Goal: Task Accomplishment & Management: Complete application form

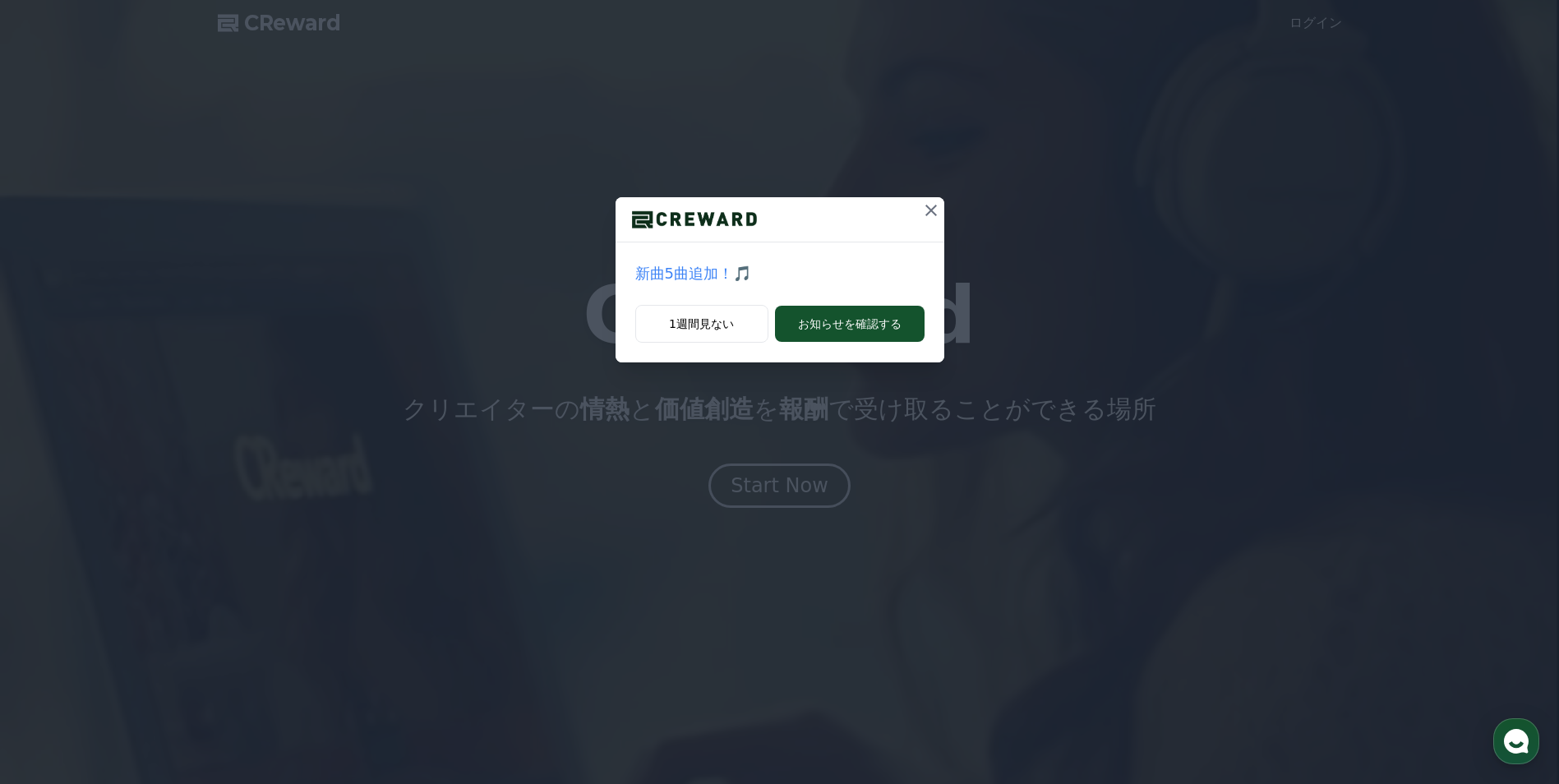
click at [927, 210] on icon at bounding box center [931, 210] width 20 height 20
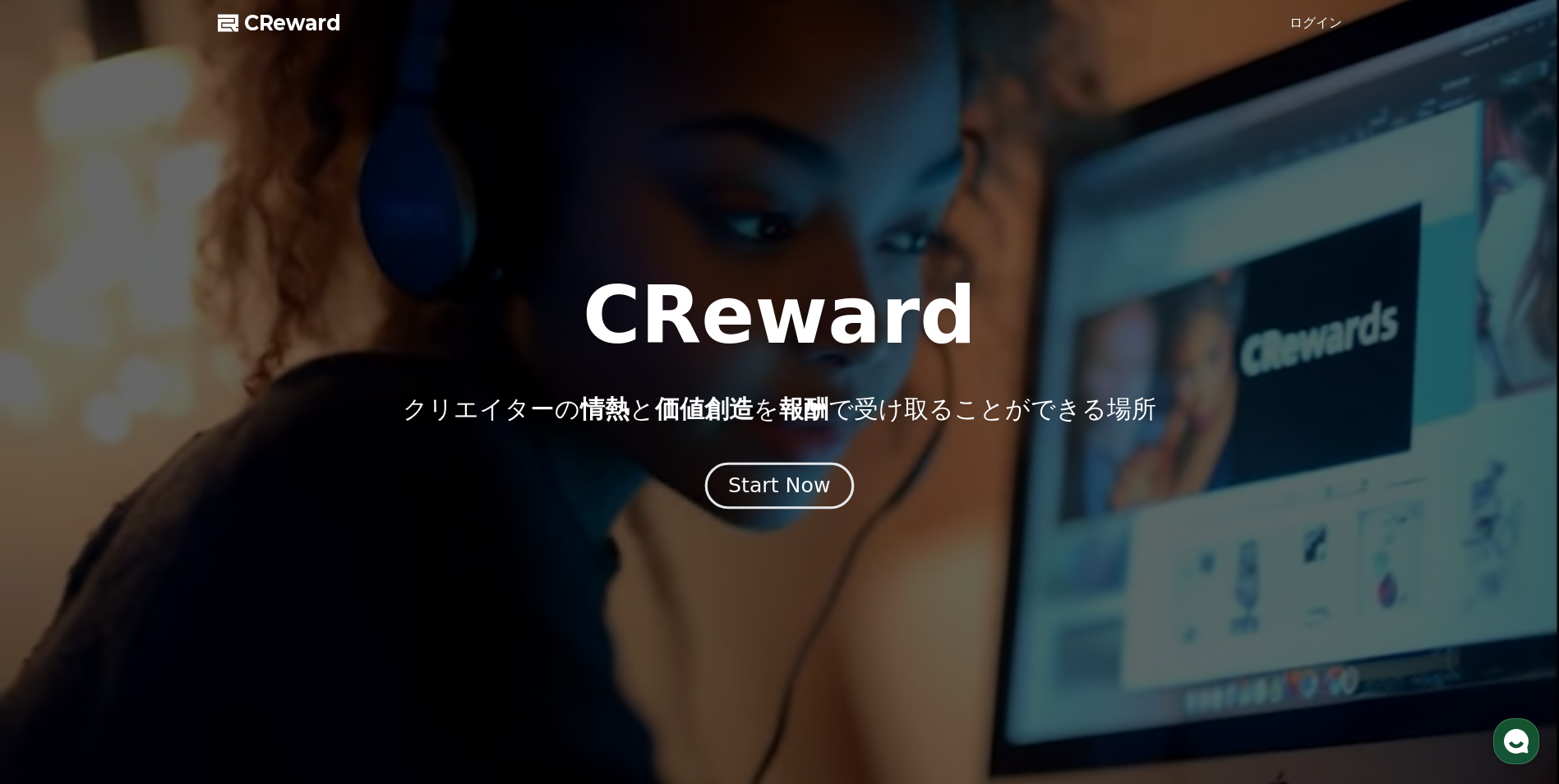
click at [809, 473] on div "Start Now" at bounding box center [779, 486] width 102 height 28
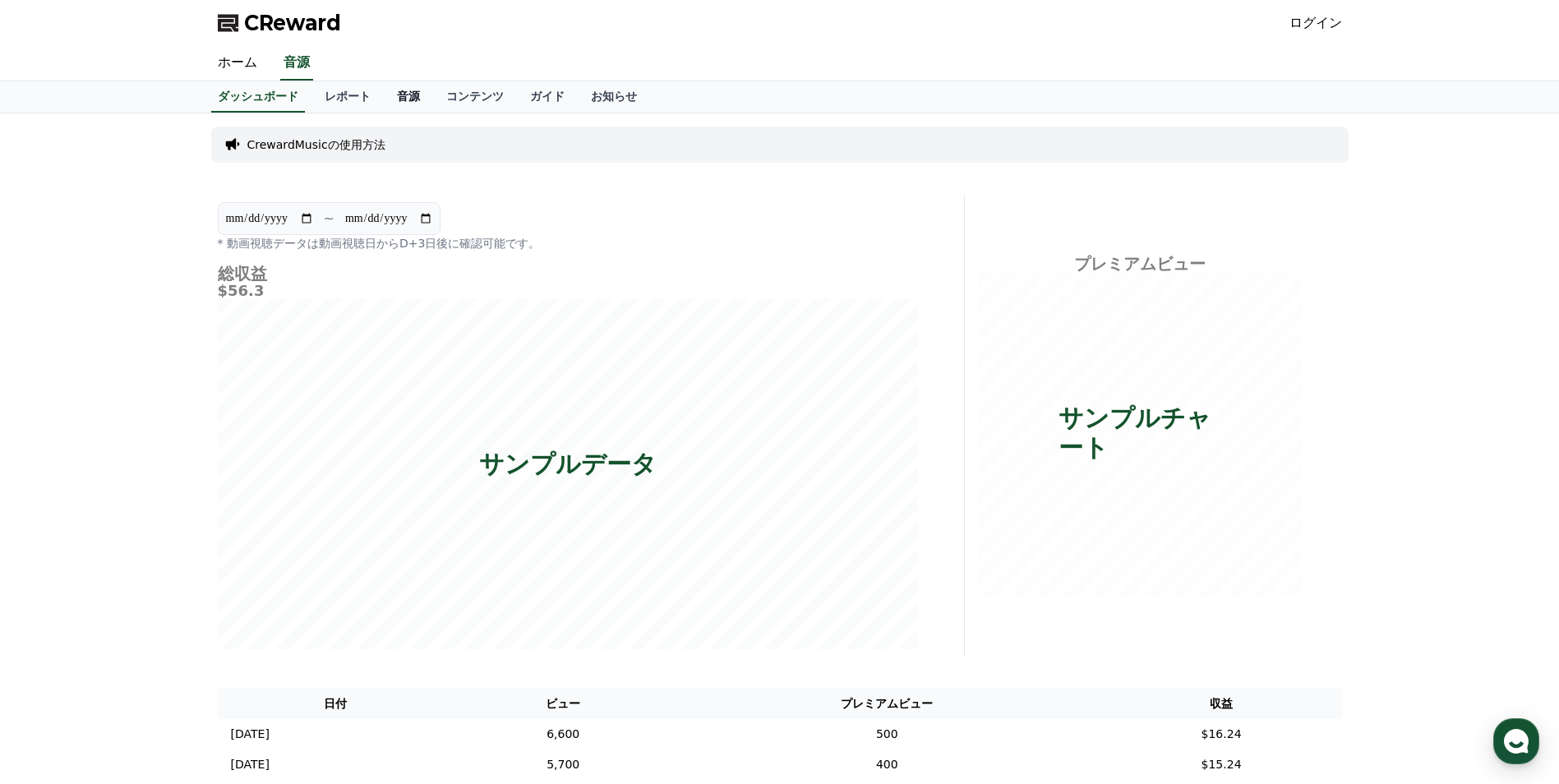
click at [384, 99] on link "音源" at bounding box center [408, 97] width 50 height 31
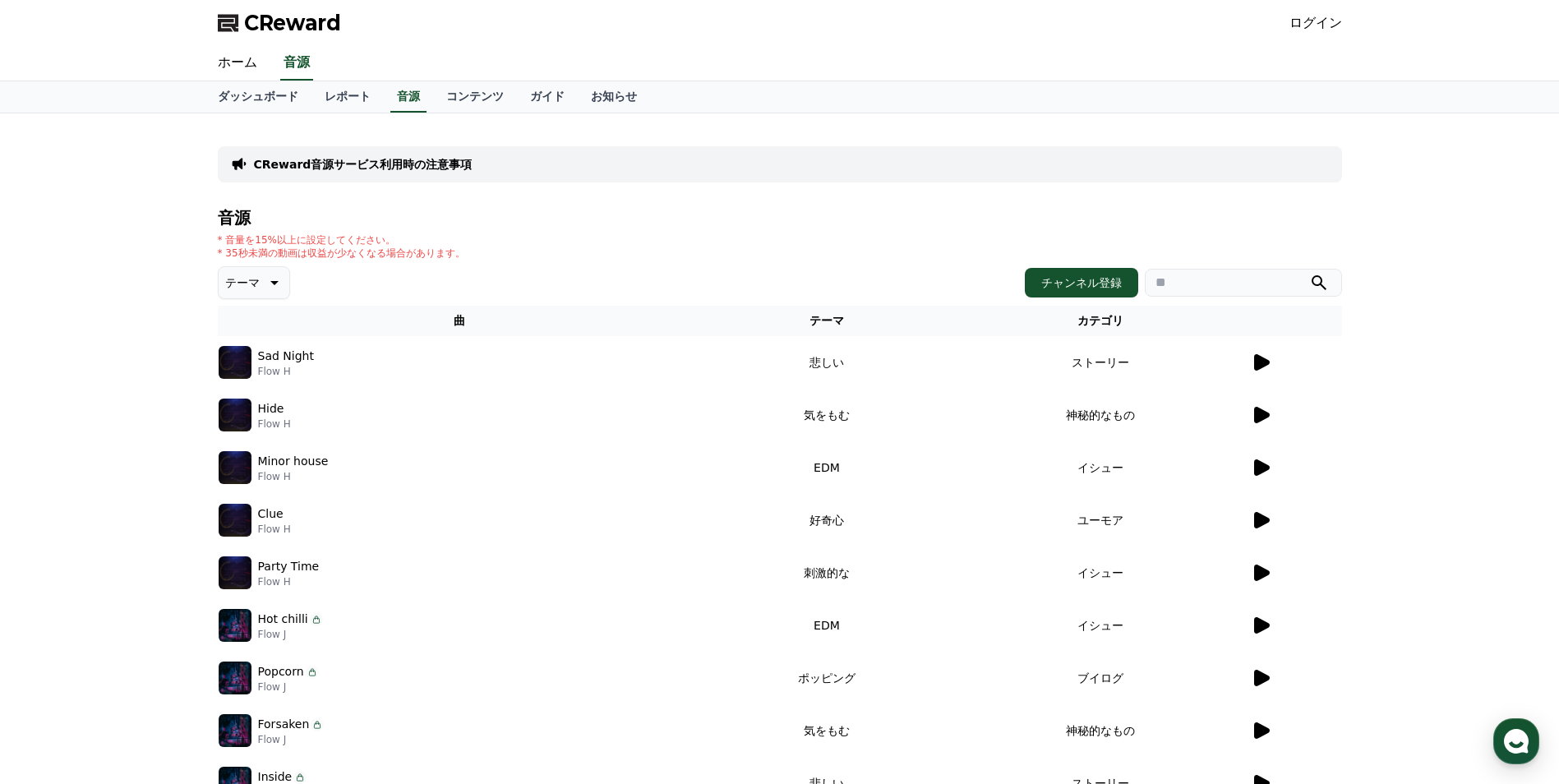
click at [1262, 363] on icon at bounding box center [1262, 362] width 16 height 17
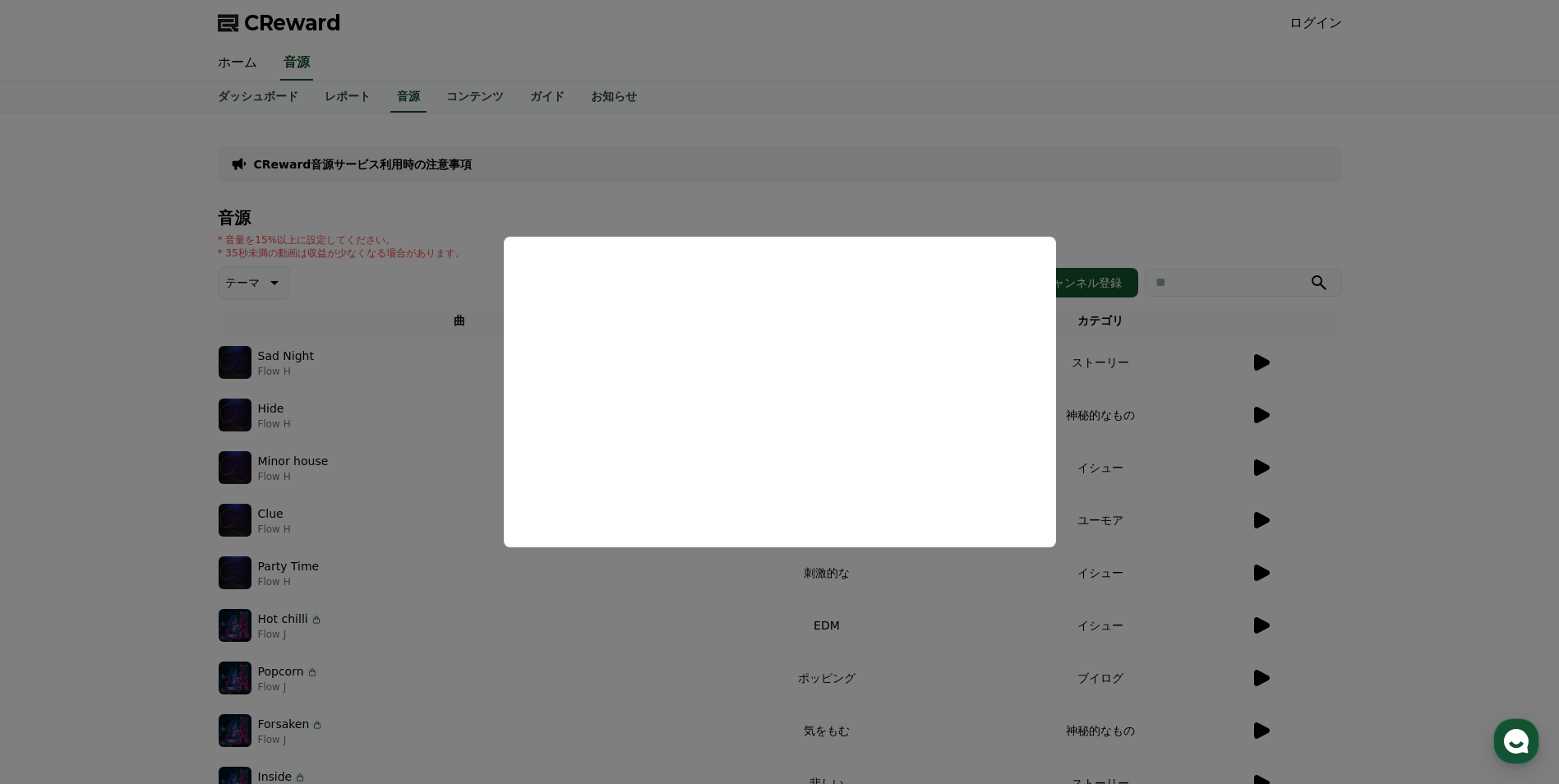
click at [1393, 382] on button "close modal" at bounding box center [779, 392] width 1559 height 784
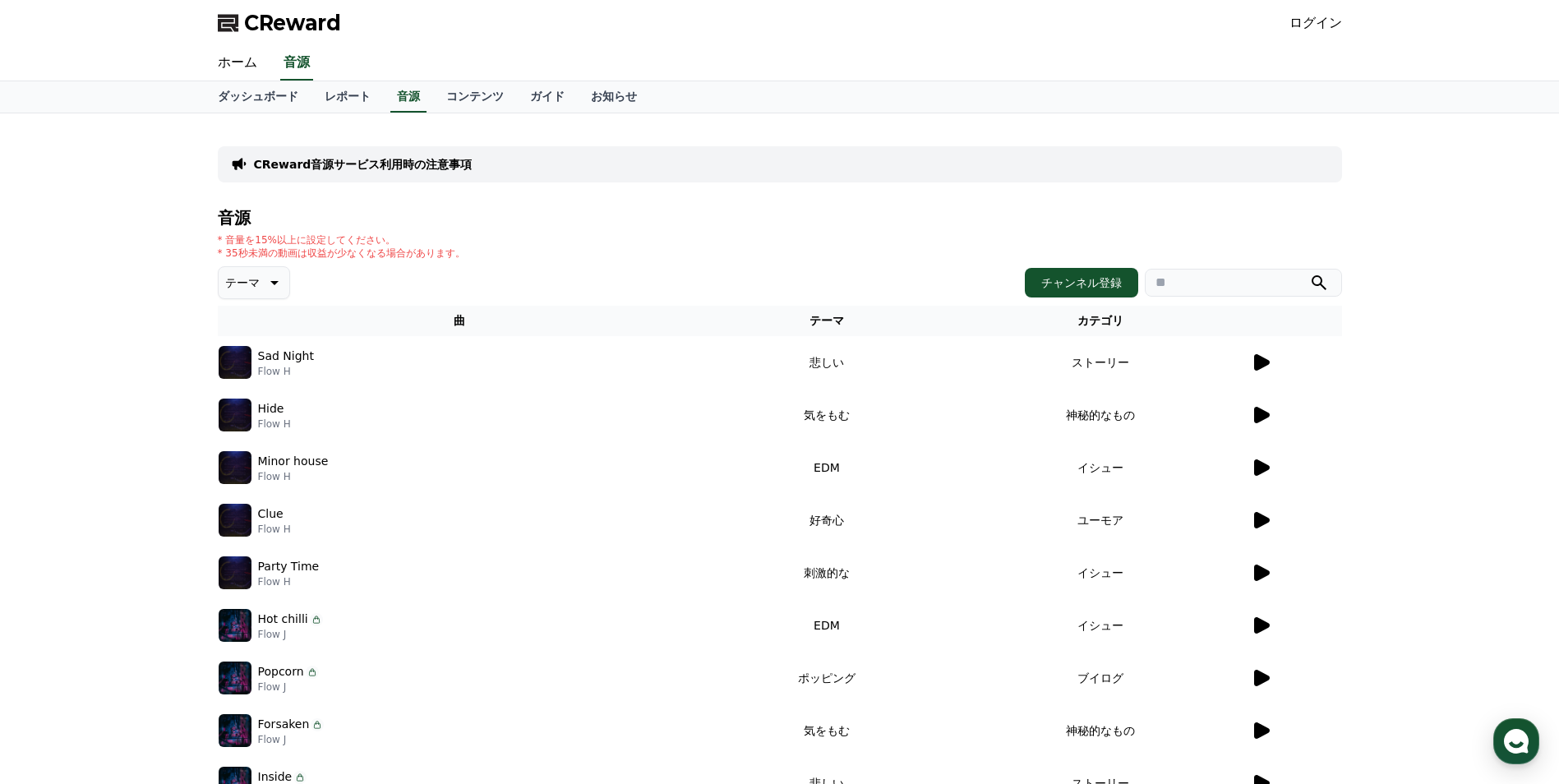
click at [1265, 412] on icon at bounding box center [1262, 414] width 16 height 17
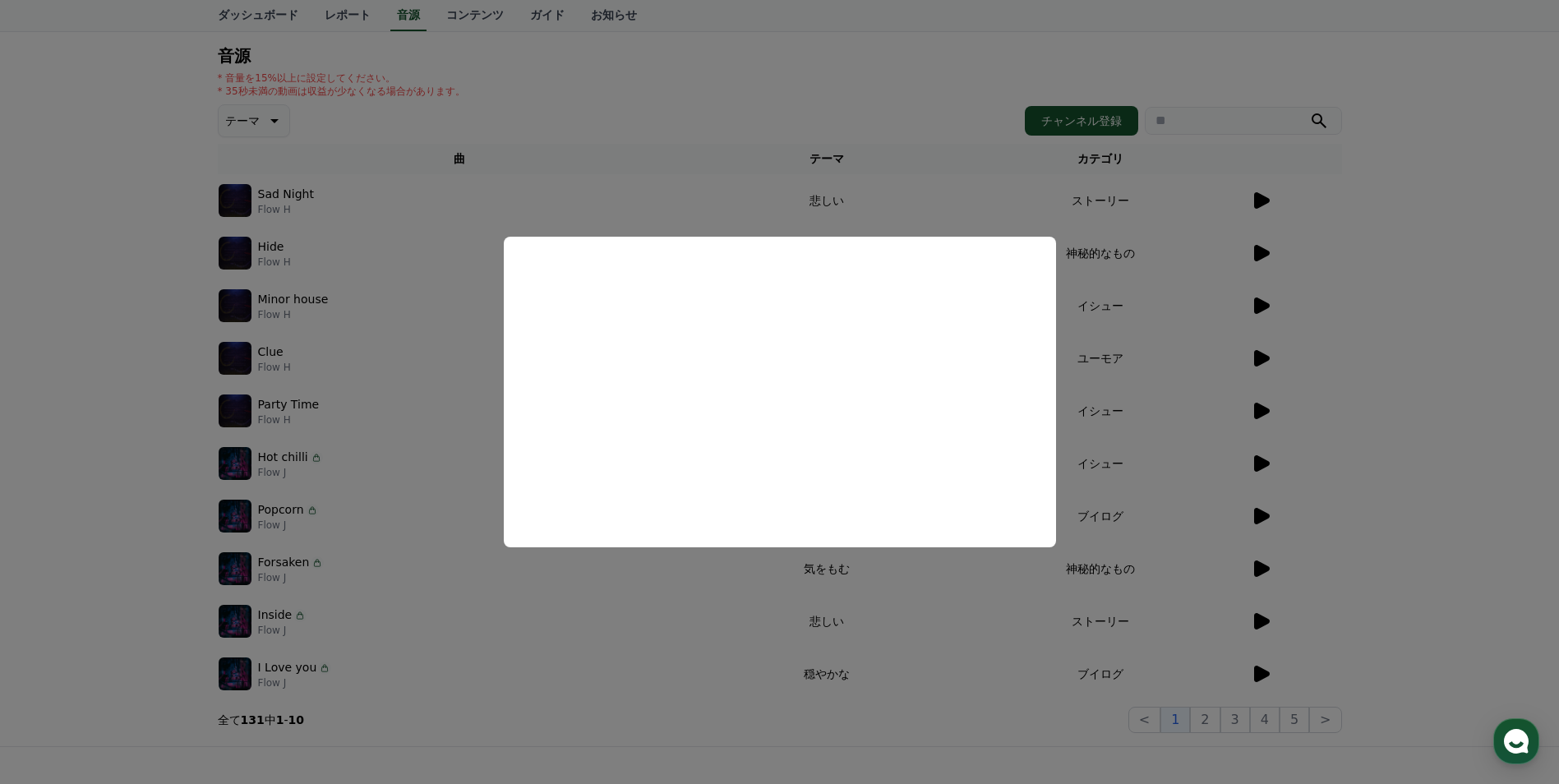
scroll to position [164, 0]
click at [1485, 356] on button "close modal" at bounding box center [779, 392] width 1559 height 784
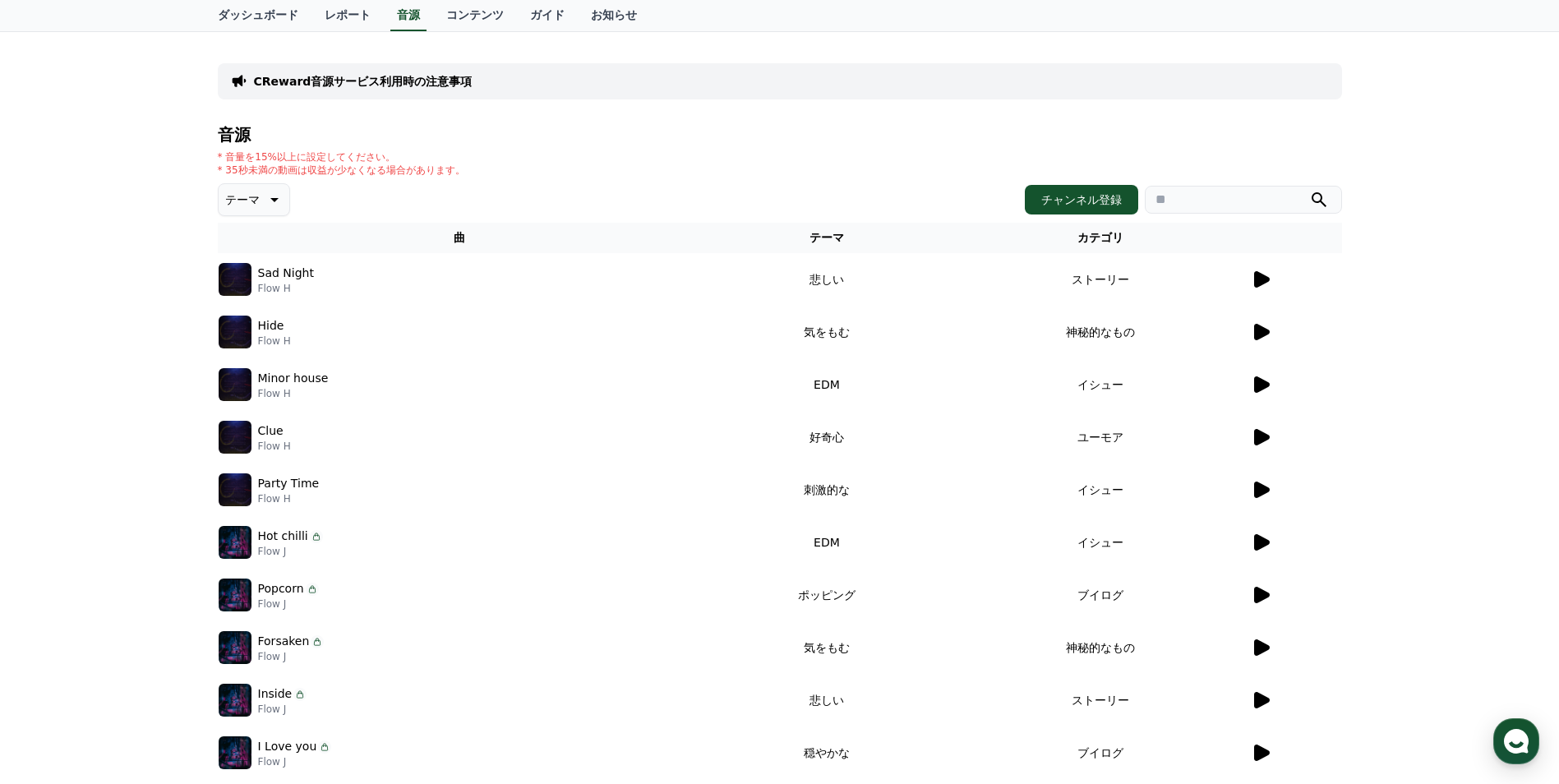
scroll to position [82, 0]
click at [239, 201] on p "テーマ" at bounding box center [243, 201] width 35 height 23
click at [147, 318] on div "CReward音源サービス利用時の注意事項 音源 * 音量を15%以上に設定してください。 * 35秒未満の動画は収益が少なくなる場合があります。 テーマ テ…" at bounding box center [779, 428] width 1559 height 794
click at [147, 248] on div "CReward音源サービス利用時の注意事項 音源 * 音量を15%以上に設定してください。 * 35秒未満の動画は収益が少なくなる場合があります。 テーマ テ…" at bounding box center [779, 428] width 1559 height 794
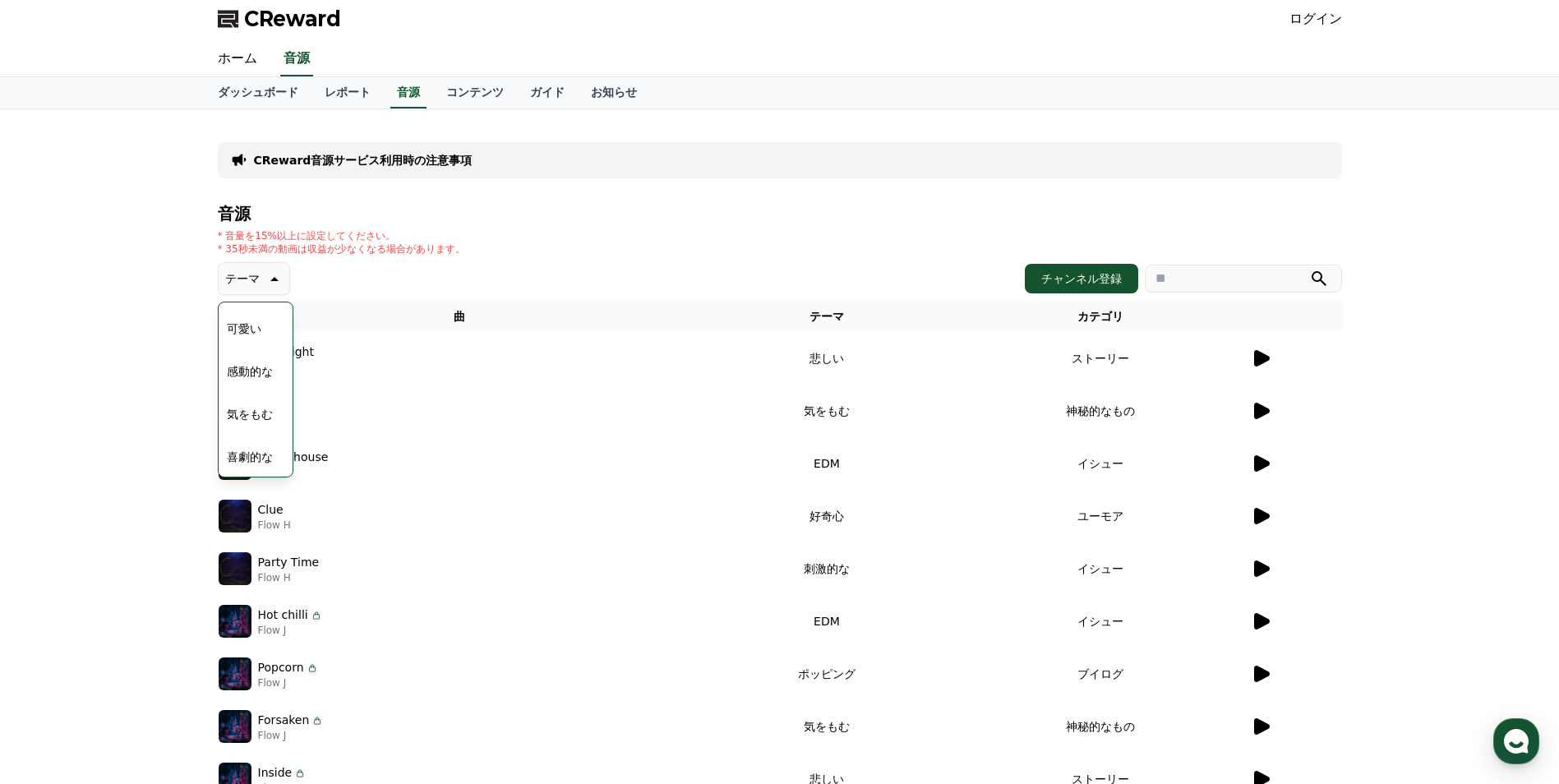
scroll to position [0, 0]
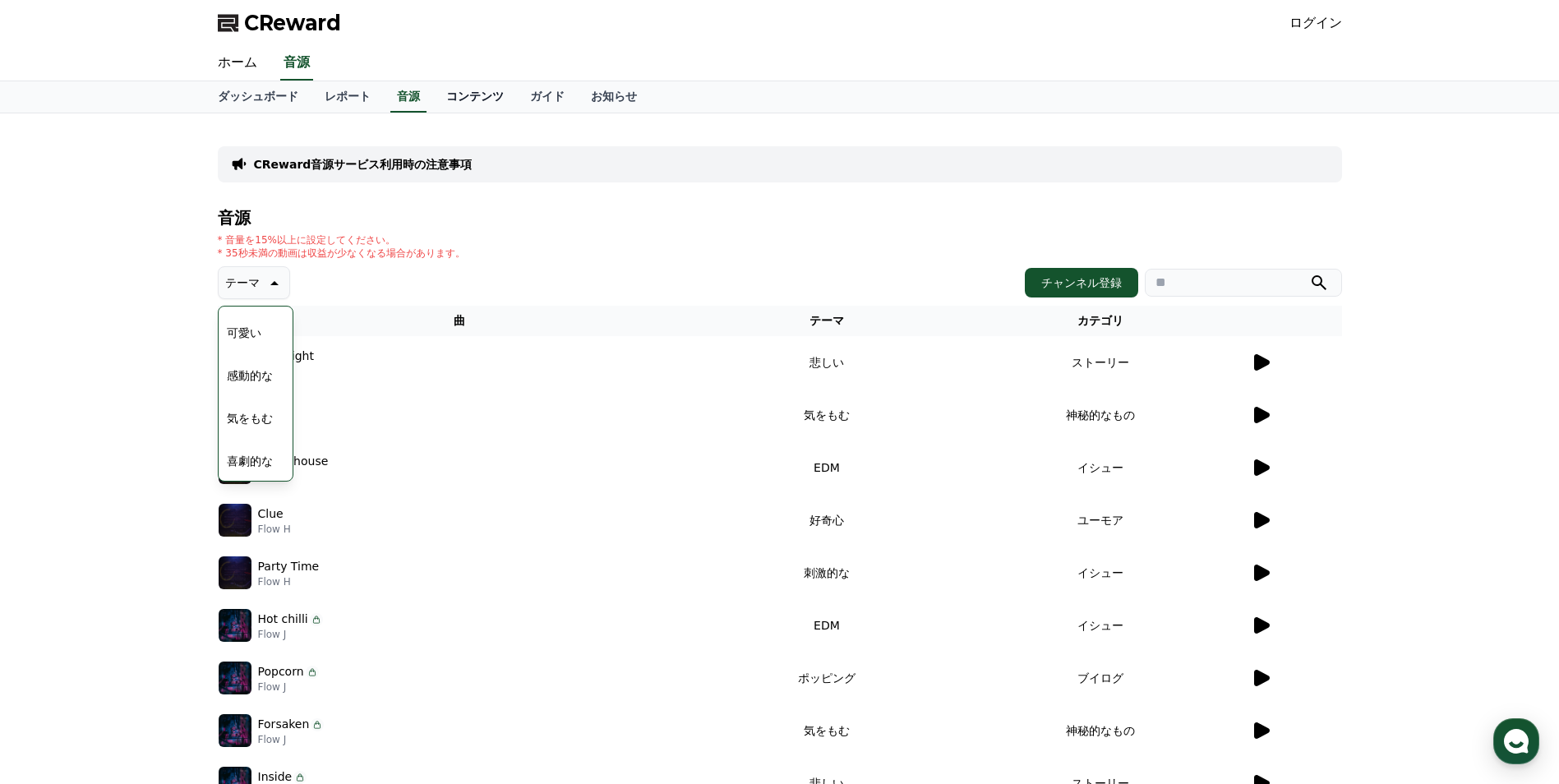
click at [440, 104] on link "コンテンツ" at bounding box center [475, 97] width 84 height 31
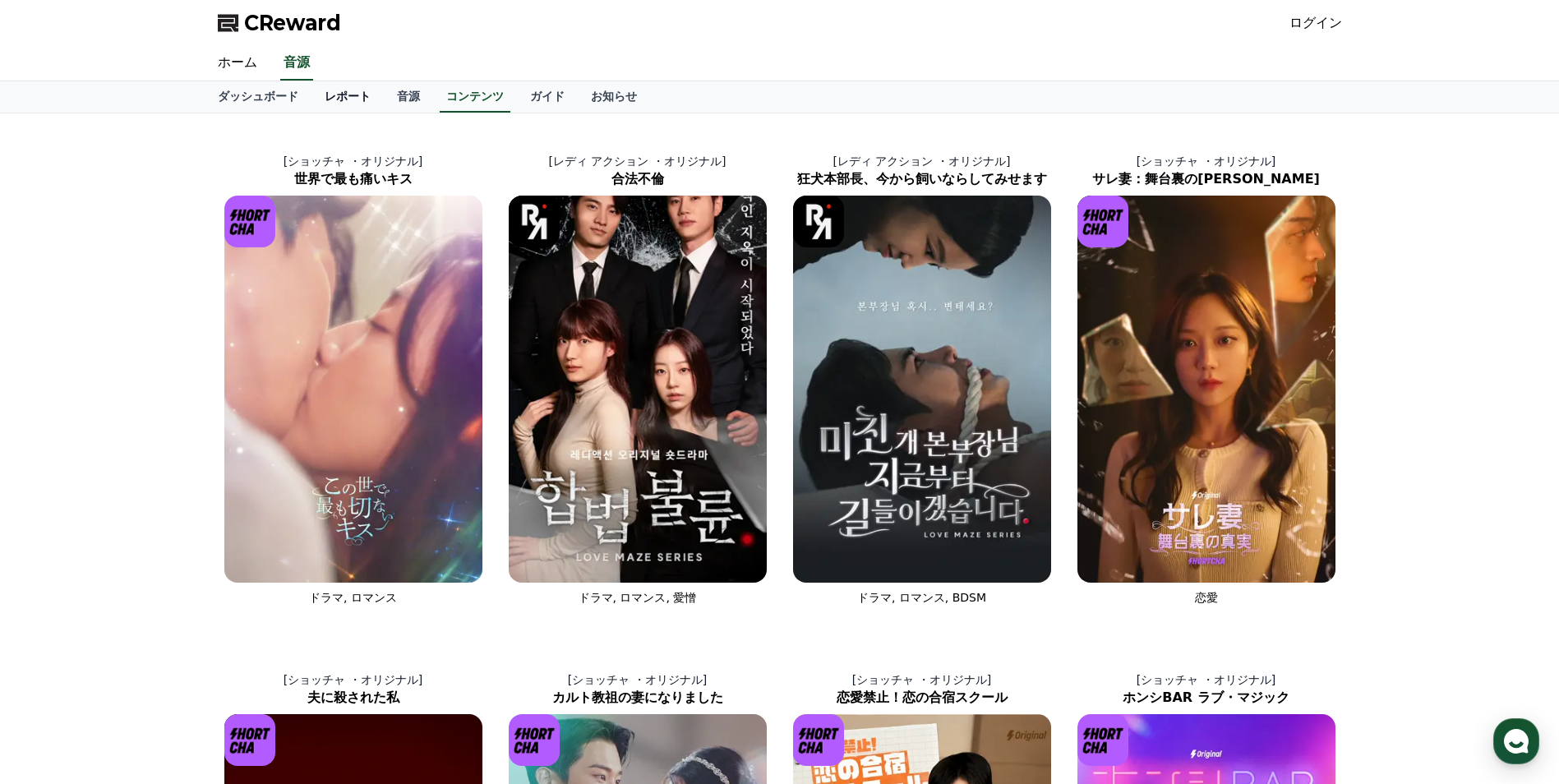
click at [324, 105] on link "レポート" at bounding box center [347, 97] width 72 height 31
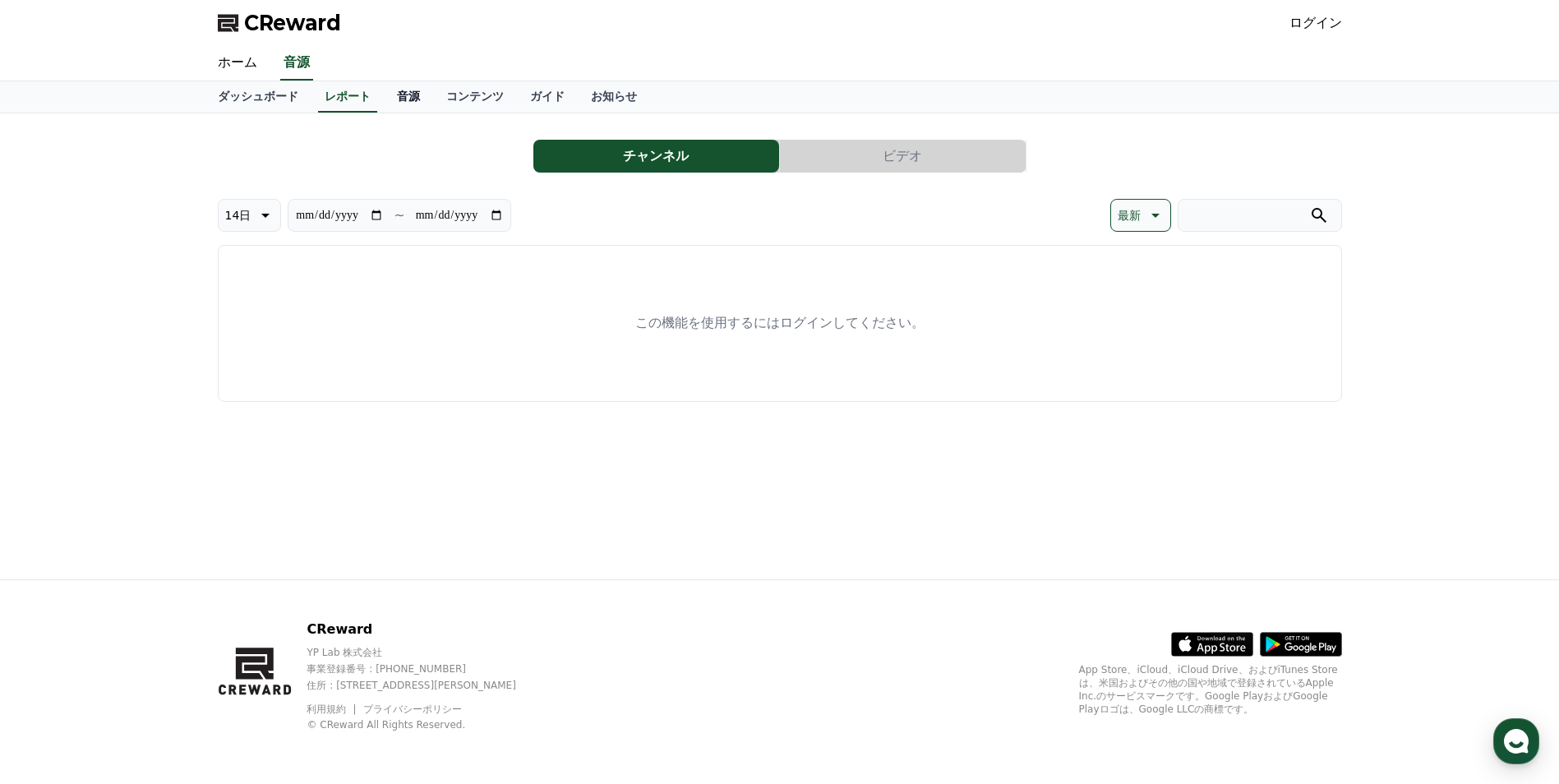
click at [389, 88] on link "音源" at bounding box center [408, 97] width 50 height 31
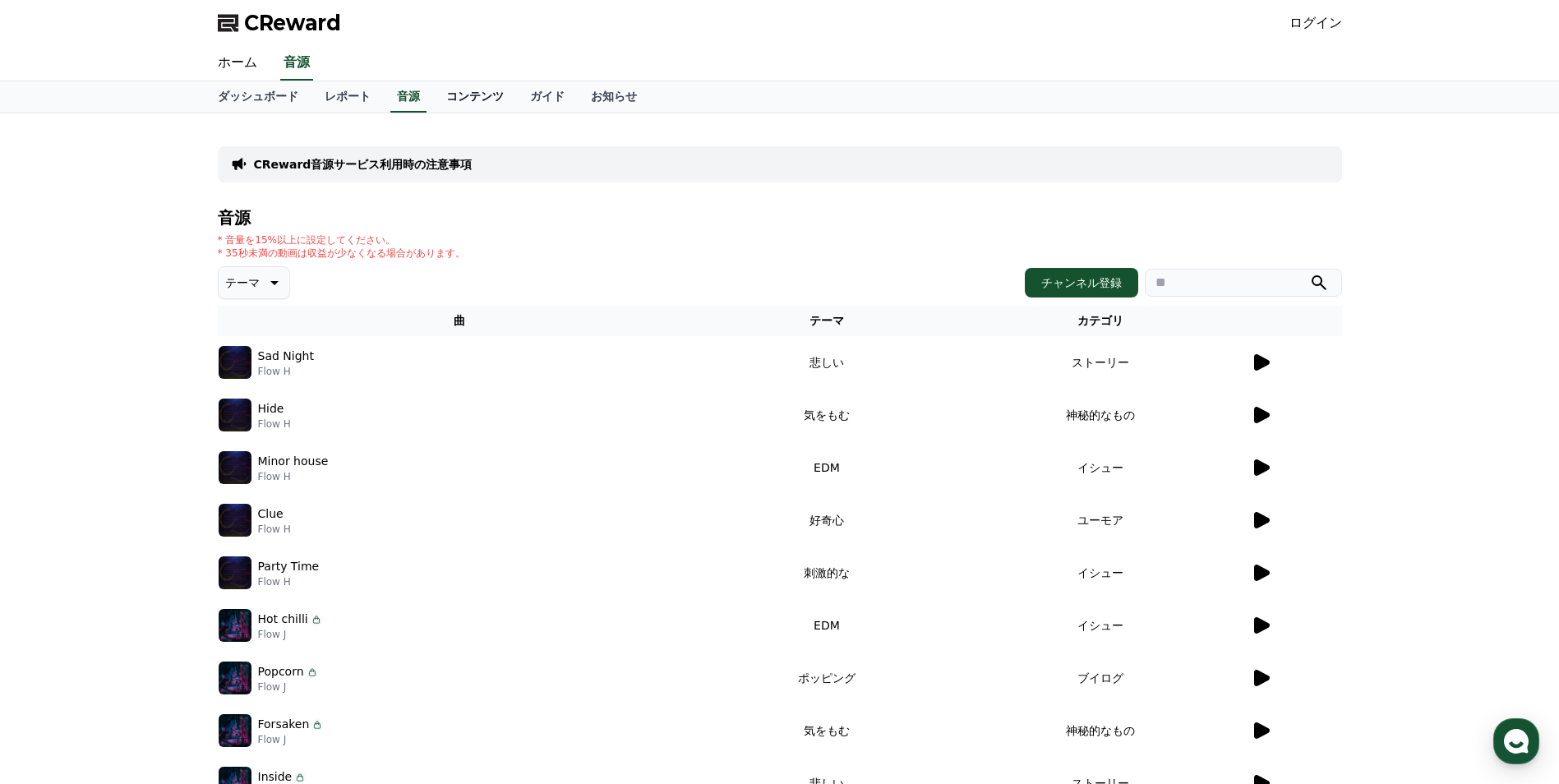
click at [447, 101] on link "コンテンツ" at bounding box center [475, 97] width 84 height 31
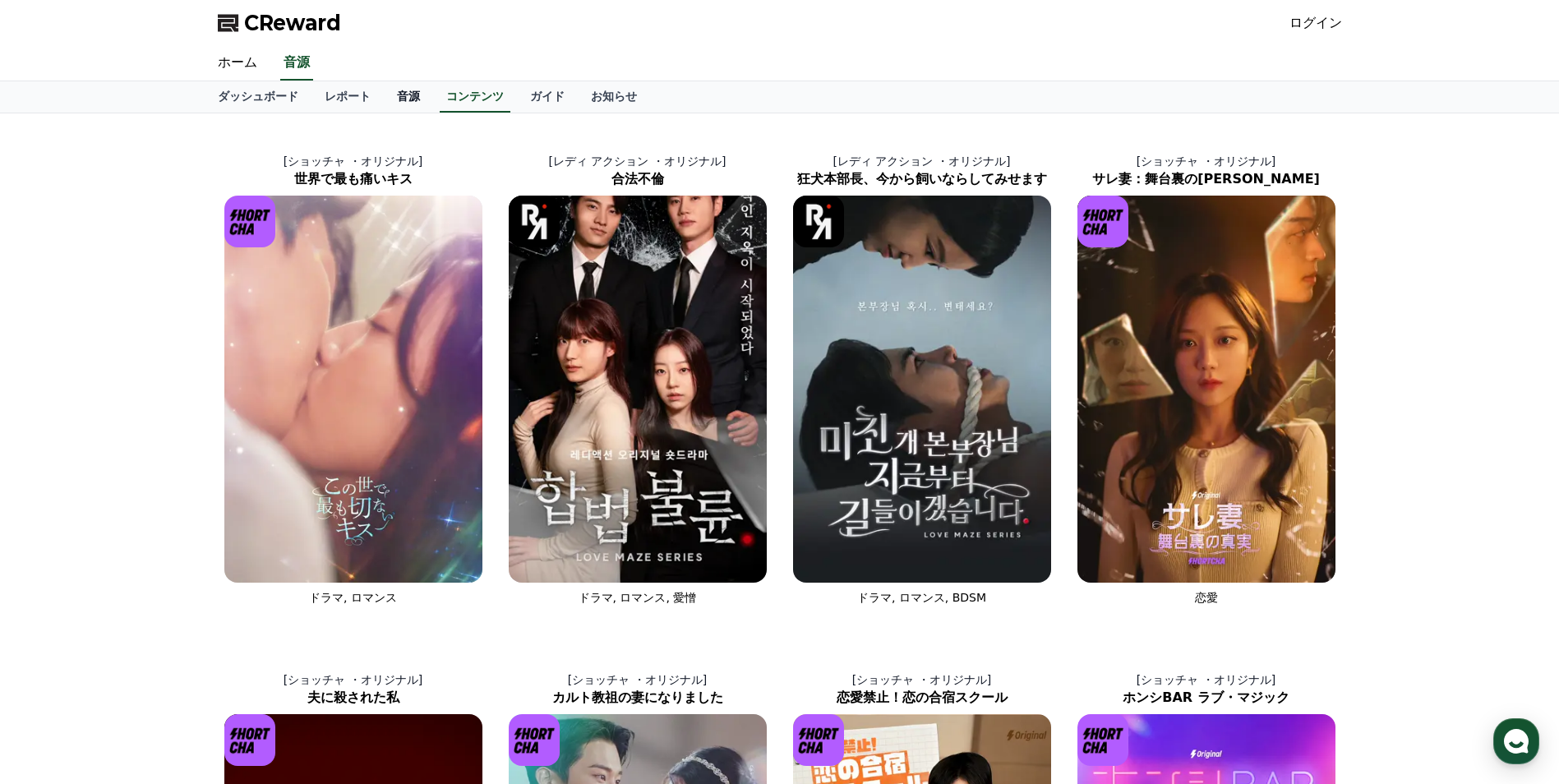
click at [386, 97] on link "音源" at bounding box center [408, 97] width 50 height 31
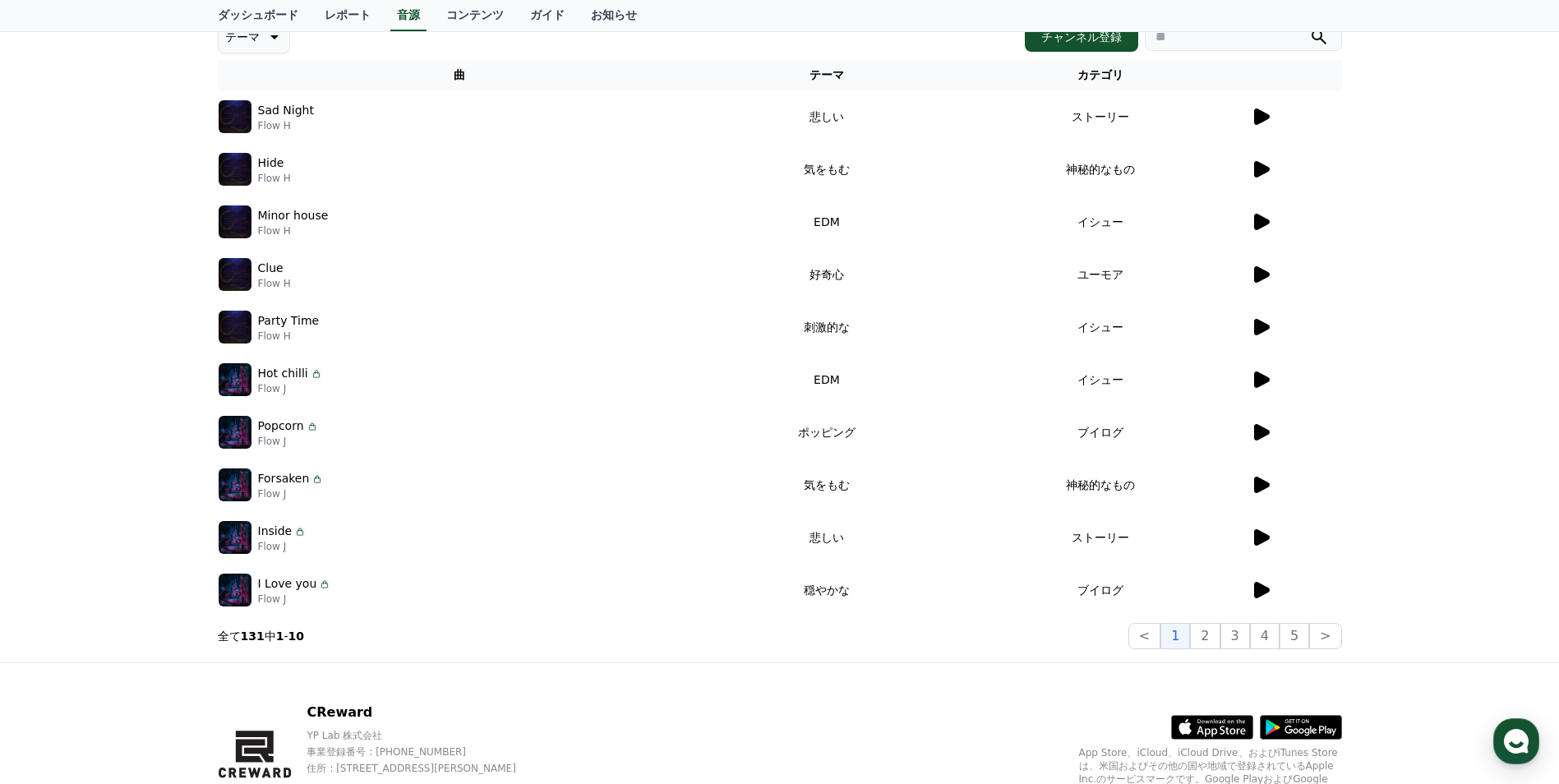
scroll to position [247, 0]
click at [1255, 278] on icon at bounding box center [1262, 273] width 16 height 17
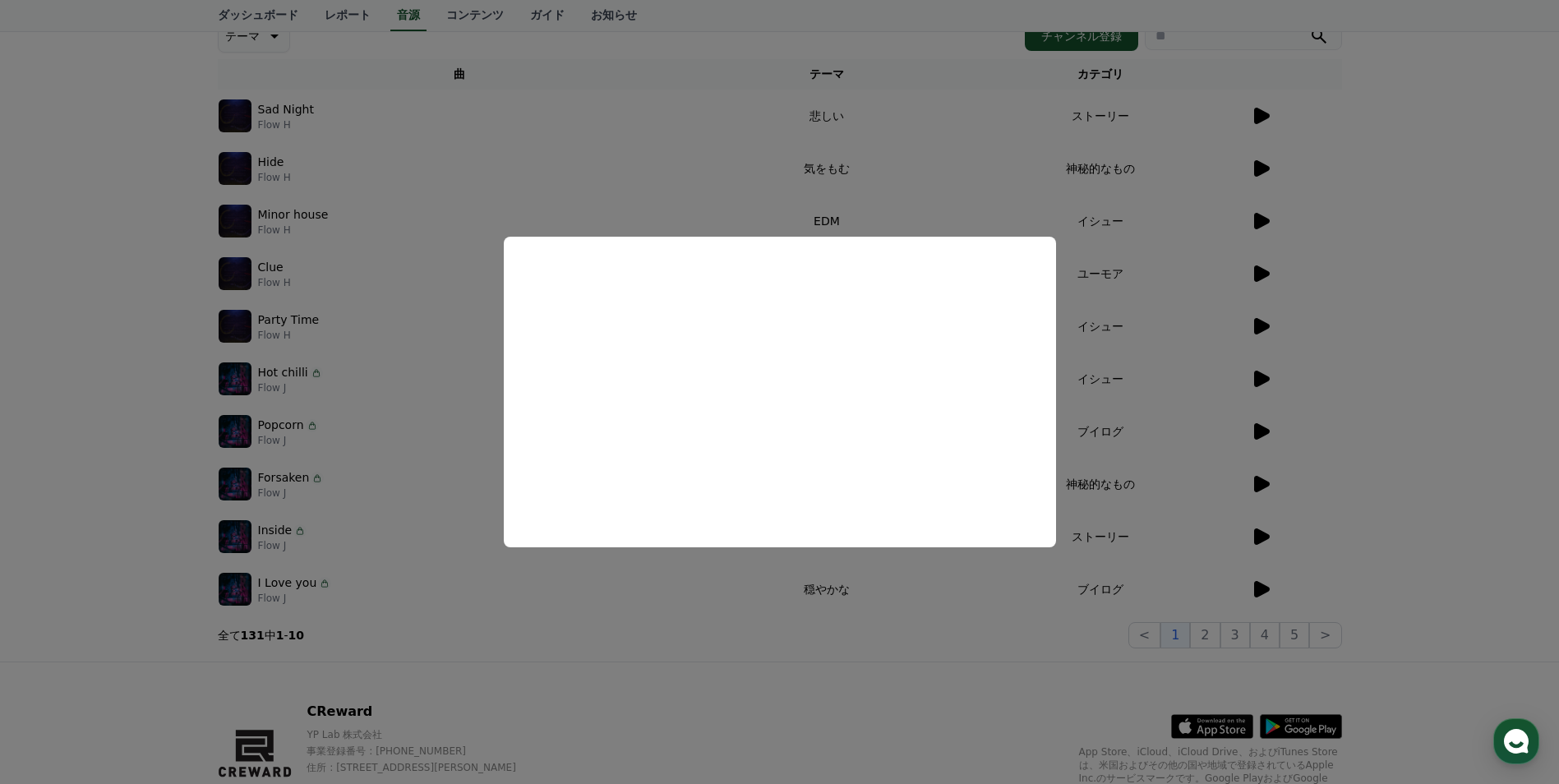
click at [93, 512] on button "close modal" at bounding box center [779, 392] width 1559 height 784
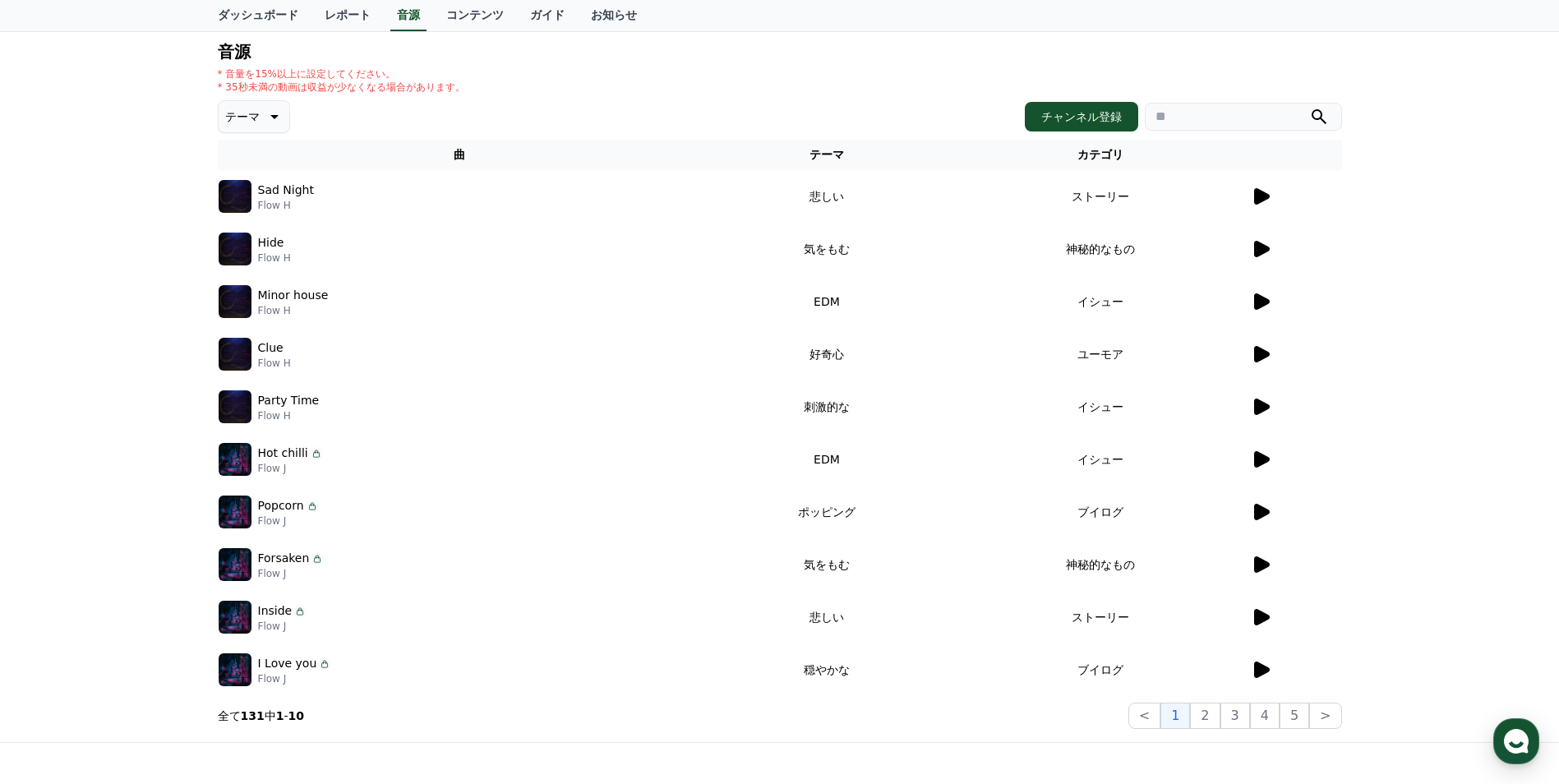
scroll to position [164, 0]
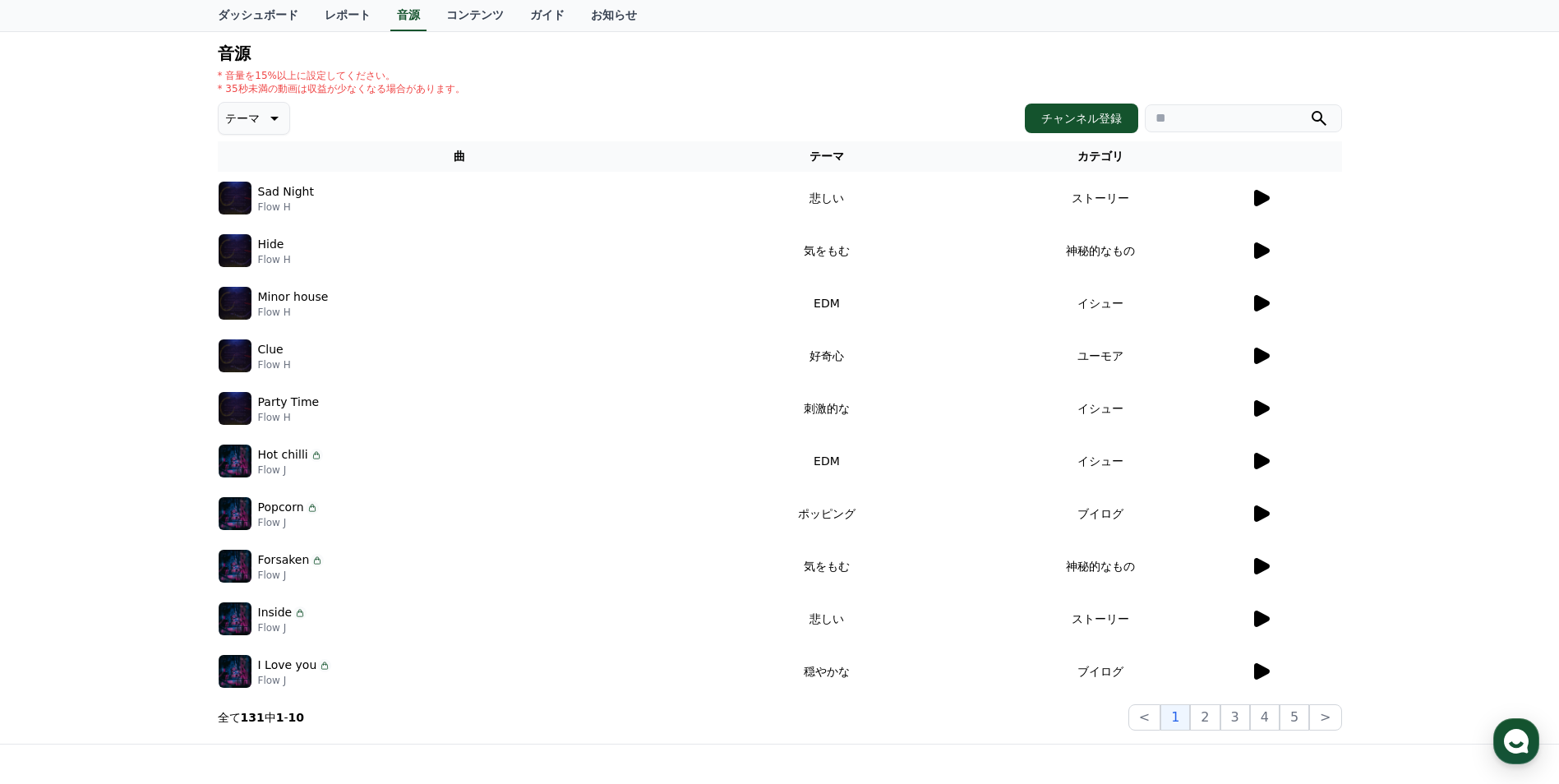
click at [1178, 119] on input "search" at bounding box center [1243, 119] width 197 height 28
click at [236, 111] on p "テーマ" at bounding box center [243, 118] width 35 height 23
click at [242, 164] on button "明るい" at bounding box center [243, 167] width 48 height 36
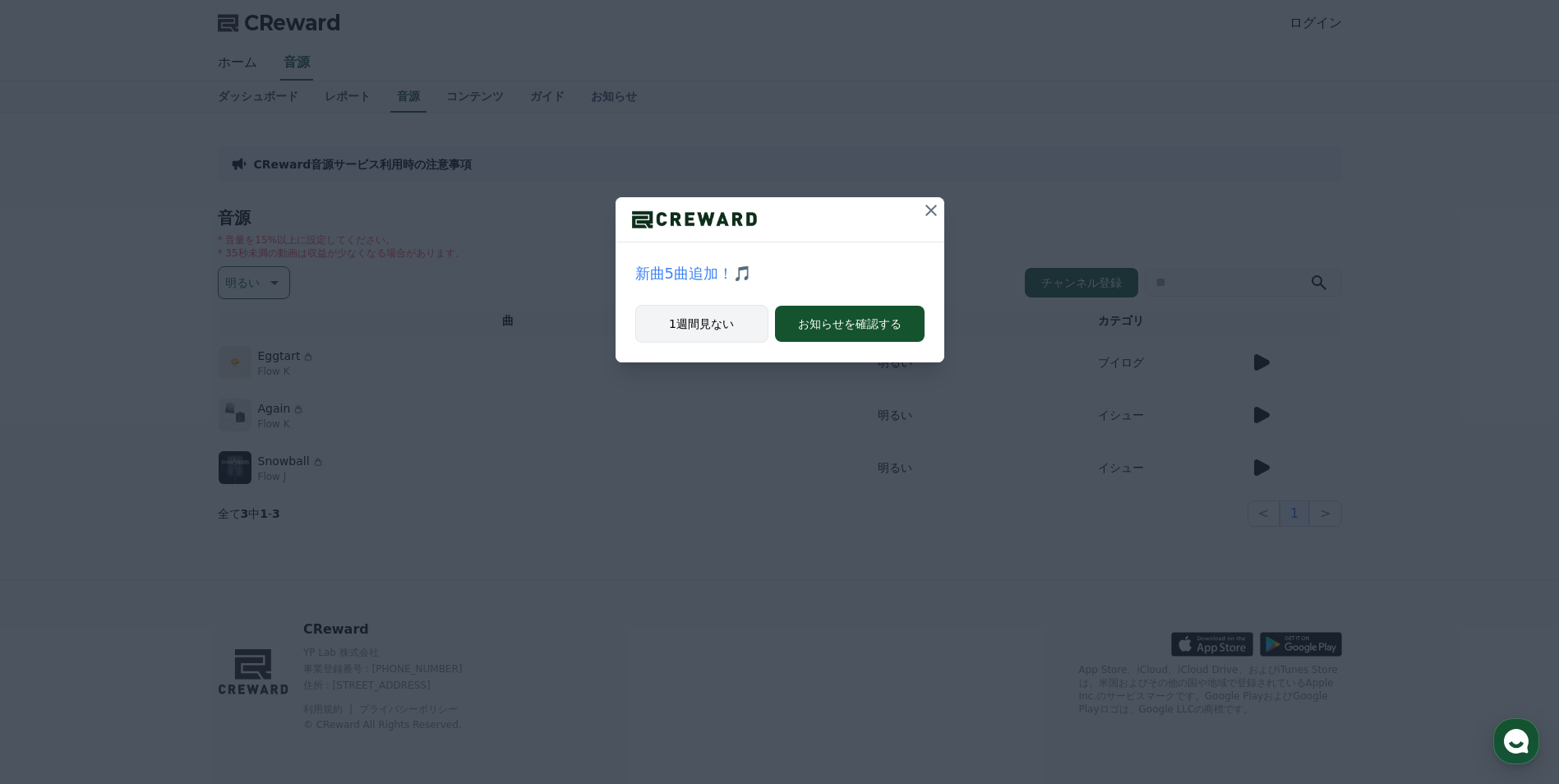
click at [765, 325] on button "1週間見ない" at bounding box center [701, 323] width 133 height 37
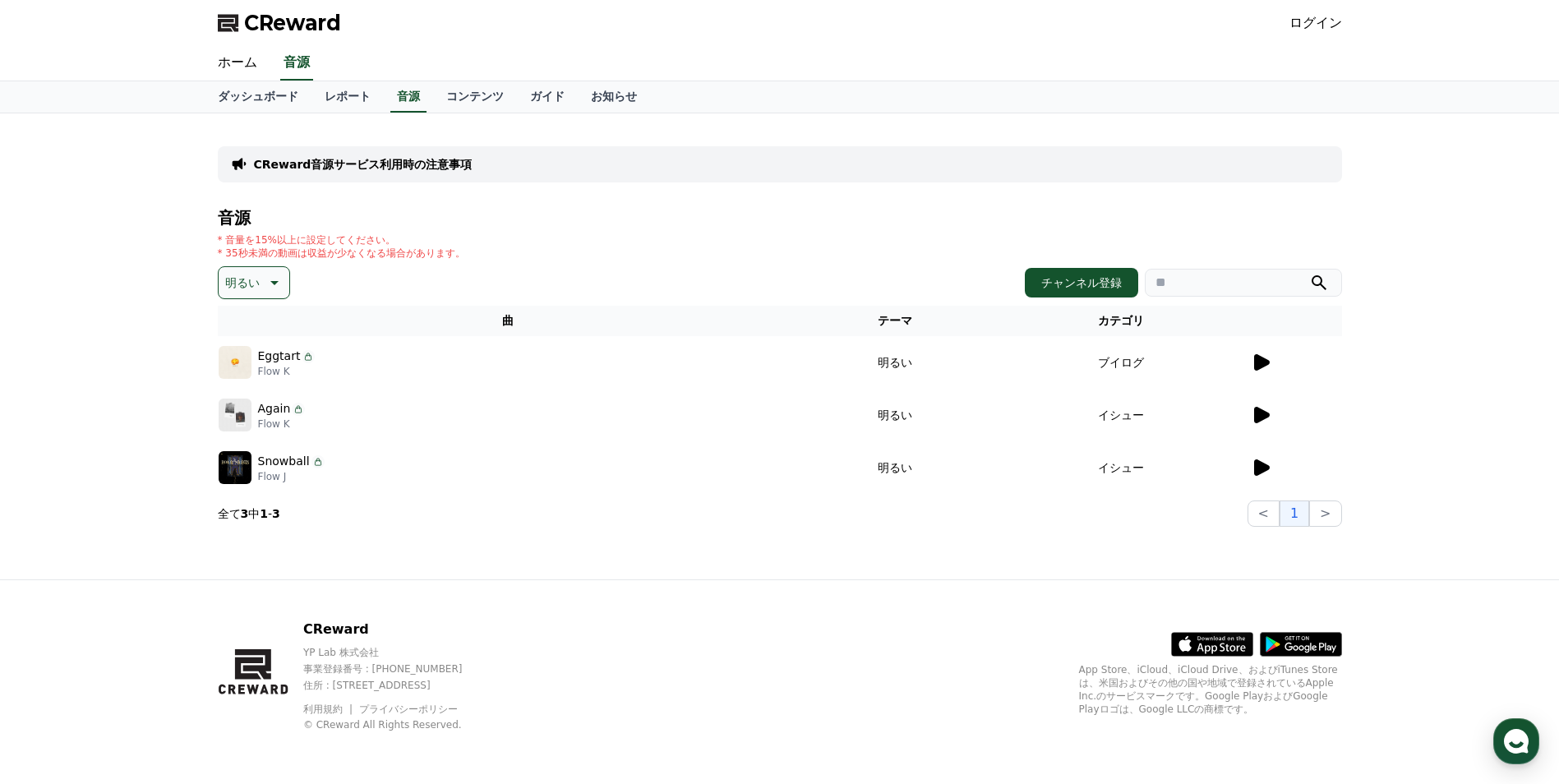
click at [1261, 368] on icon at bounding box center [1262, 362] width 16 height 17
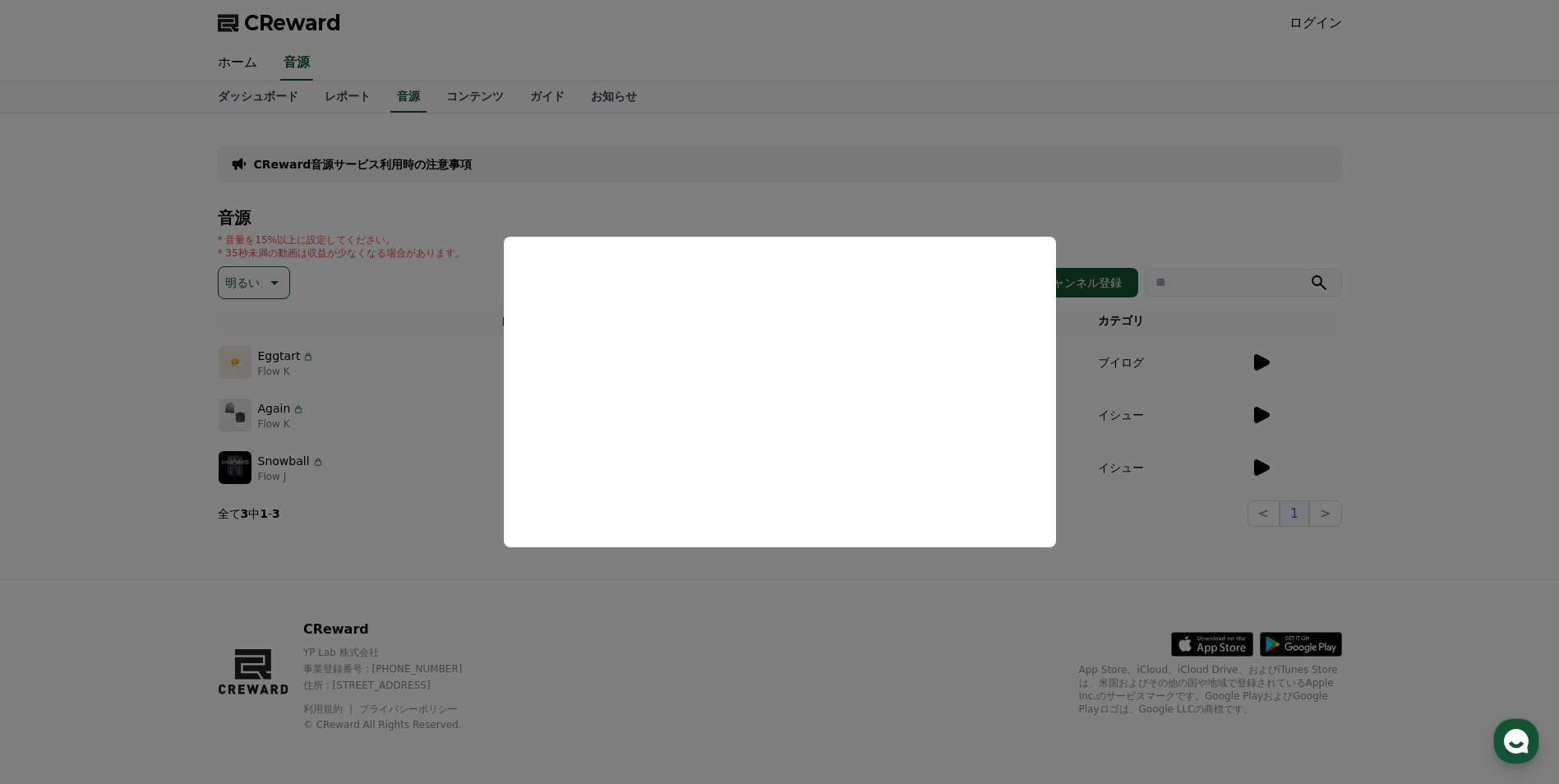
click at [1416, 383] on button "close modal" at bounding box center [779, 392] width 1559 height 784
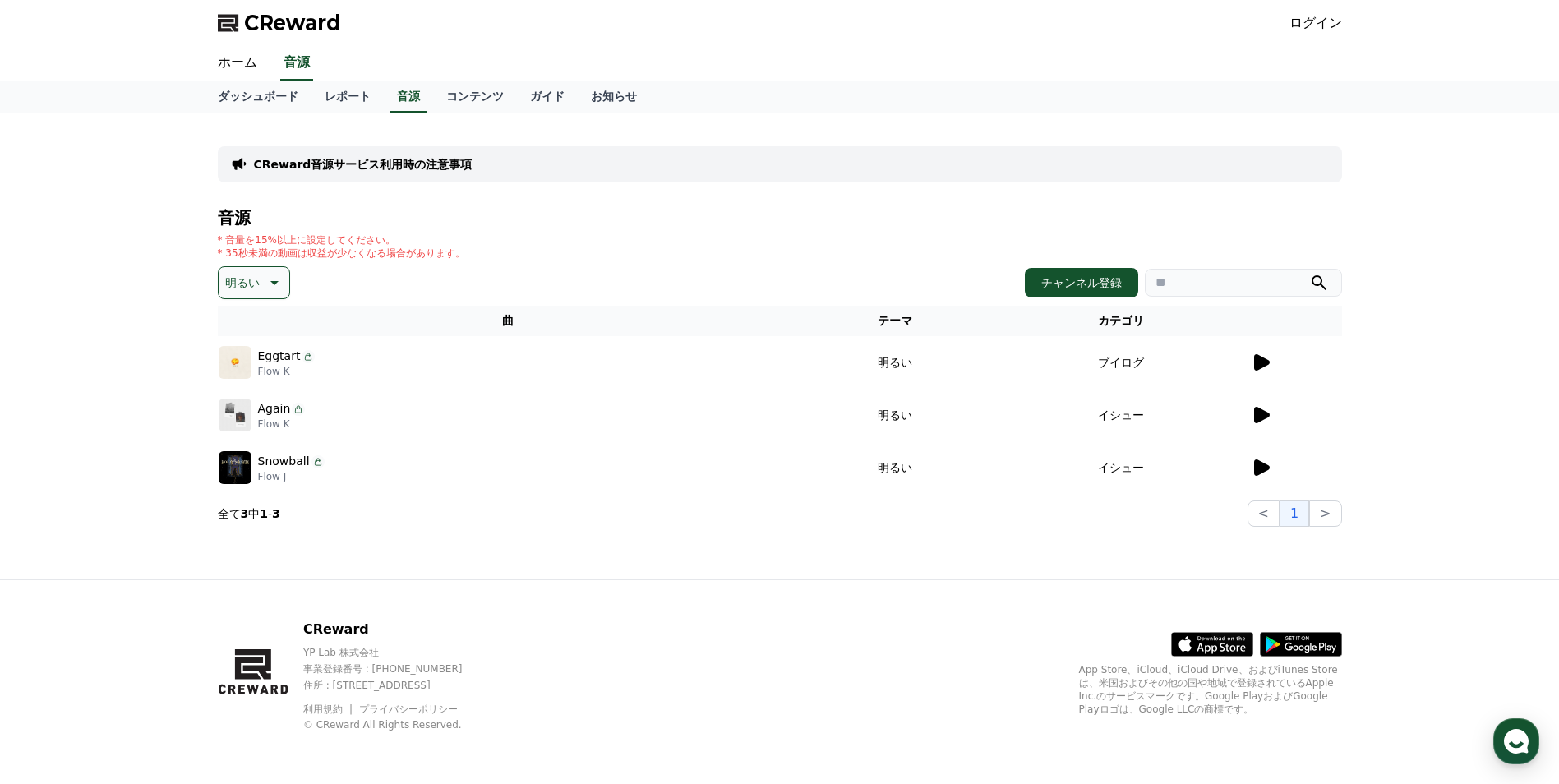
click at [1255, 415] on icon at bounding box center [1262, 414] width 16 height 17
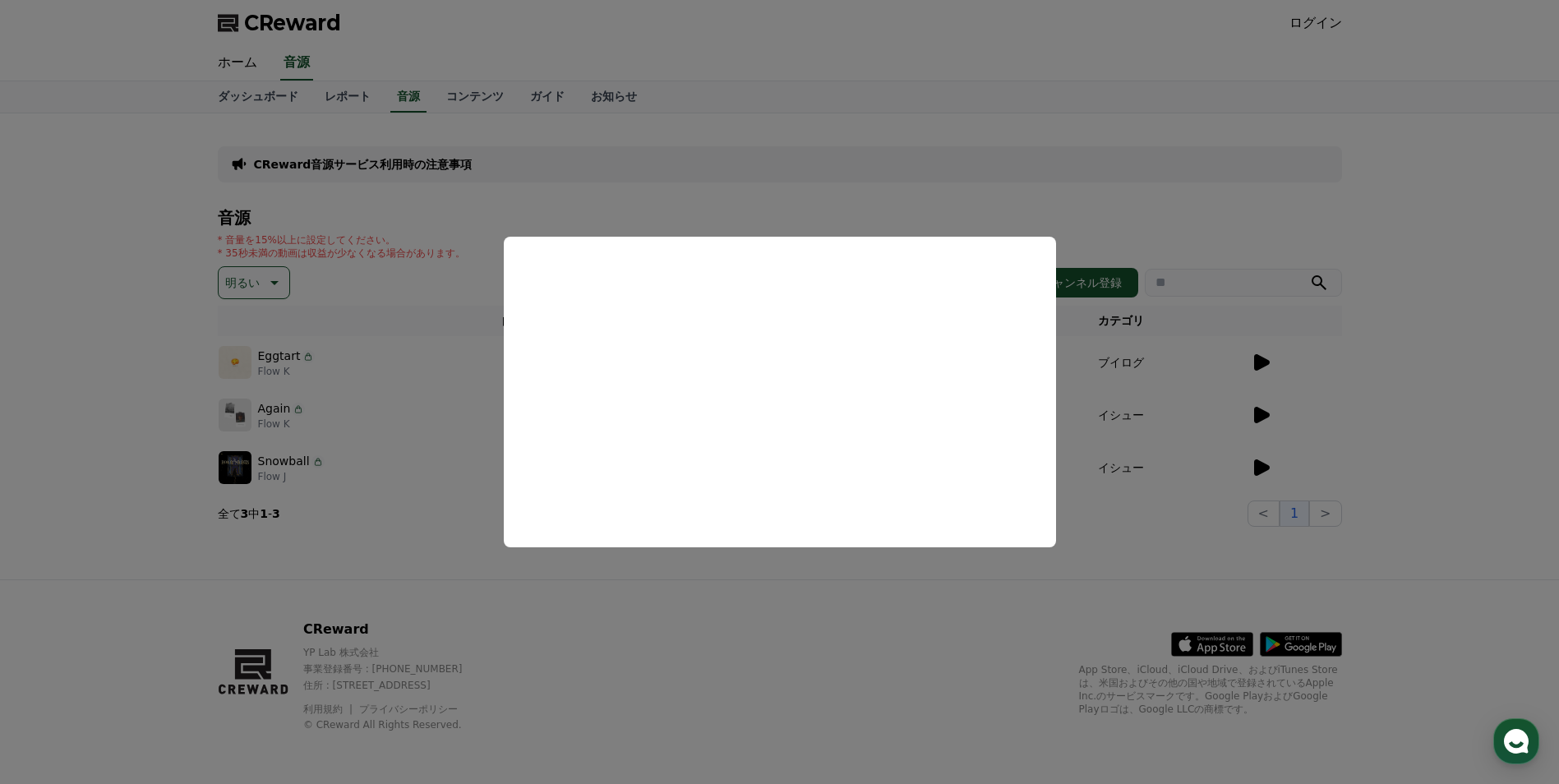
click at [1426, 422] on button "close modal" at bounding box center [779, 392] width 1559 height 784
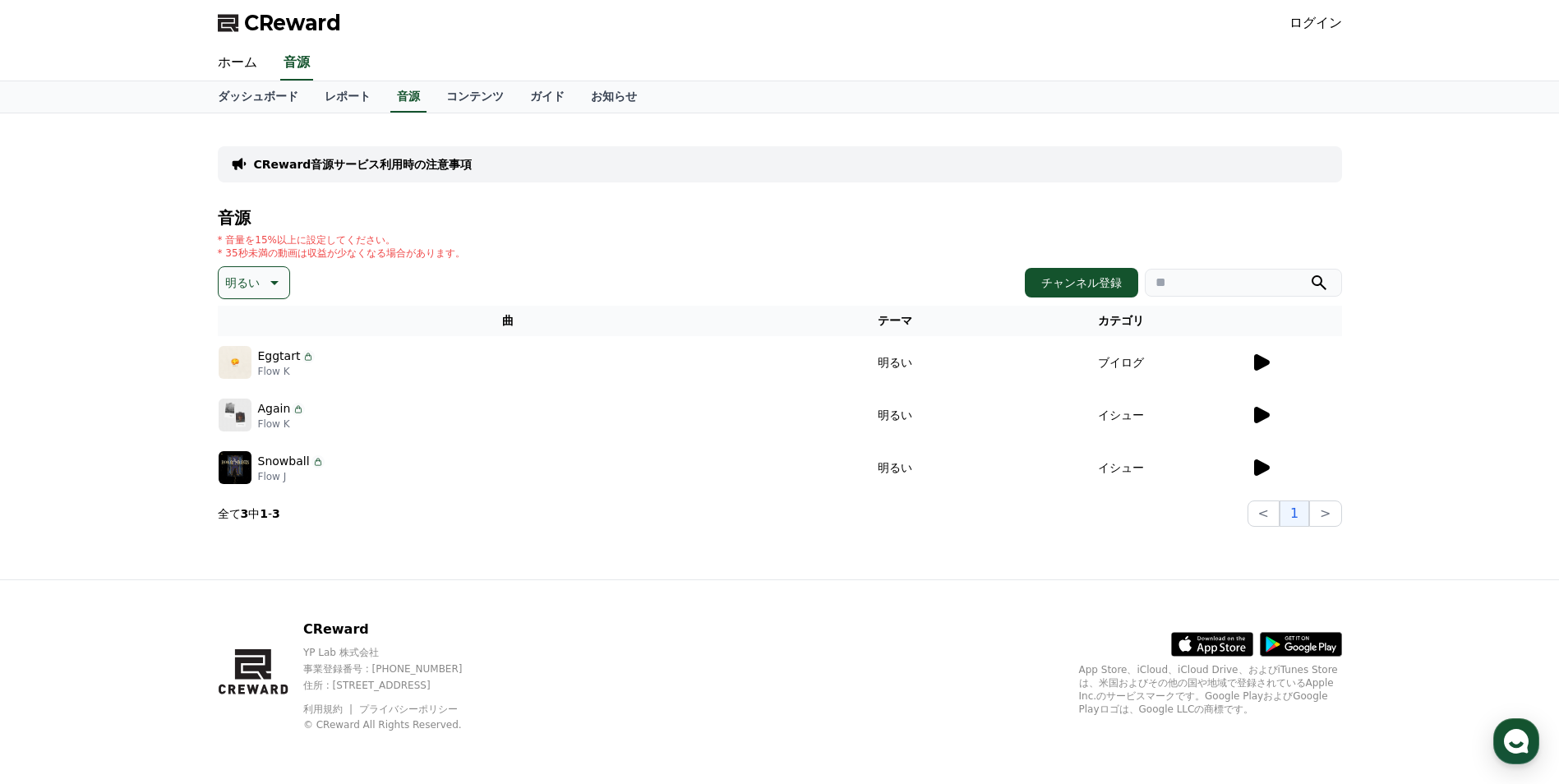
click at [1269, 461] on icon at bounding box center [1261, 467] width 20 height 20
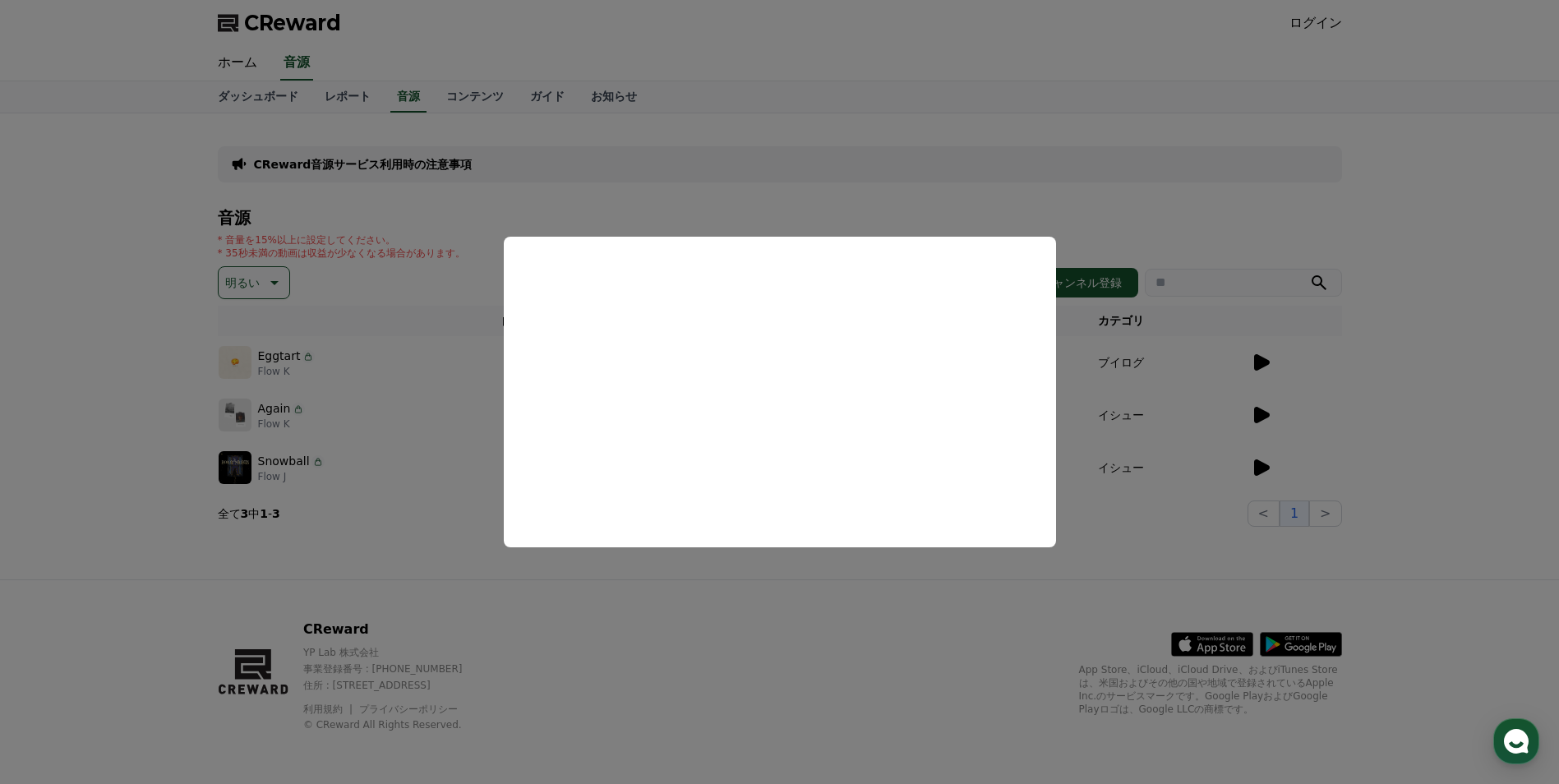
click at [109, 383] on button "close modal" at bounding box center [779, 392] width 1559 height 784
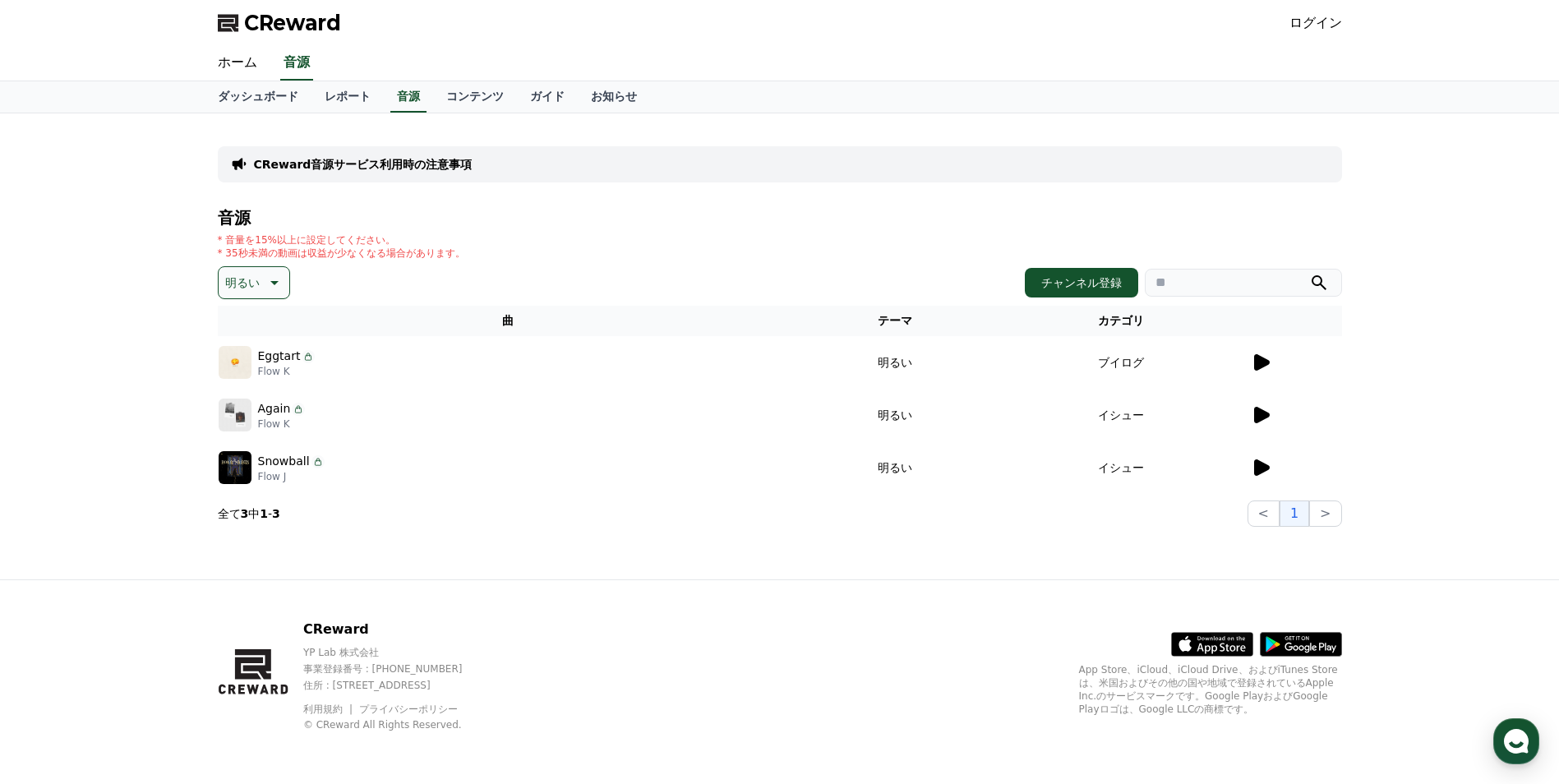
click at [256, 288] on button "明るい" at bounding box center [254, 283] width 72 height 33
click at [248, 415] on button "刺激的な" at bounding box center [250, 418] width 59 height 36
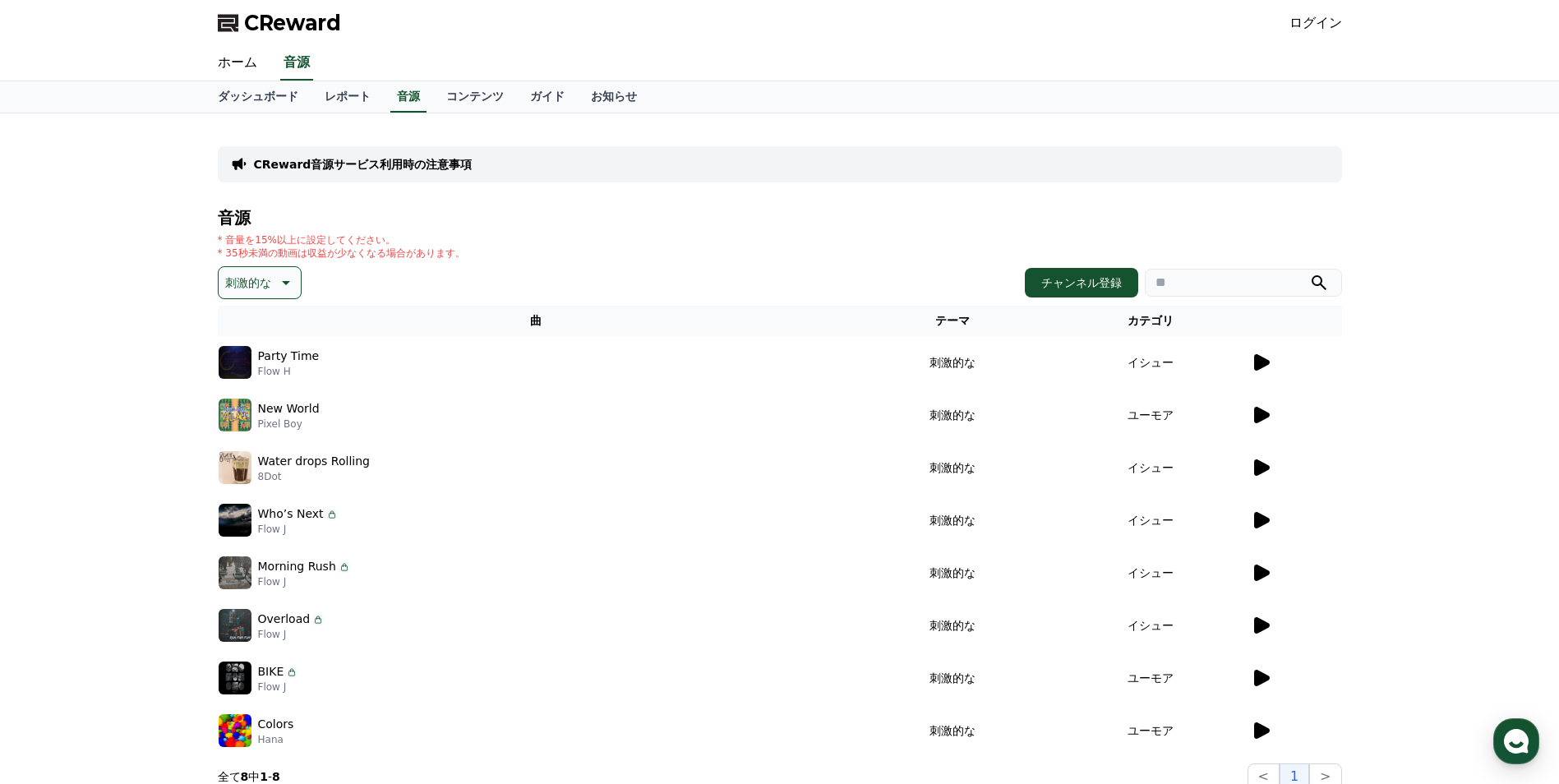
click at [1253, 359] on icon at bounding box center [1261, 362] width 20 height 20
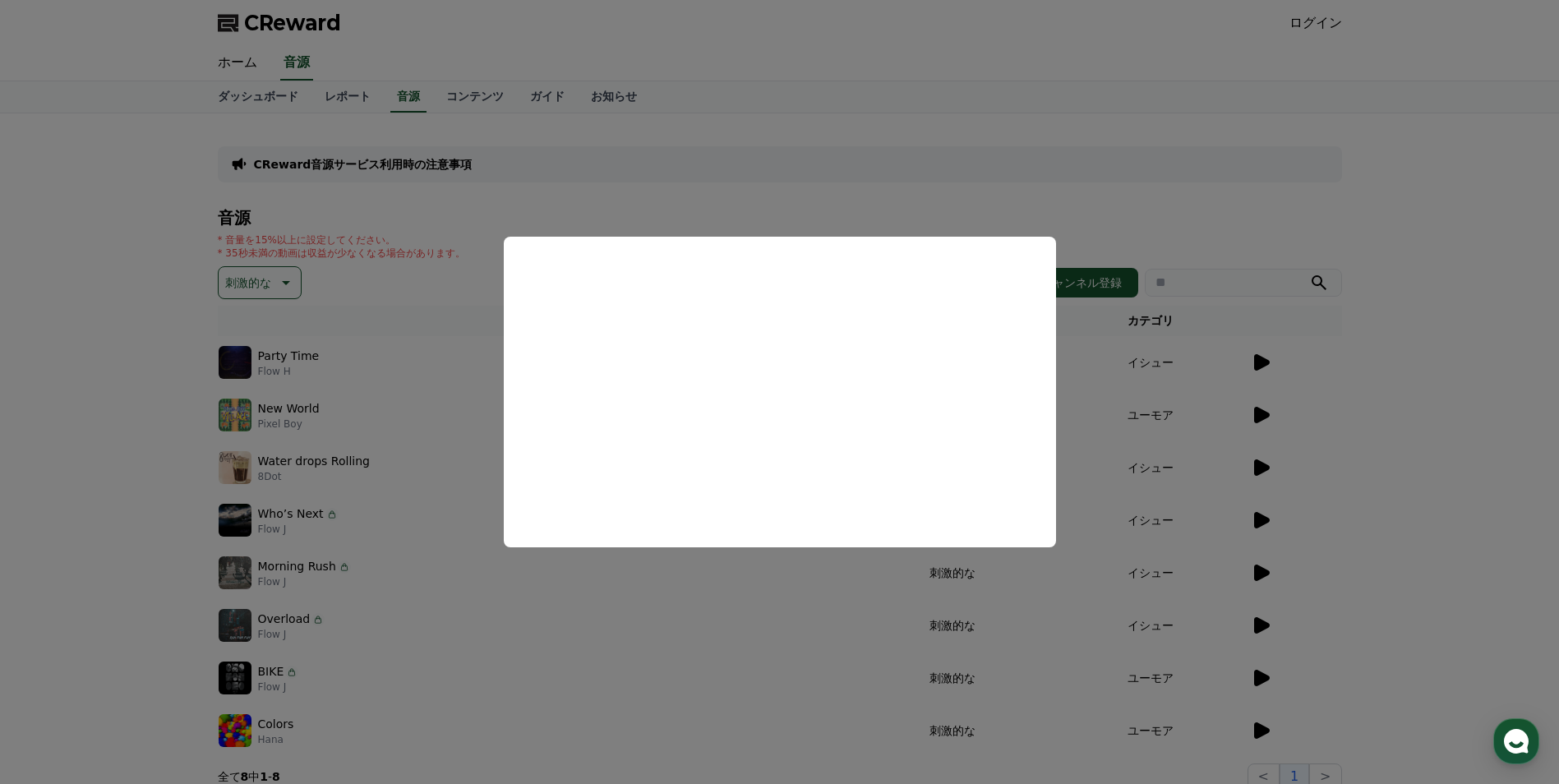
click at [1473, 395] on button "close modal" at bounding box center [779, 392] width 1559 height 784
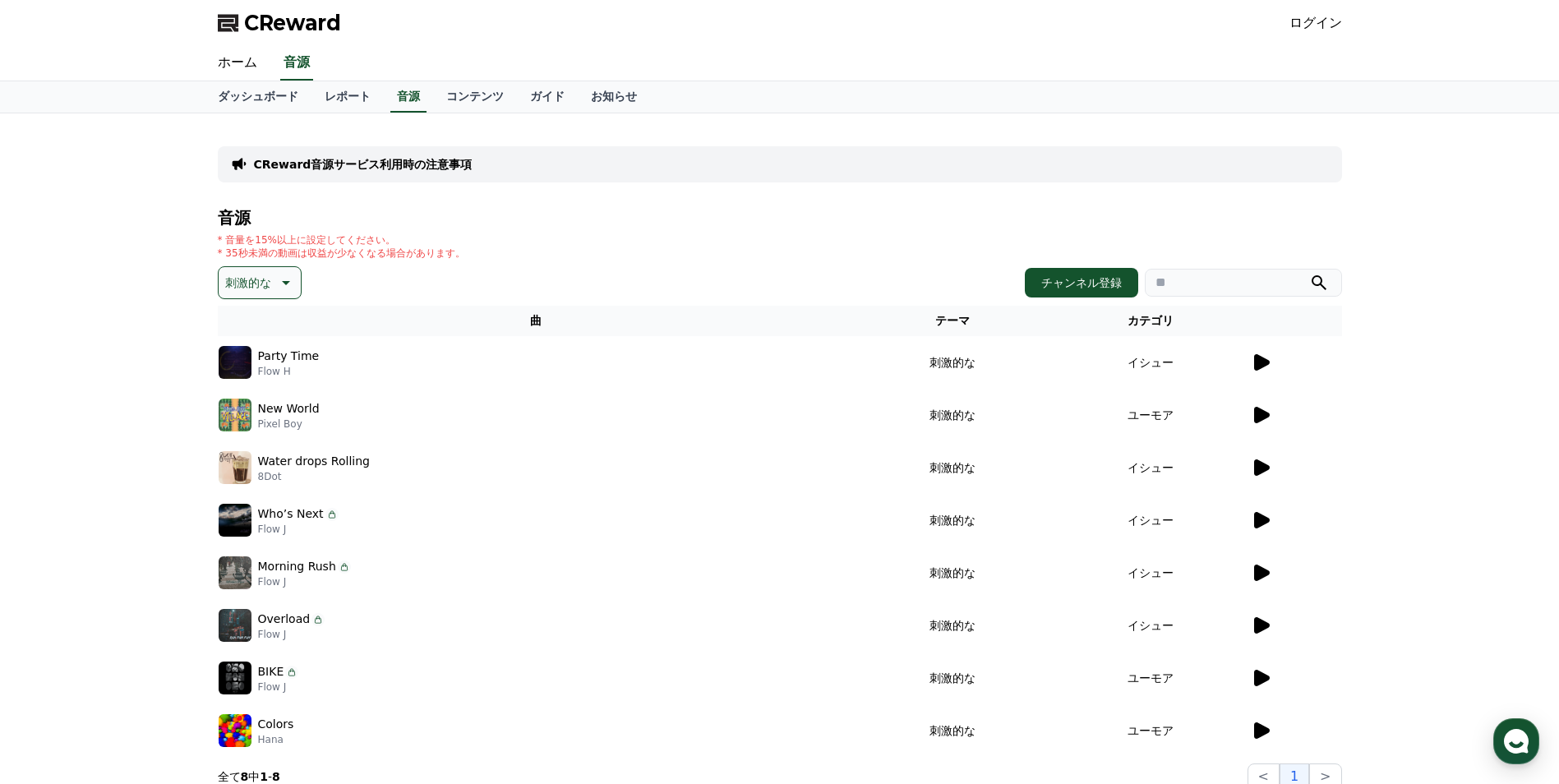
click at [1261, 419] on icon at bounding box center [1262, 414] width 16 height 17
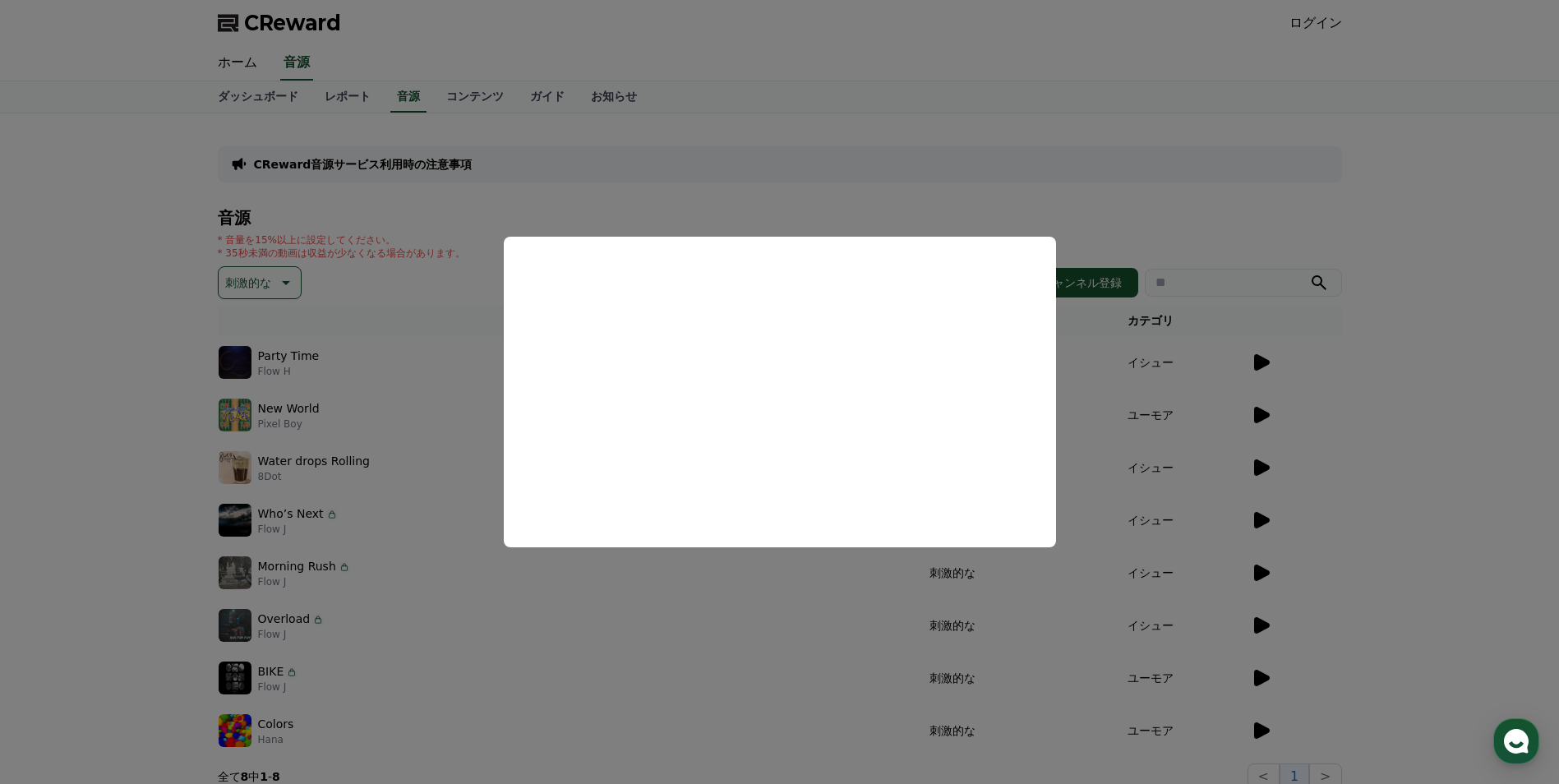
click at [1460, 394] on button "close modal" at bounding box center [779, 392] width 1559 height 784
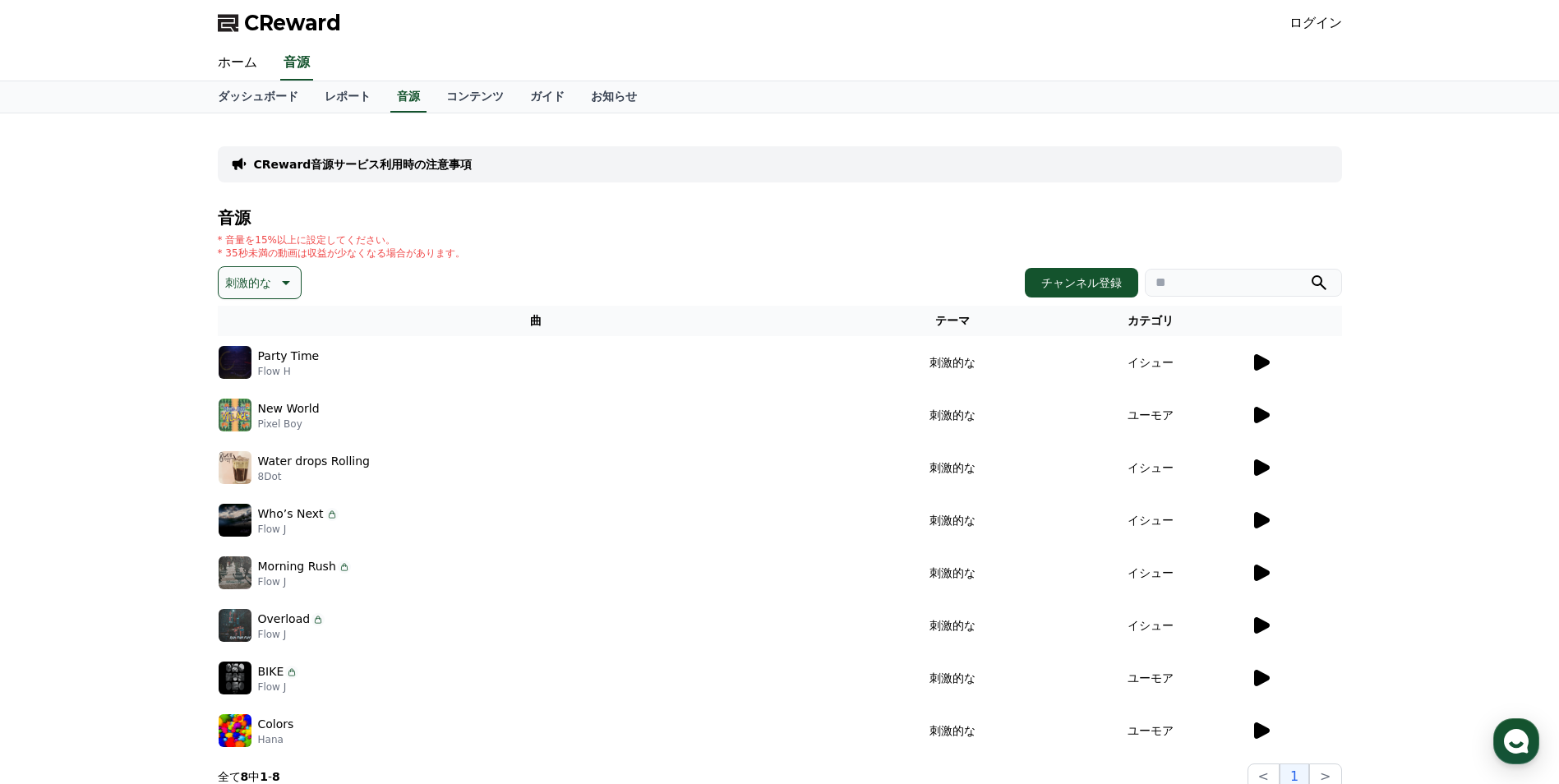
click at [1255, 472] on icon at bounding box center [1262, 467] width 16 height 17
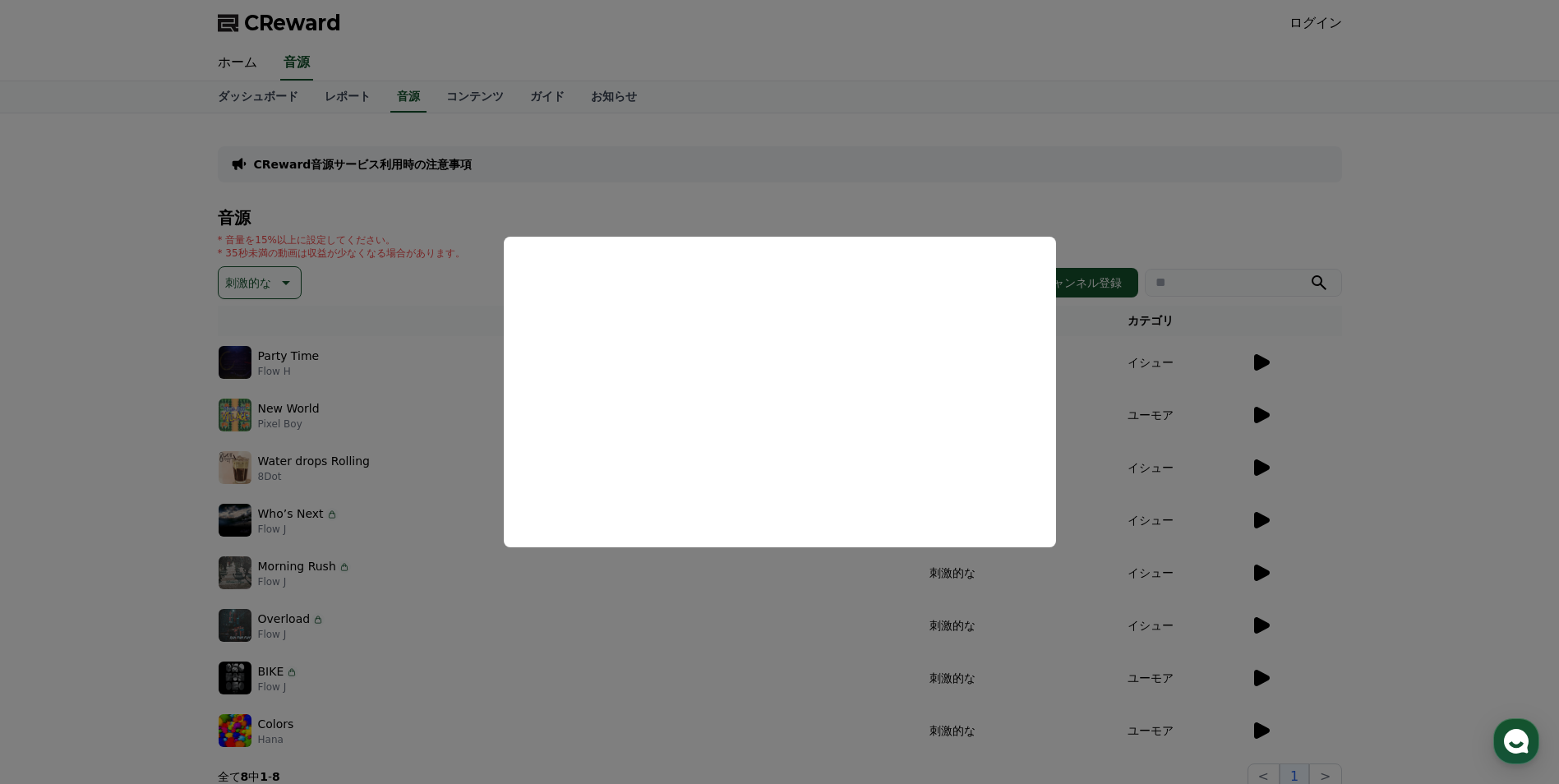
click at [1445, 413] on button "close modal" at bounding box center [779, 392] width 1559 height 784
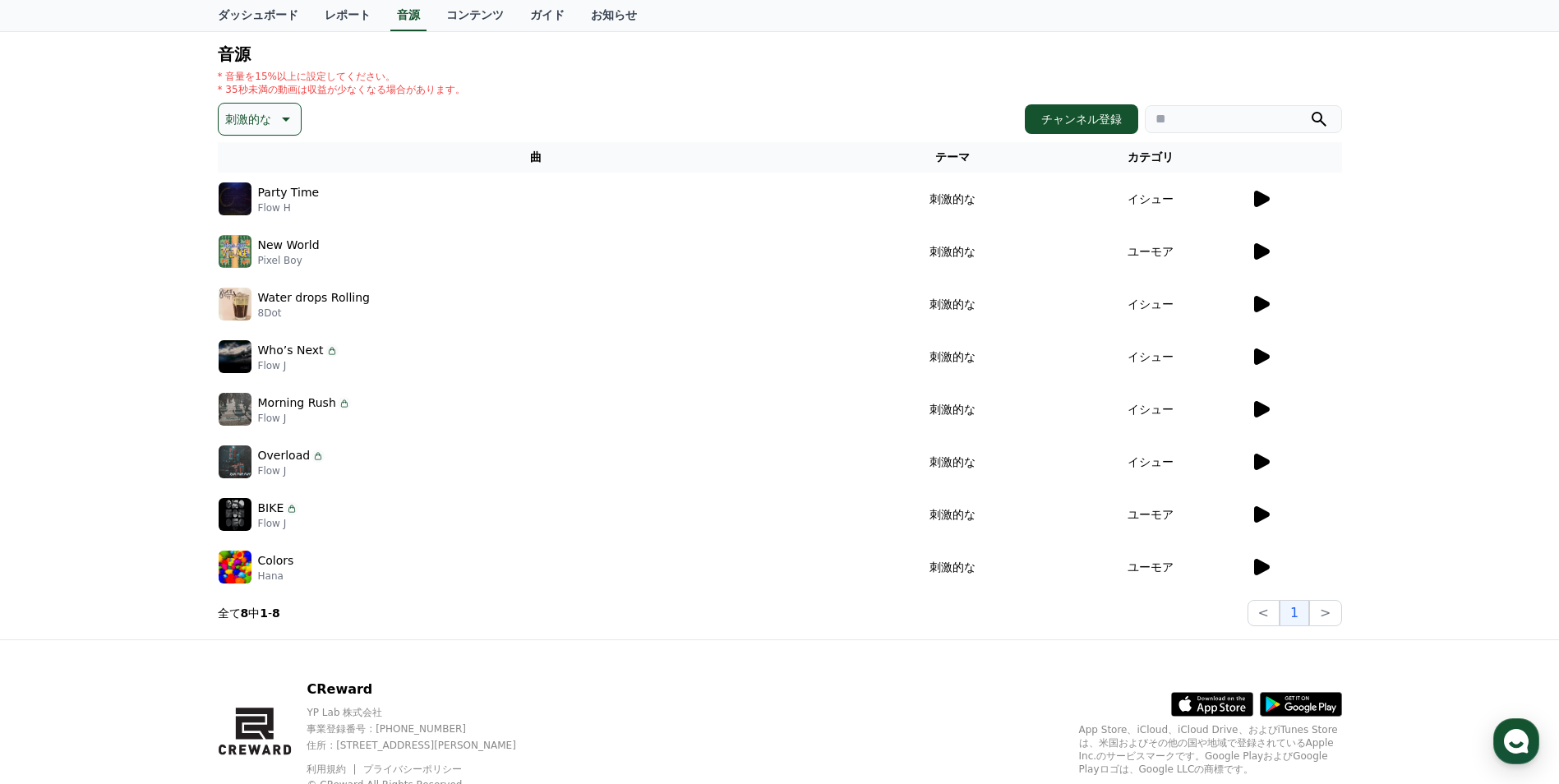
scroll to position [164, 0]
click at [1257, 562] on icon at bounding box center [1262, 566] width 16 height 17
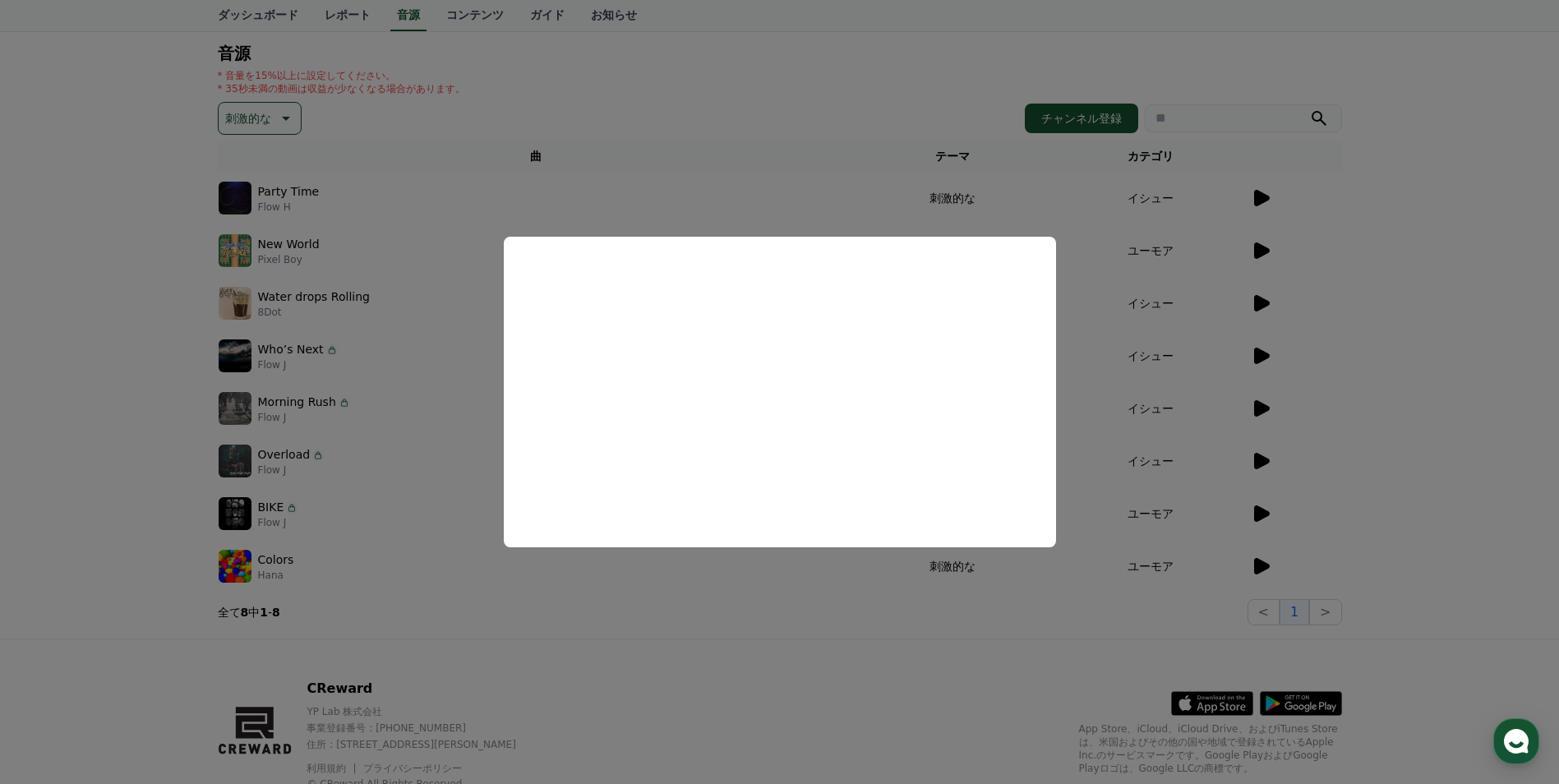
click at [1369, 448] on button "close modal" at bounding box center [779, 392] width 1559 height 784
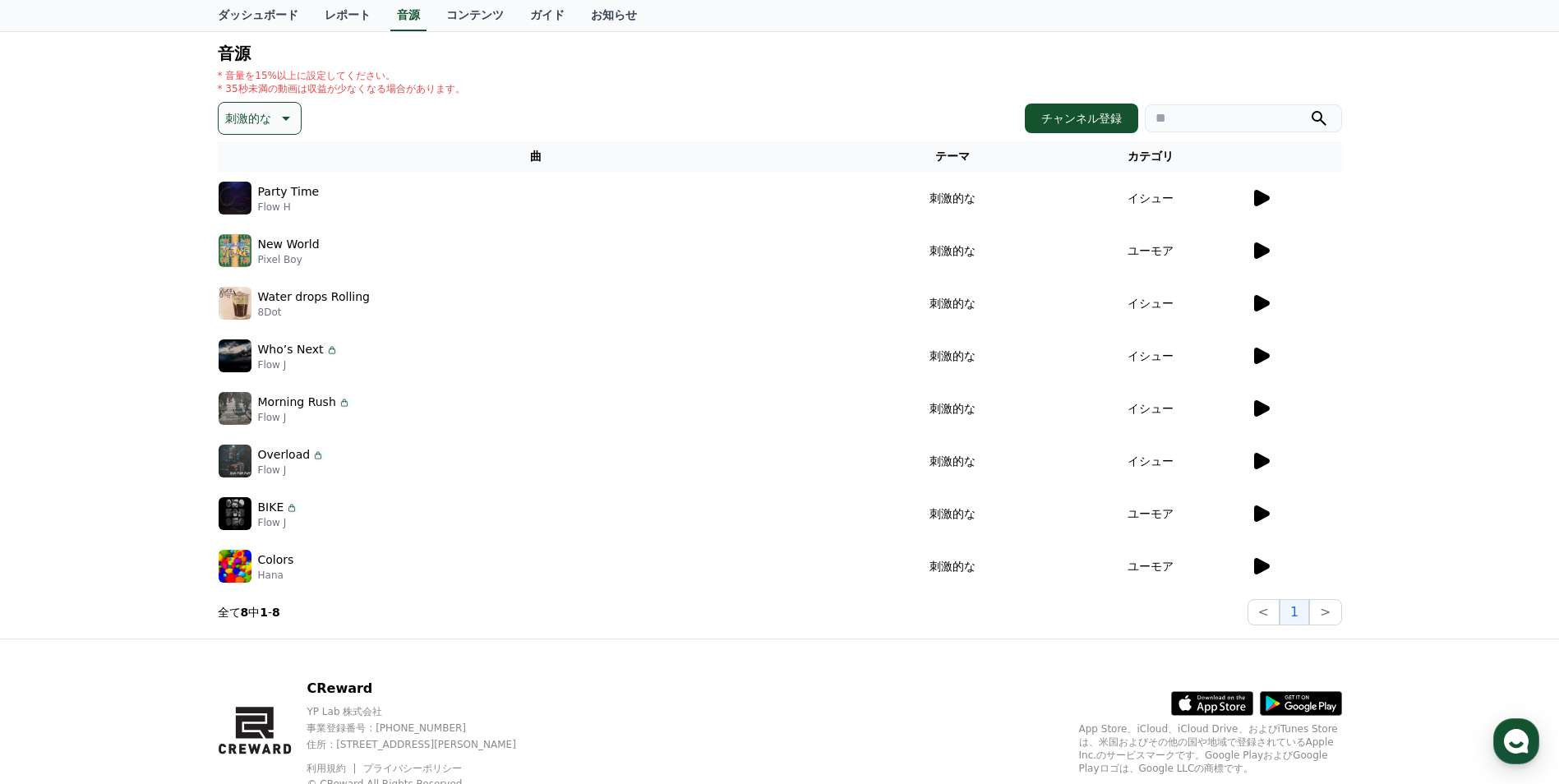
click at [1262, 511] on icon at bounding box center [1262, 513] width 16 height 17
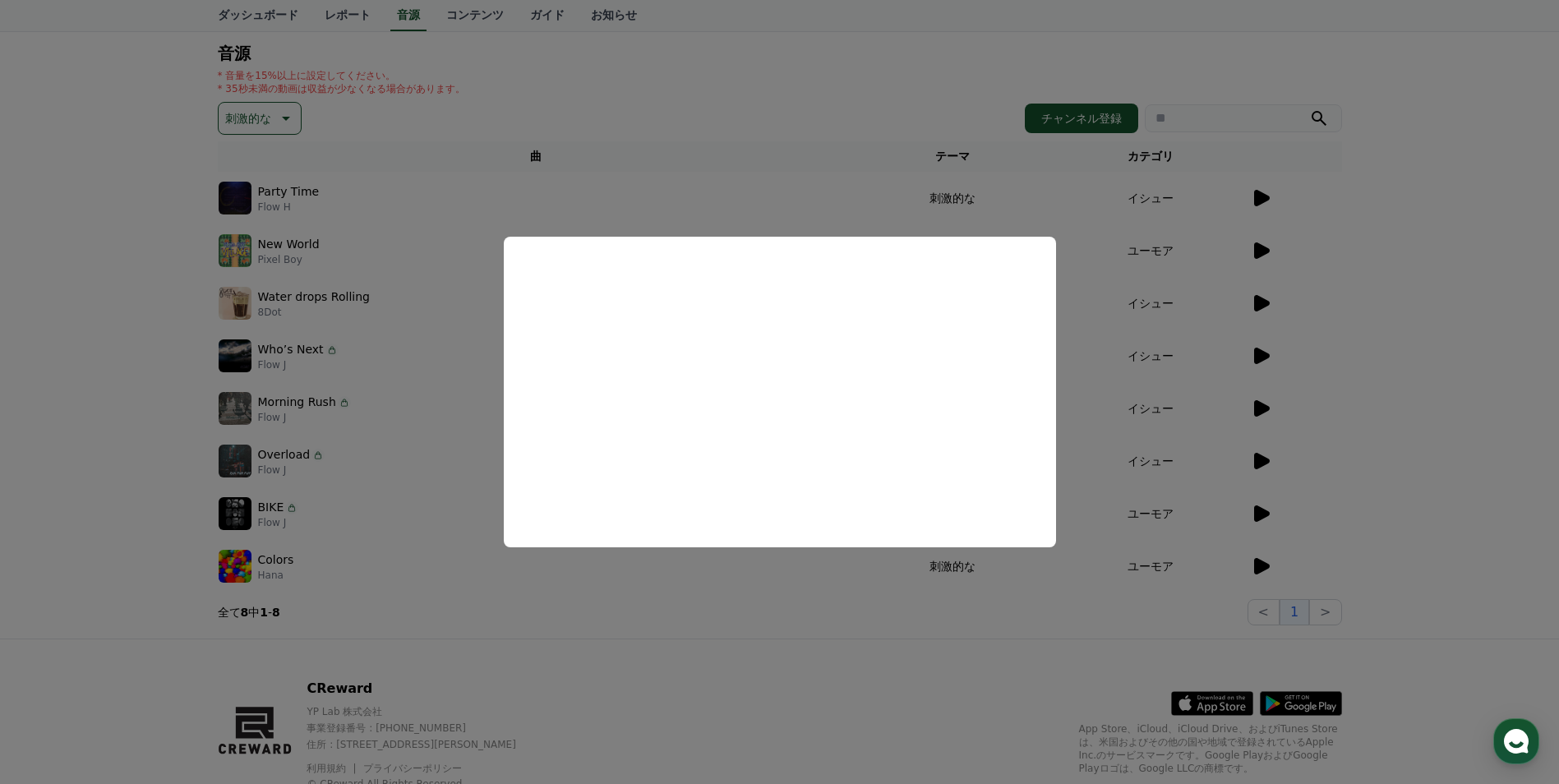
click at [1268, 463] on button "close modal" at bounding box center [779, 392] width 1559 height 784
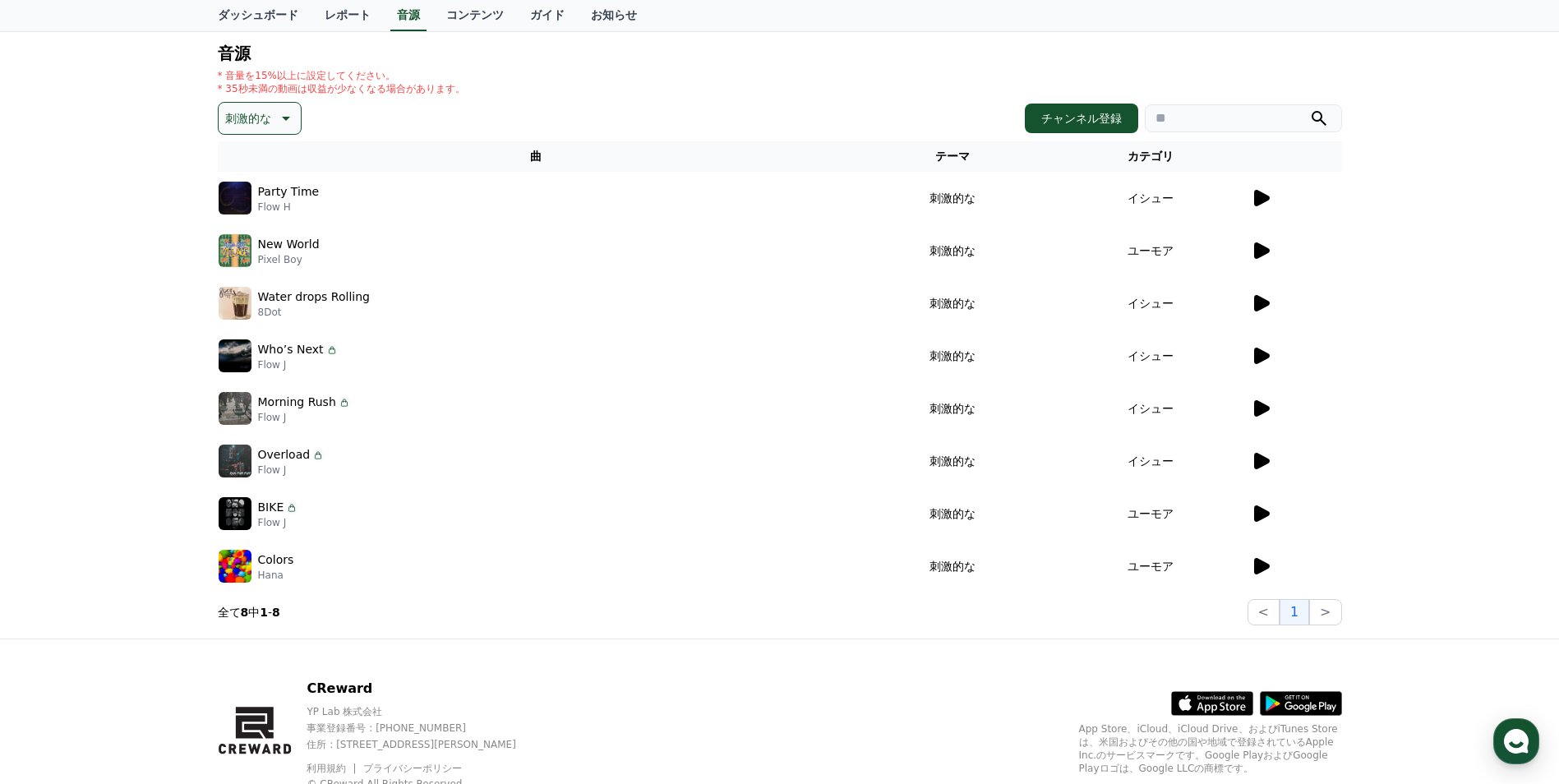
click at [1268, 463] on icon at bounding box center [1261, 460] width 20 height 20
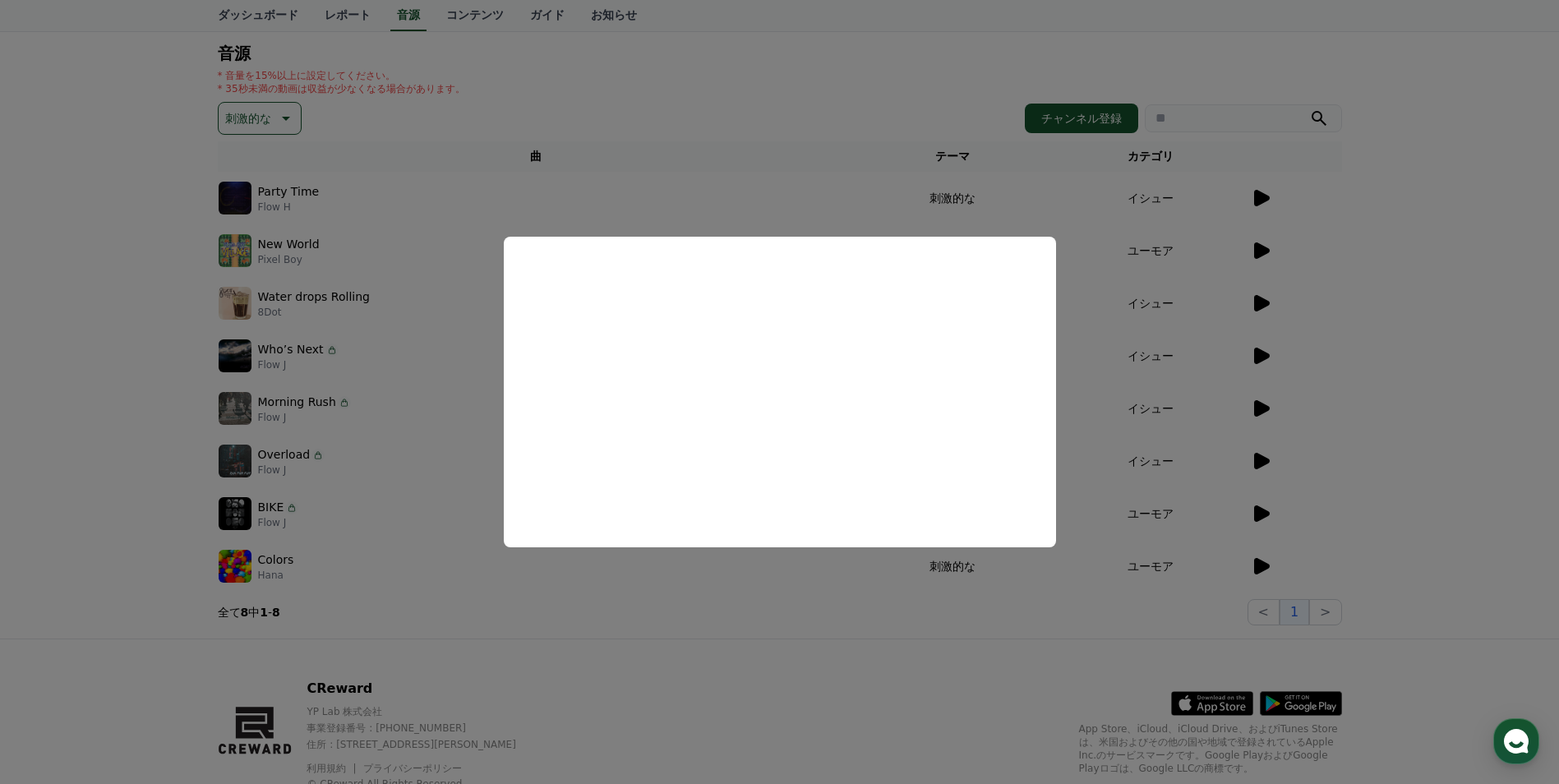
click at [1242, 411] on button "close modal" at bounding box center [779, 392] width 1559 height 784
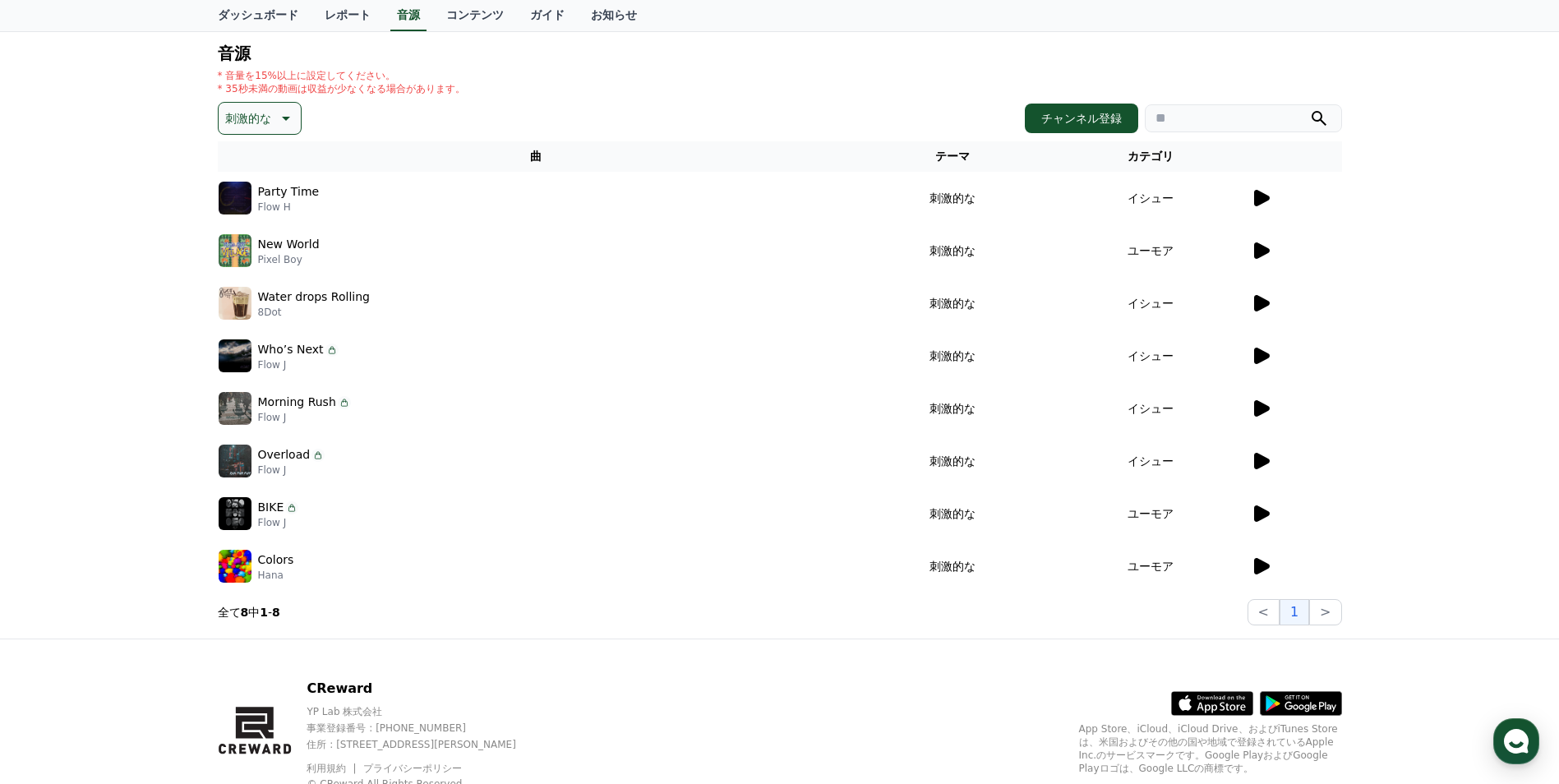
click at [1255, 407] on icon at bounding box center [1262, 408] width 16 height 17
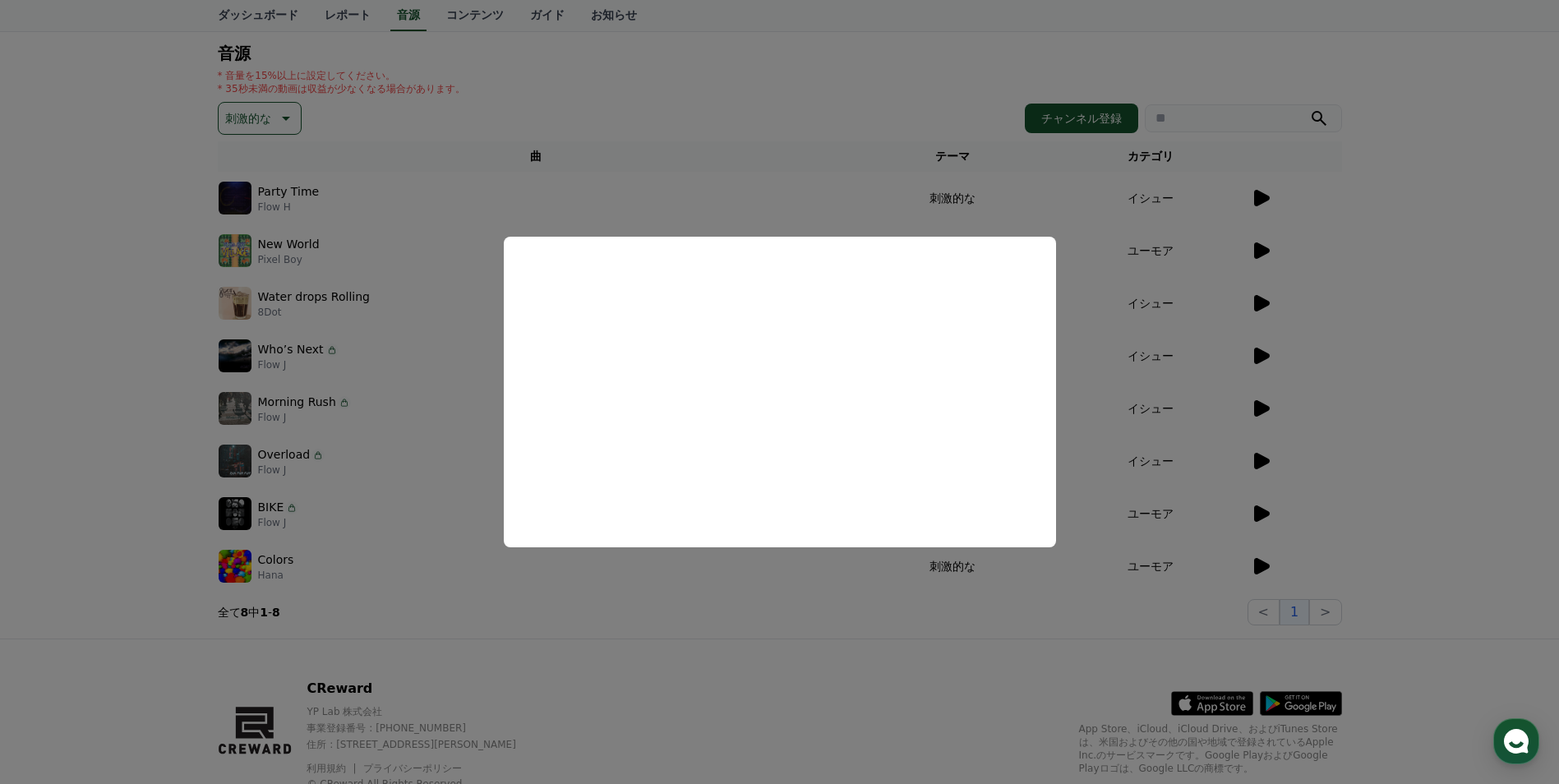
click at [1261, 358] on button "close modal" at bounding box center [779, 392] width 1559 height 784
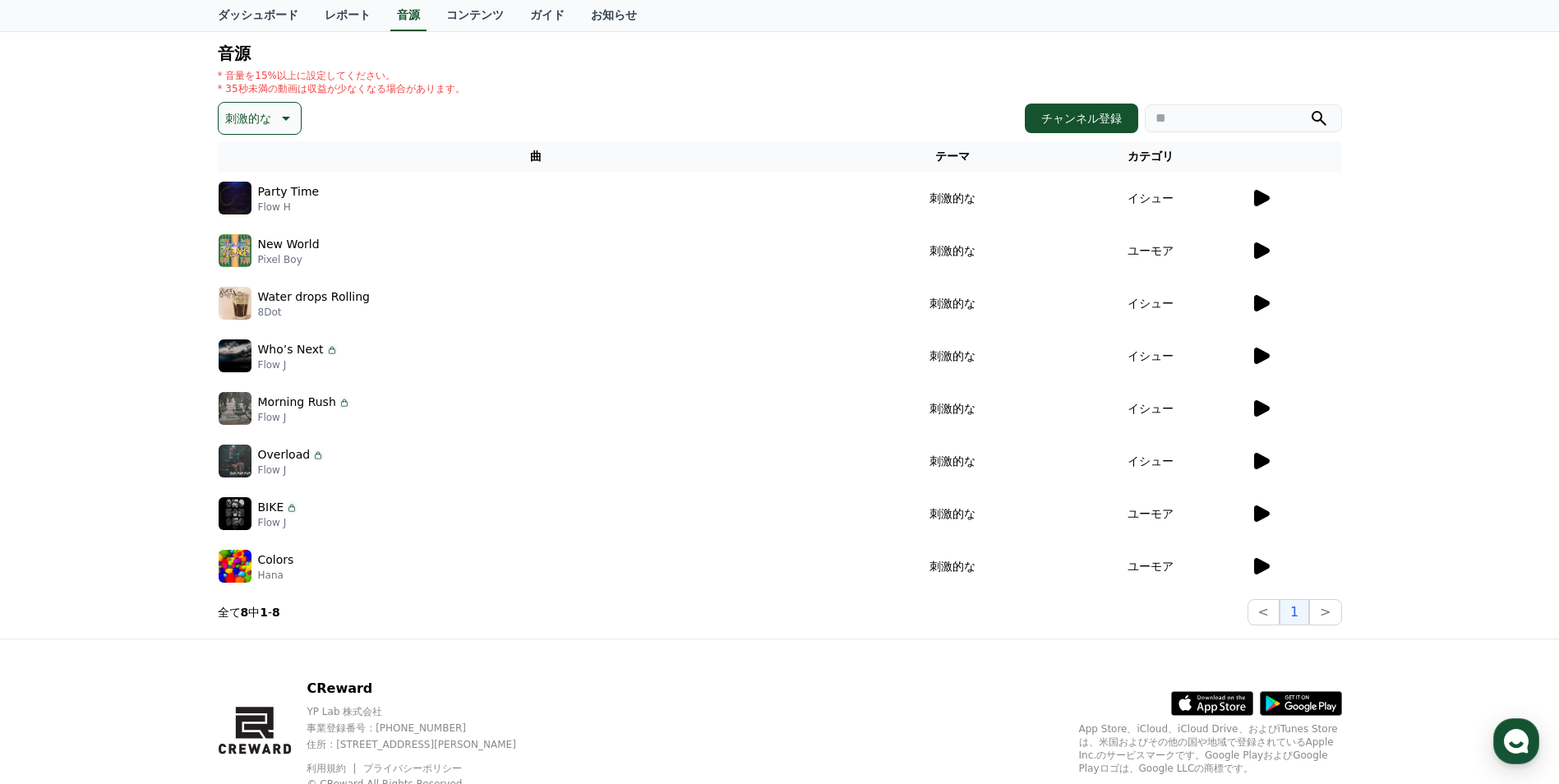
click at [1261, 358] on icon at bounding box center [1262, 355] width 16 height 17
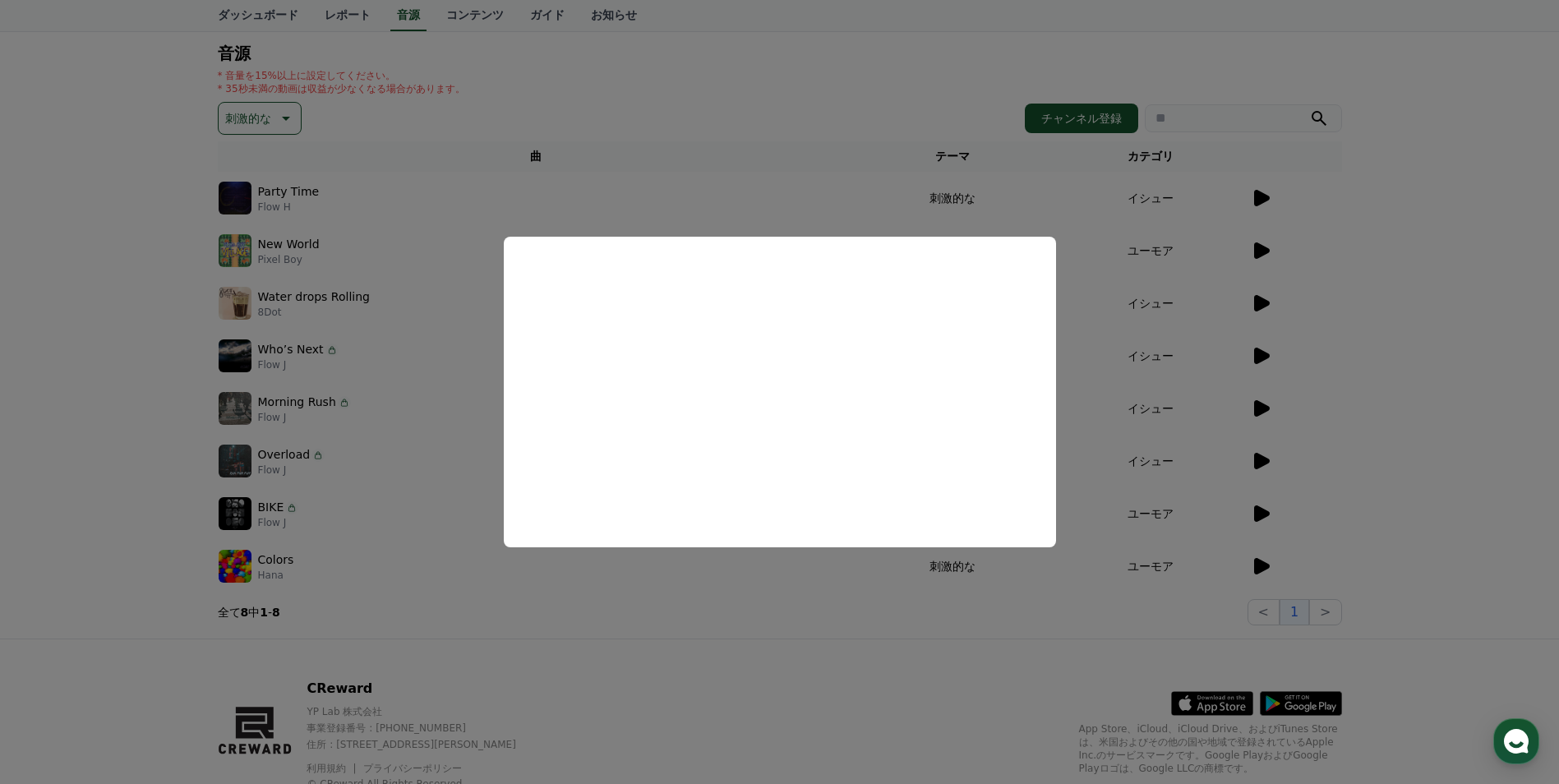
click at [76, 179] on button "close modal" at bounding box center [779, 392] width 1559 height 784
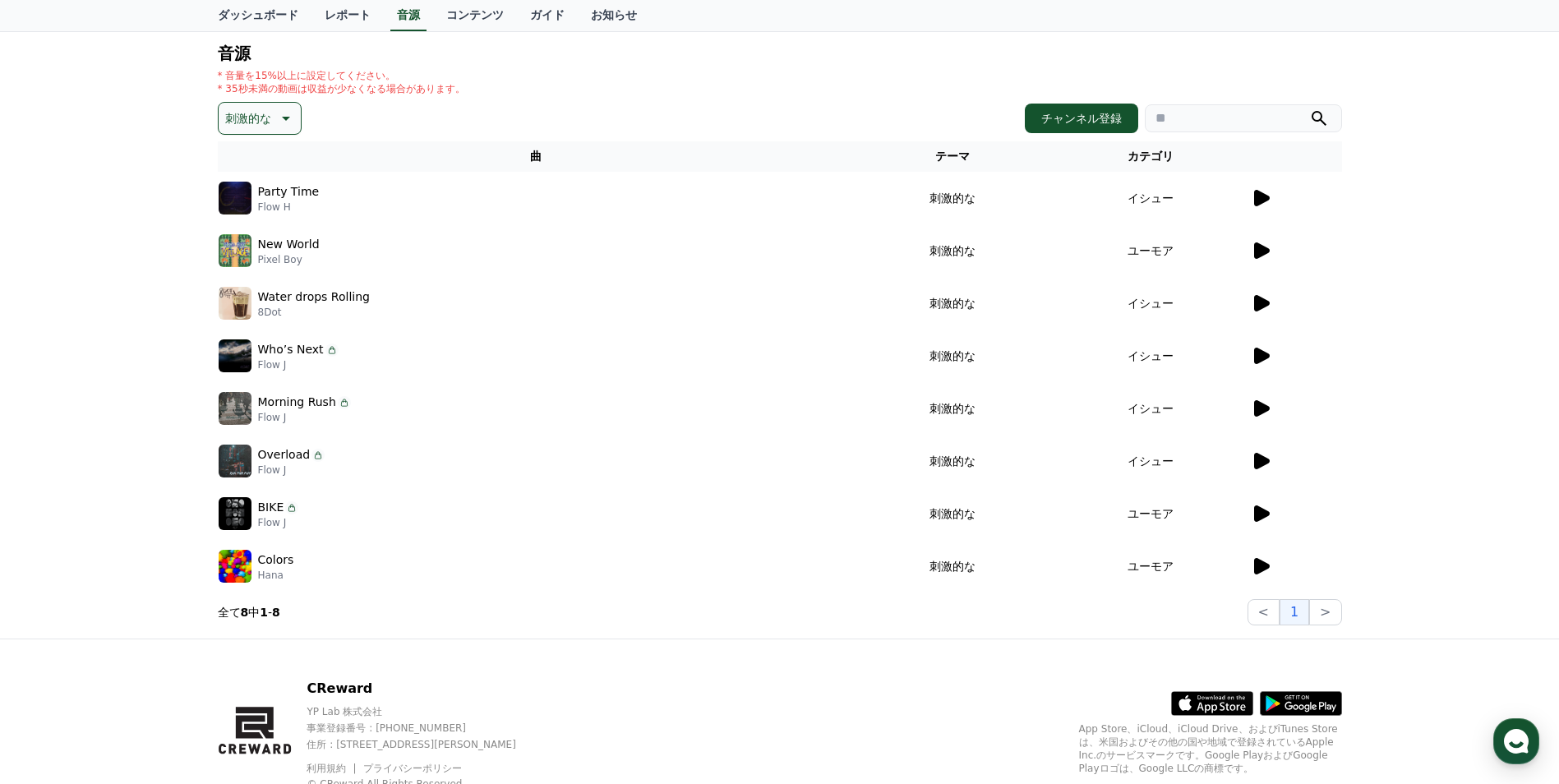
click at [263, 112] on p "刺激的な" at bounding box center [248, 118] width 46 height 23
click at [261, 207] on div "全て 空想 好奇心 暗い 明るい ポッピング 刺激的な 反転 雄壮な 劇的な 喜ばしい 気分 EDM 溝 悲しい 穏やかな 可愛い 感動的な 気をもむ 喜劇的な" at bounding box center [259, 568] width 79 height 848
click at [246, 205] on button "空想" at bounding box center [237, 204] width 36 height 36
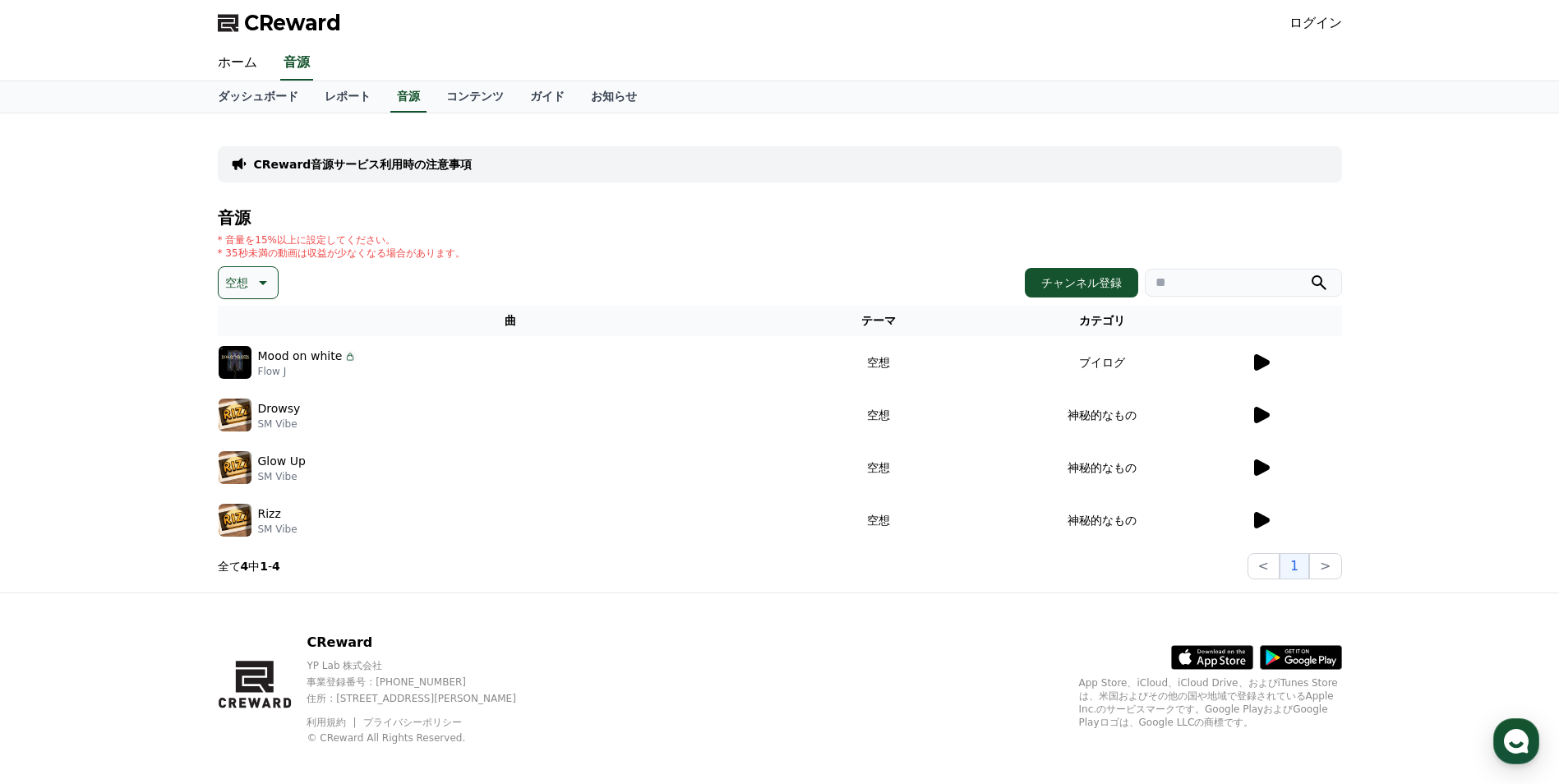
scroll to position [13, 0]
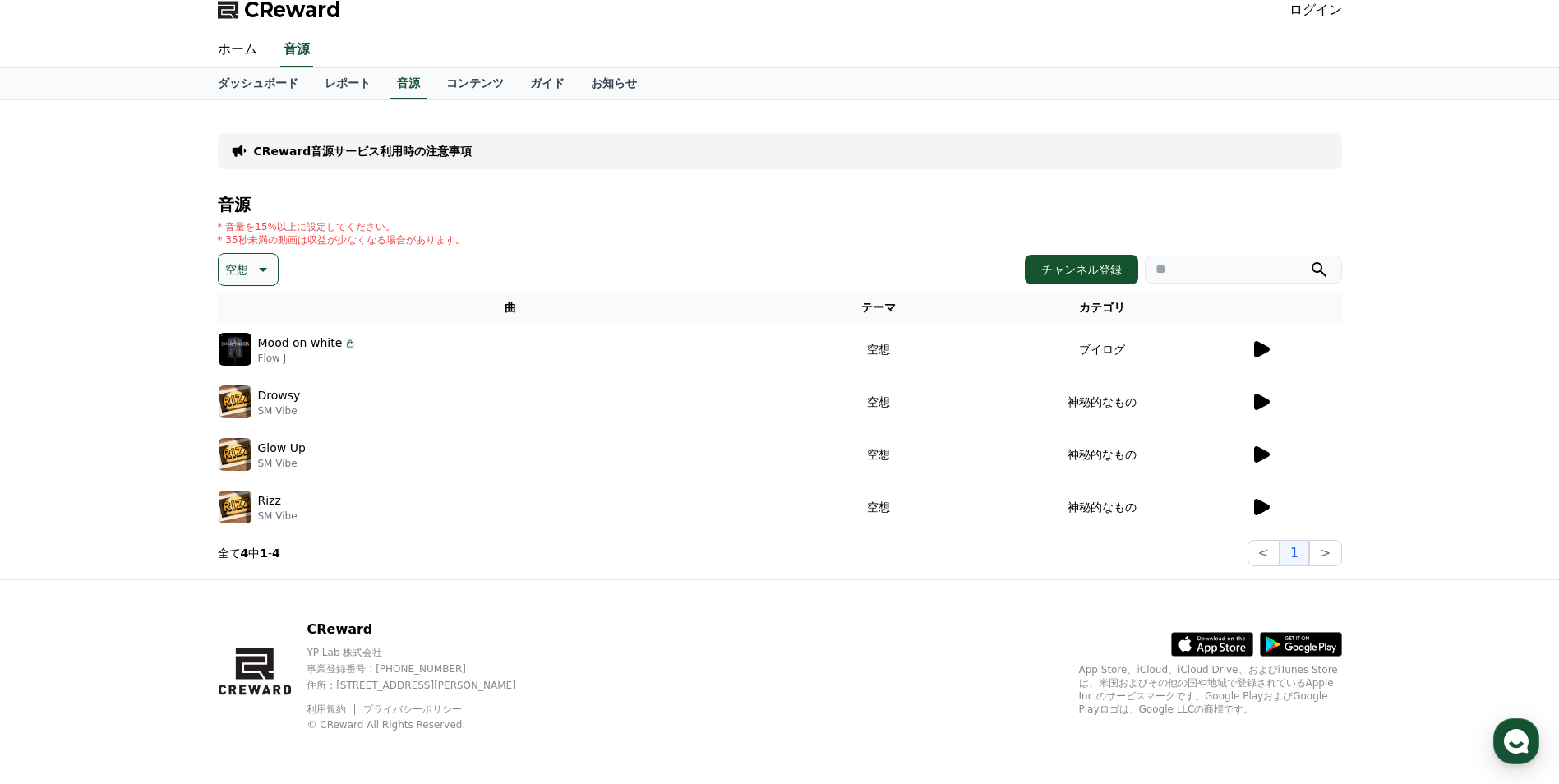
click at [1268, 509] on icon at bounding box center [1261, 507] width 20 height 20
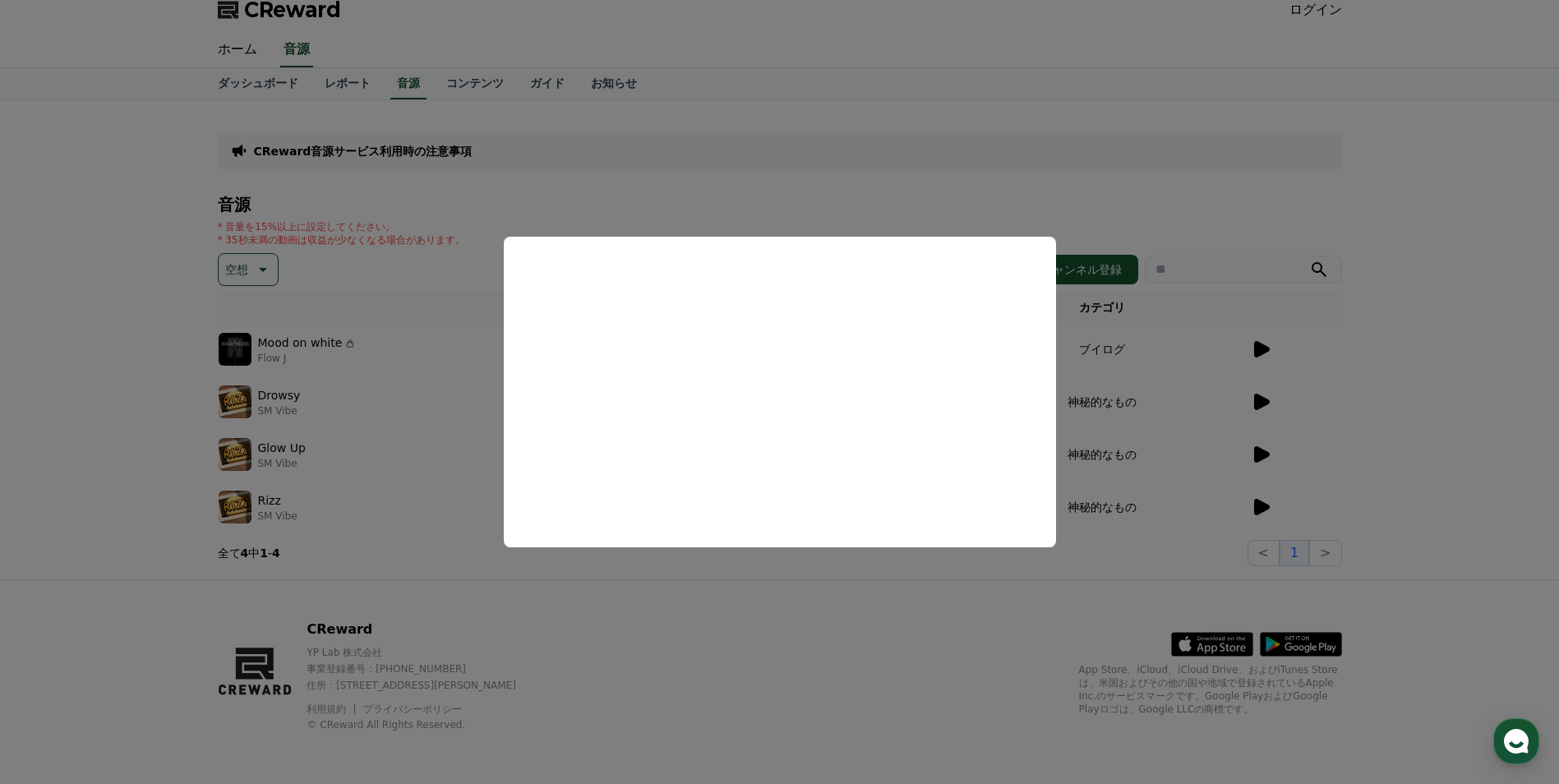
click at [1284, 451] on button "close modal" at bounding box center [779, 392] width 1559 height 784
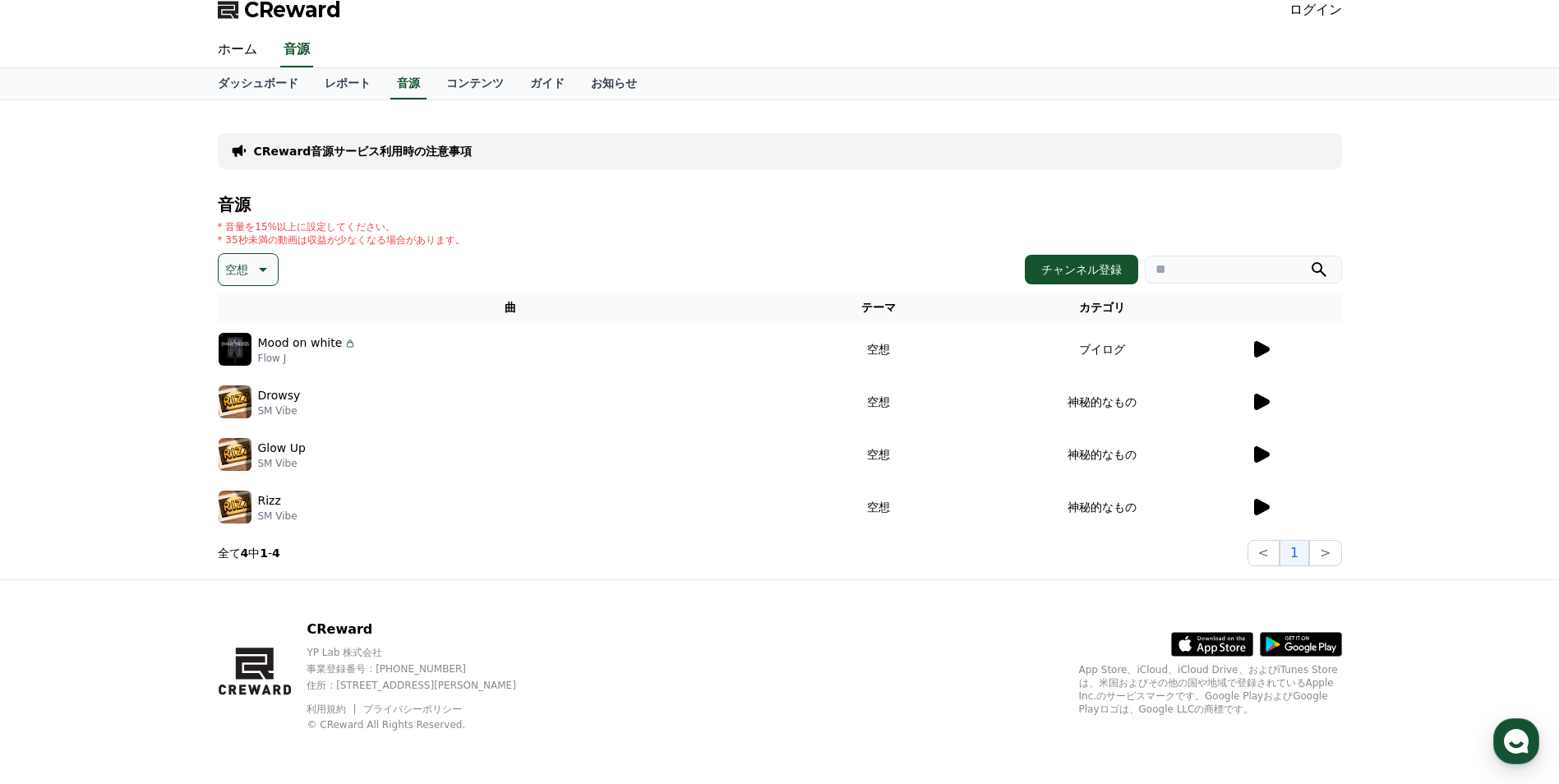
click at [1261, 453] on icon at bounding box center [1262, 454] width 16 height 17
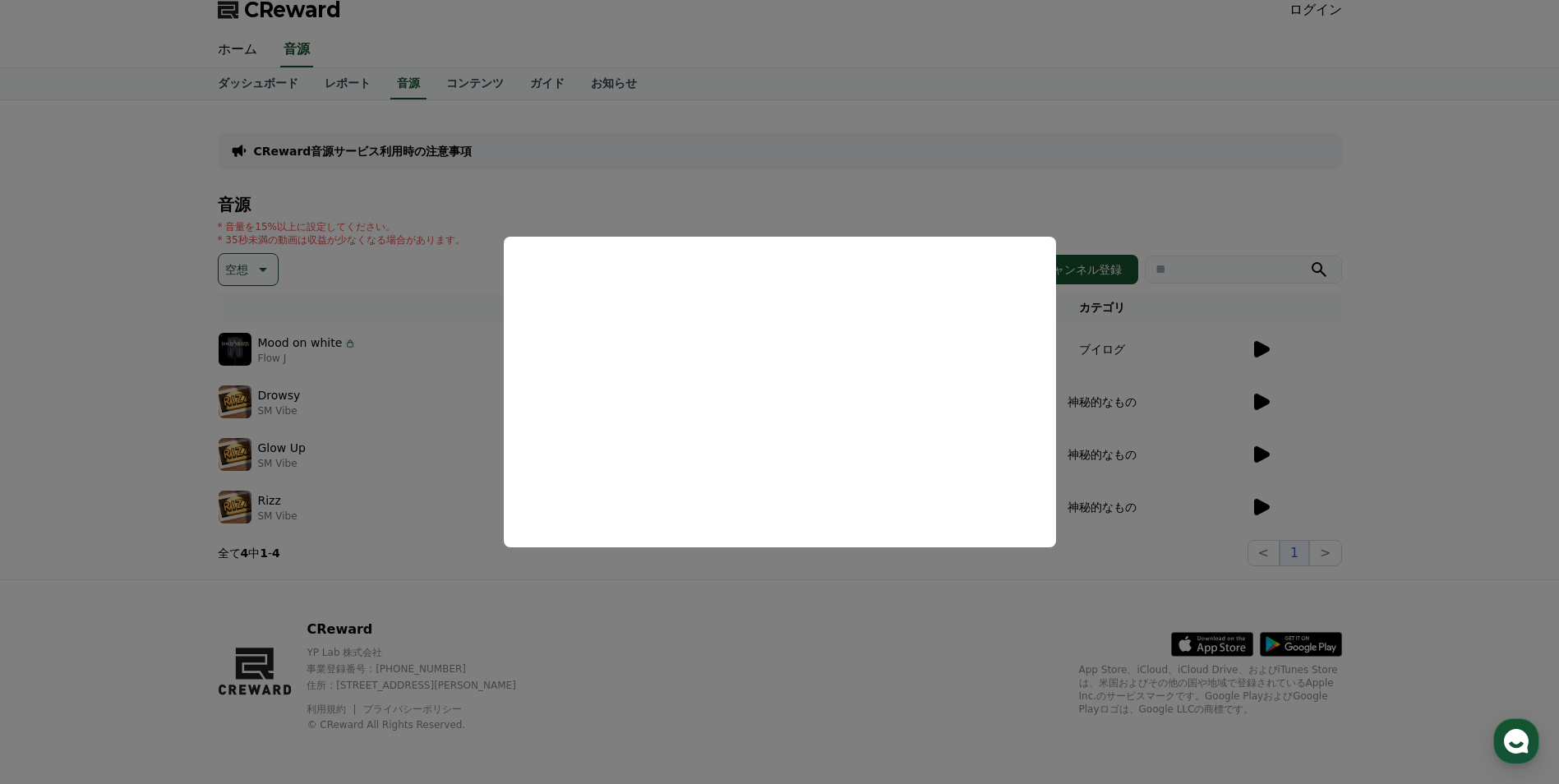
click at [1260, 398] on button "close modal" at bounding box center [779, 392] width 1559 height 784
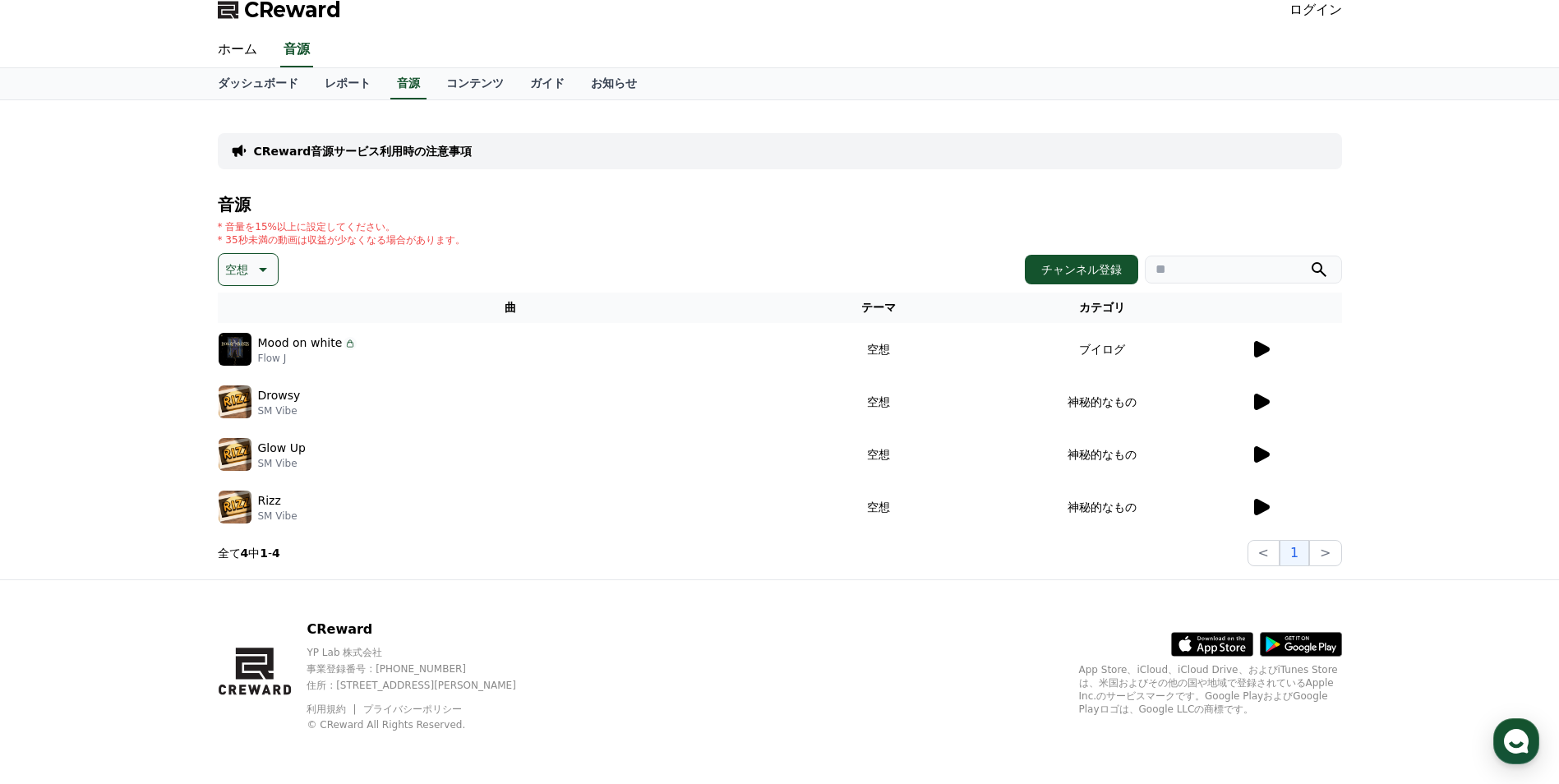
click at [1260, 398] on icon at bounding box center [1262, 401] width 16 height 17
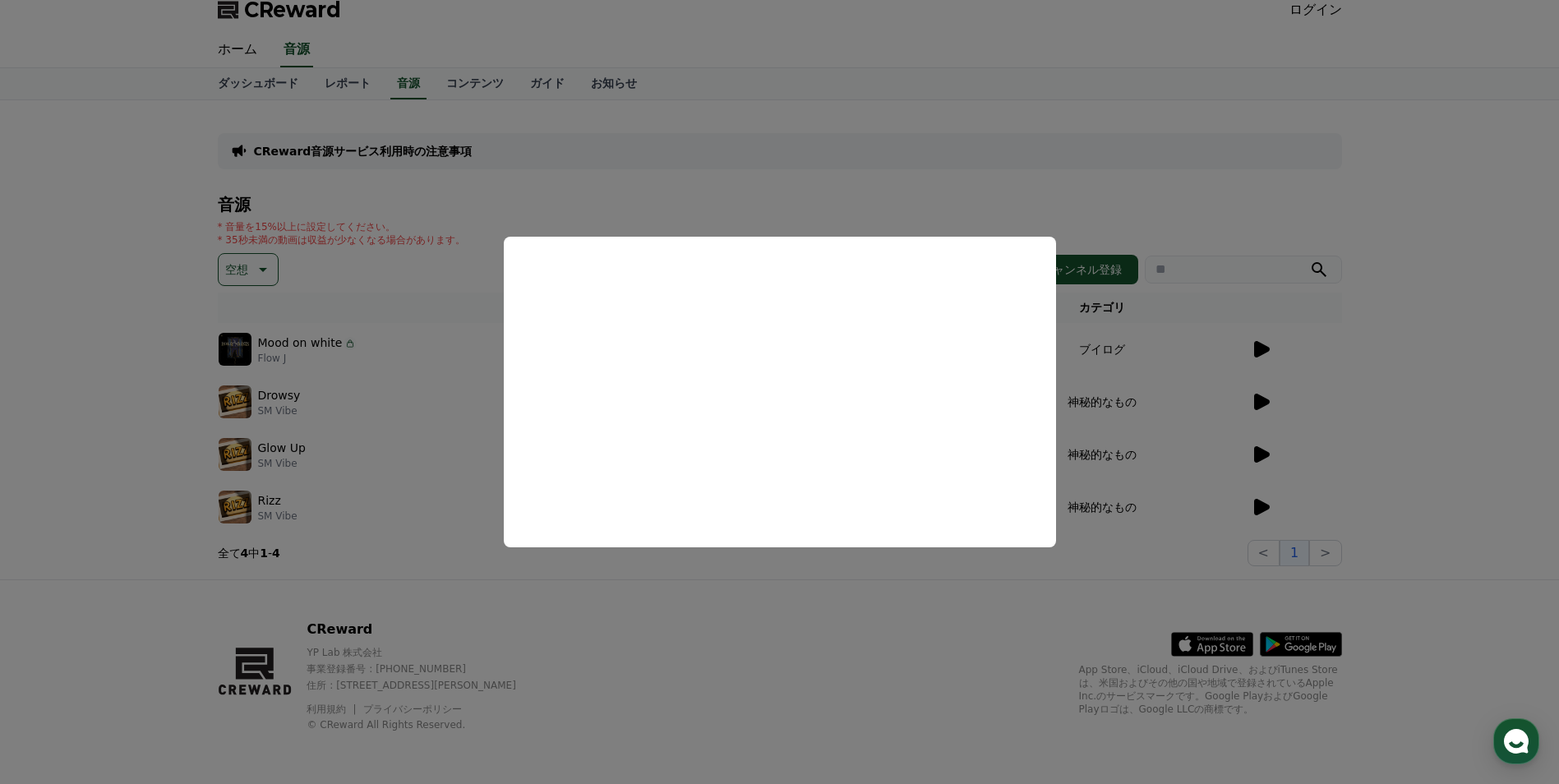
click at [113, 377] on button "close modal" at bounding box center [779, 392] width 1559 height 784
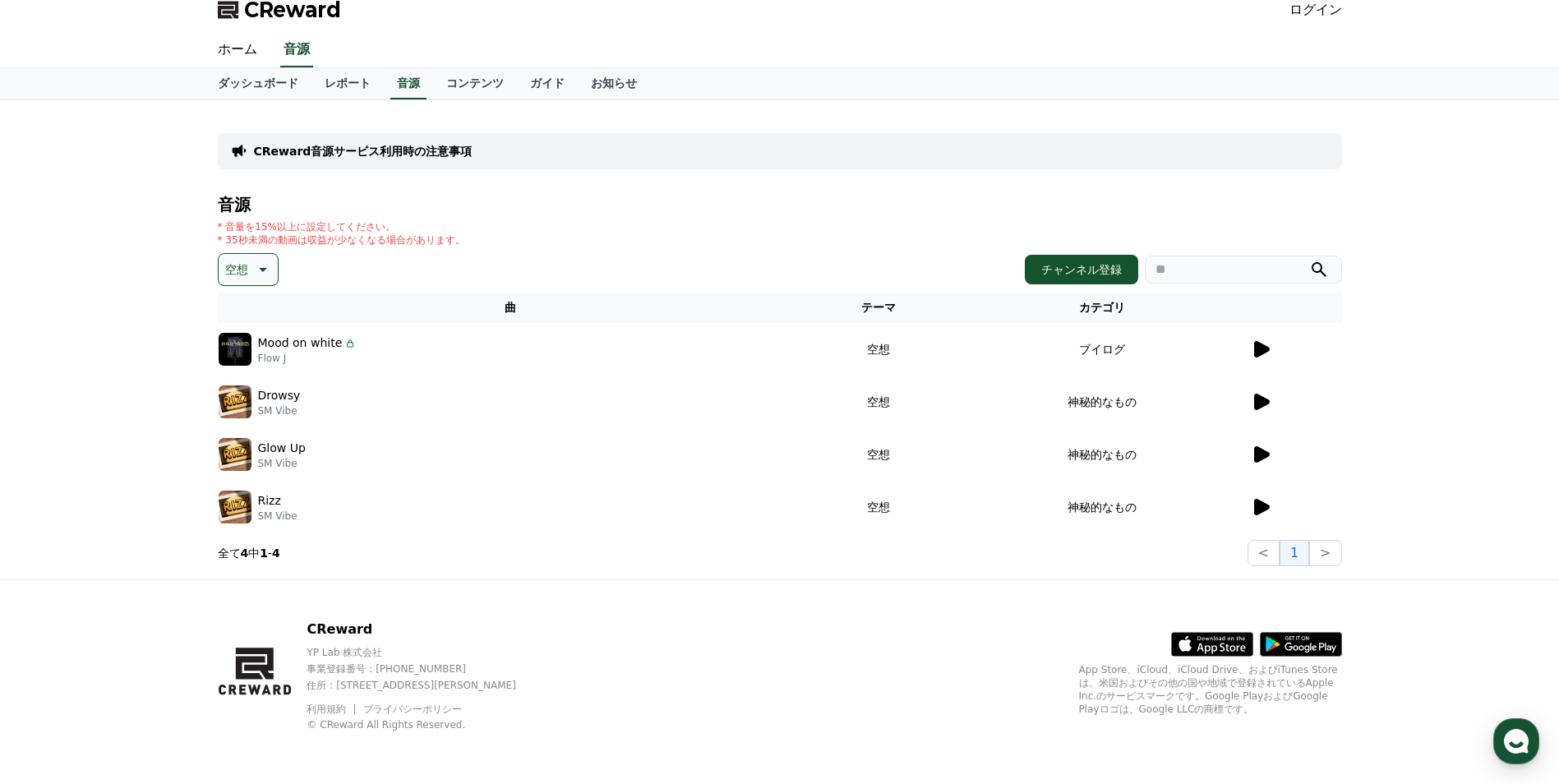
click at [236, 269] on p "空想" at bounding box center [236, 269] width 23 height 23
click at [256, 361] on div "全て 空想 好奇心 暗い 明るい ポッピング 刺激的な 反転 雄壮な 劇的な 喜ばしい 気分 EDM 溝 悲しい 穏やかな 可愛い 感動的な 気をもむ 喜劇的な" at bounding box center [255, 473] width 71 height 848
click at [244, 364] on button "反転" at bounding box center [237, 365] width 36 height 36
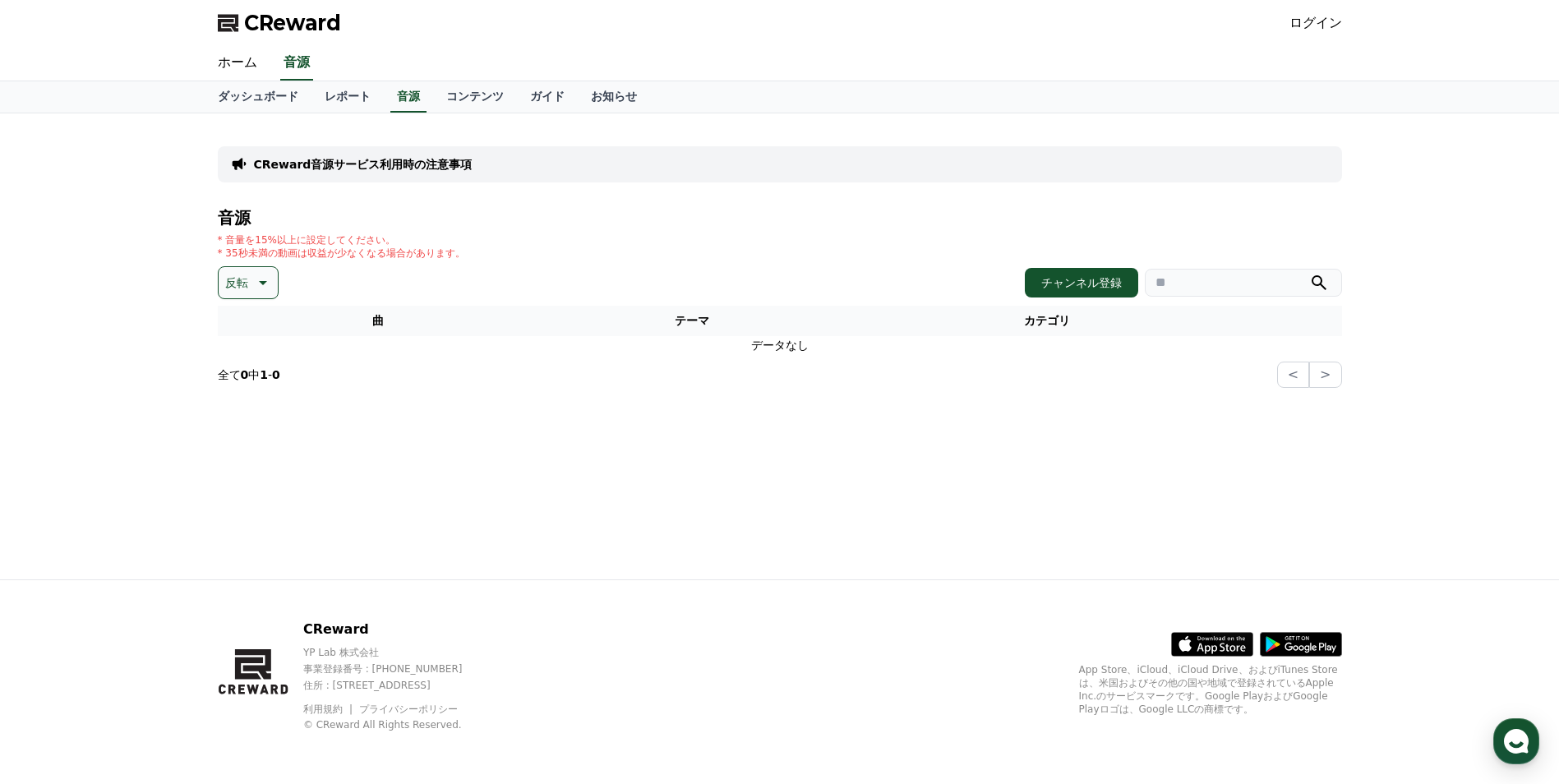
click at [247, 287] on p "反転" at bounding box center [236, 283] width 23 height 23
click at [247, 340] on button "雄壮な" at bounding box center [243, 338] width 48 height 36
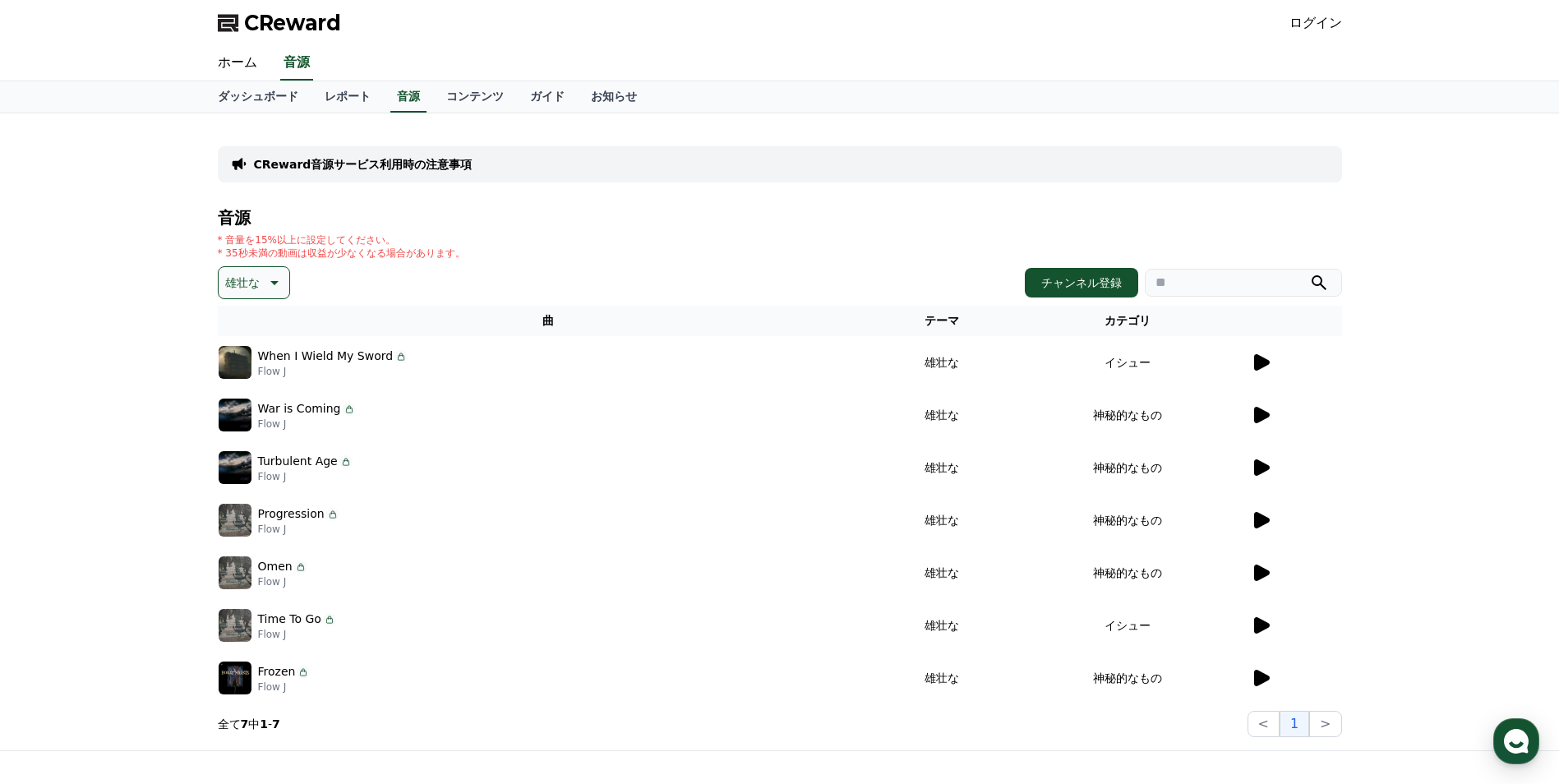
click at [1259, 423] on icon at bounding box center [1261, 414] width 20 height 20
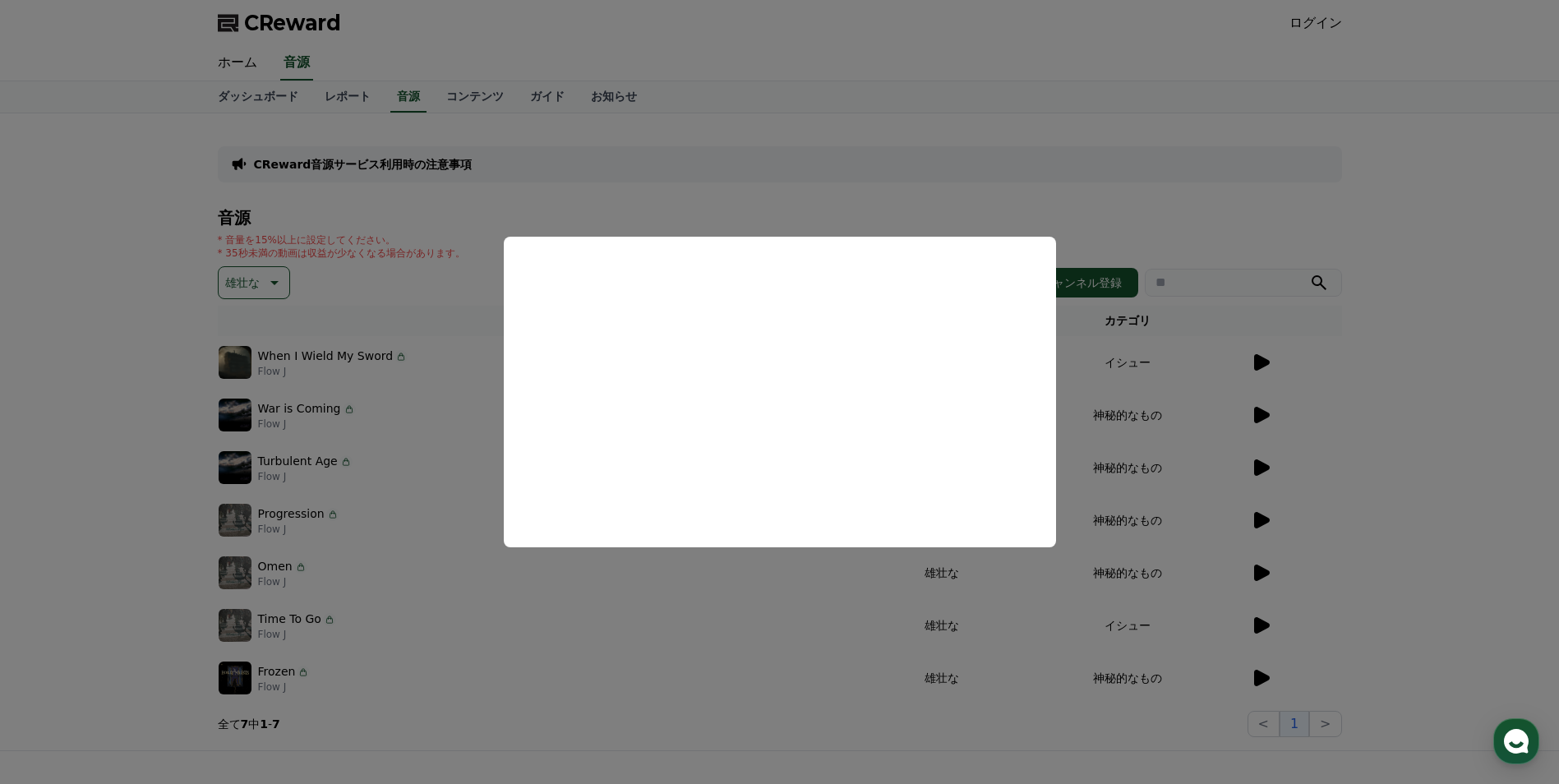
click at [1357, 422] on button "close modal" at bounding box center [779, 392] width 1559 height 784
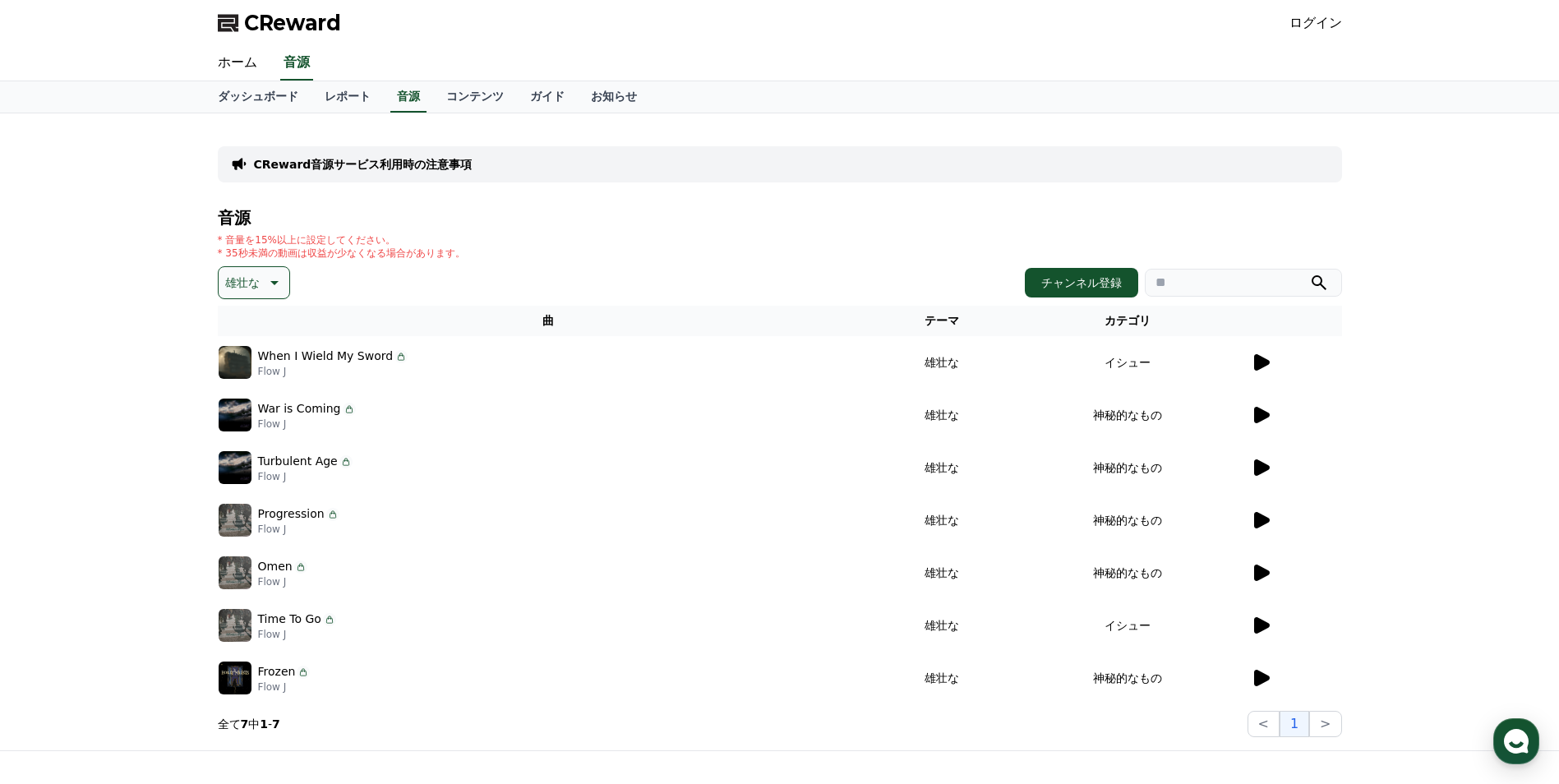
click at [1262, 469] on icon at bounding box center [1262, 467] width 16 height 17
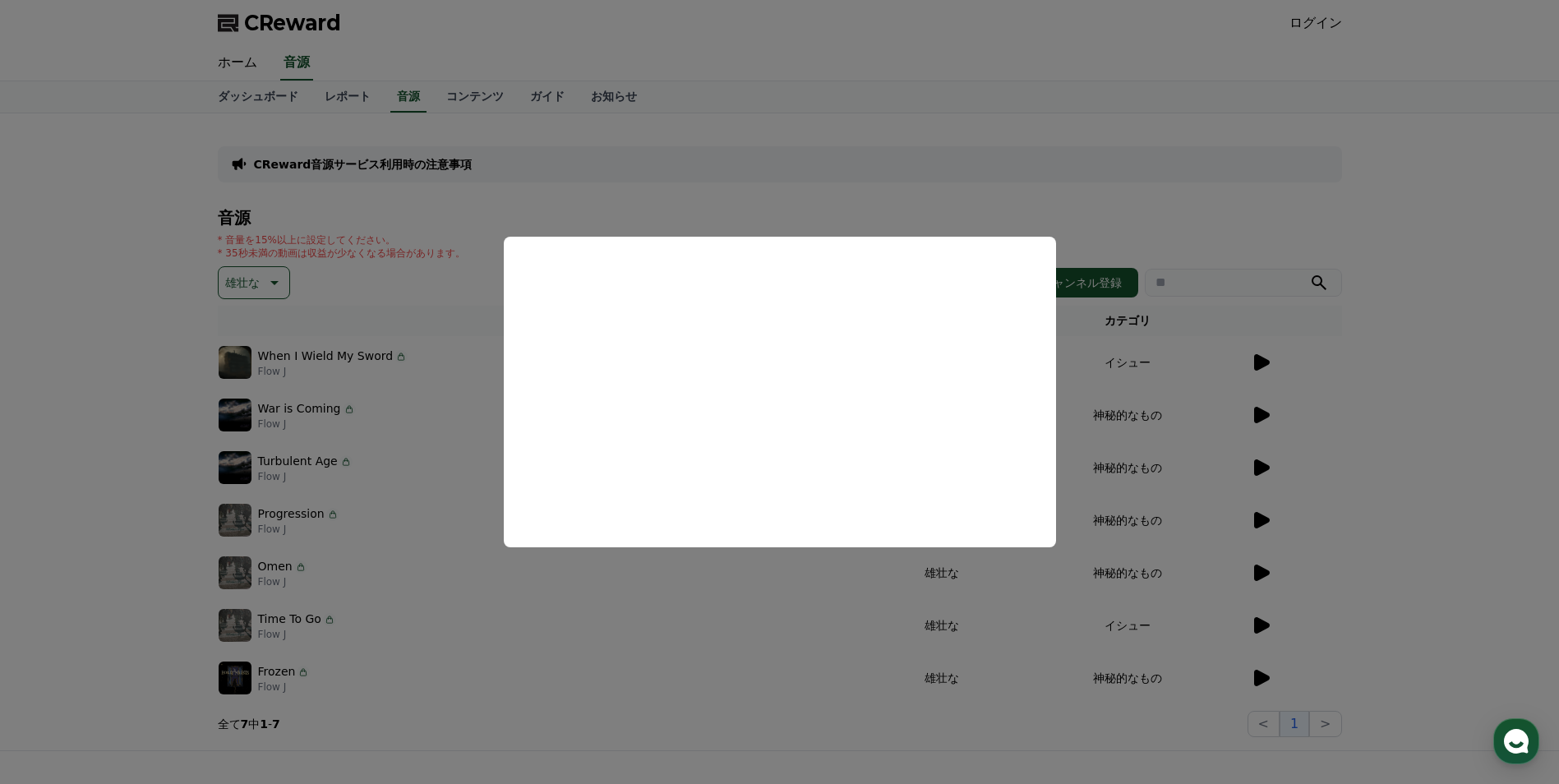
click at [1400, 485] on button "close modal" at bounding box center [779, 392] width 1559 height 784
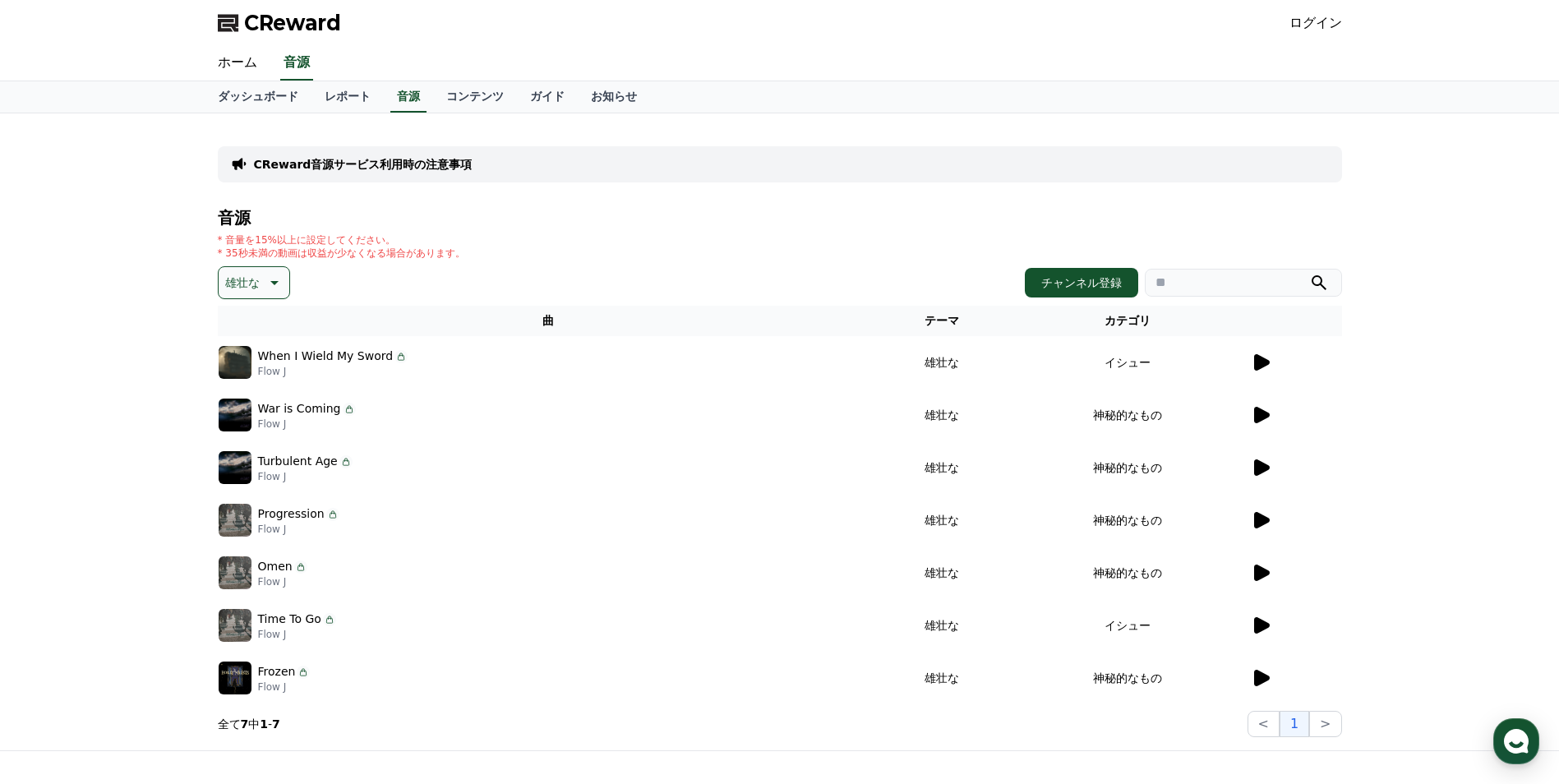
click at [1261, 519] on icon at bounding box center [1262, 520] width 16 height 17
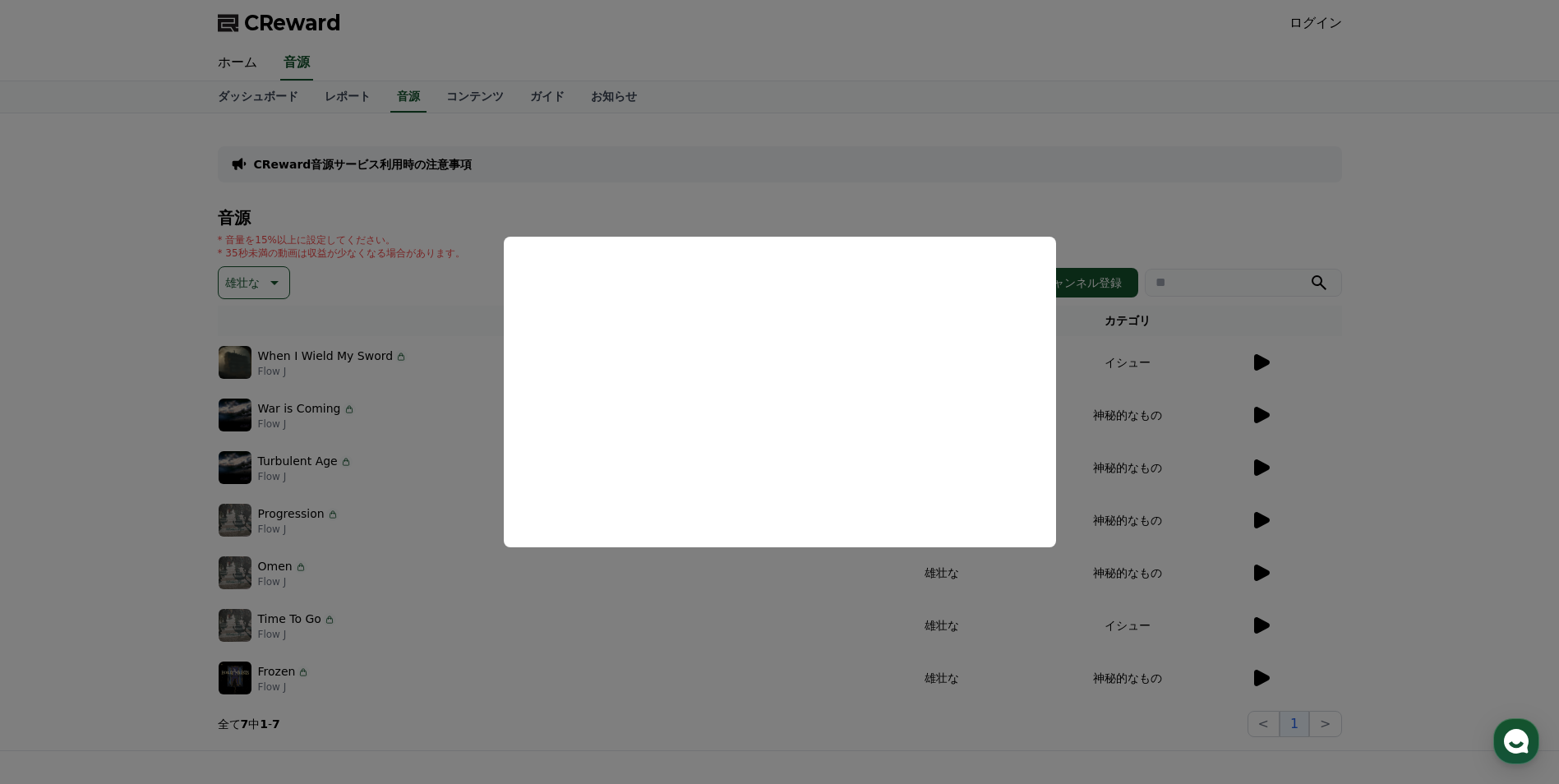
click at [1371, 506] on button "close modal" at bounding box center [779, 392] width 1559 height 784
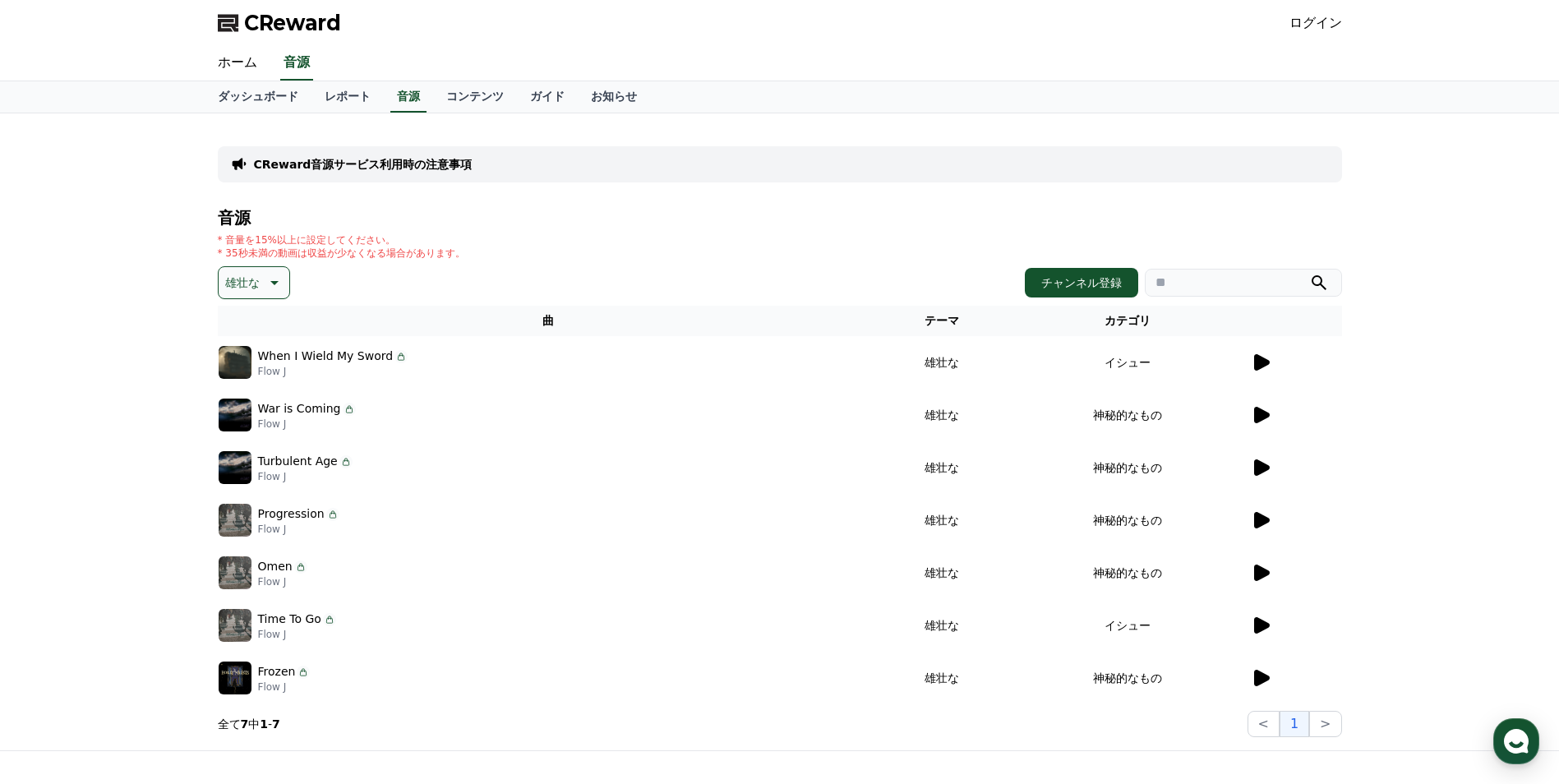
click at [1258, 569] on icon at bounding box center [1262, 572] width 16 height 17
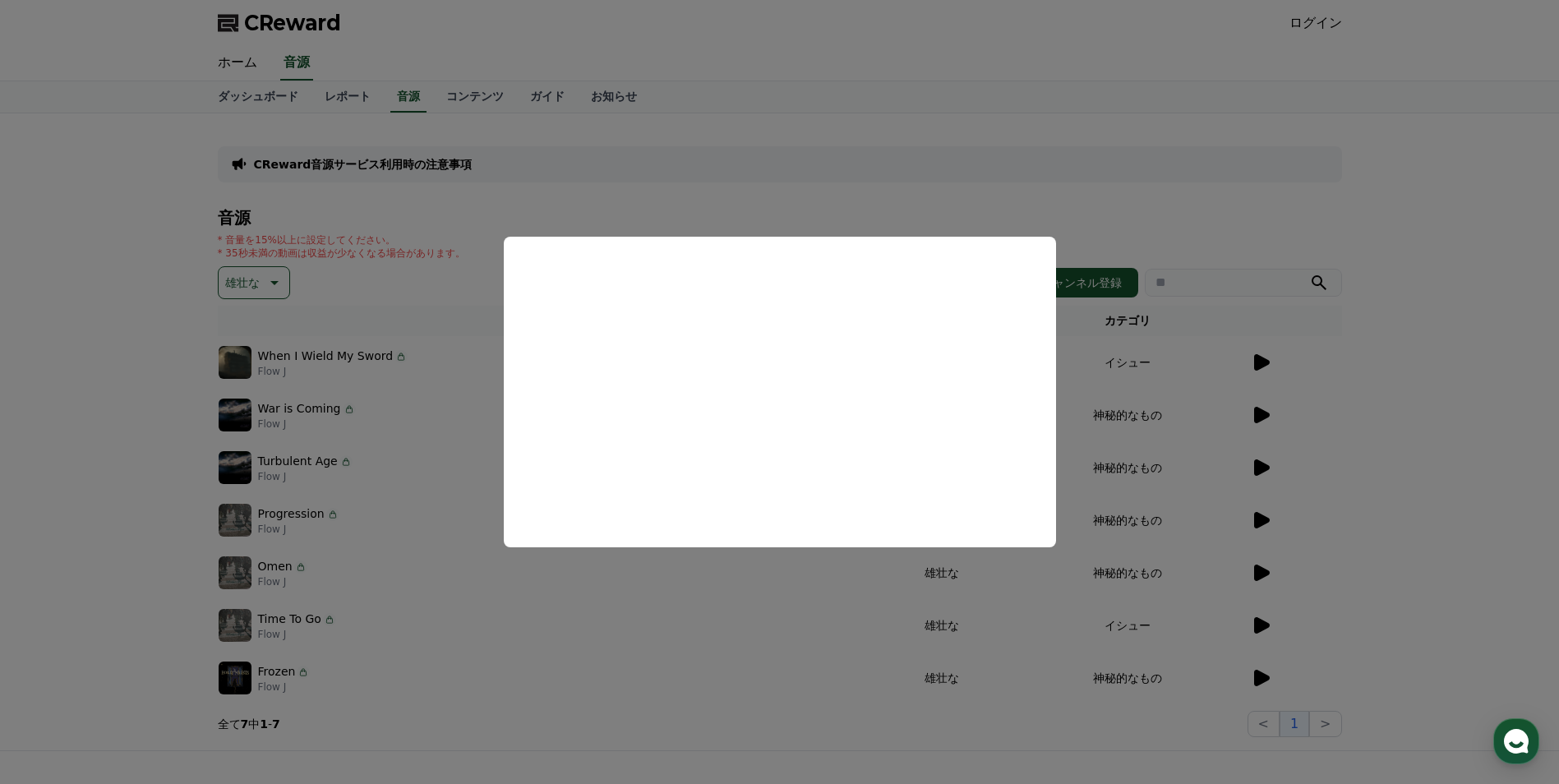
click at [1430, 479] on button "close modal" at bounding box center [779, 392] width 1559 height 784
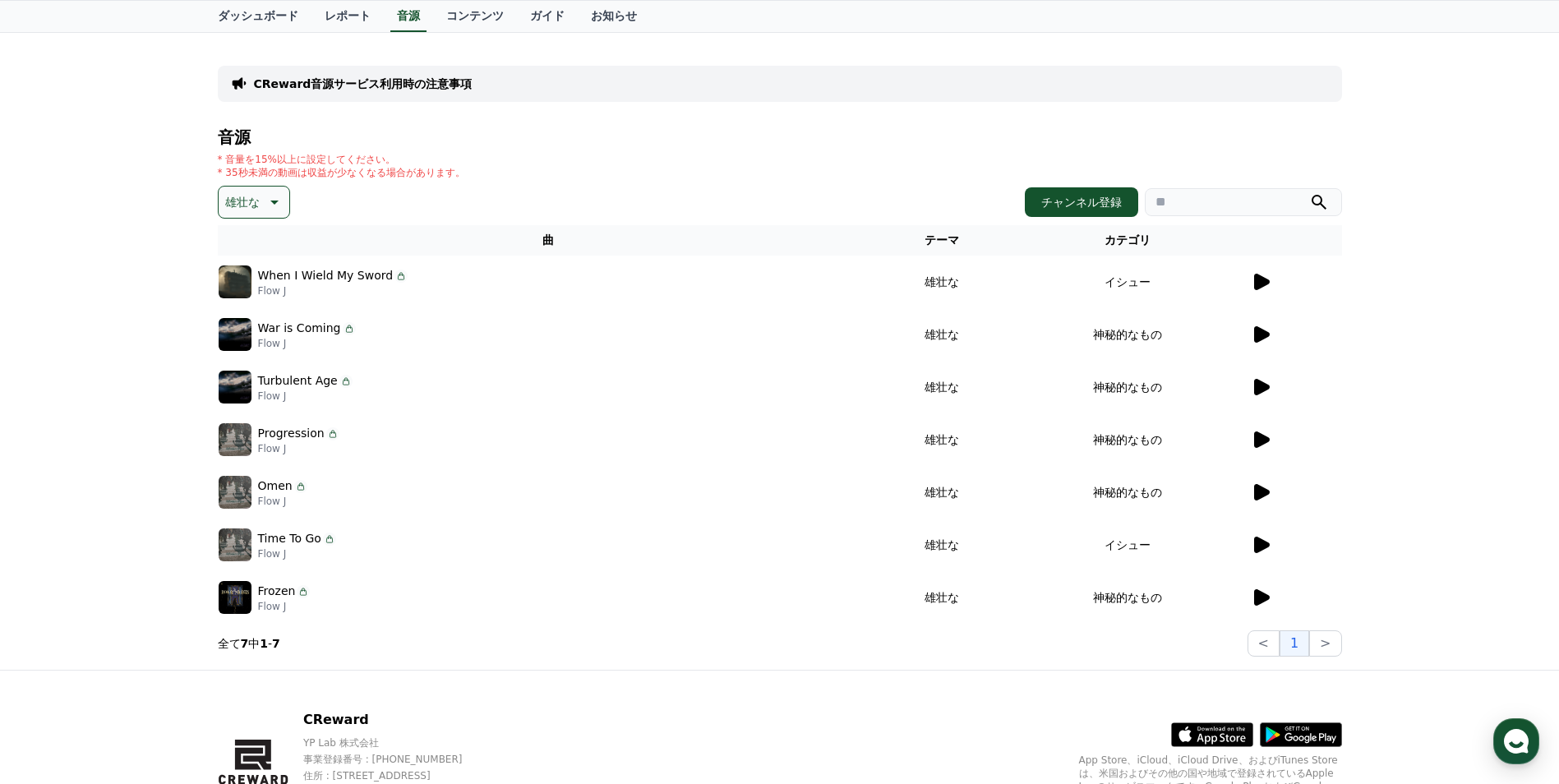
scroll to position [82, 0]
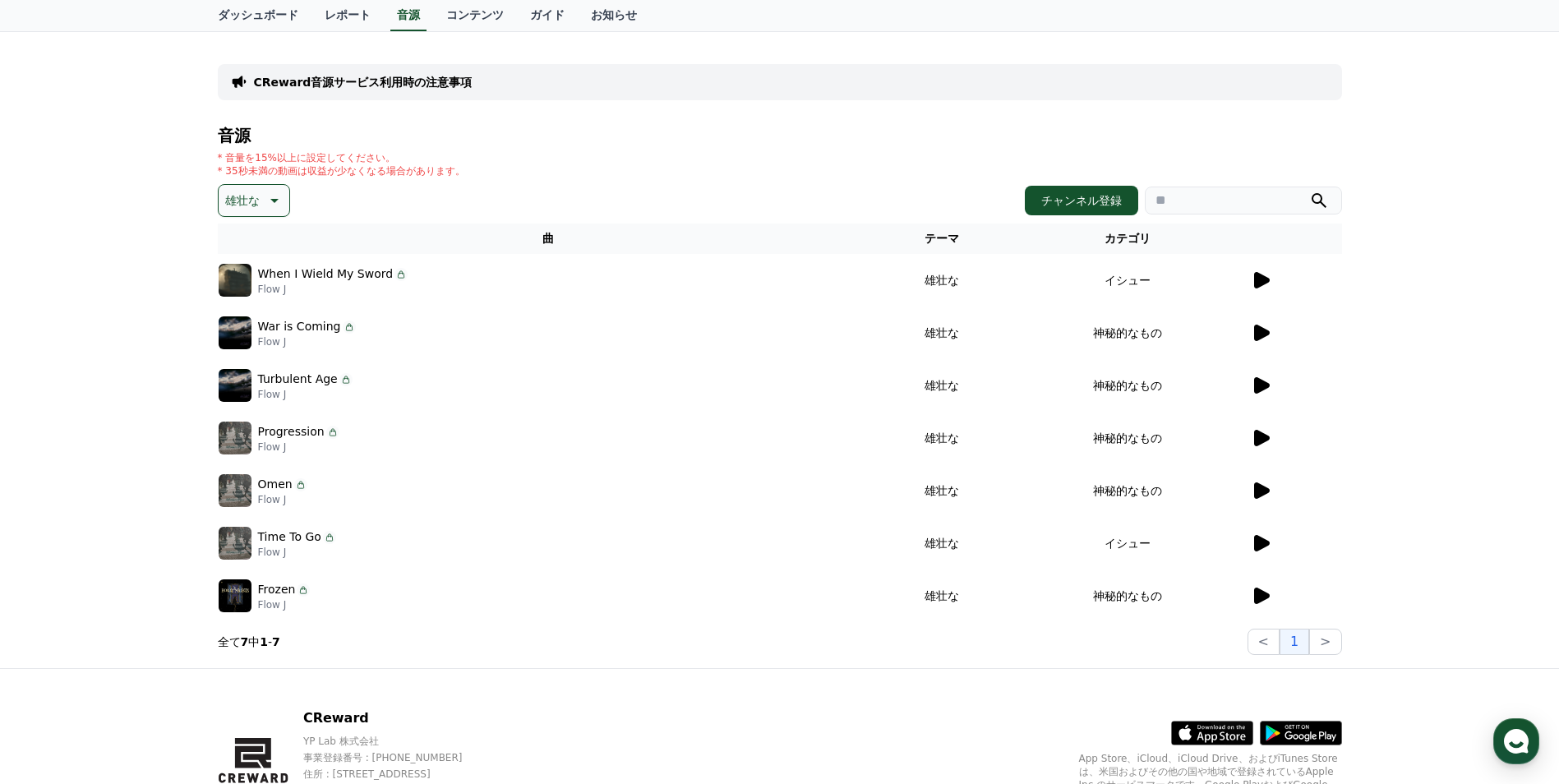
click at [1263, 589] on icon at bounding box center [1261, 596] width 20 height 20
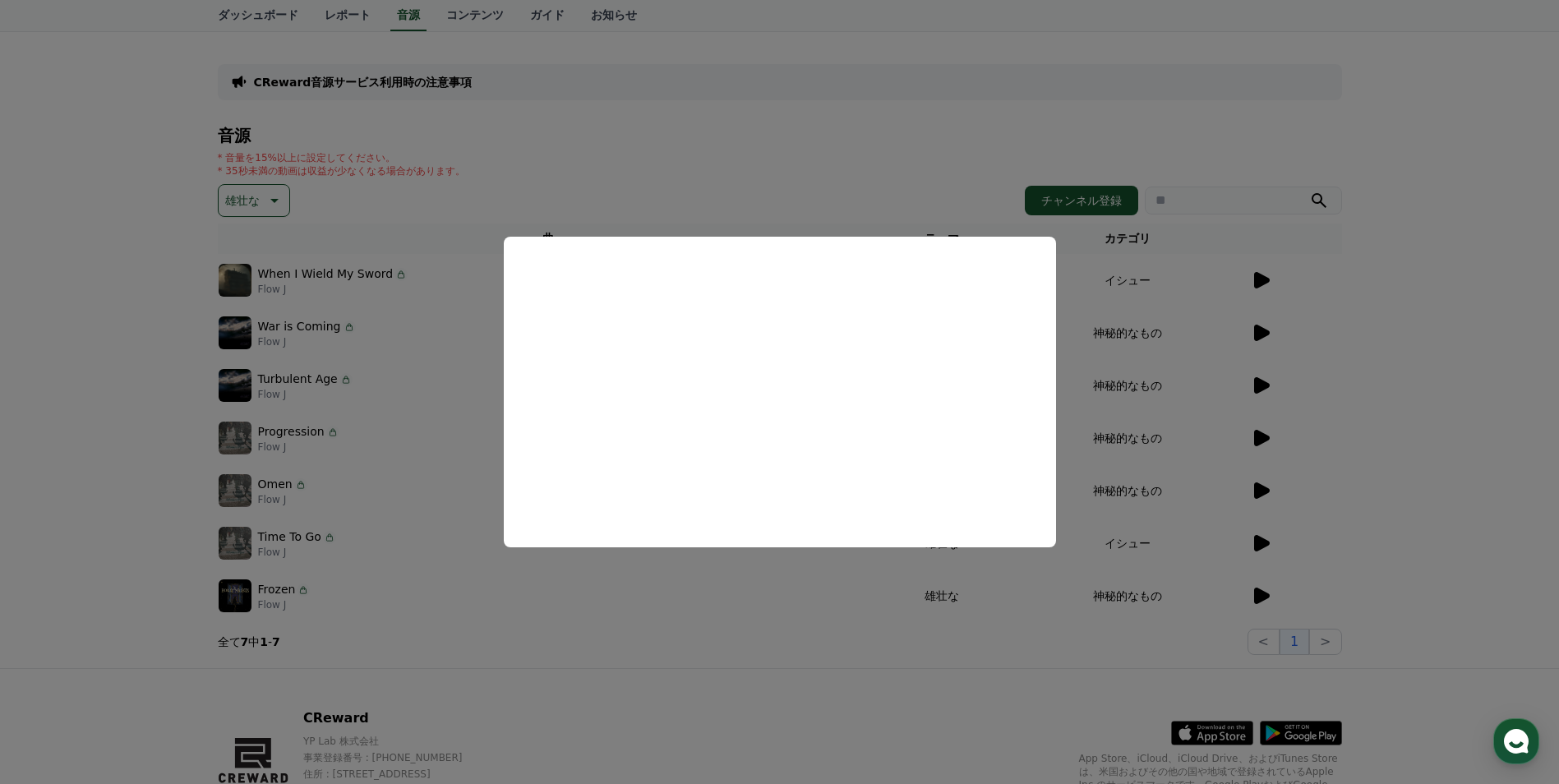
click at [1247, 539] on button "close modal" at bounding box center [779, 392] width 1559 height 784
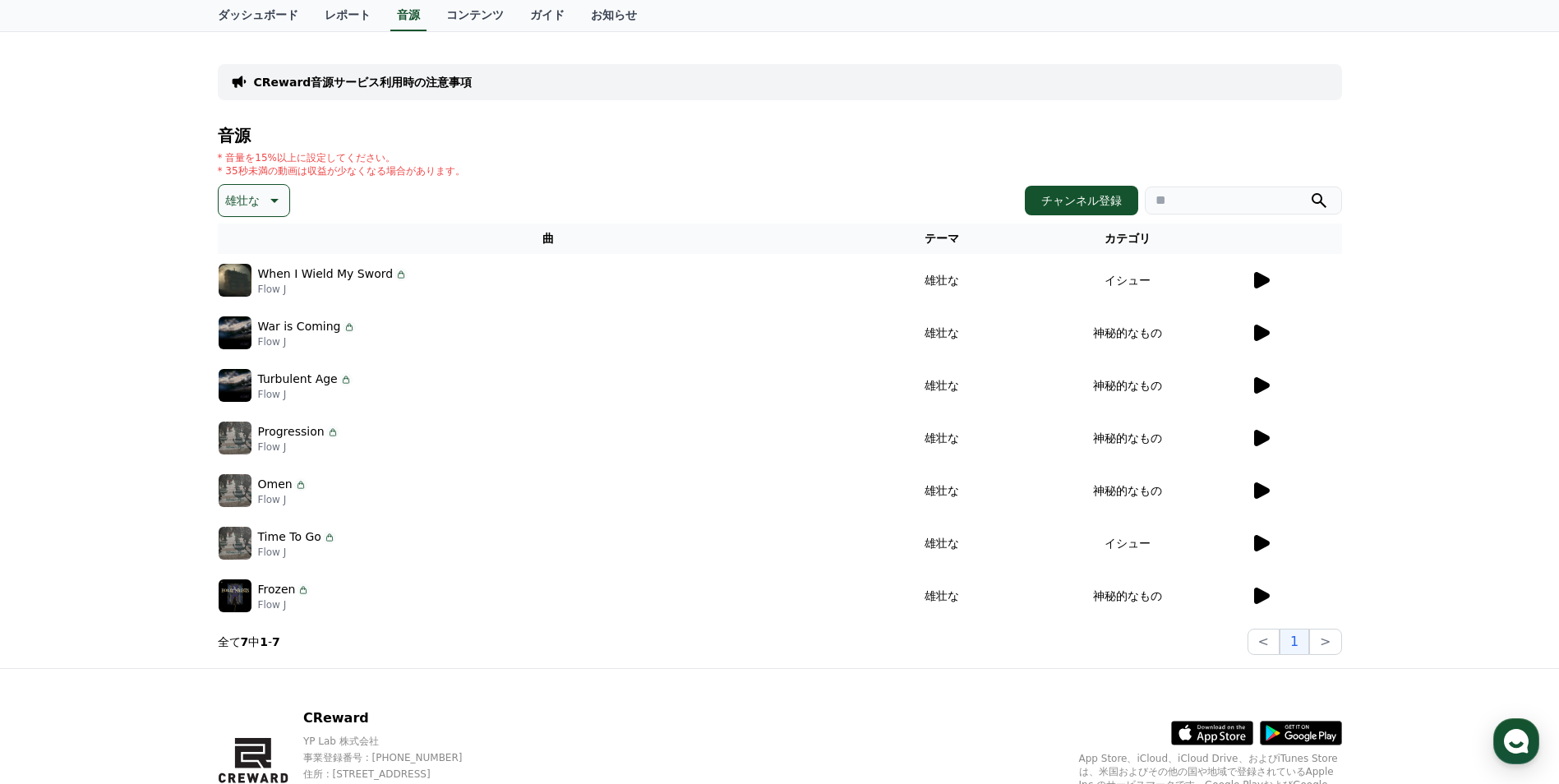
click at [1252, 539] on icon at bounding box center [1261, 542] width 20 height 20
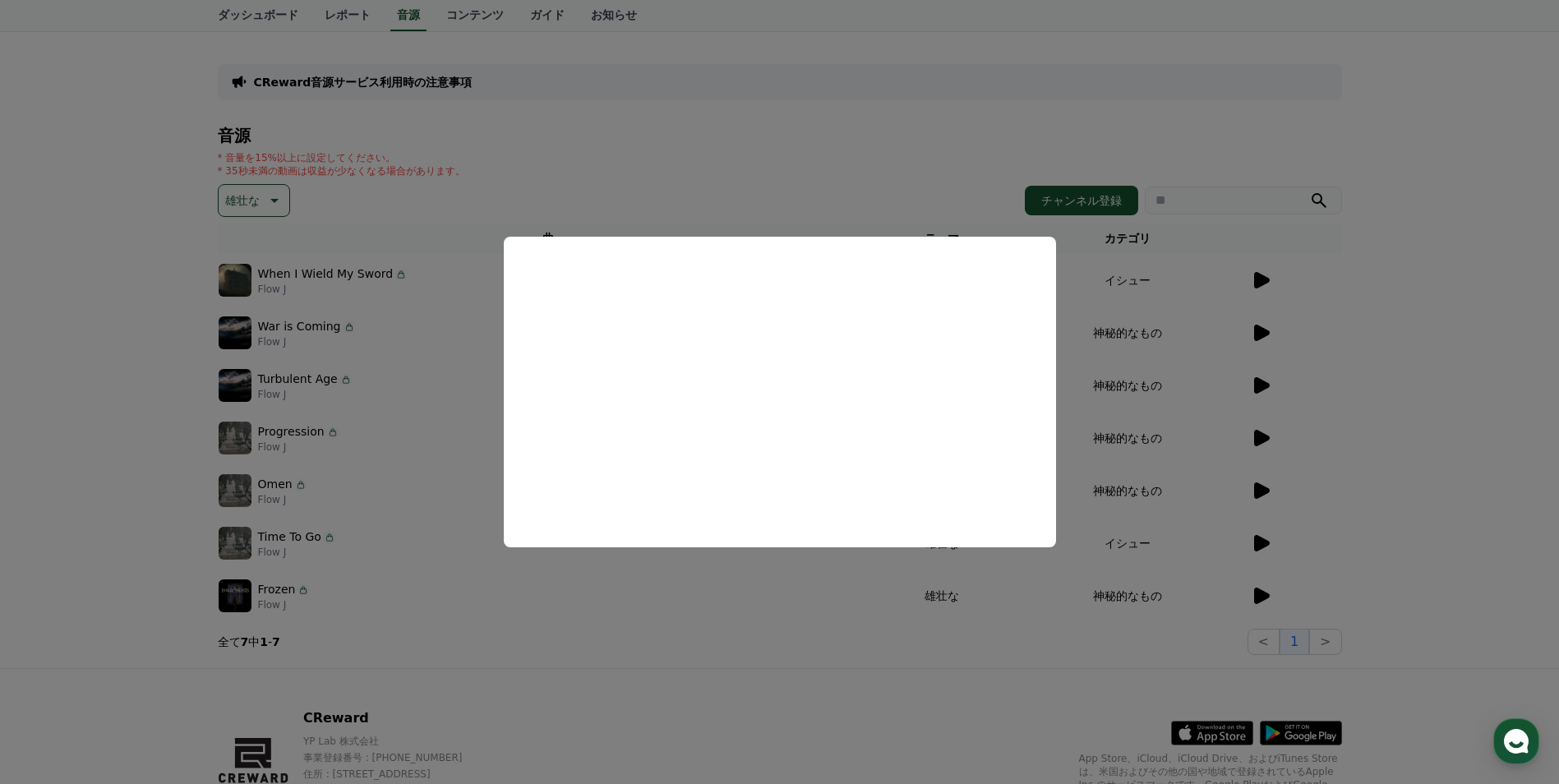
drag, startPoint x: 1475, startPoint y: 509, endPoint x: 1453, endPoint y: 505, distance: 22.4
click at [1474, 509] on button "close modal" at bounding box center [779, 392] width 1559 height 784
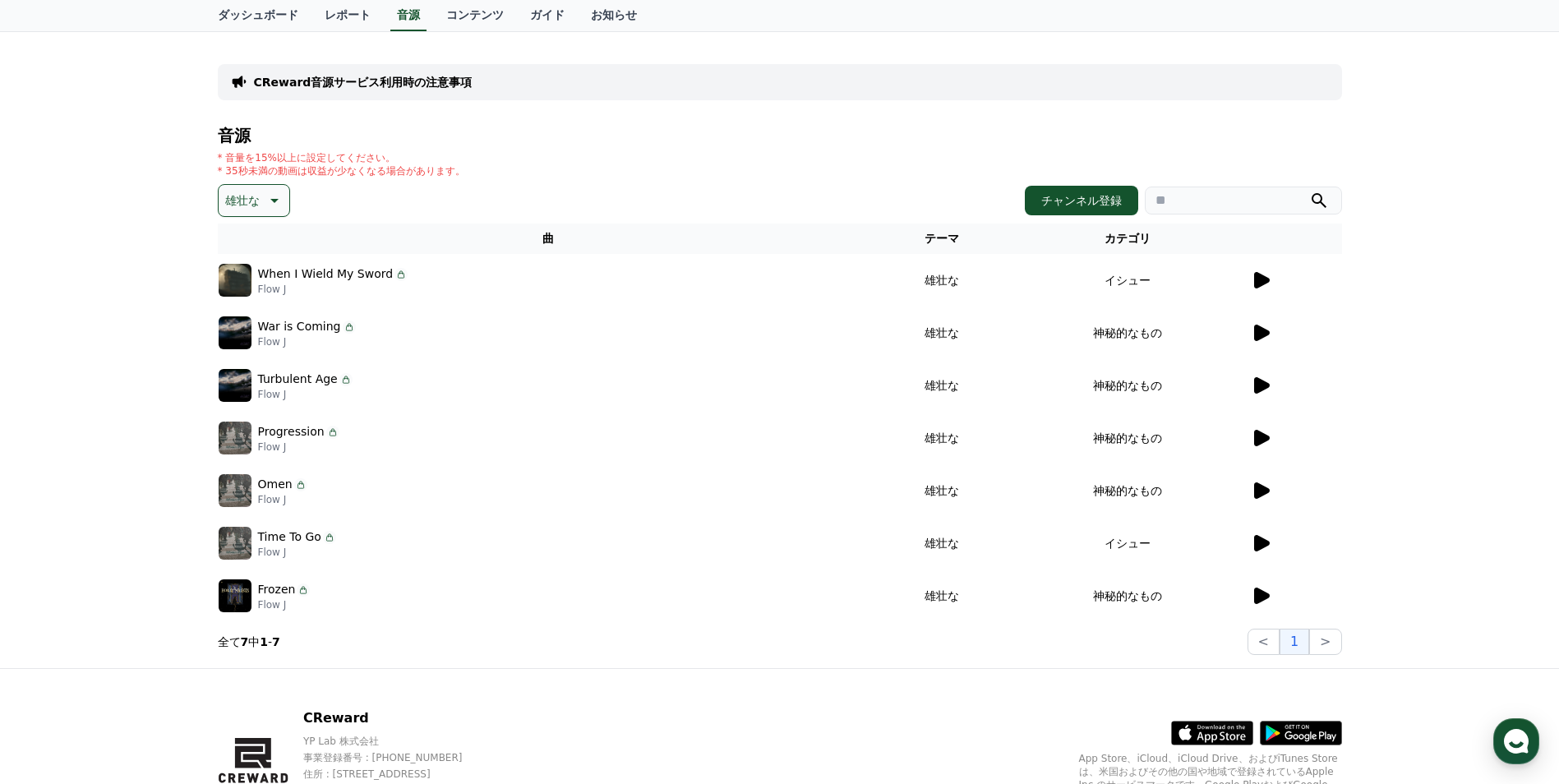
click at [1262, 490] on icon at bounding box center [1262, 490] width 16 height 17
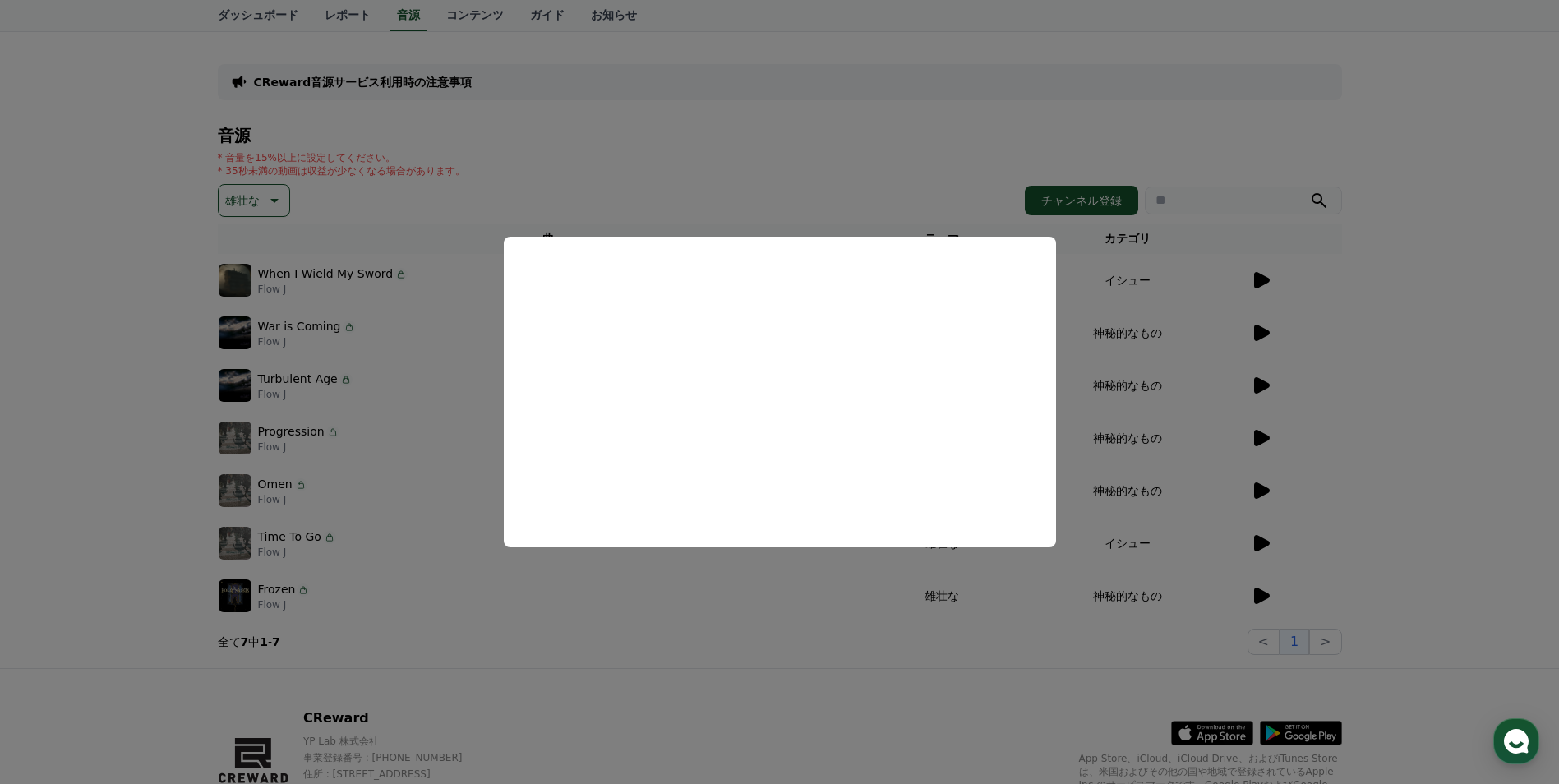
click at [1260, 438] on button "close modal" at bounding box center [779, 392] width 1559 height 784
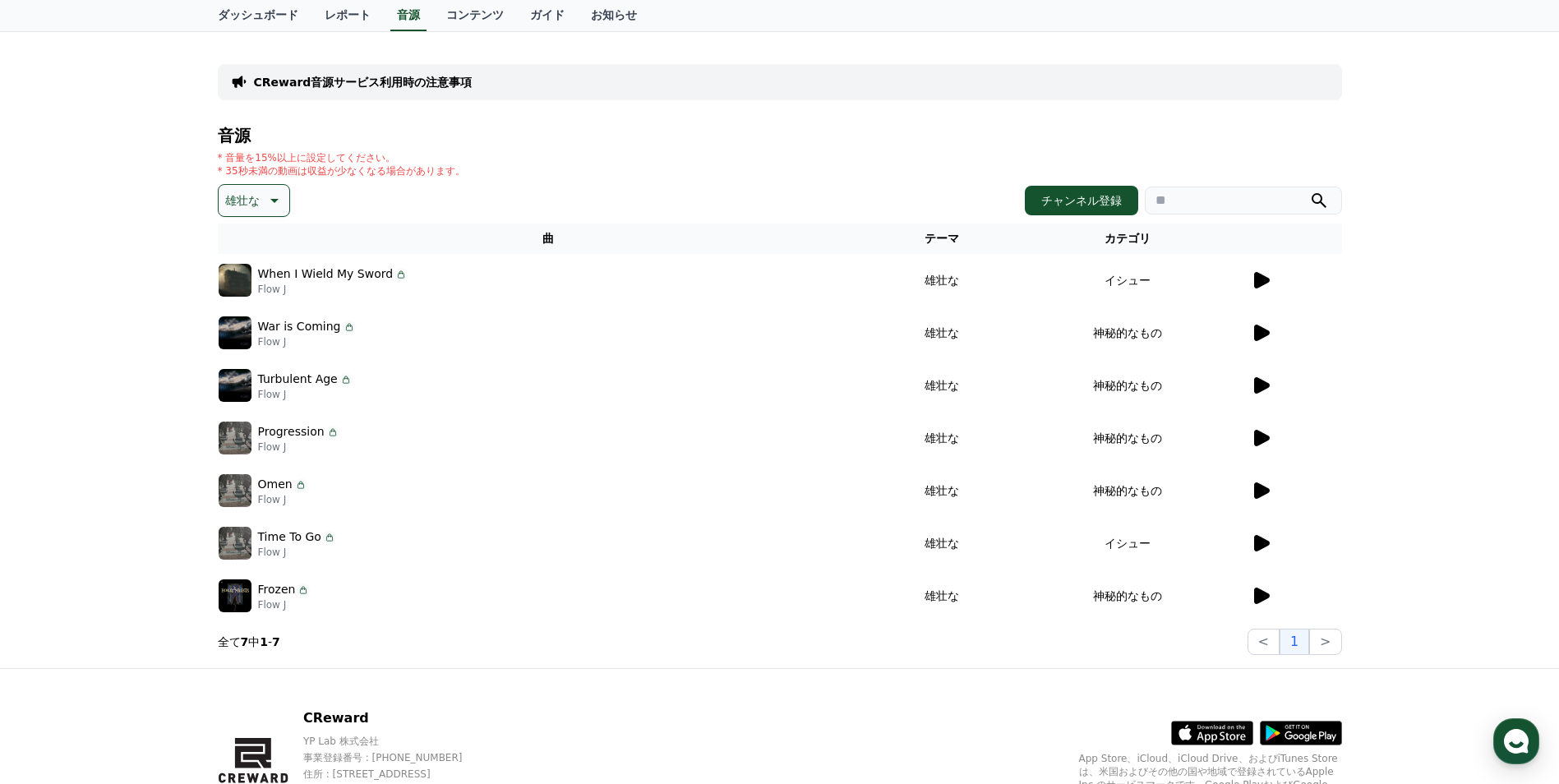
click at [1260, 438] on icon at bounding box center [1262, 438] width 16 height 17
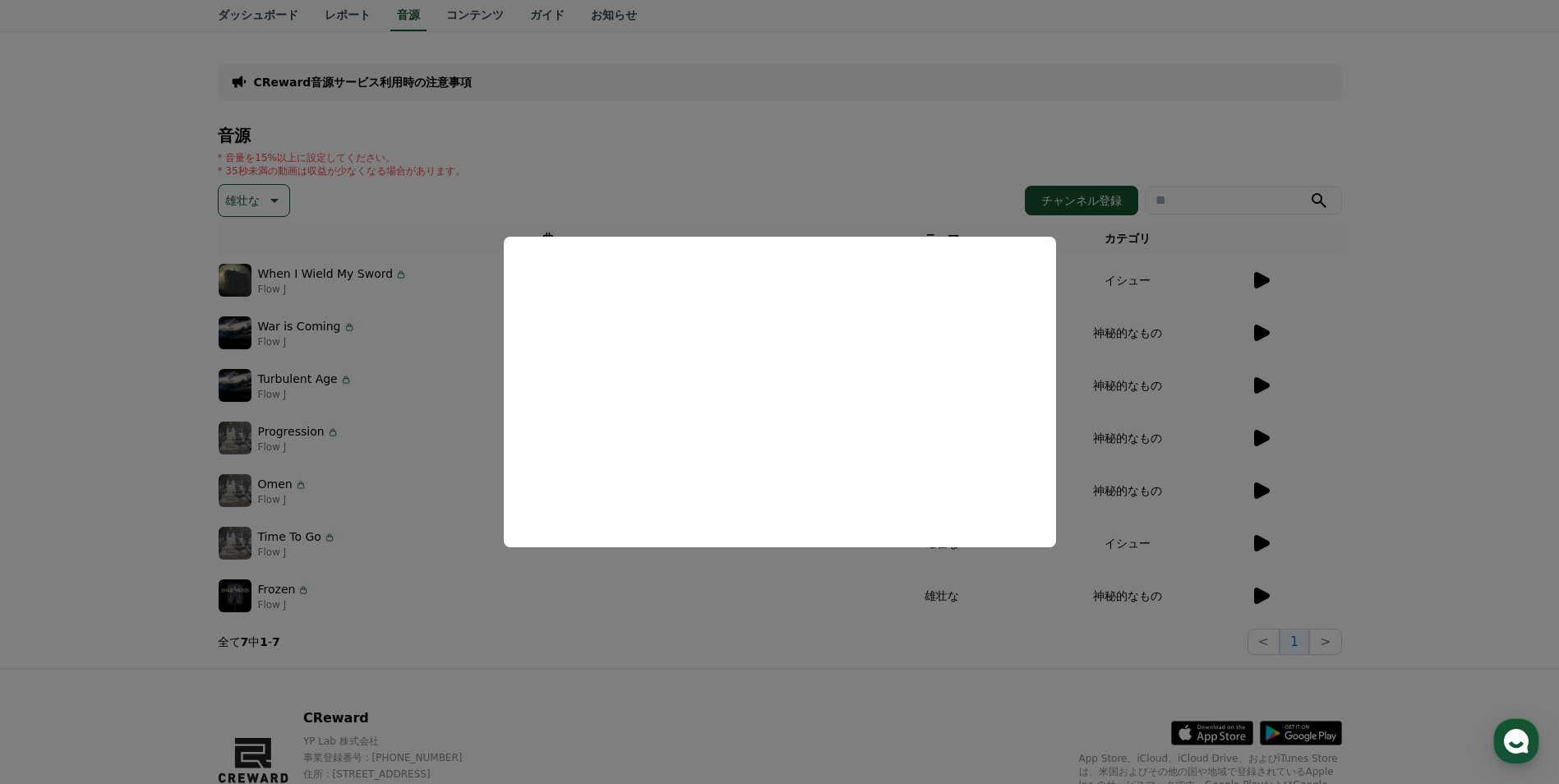
click at [16, 323] on button "close modal" at bounding box center [779, 392] width 1559 height 784
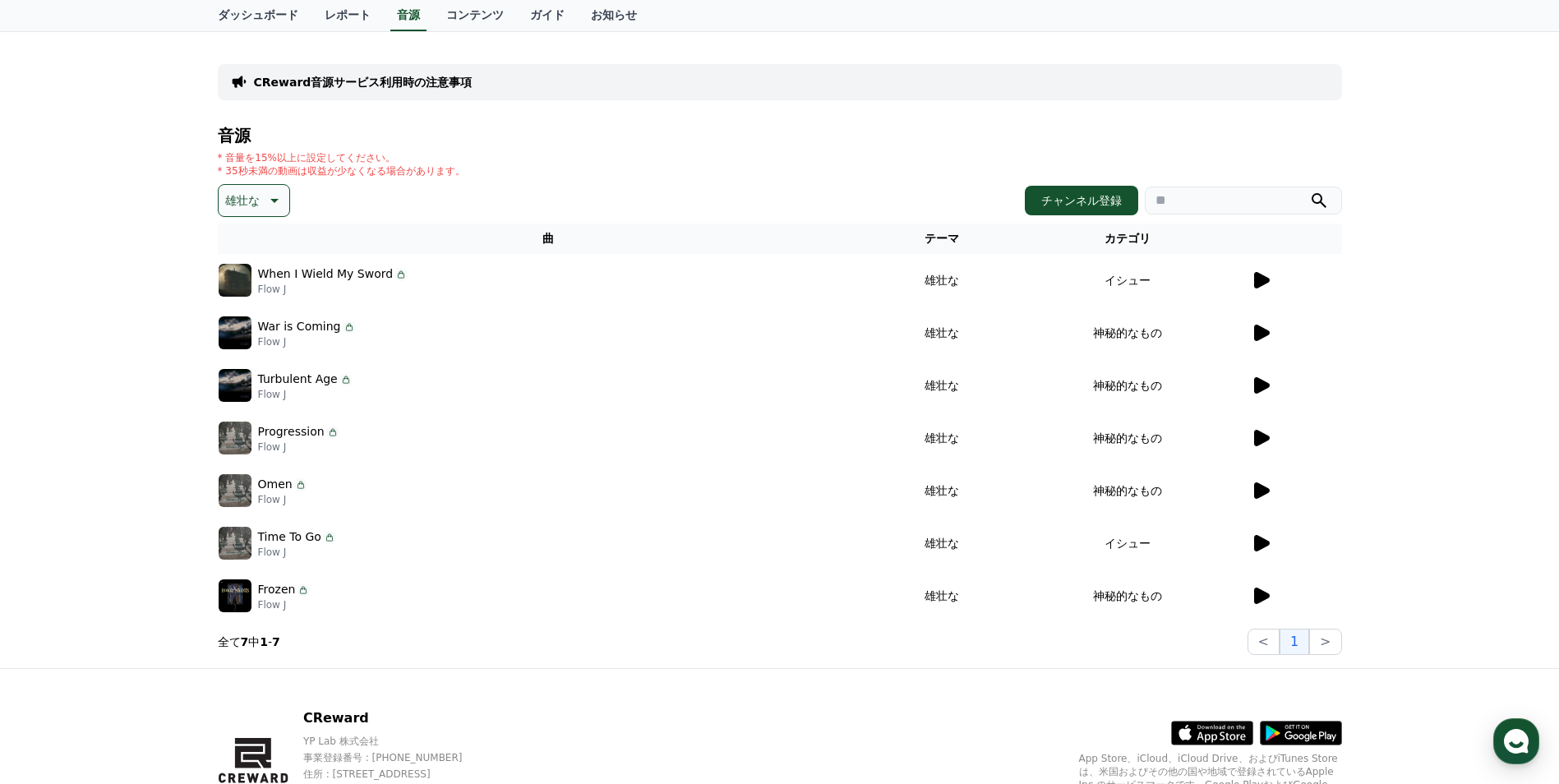
click at [270, 191] on icon at bounding box center [272, 201] width 20 height 20
click at [249, 311] on button "穏やかな" at bounding box center [250, 309] width 59 height 36
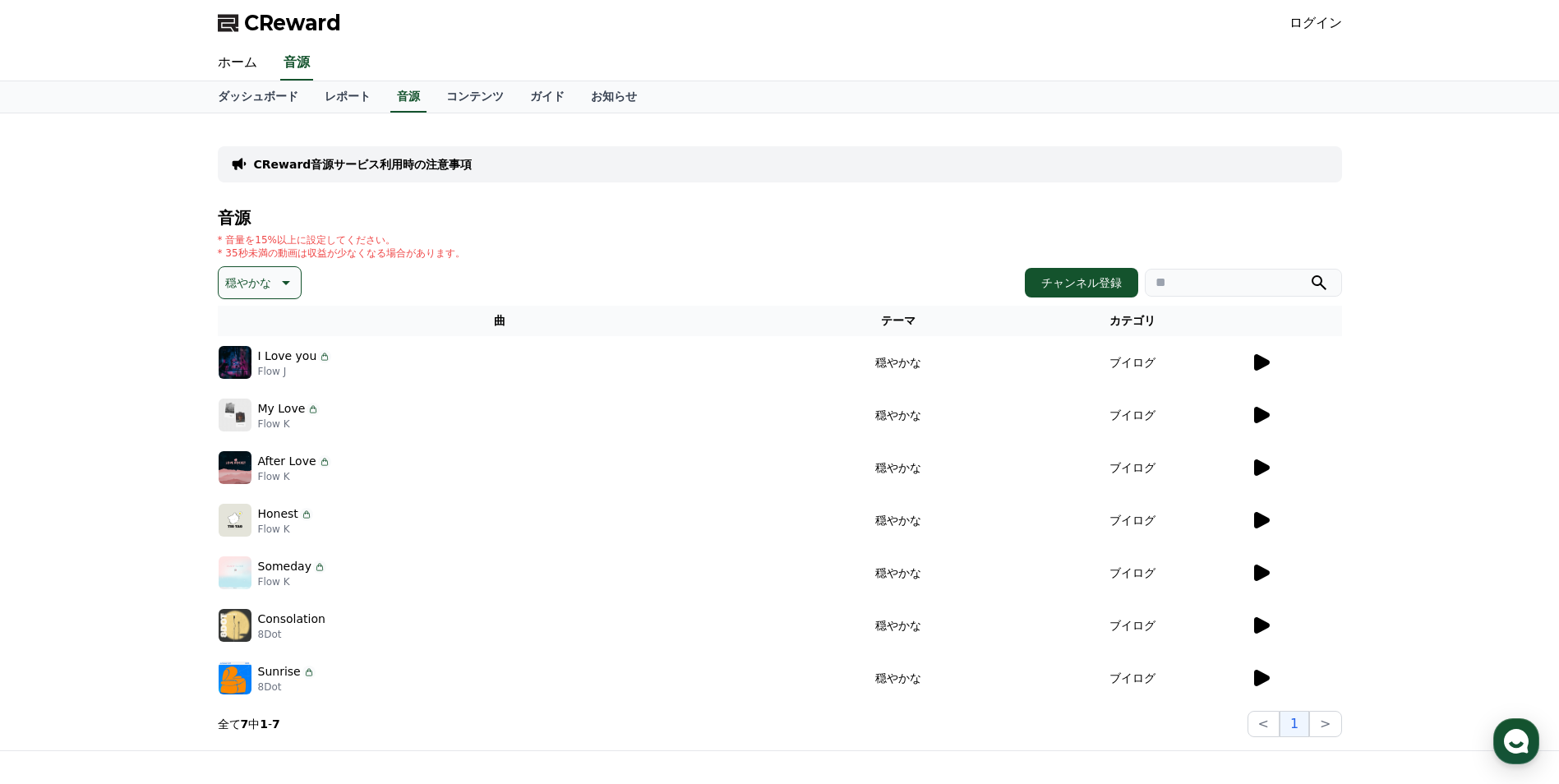
click at [1258, 359] on icon at bounding box center [1262, 362] width 16 height 17
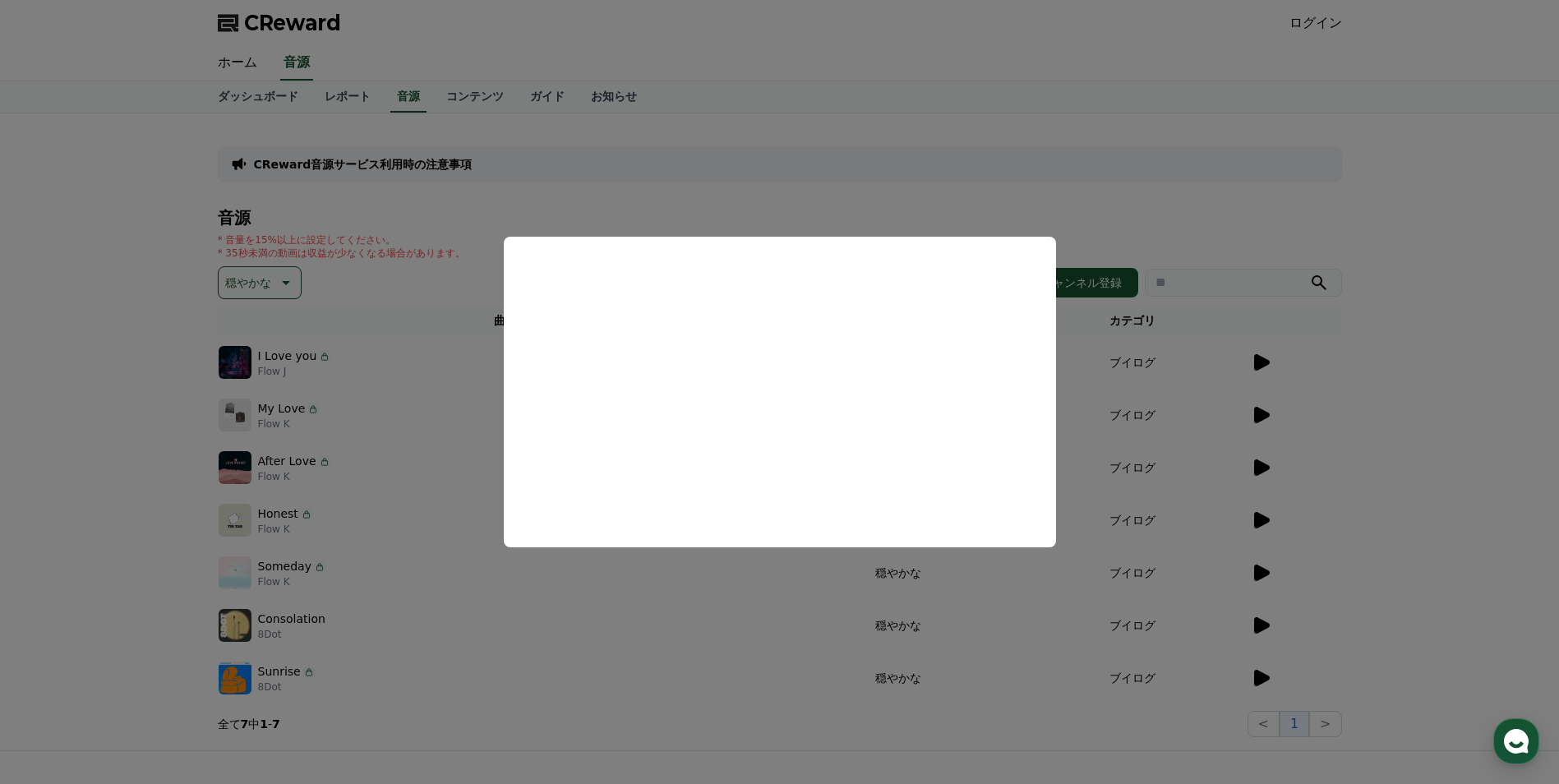
click at [1397, 390] on button "close modal" at bounding box center [779, 392] width 1559 height 784
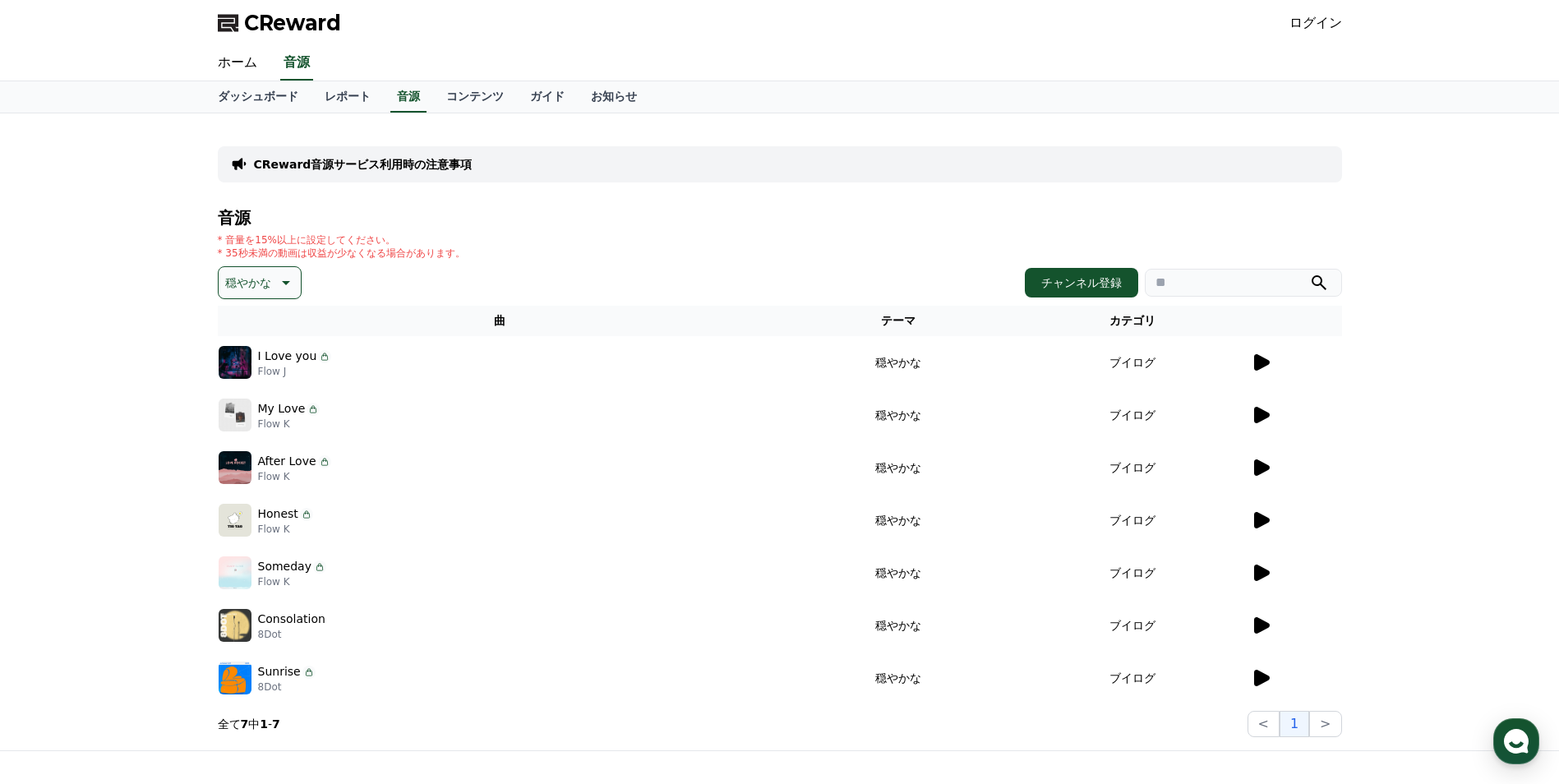
click at [1254, 419] on icon at bounding box center [1261, 414] width 20 height 20
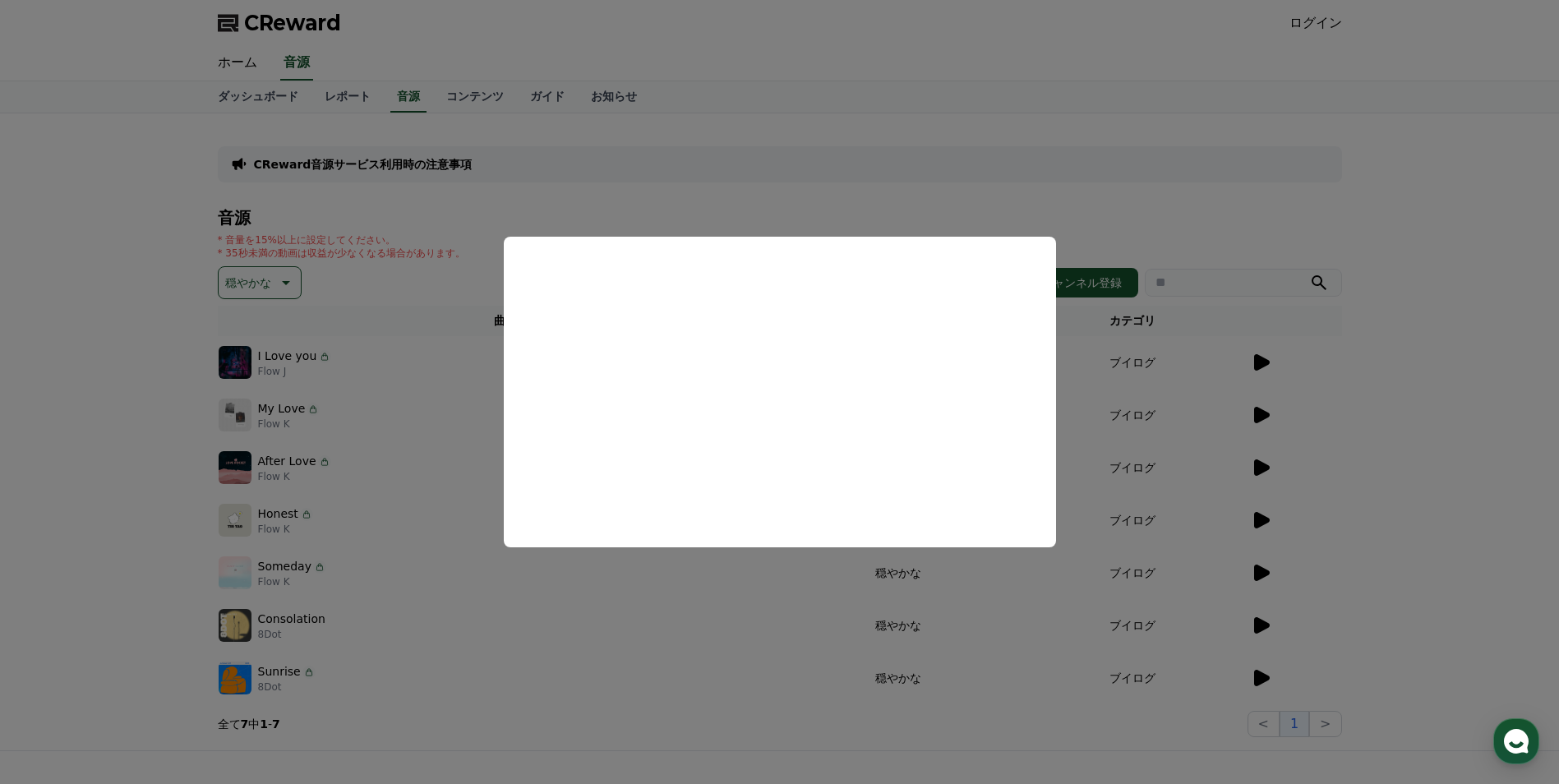
click at [1265, 460] on button "close modal" at bounding box center [779, 392] width 1559 height 784
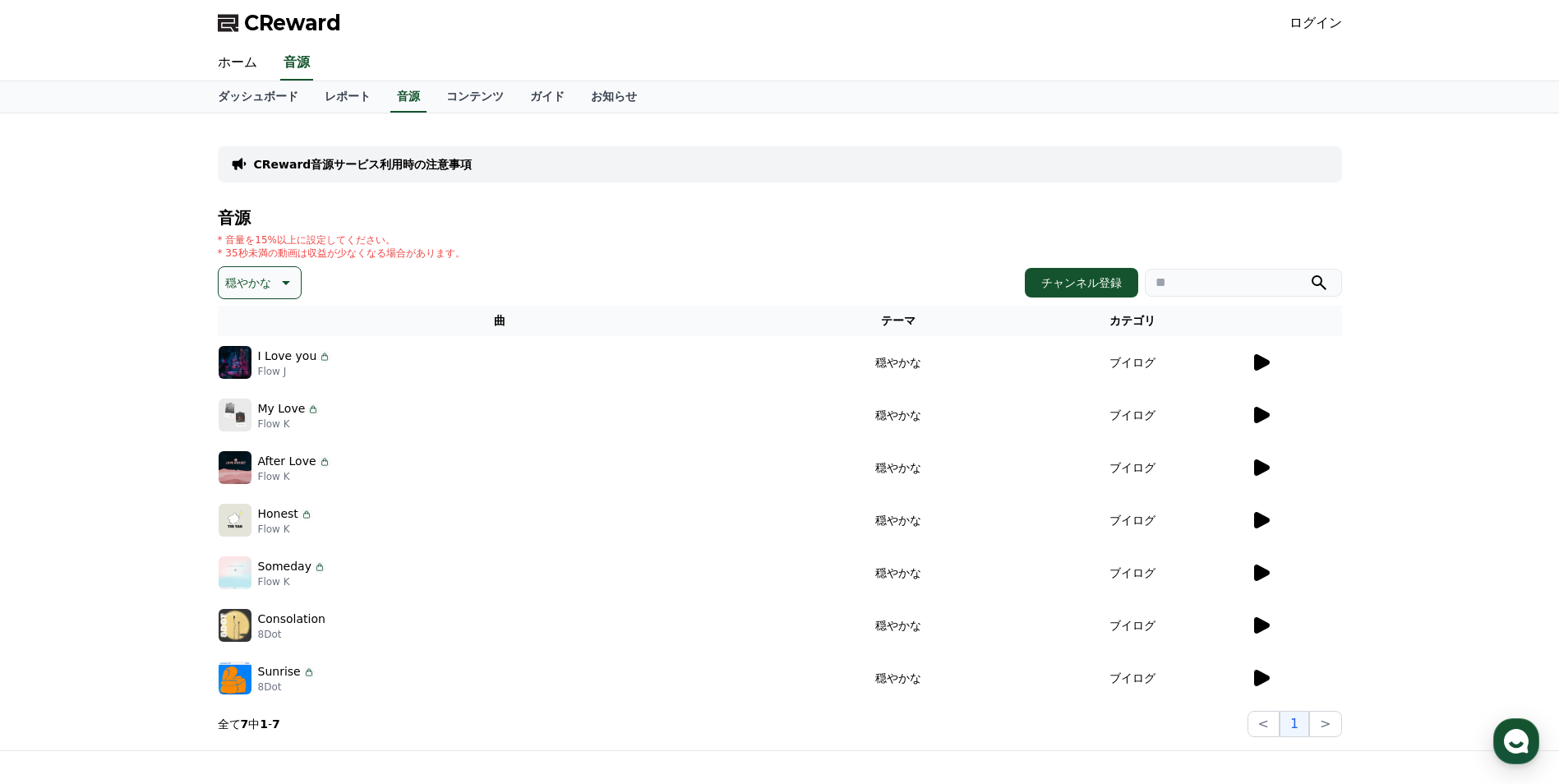
click at [1256, 466] on icon at bounding box center [1262, 467] width 16 height 17
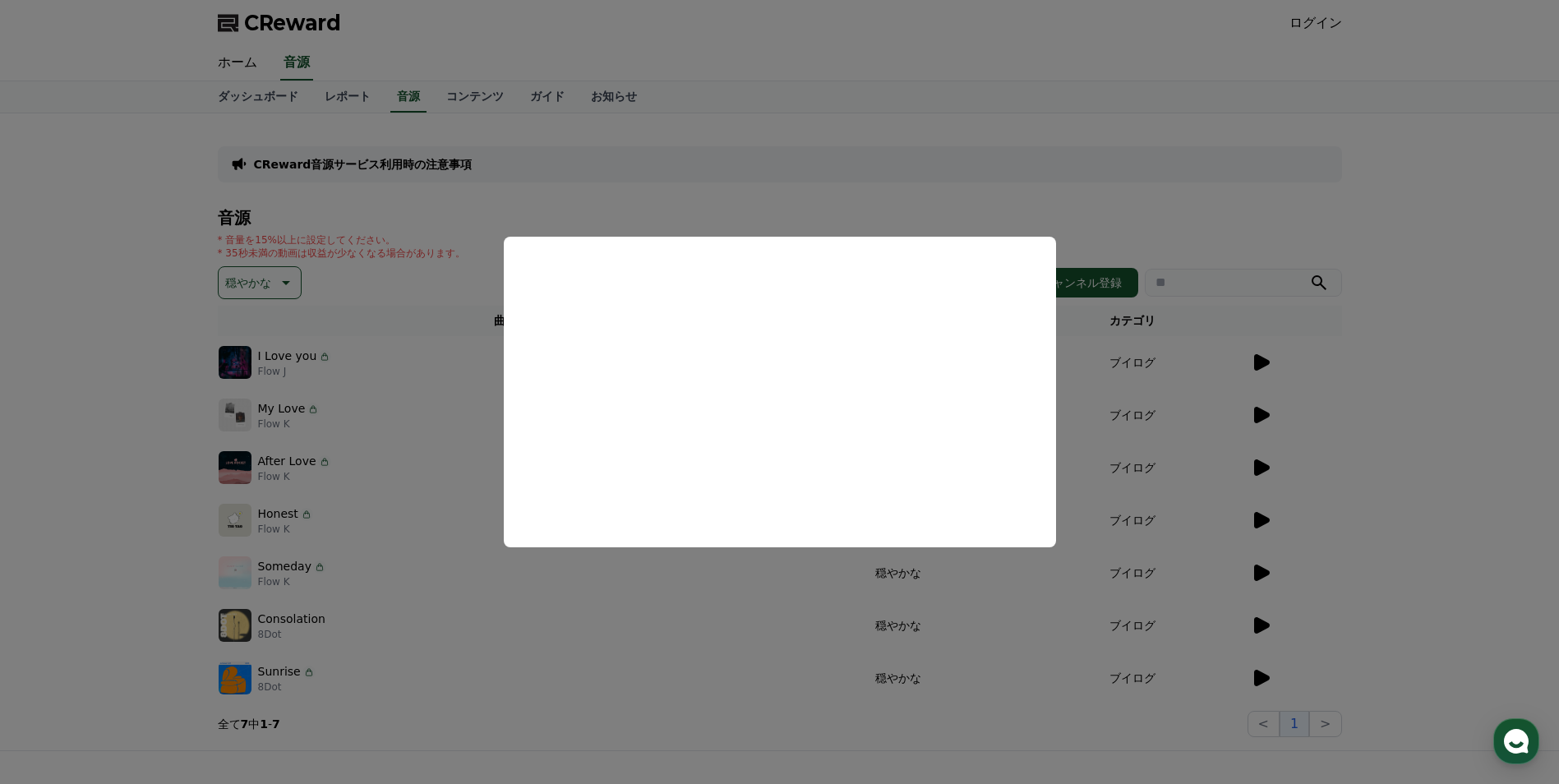
click at [1371, 491] on button "close modal" at bounding box center [779, 392] width 1559 height 784
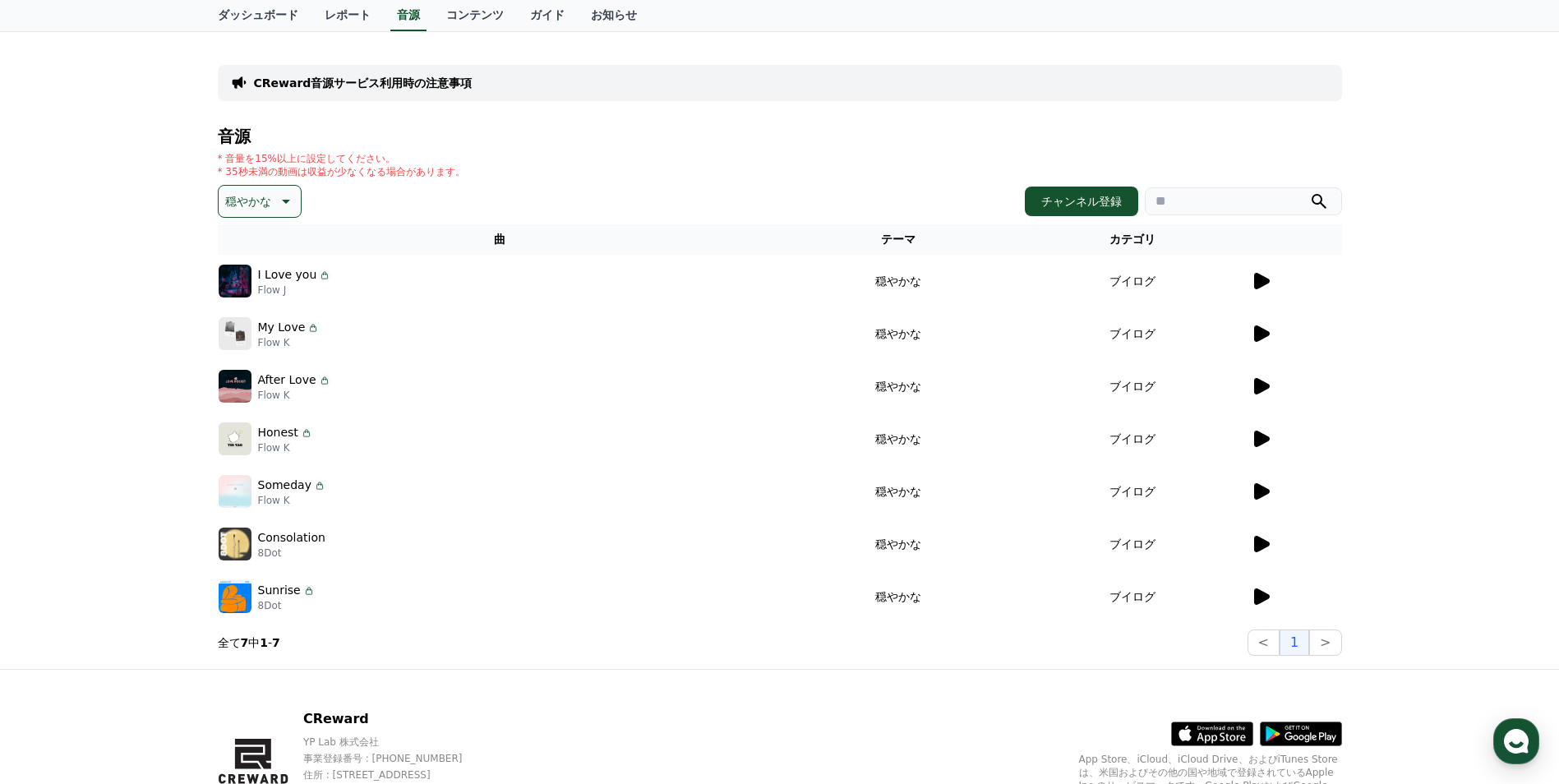
scroll to position [82, 0]
click at [1259, 442] on icon at bounding box center [1262, 438] width 16 height 17
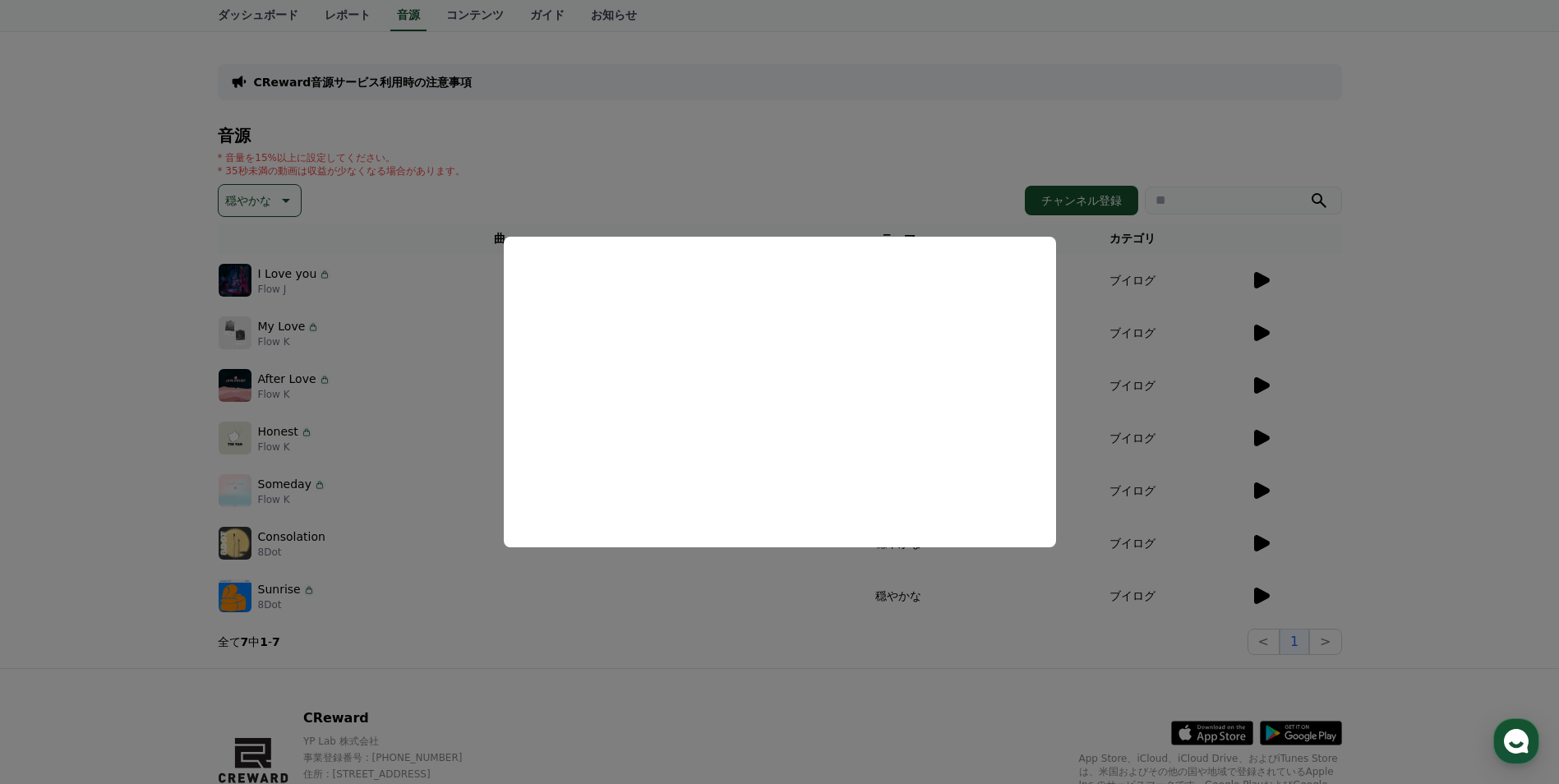
click at [1411, 453] on button "close modal" at bounding box center [779, 392] width 1559 height 784
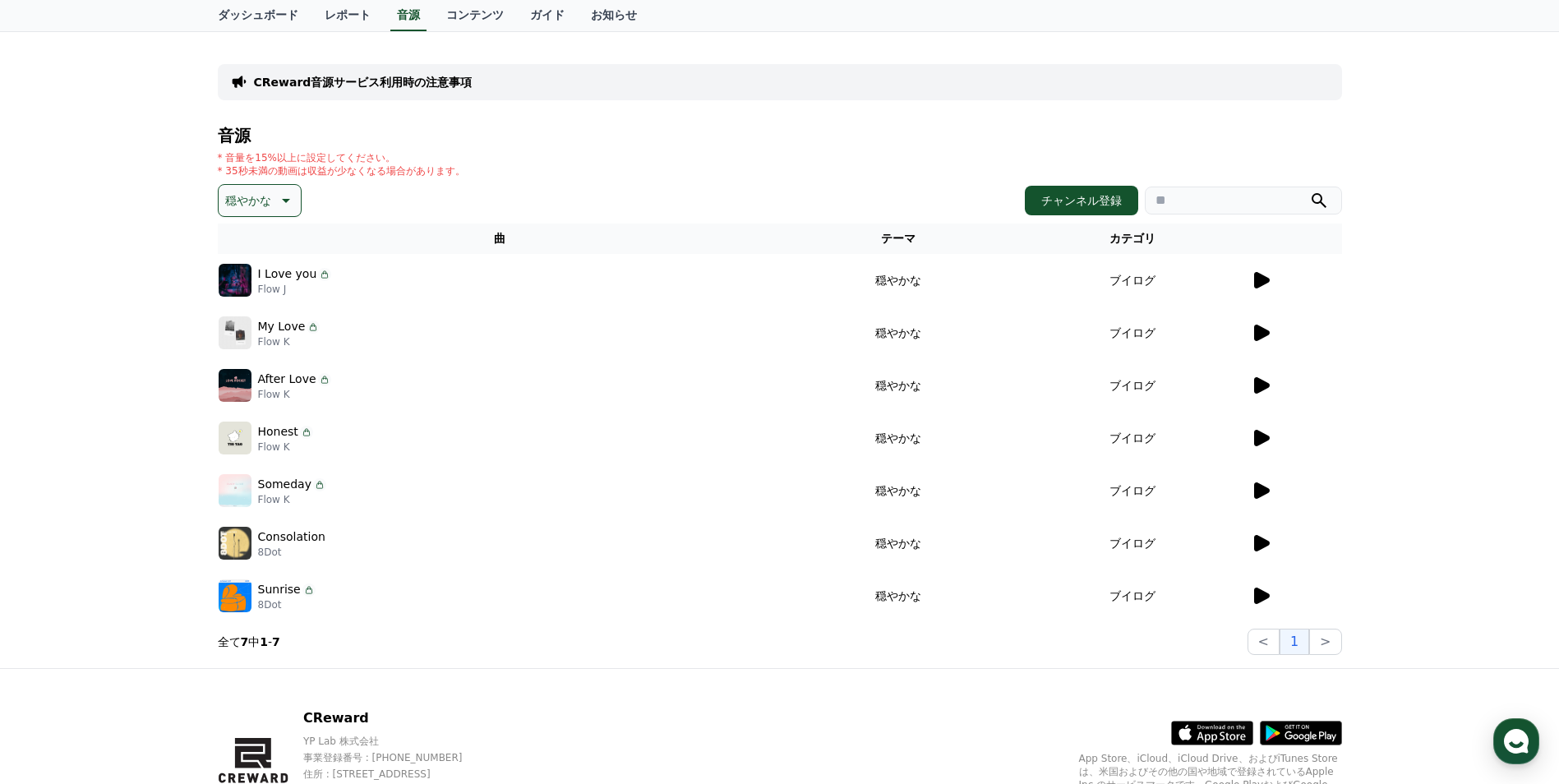
click at [1257, 487] on icon at bounding box center [1262, 490] width 16 height 17
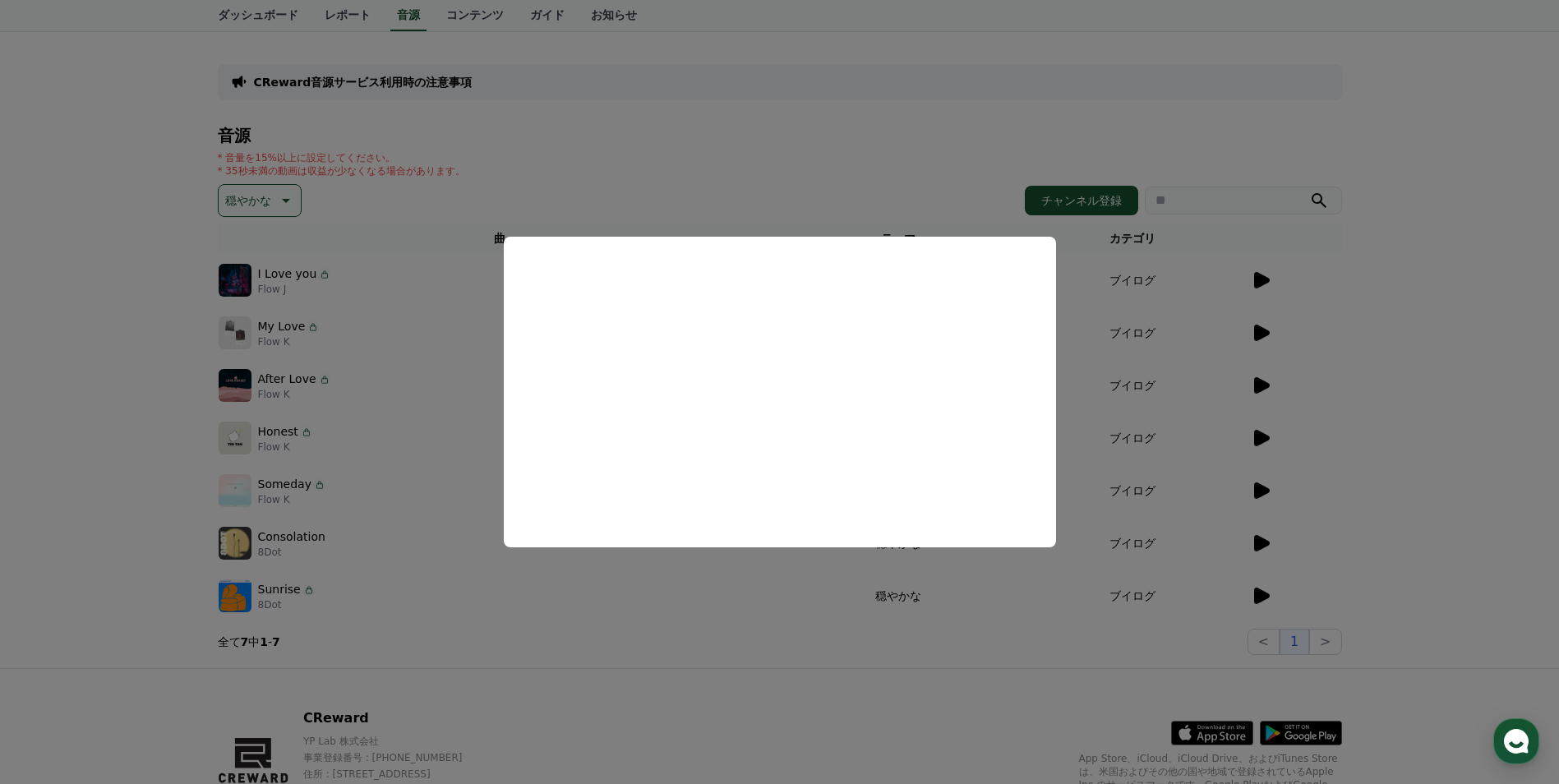
click at [106, 330] on button "close modal" at bounding box center [779, 392] width 1559 height 784
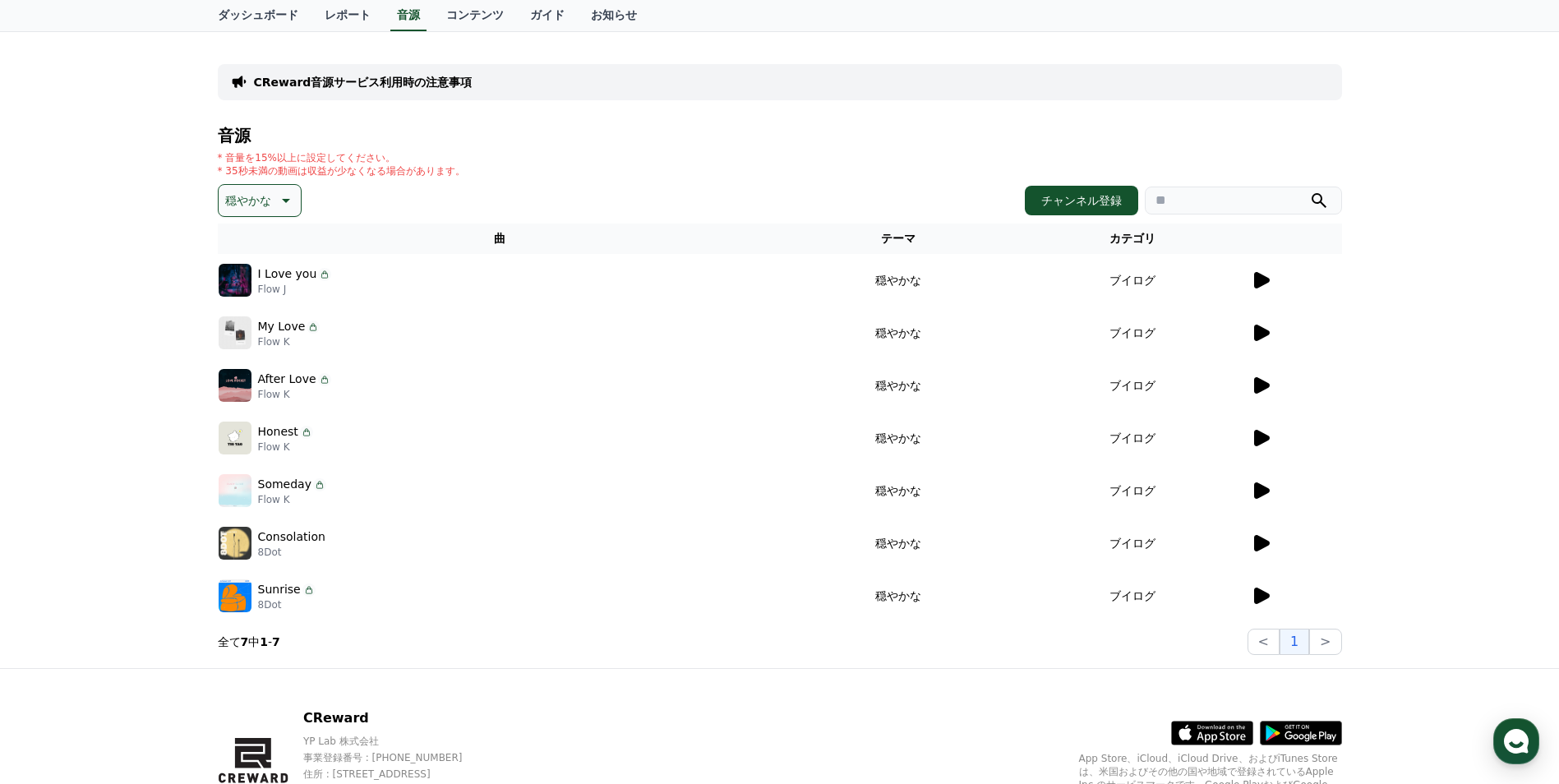
click at [242, 185] on button "穏やかな" at bounding box center [260, 201] width 84 height 33
click at [256, 291] on button "感動的な" at bounding box center [250, 293] width 59 height 36
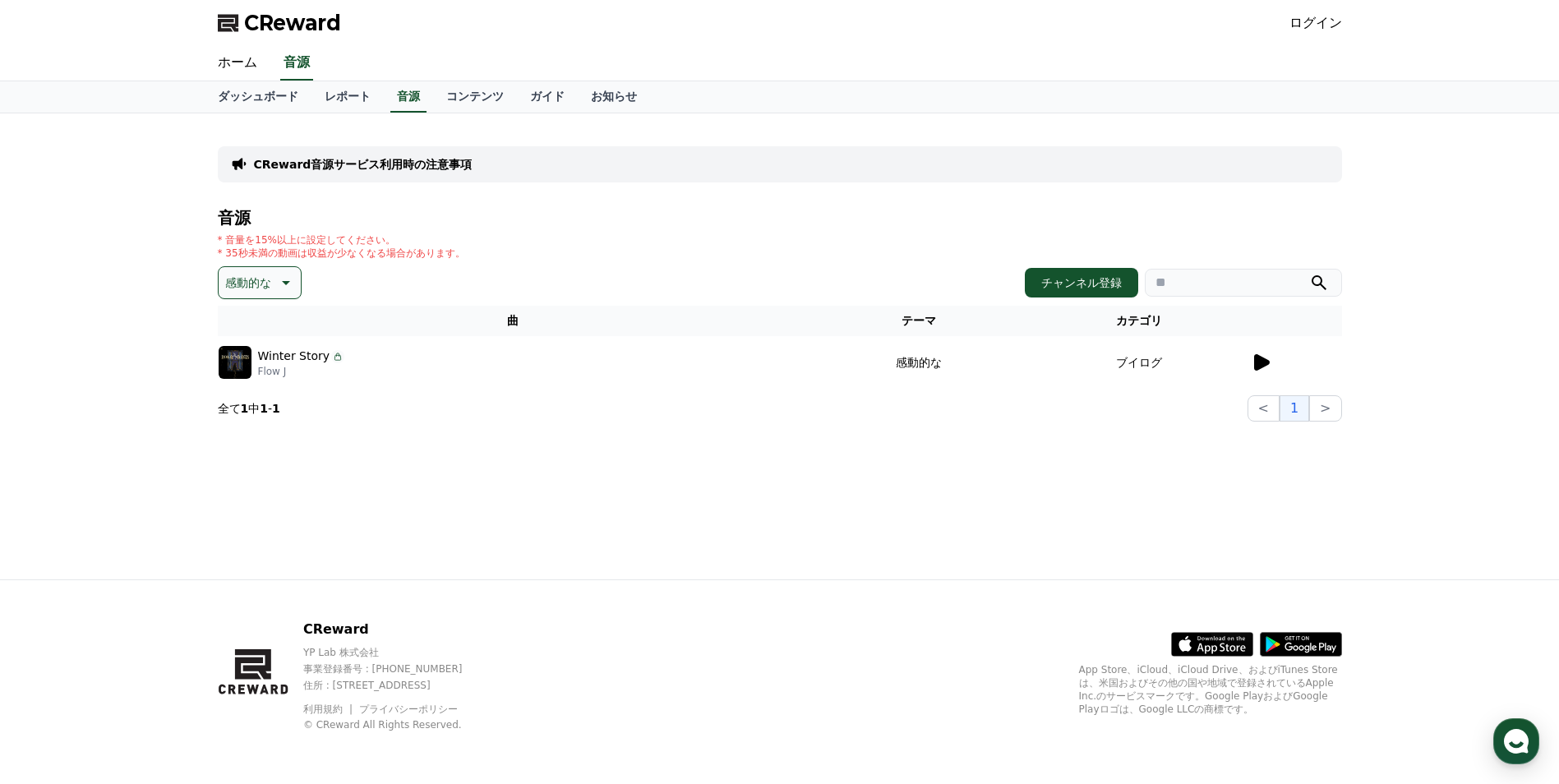
click at [1255, 364] on icon at bounding box center [1262, 362] width 16 height 17
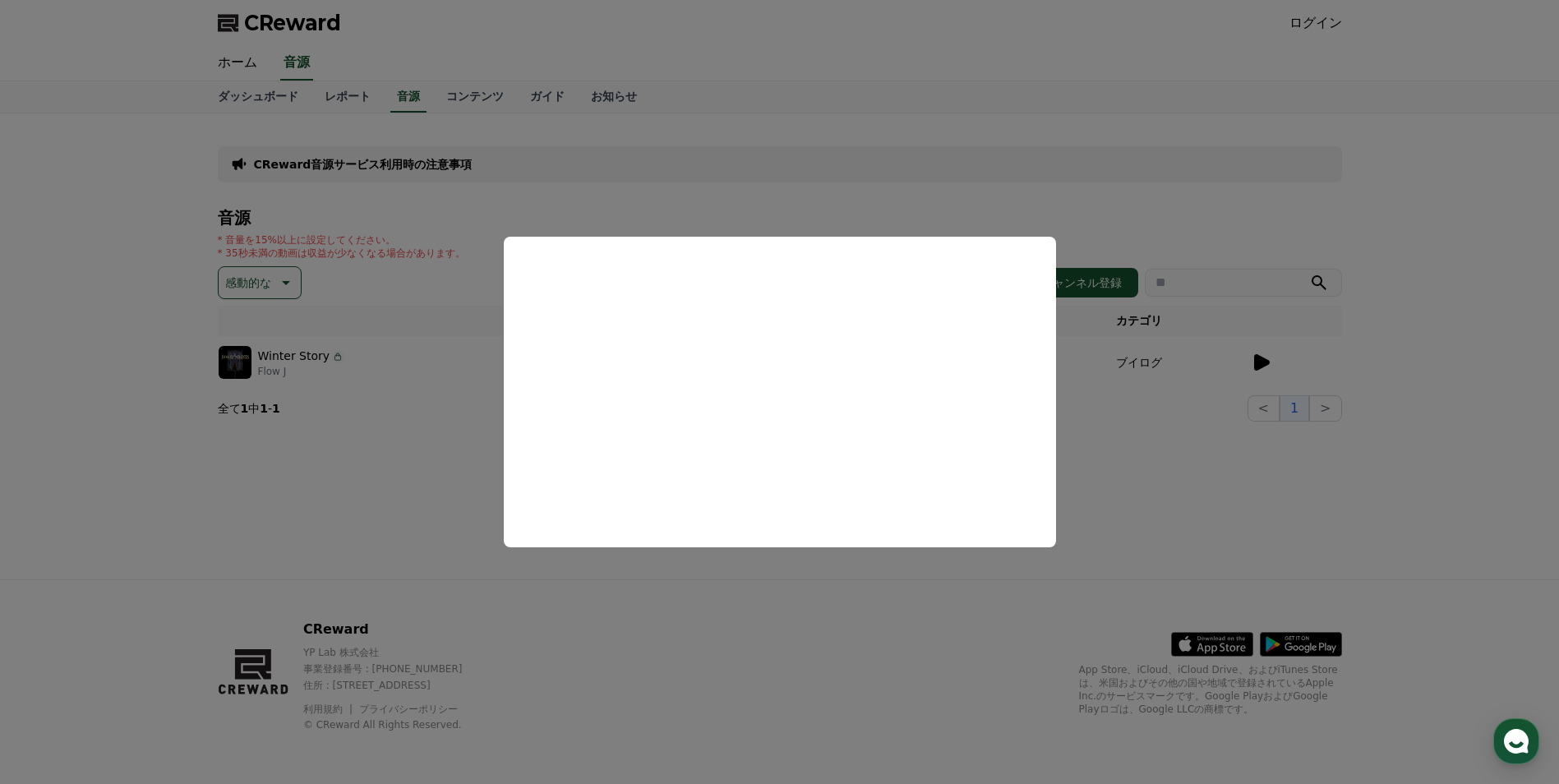
click at [418, 435] on button "close modal" at bounding box center [779, 392] width 1559 height 784
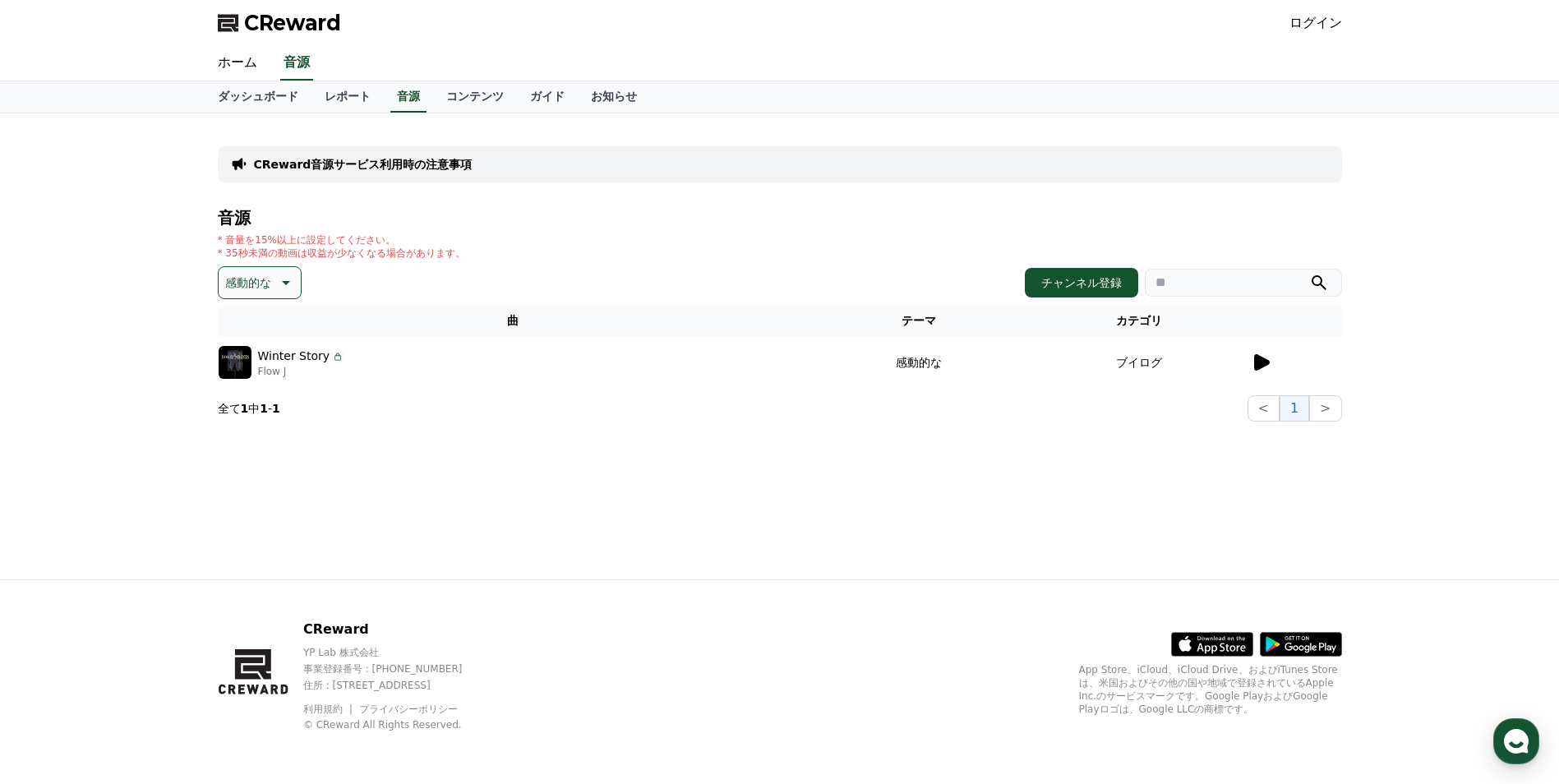
click at [251, 274] on p "感動的な" at bounding box center [248, 283] width 46 height 23
click at [235, 419] on button "気をもむ" at bounding box center [250, 418] width 59 height 36
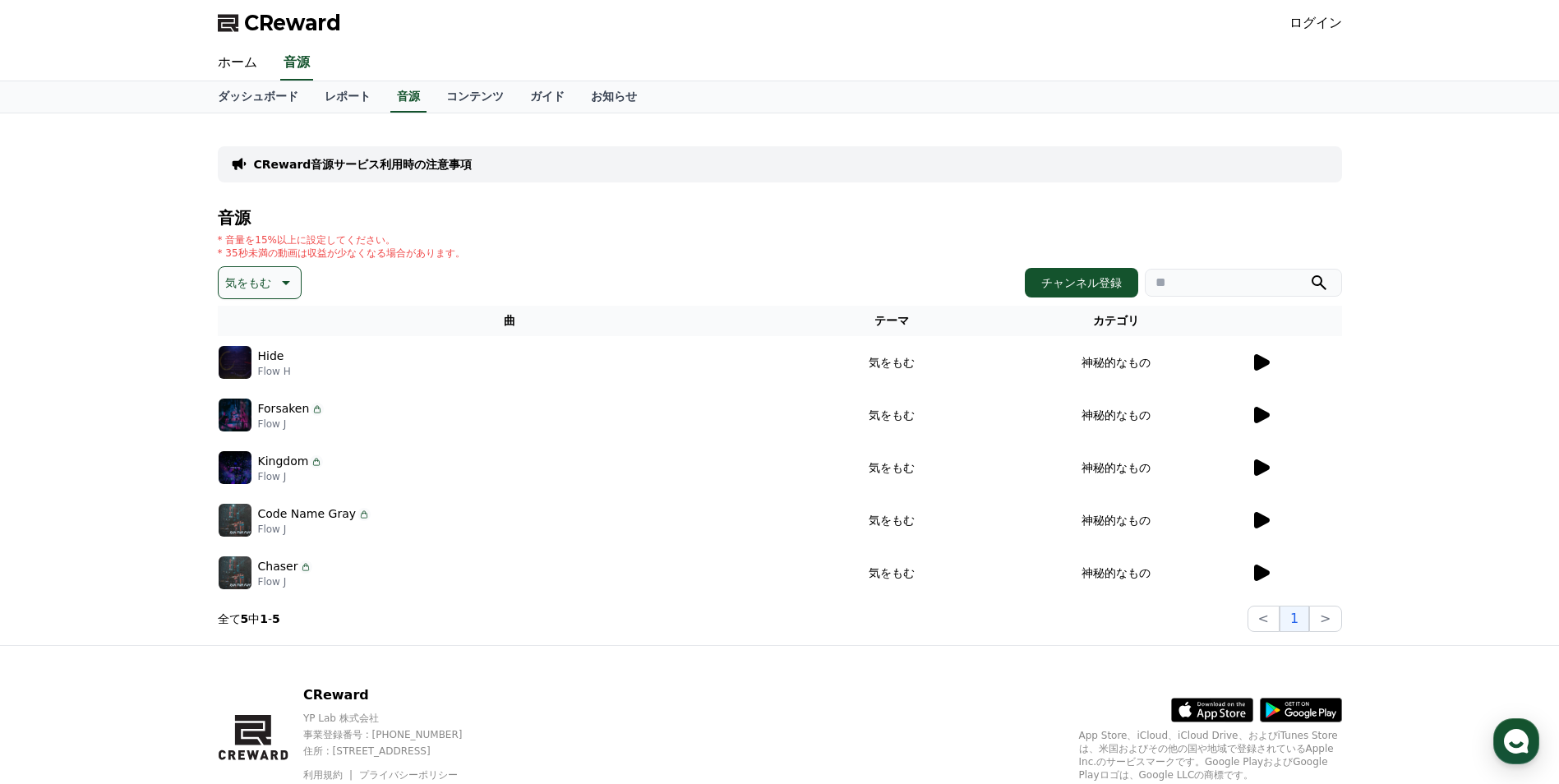
click at [1264, 362] on icon at bounding box center [1262, 362] width 16 height 17
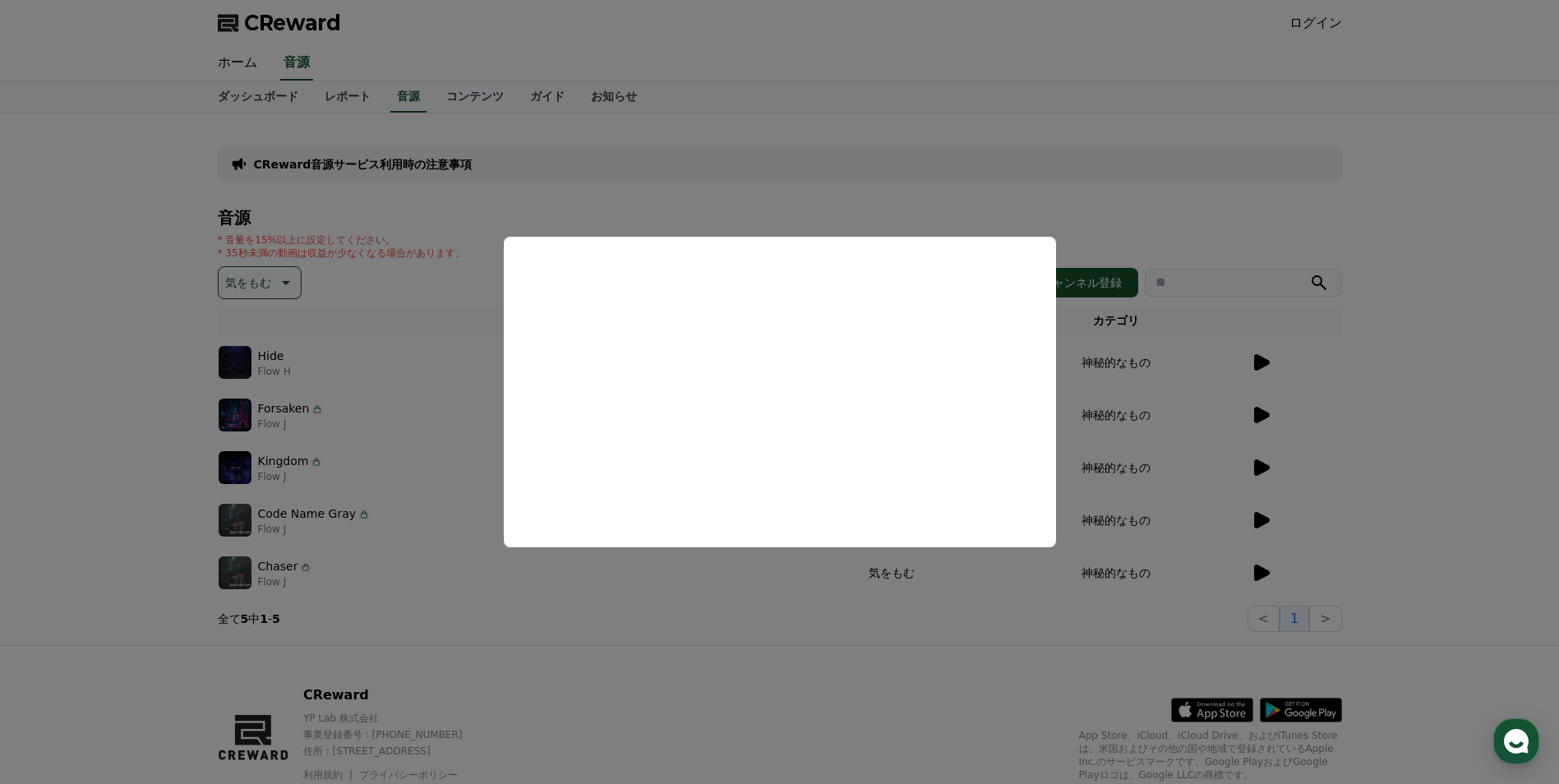
click at [1262, 409] on button "close modal" at bounding box center [779, 392] width 1559 height 784
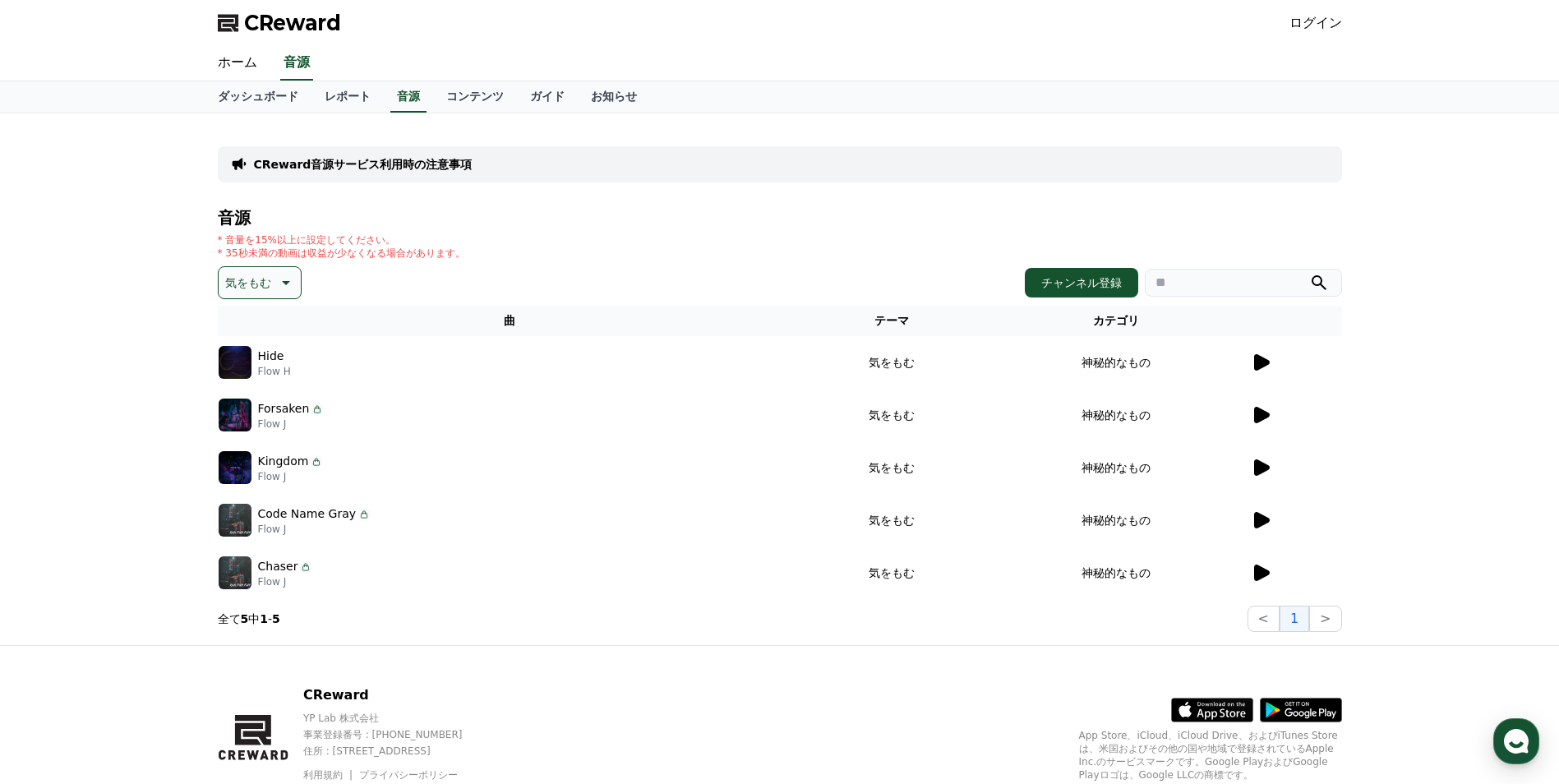
click at [1262, 409] on icon at bounding box center [1261, 414] width 20 height 20
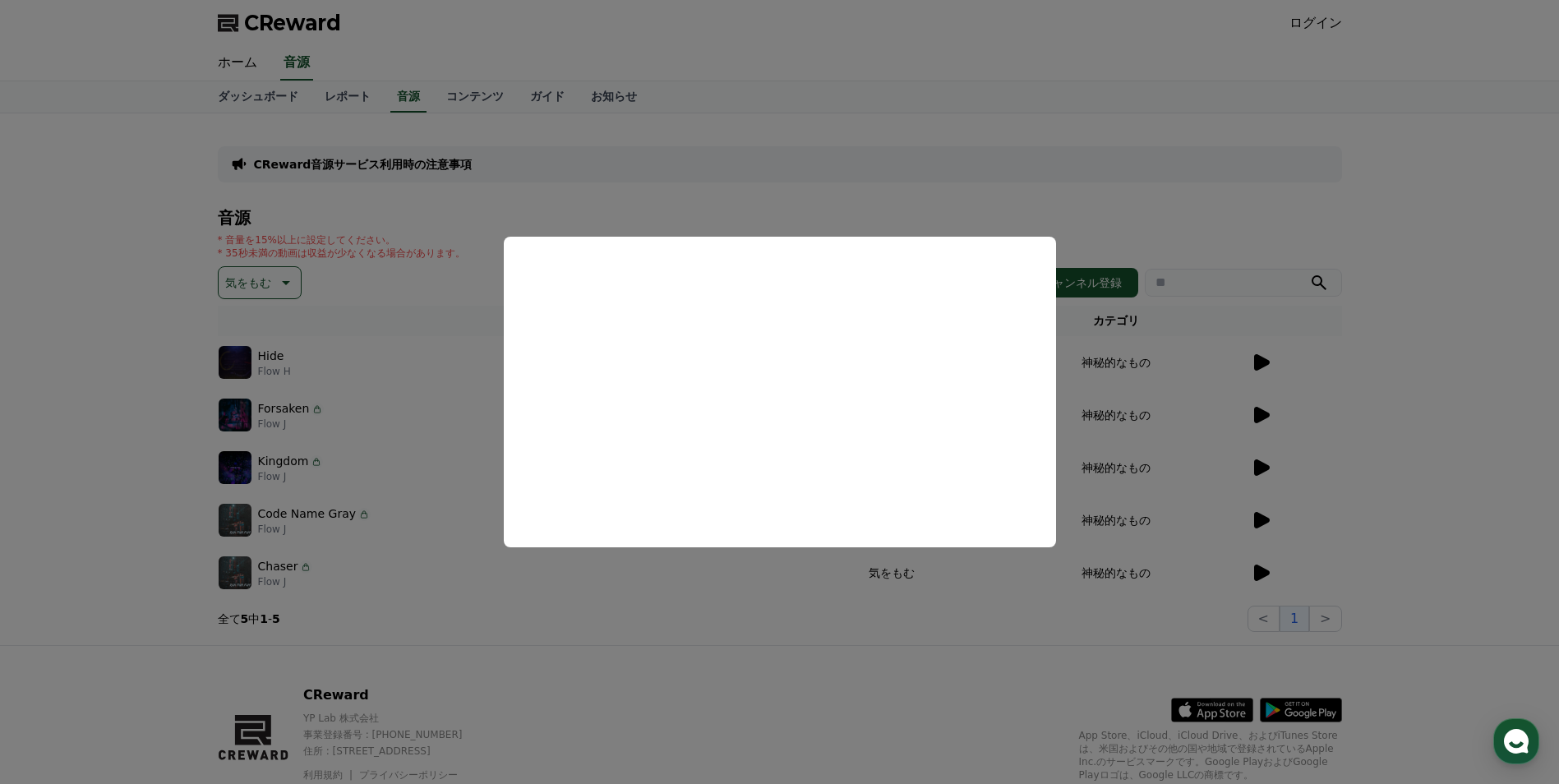
click at [130, 355] on button "close modal" at bounding box center [779, 392] width 1559 height 784
click at [254, 279] on p "気をもむ" at bounding box center [248, 283] width 46 height 23
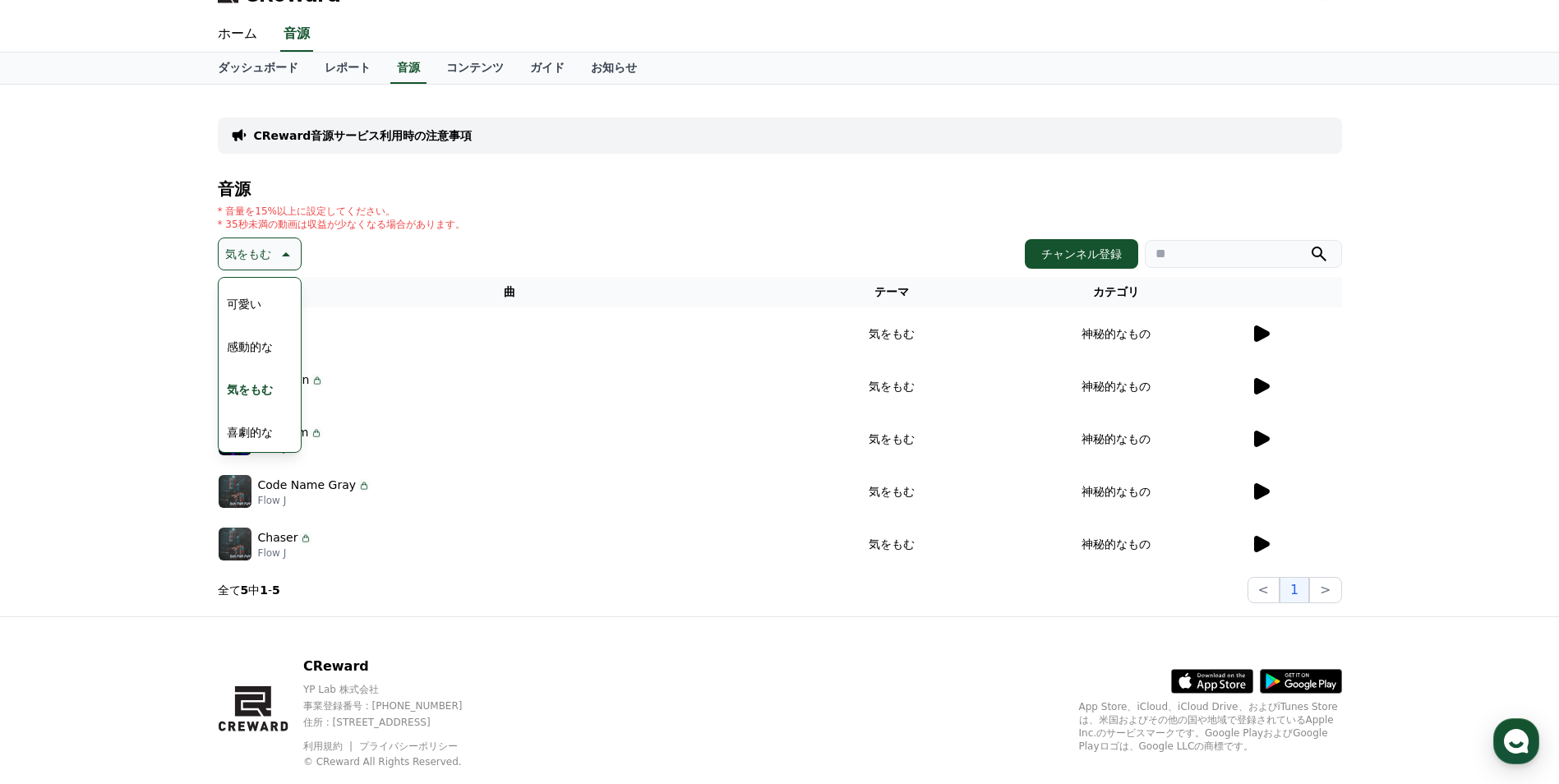
scroll to position [65, 0]
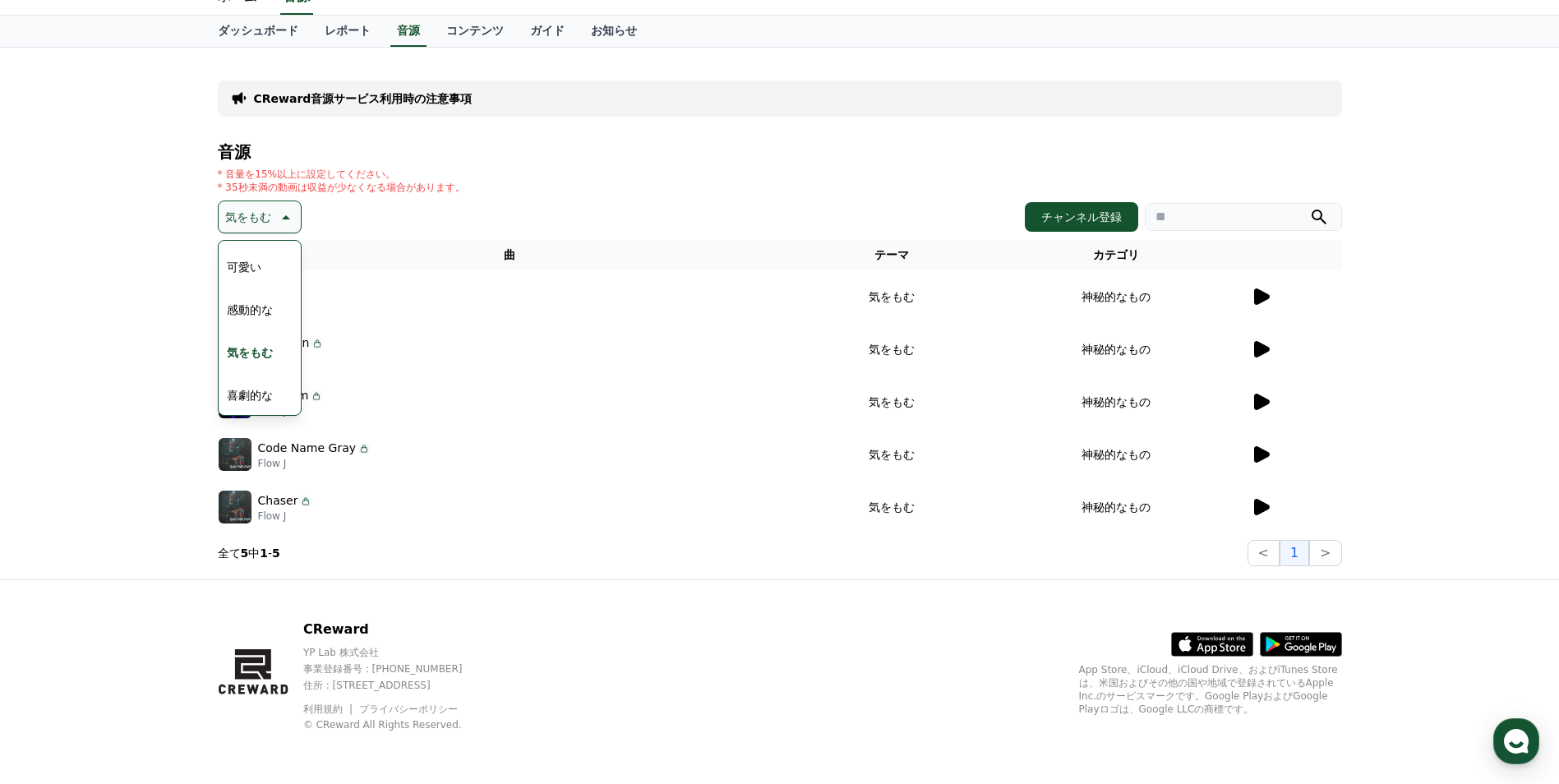
click at [254, 390] on button "喜劇的な" at bounding box center [250, 394] width 59 height 36
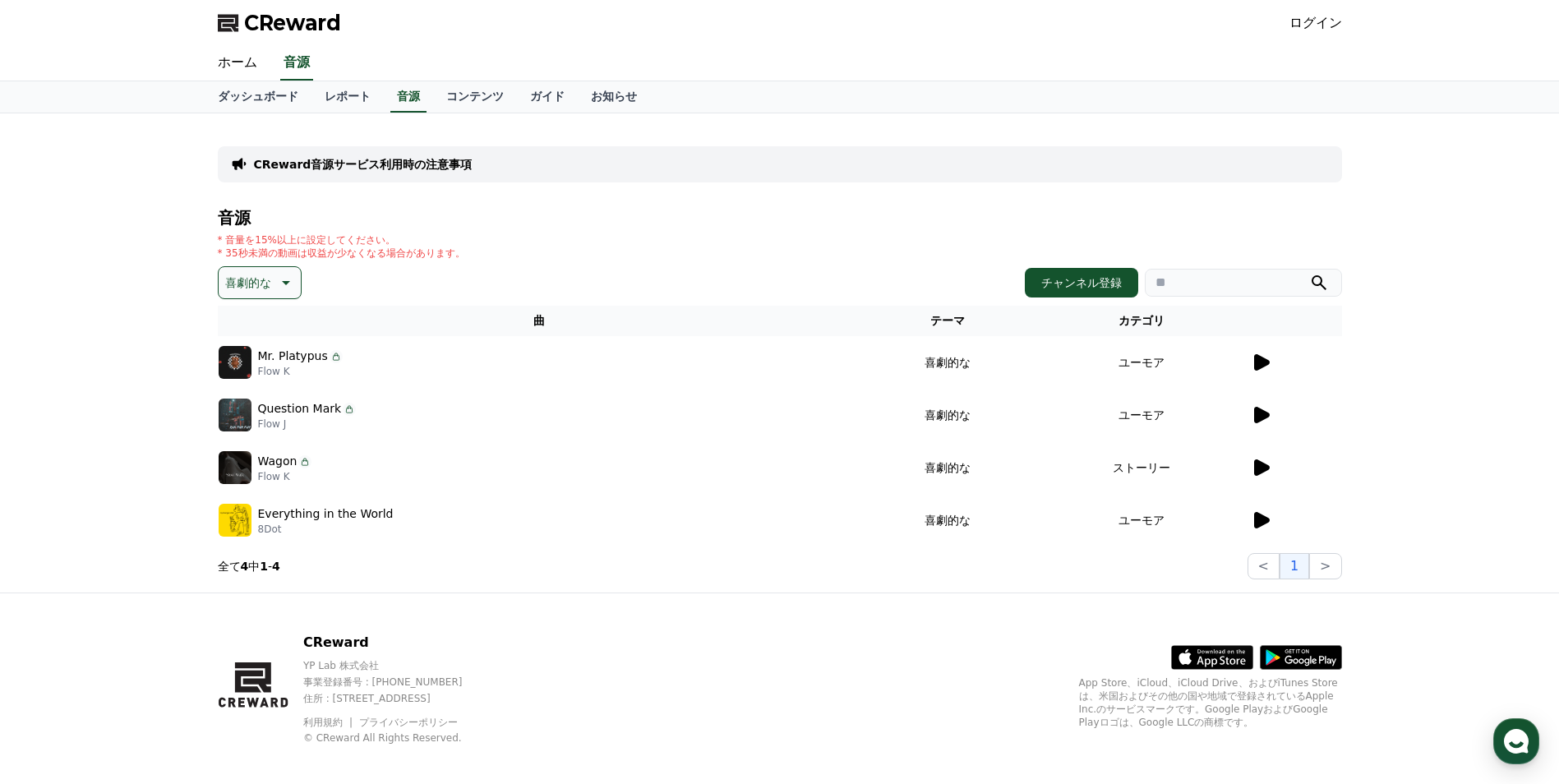
click at [1255, 361] on icon at bounding box center [1262, 362] width 16 height 17
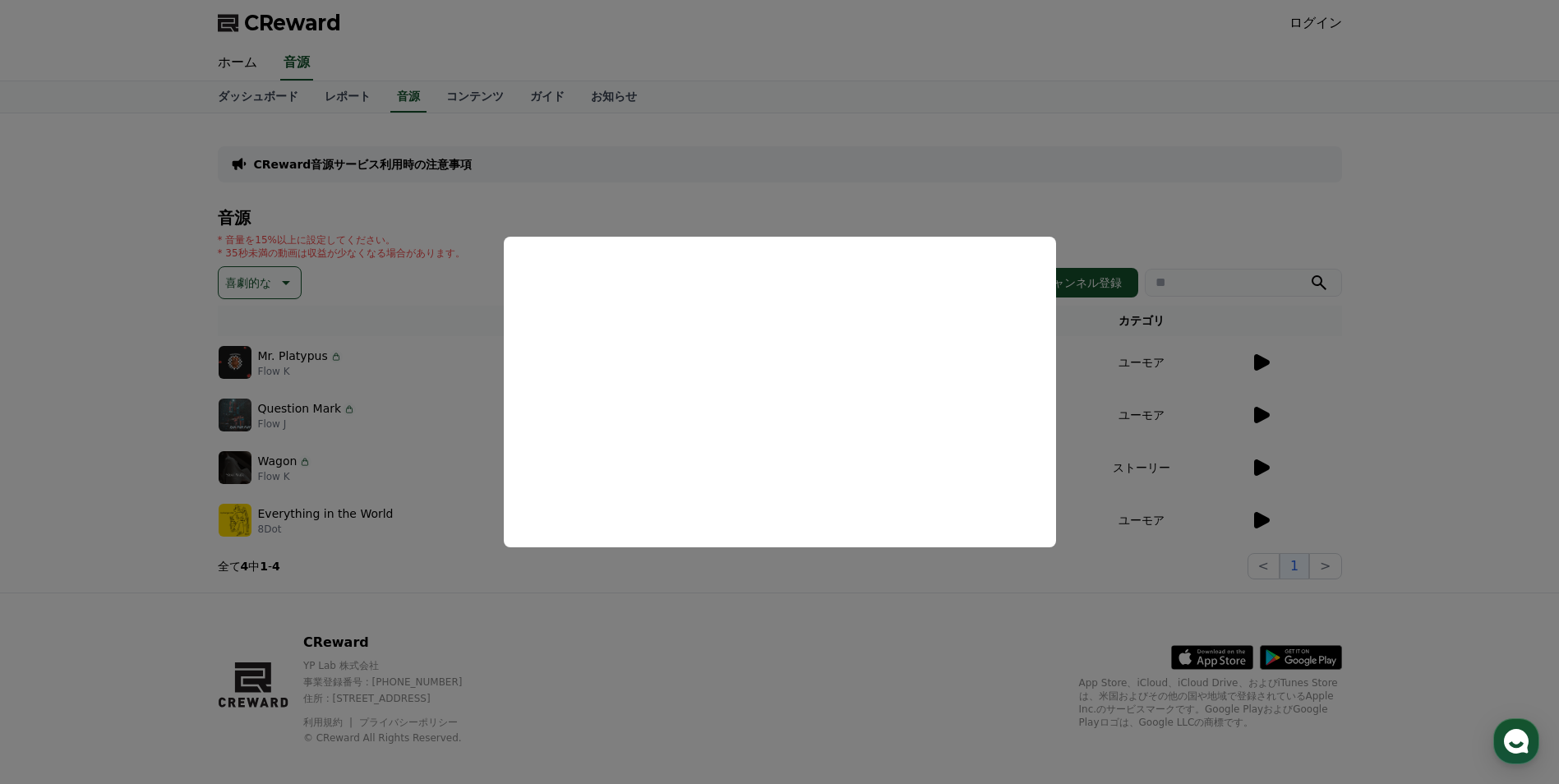
click at [1337, 412] on button "close modal" at bounding box center [779, 392] width 1559 height 784
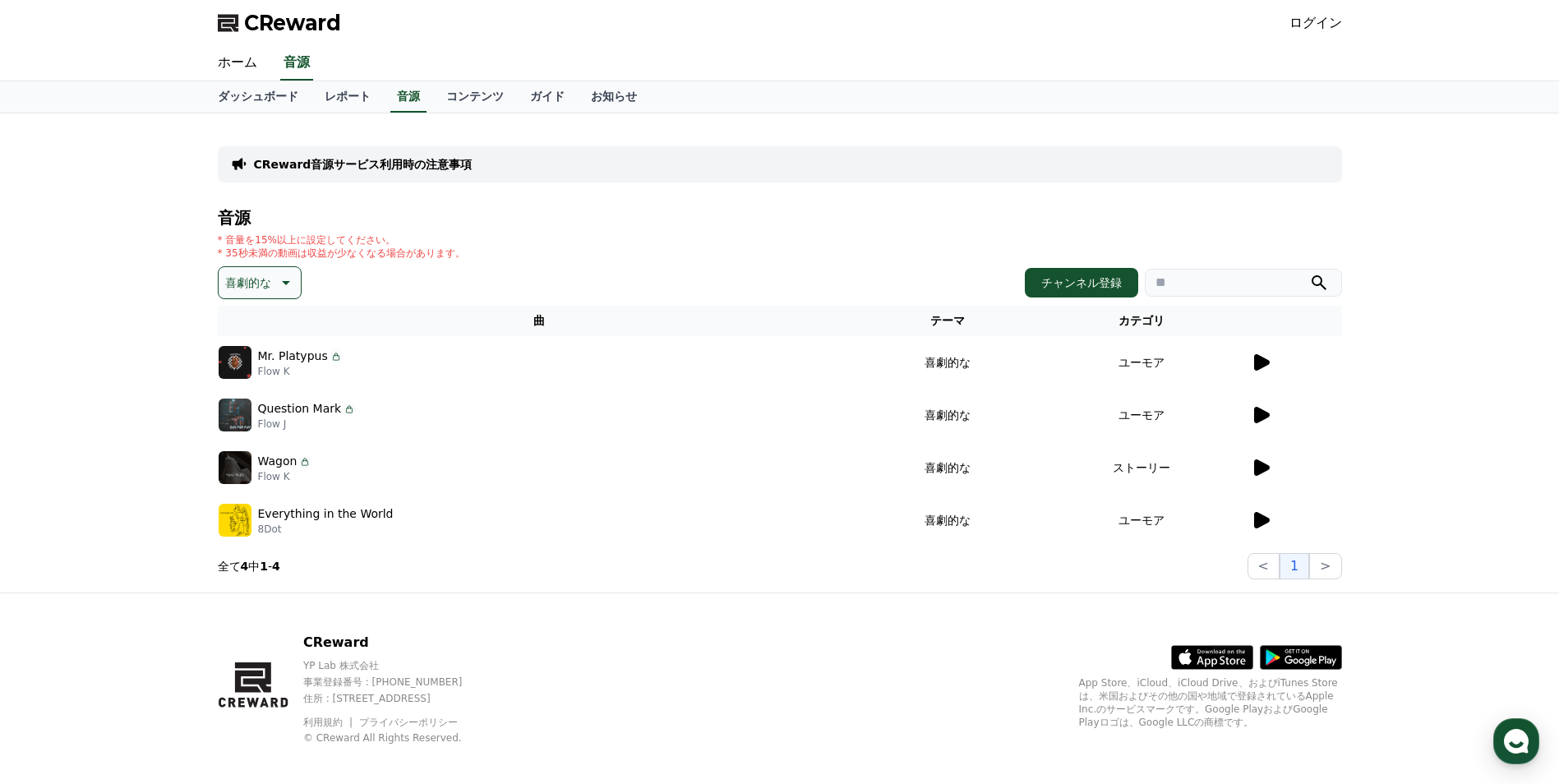
click at [1256, 416] on icon at bounding box center [1262, 414] width 16 height 17
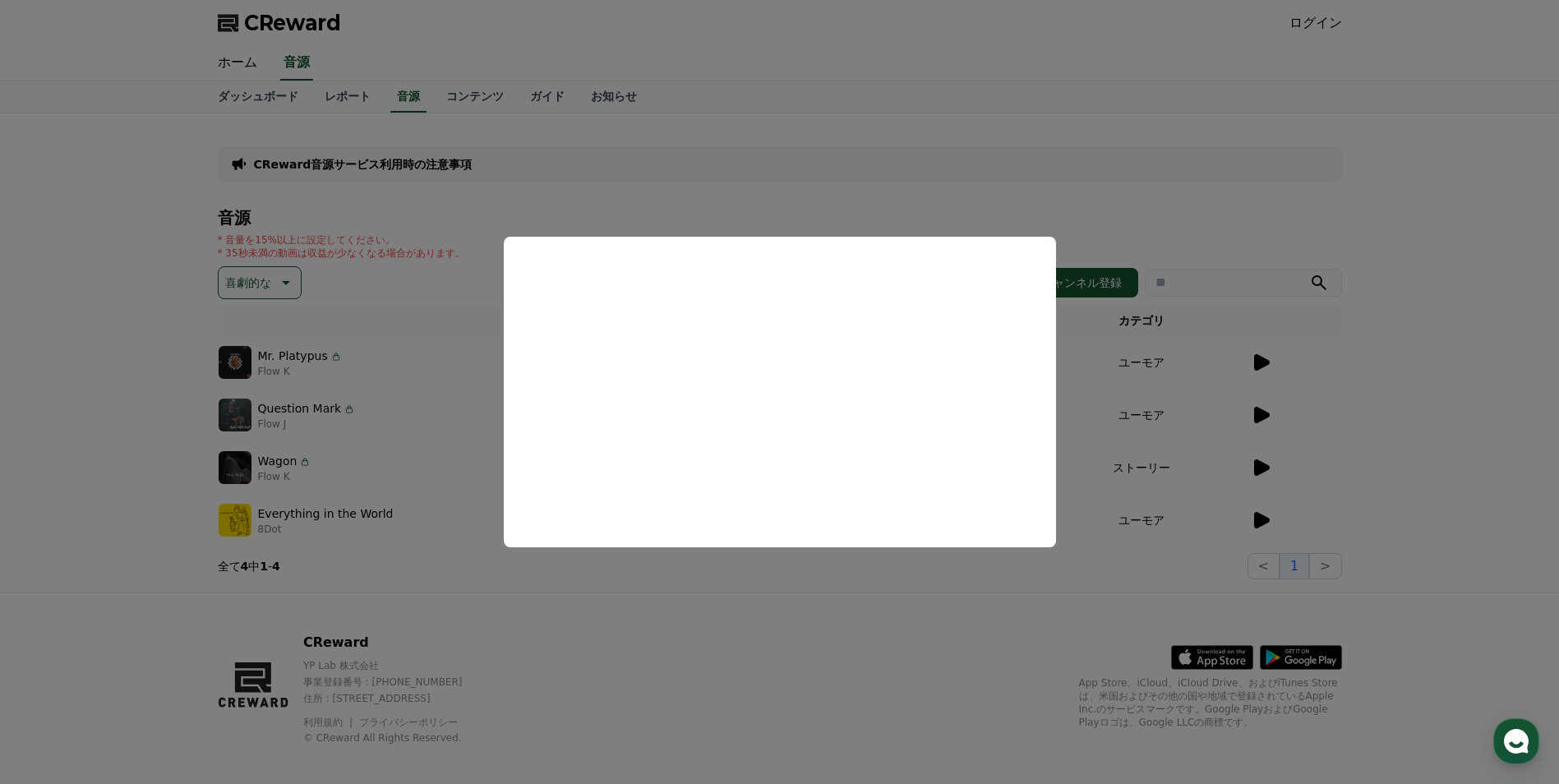
click at [1404, 452] on button "close modal" at bounding box center [779, 392] width 1559 height 784
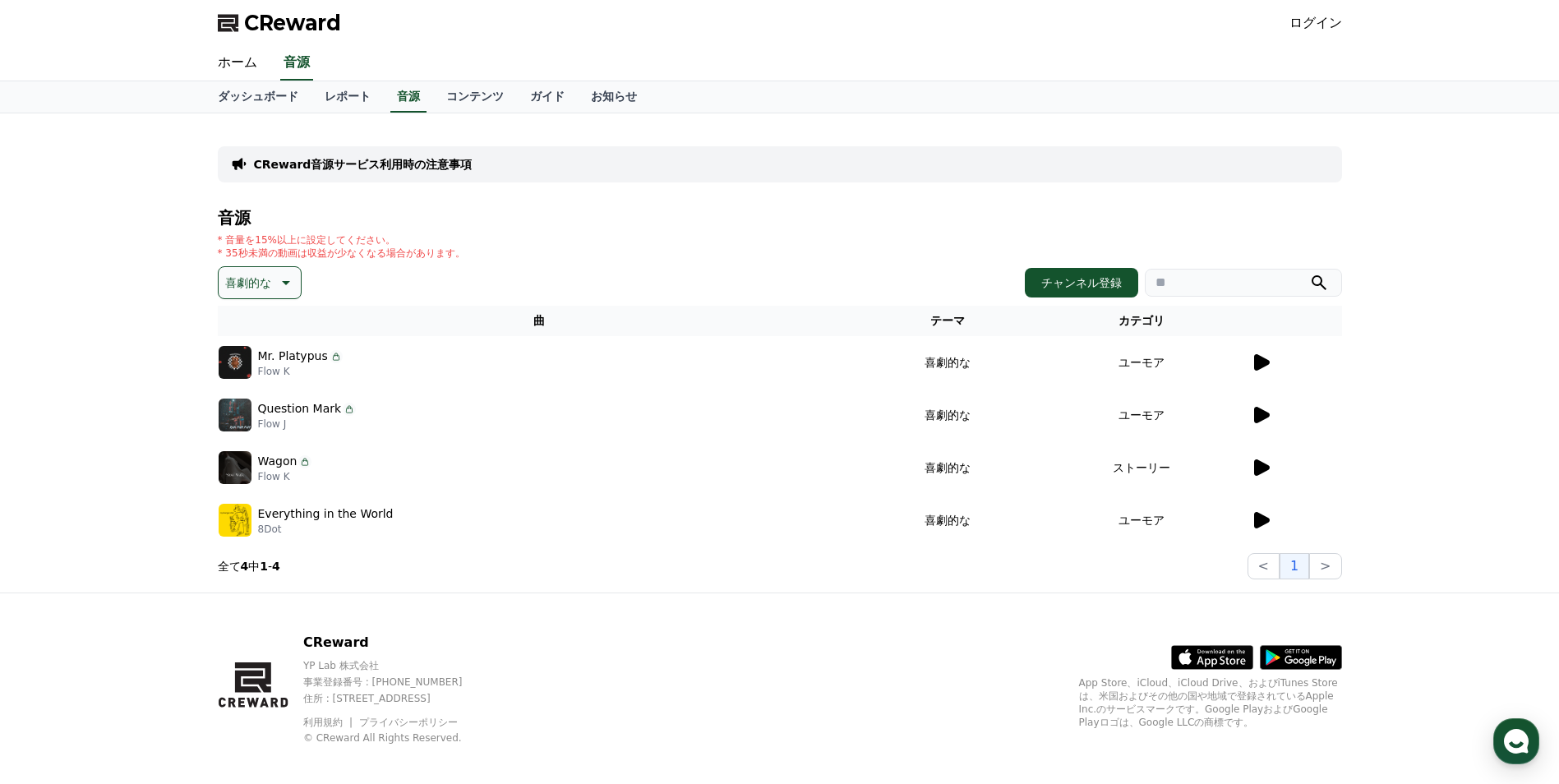
click at [1262, 468] on icon at bounding box center [1262, 467] width 16 height 17
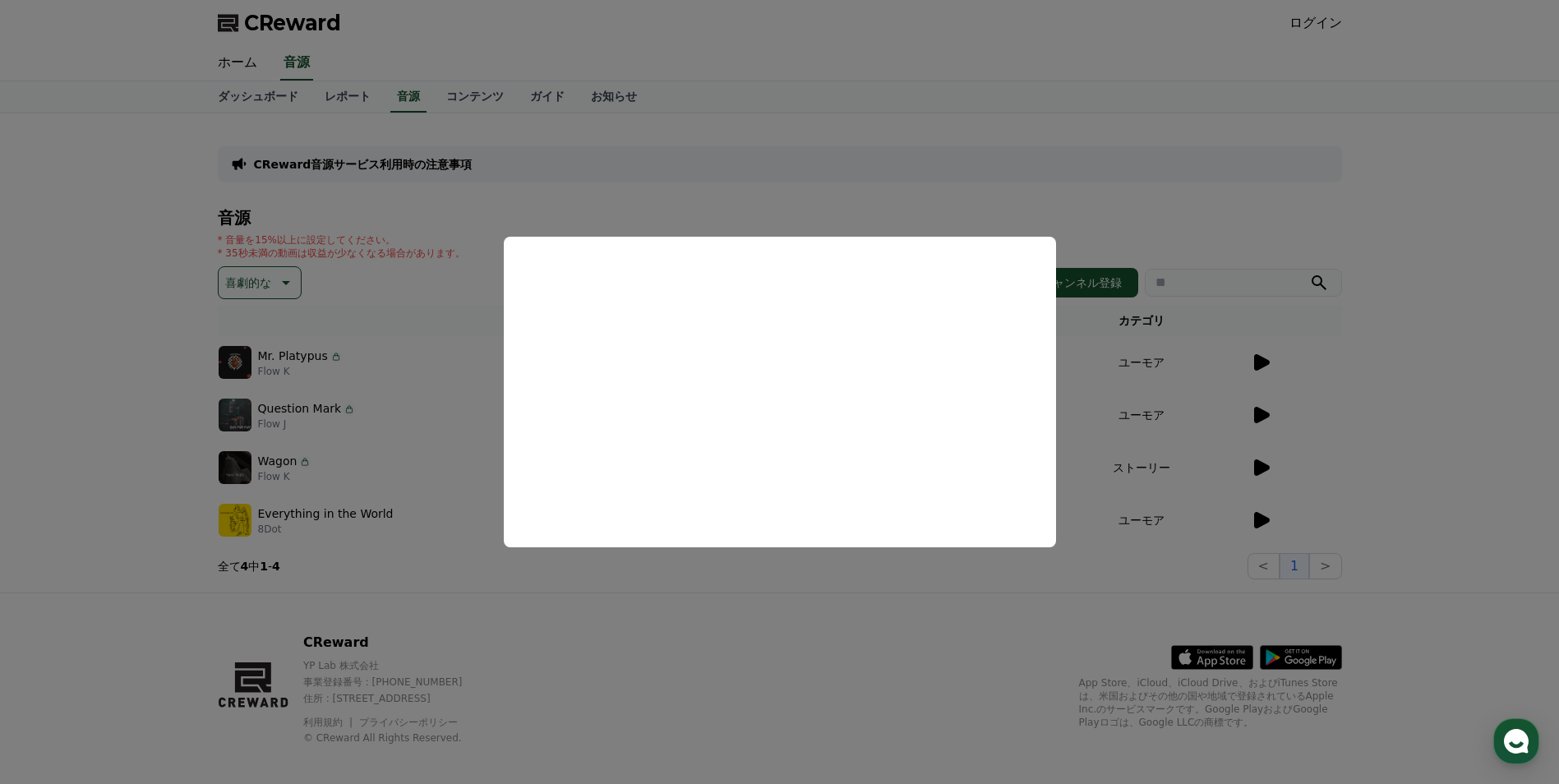
click at [1373, 399] on button "close modal" at bounding box center [779, 392] width 1559 height 784
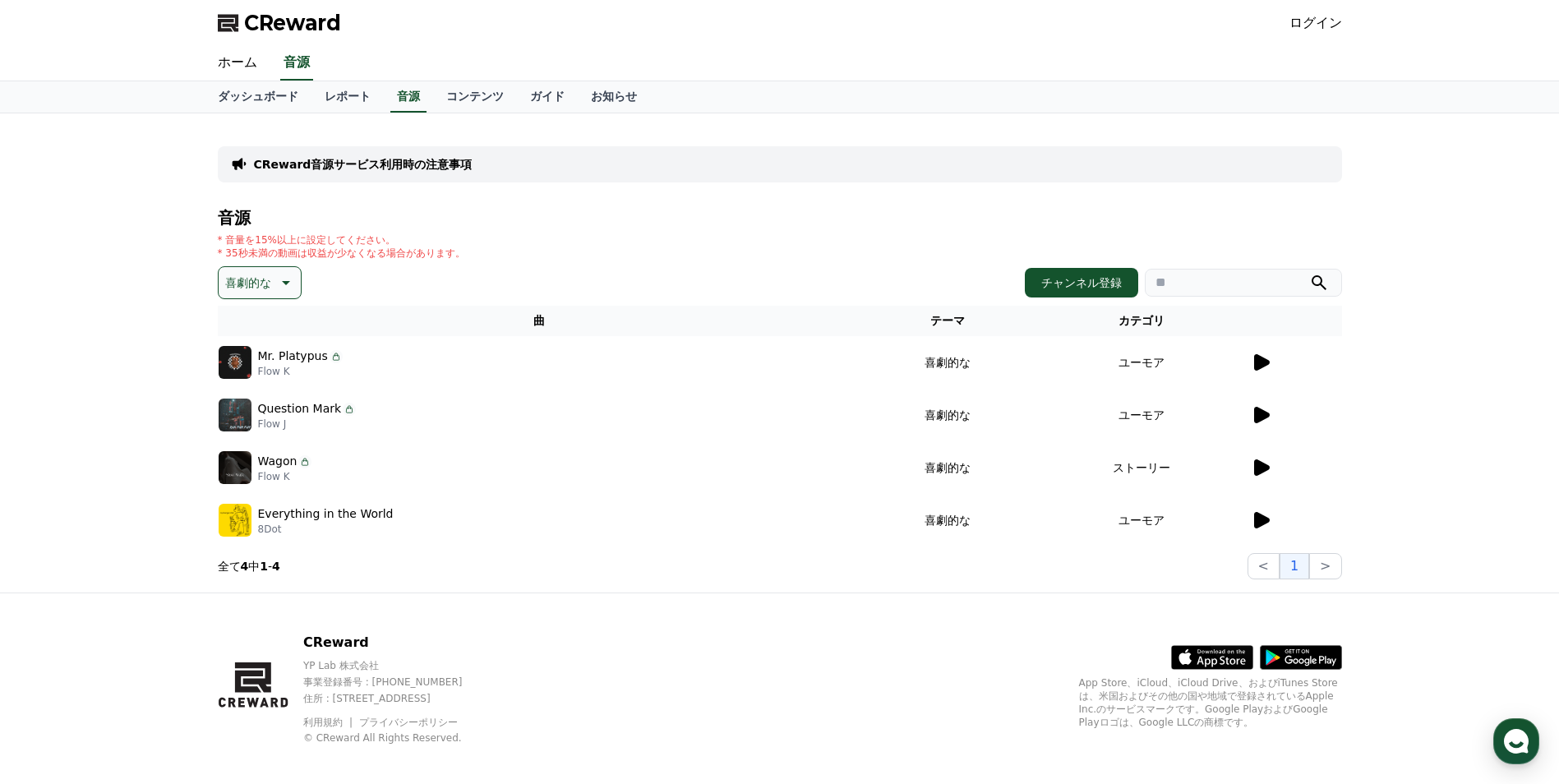
click at [1257, 515] on icon at bounding box center [1262, 520] width 16 height 17
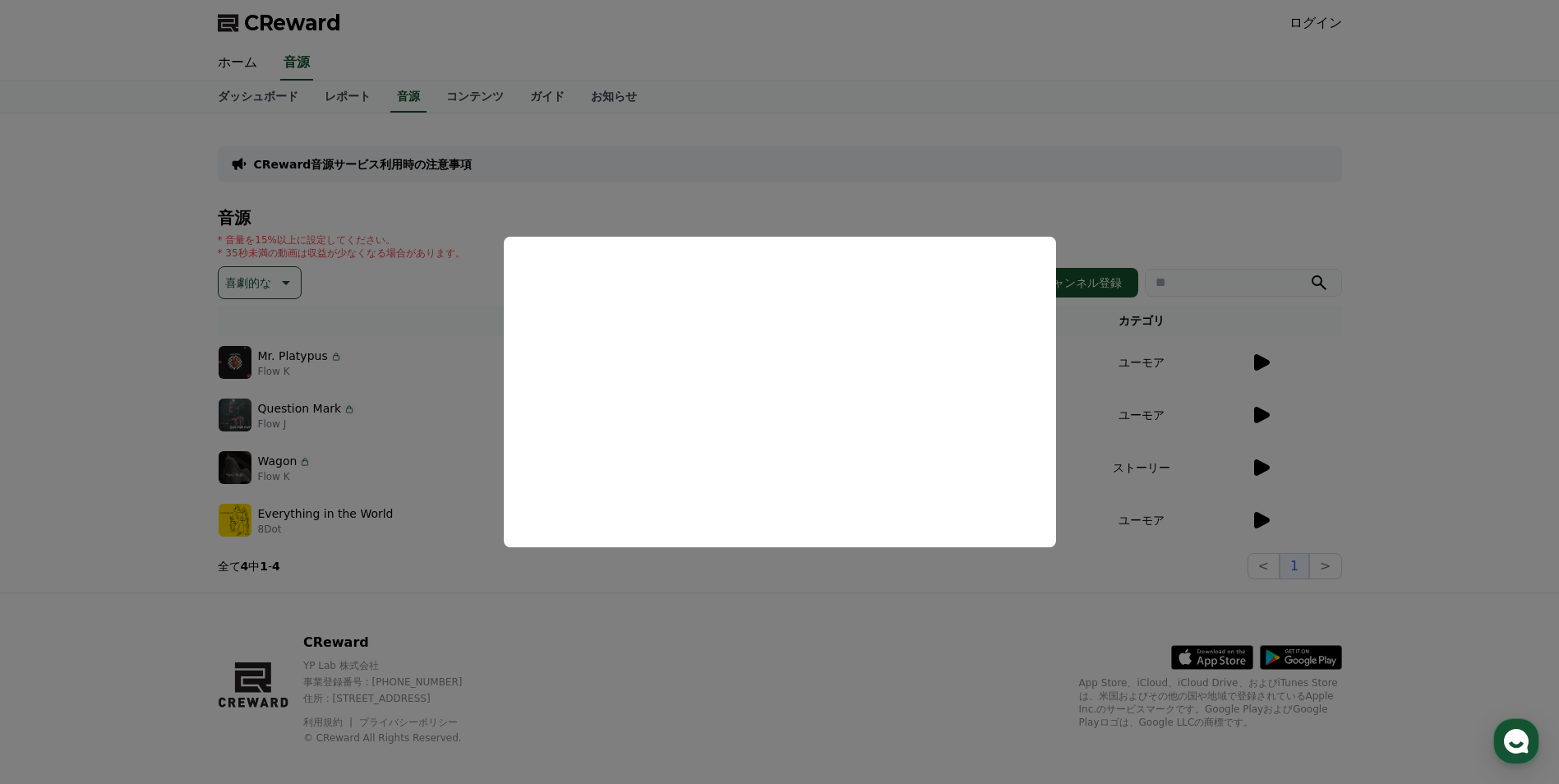
click at [1269, 188] on button "close modal" at bounding box center [779, 392] width 1559 height 784
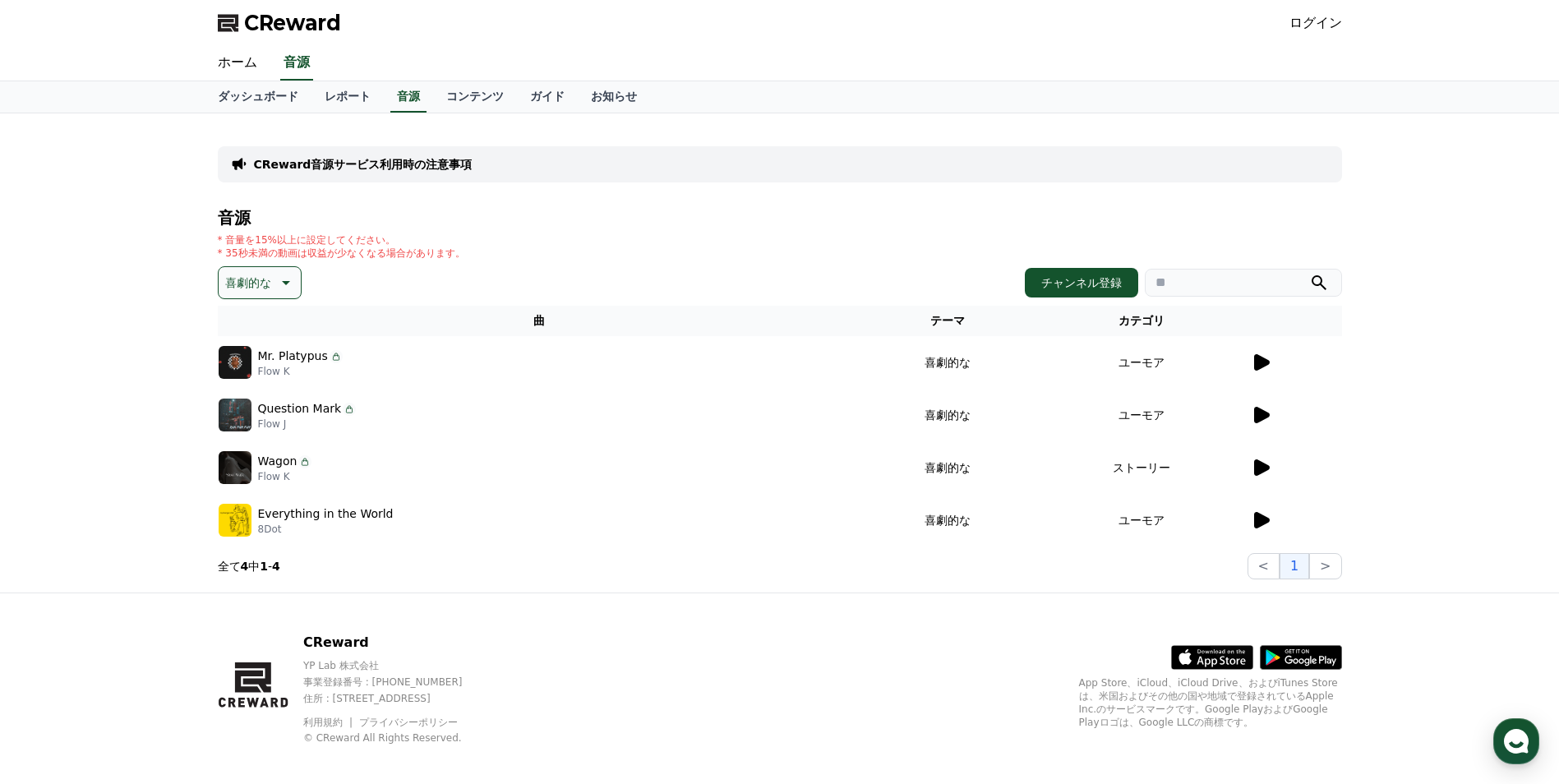
click at [236, 295] on button "喜劇的な" at bounding box center [260, 283] width 84 height 33
click at [240, 372] on button "空想" at bounding box center [237, 368] width 36 height 36
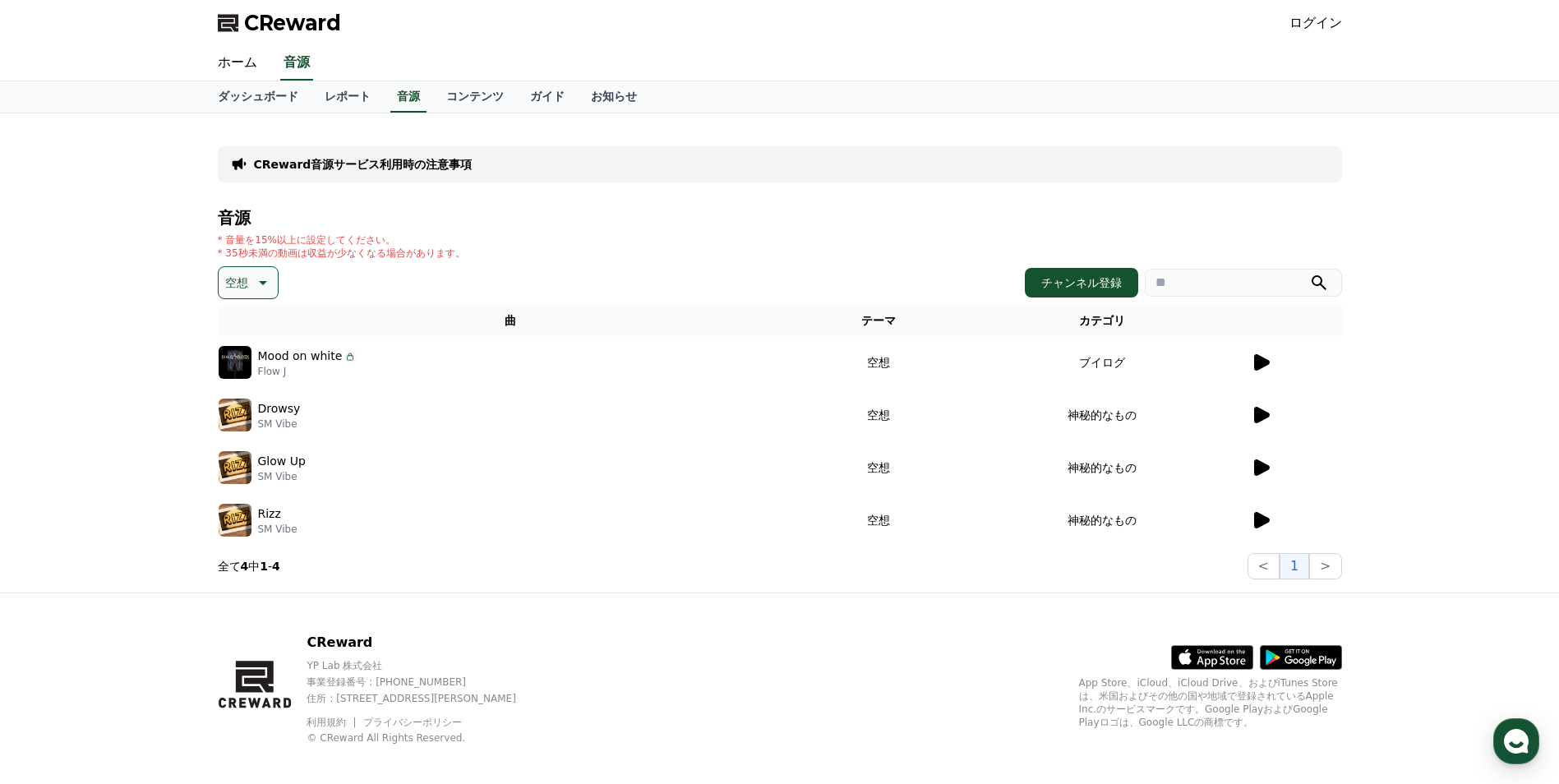
click at [1251, 519] on icon at bounding box center [1261, 520] width 20 height 20
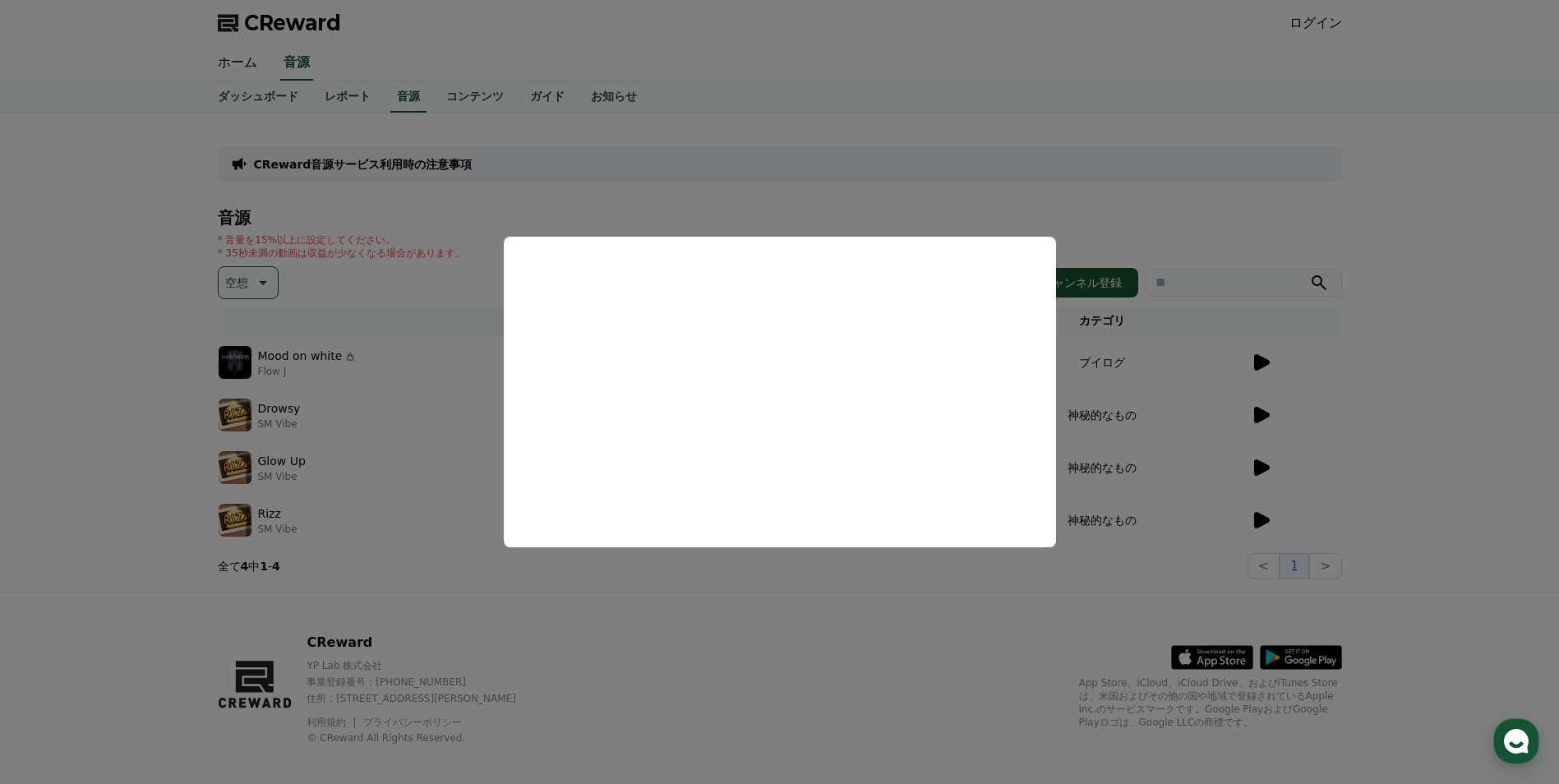
click at [1360, 455] on button "close modal" at bounding box center [779, 392] width 1559 height 784
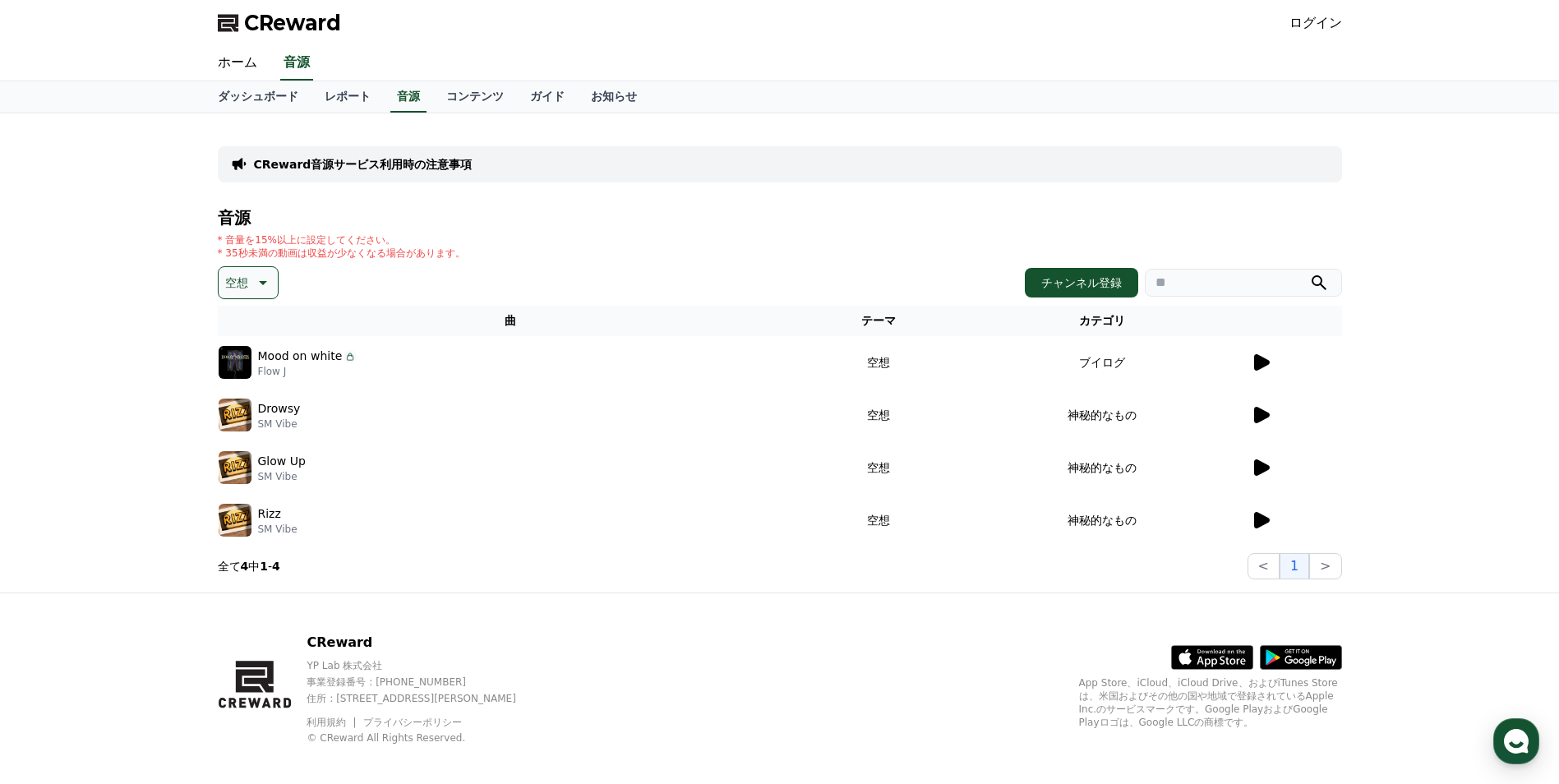
click at [1263, 465] on icon at bounding box center [1262, 467] width 16 height 17
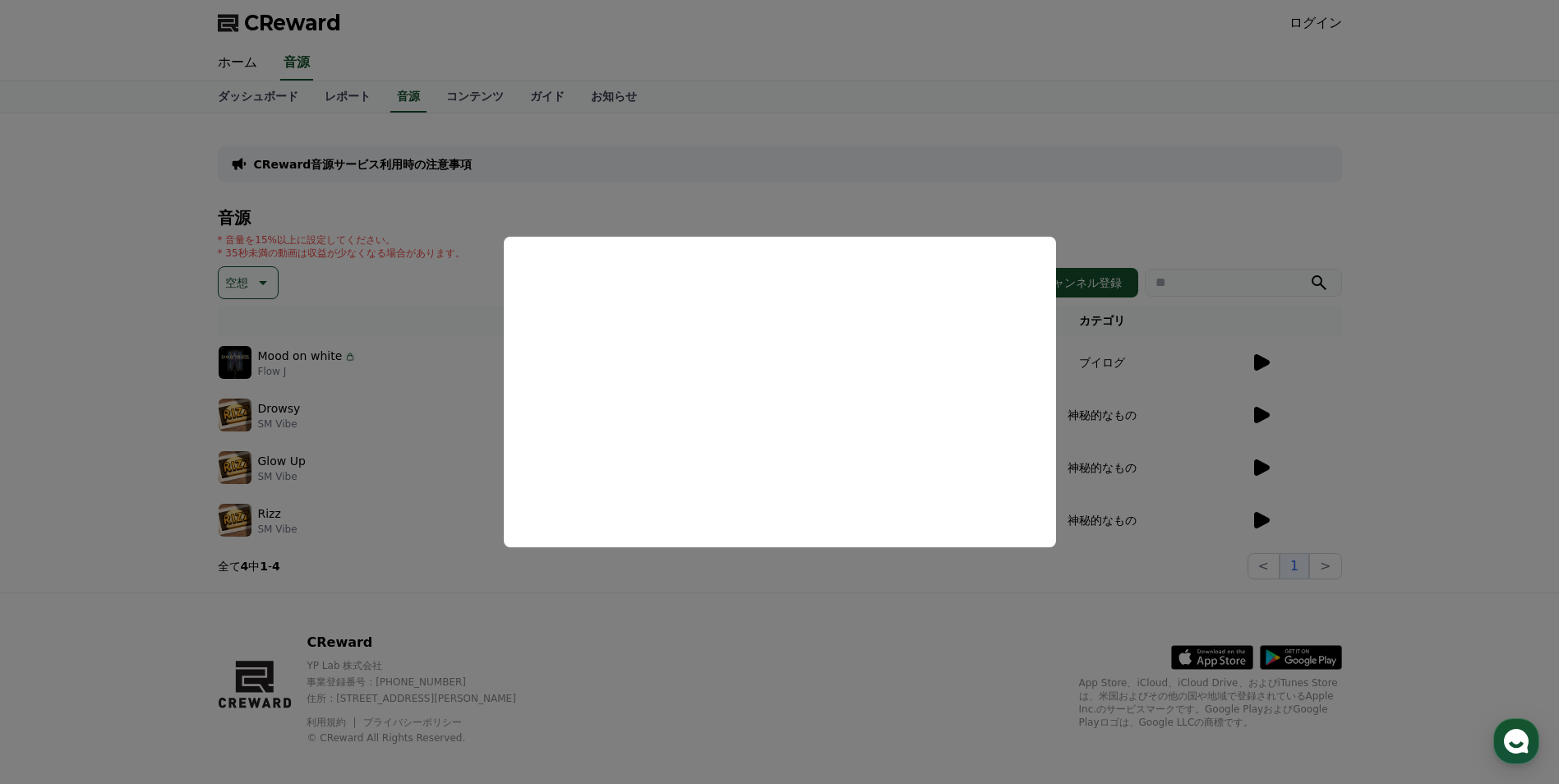
click at [156, 360] on button "close modal" at bounding box center [779, 392] width 1559 height 784
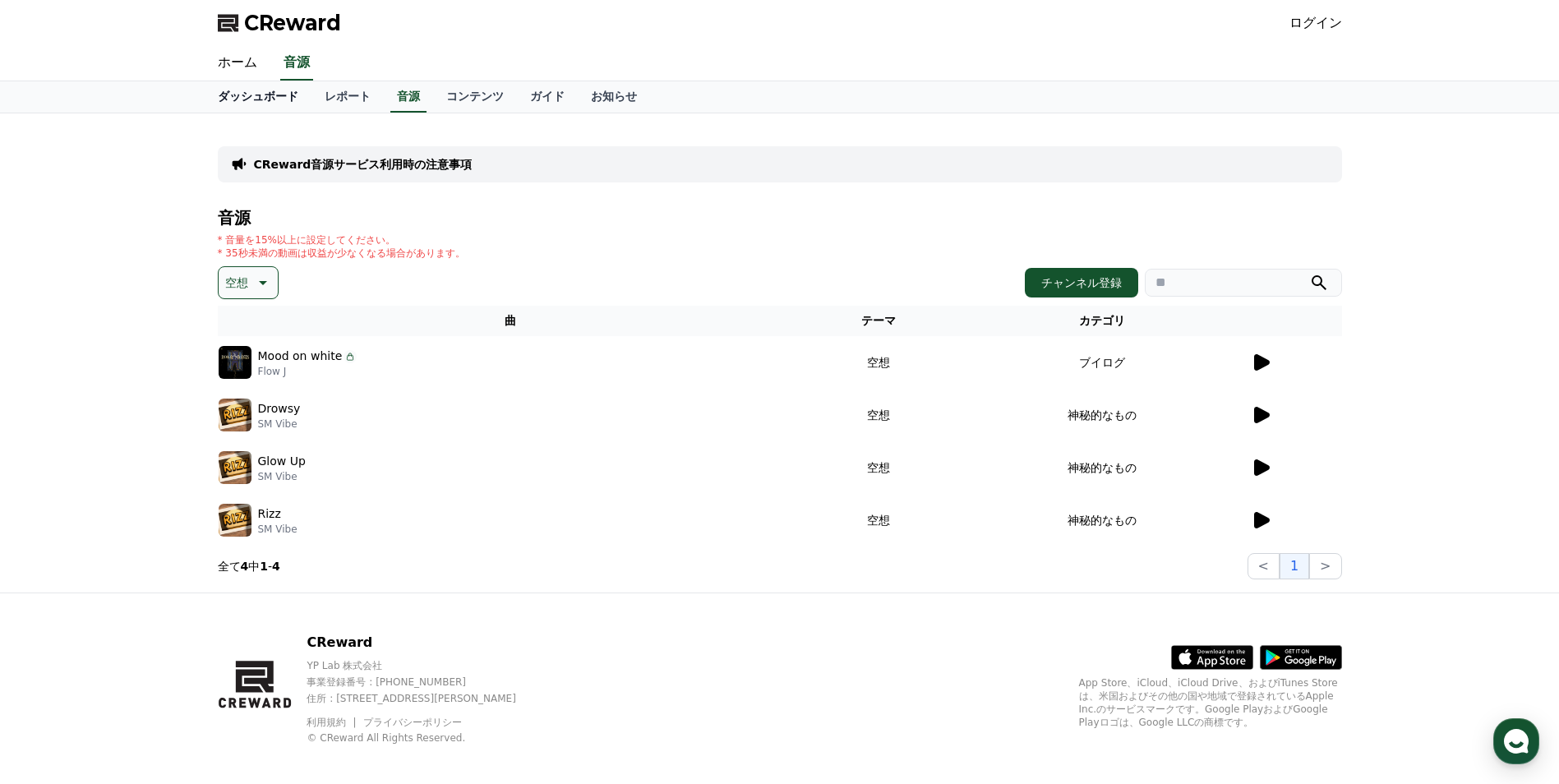
click at [225, 71] on link "ホーム" at bounding box center [237, 64] width 65 height 35
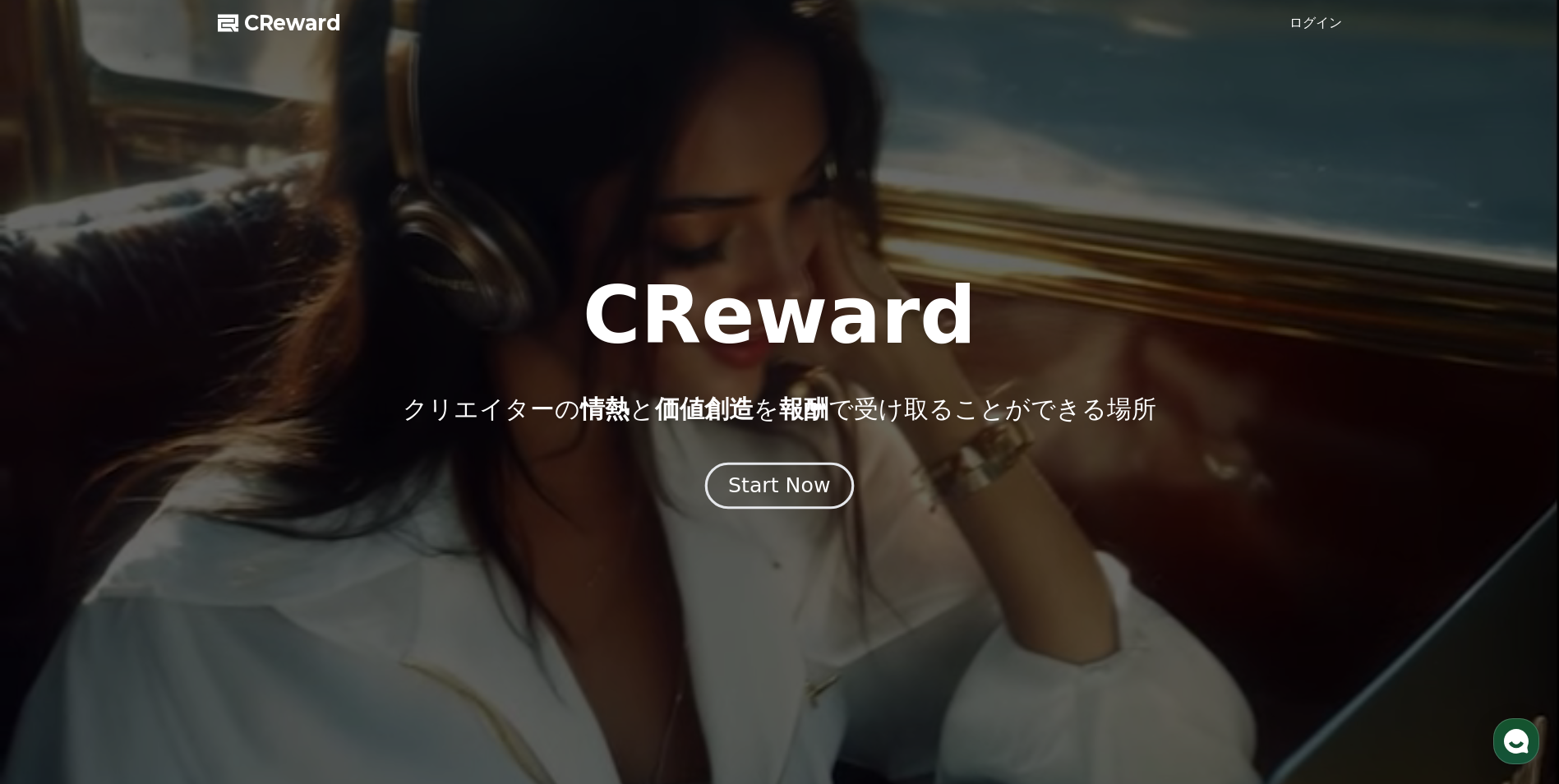
click at [792, 482] on div "Start Now" at bounding box center [779, 486] width 102 height 28
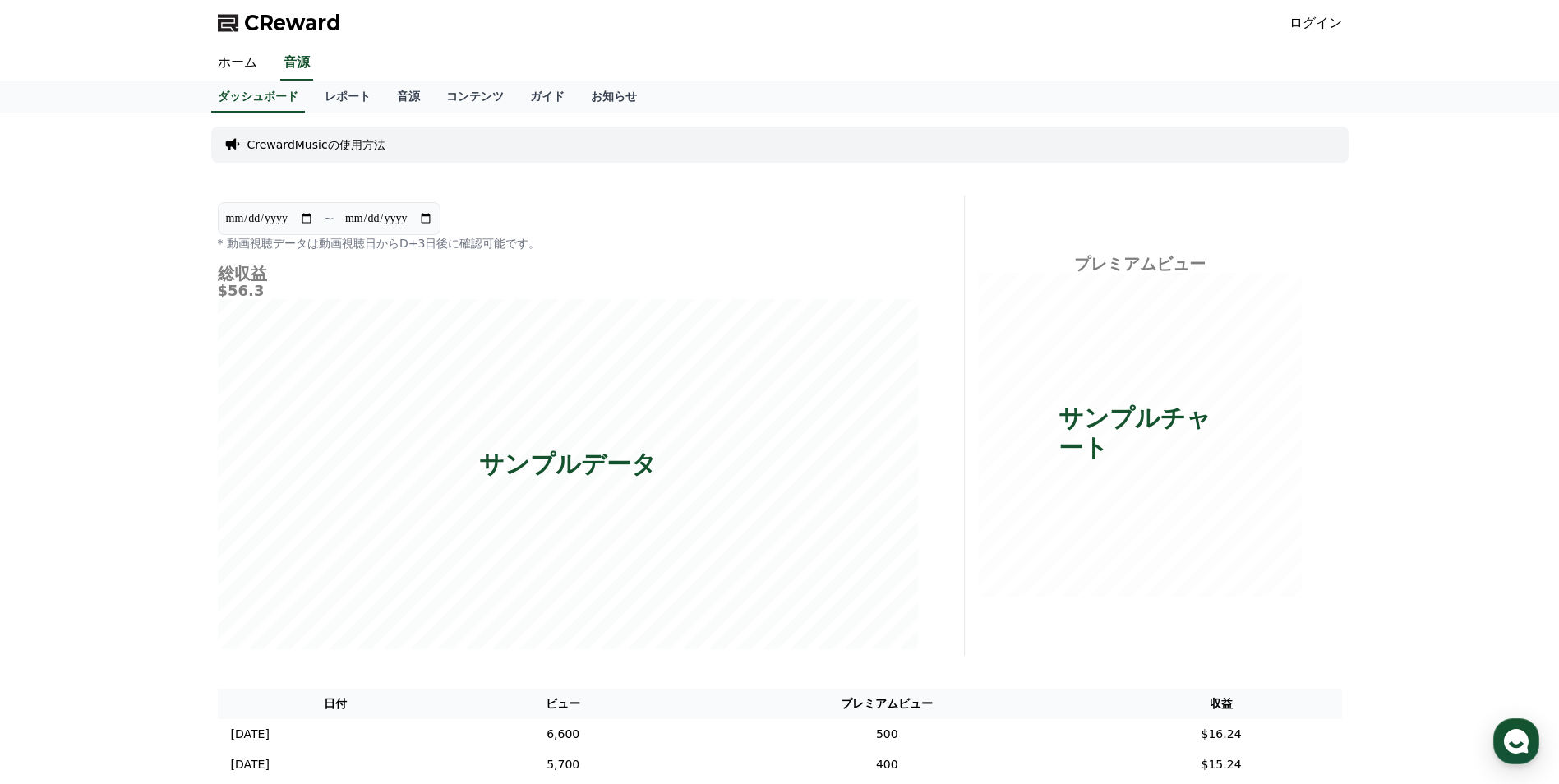
click at [325, 147] on p "CrewardMusicの使用方法" at bounding box center [317, 144] width 138 height 17
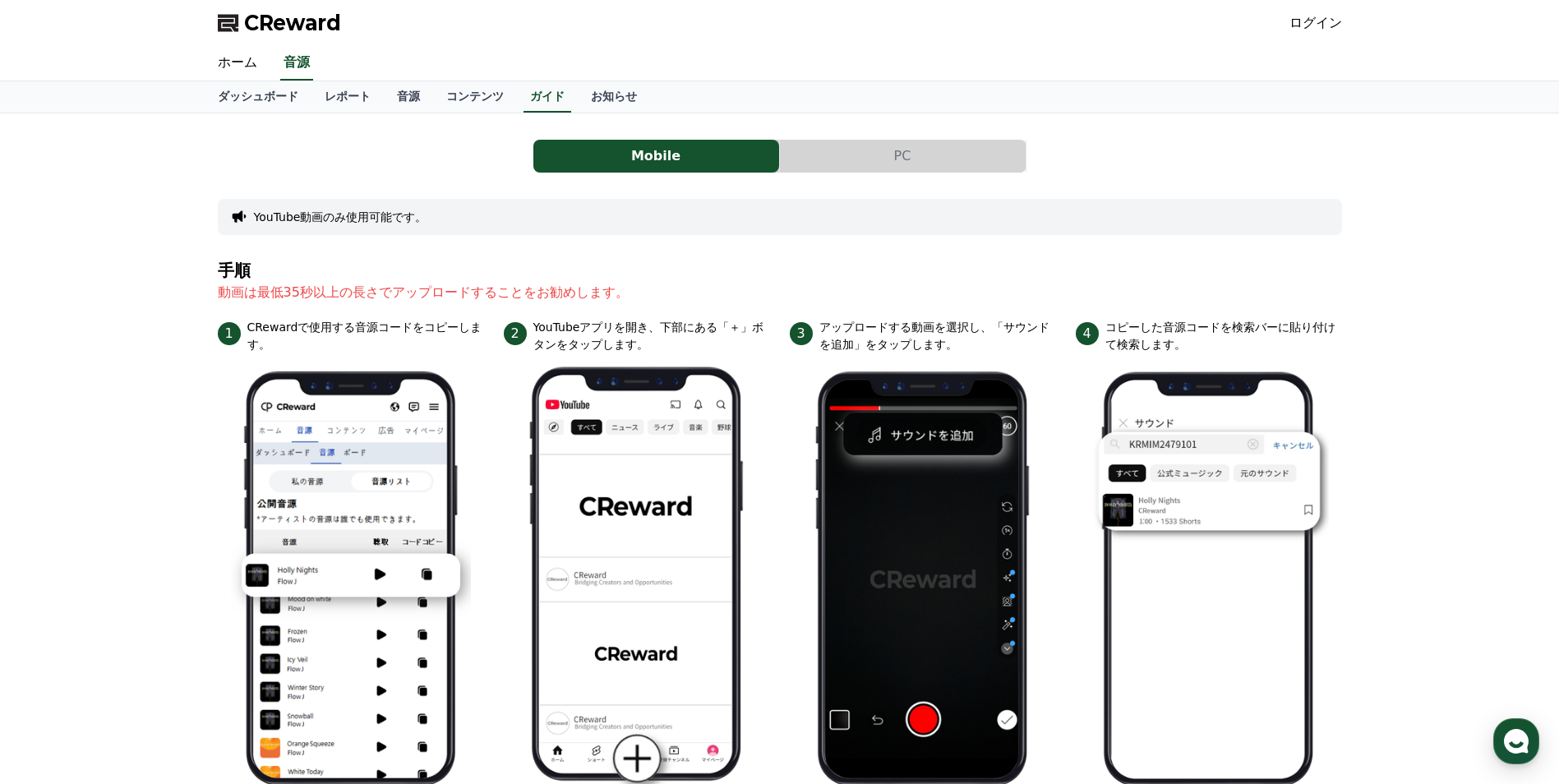
click at [881, 155] on button "PC" at bounding box center [903, 156] width 246 height 33
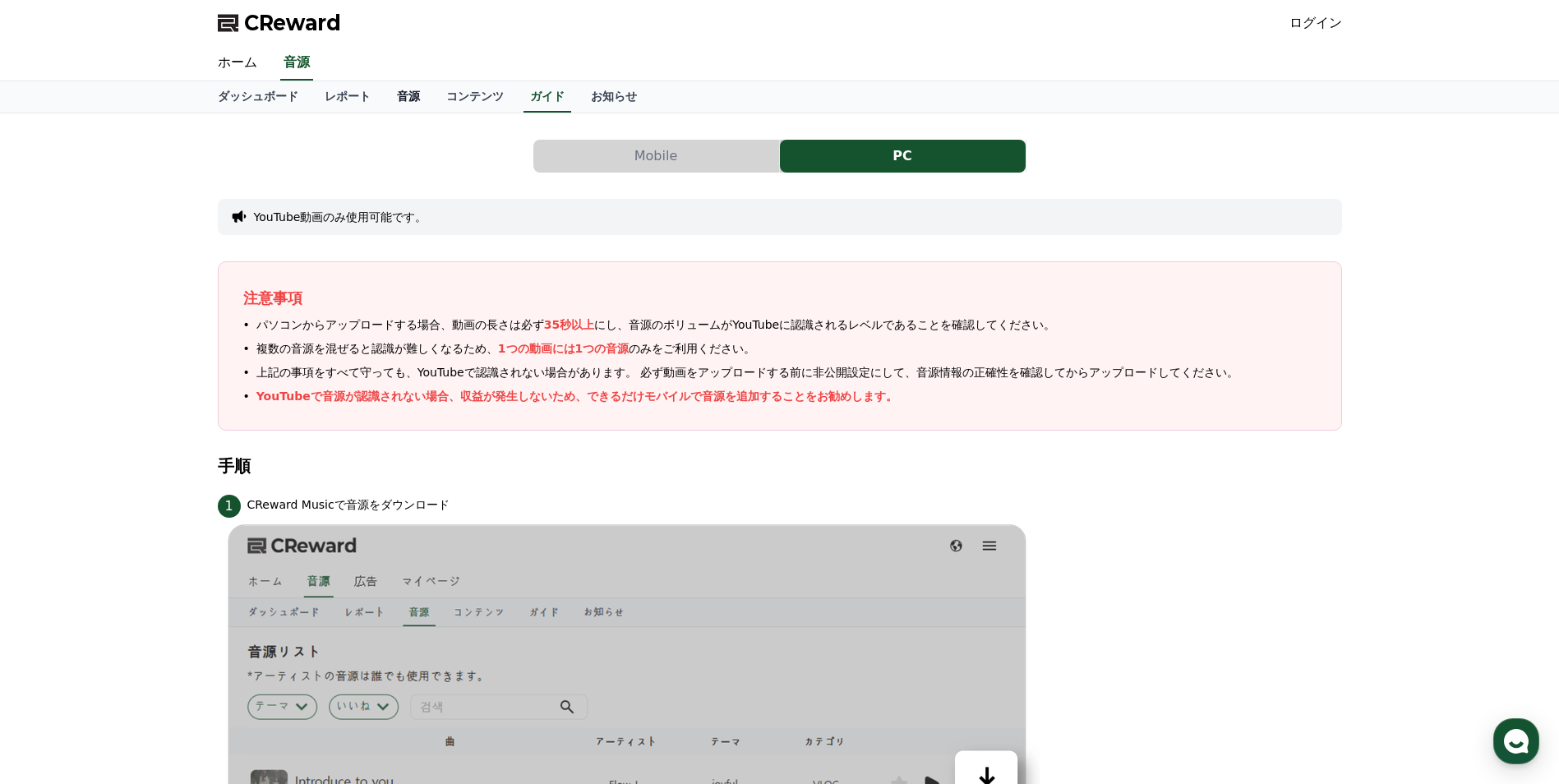
click at [384, 99] on link "音源" at bounding box center [408, 97] width 50 height 31
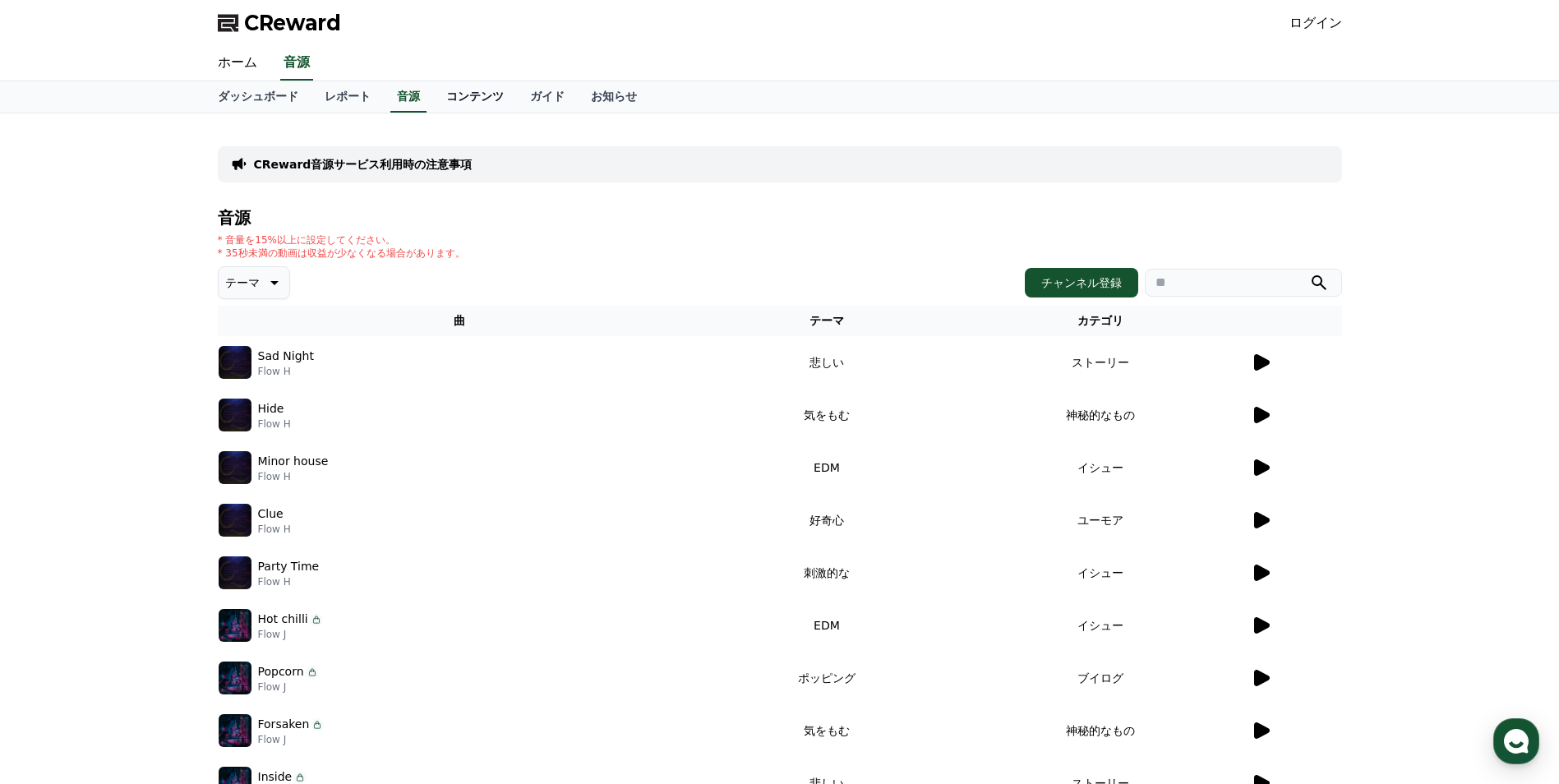
click at [433, 105] on link "コンテンツ" at bounding box center [475, 97] width 84 height 31
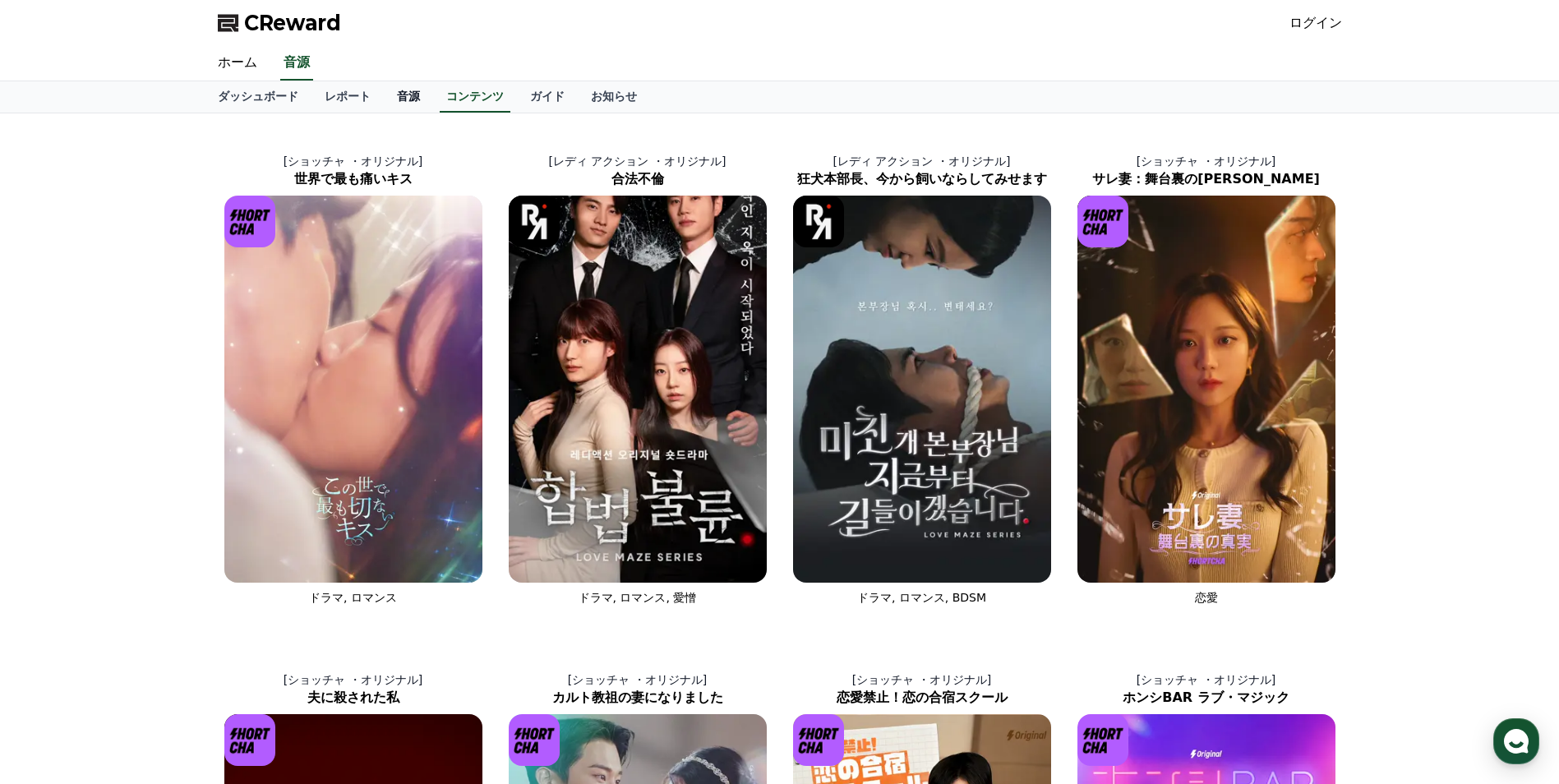
click at [384, 101] on link "音源" at bounding box center [408, 97] width 50 height 31
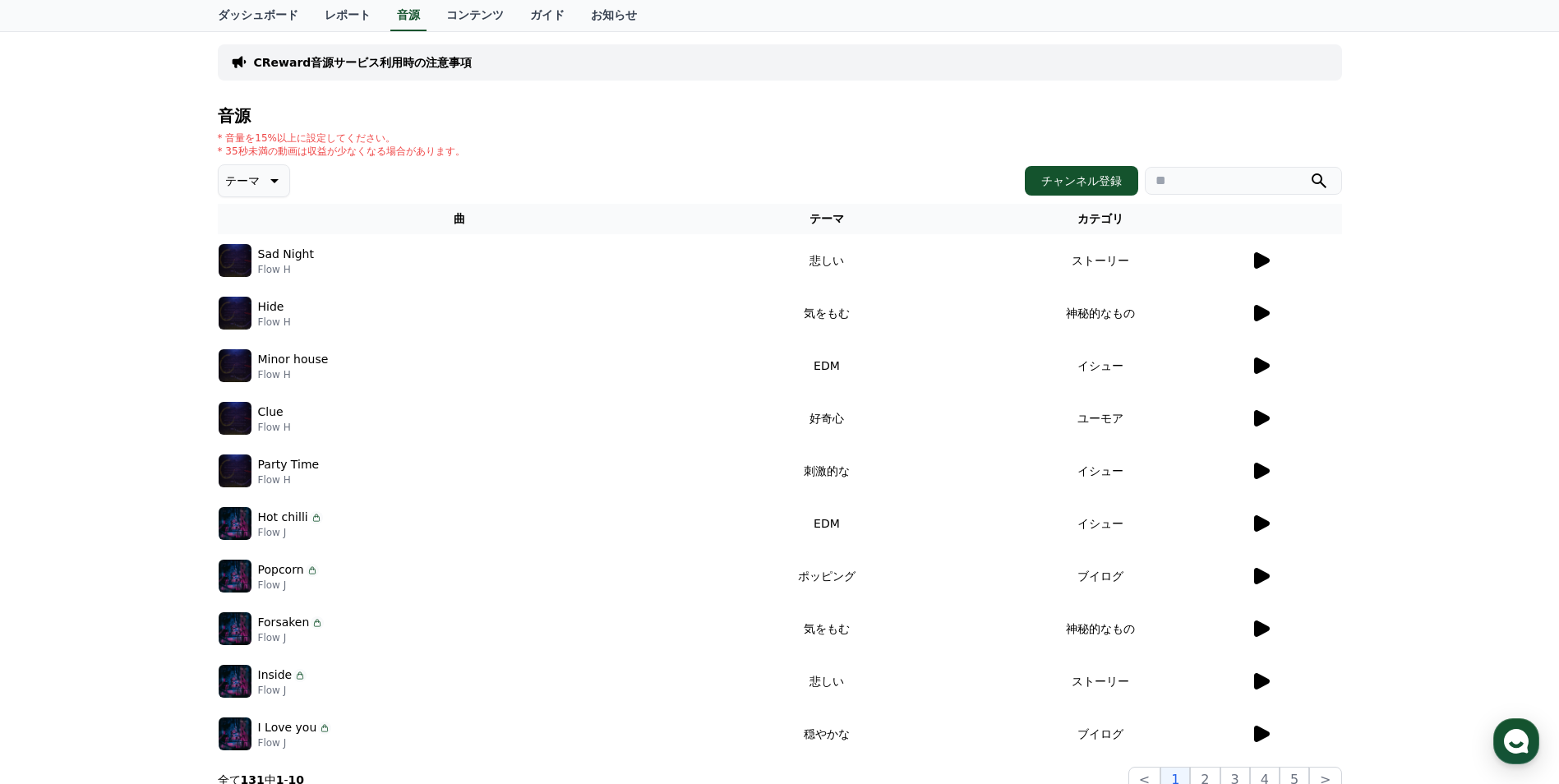
scroll to position [164, 0]
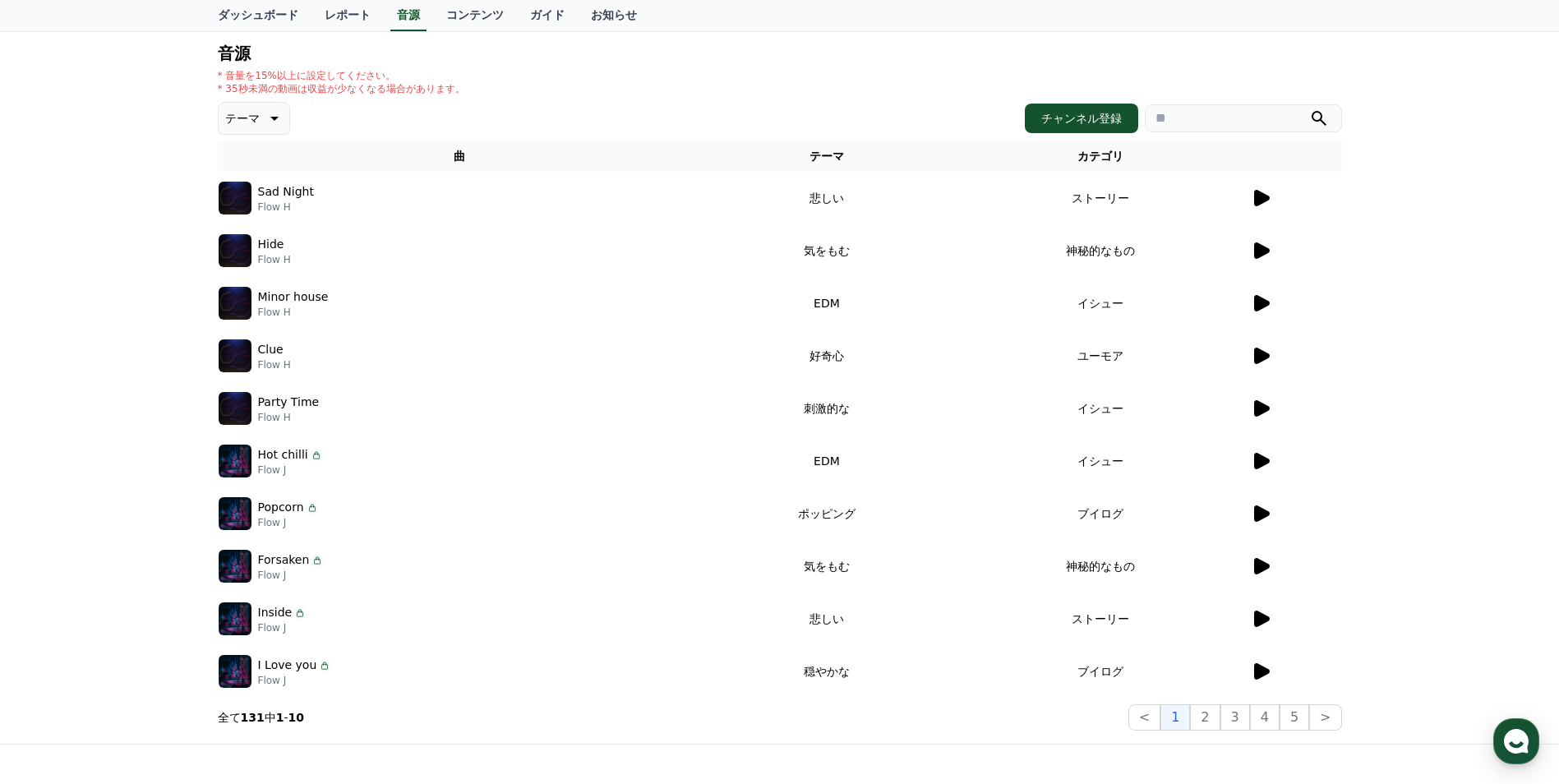
click at [269, 117] on icon at bounding box center [272, 118] width 20 height 20
click at [234, 206] on button "溝" at bounding box center [232, 204] width 24 height 36
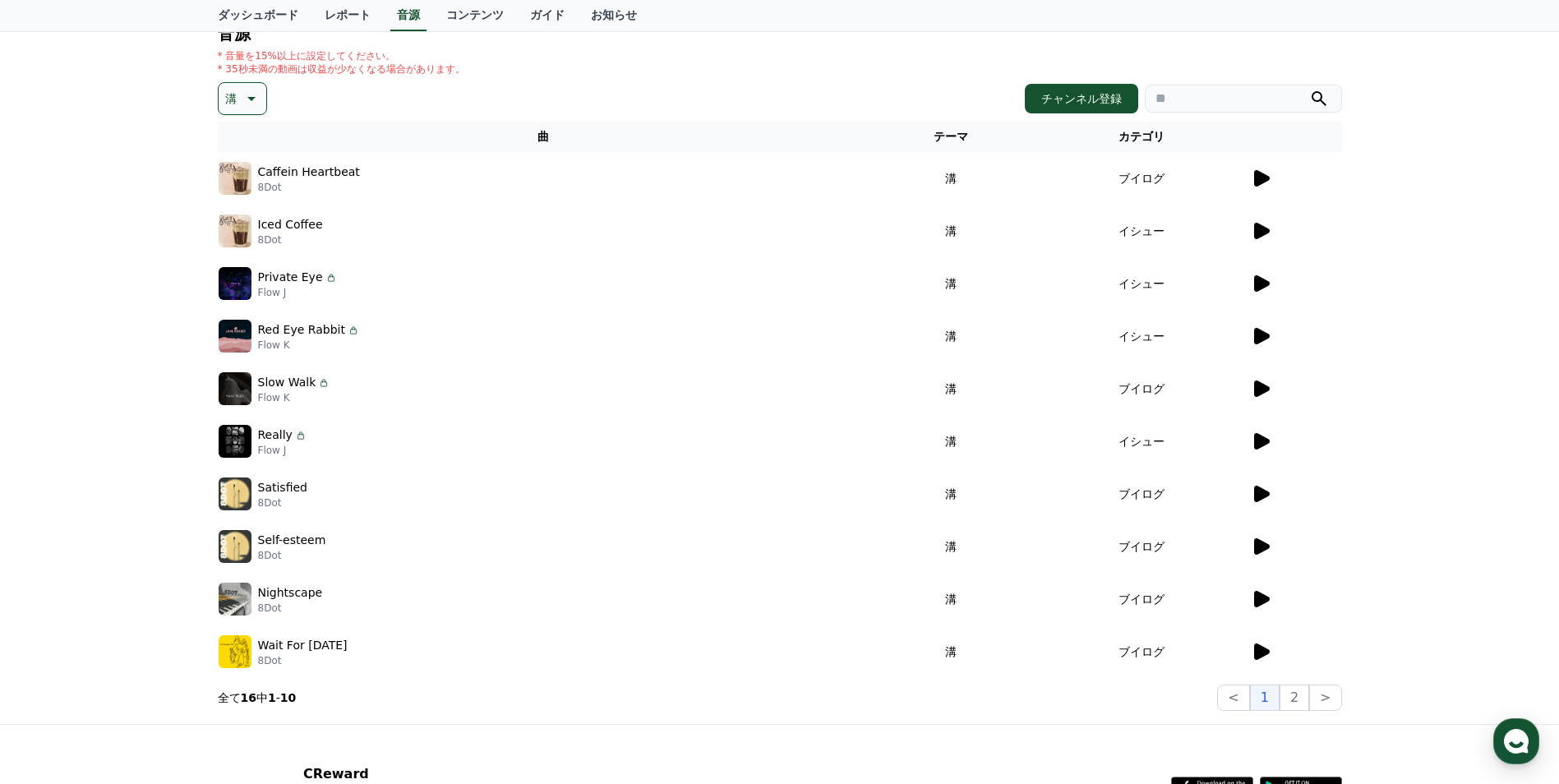
scroll to position [247, 0]
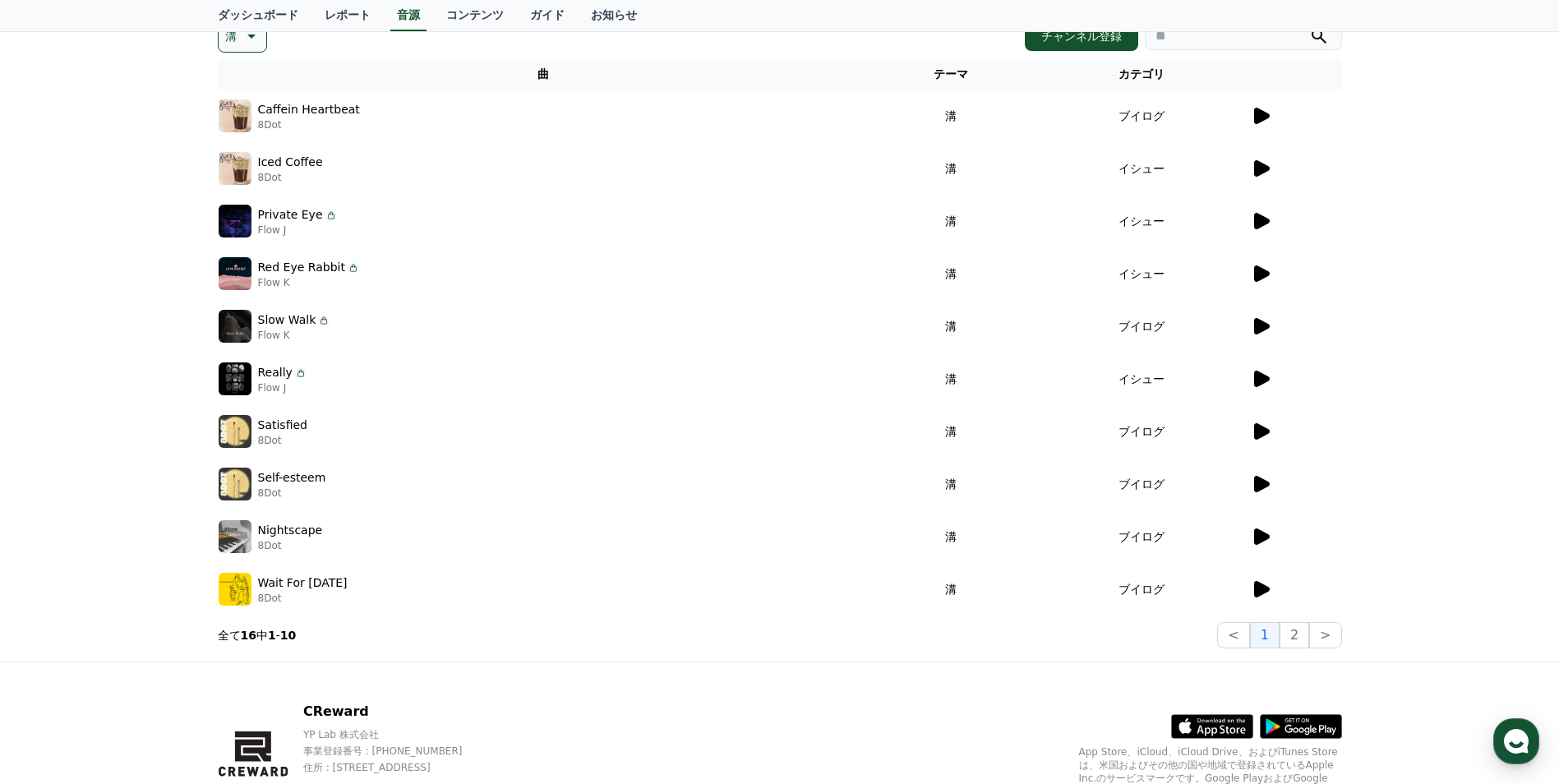
click at [1263, 117] on icon at bounding box center [1262, 115] width 16 height 17
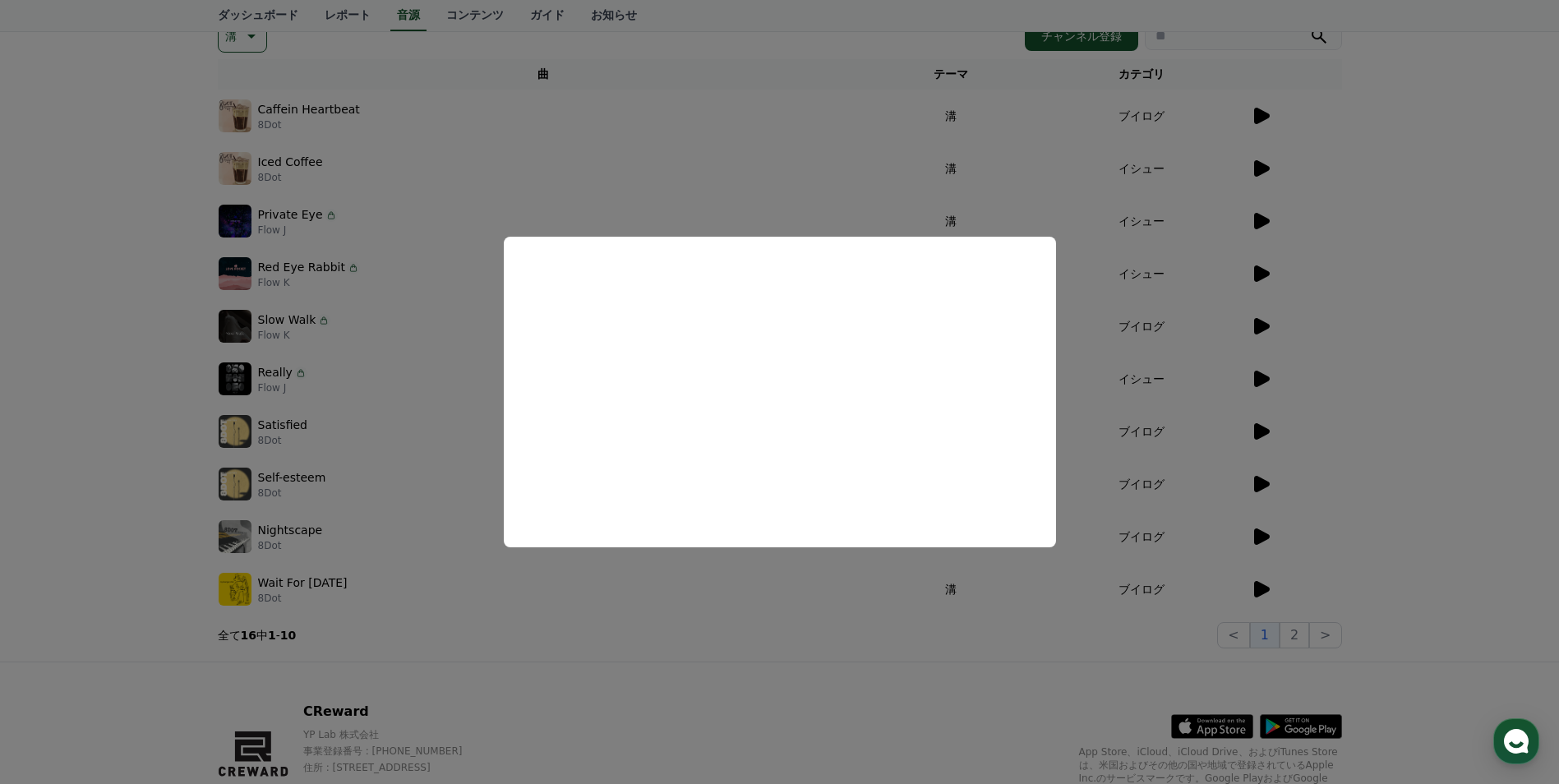
click at [1410, 294] on button "close modal" at bounding box center [779, 392] width 1559 height 784
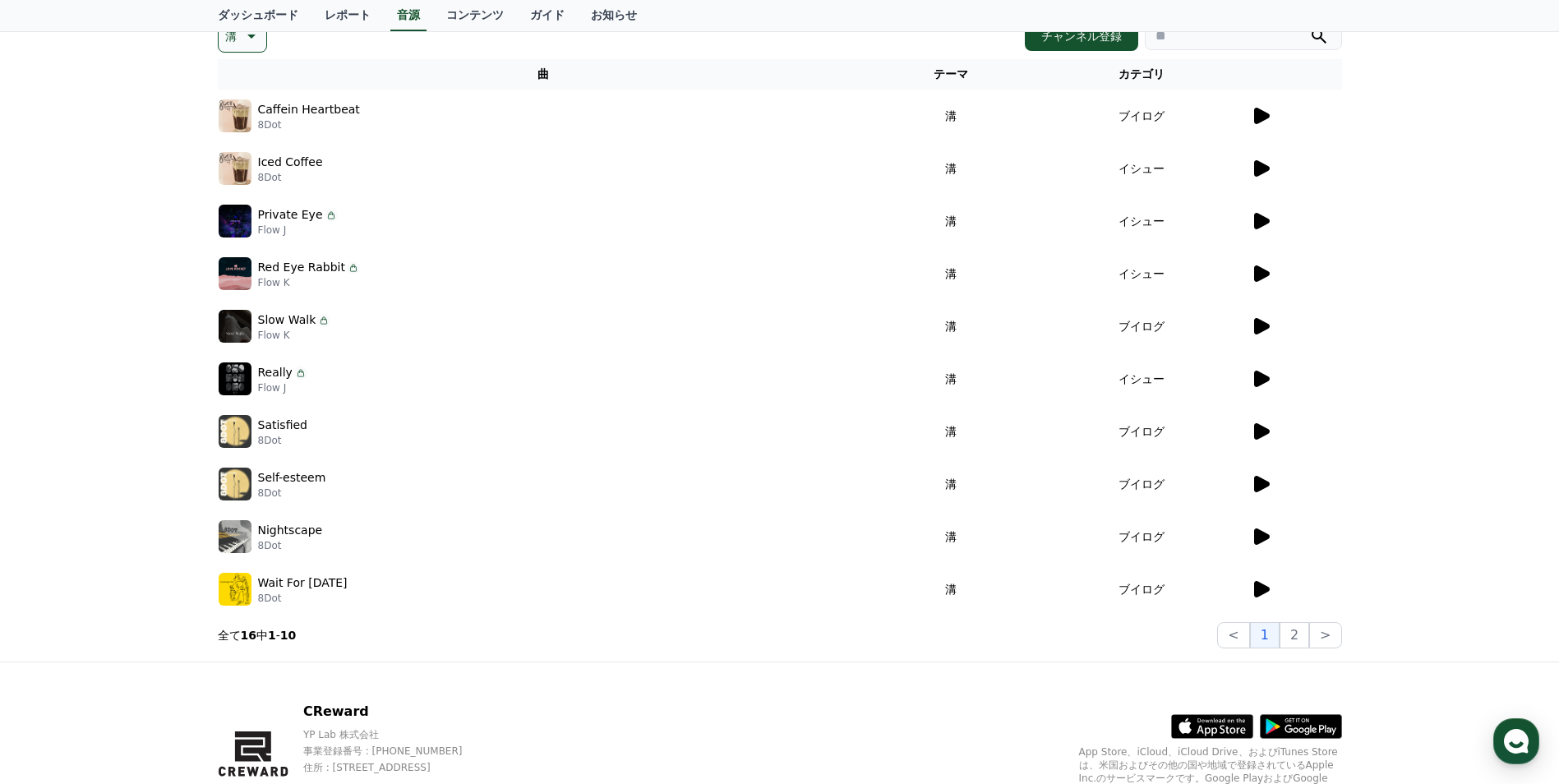
click at [1263, 172] on icon at bounding box center [1262, 168] width 16 height 17
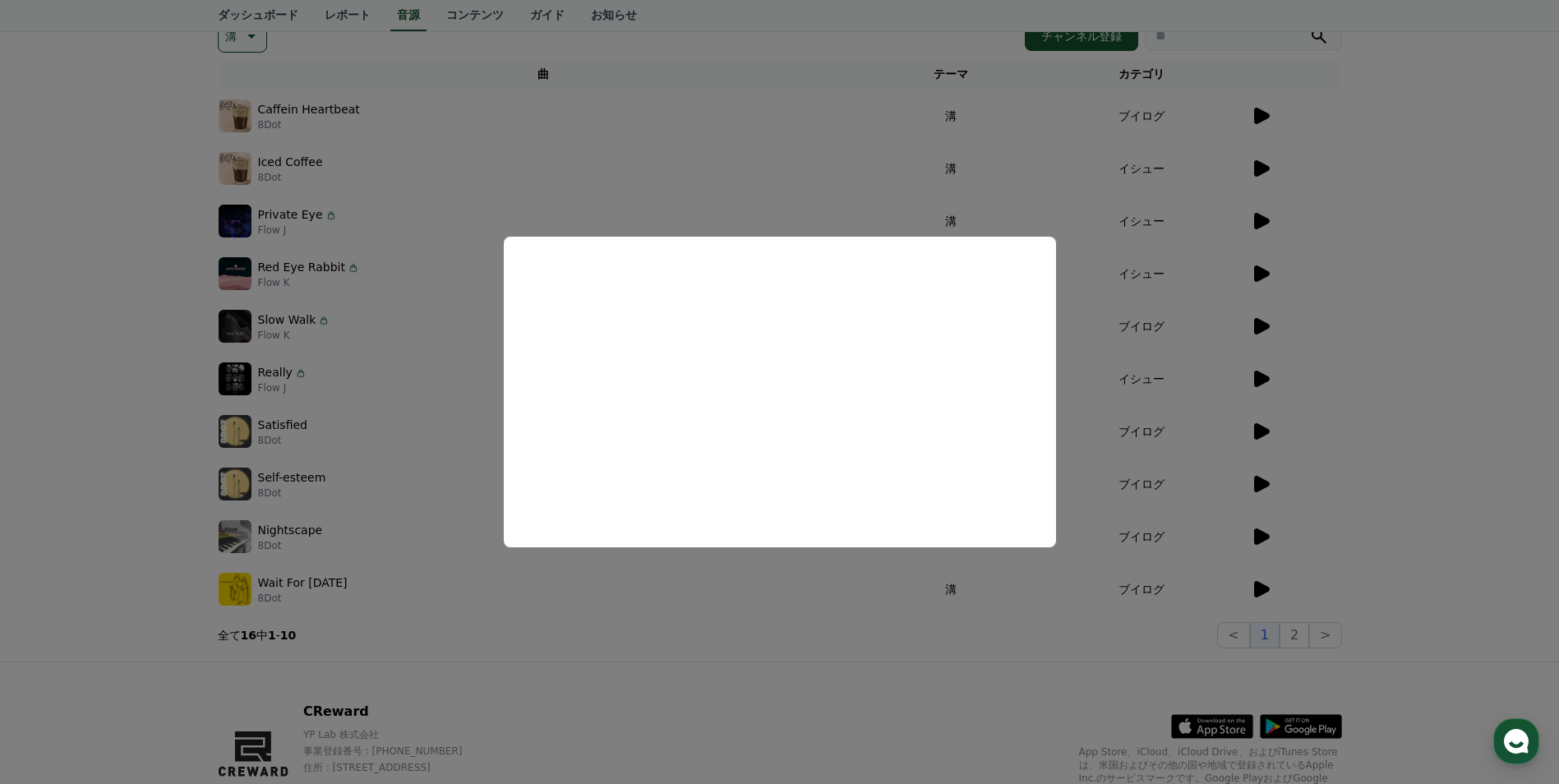
click at [1388, 304] on button "close modal" at bounding box center [779, 392] width 1559 height 784
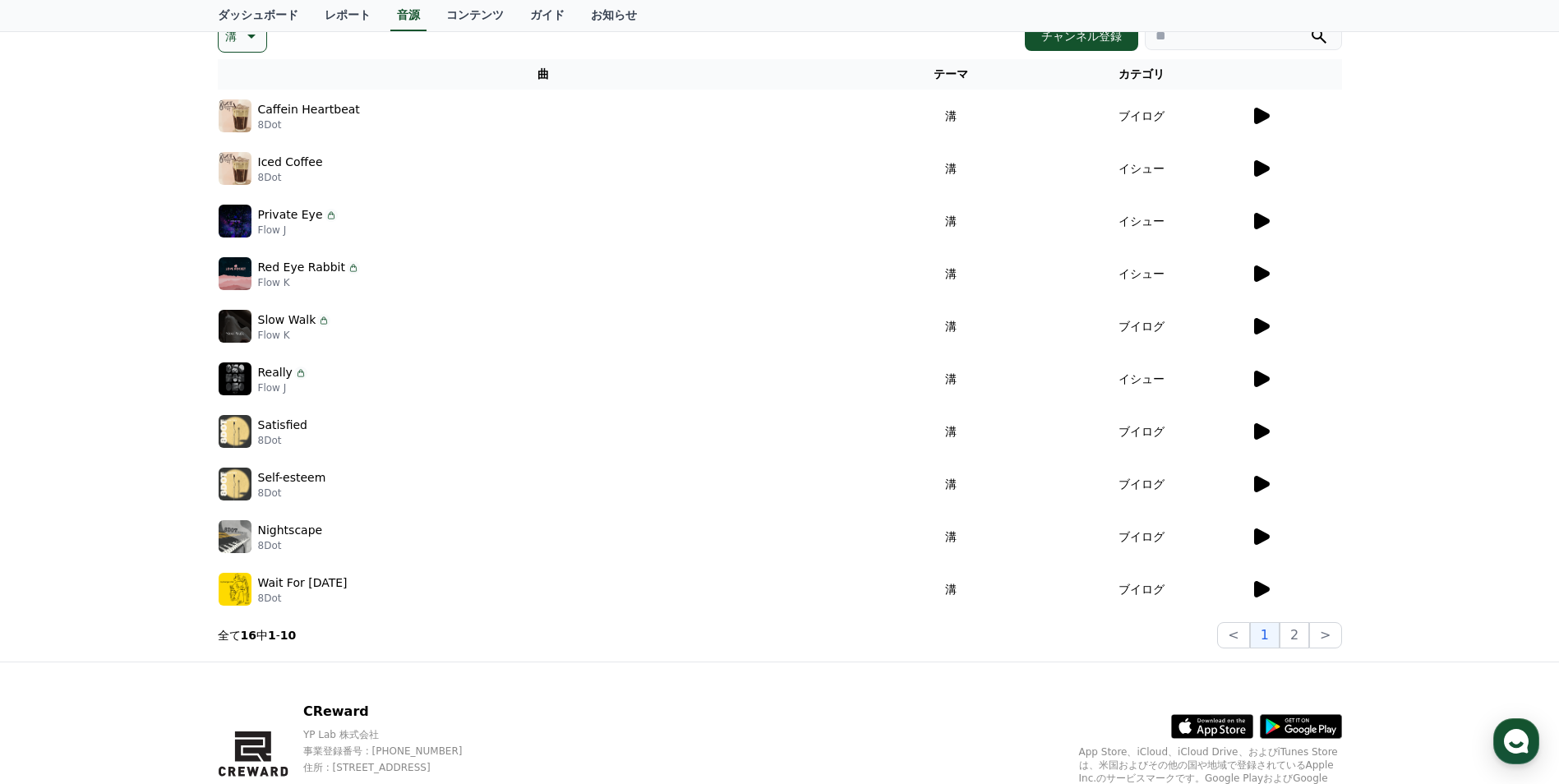
click at [1268, 222] on icon at bounding box center [1262, 221] width 16 height 17
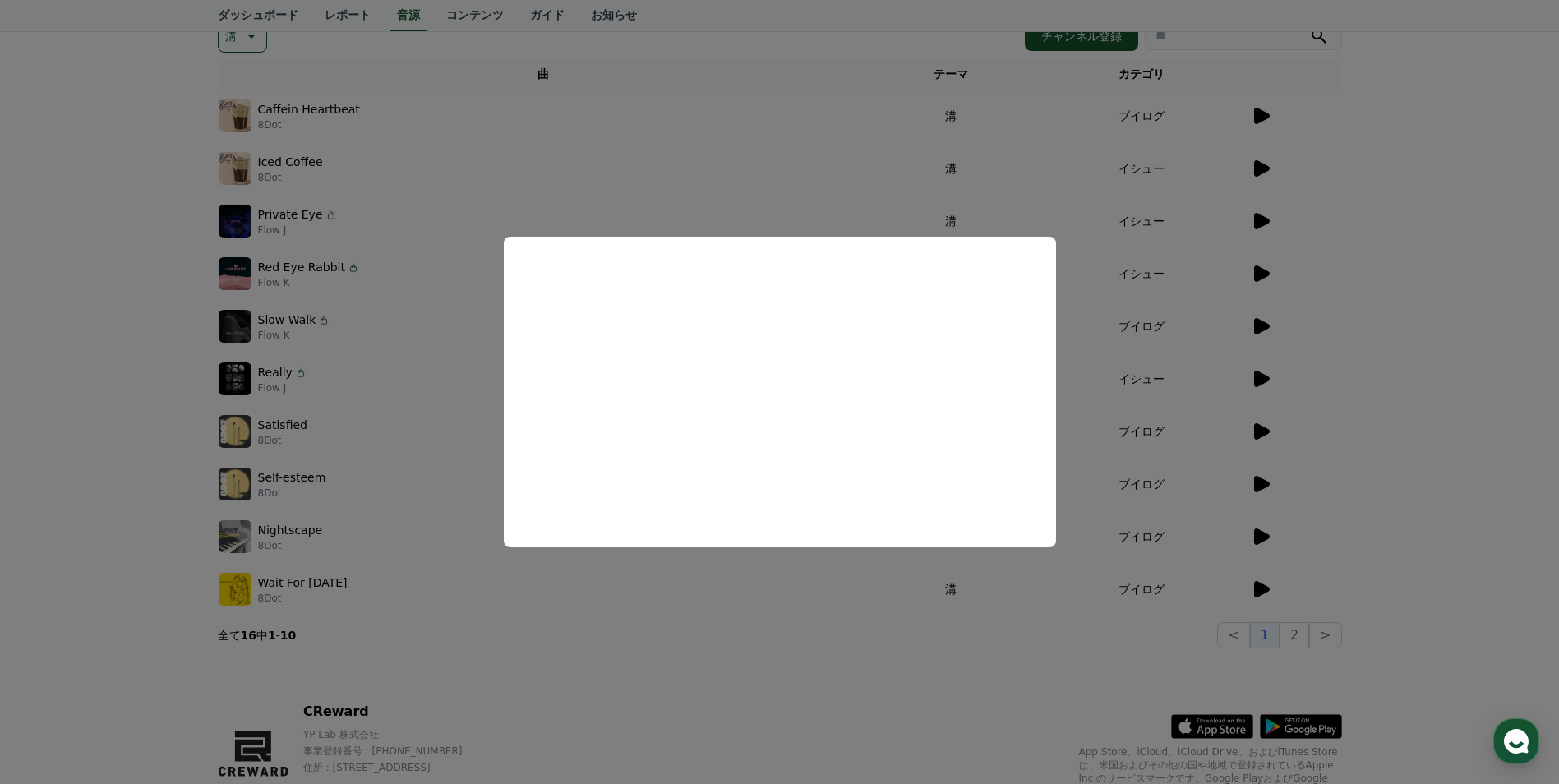
click at [1453, 310] on button "close modal" at bounding box center [779, 392] width 1559 height 784
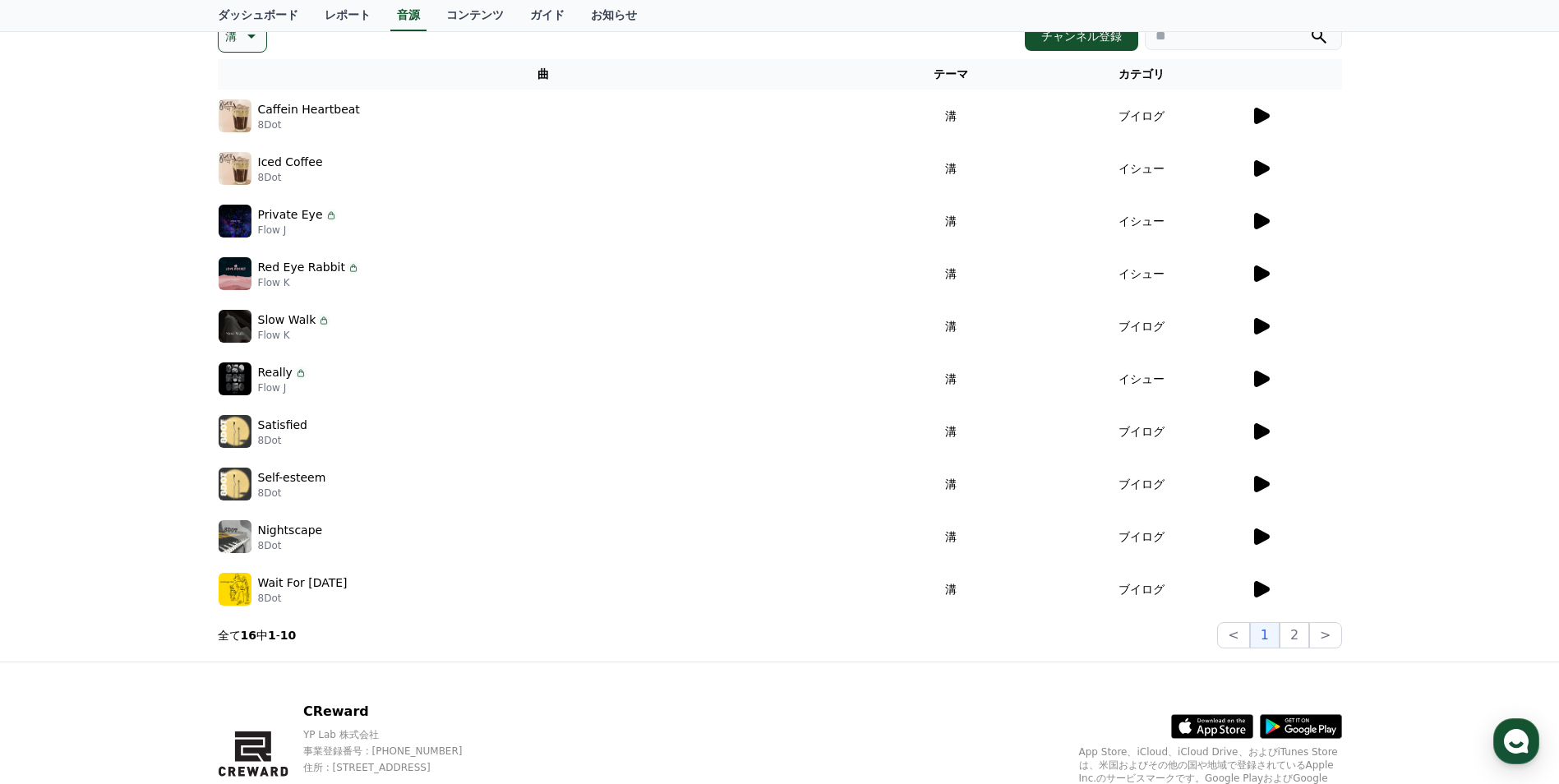
click at [1283, 277] on div at bounding box center [1296, 273] width 91 height 20
click at [1269, 277] on icon at bounding box center [1261, 273] width 20 height 20
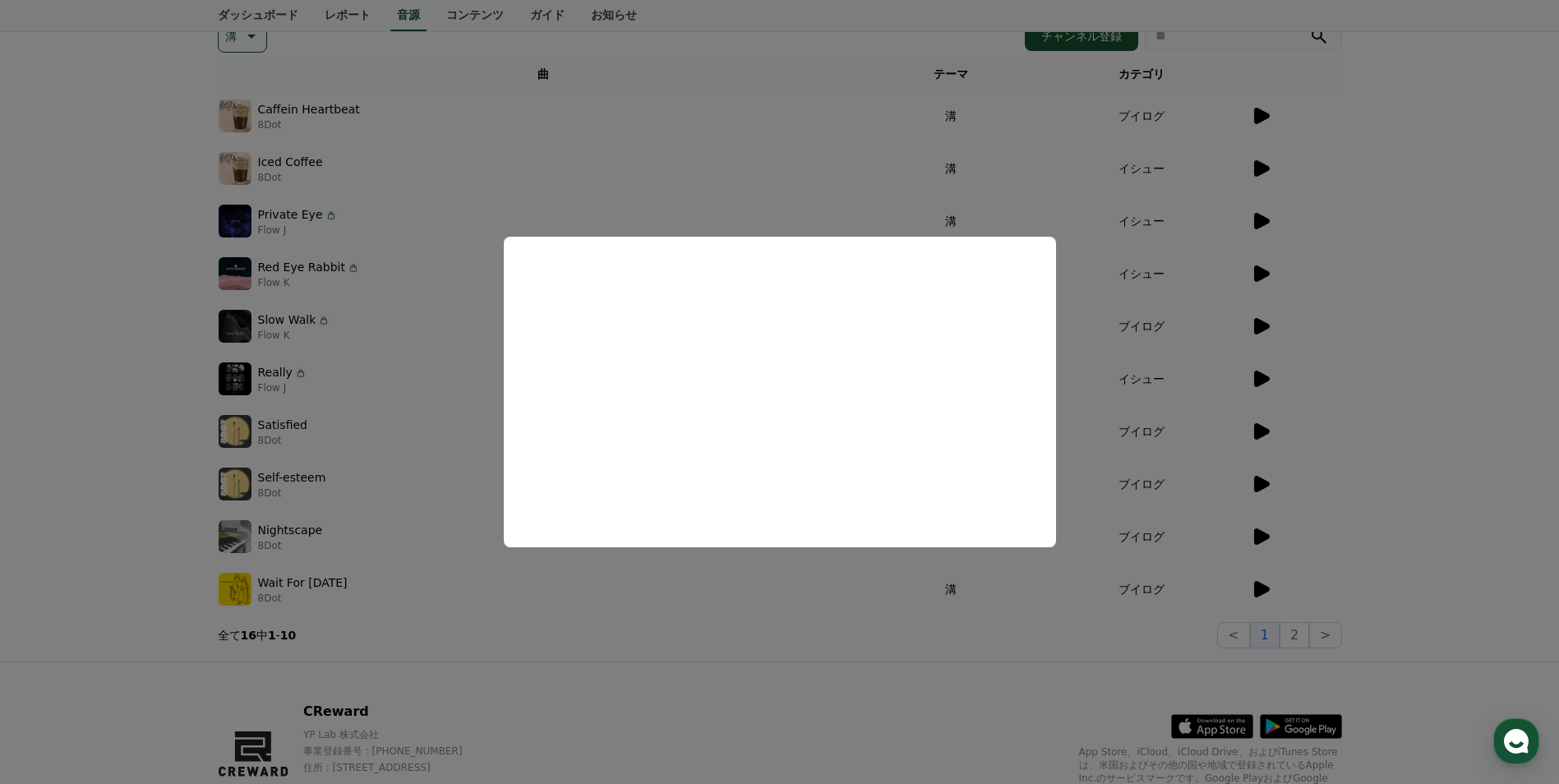
click at [1441, 296] on button "close modal" at bounding box center [779, 392] width 1559 height 784
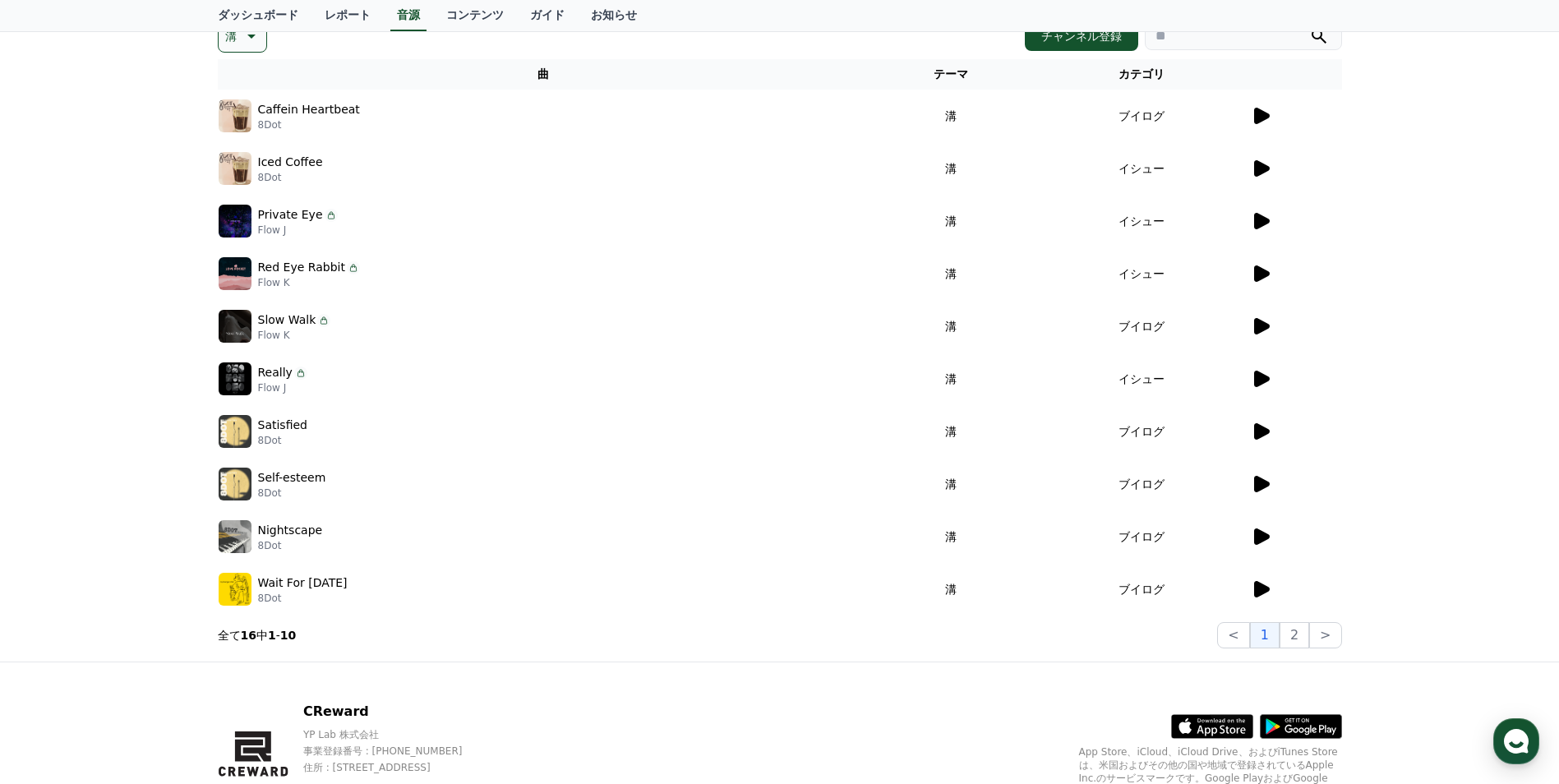
click at [1267, 327] on icon at bounding box center [1262, 326] width 16 height 17
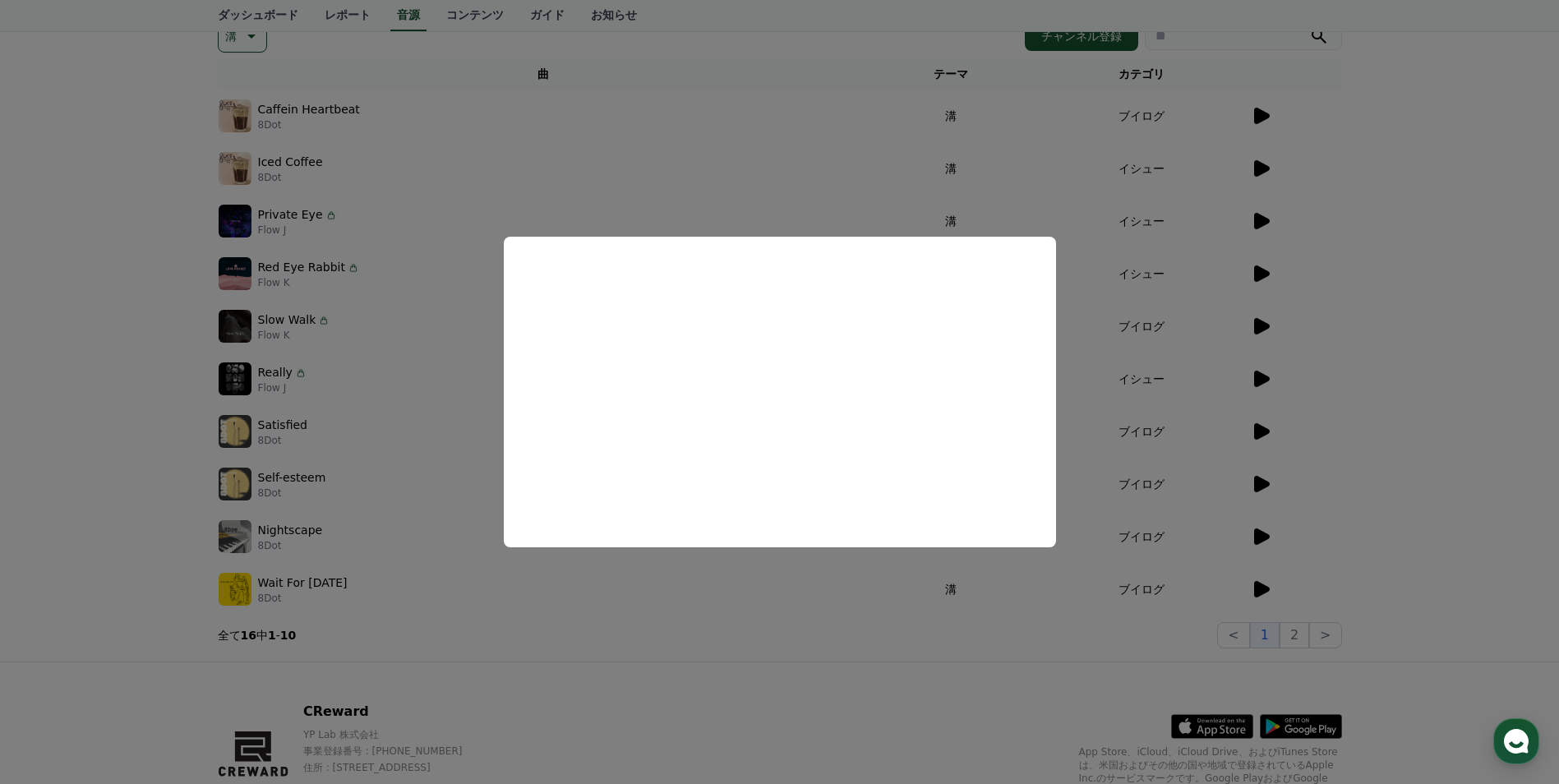
click at [1382, 423] on button "close modal" at bounding box center [779, 392] width 1559 height 784
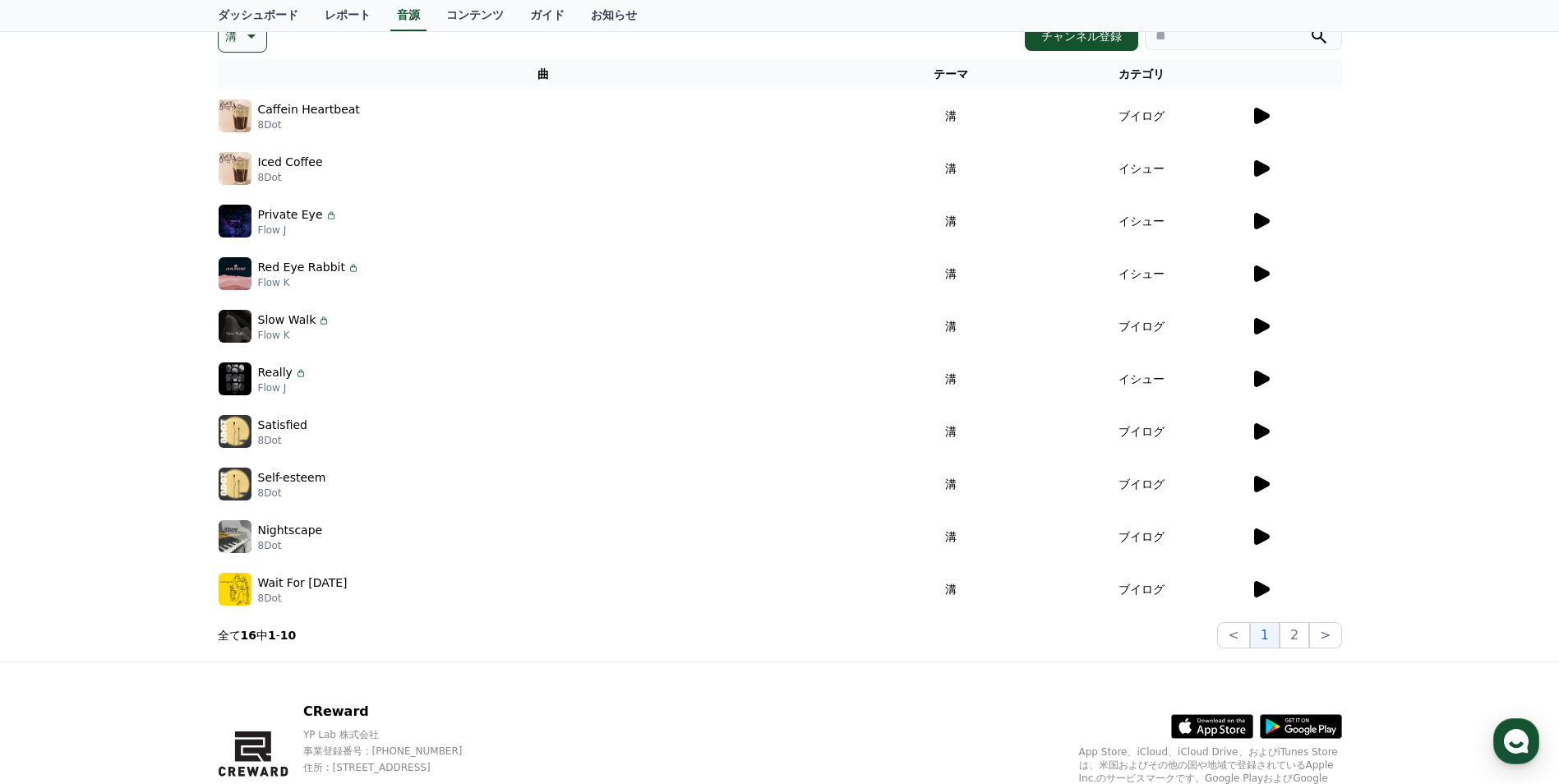
click at [1262, 376] on icon at bounding box center [1262, 378] width 16 height 17
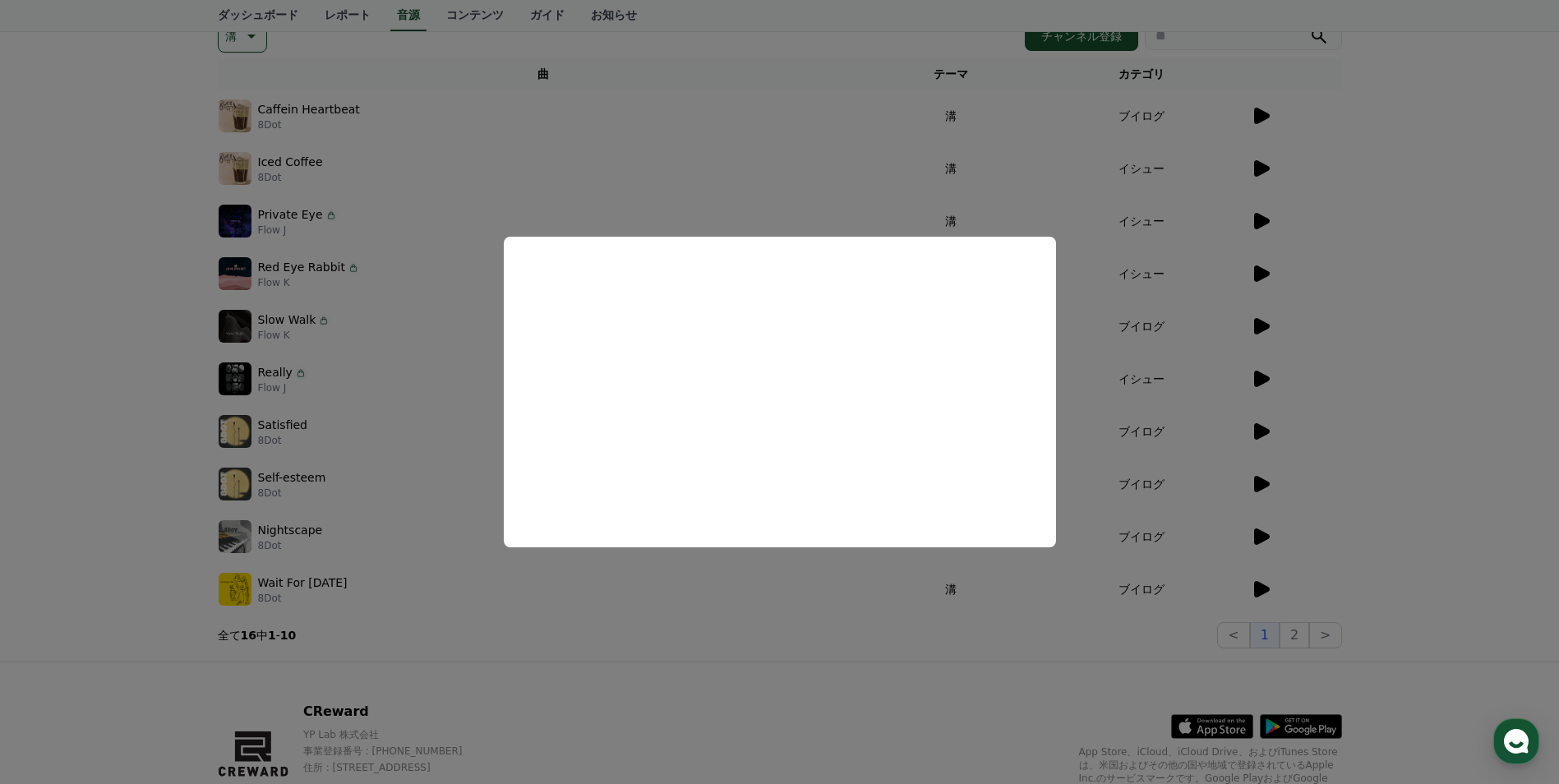
click at [1405, 408] on button "close modal" at bounding box center [779, 392] width 1559 height 784
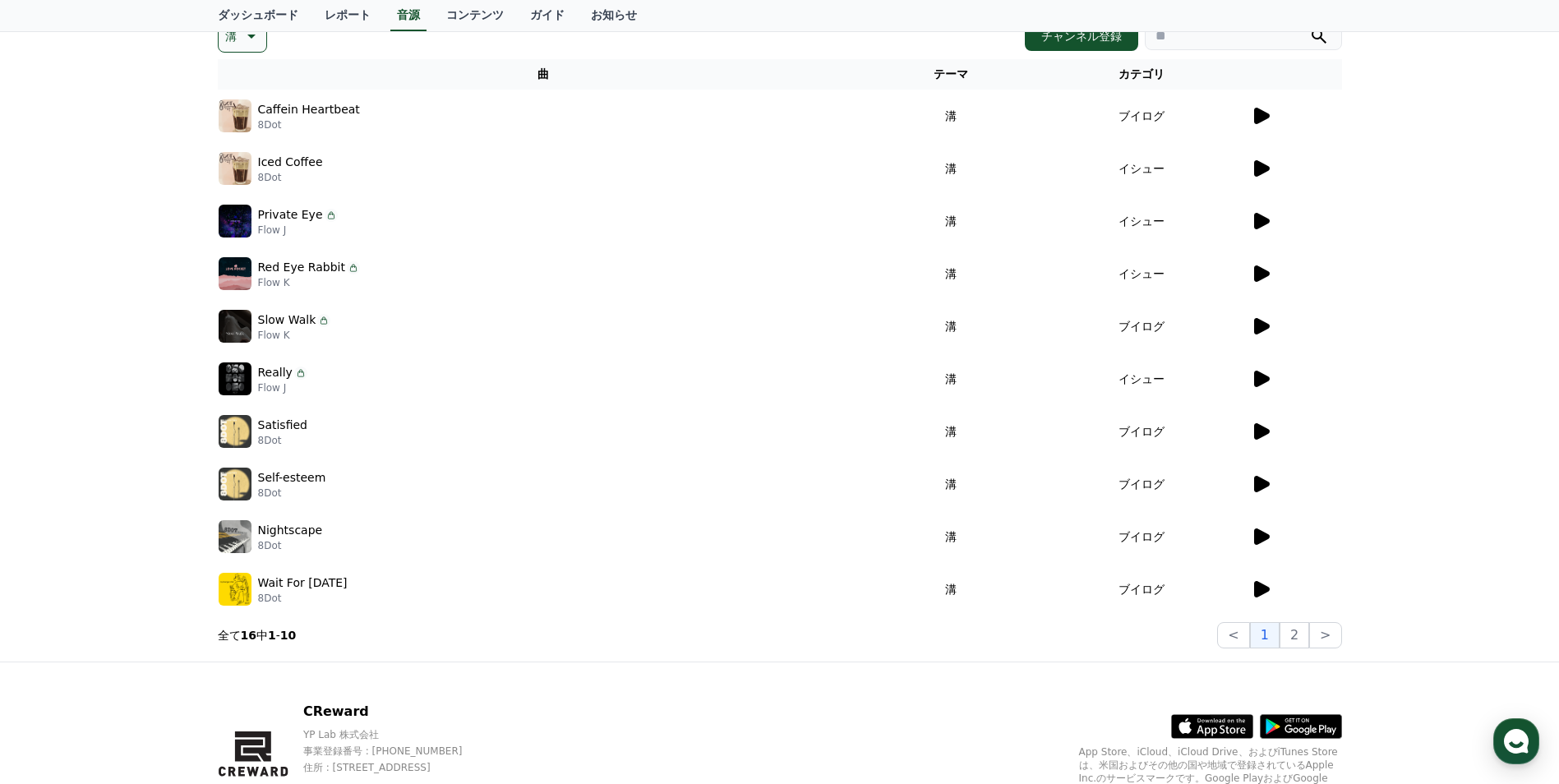
click at [1268, 426] on icon at bounding box center [1261, 431] width 20 height 20
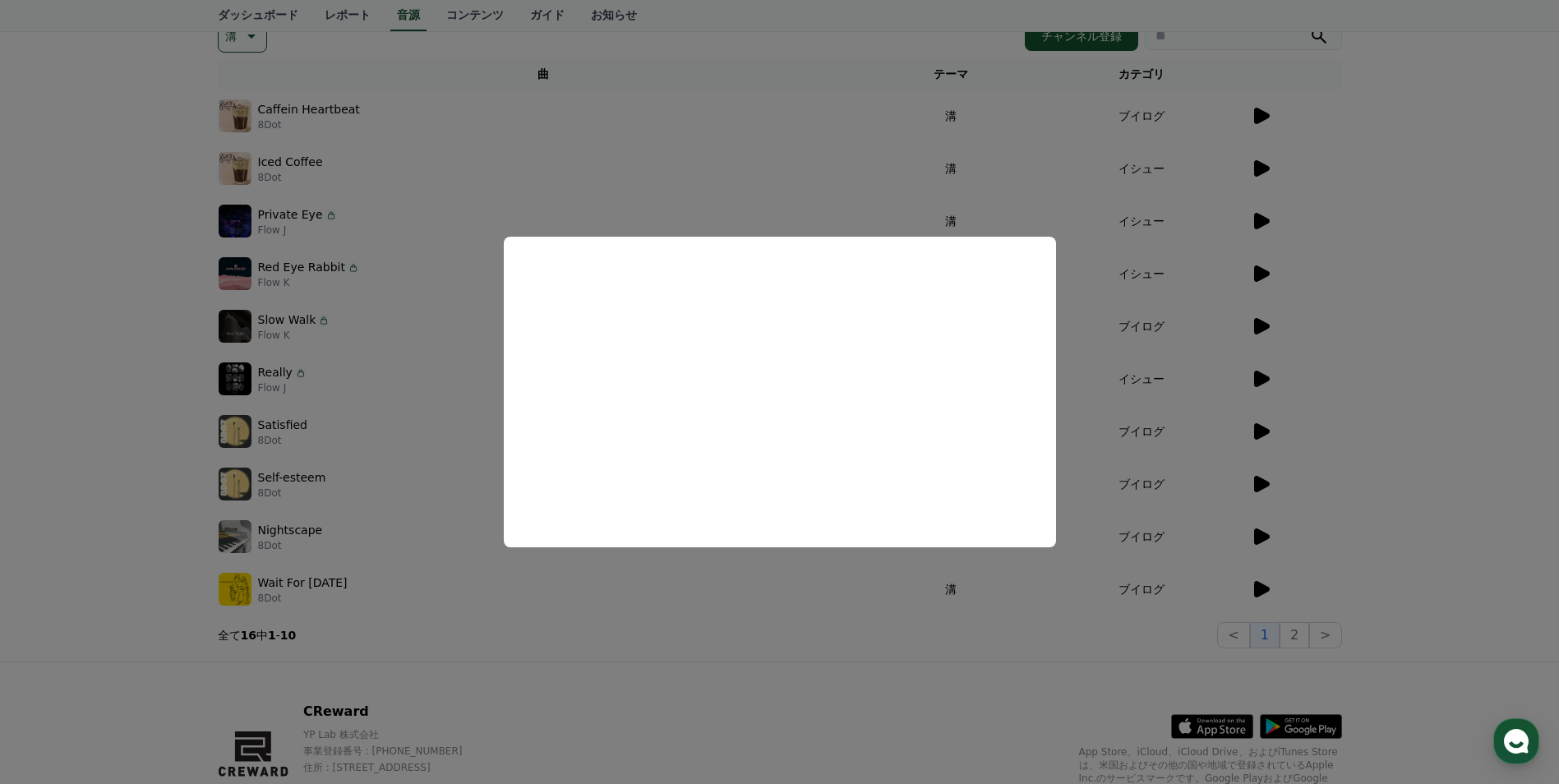
click at [1403, 407] on button "close modal" at bounding box center [779, 392] width 1559 height 784
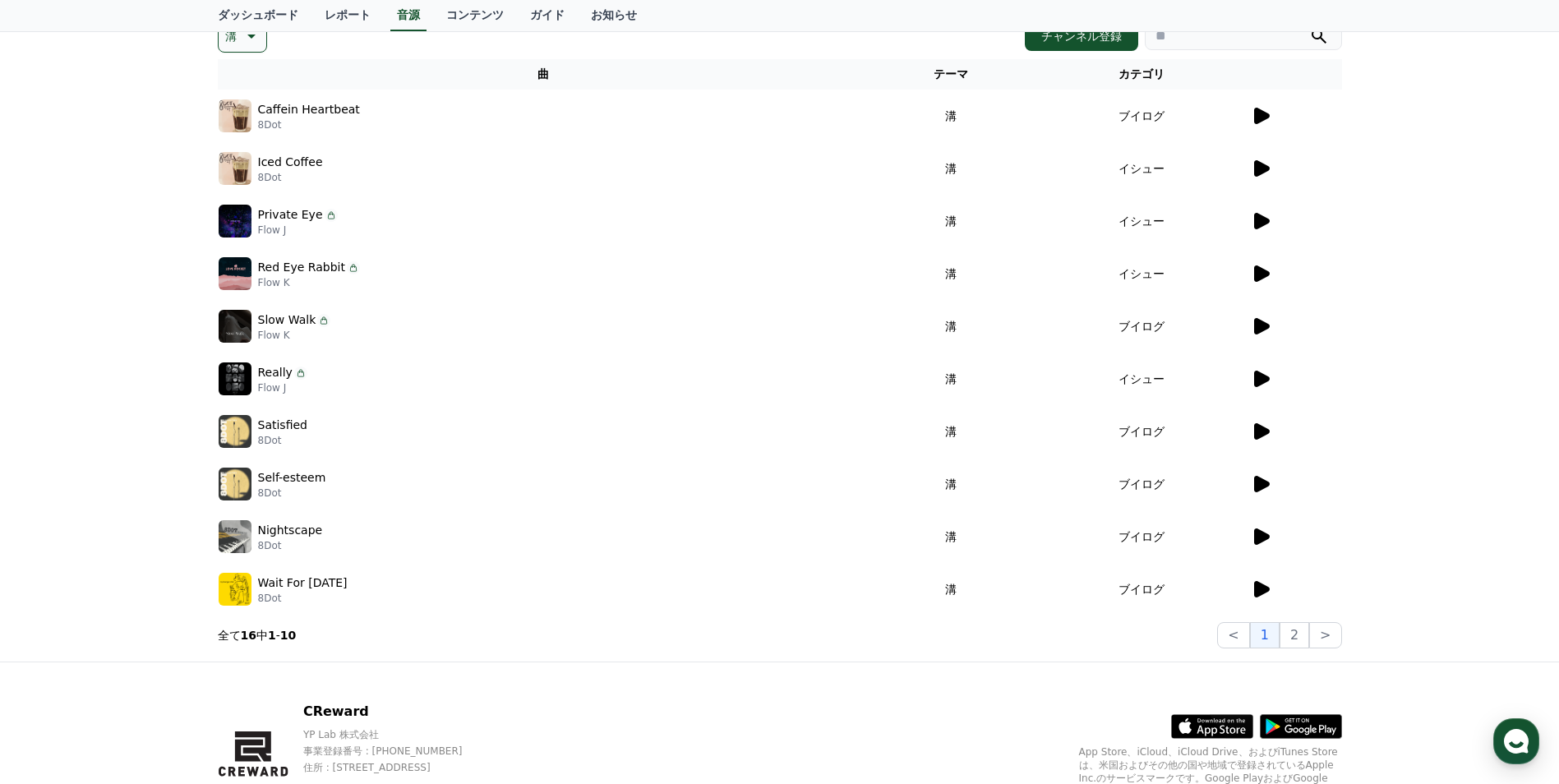
click at [1270, 484] on div at bounding box center [1296, 484] width 91 height 20
click at [1265, 483] on icon at bounding box center [1262, 483] width 16 height 17
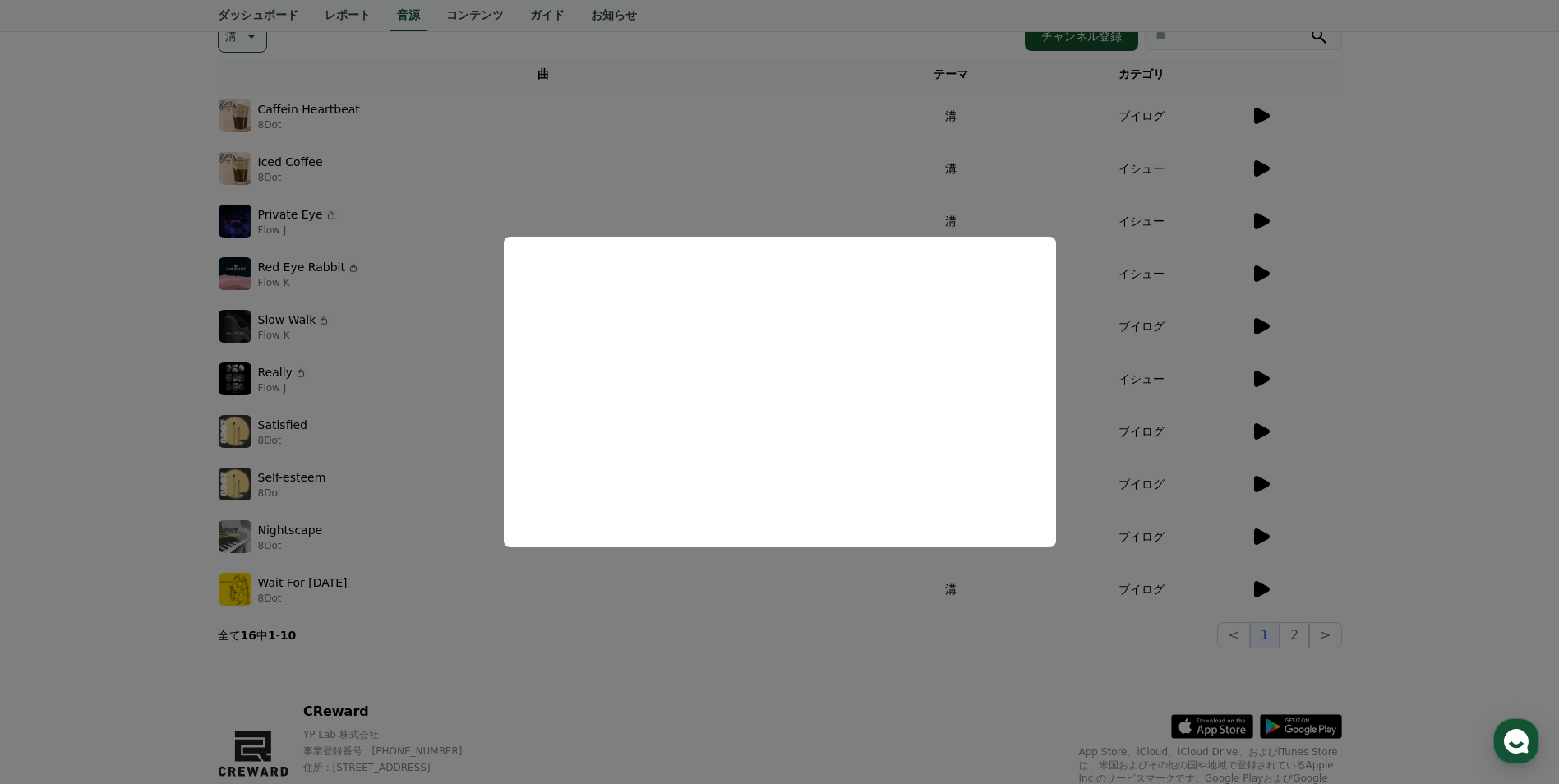
click at [1405, 450] on button "close modal" at bounding box center [779, 392] width 1559 height 784
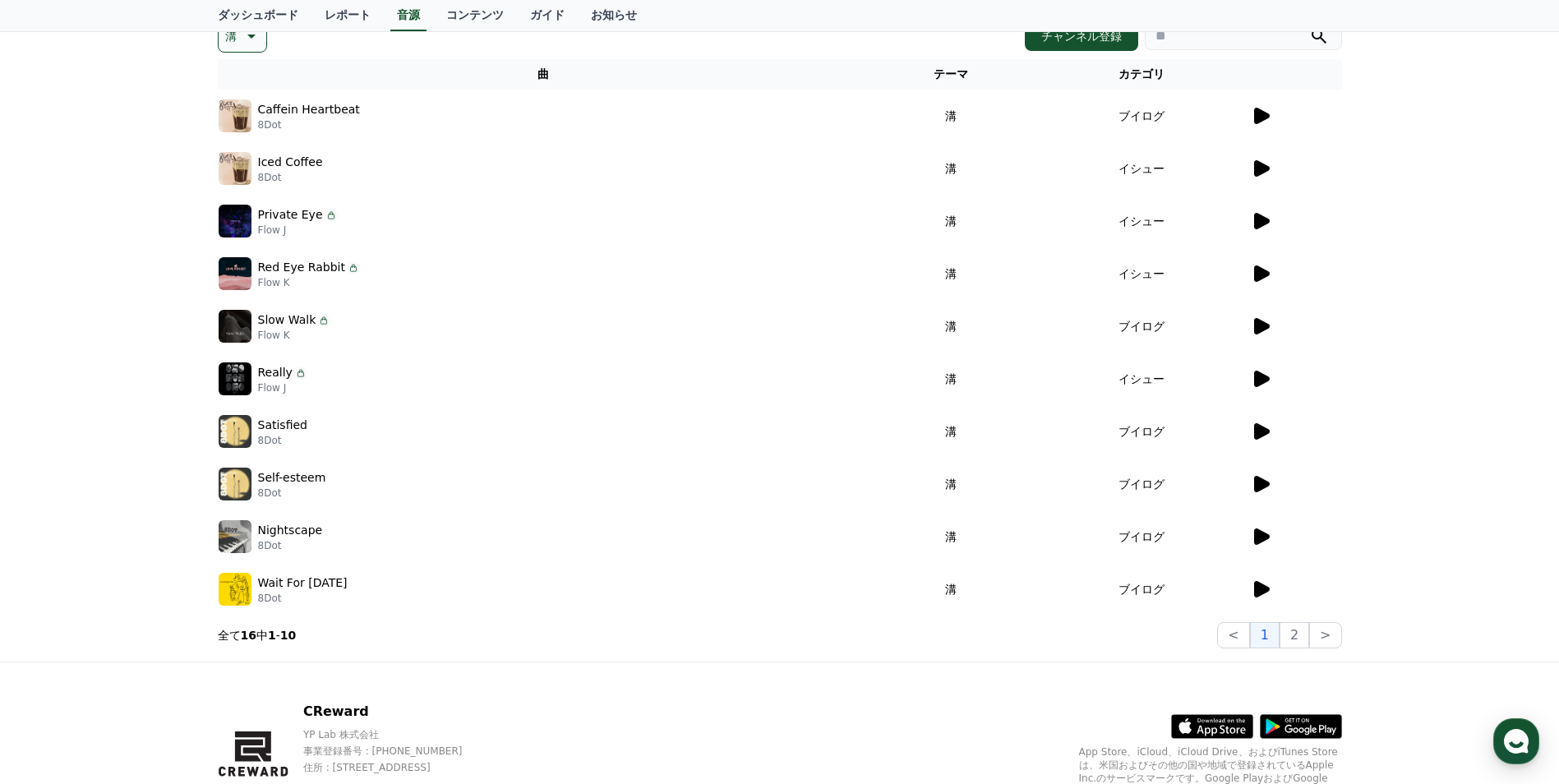
click at [1262, 534] on icon at bounding box center [1262, 536] width 16 height 17
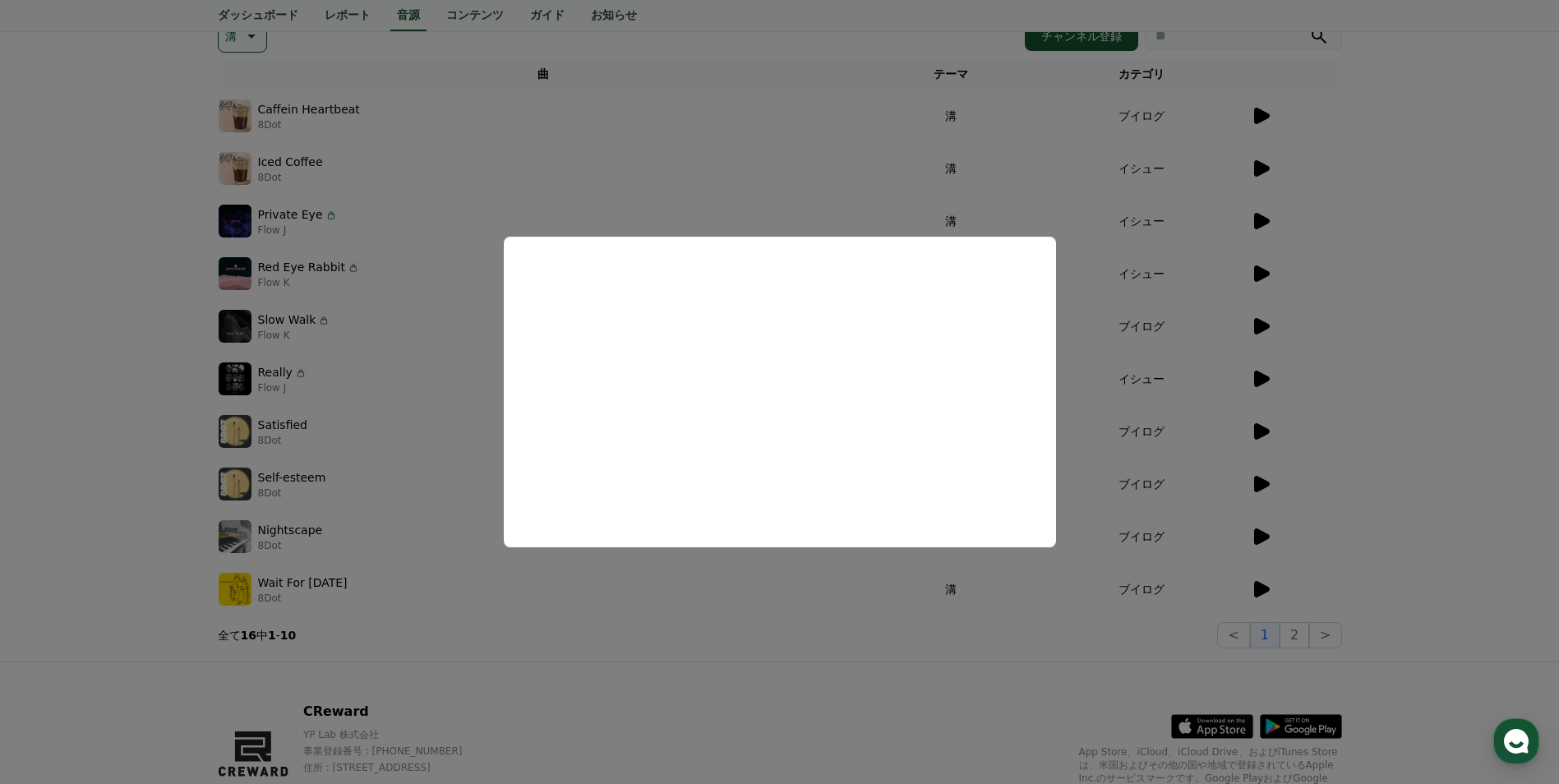
click at [1503, 447] on button "close modal" at bounding box center [779, 392] width 1559 height 784
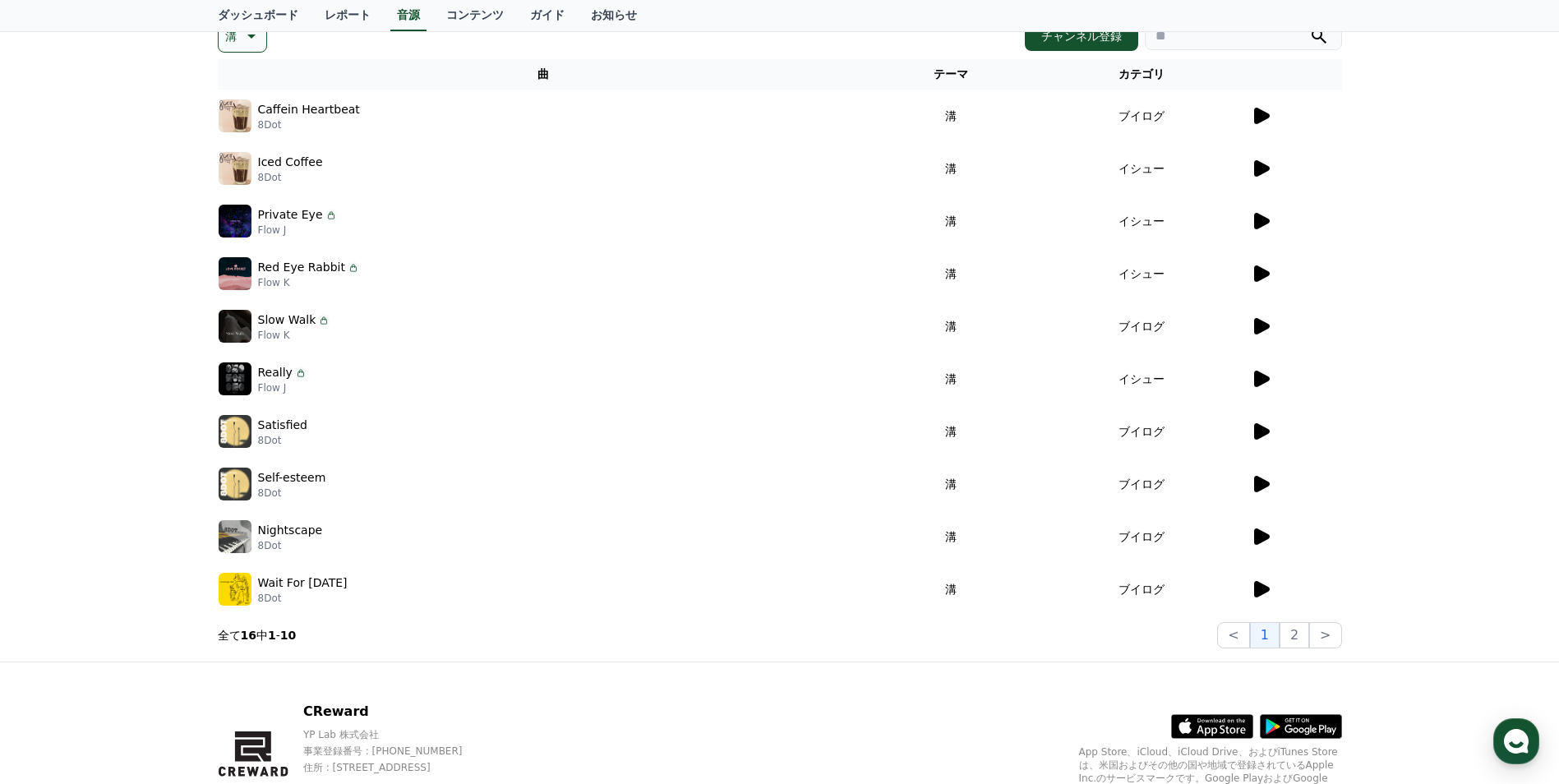
click at [1261, 592] on icon at bounding box center [1262, 589] width 16 height 17
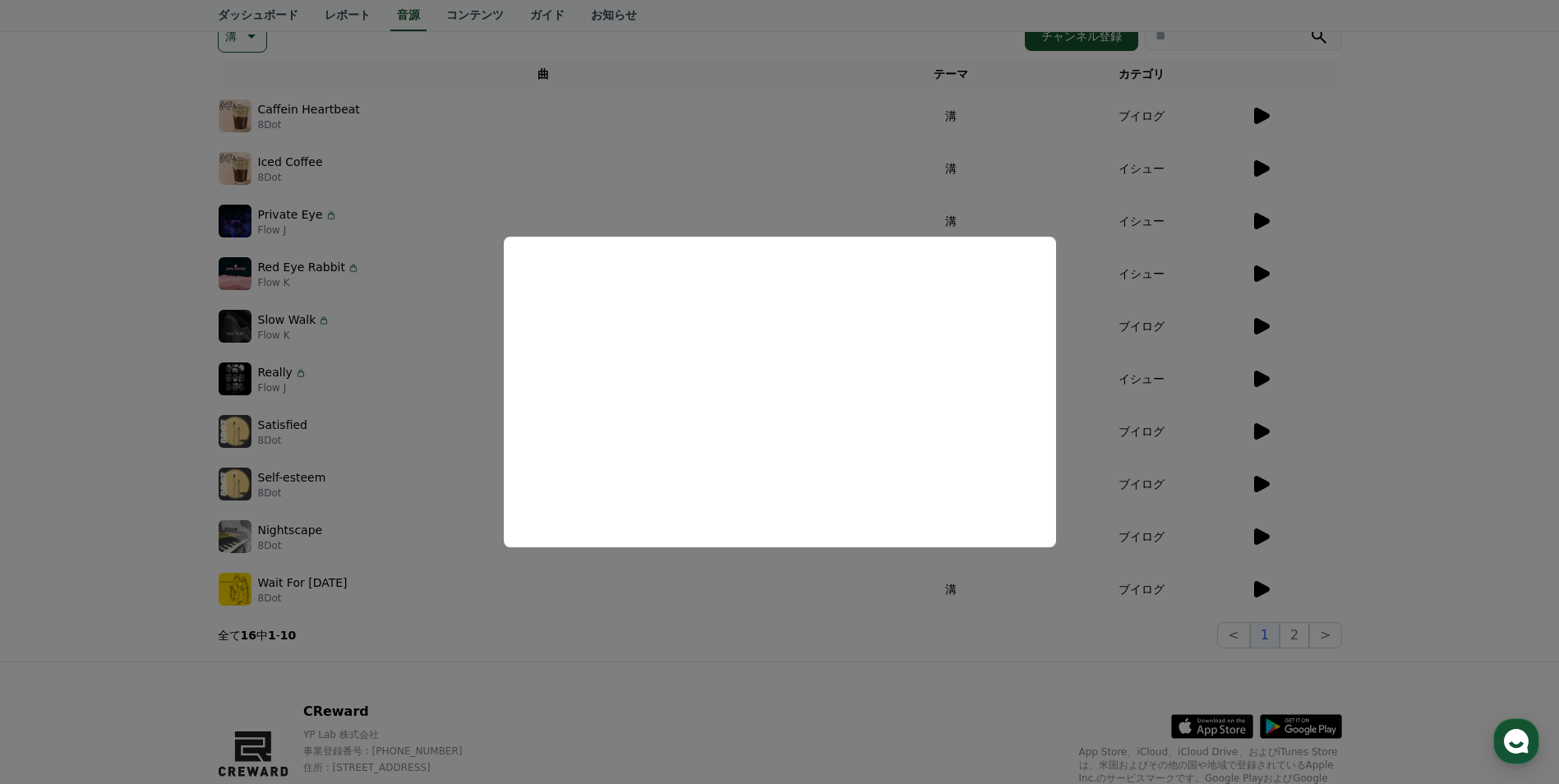
click at [1369, 480] on button "close modal" at bounding box center [779, 392] width 1559 height 784
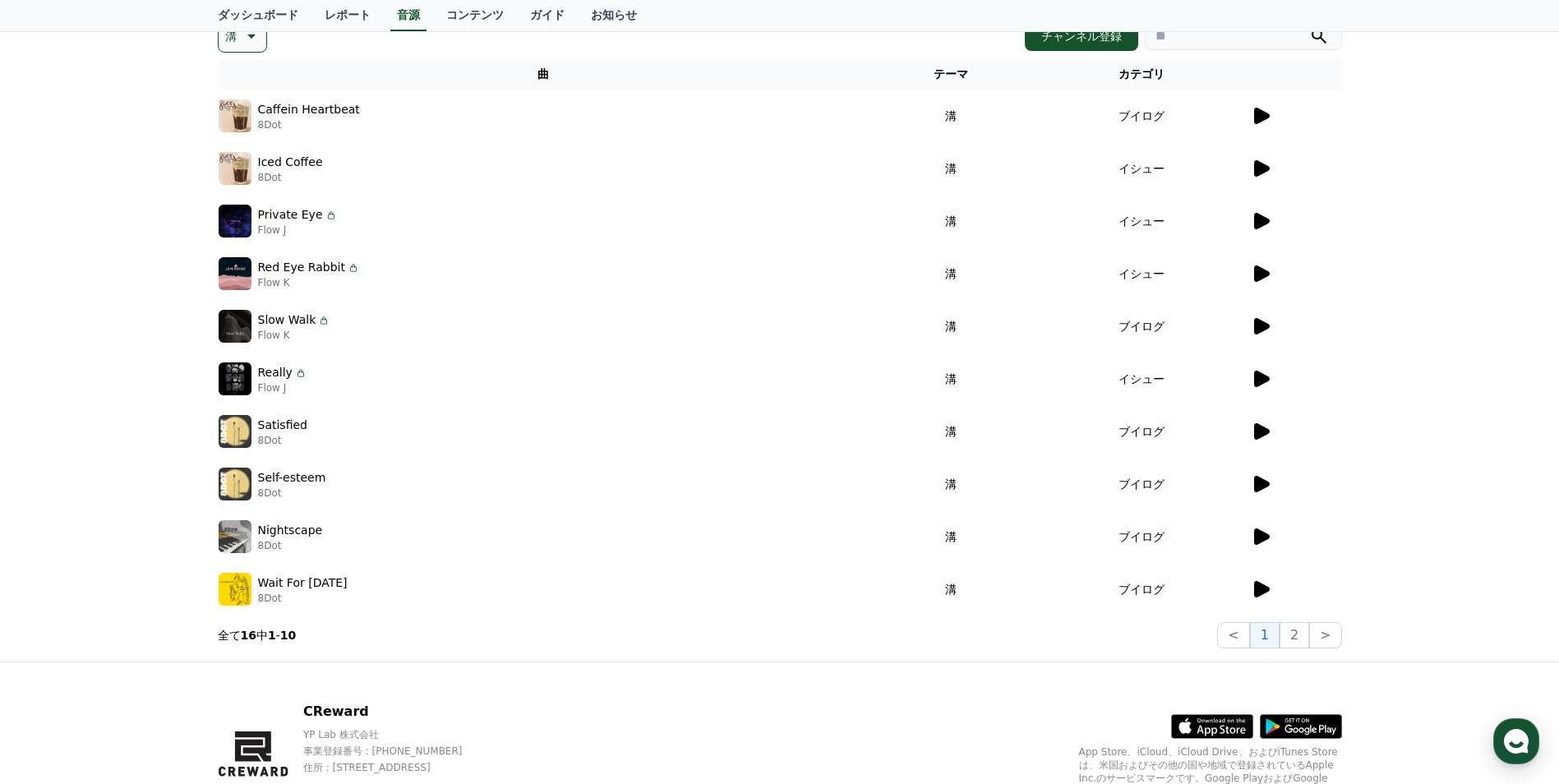
click at [1265, 542] on icon at bounding box center [1261, 536] width 20 height 20
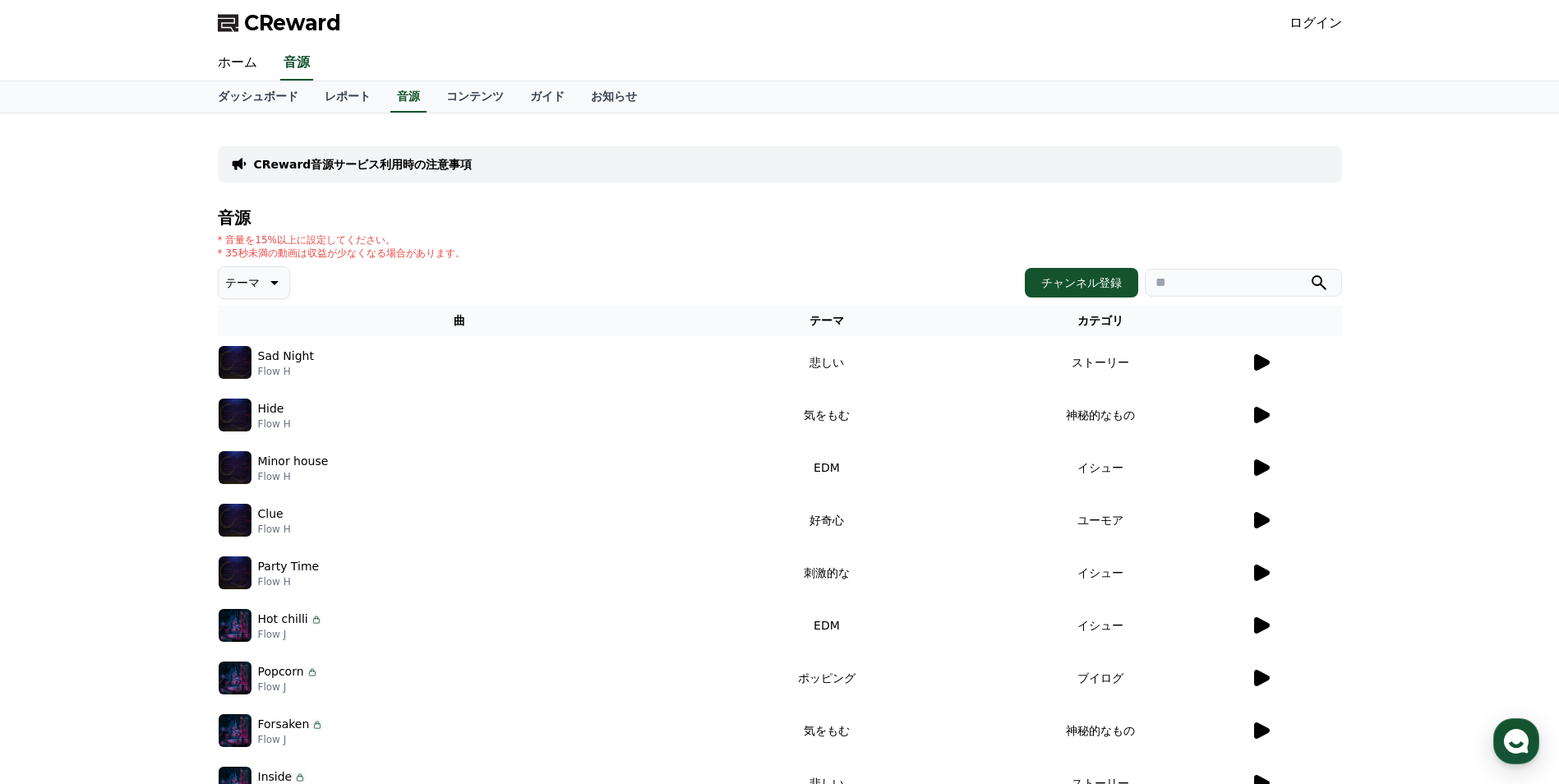
click at [263, 283] on icon at bounding box center [272, 283] width 20 height 20
click at [245, 391] on div "全て 空想 好奇心 暗い 明るい ポッピング 刺激的な 反転 [PERSON_NAME]な 劇的な 喜ばしい 気分 EDM 溝 悲しい 穏やかな 可愛い 感動…" at bounding box center [255, 239] width 71 height 848
click at [232, 391] on button "溝" at bounding box center [232, 388] width 24 height 36
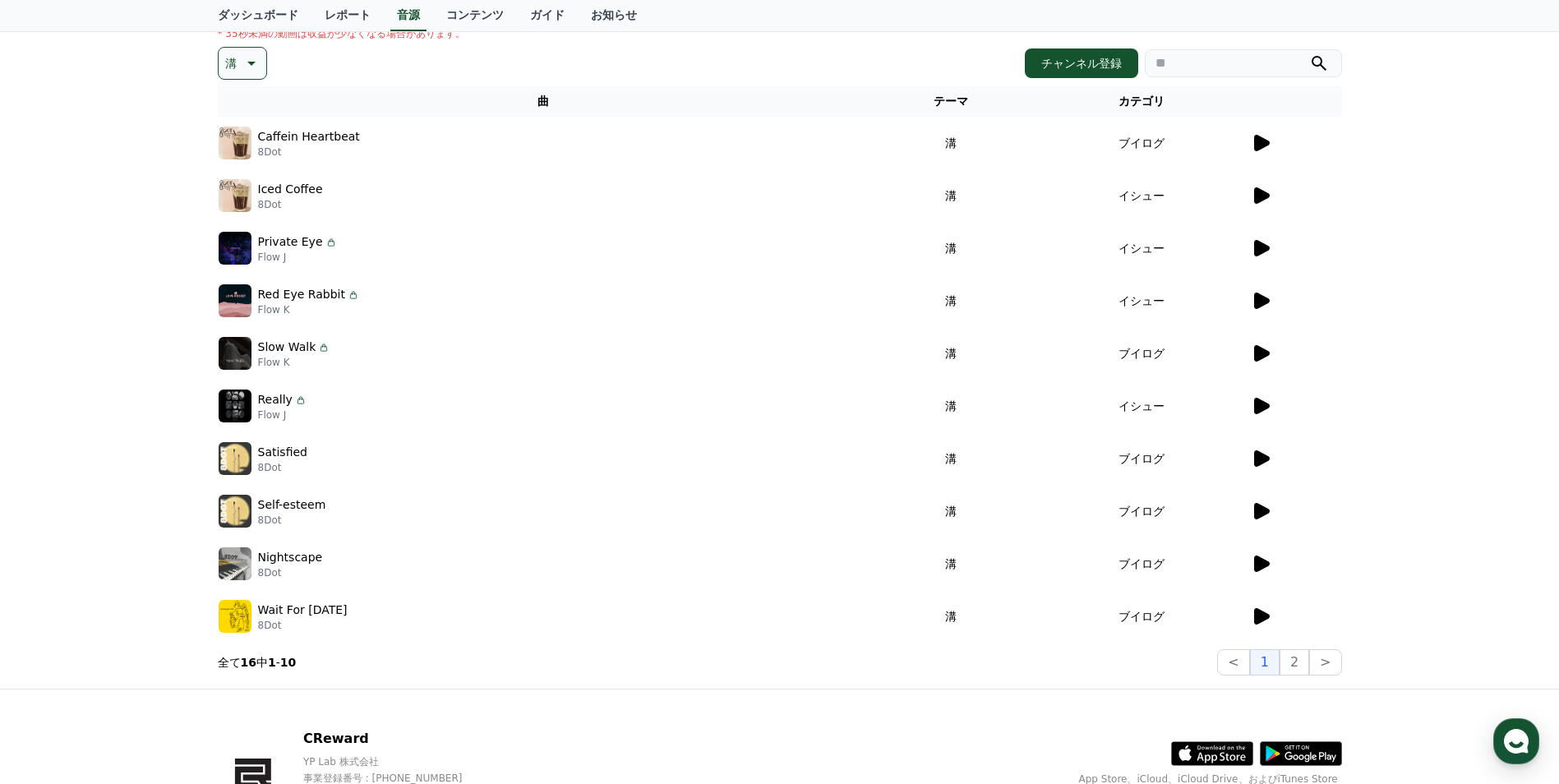
scroll to position [329, 0]
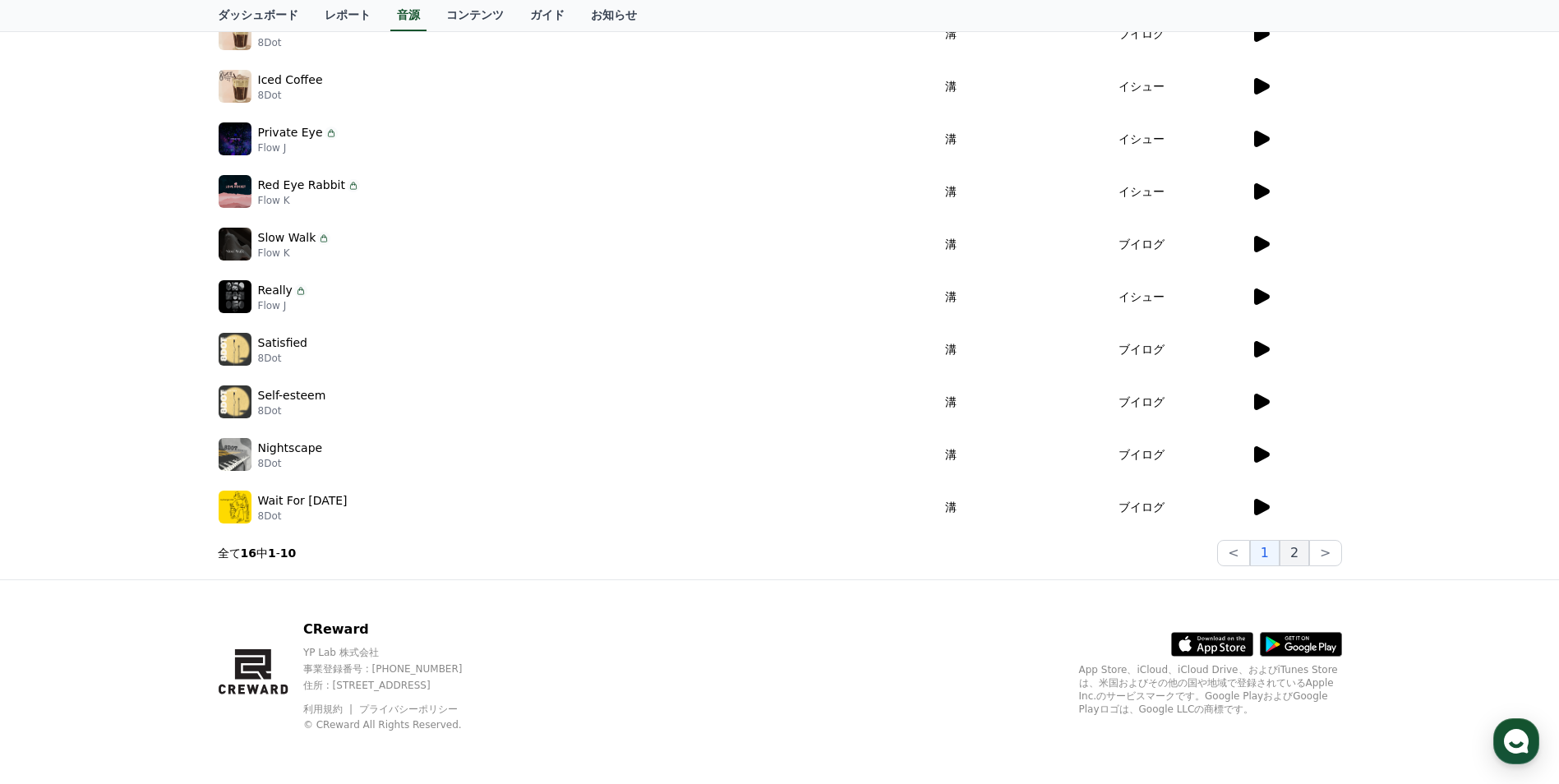
click at [1300, 561] on button "2" at bounding box center [1295, 553] width 30 height 26
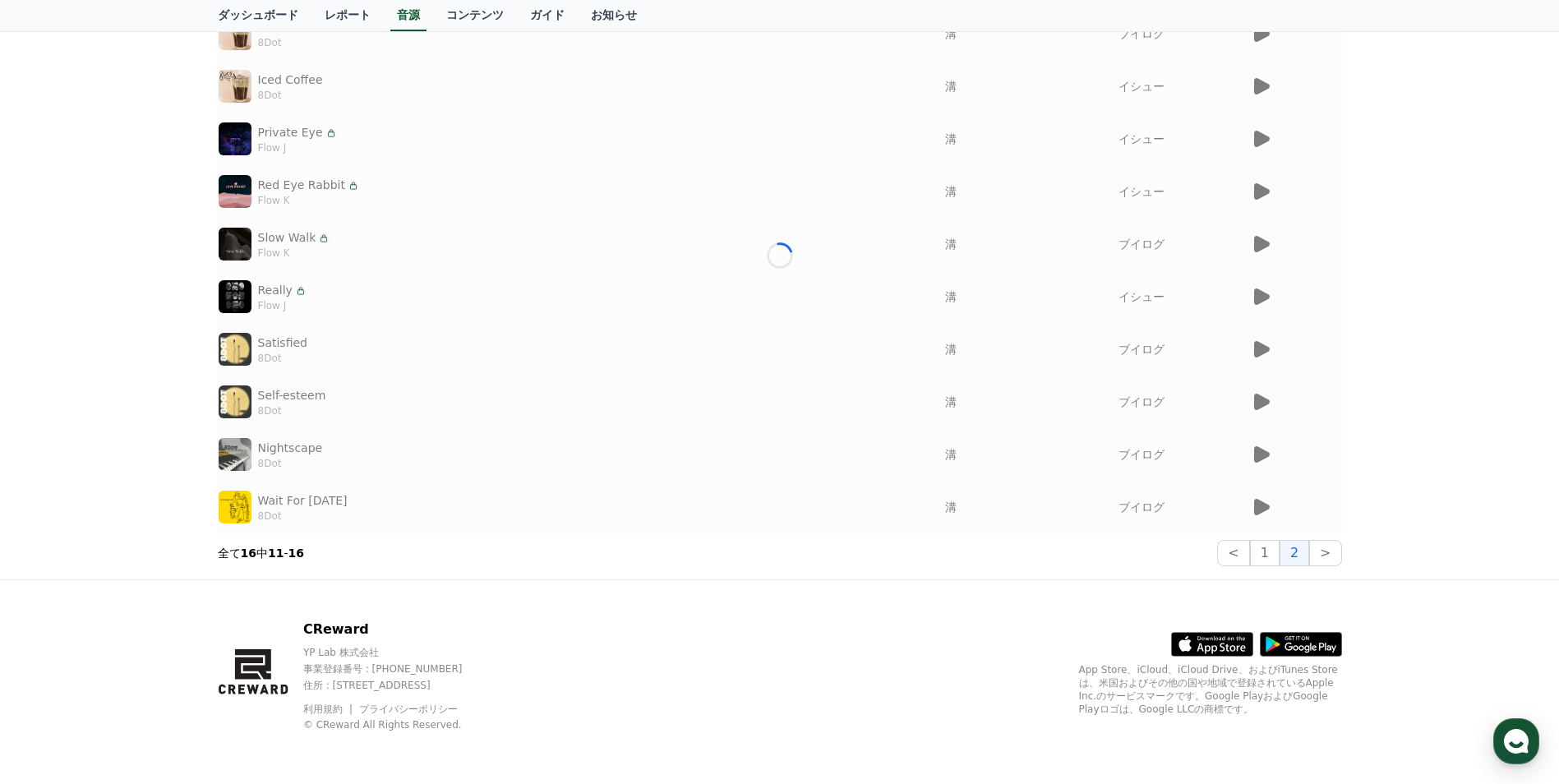
scroll to position [119, 0]
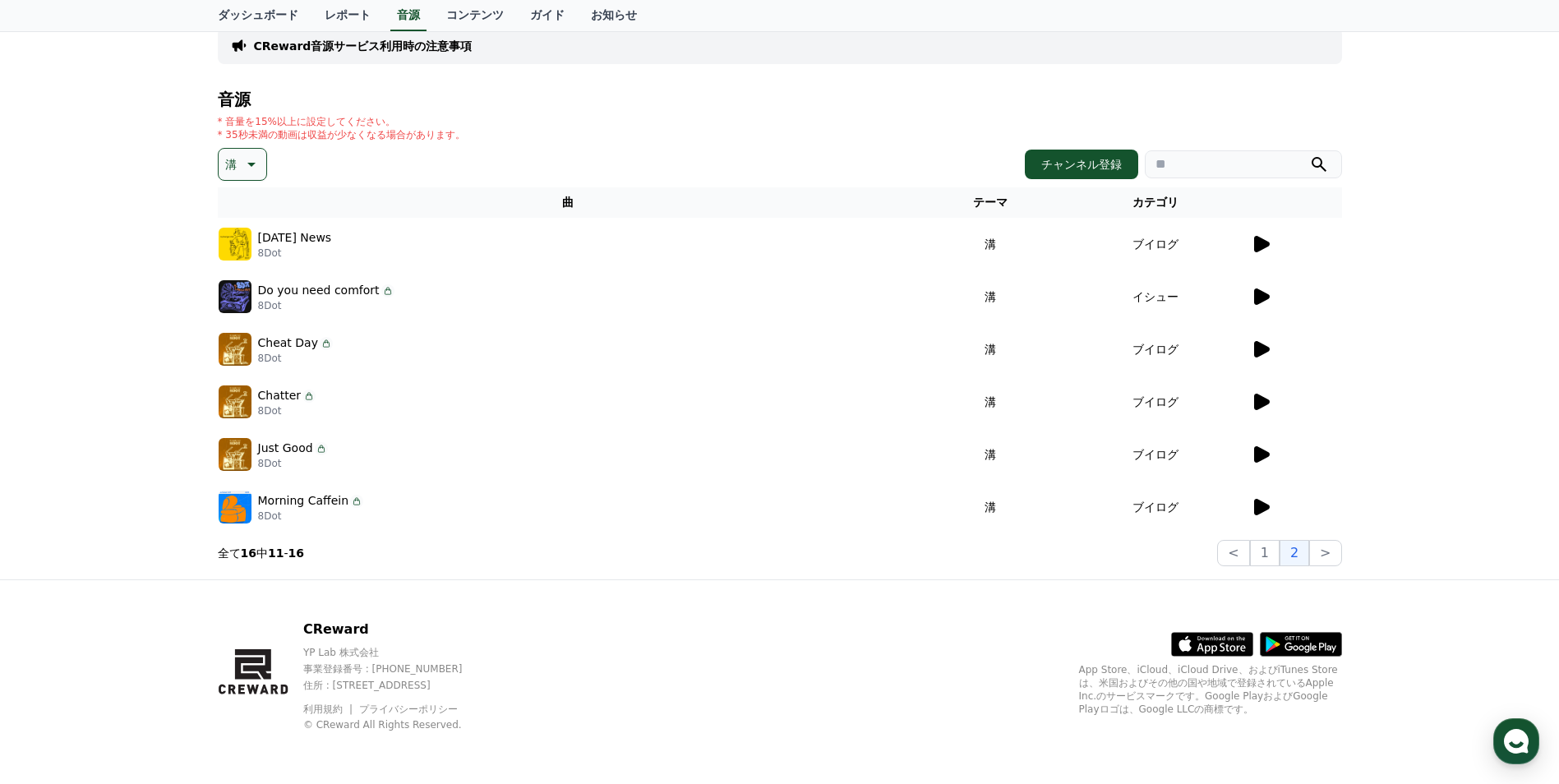
click at [1255, 247] on icon at bounding box center [1262, 243] width 16 height 17
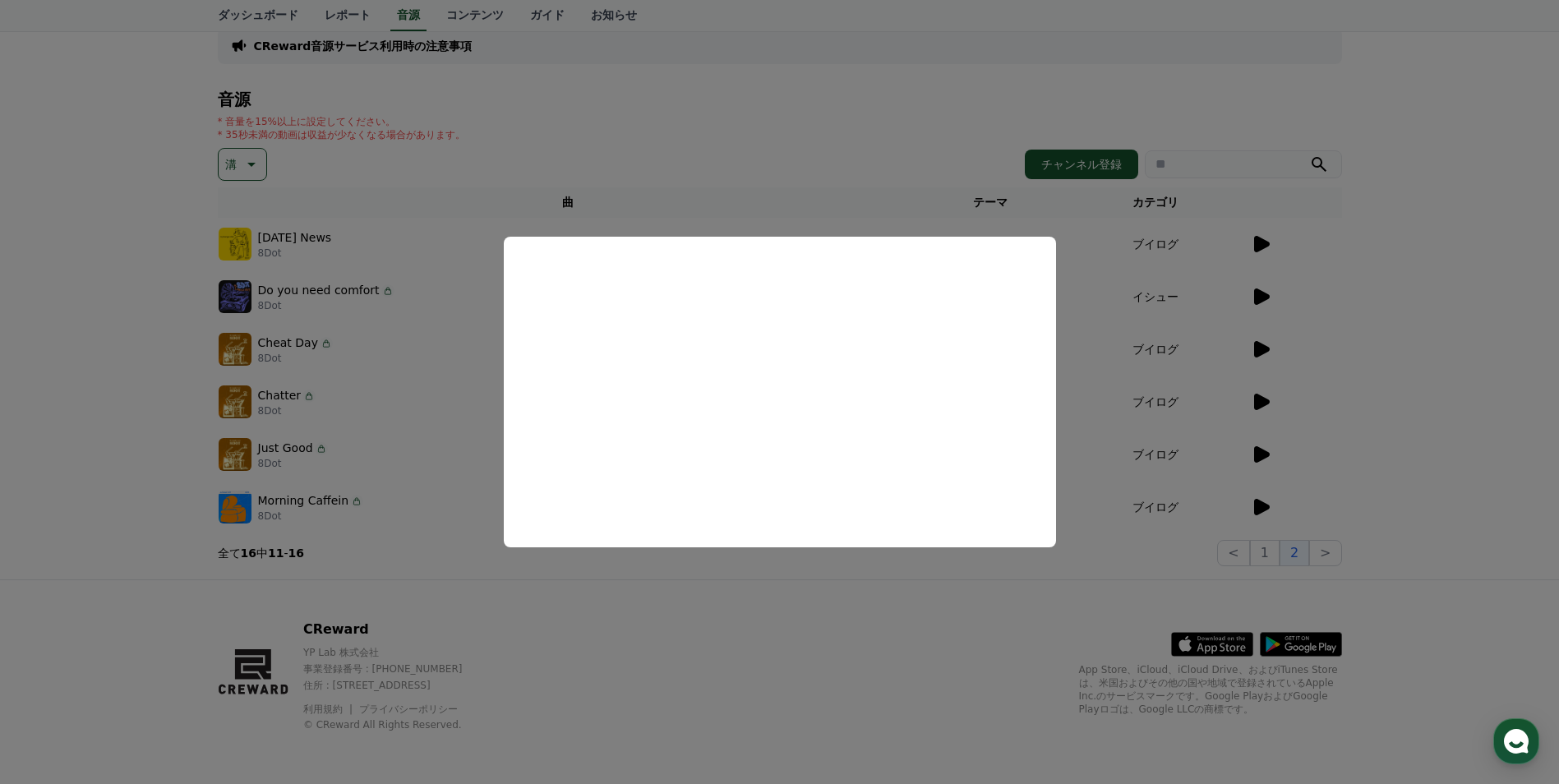
click at [1411, 336] on button "close modal" at bounding box center [779, 392] width 1559 height 784
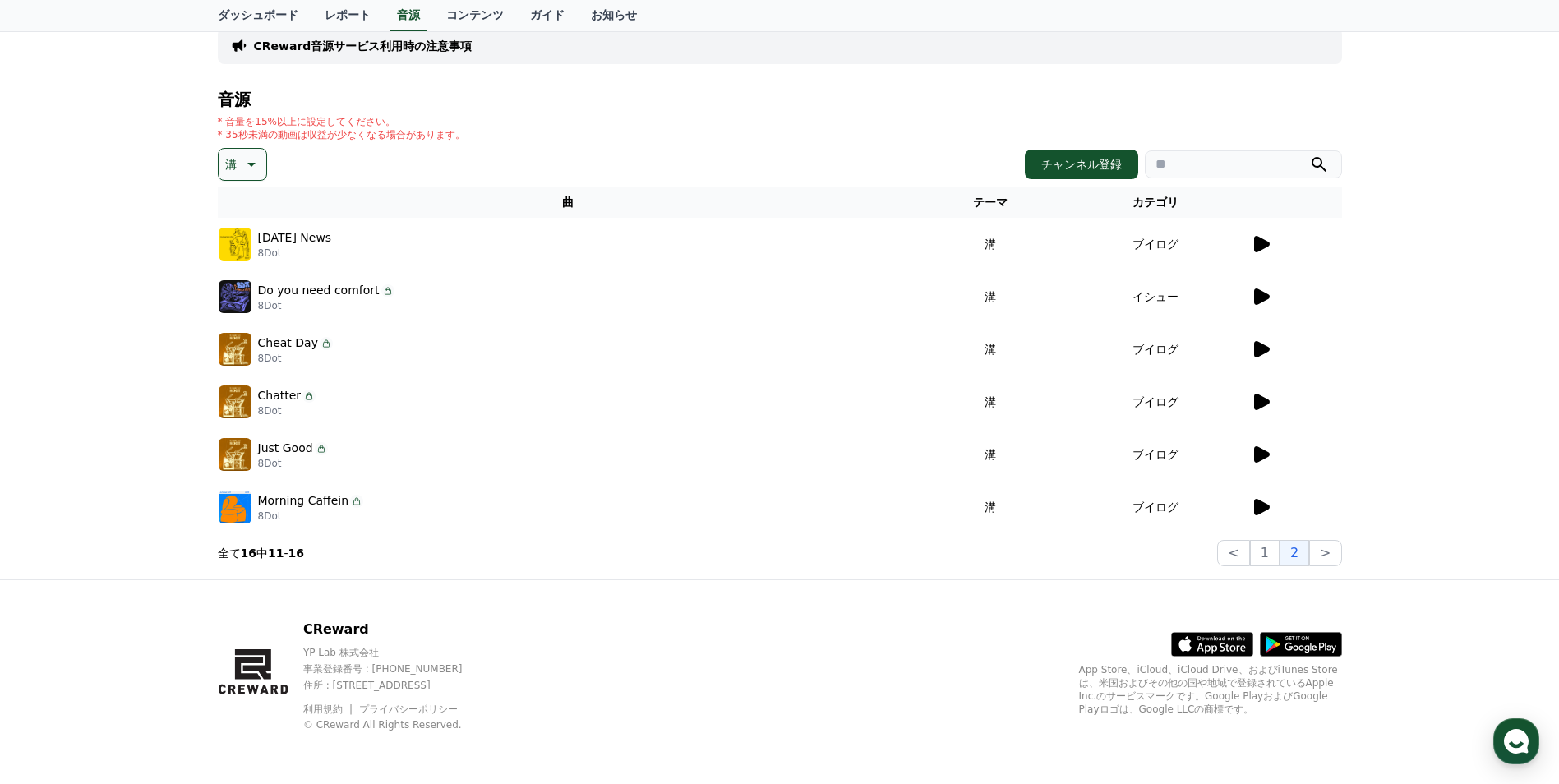
click at [1264, 294] on icon at bounding box center [1262, 297] width 16 height 17
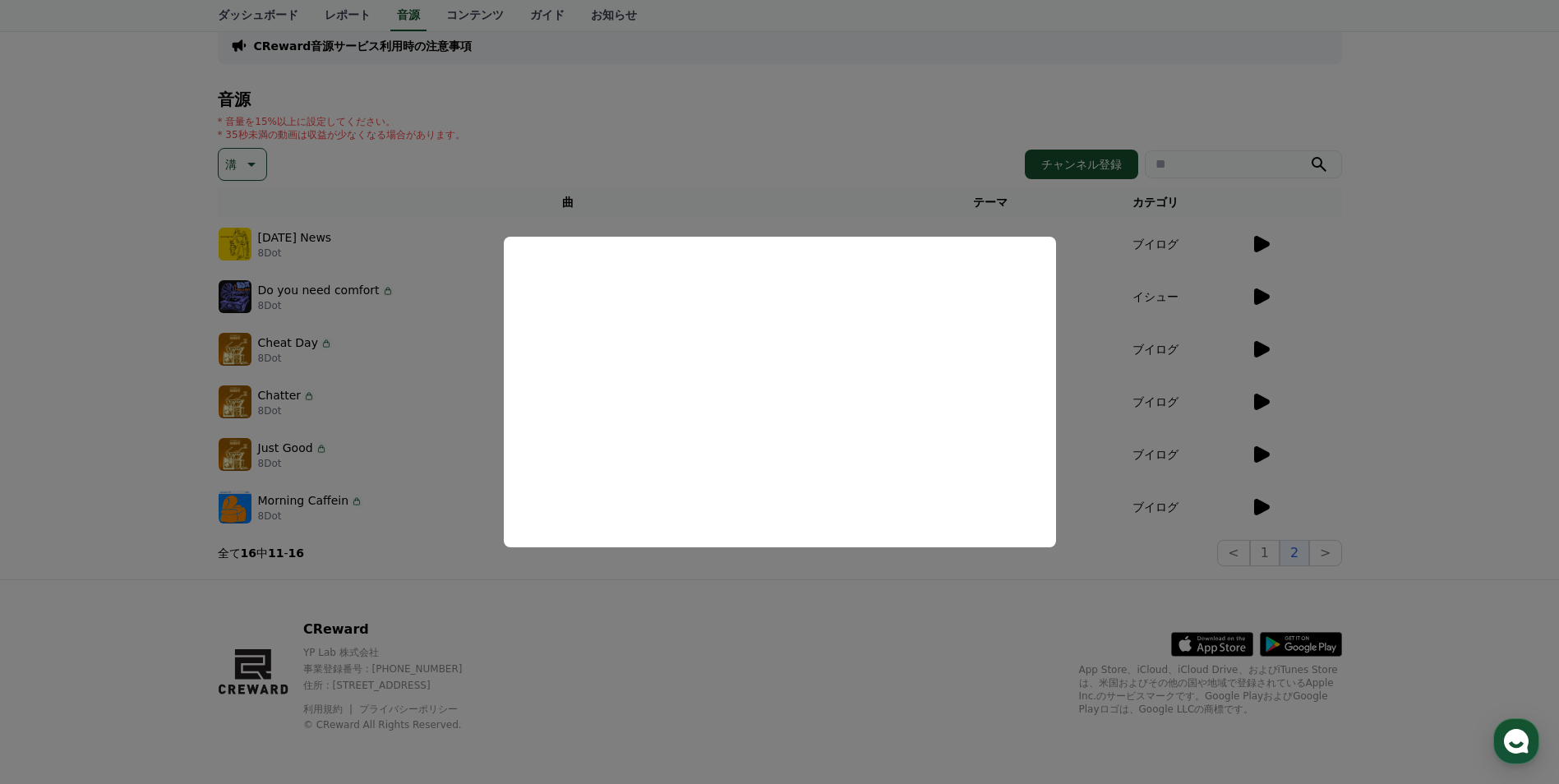
click at [1381, 395] on button "close modal" at bounding box center [779, 392] width 1559 height 784
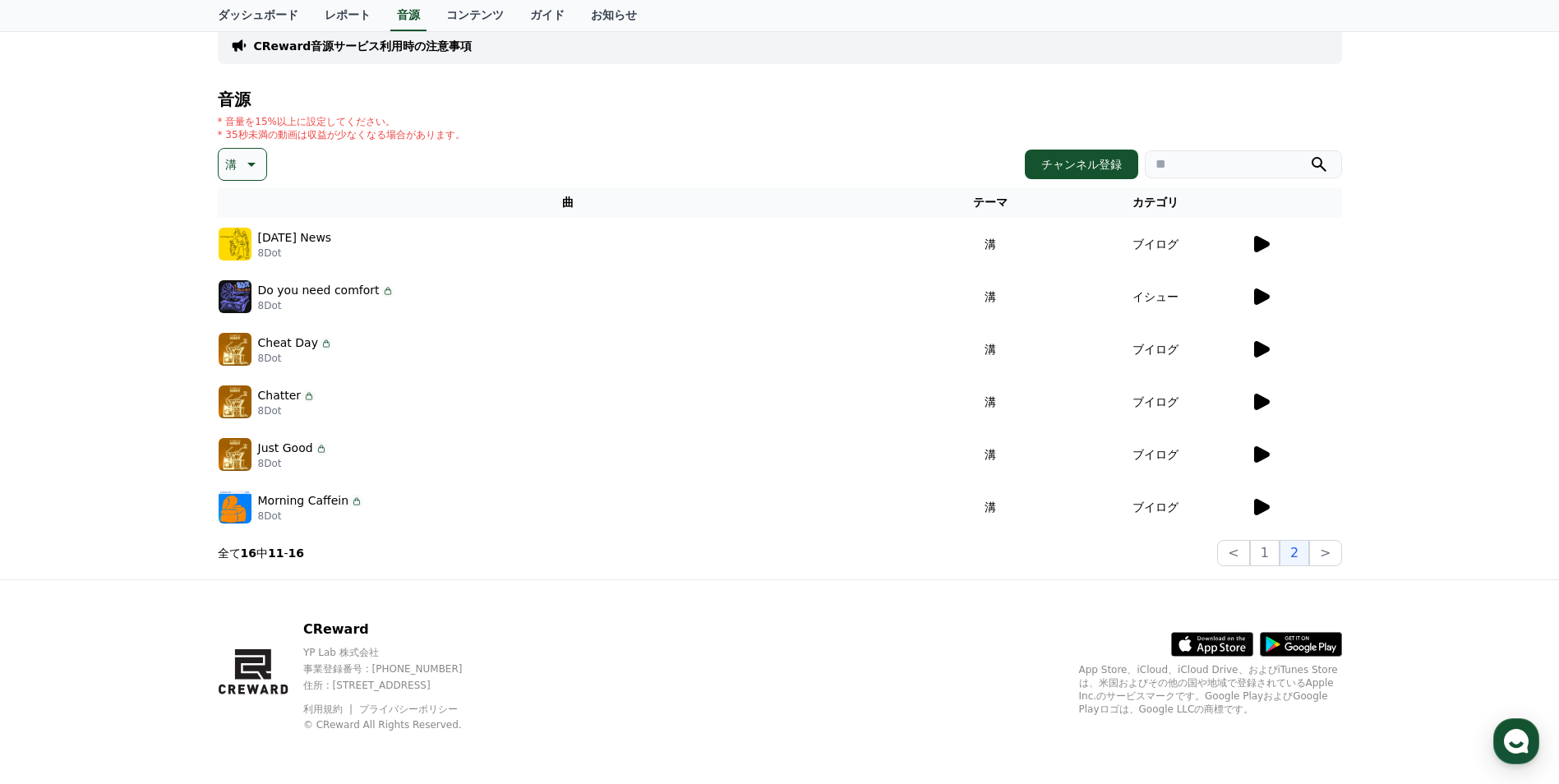
click at [1266, 347] on icon at bounding box center [1262, 349] width 16 height 17
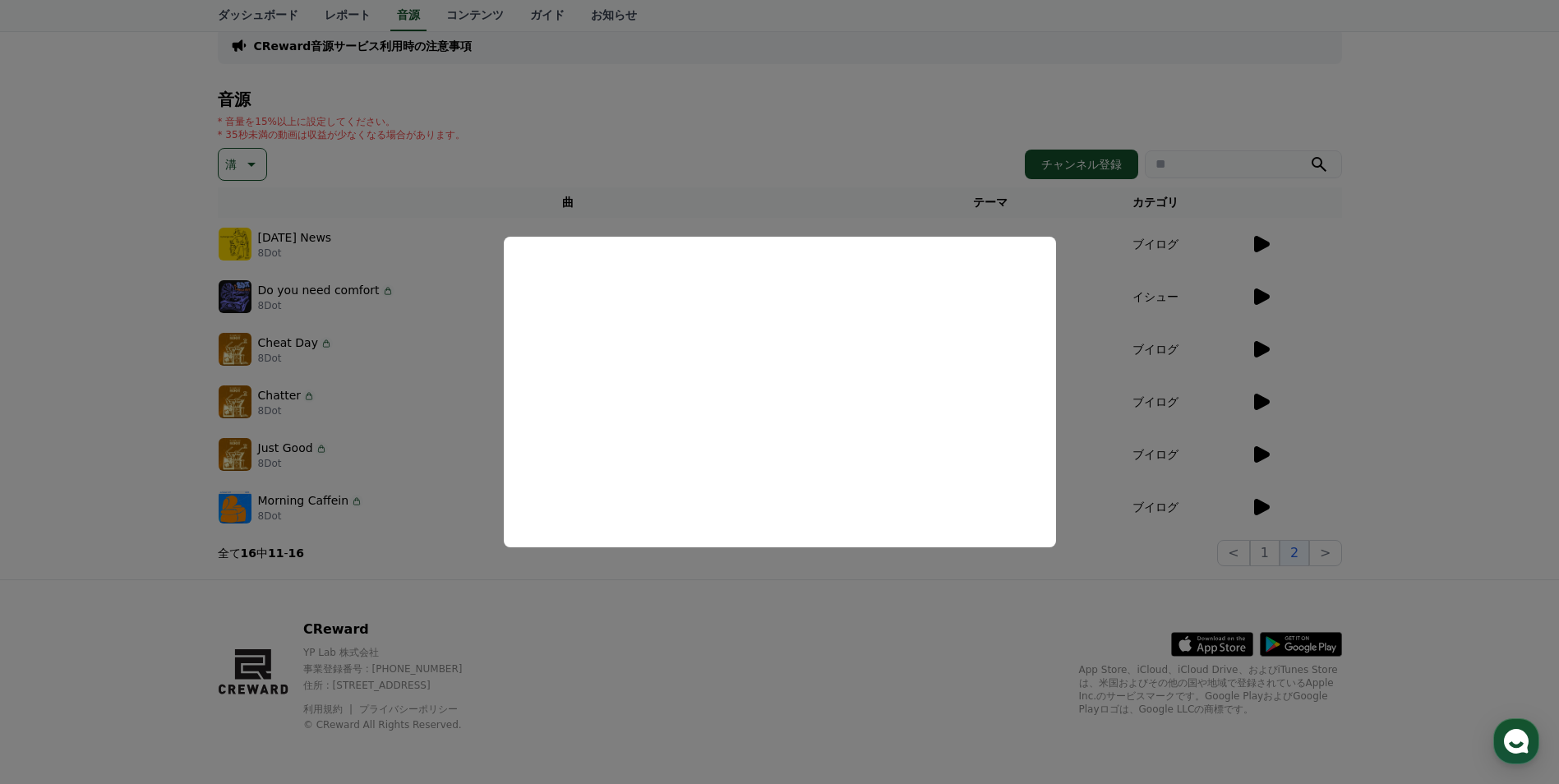
drag, startPoint x: 1474, startPoint y: 402, endPoint x: 1465, endPoint y: 404, distance: 9.2
click at [1474, 402] on button "close modal" at bounding box center [779, 392] width 1559 height 784
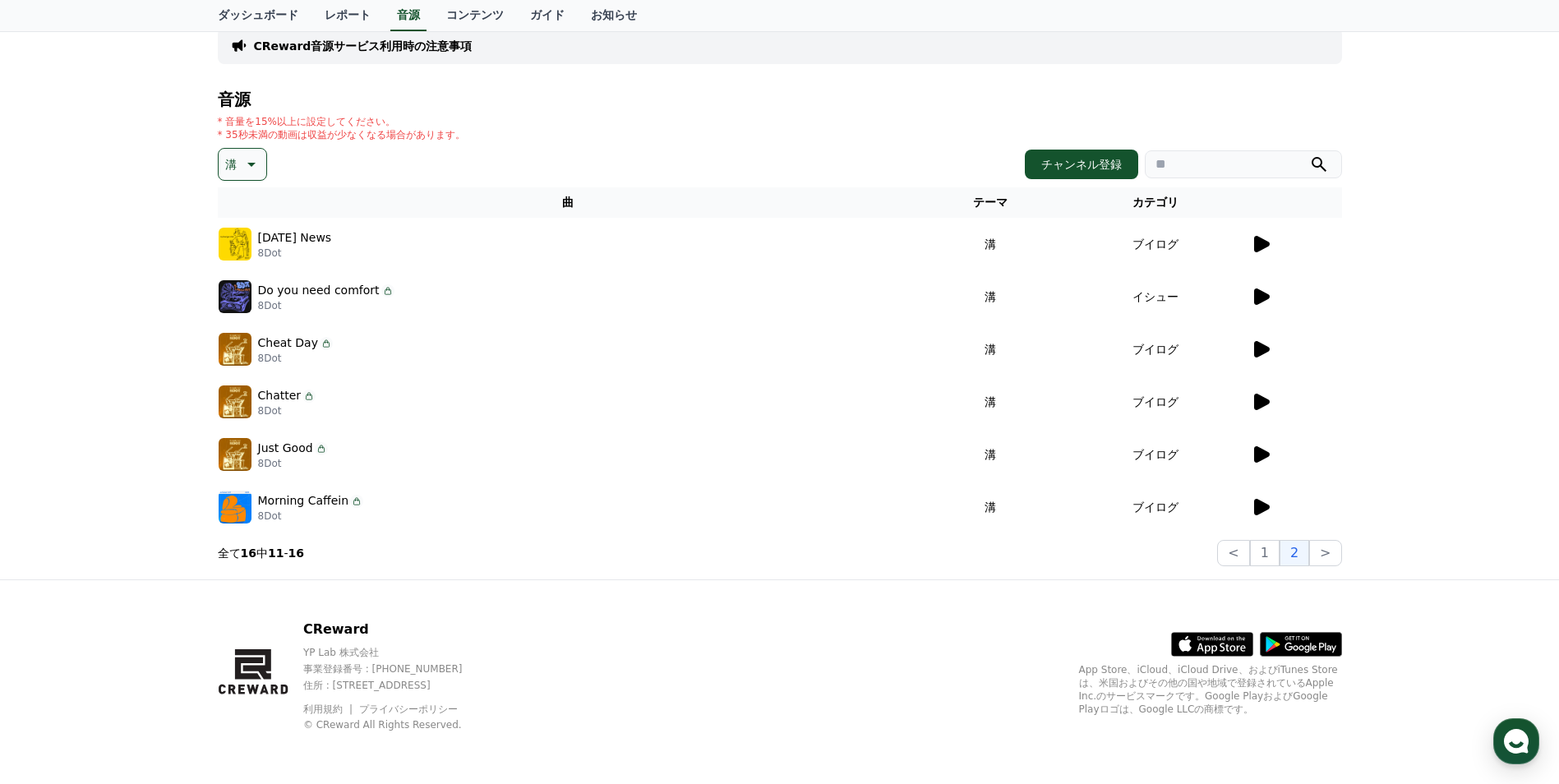
click at [1257, 404] on icon at bounding box center [1262, 401] width 16 height 17
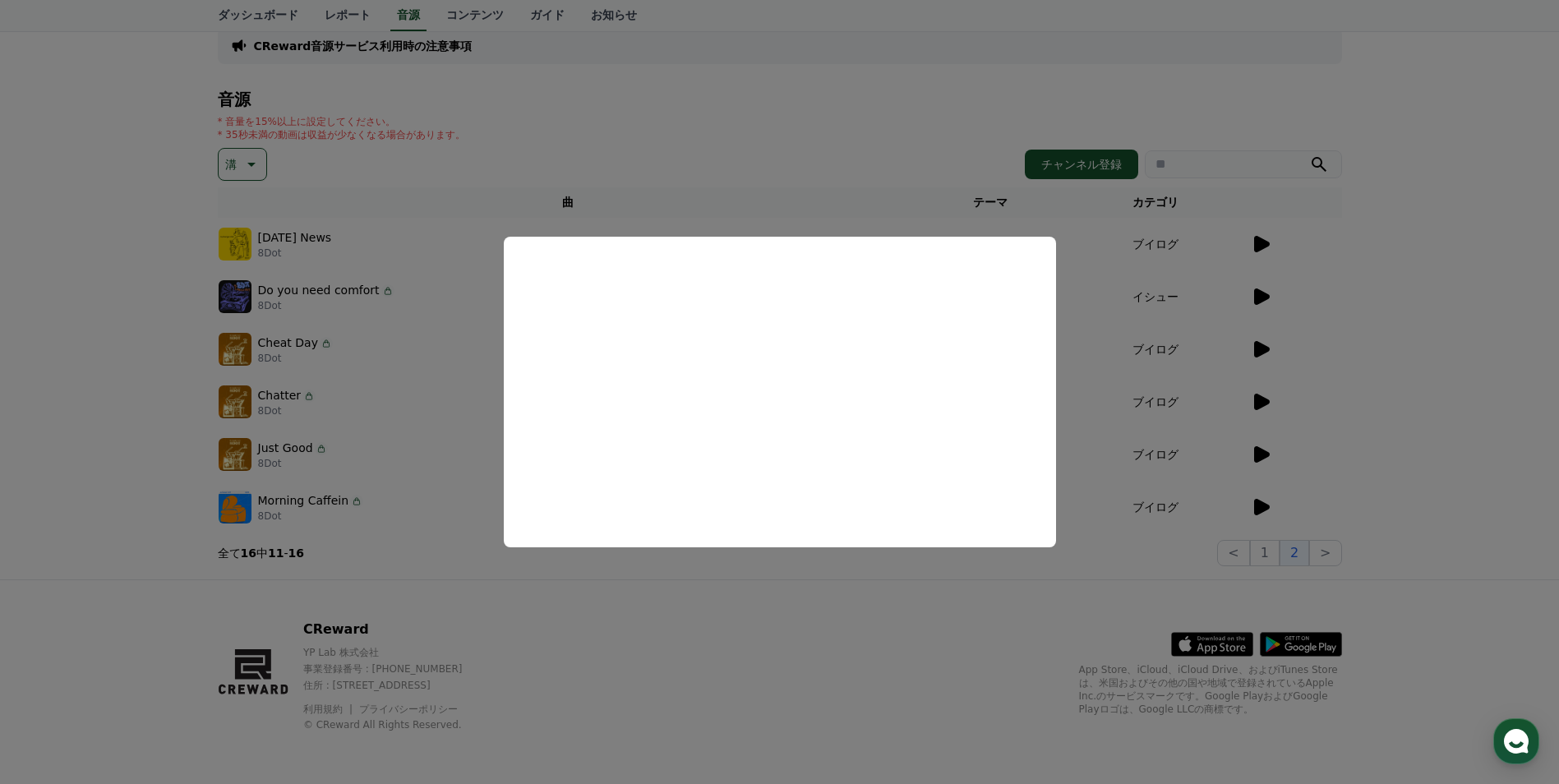
drag, startPoint x: 1399, startPoint y: 411, endPoint x: 1374, endPoint y: 422, distance: 27.3
click at [1399, 411] on button "close modal" at bounding box center [779, 392] width 1559 height 784
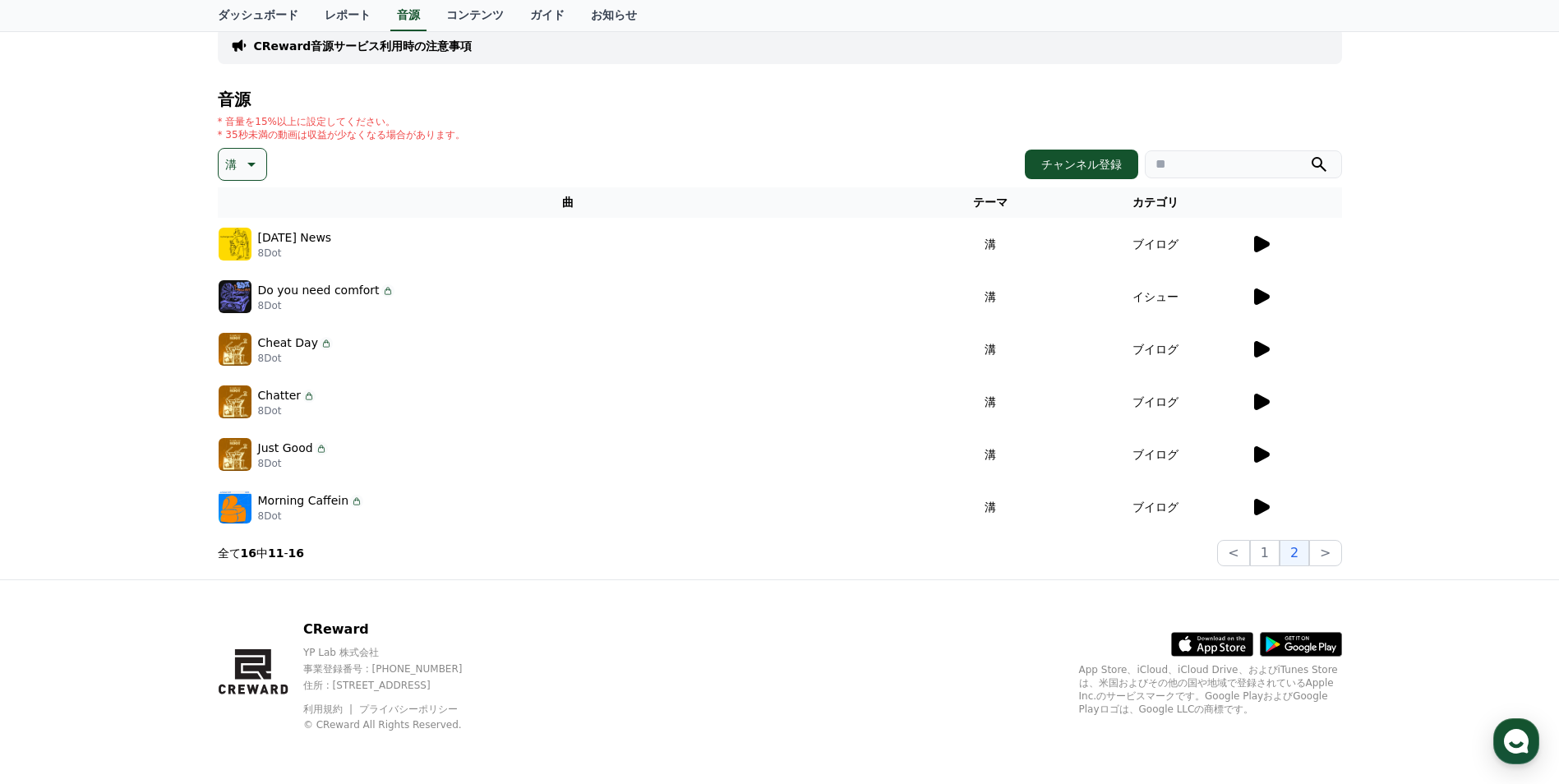
click at [1263, 453] on icon at bounding box center [1262, 454] width 16 height 17
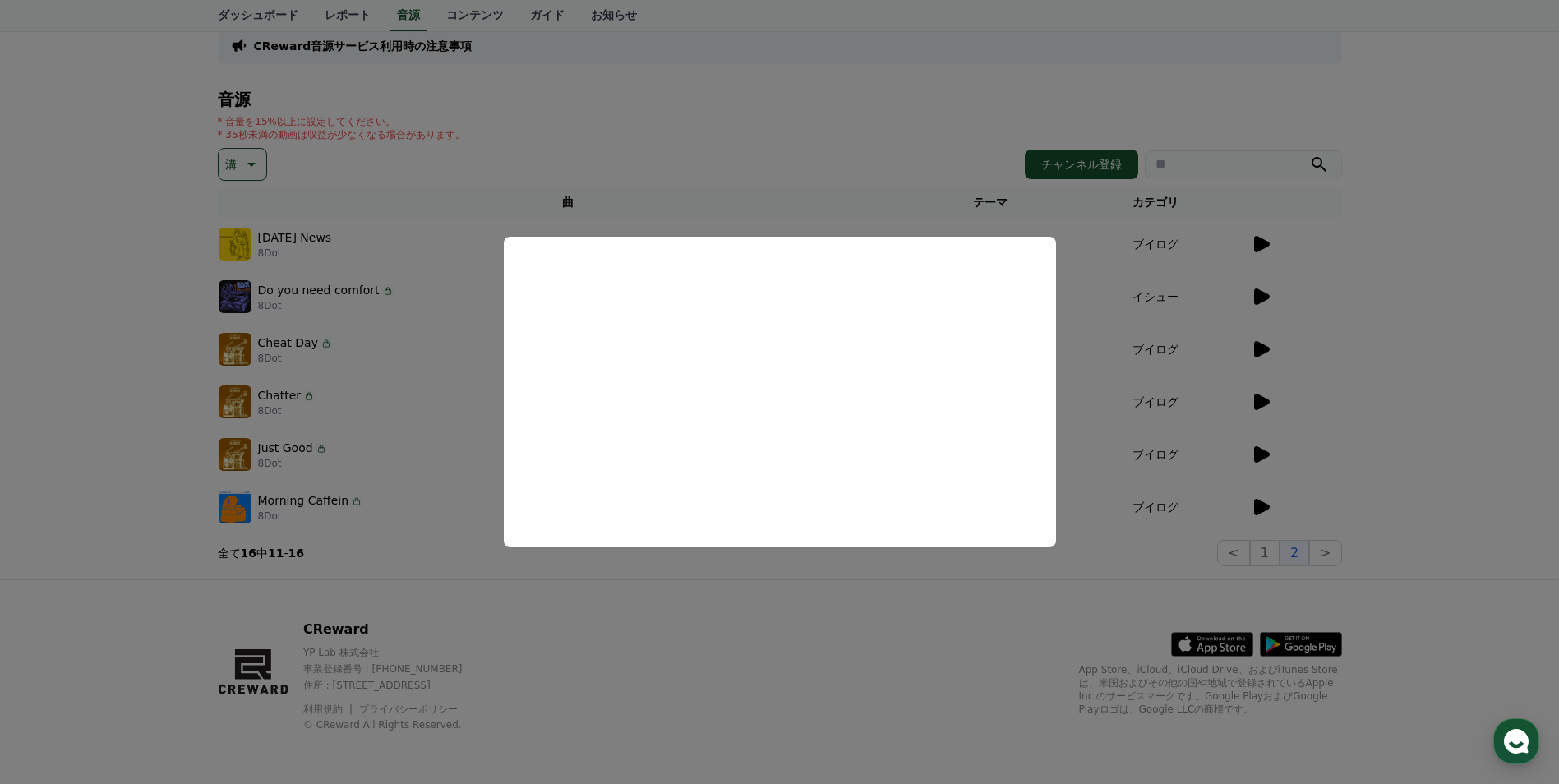
click at [1384, 492] on button "close modal" at bounding box center [779, 392] width 1559 height 784
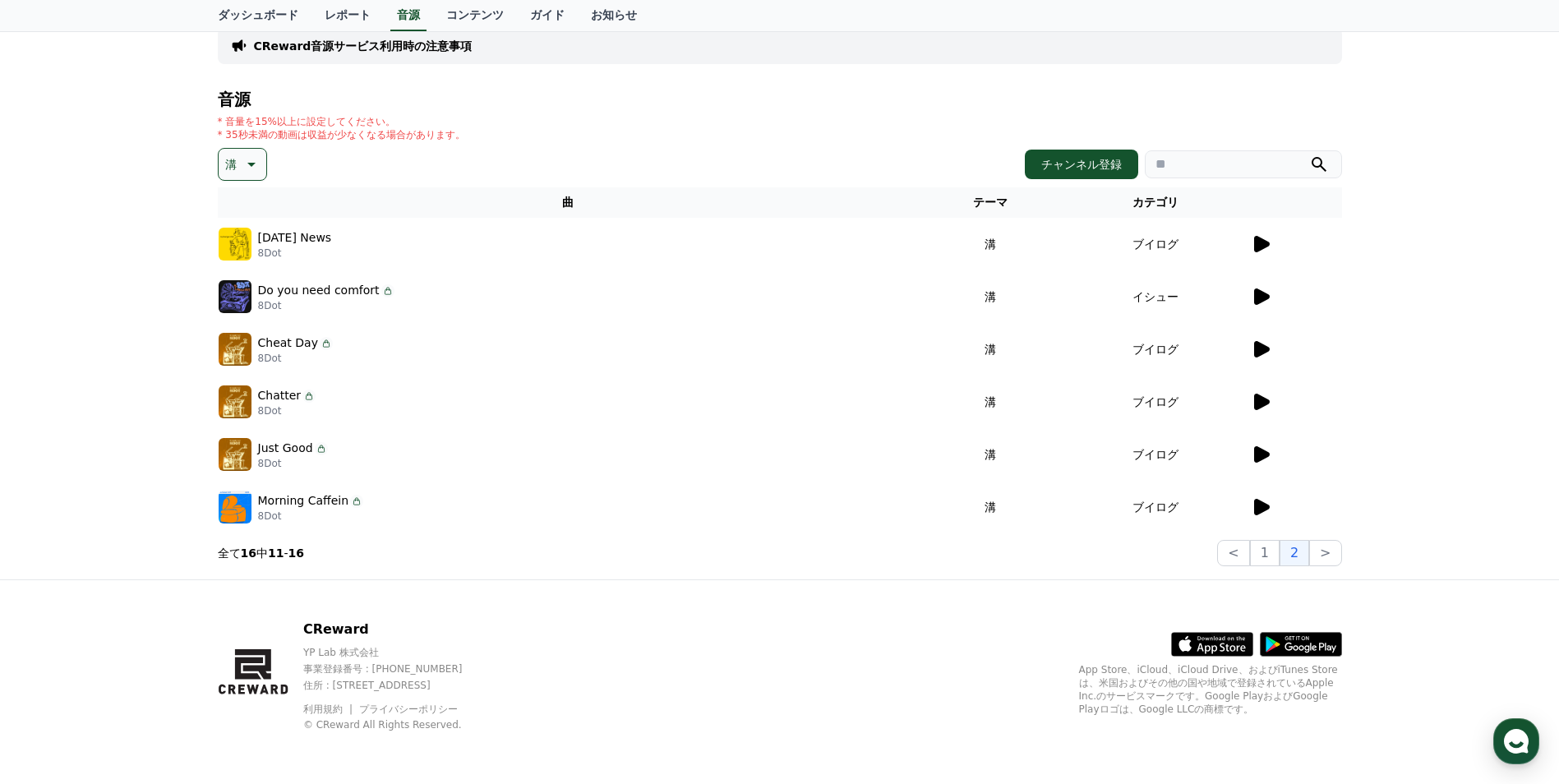
click at [1273, 504] on div at bounding box center [1296, 507] width 91 height 20
click at [1269, 504] on icon at bounding box center [1261, 507] width 20 height 20
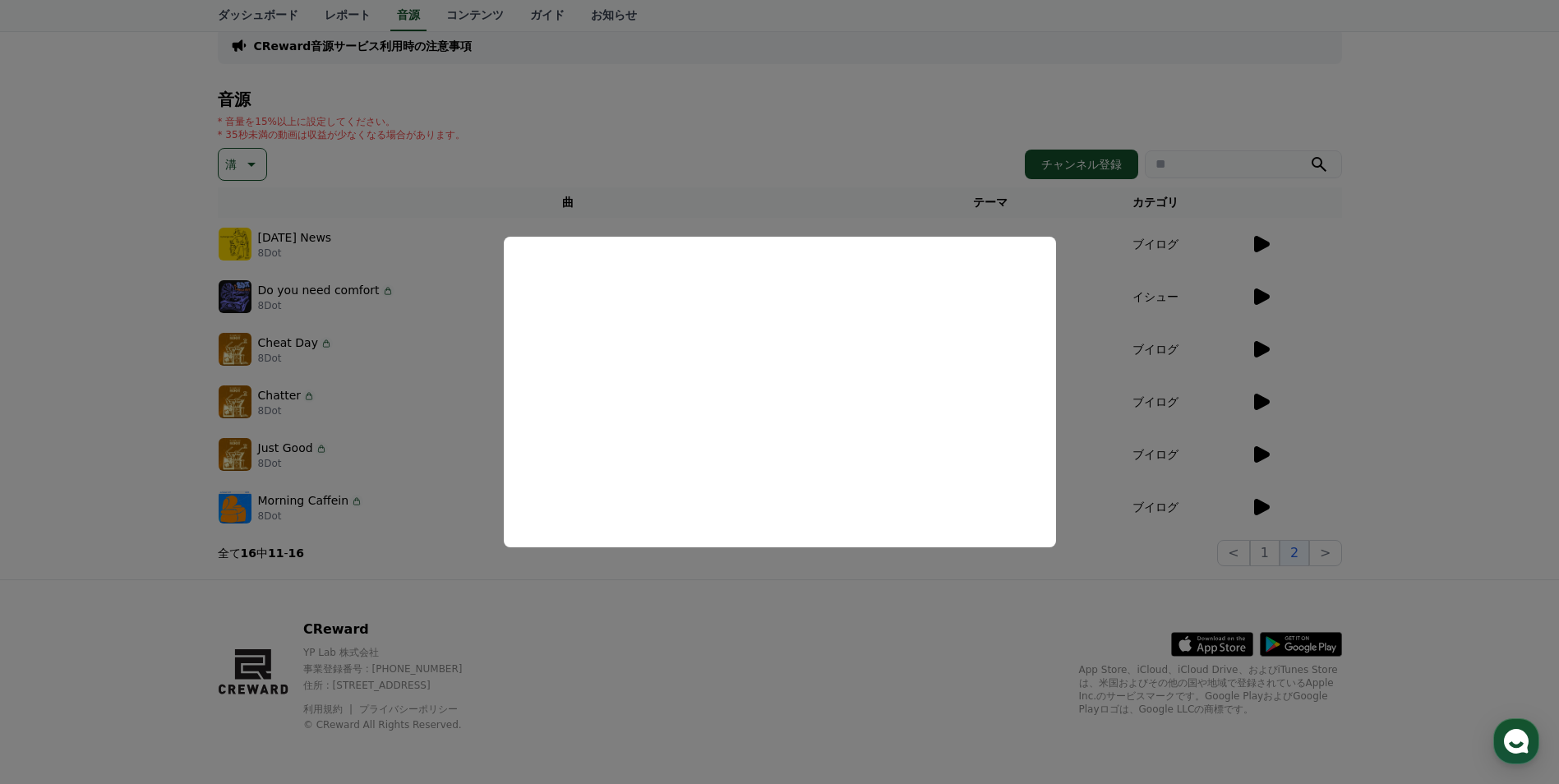
click at [1479, 437] on button "close modal" at bounding box center [779, 392] width 1559 height 784
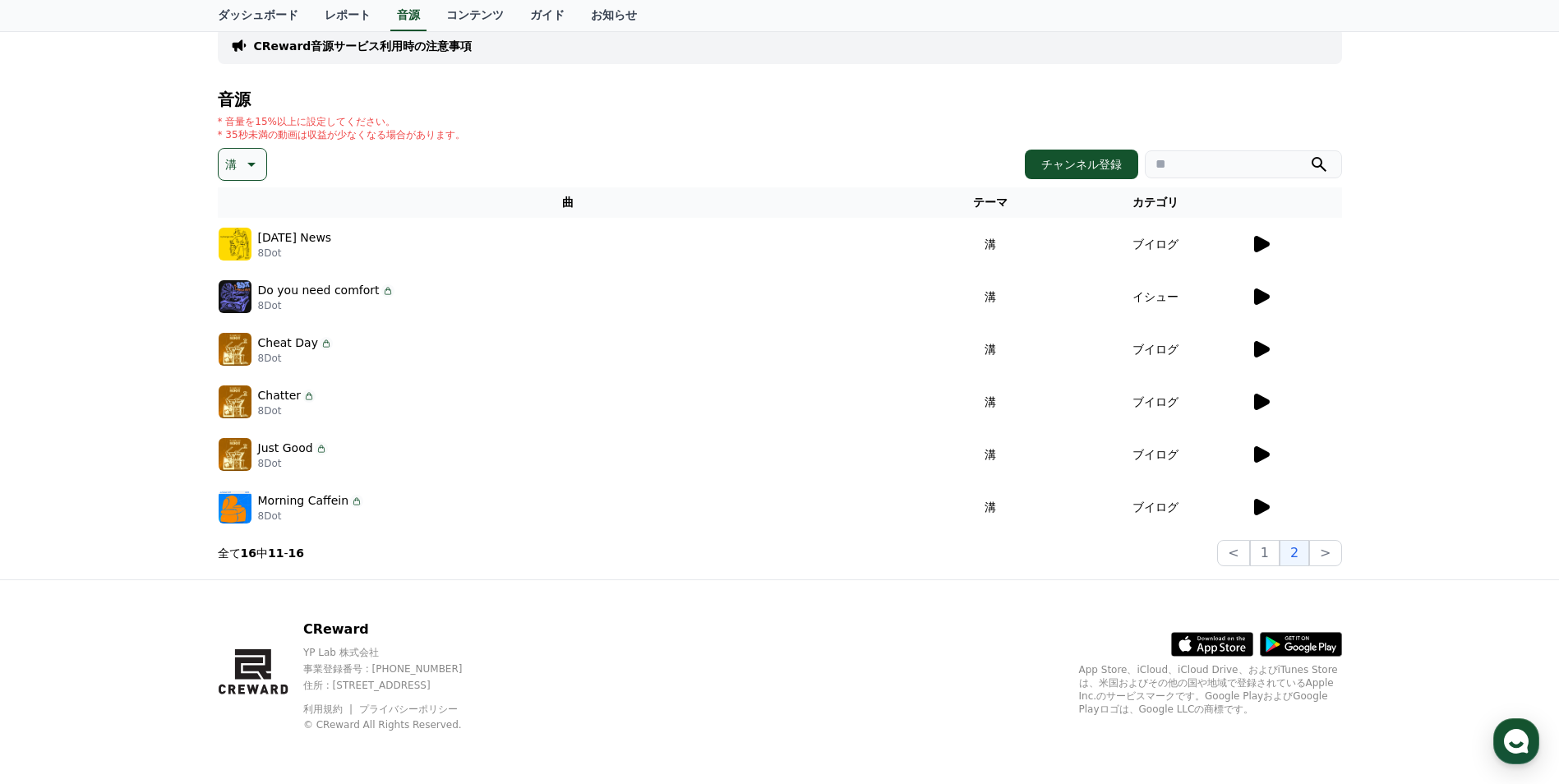
click at [237, 152] on button "溝" at bounding box center [243, 165] width 50 height 33
click at [243, 233] on button "EDM" at bounding box center [239, 227] width 39 height 36
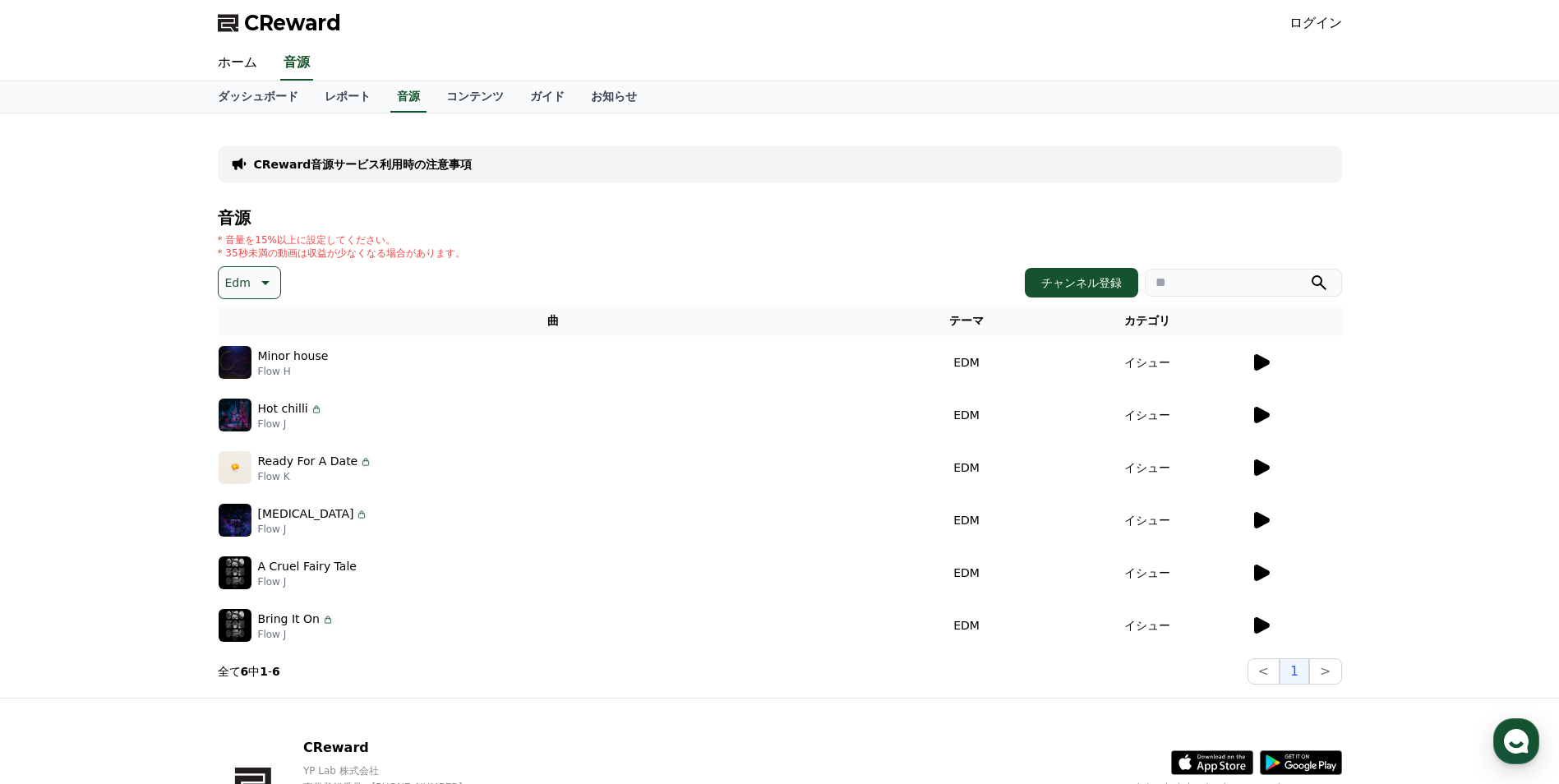
click at [1268, 360] on icon at bounding box center [1262, 362] width 16 height 17
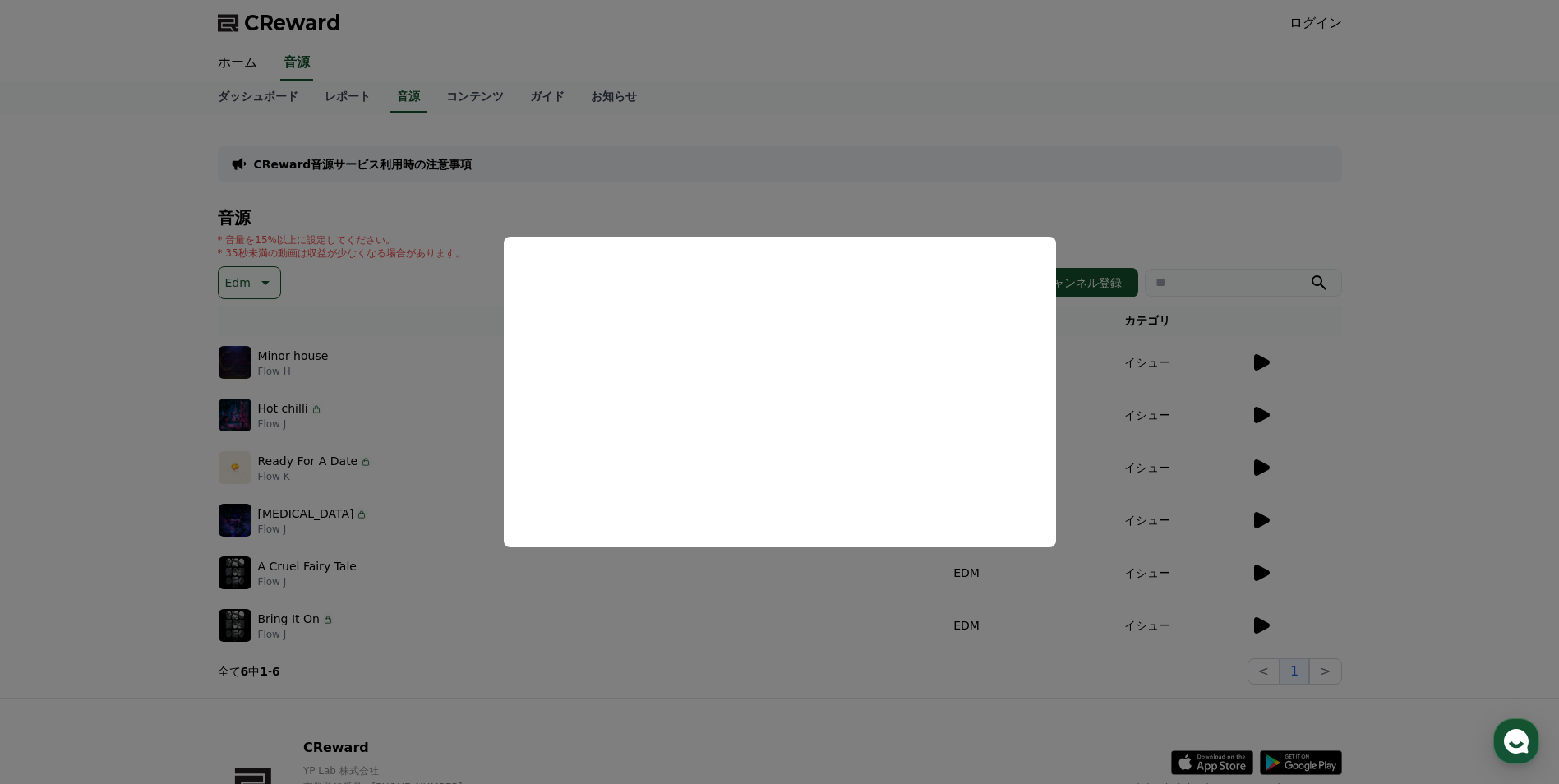
click at [1385, 415] on button "close modal" at bounding box center [779, 392] width 1559 height 784
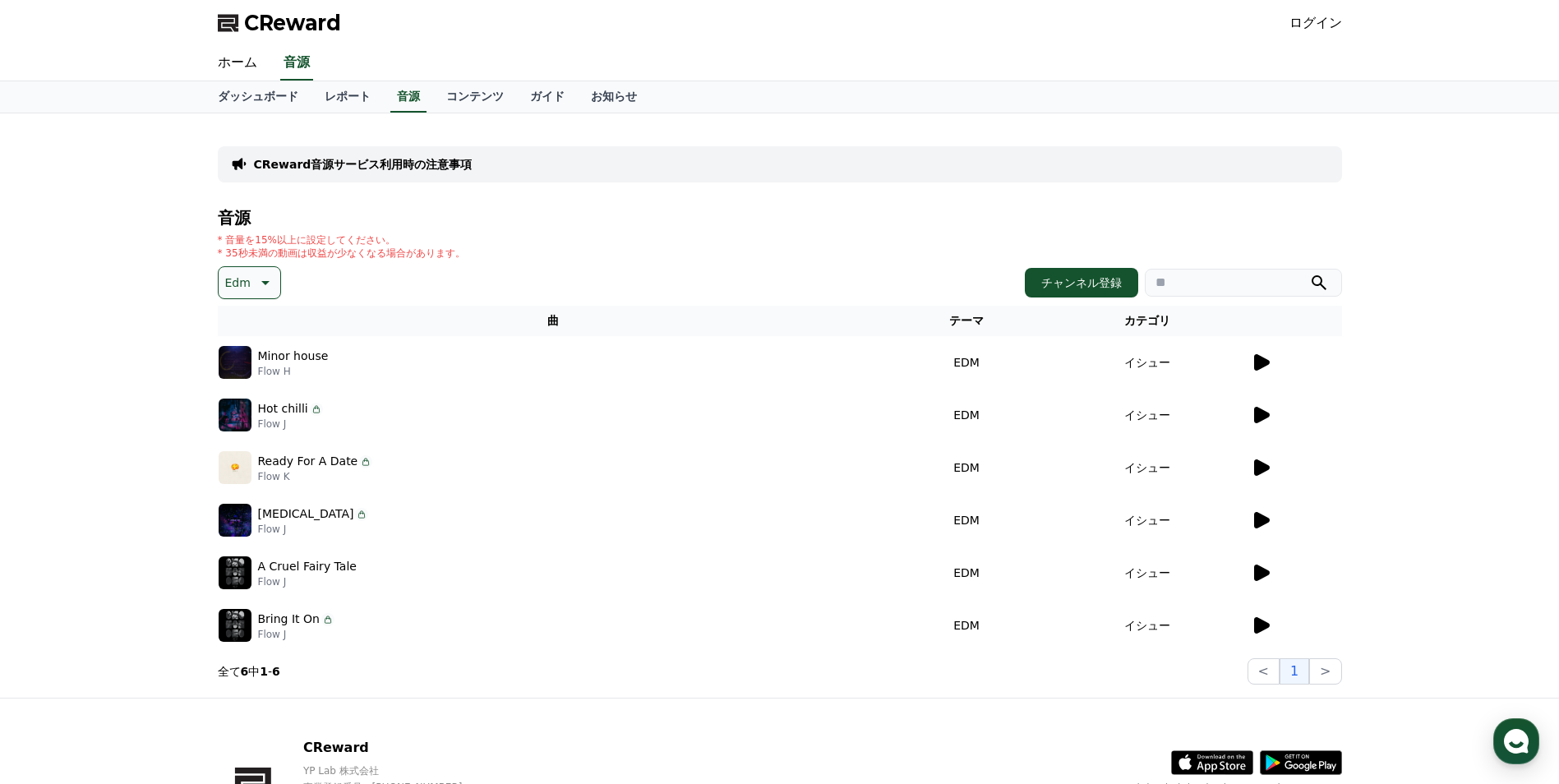
click at [1264, 414] on icon at bounding box center [1262, 414] width 16 height 17
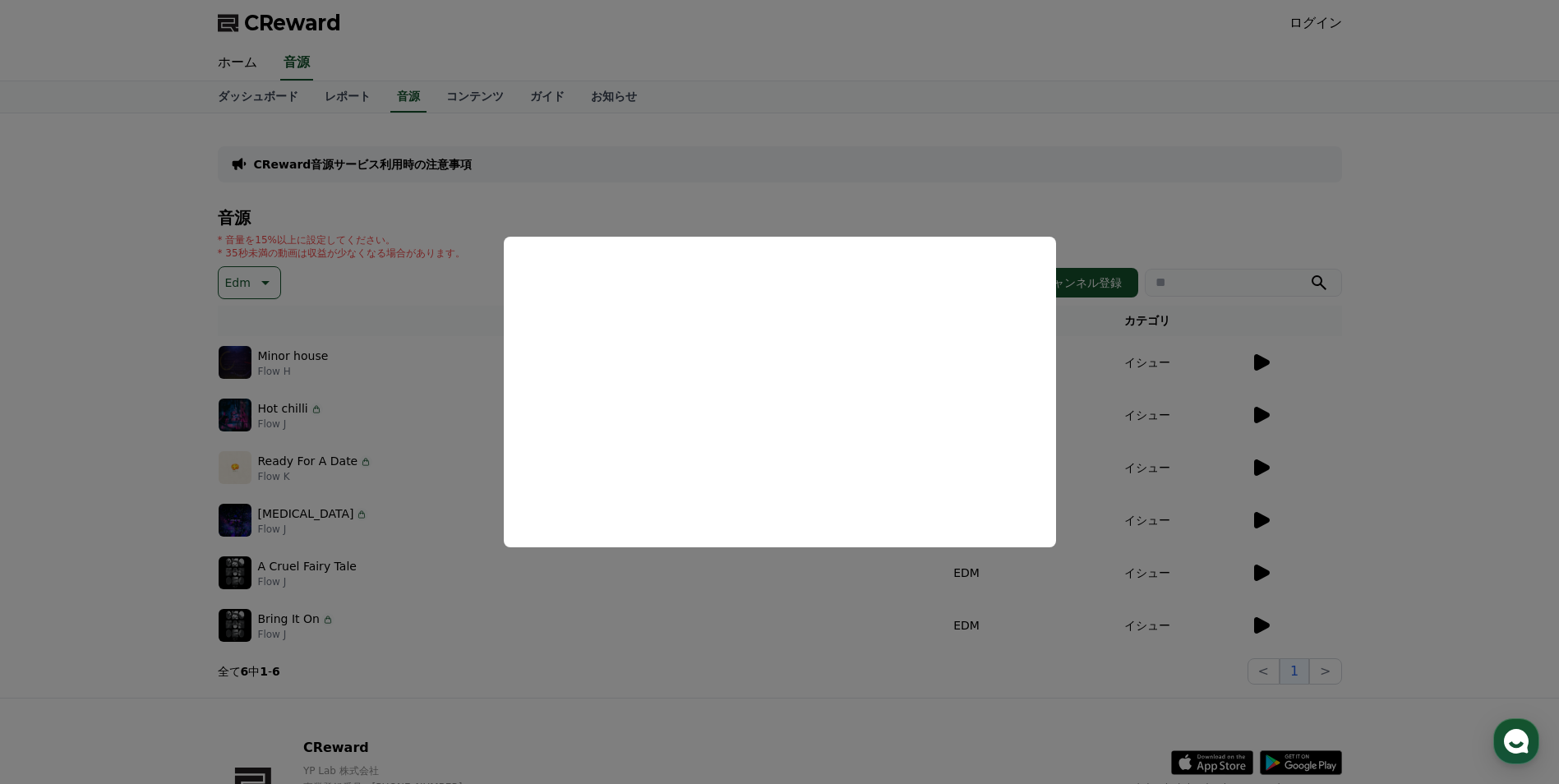
click at [1377, 431] on button "close modal" at bounding box center [779, 392] width 1559 height 784
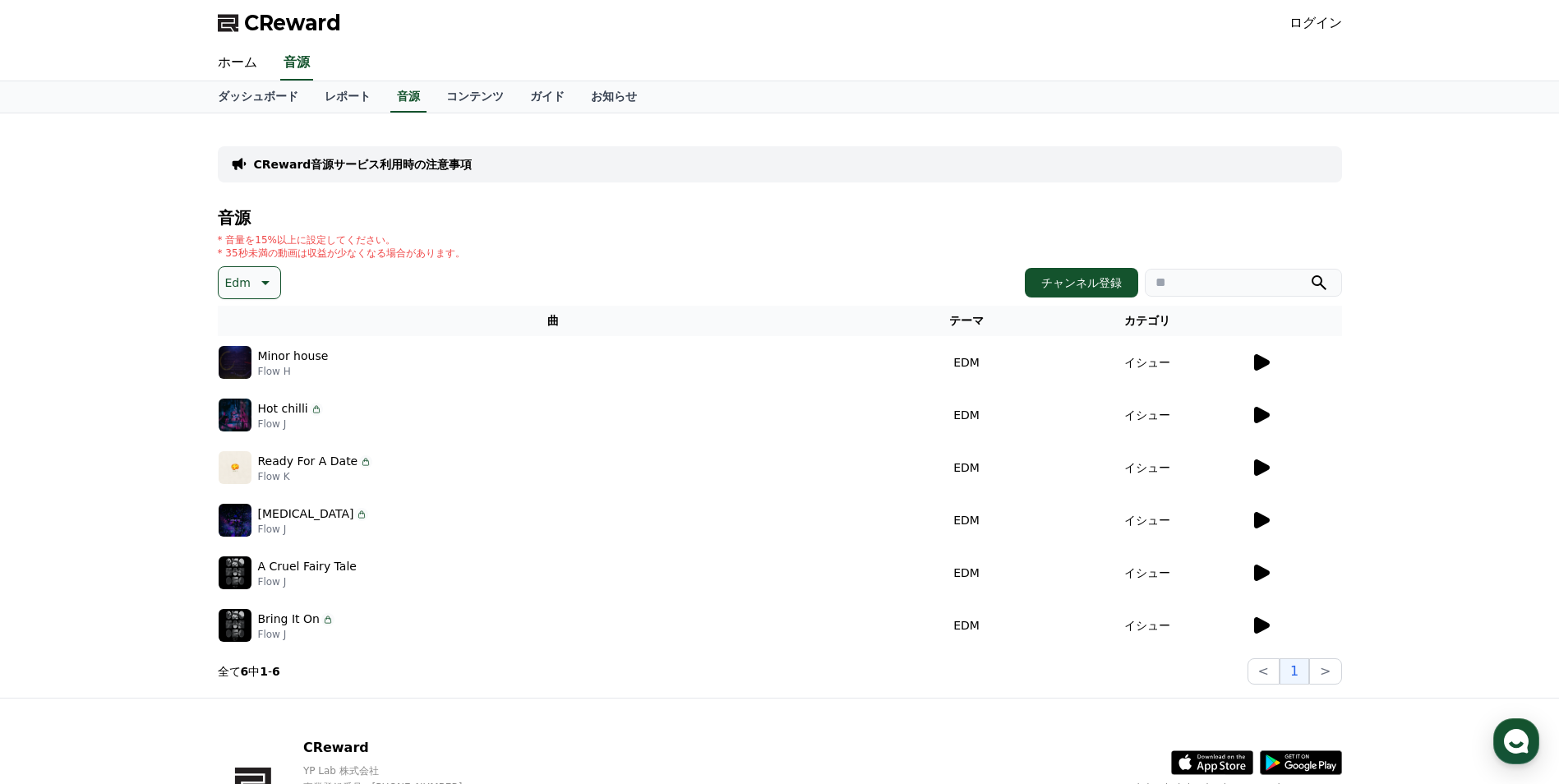
click at [1255, 473] on icon at bounding box center [1262, 467] width 16 height 17
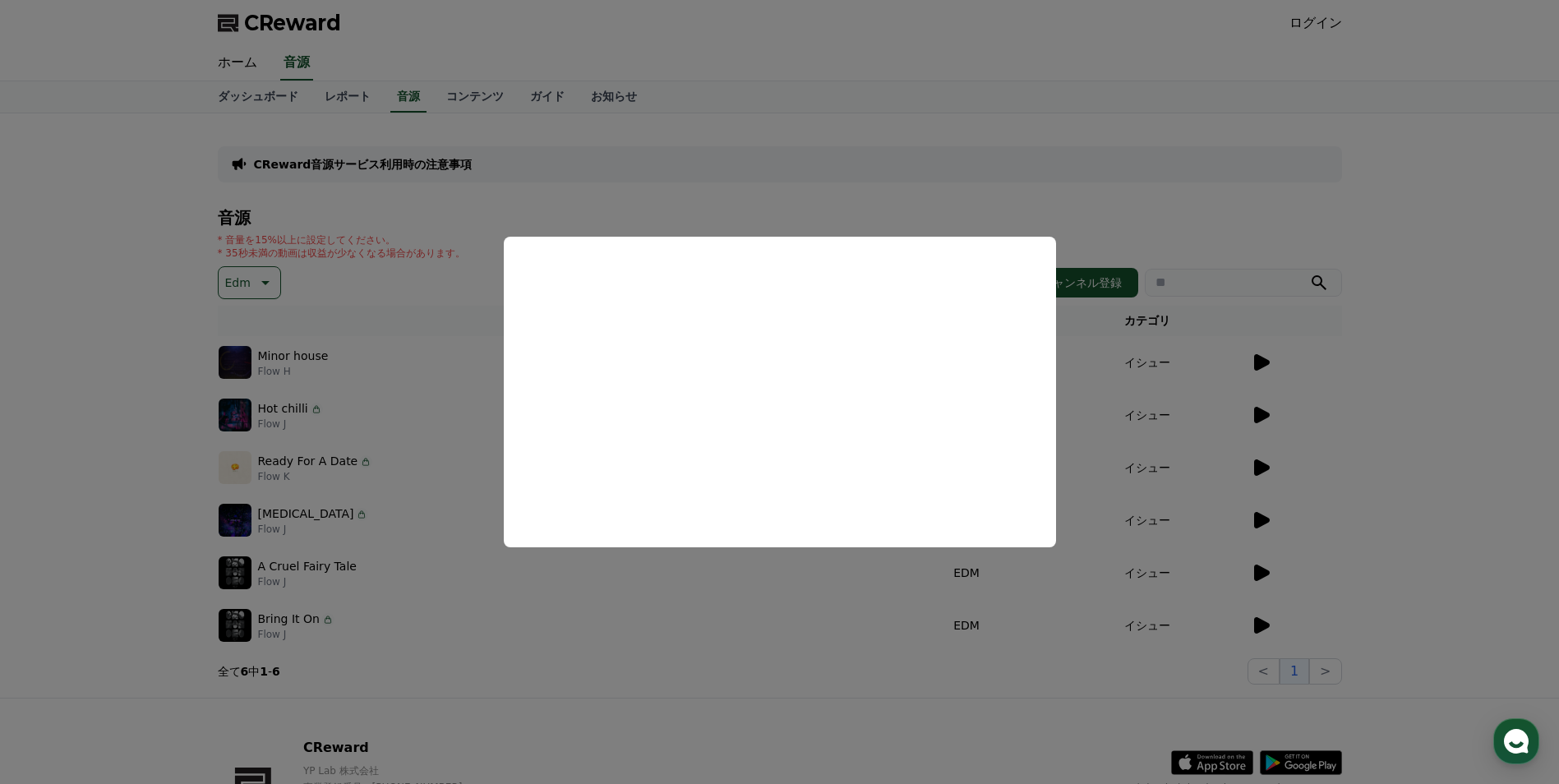
click at [1405, 432] on button "close modal" at bounding box center [779, 392] width 1559 height 784
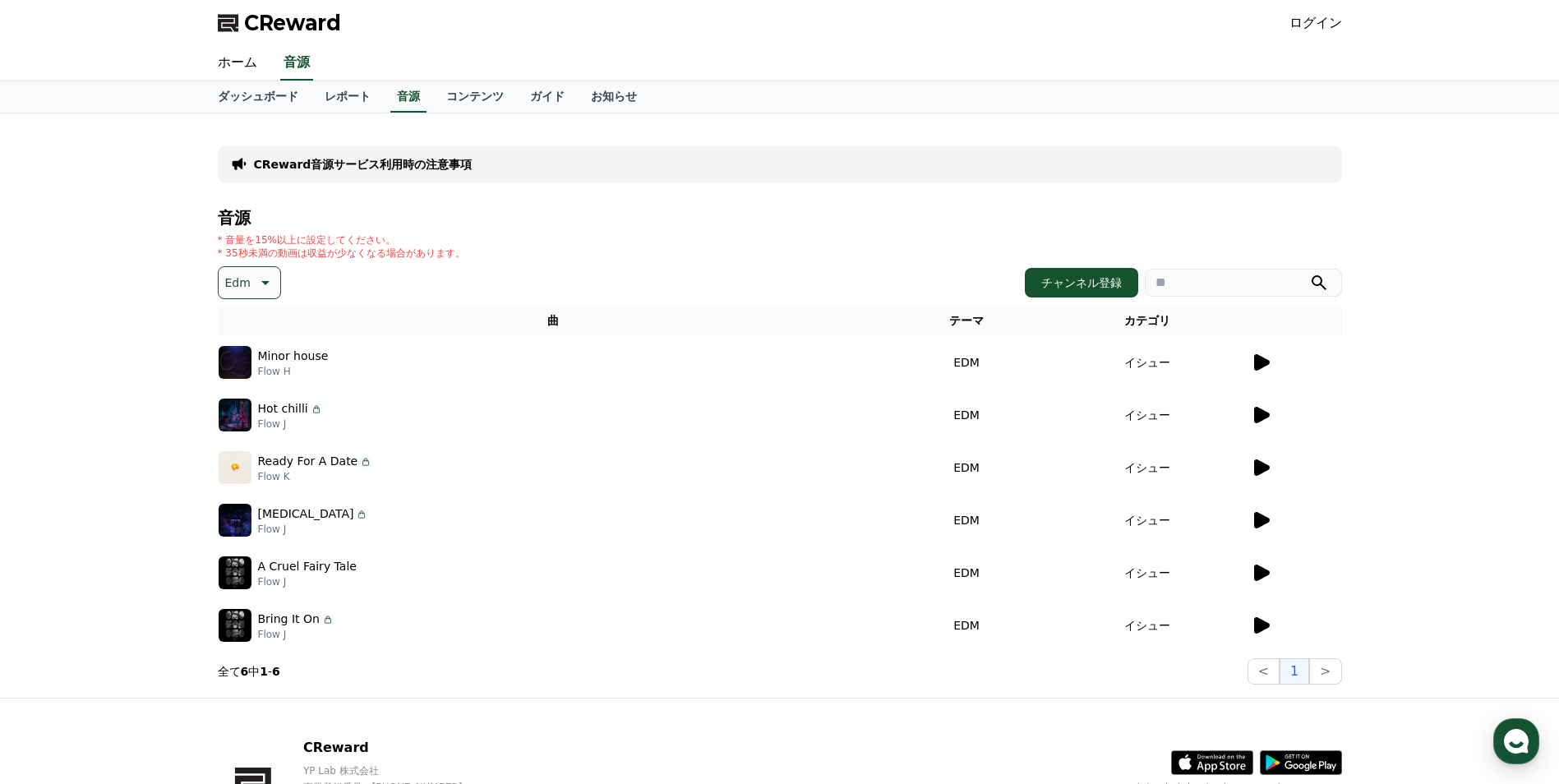
click at [1259, 631] on icon at bounding box center [1262, 624] width 16 height 17
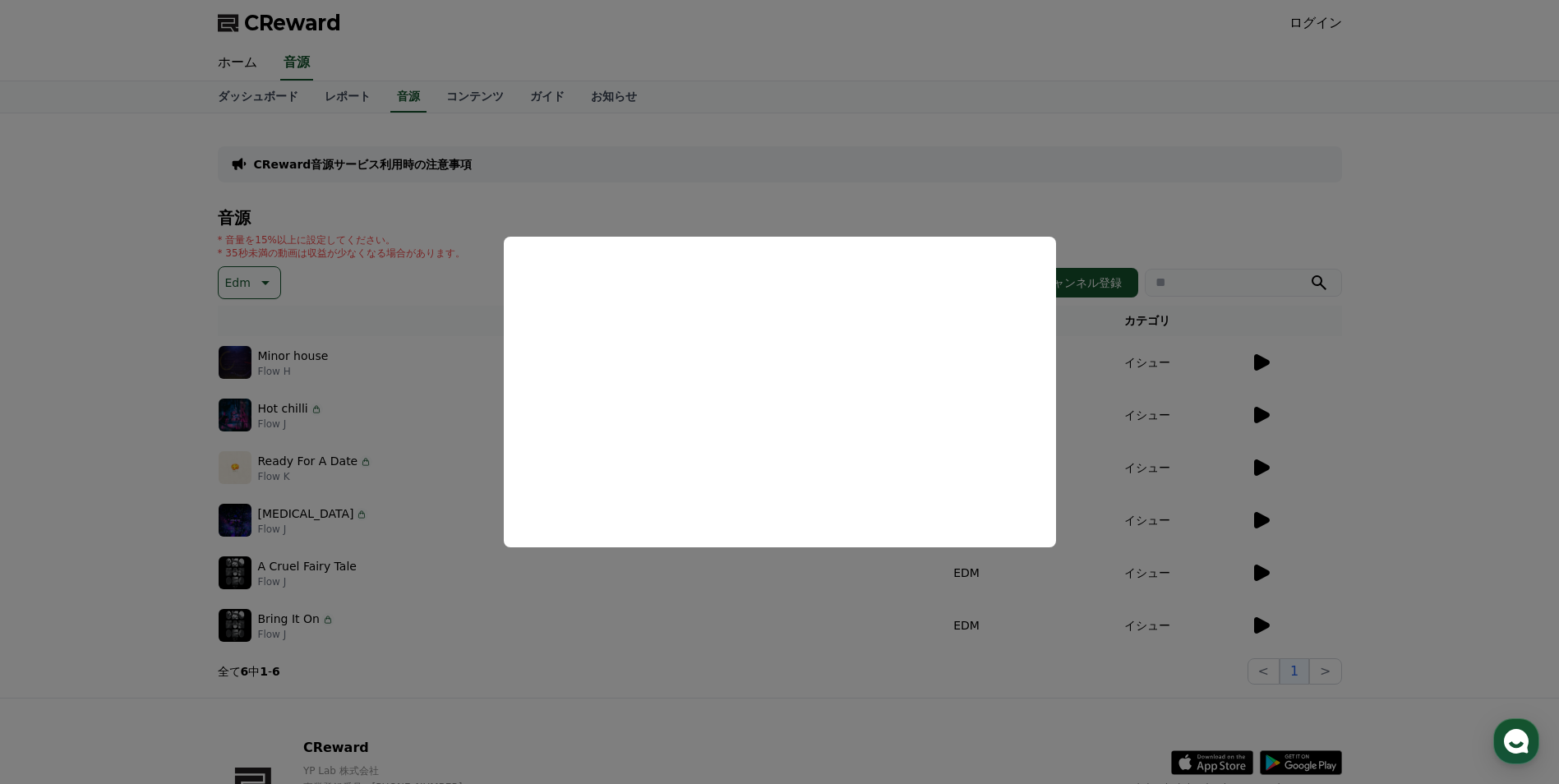
click at [123, 400] on button "close modal" at bounding box center [779, 392] width 1559 height 784
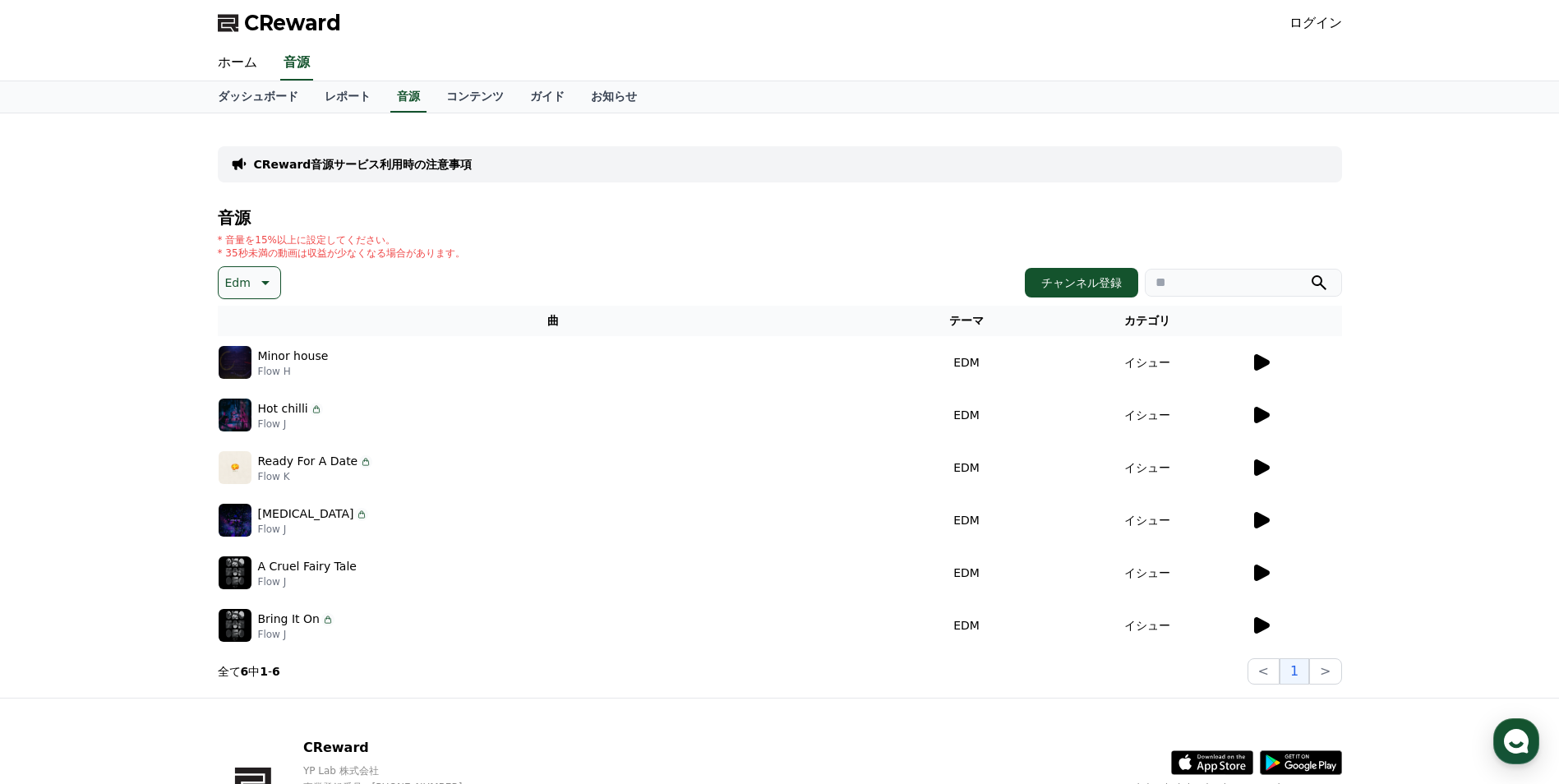
click at [239, 284] on p "Edm" at bounding box center [237, 283] width 25 height 23
click at [239, 338] on button "明るい" at bounding box center [243, 332] width 48 height 36
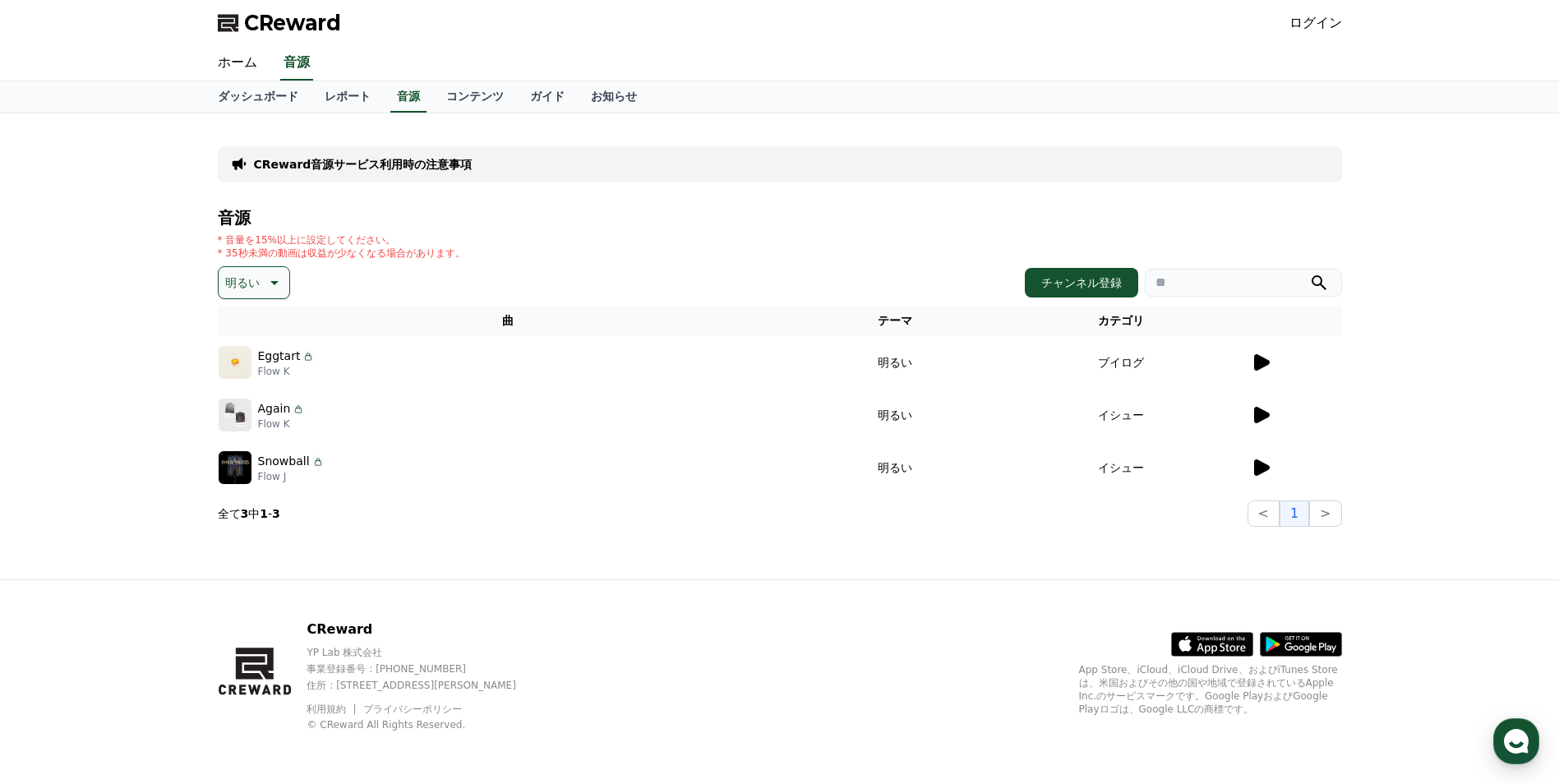
click at [1254, 470] on icon at bounding box center [1261, 467] width 20 height 20
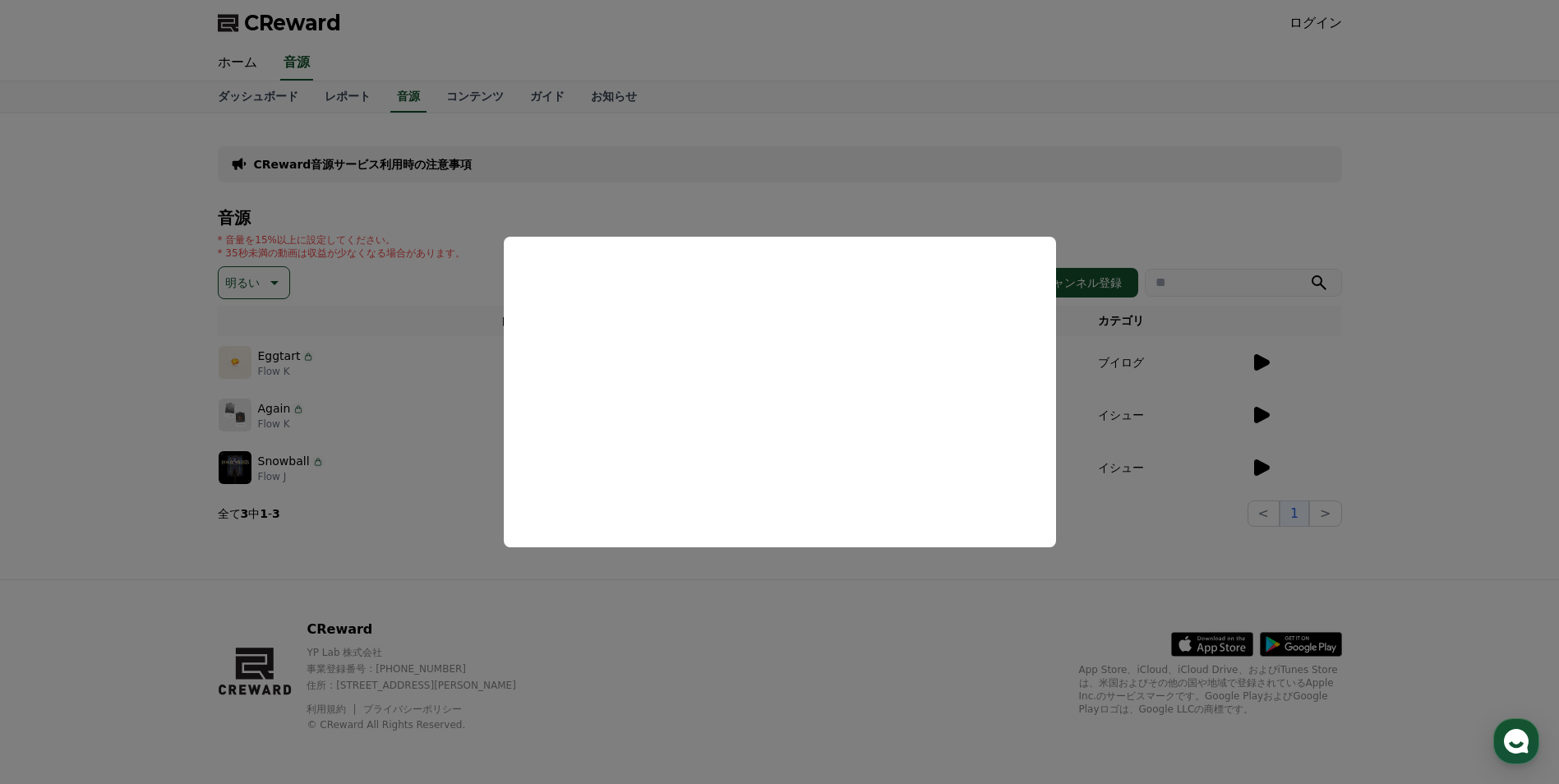
click at [1335, 407] on button "close modal" at bounding box center [779, 392] width 1559 height 784
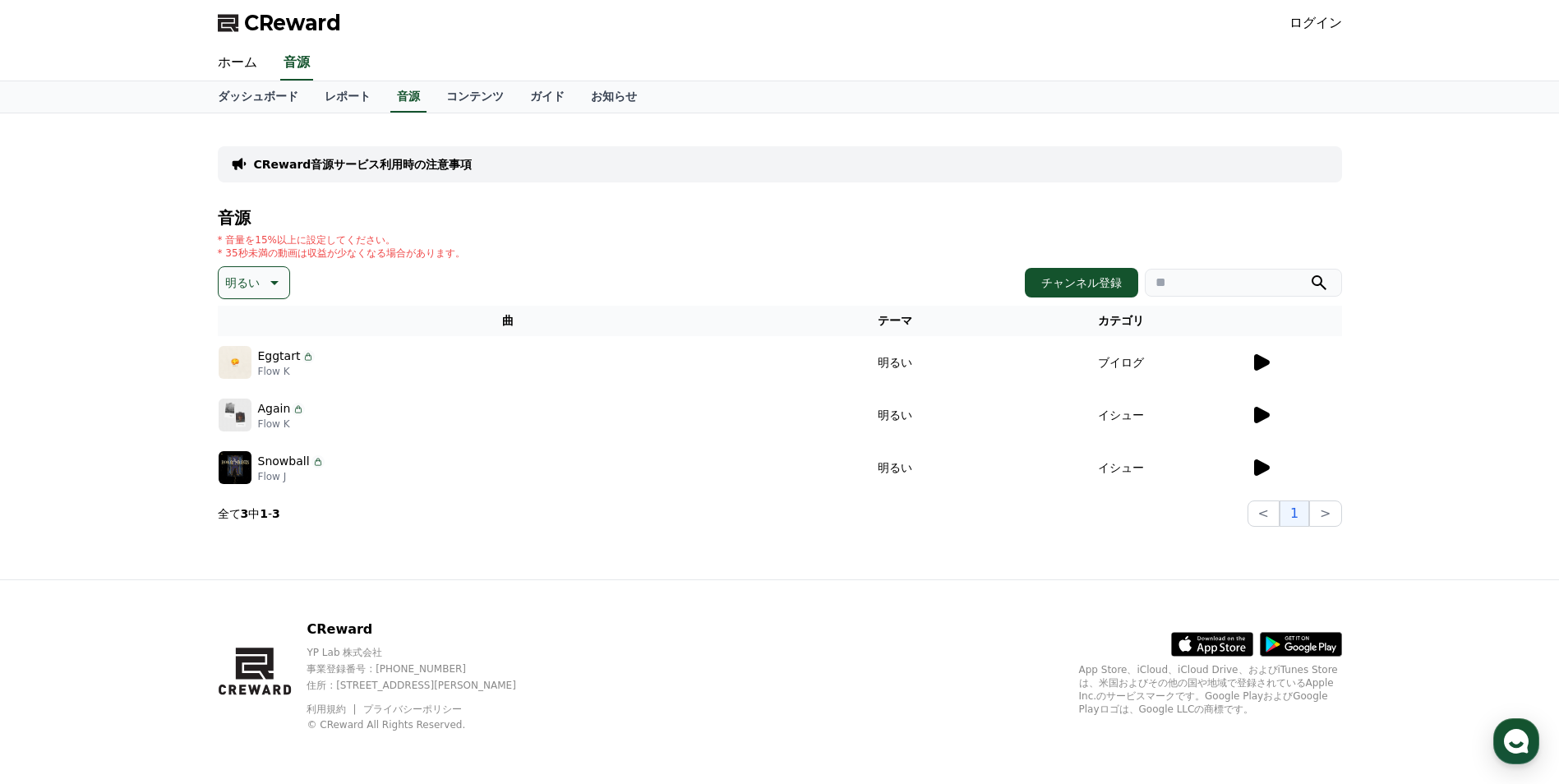
click at [1259, 369] on icon at bounding box center [1262, 362] width 16 height 17
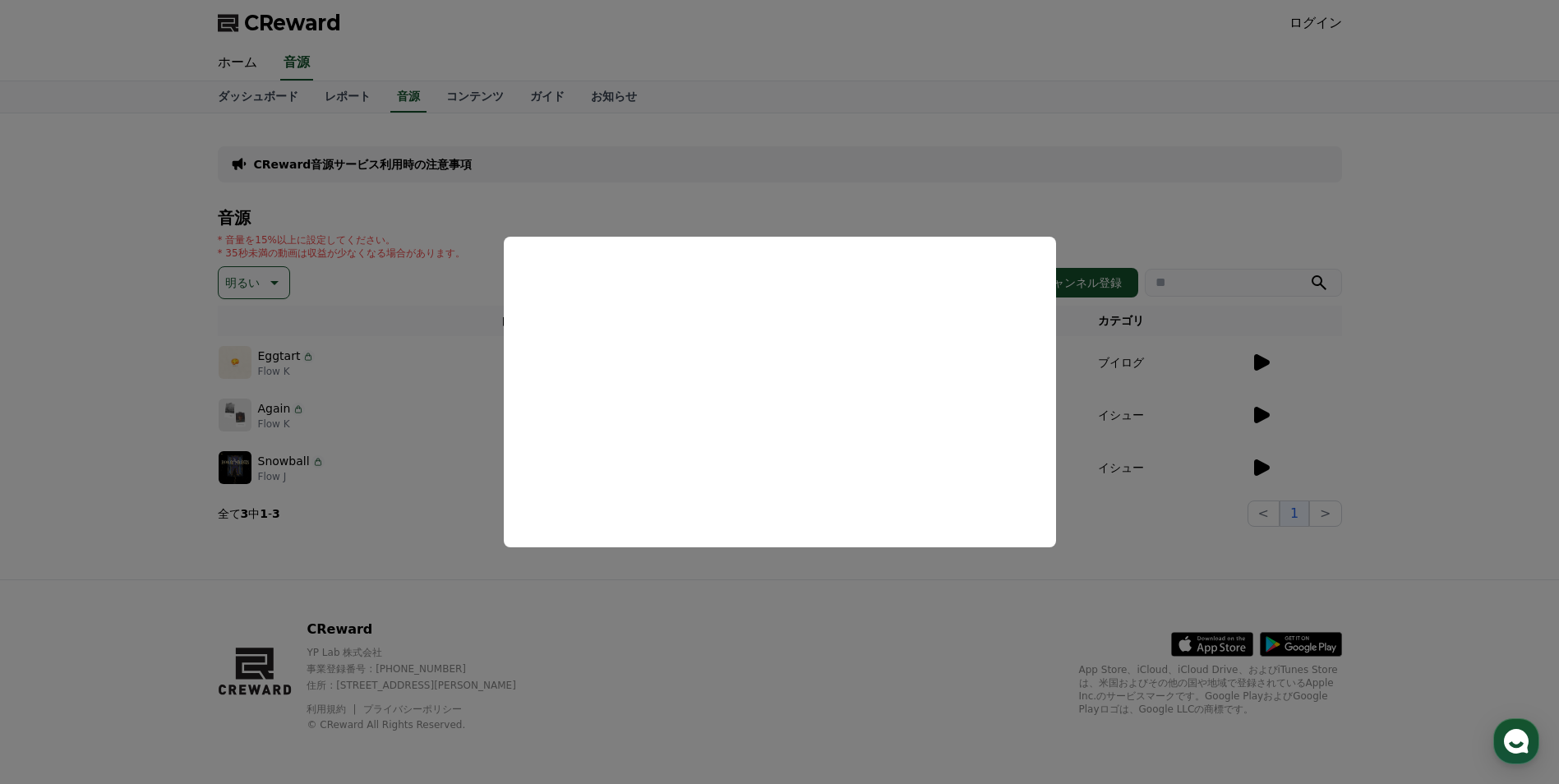
click at [1337, 406] on button "close modal" at bounding box center [779, 392] width 1559 height 784
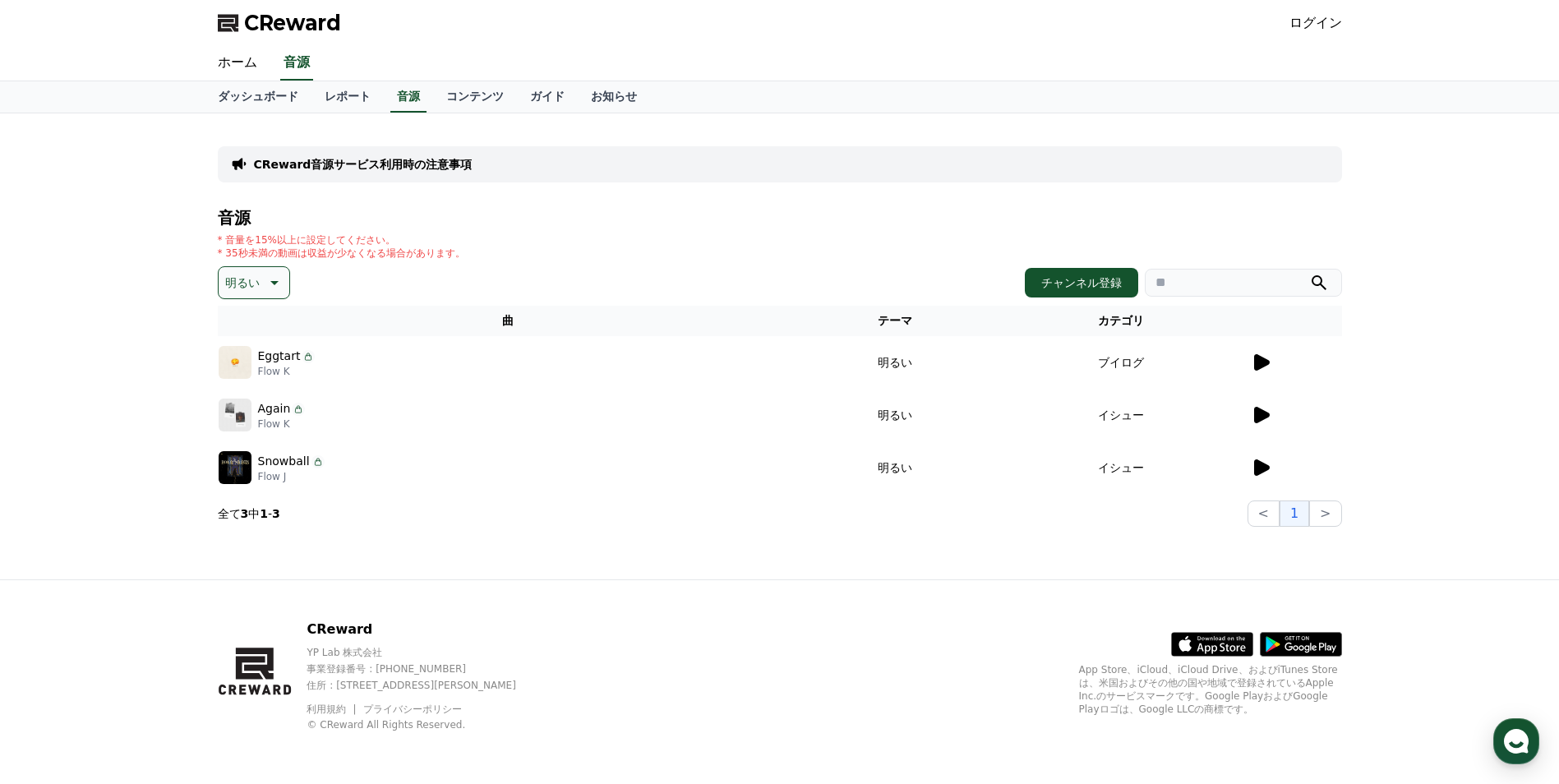
click at [1253, 419] on icon at bounding box center [1261, 414] width 20 height 20
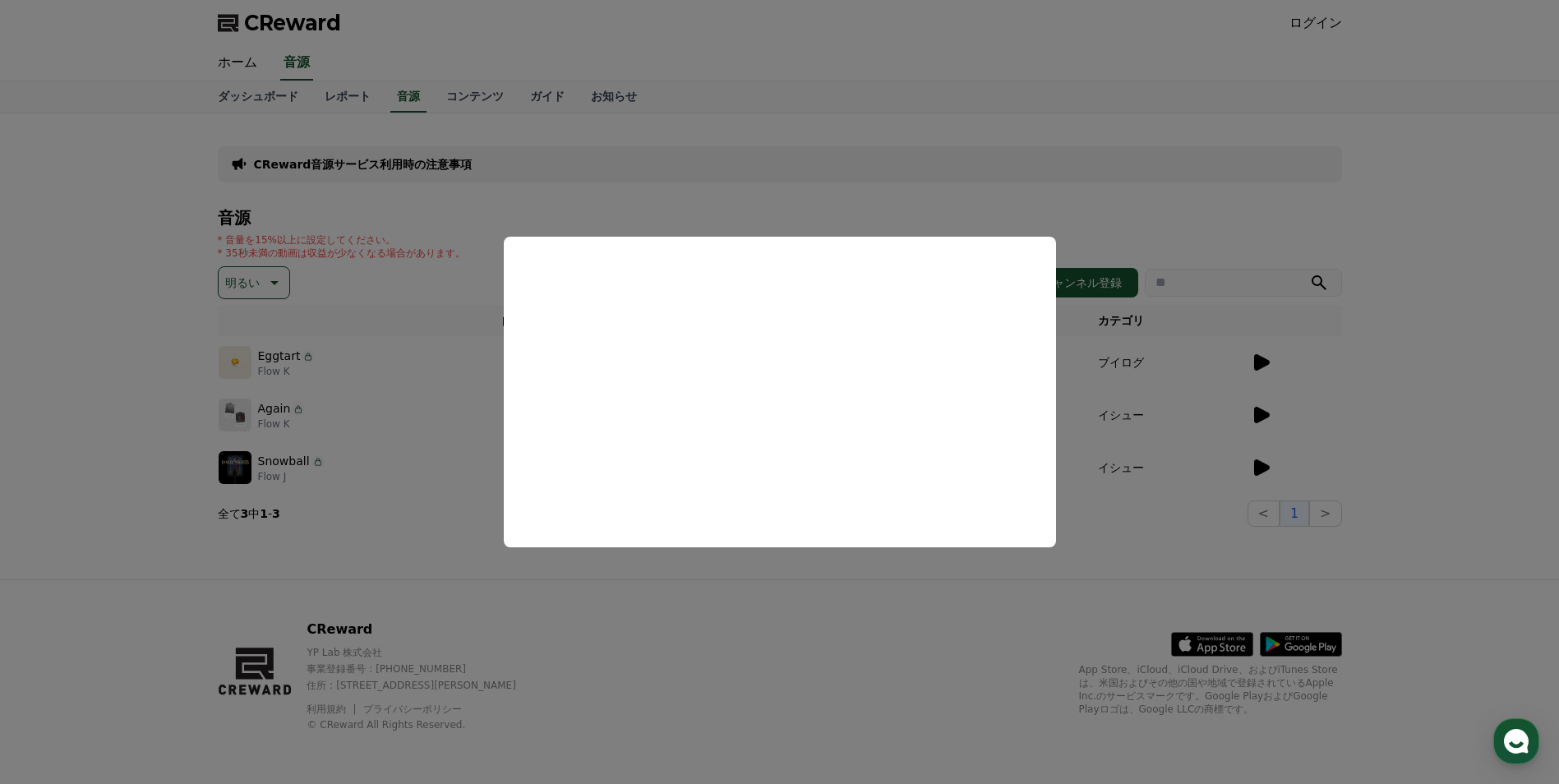
click at [573, 170] on button "close modal" at bounding box center [779, 392] width 1559 height 784
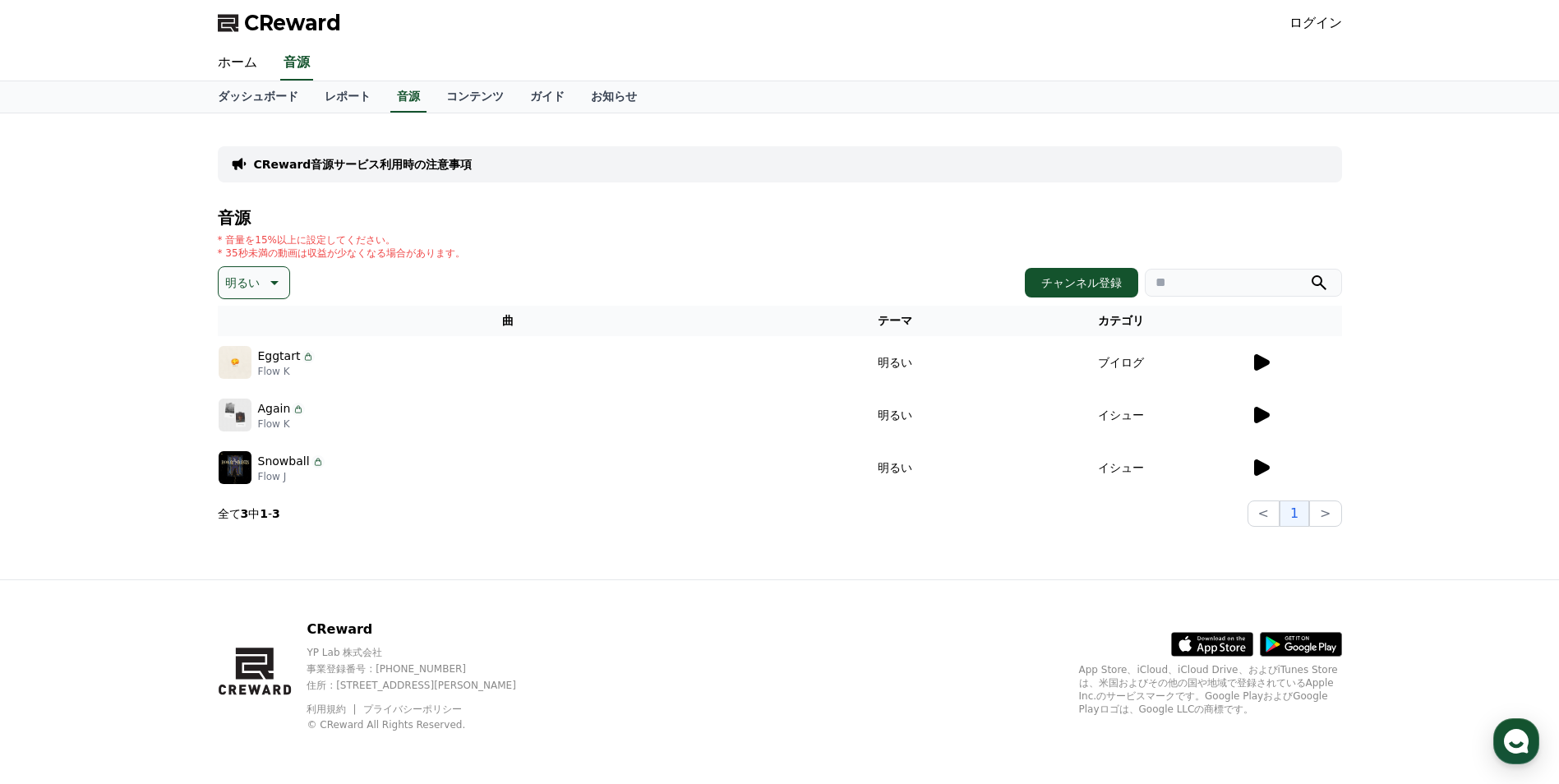
click at [304, 28] on span "CReward" at bounding box center [292, 23] width 97 height 26
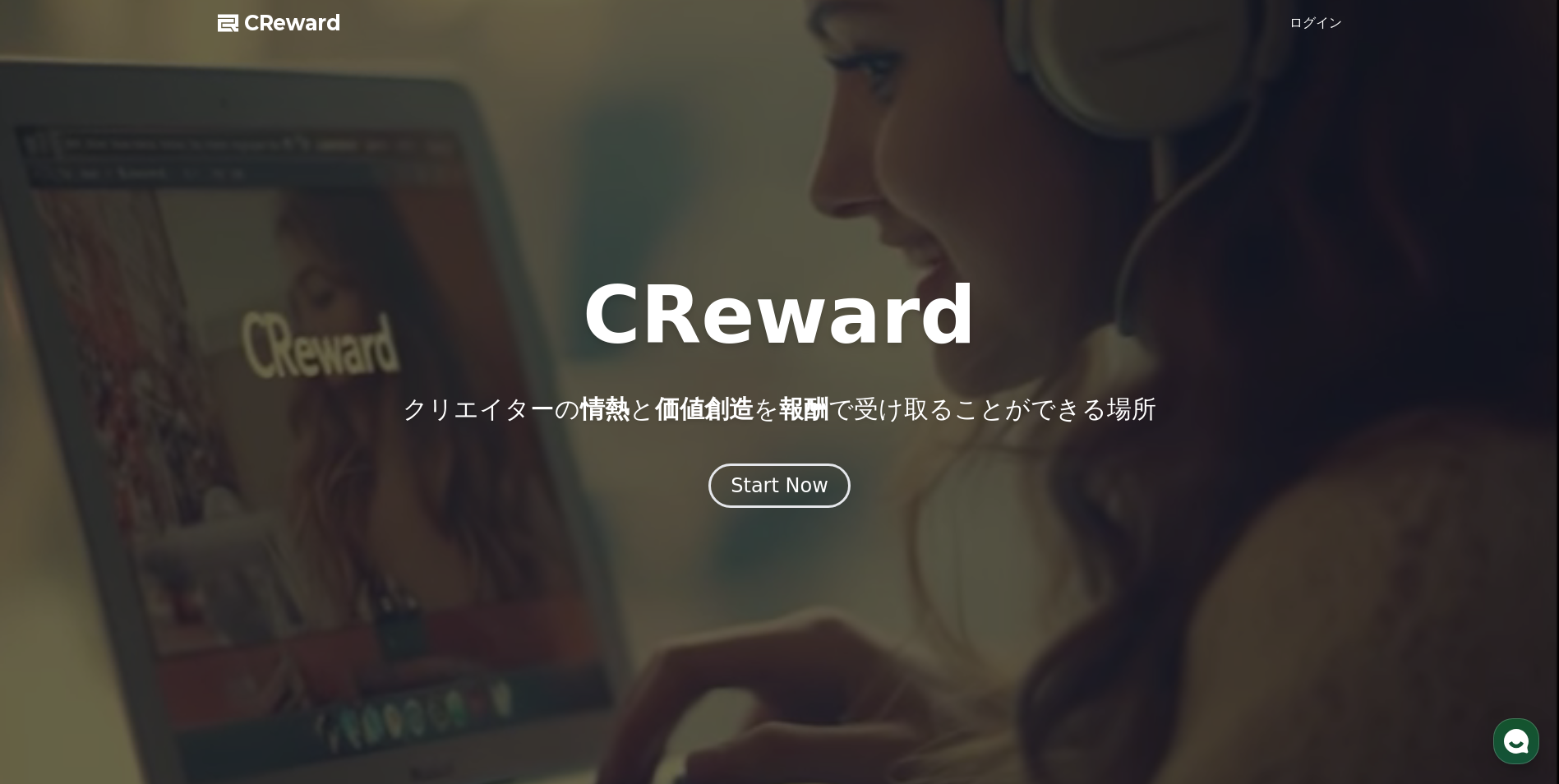
click at [1323, 23] on link "ログイン" at bounding box center [1316, 23] width 52 height 20
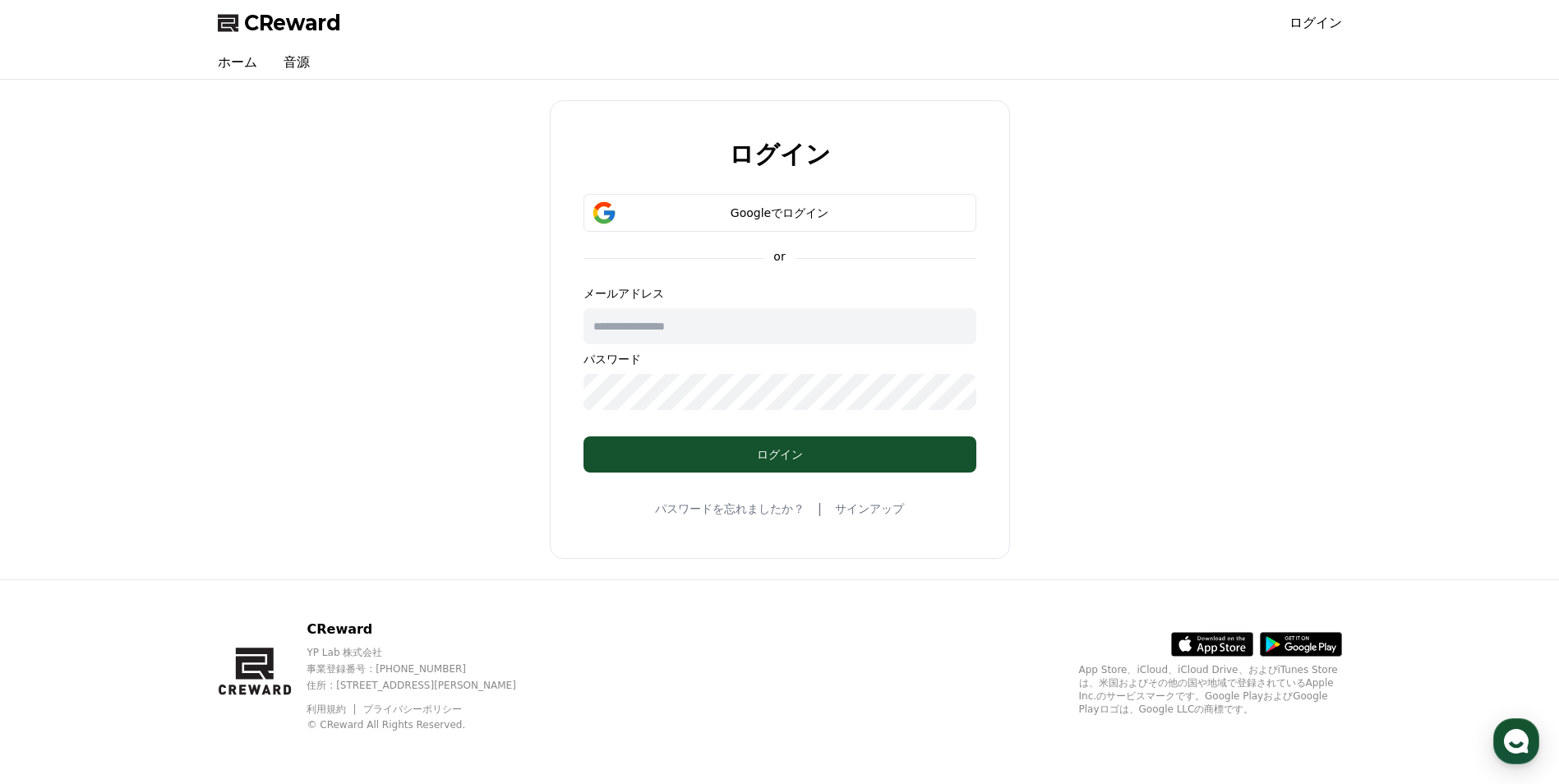
click at [858, 509] on link "サインアップ" at bounding box center [869, 508] width 69 height 17
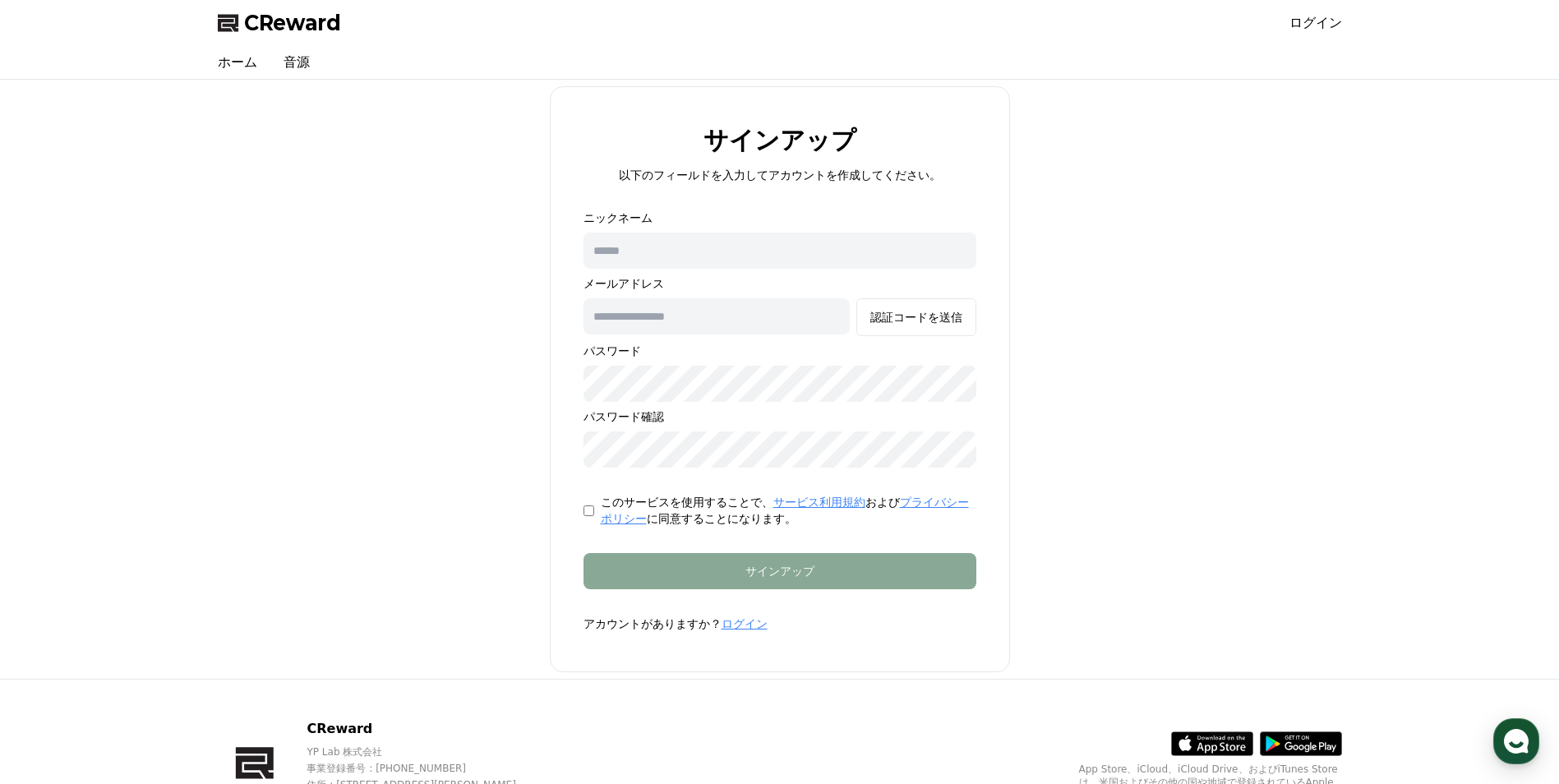
click at [715, 258] on input "text" at bounding box center [780, 250] width 393 height 36
type input "***"
click at [715, 313] on input "text" at bounding box center [716, 316] width 266 height 36
type input "**********"
click at [943, 316] on div "認証コードを送信" at bounding box center [917, 317] width 92 height 17
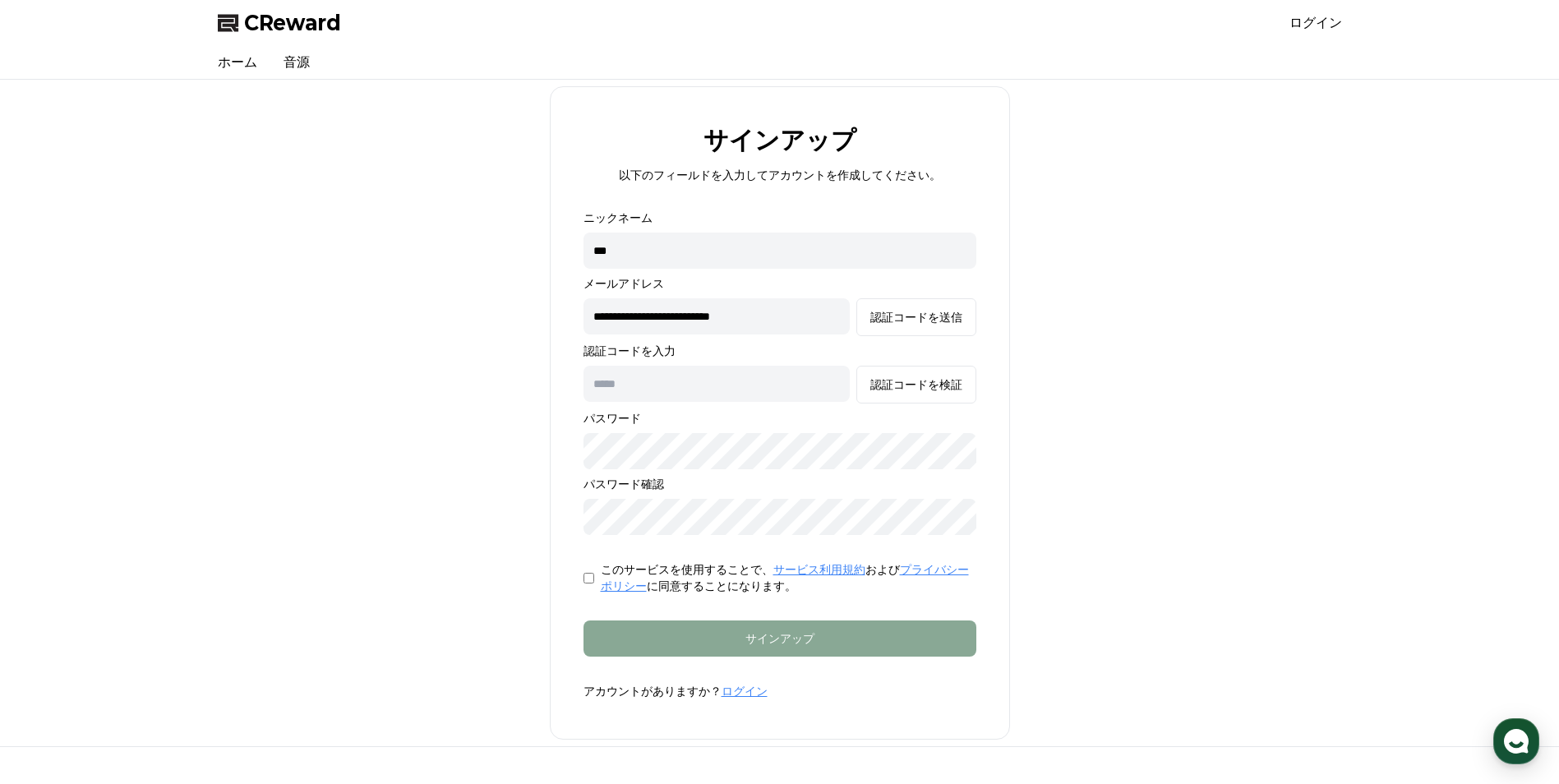
click at [823, 378] on input "text" at bounding box center [716, 383] width 266 height 36
type input "******"
click at [924, 388] on div "認証コードを検証" at bounding box center [917, 384] width 92 height 17
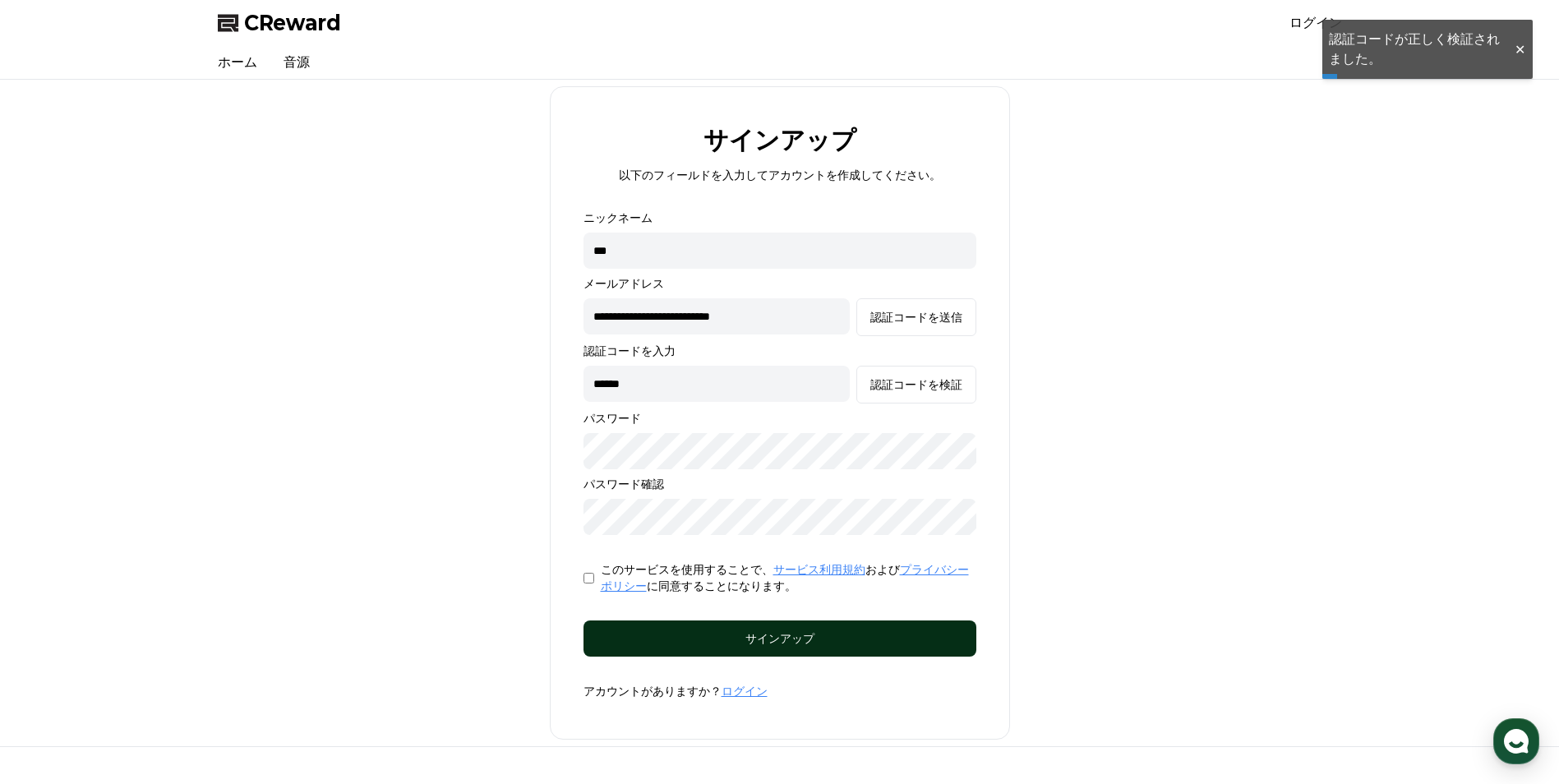
click at [852, 650] on button "サインアップ" at bounding box center [780, 637] width 393 height 36
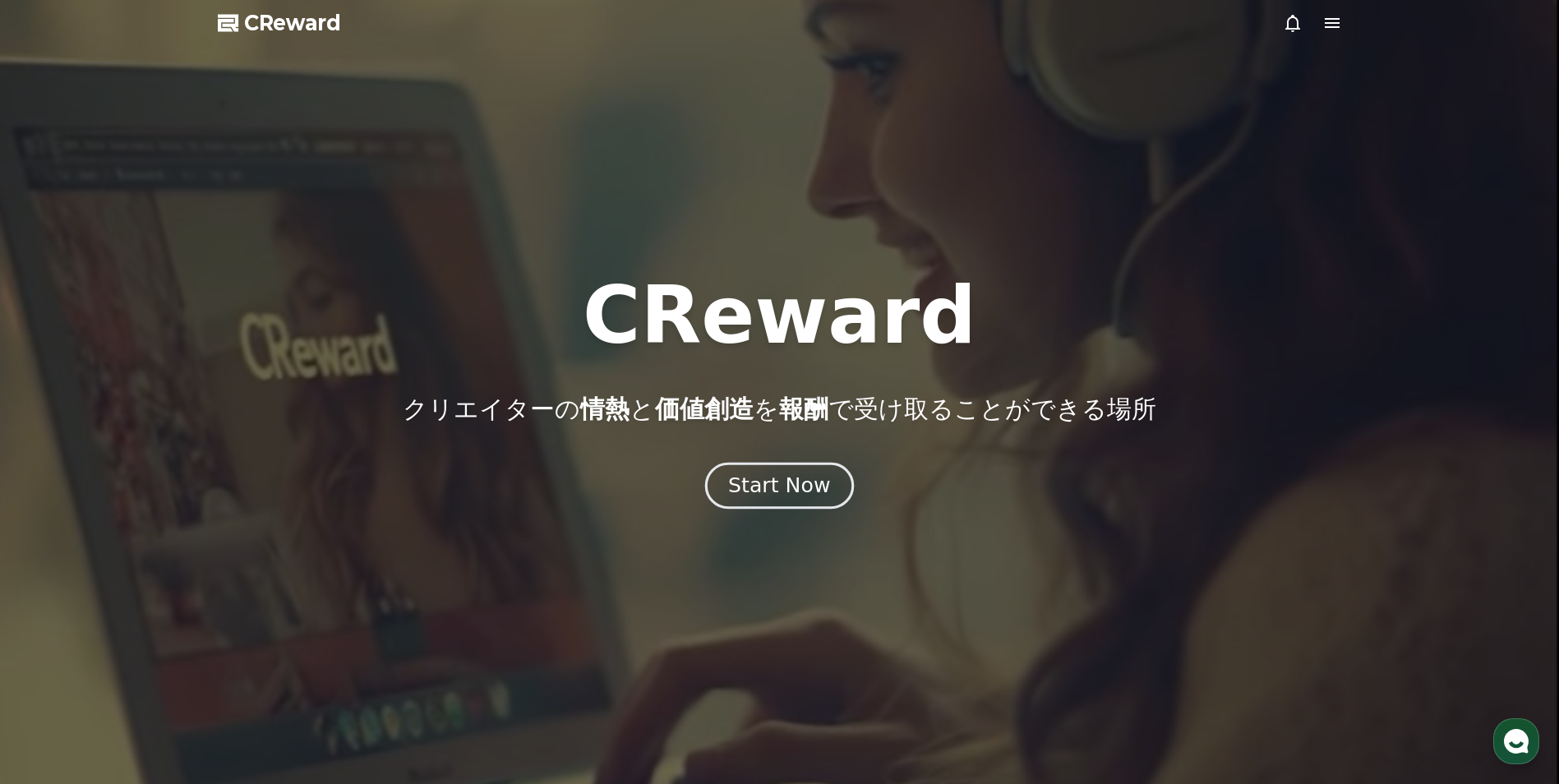
click at [737, 487] on div "Start Now" at bounding box center [779, 486] width 102 height 28
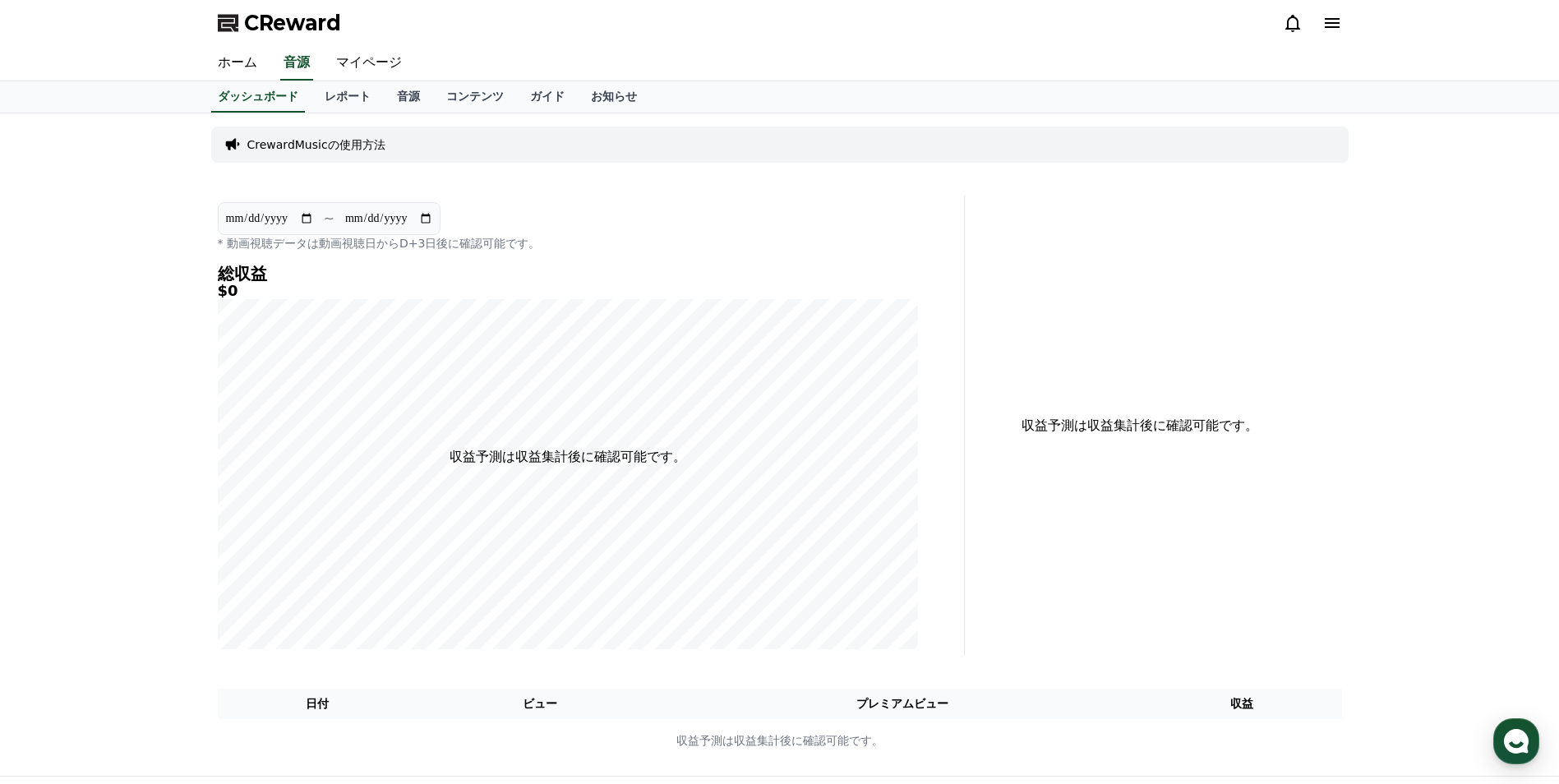
click at [317, 147] on p "CrewardMusicの使用方法" at bounding box center [317, 144] width 138 height 17
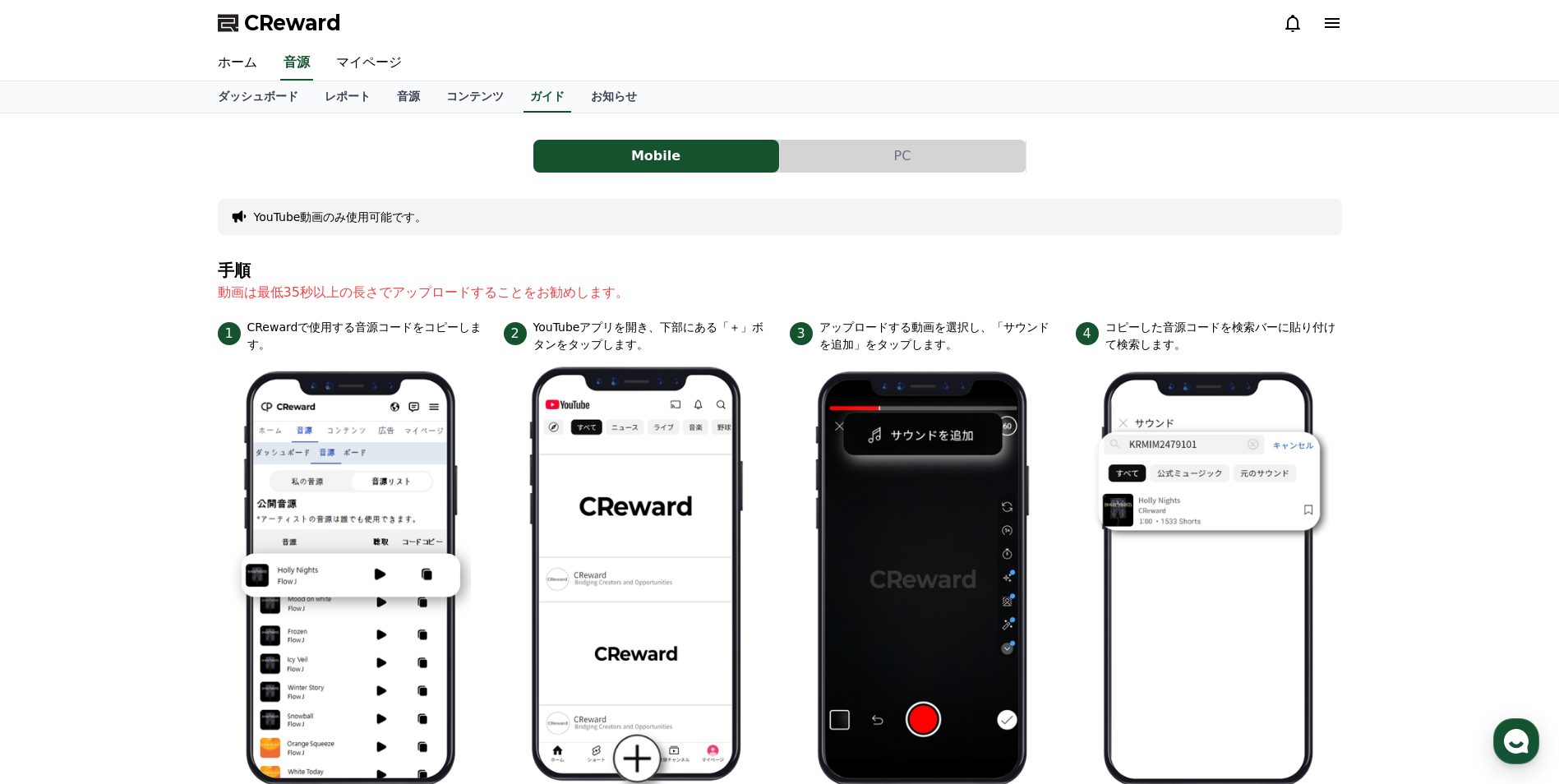
click at [893, 156] on button "PC" at bounding box center [903, 156] width 246 height 33
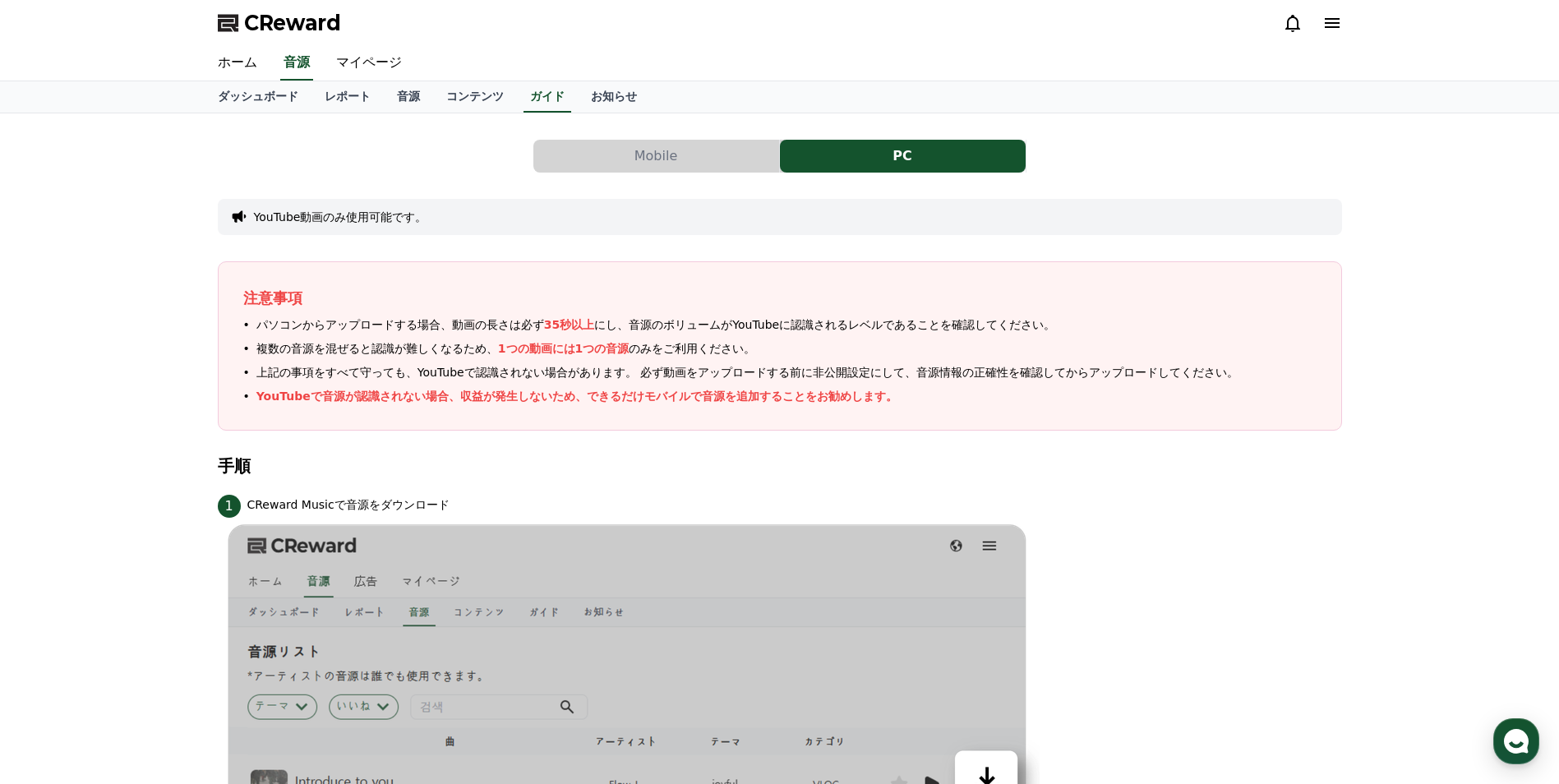
click at [297, 219] on button "YouTube動画のみ使用可能です。" at bounding box center [340, 216] width 174 height 17
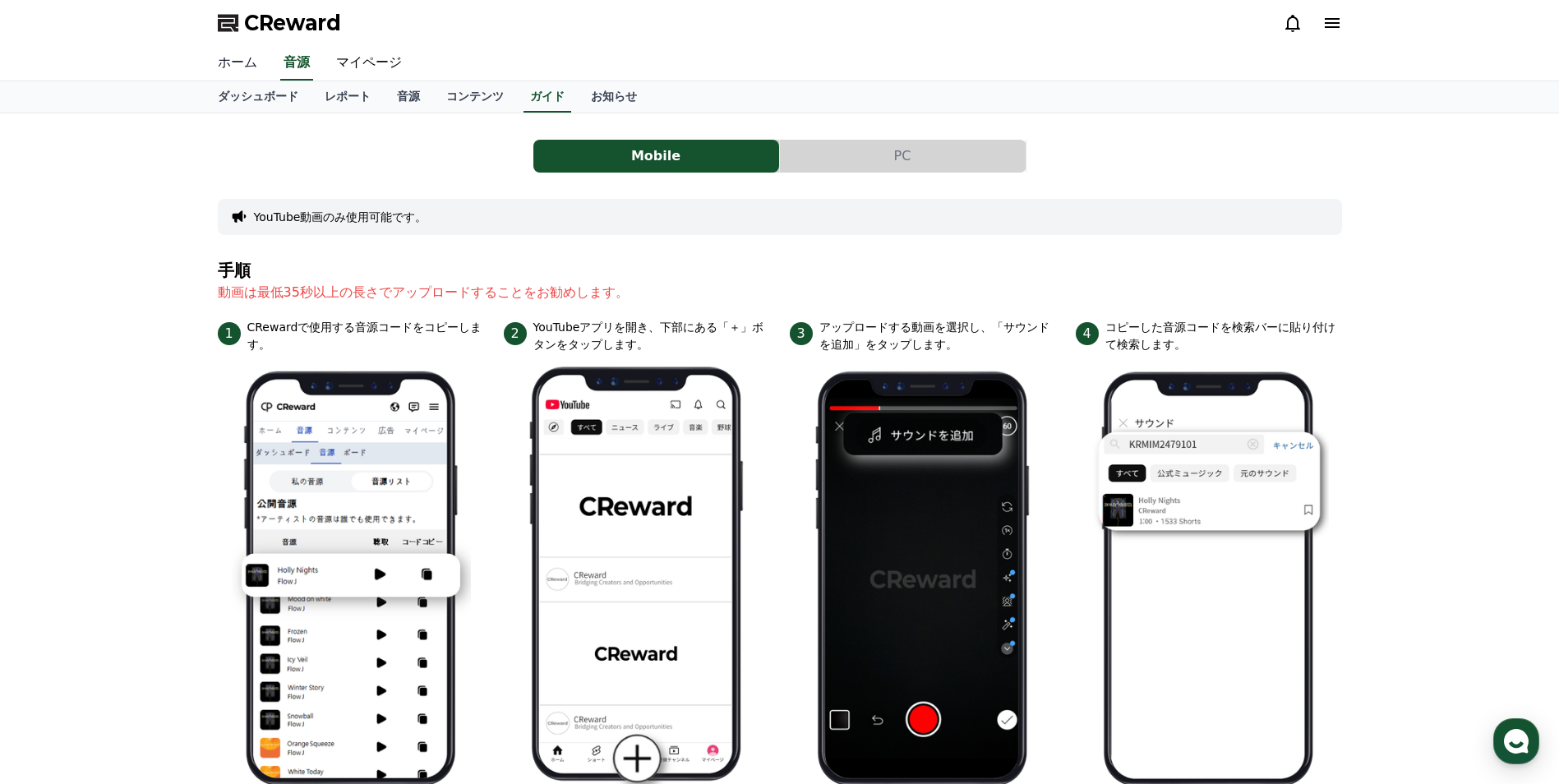
click at [223, 71] on link "ホーム" at bounding box center [237, 64] width 65 height 35
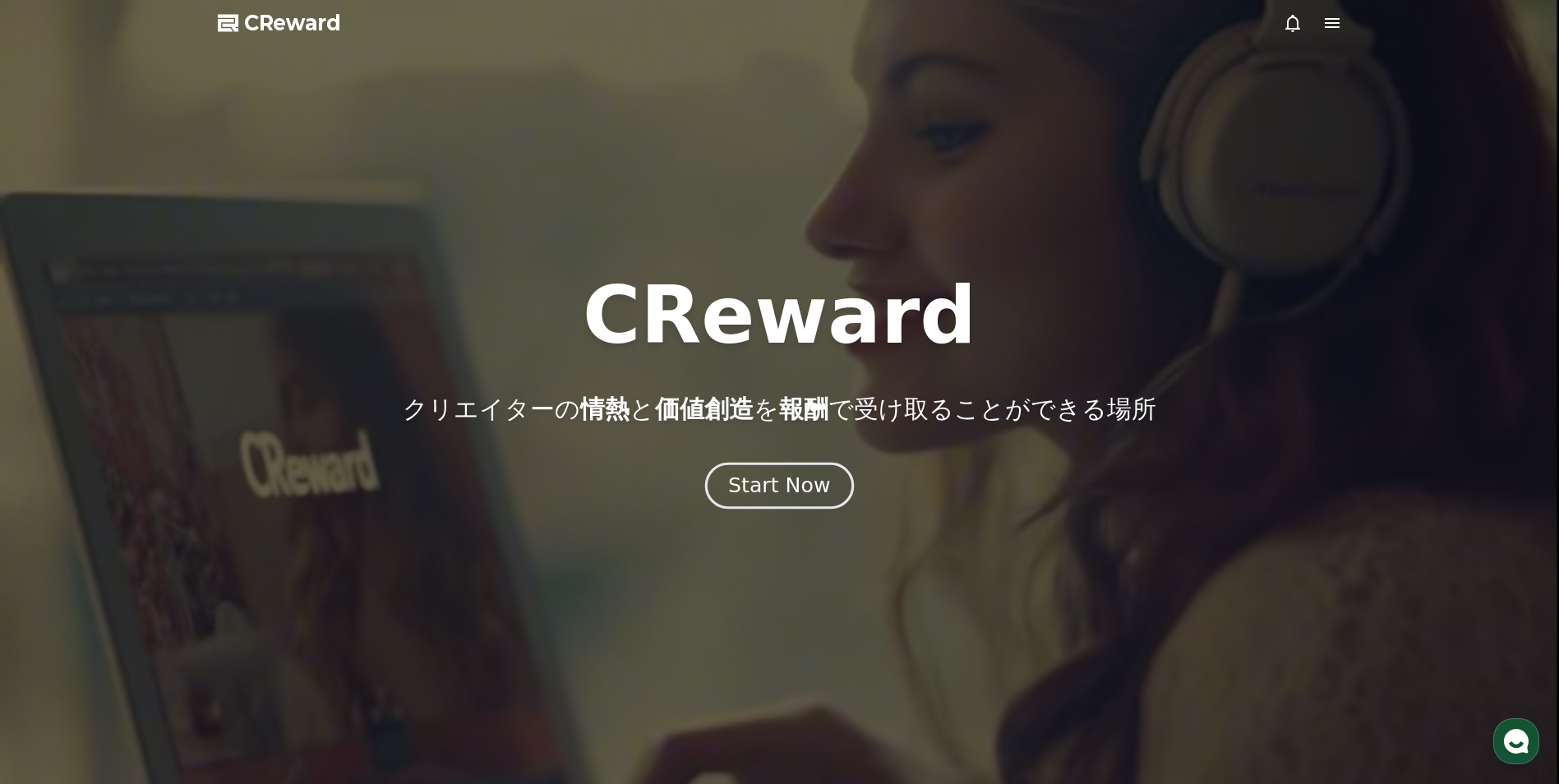
click at [770, 498] on div "Start Now" at bounding box center [779, 486] width 102 height 28
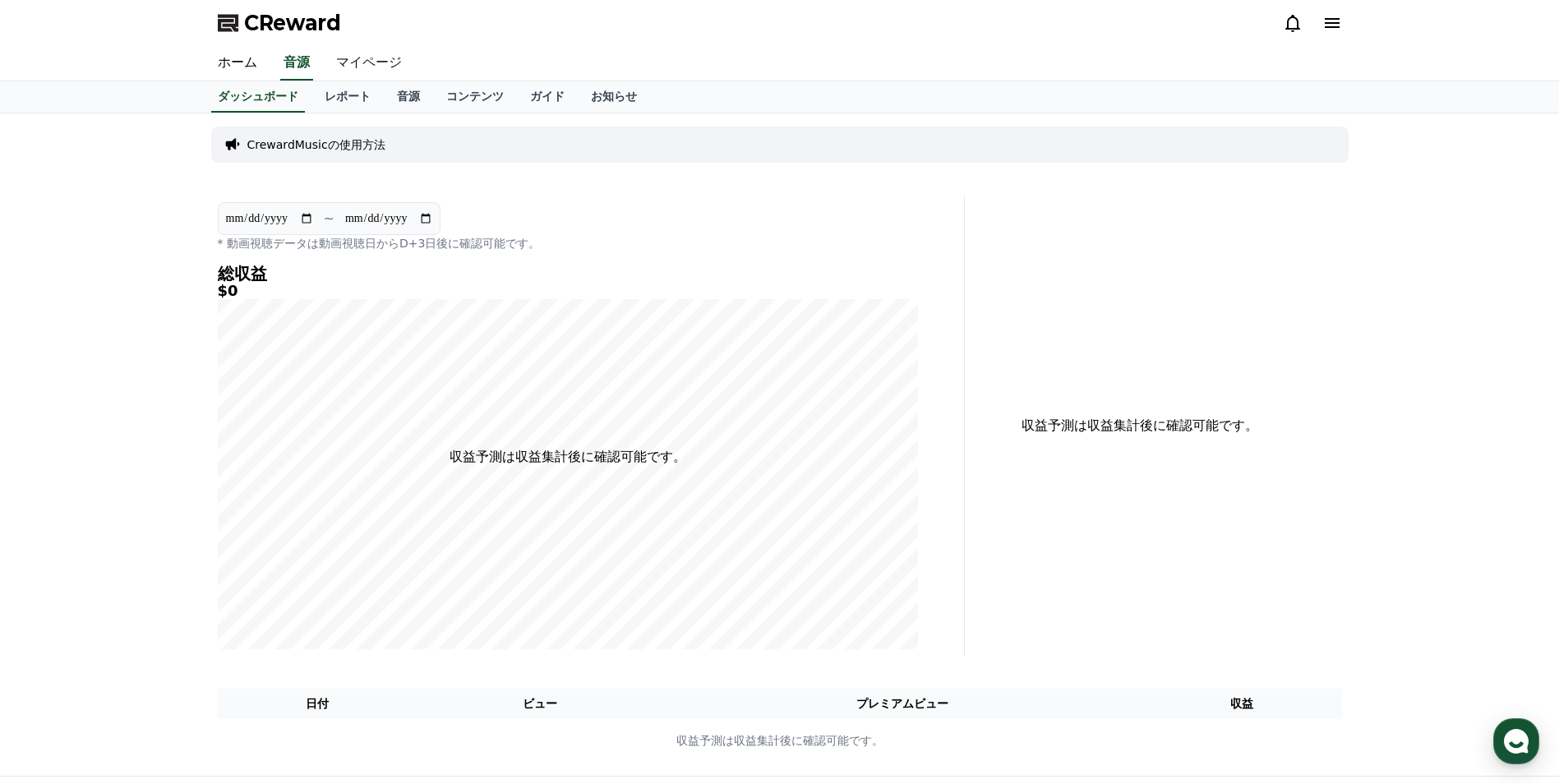
click at [338, 64] on link "マイページ" at bounding box center [369, 64] width 92 height 35
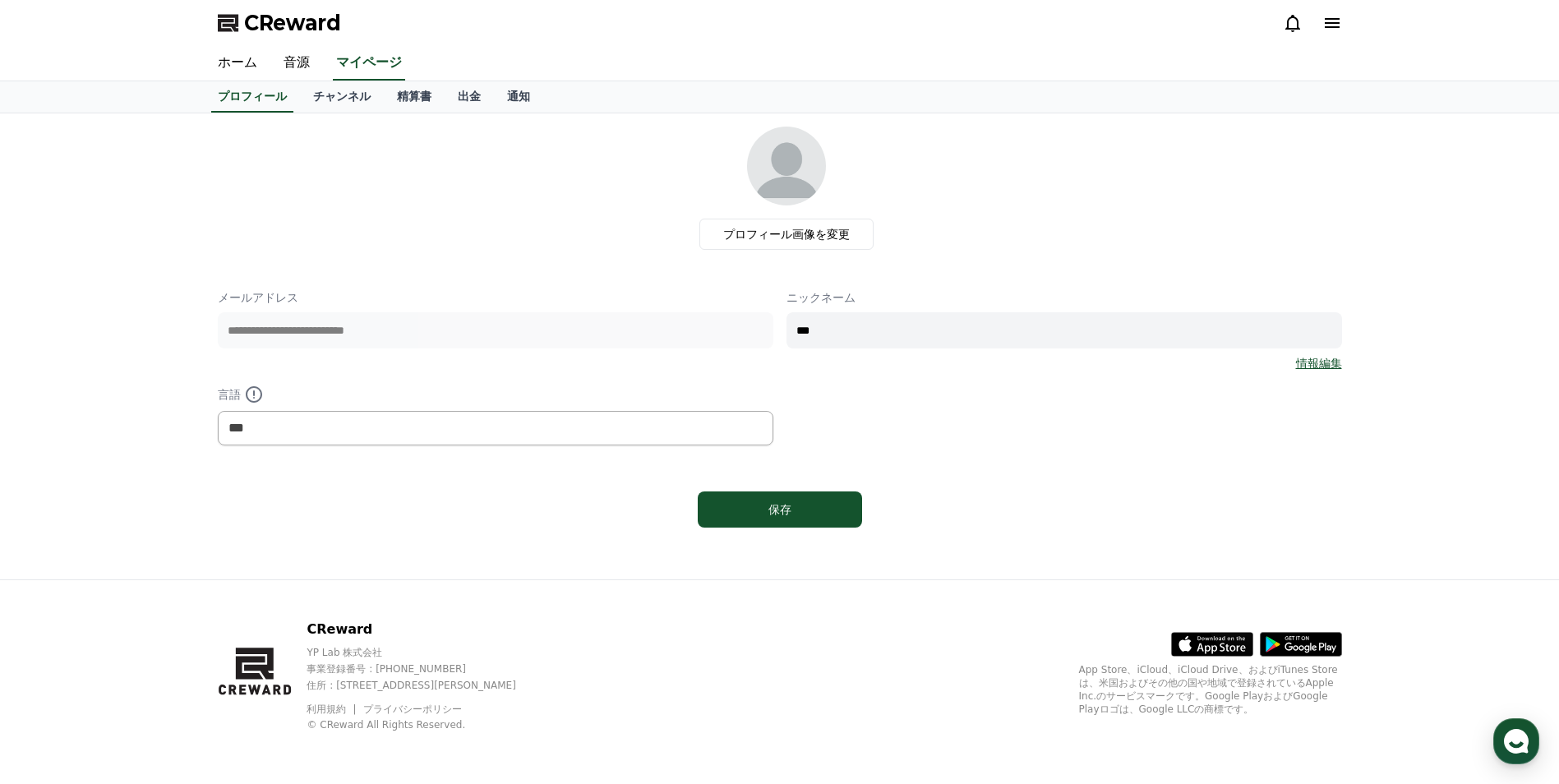
click at [1331, 17] on icon at bounding box center [1332, 23] width 20 height 20
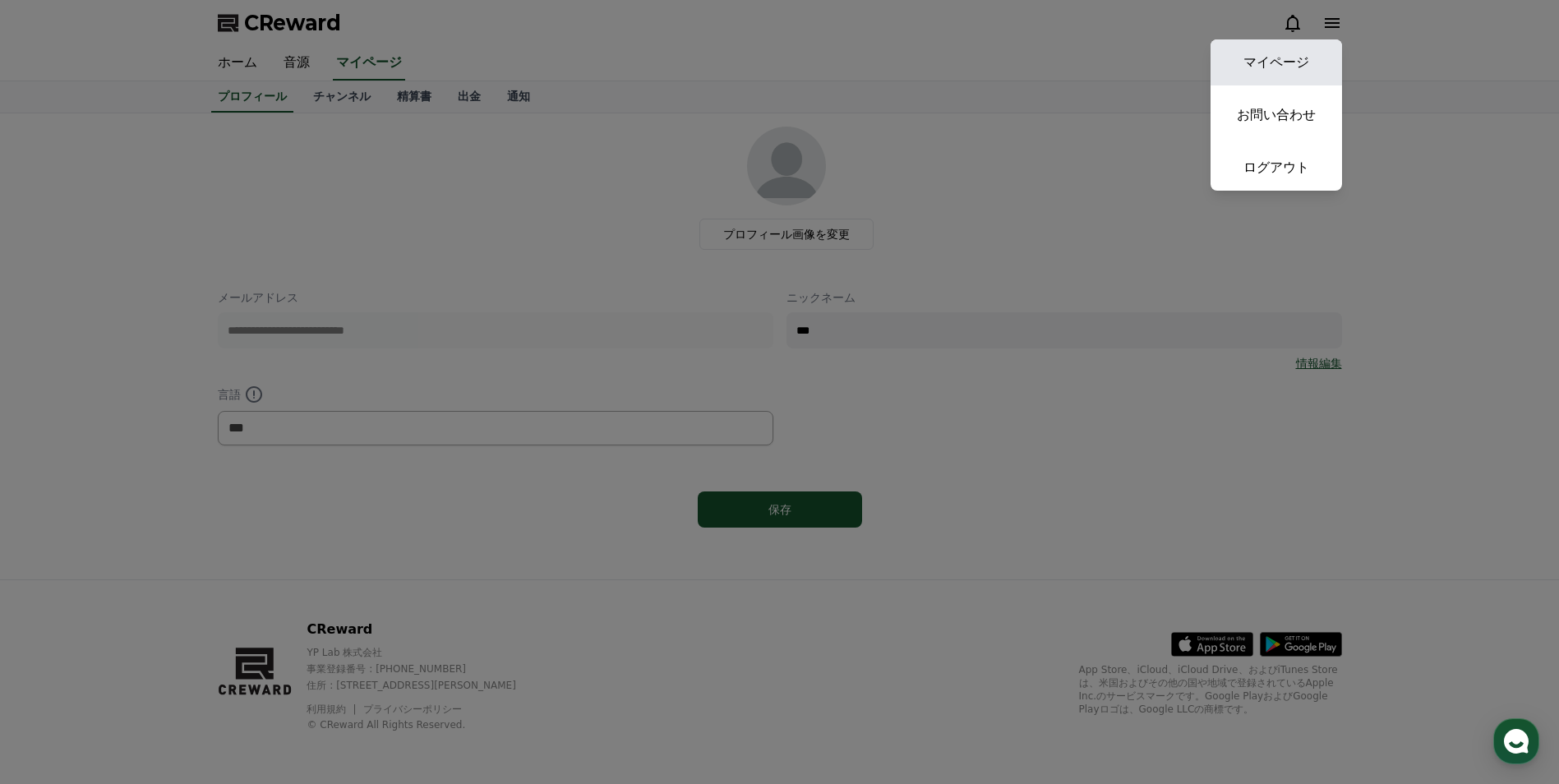
click at [1292, 63] on link "マイページ" at bounding box center [1276, 62] width 132 height 46
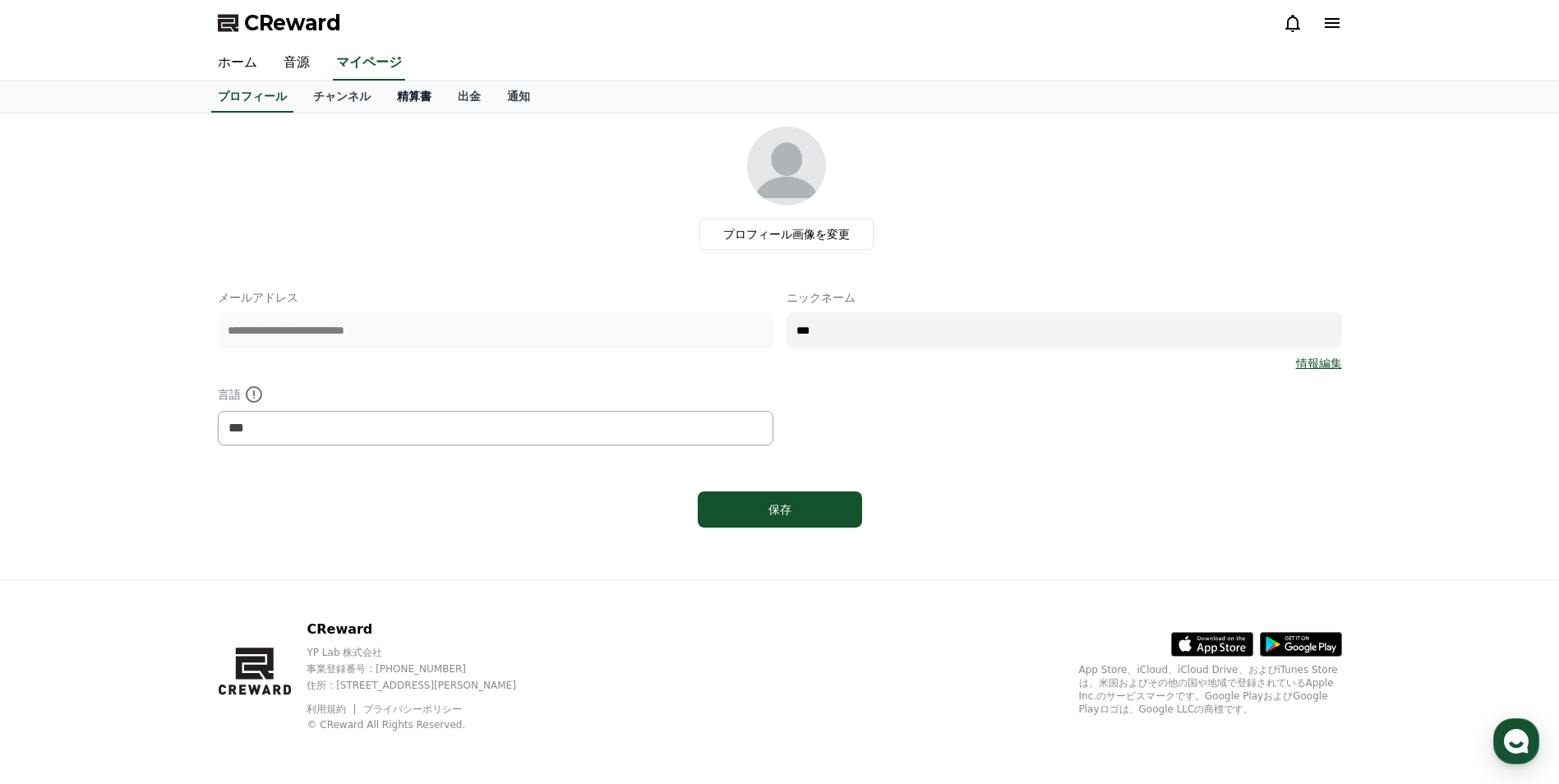
click at [384, 104] on link "精算書" at bounding box center [414, 97] width 61 height 31
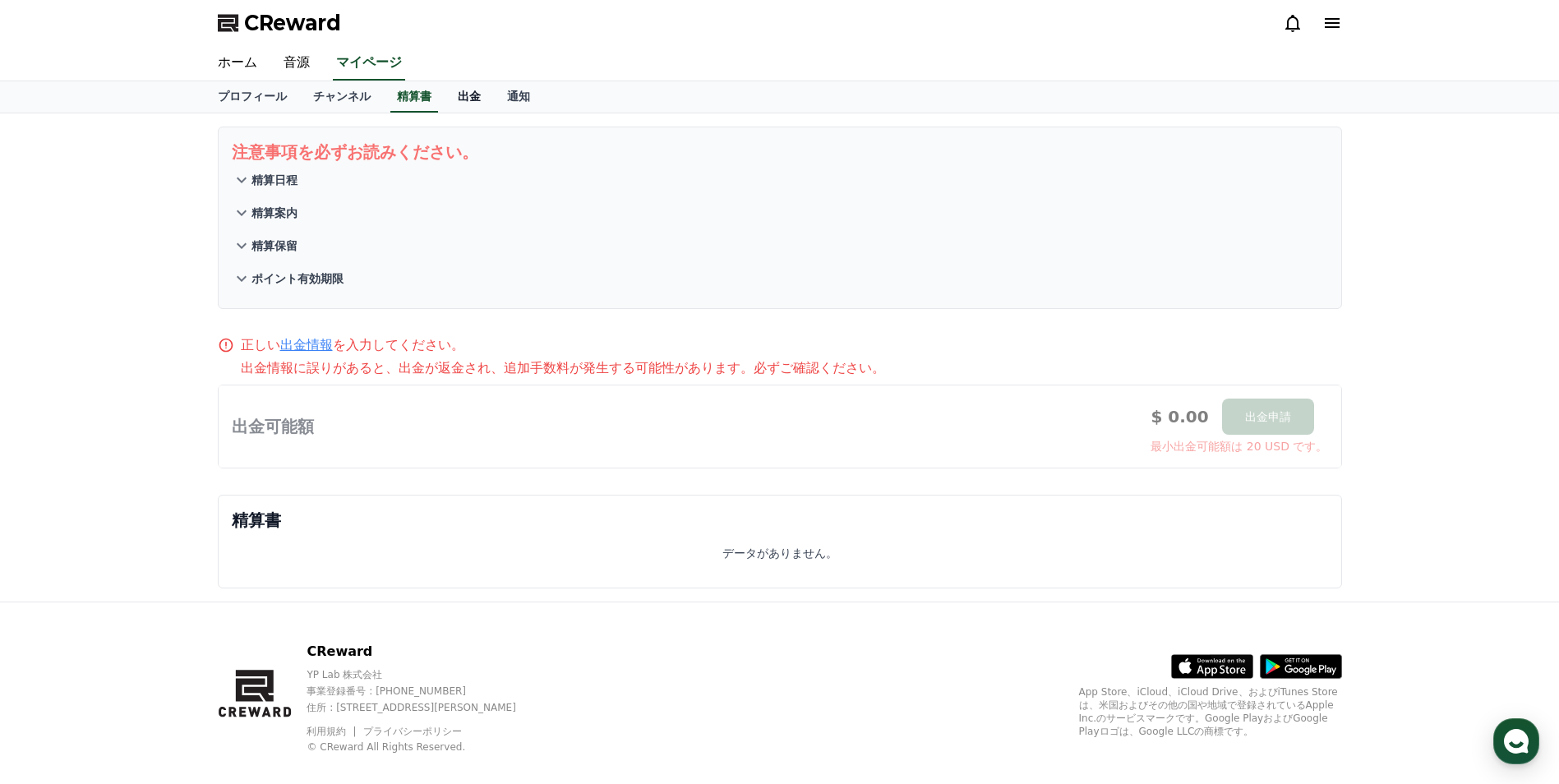
click at [450, 99] on link "出金" at bounding box center [469, 97] width 50 height 31
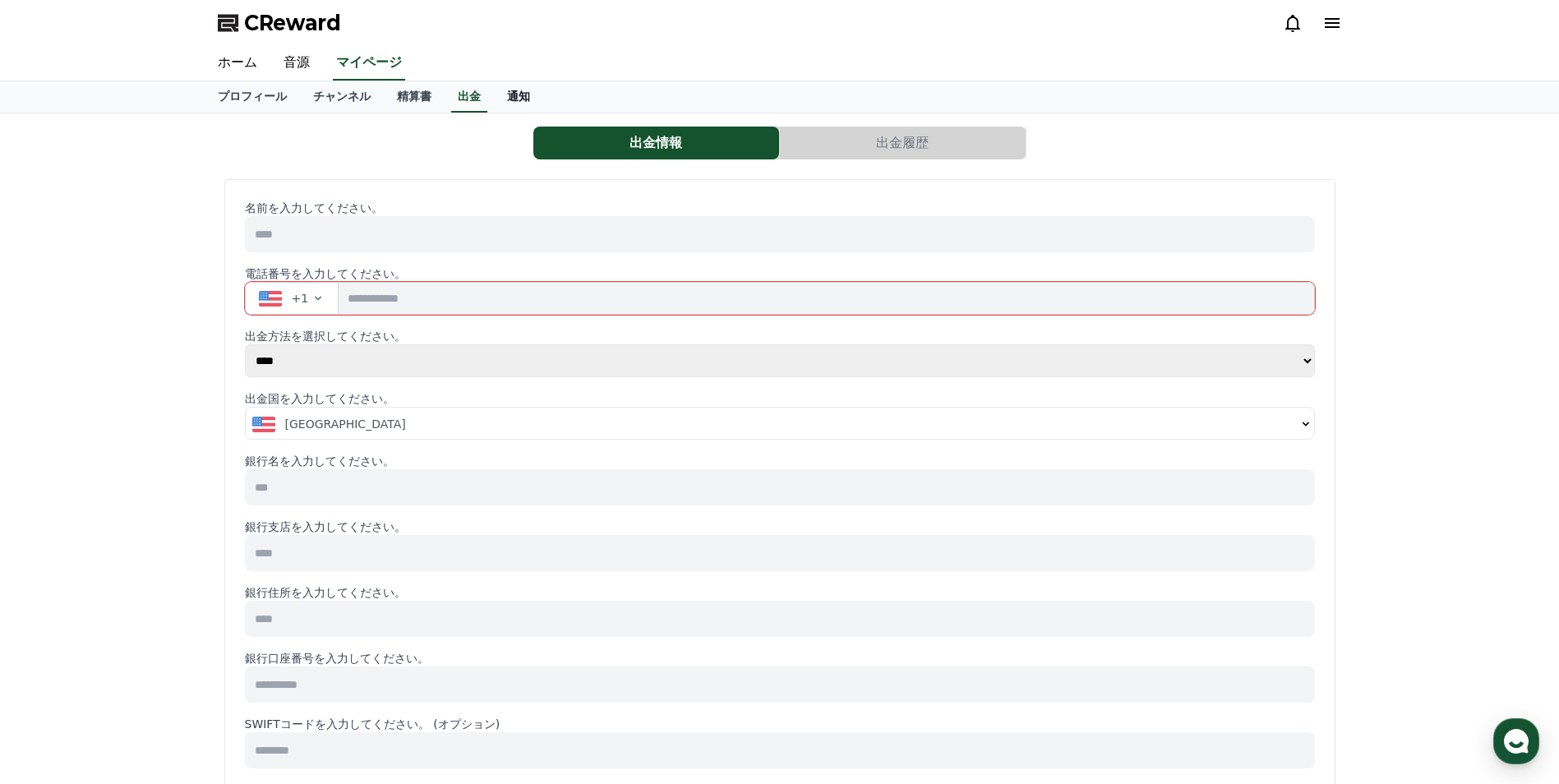
click at [494, 100] on link "通知" at bounding box center [518, 97] width 50 height 31
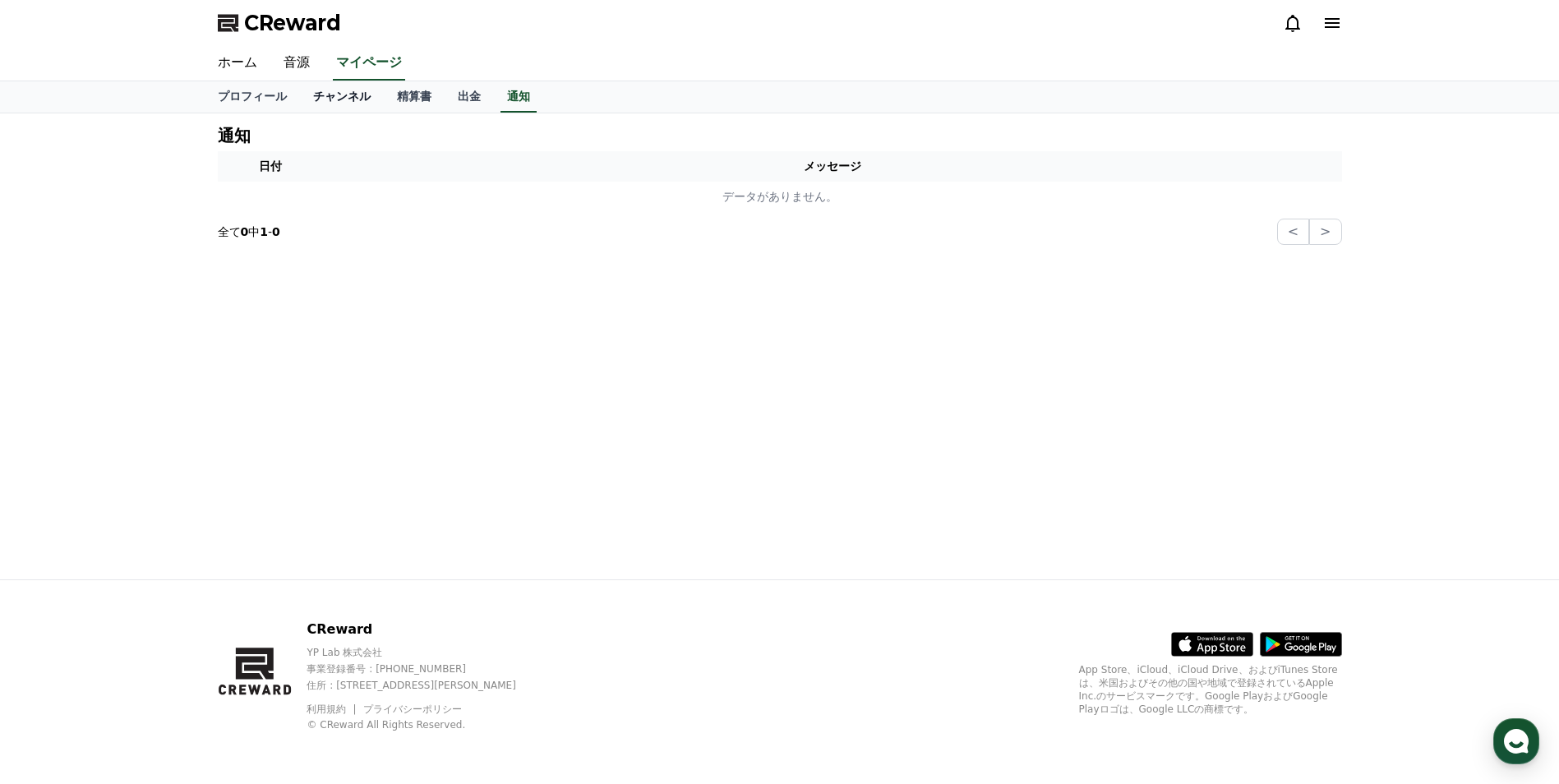
click at [310, 96] on link "チャンネル" at bounding box center [342, 97] width 84 height 31
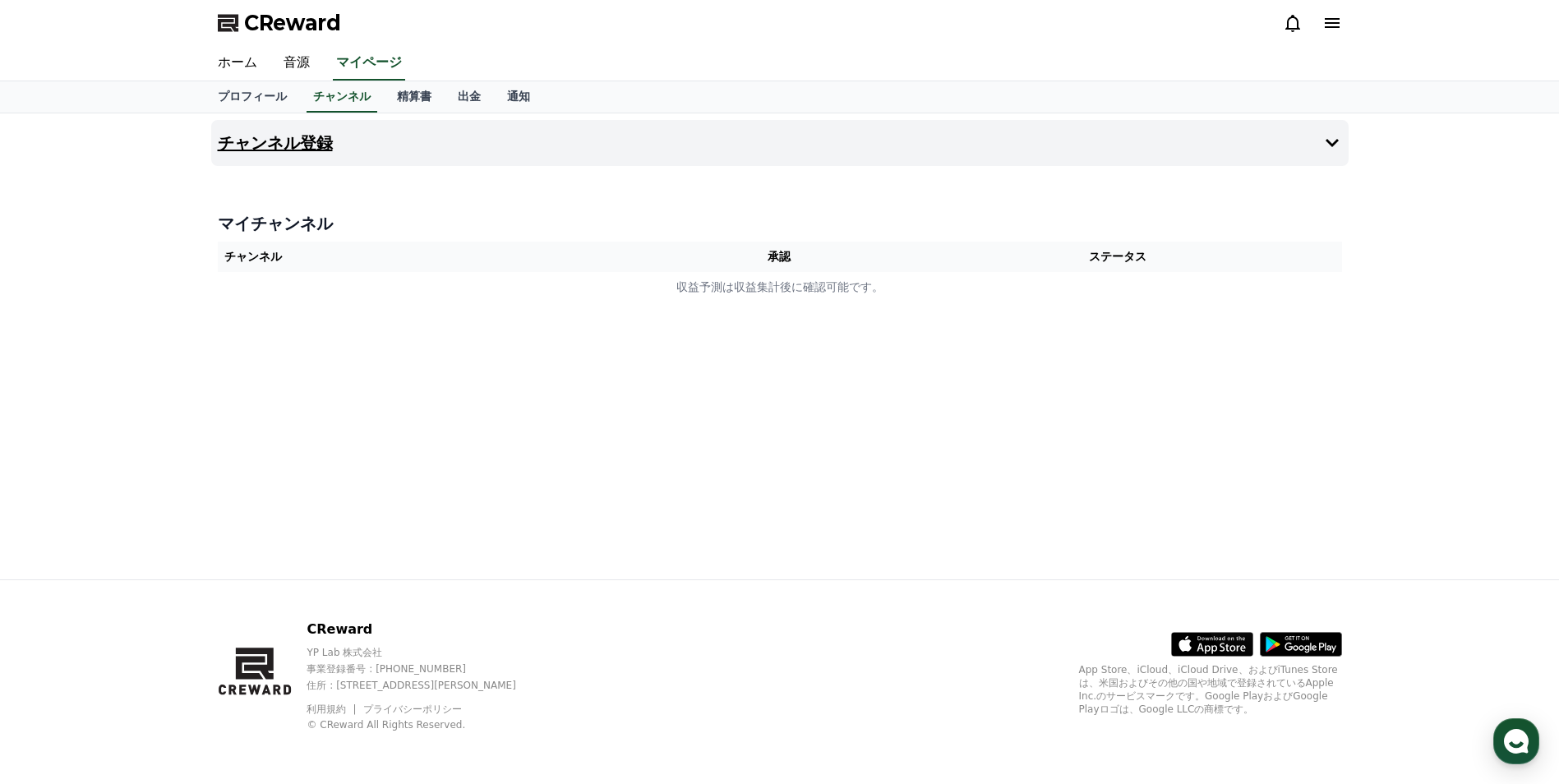
click at [311, 141] on h4 "チャンネル登録" at bounding box center [276, 143] width 115 height 18
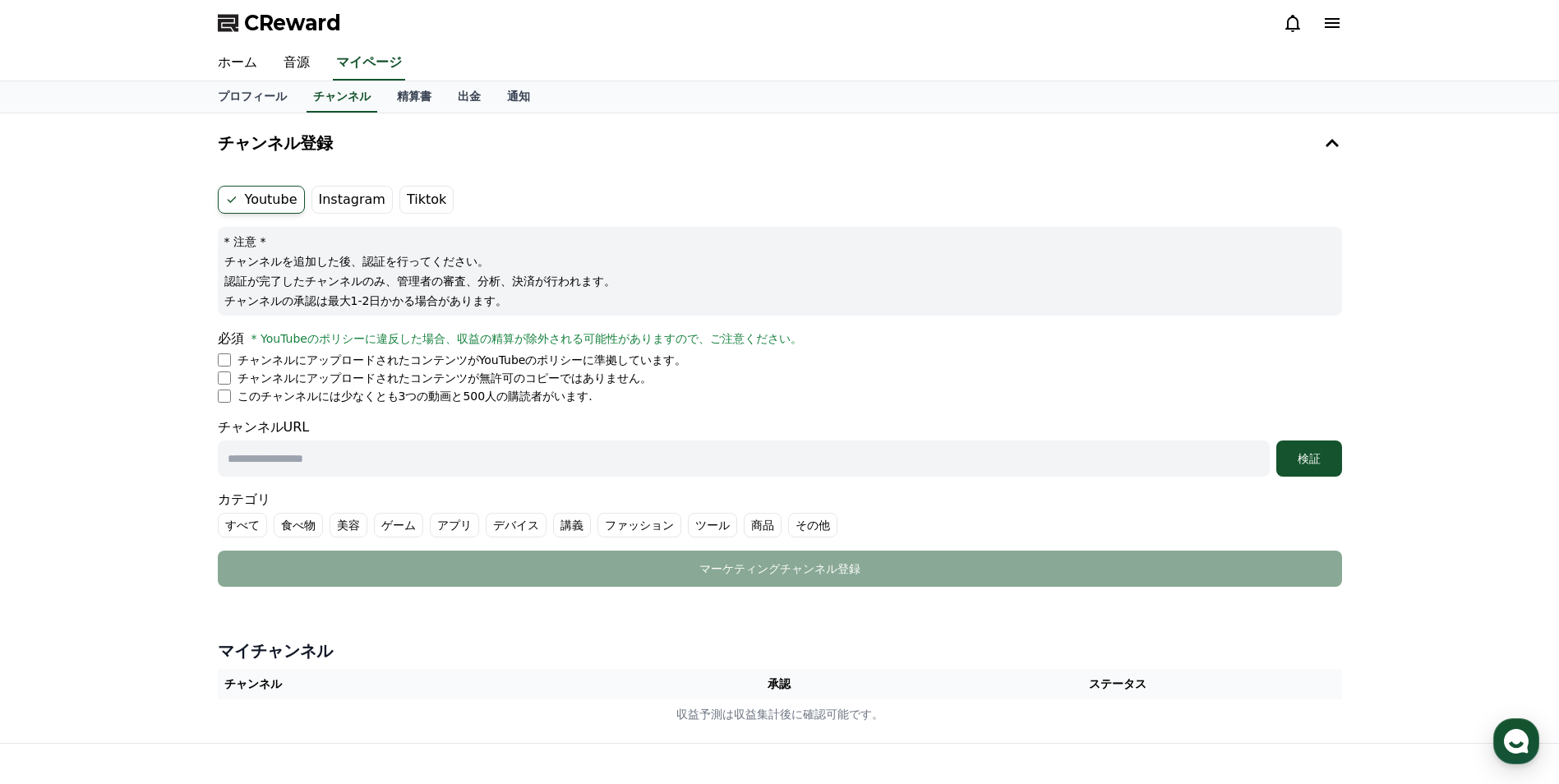
click at [345, 194] on label "Instagram" at bounding box center [352, 200] width 81 height 28
click at [410, 207] on label "Tiktok" at bounding box center [427, 200] width 54 height 28
click at [358, 462] on input "text" at bounding box center [744, 458] width 1052 height 36
paste input "**********"
type input "**********"
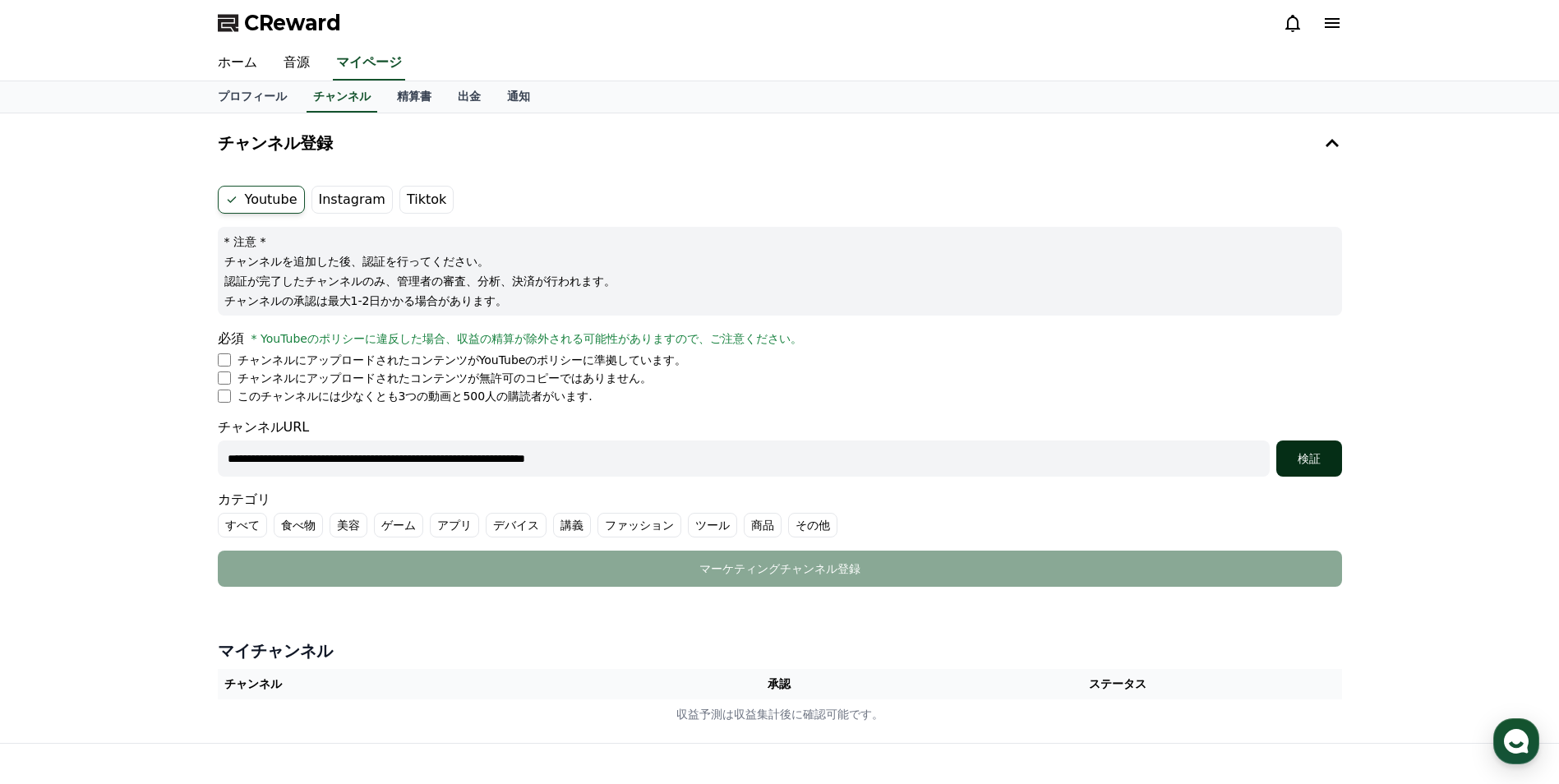
click at [1316, 460] on div "検証" at bounding box center [1309, 458] width 52 height 17
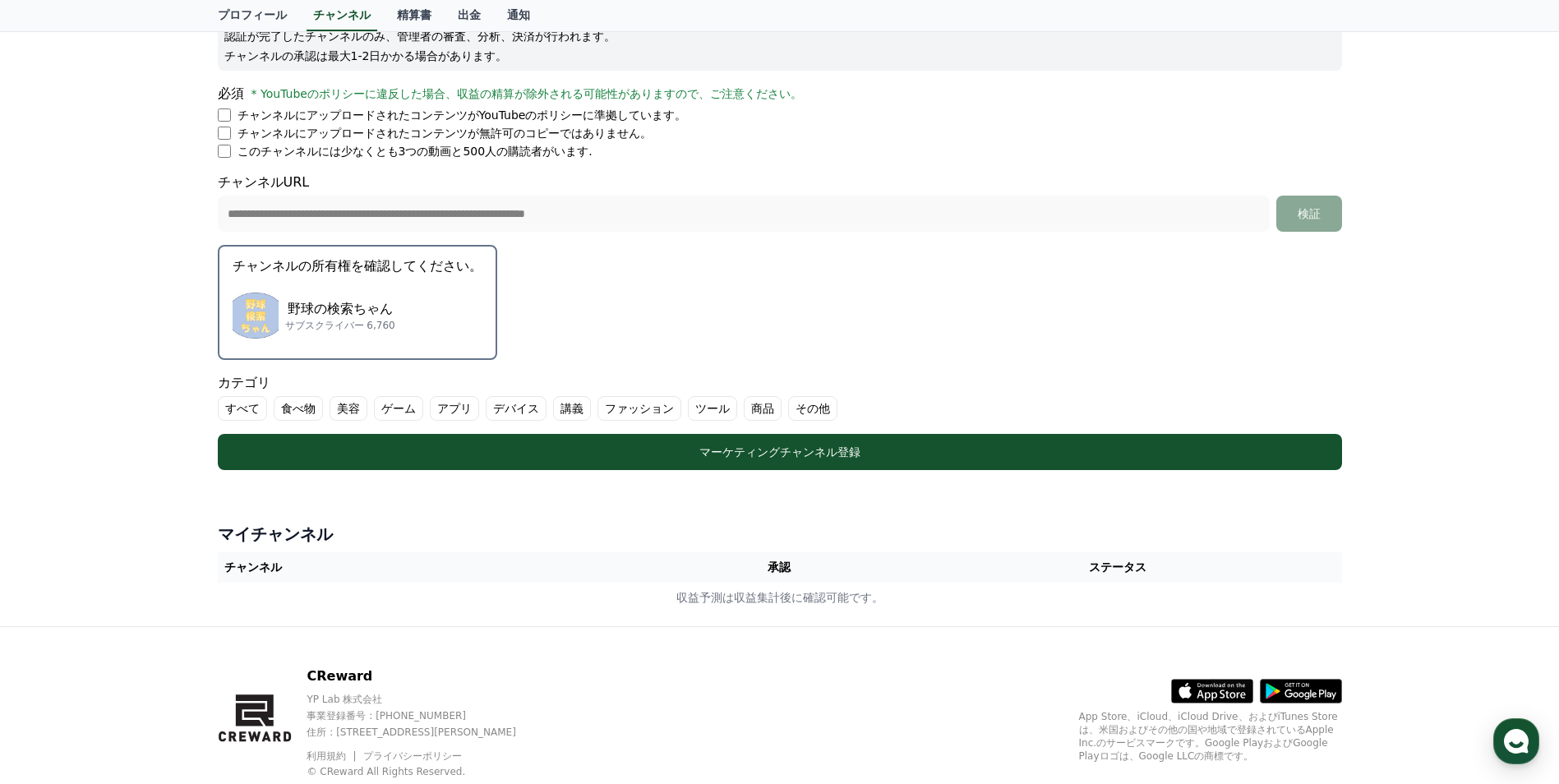
scroll to position [247, 0]
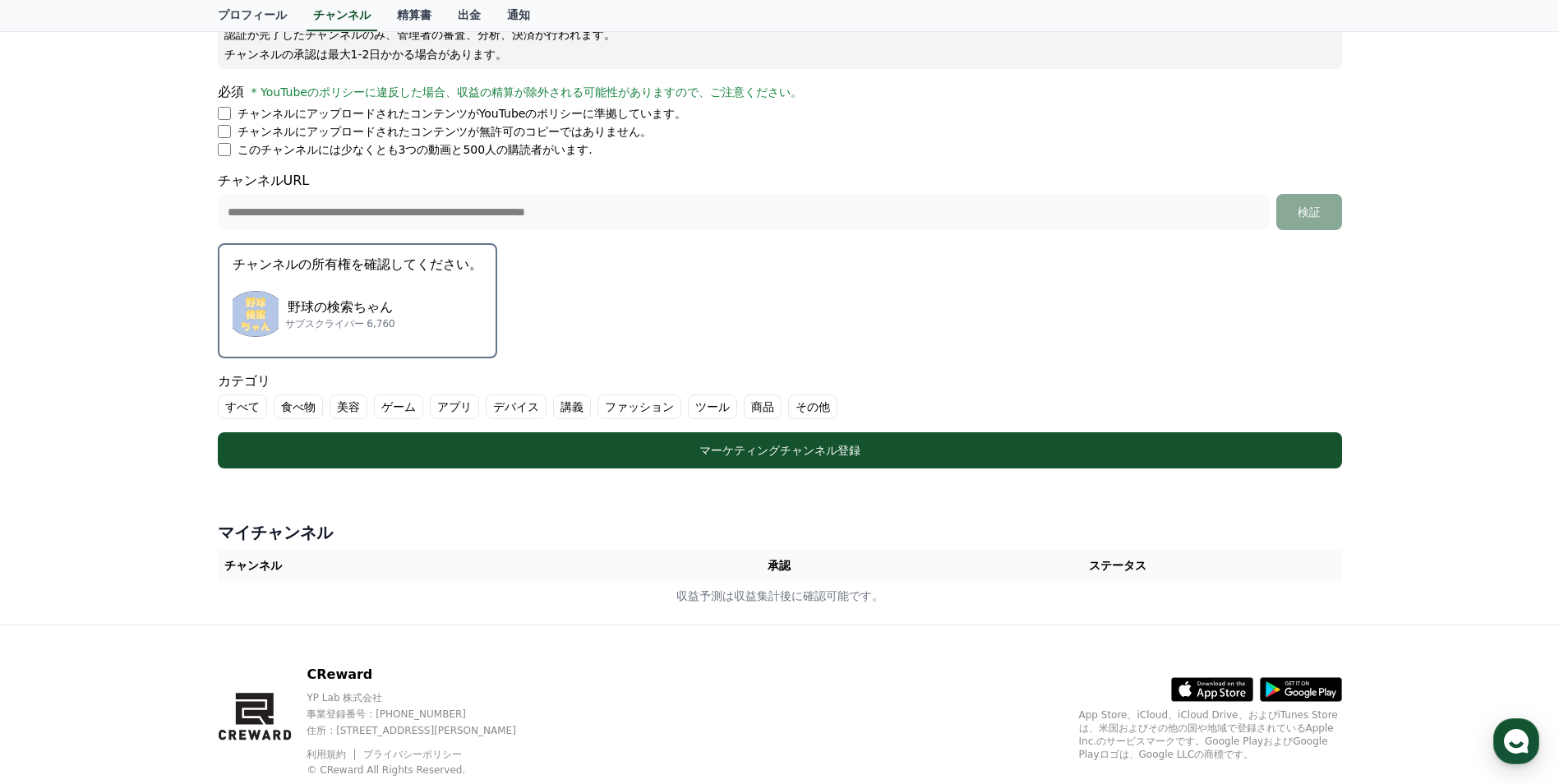
click at [788, 411] on label "その他" at bounding box center [812, 406] width 50 height 24
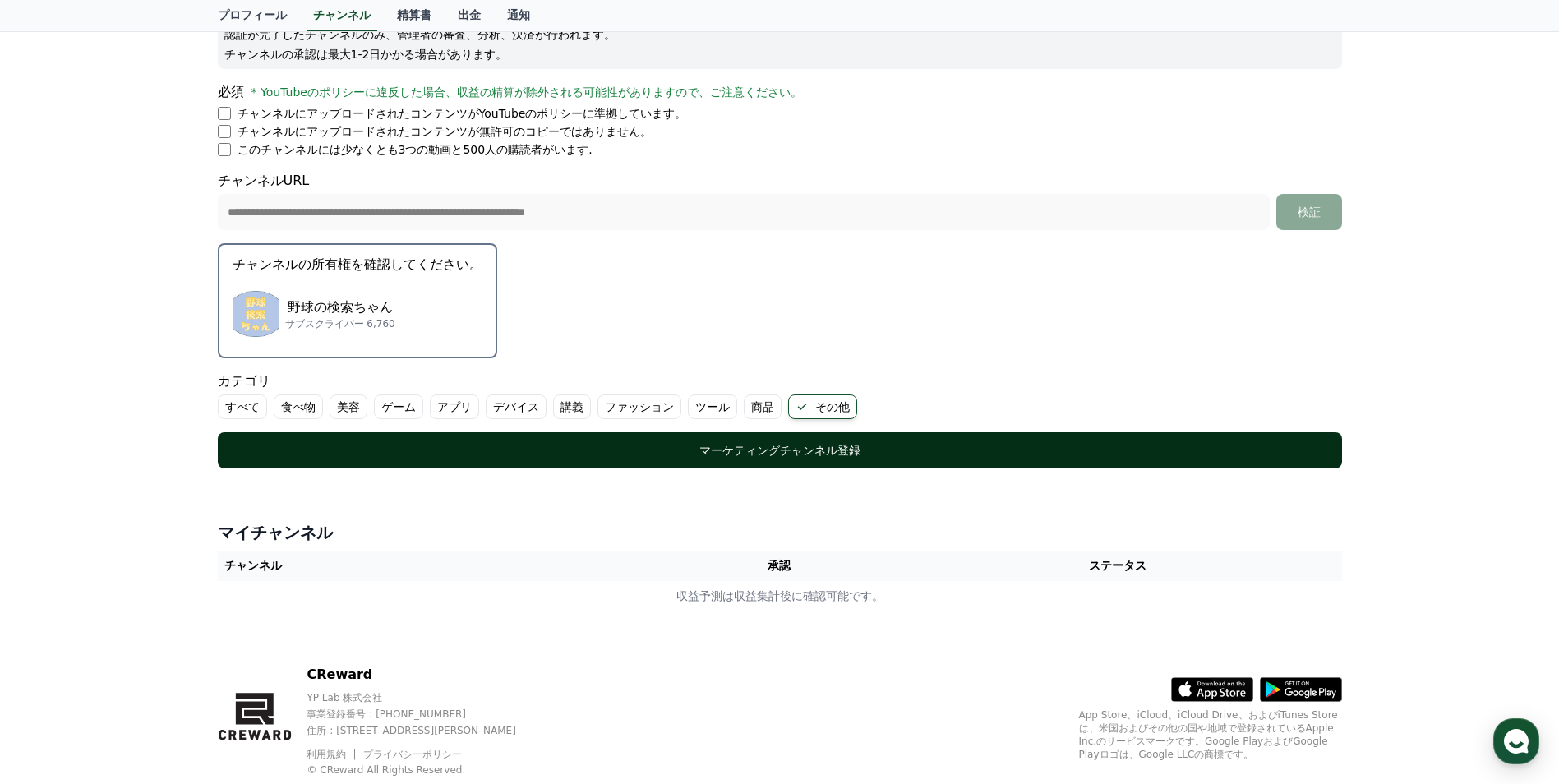
click at [712, 455] on div "マーケティングチャンネル登録" at bounding box center [779, 450] width 1058 height 17
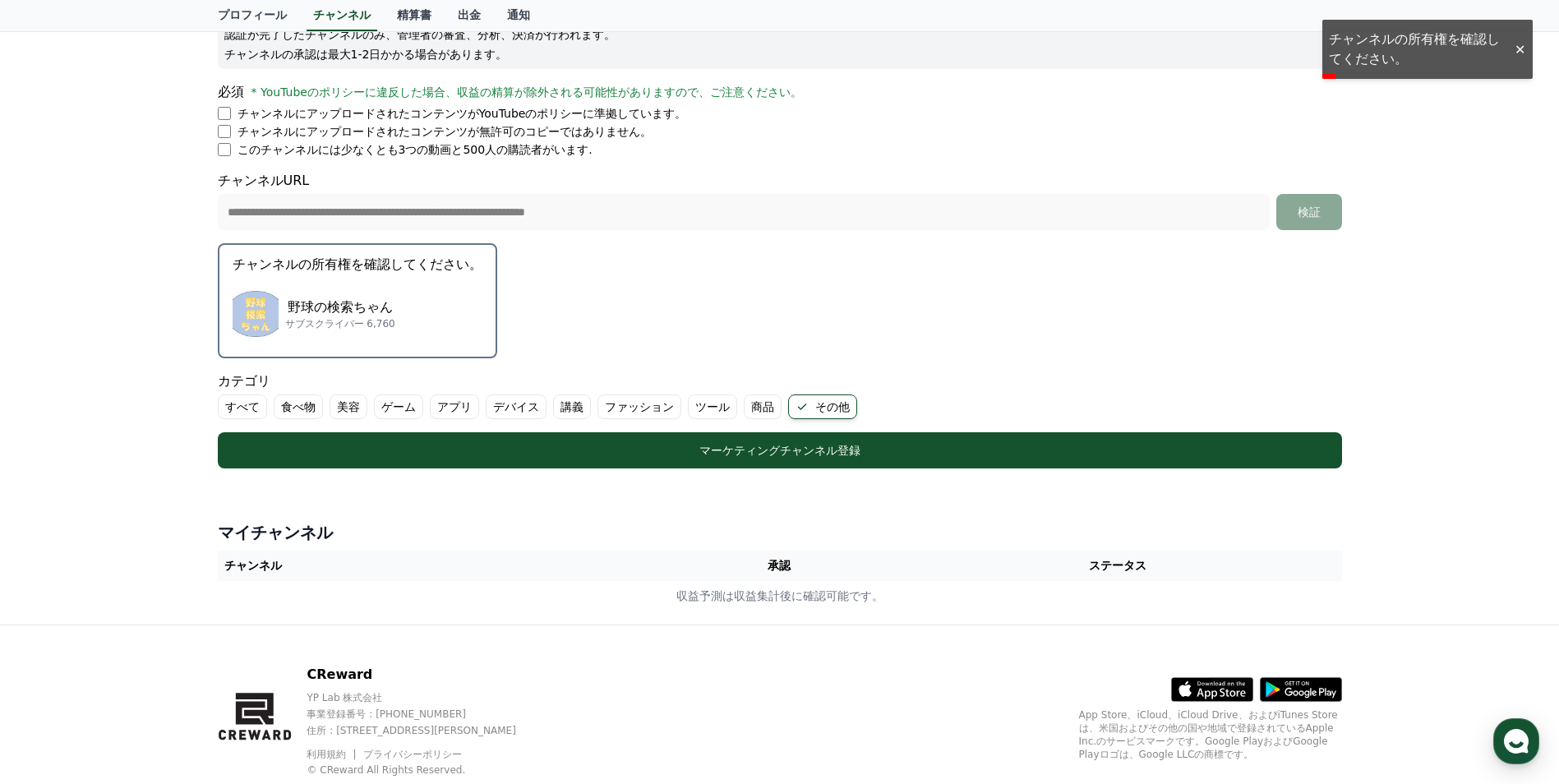
click at [369, 311] on p "野球の検索ちゃん" at bounding box center [340, 307] width 110 height 20
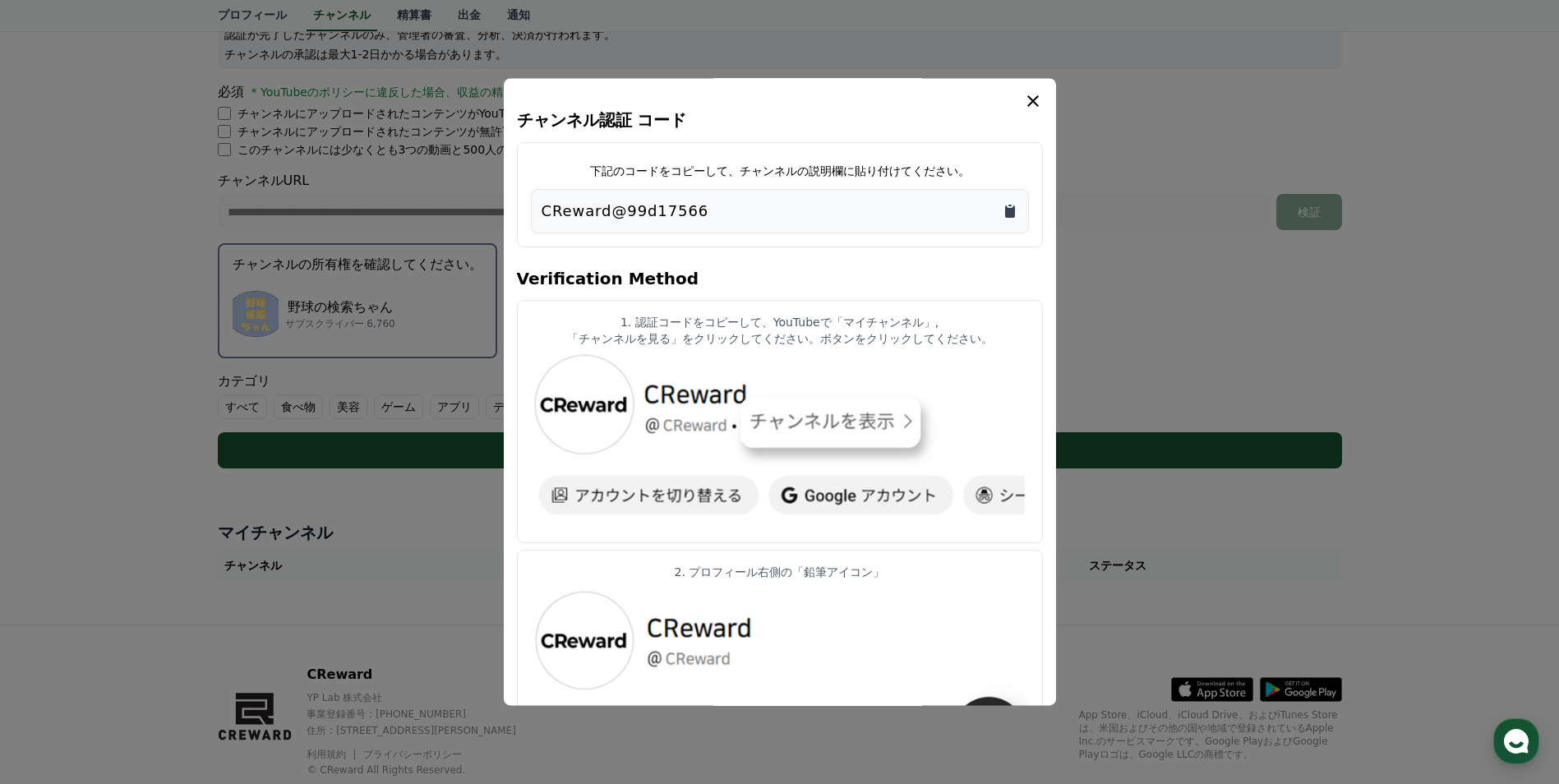
click at [1014, 214] on icon "Copy to clipboard" at bounding box center [1009, 212] width 10 height 12
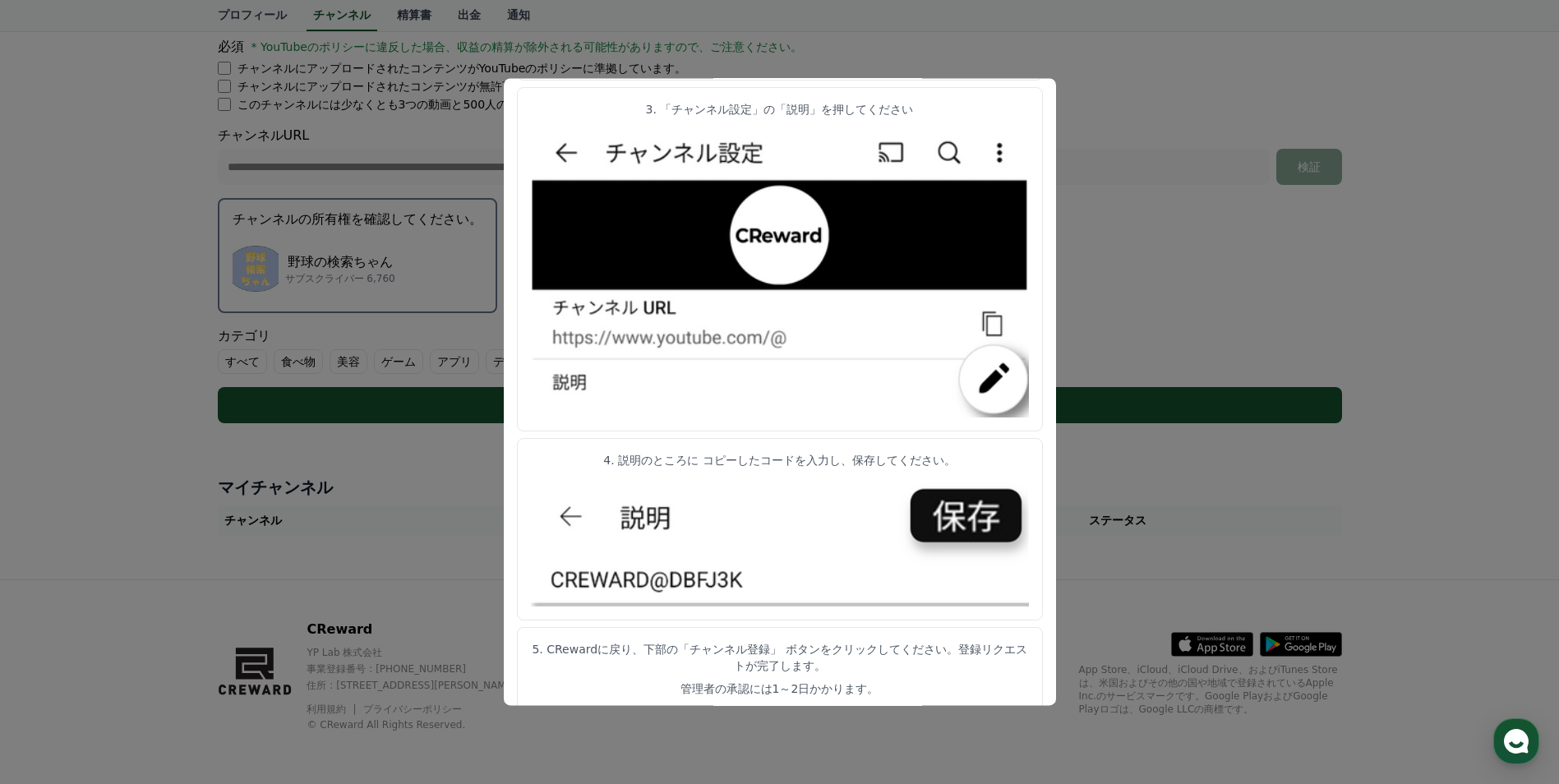
scroll to position [709, 0]
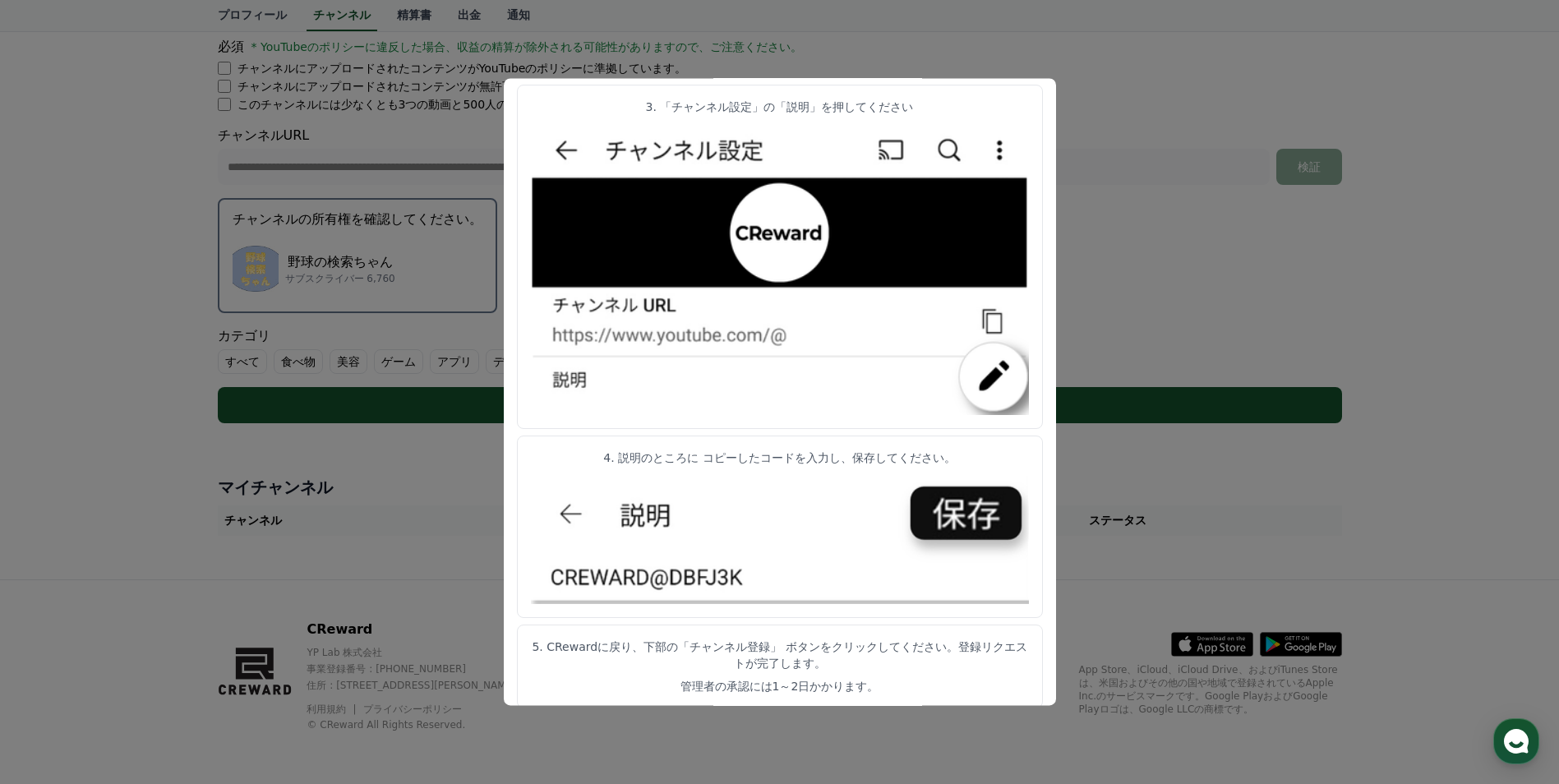
click at [1196, 517] on button "close modal" at bounding box center [779, 392] width 1559 height 784
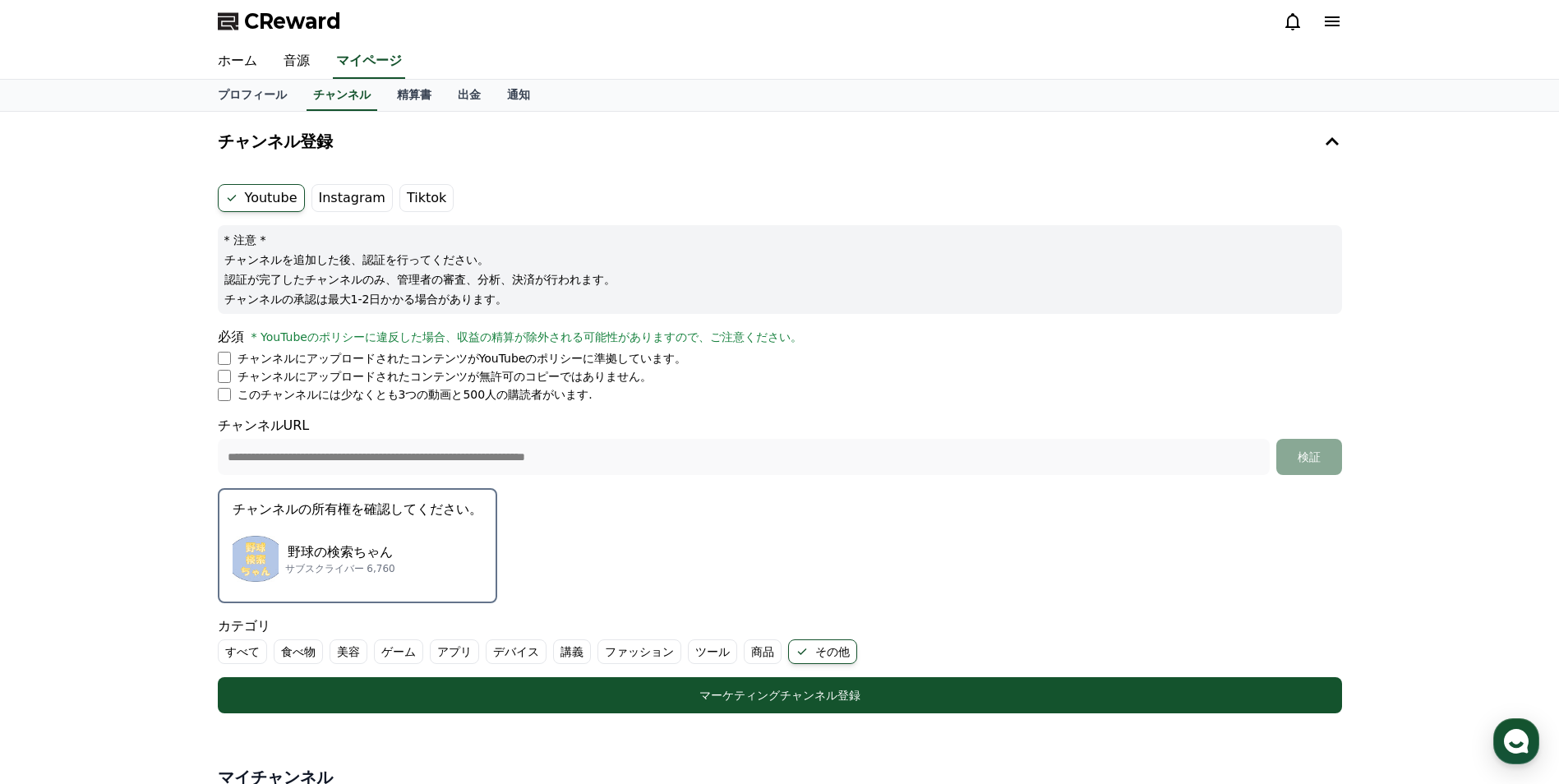
scroll to position [0, 0]
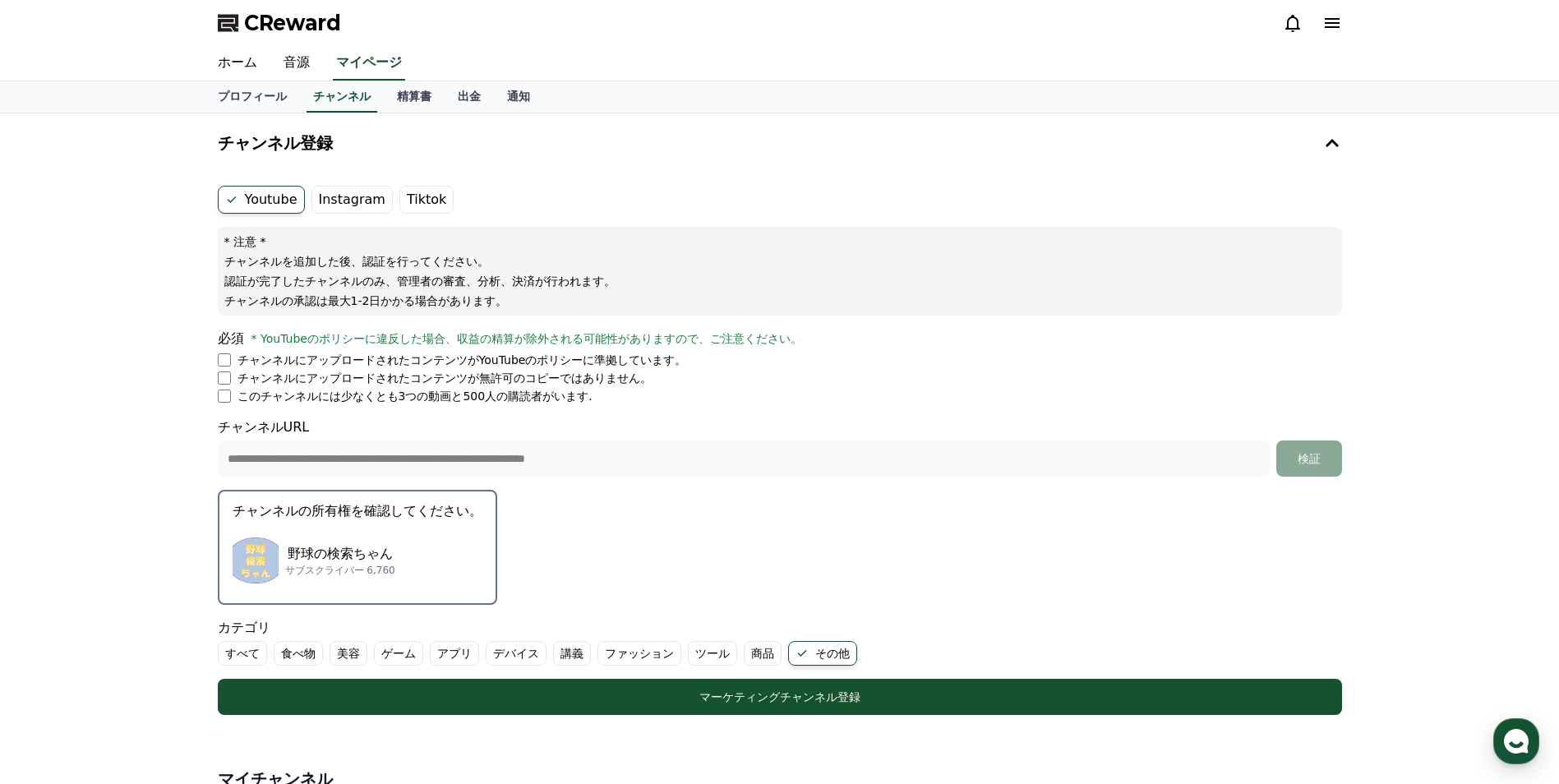
click at [353, 208] on label "Instagram" at bounding box center [352, 200] width 81 height 28
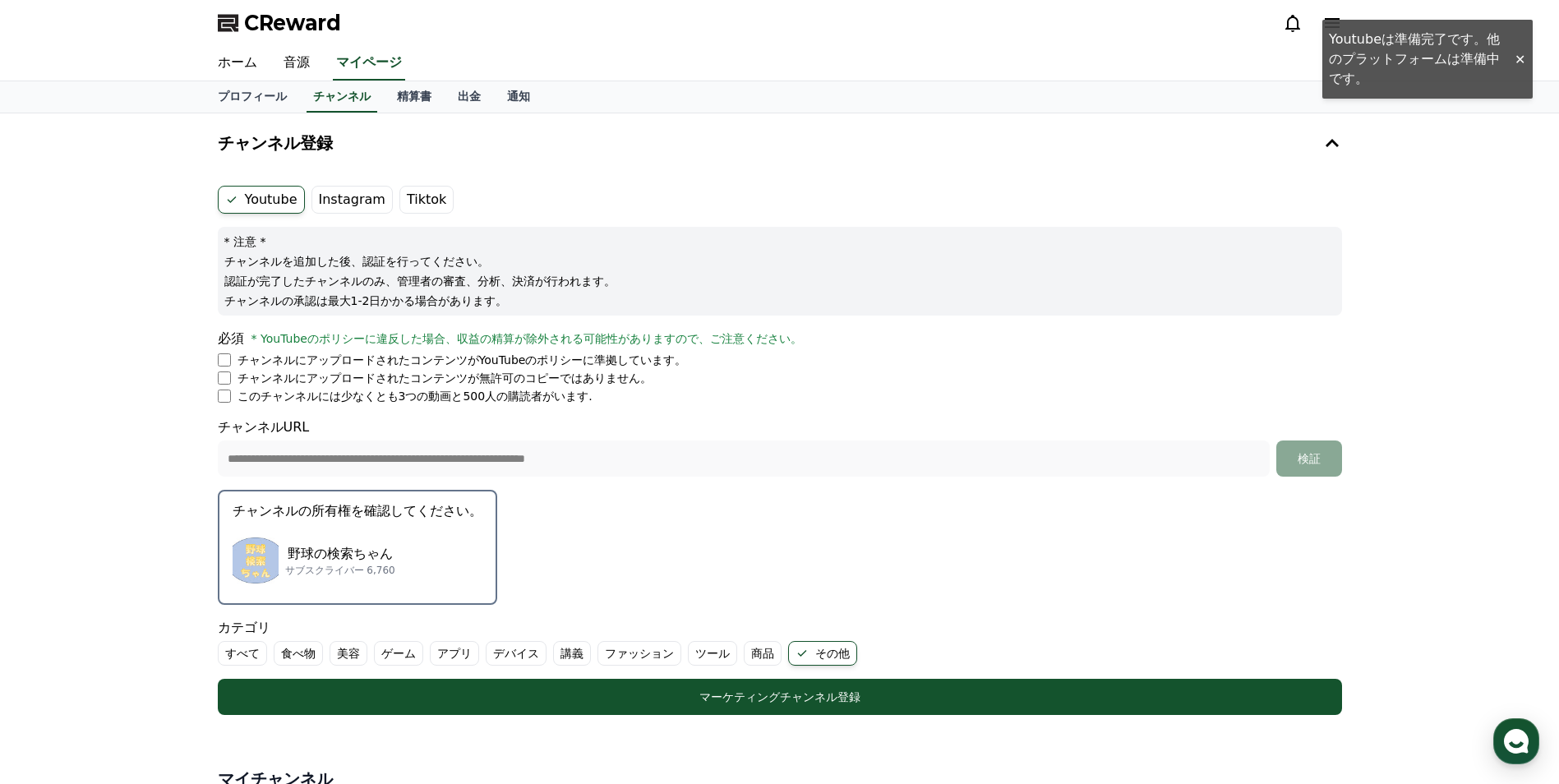
click at [418, 200] on label "Tiktok" at bounding box center [427, 200] width 54 height 28
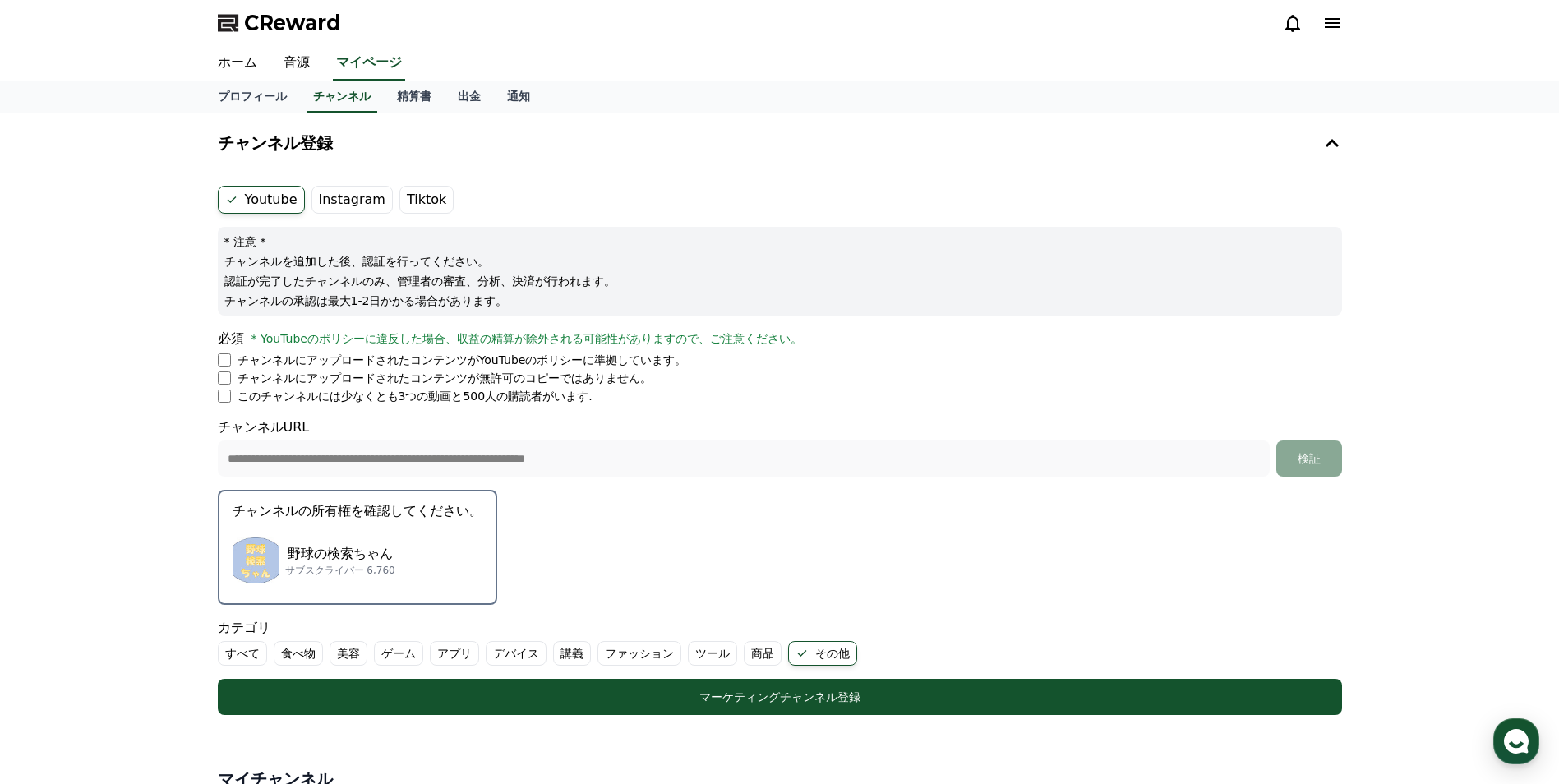
click at [338, 203] on label "Instagram" at bounding box center [352, 200] width 81 height 28
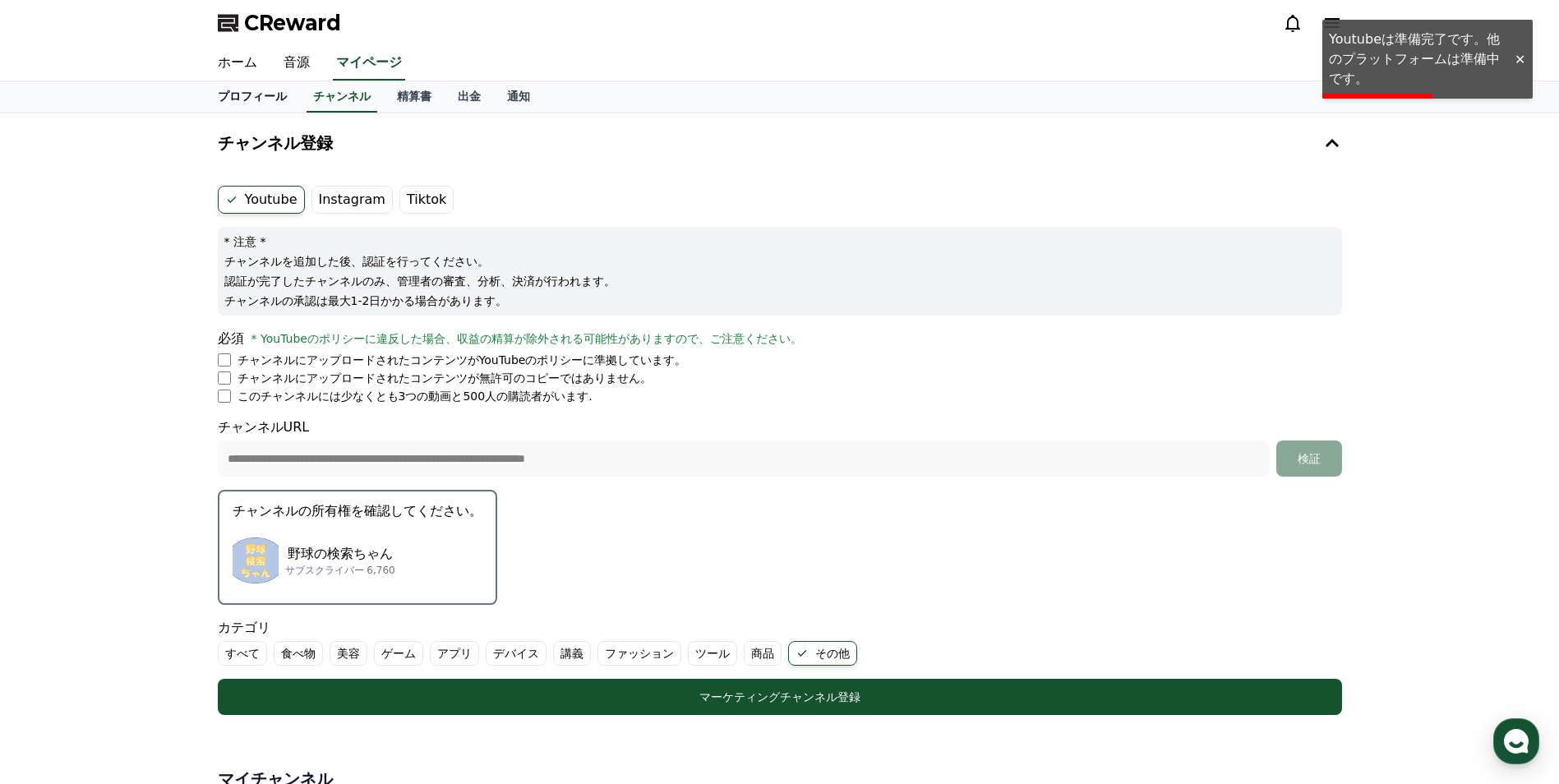
click at [224, 100] on link "プロフィール" at bounding box center [252, 97] width 95 height 31
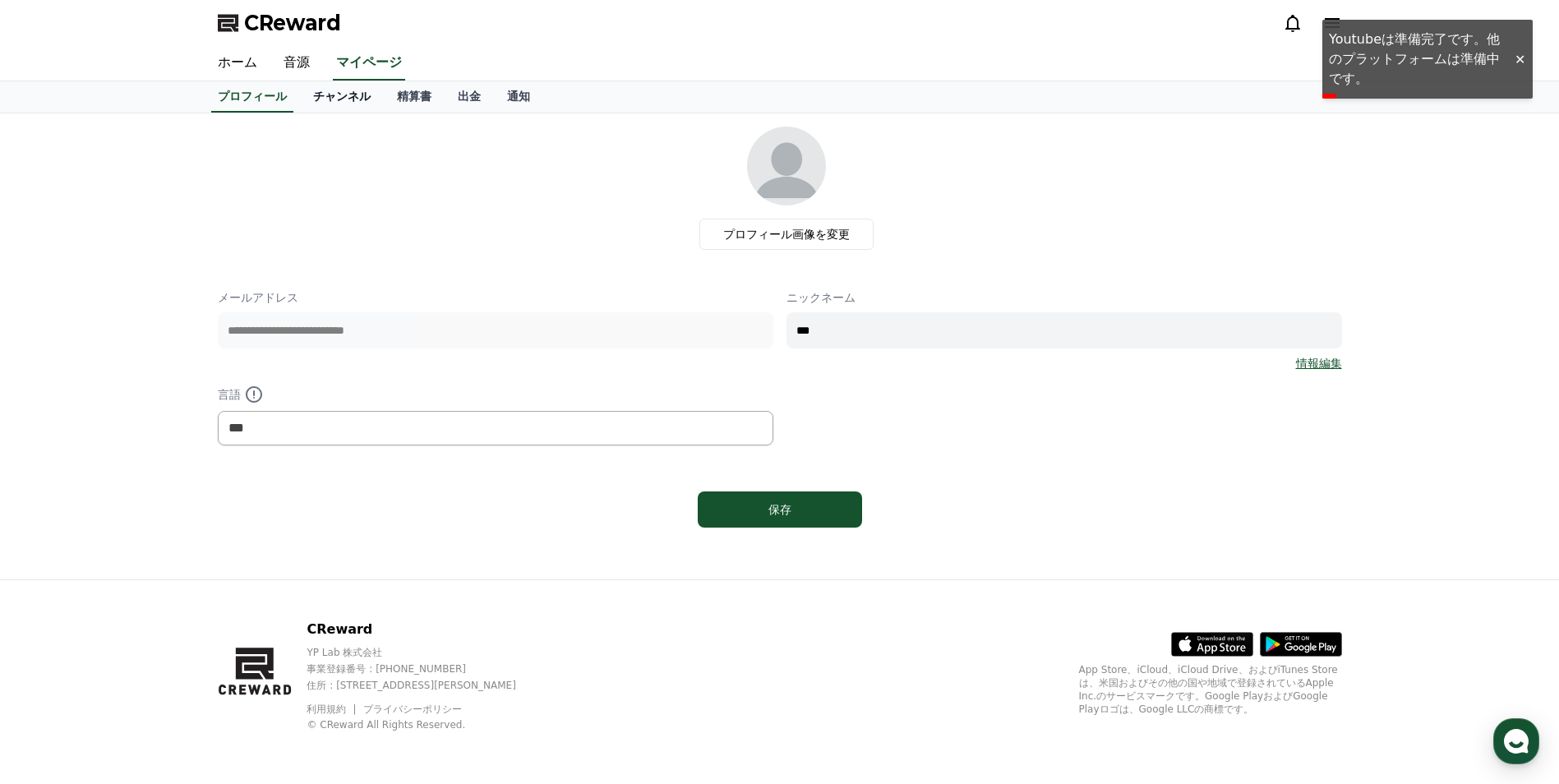
click at [327, 100] on link "チャンネル" at bounding box center [342, 97] width 84 height 31
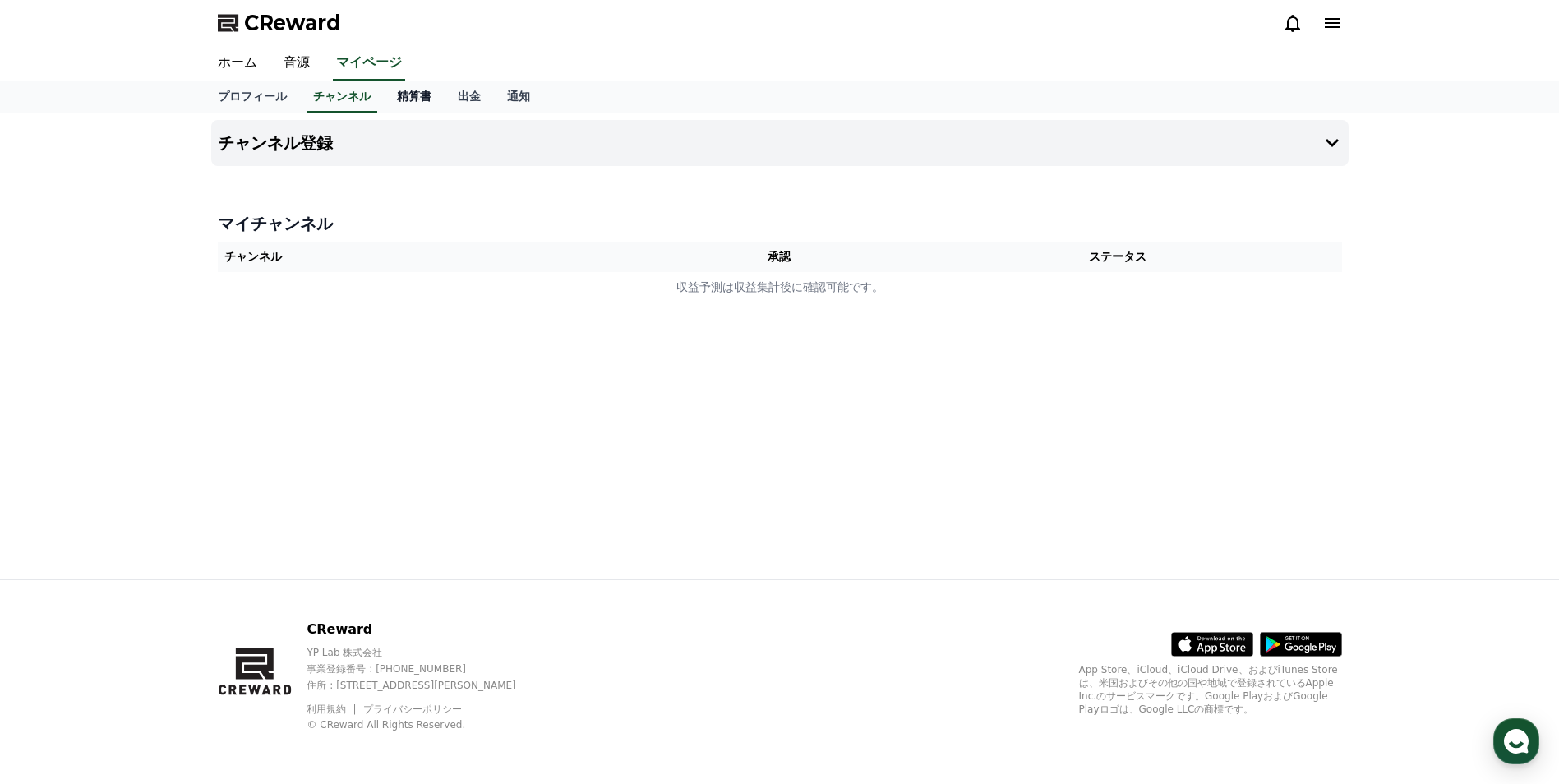
click at [384, 100] on link "精算書" at bounding box center [414, 97] width 61 height 31
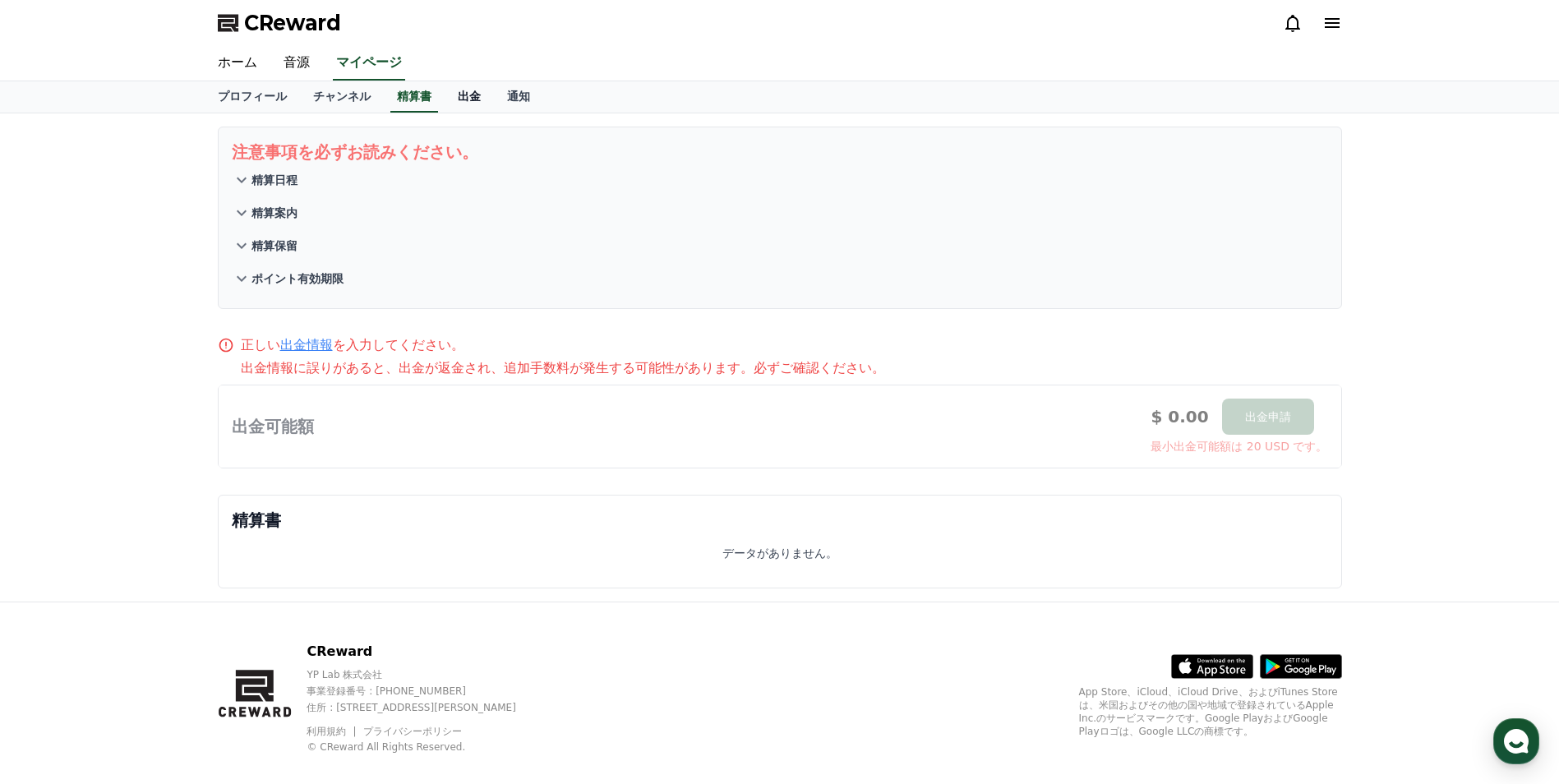
click at [449, 97] on link "出金" at bounding box center [469, 97] width 50 height 31
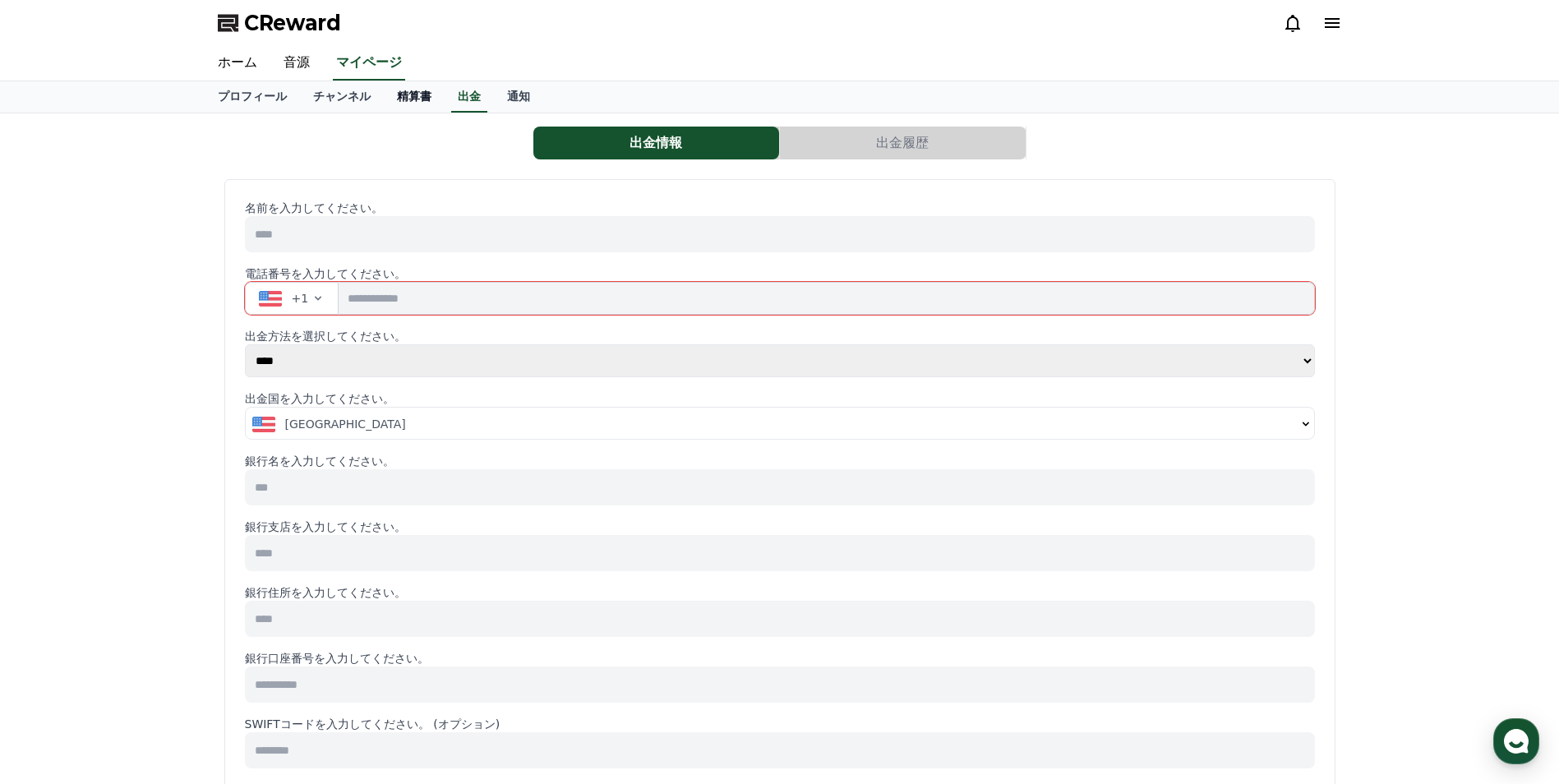
click at [389, 100] on link "精算書" at bounding box center [414, 97] width 61 height 31
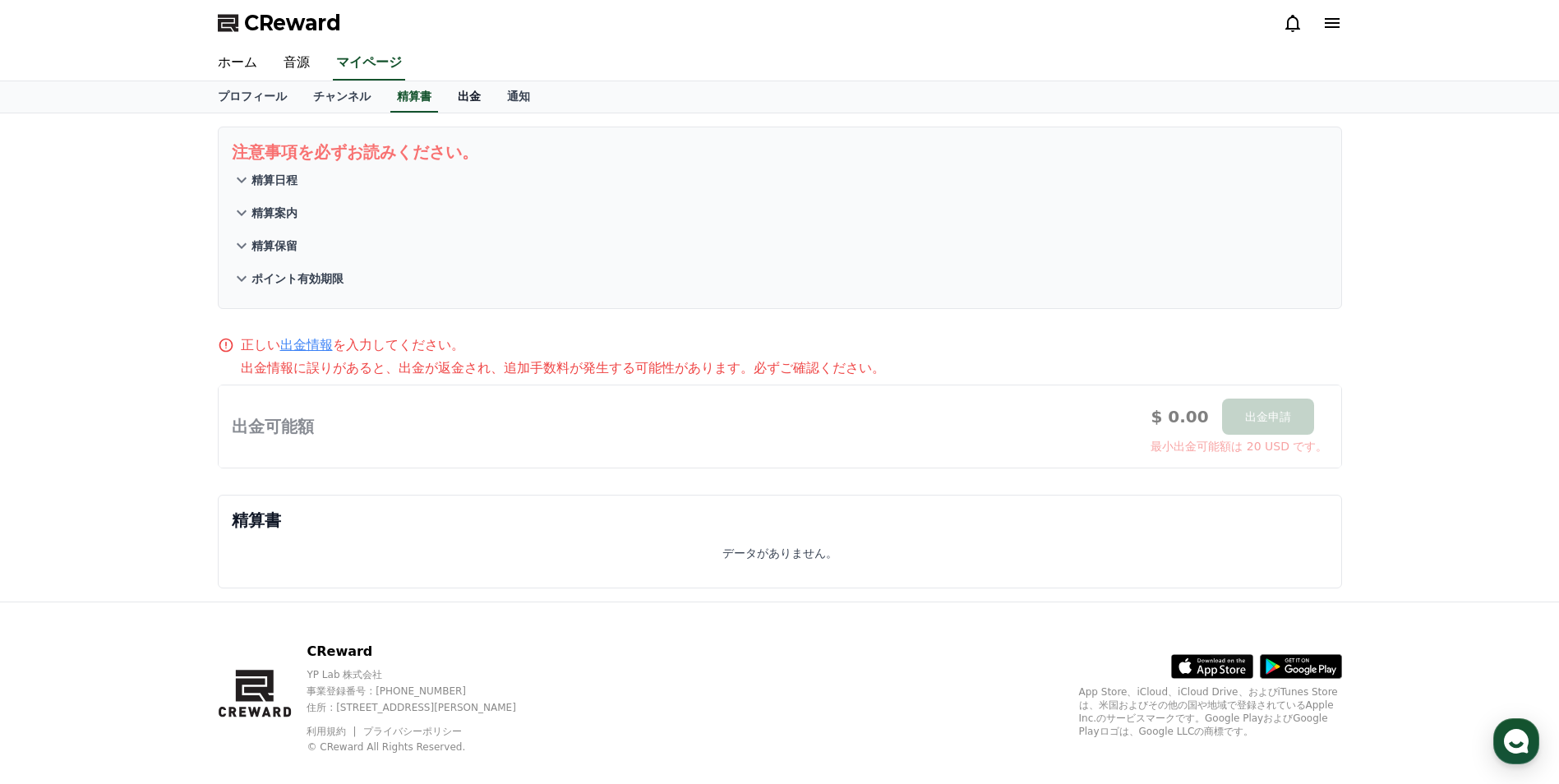
click at [445, 97] on link "出金" at bounding box center [469, 97] width 50 height 31
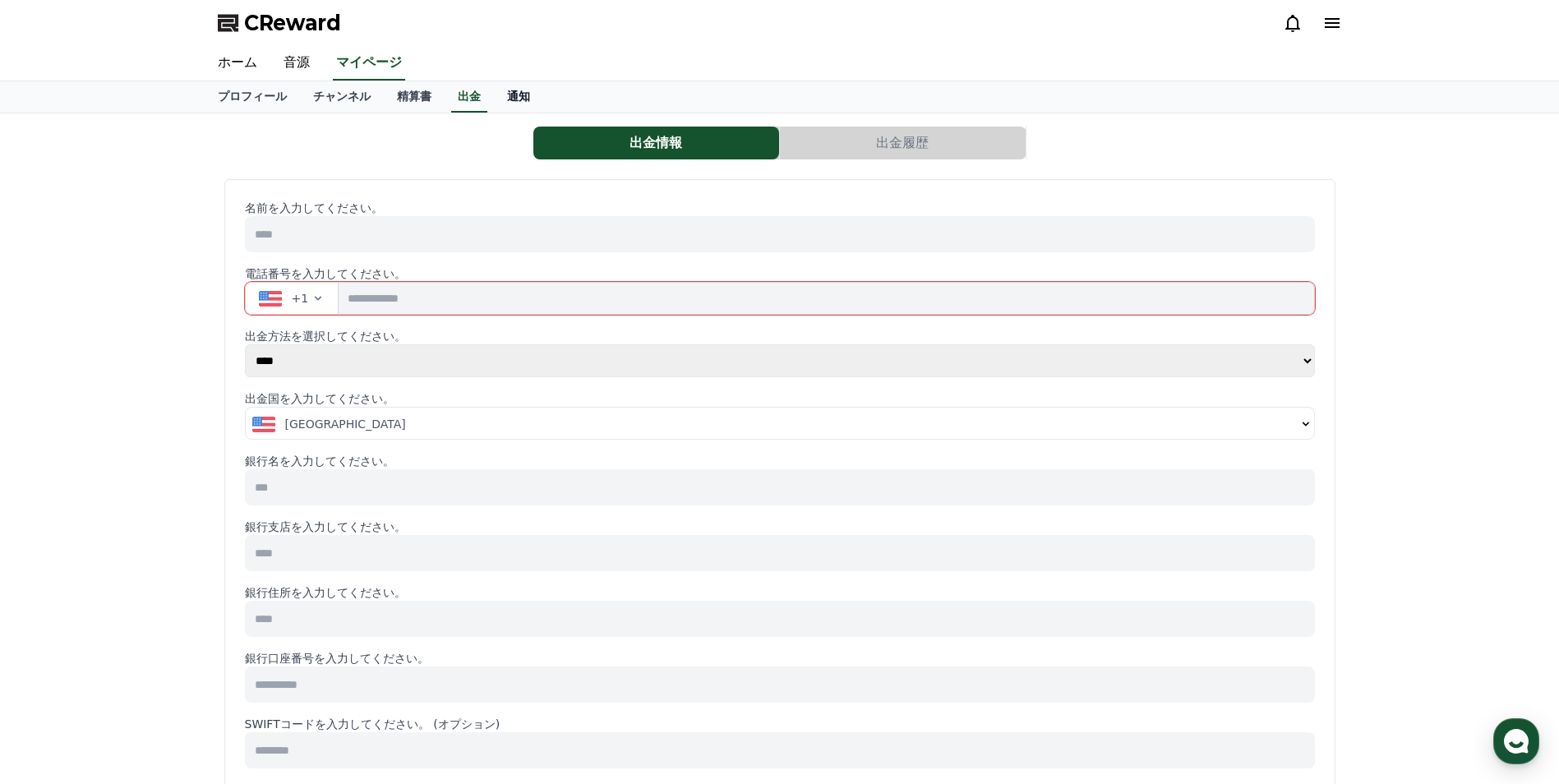
click at [494, 97] on link "通知" at bounding box center [518, 97] width 50 height 31
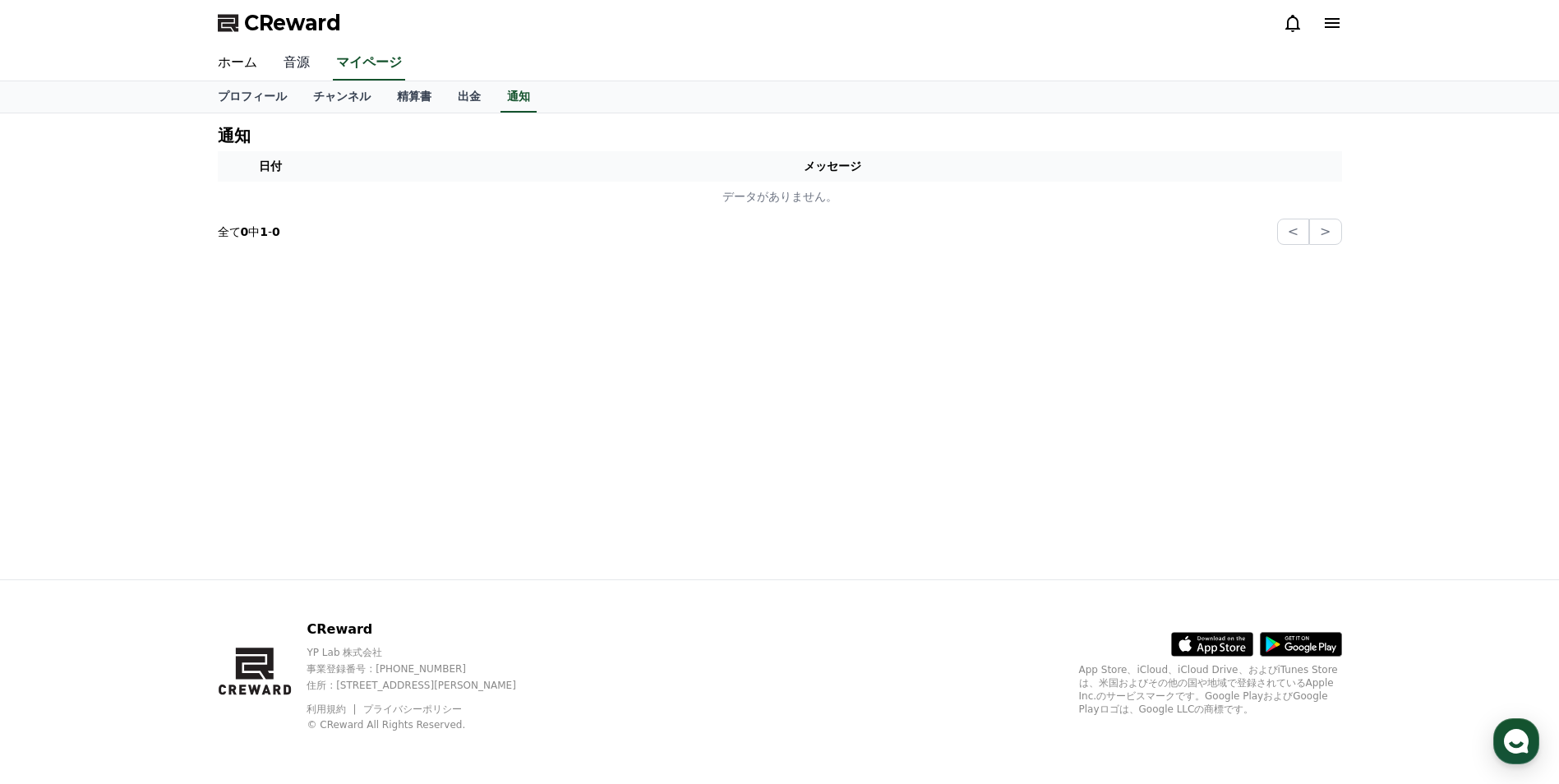
click at [297, 65] on link "音源" at bounding box center [297, 64] width 52 height 35
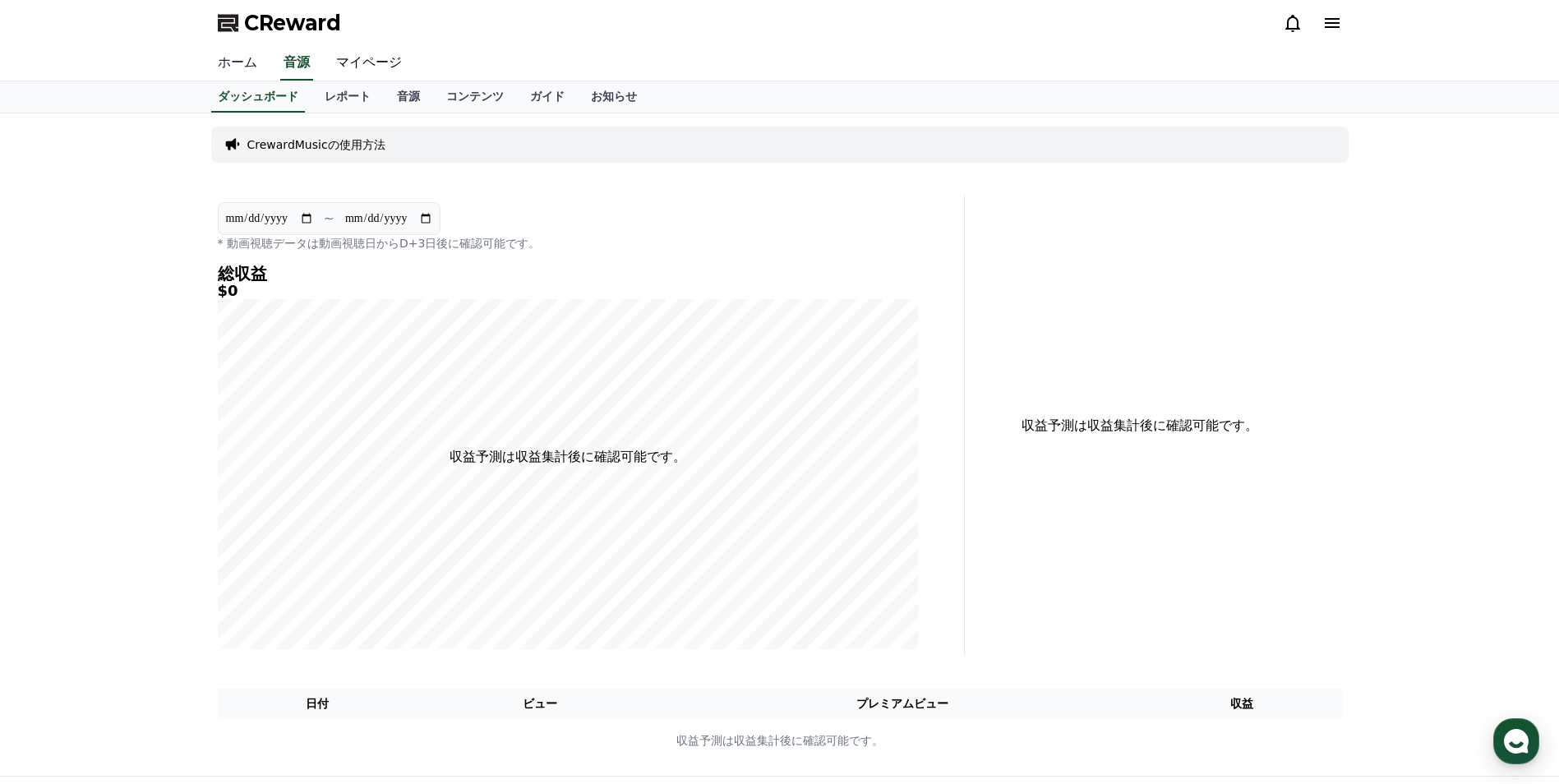
click at [222, 71] on link "ホーム" at bounding box center [237, 64] width 65 height 35
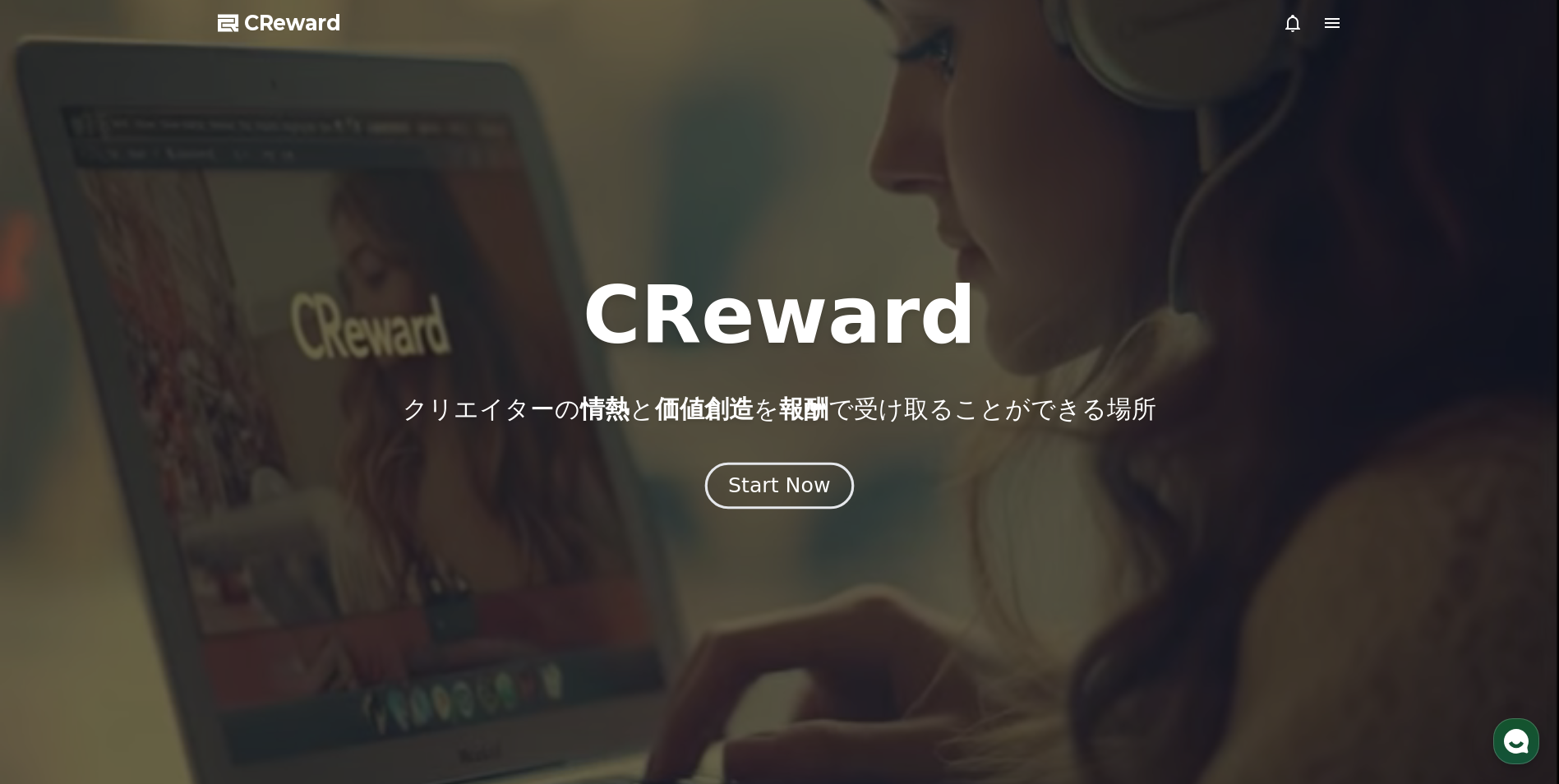
click at [766, 489] on div "Start Now" at bounding box center [779, 486] width 102 height 28
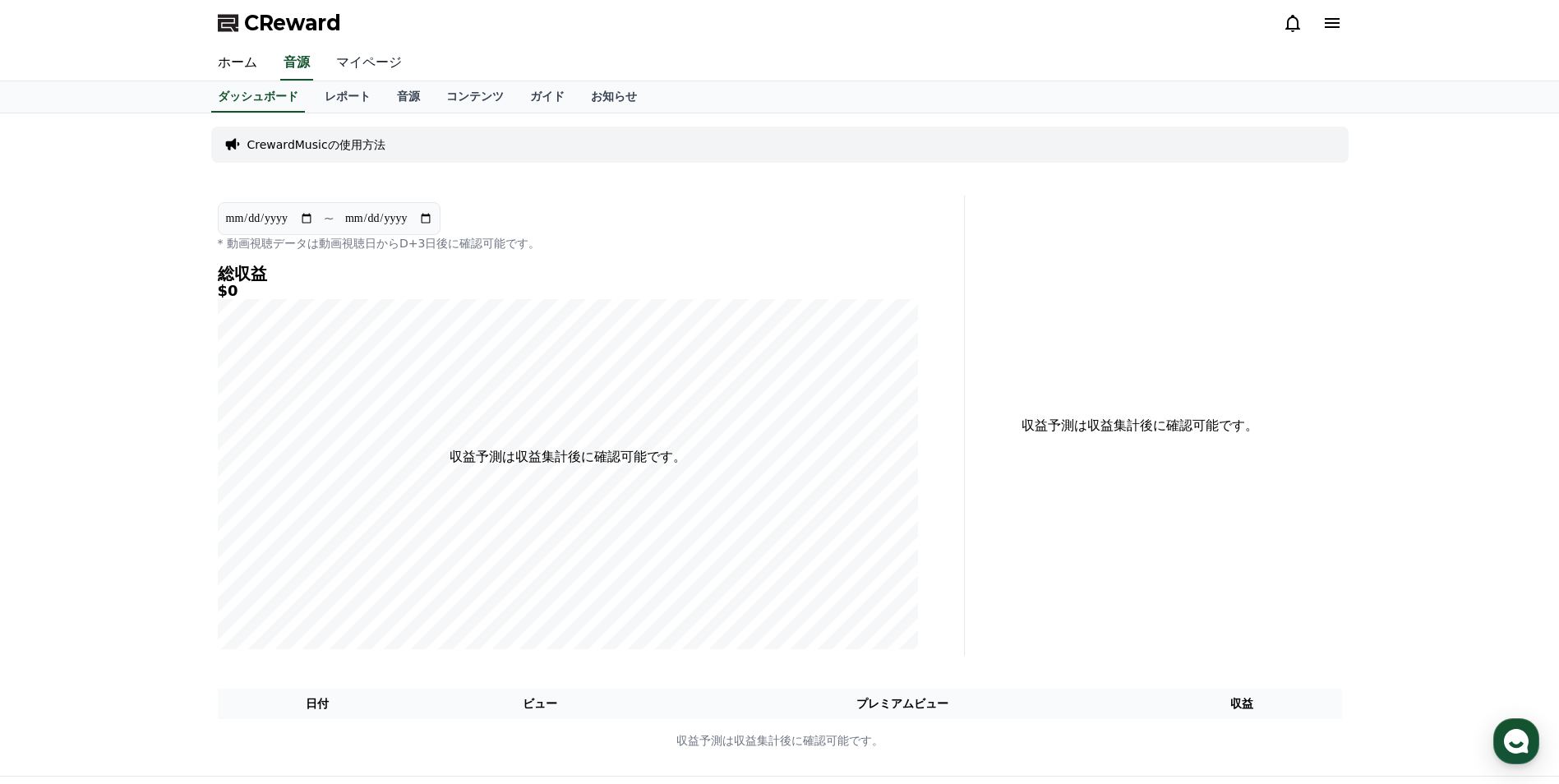
click at [349, 70] on link "マイページ" at bounding box center [369, 64] width 92 height 35
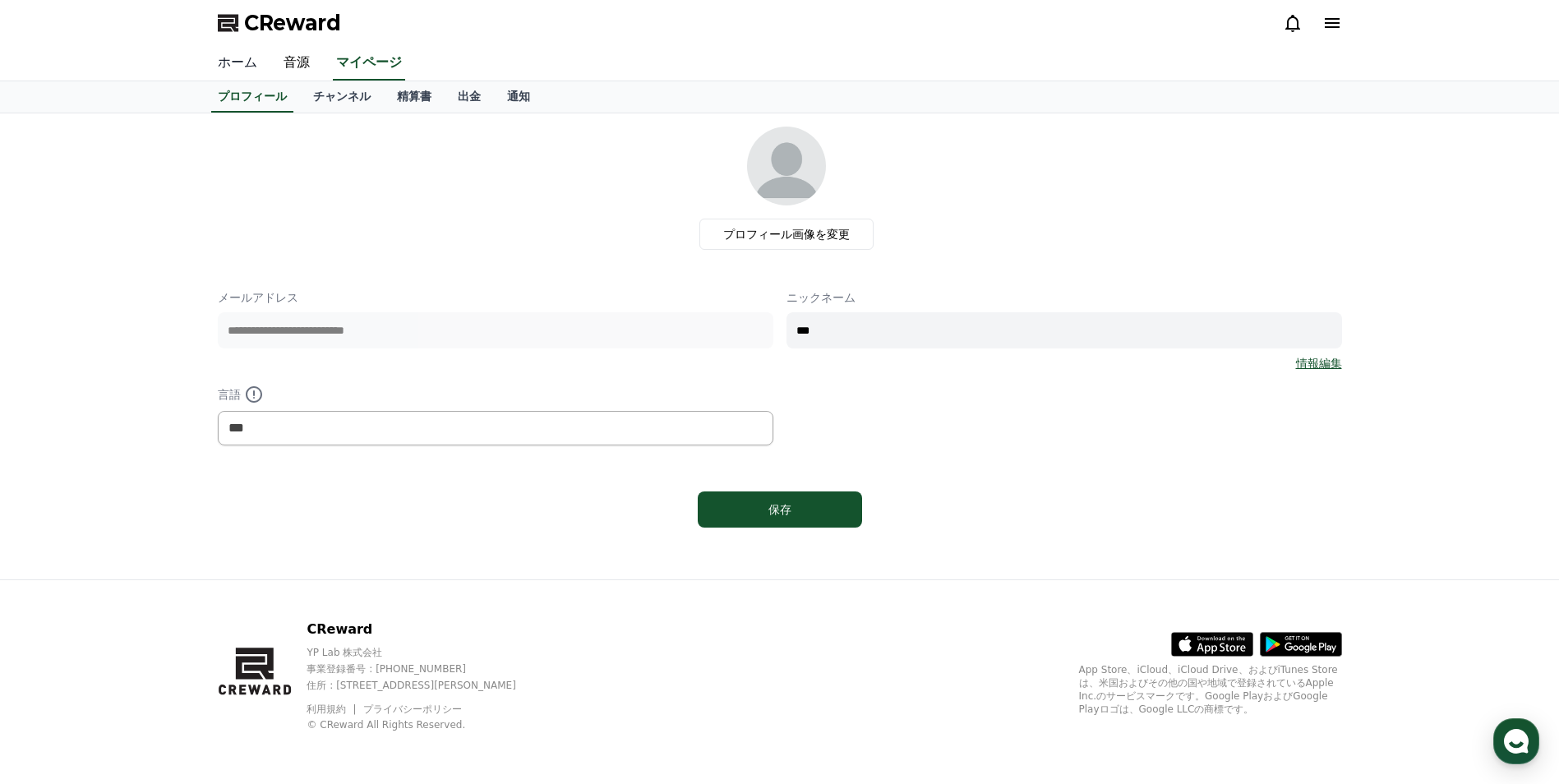
click at [225, 74] on link "ホーム" at bounding box center [237, 64] width 65 height 35
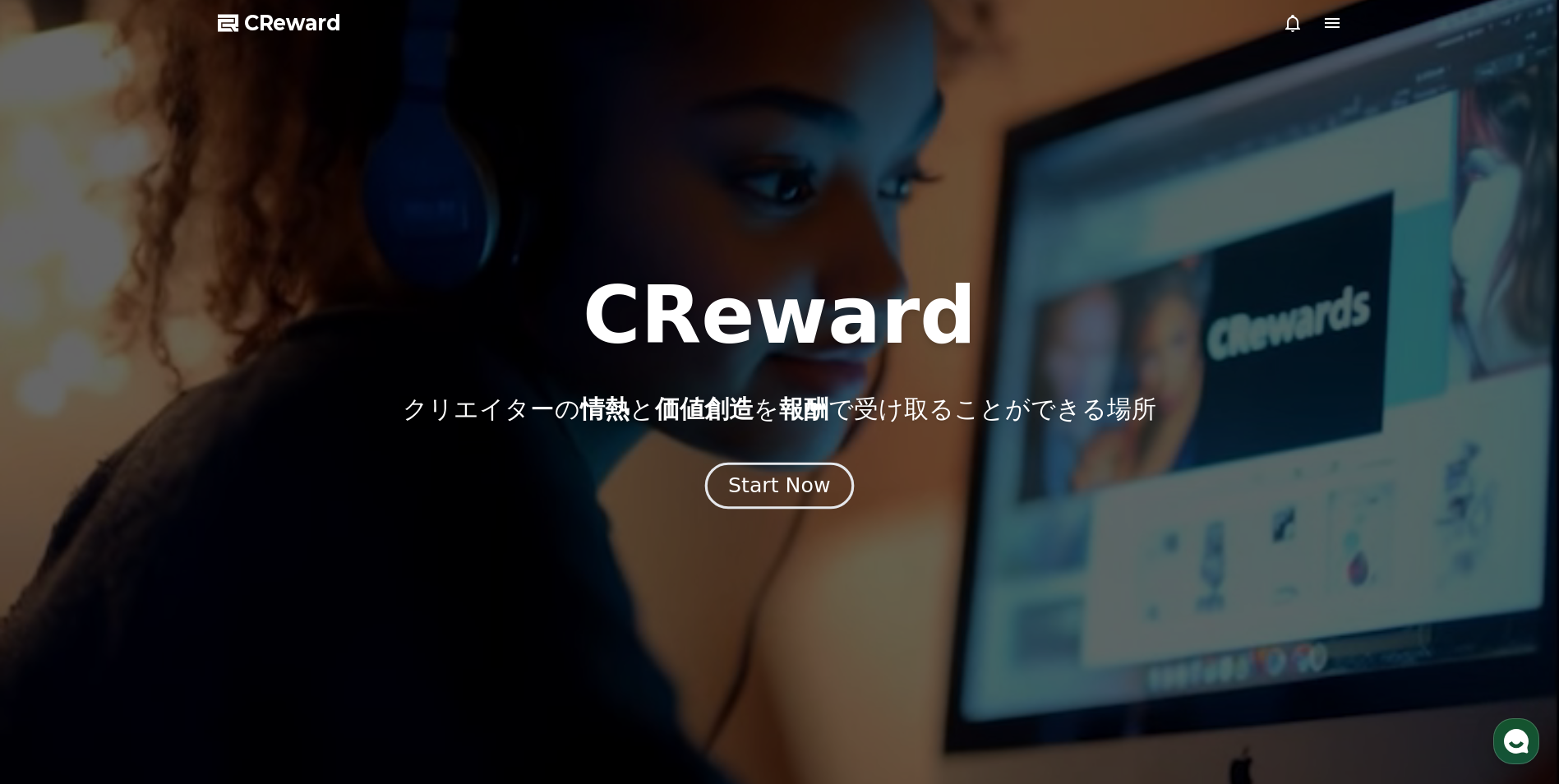
click at [759, 503] on button "Start Now" at bounding box center [779, 486] width 149 height 47
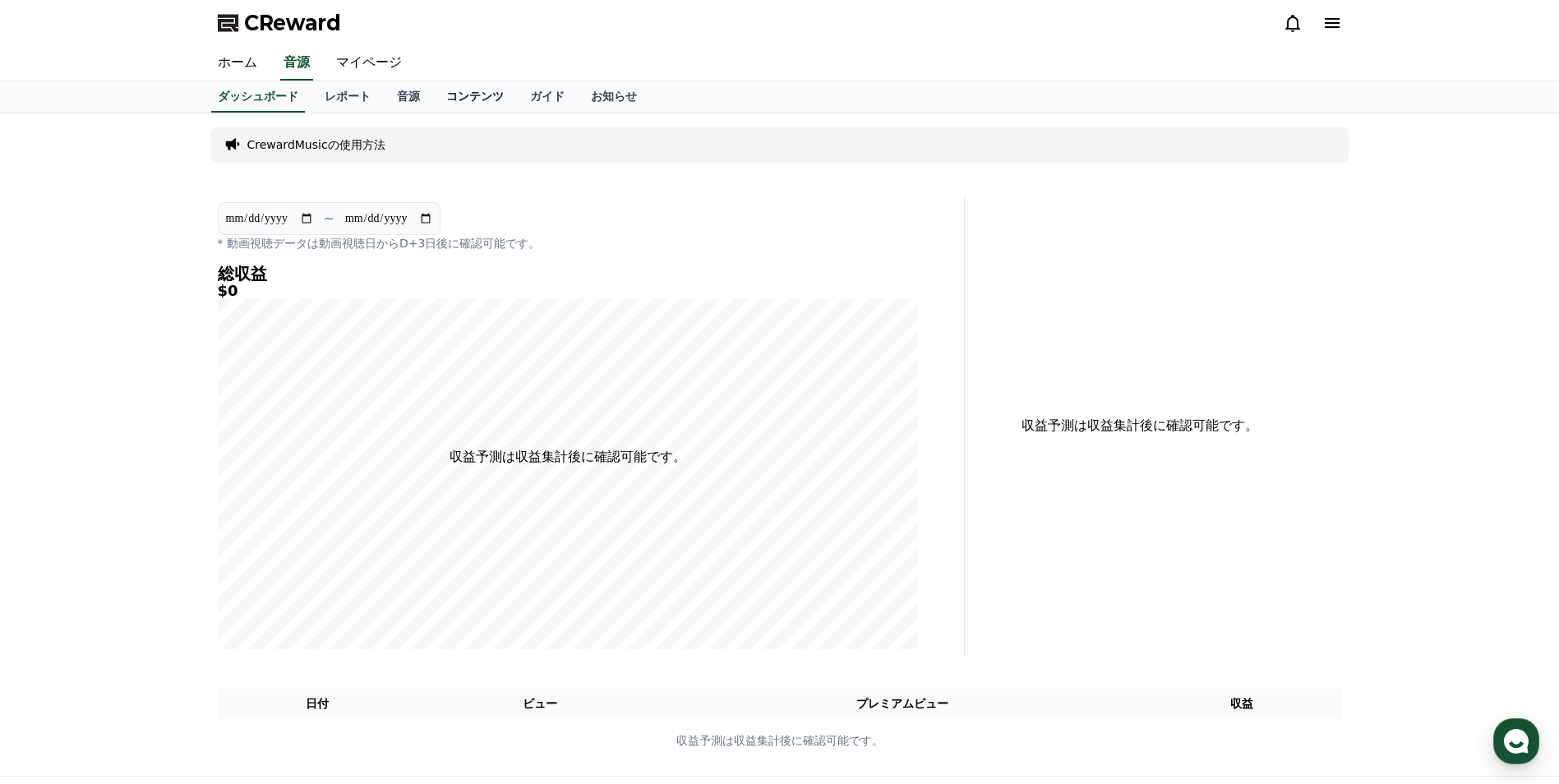
click at [439, 100] on link "コンテンツ" at bounding box center [475, 97] width 84 height 31
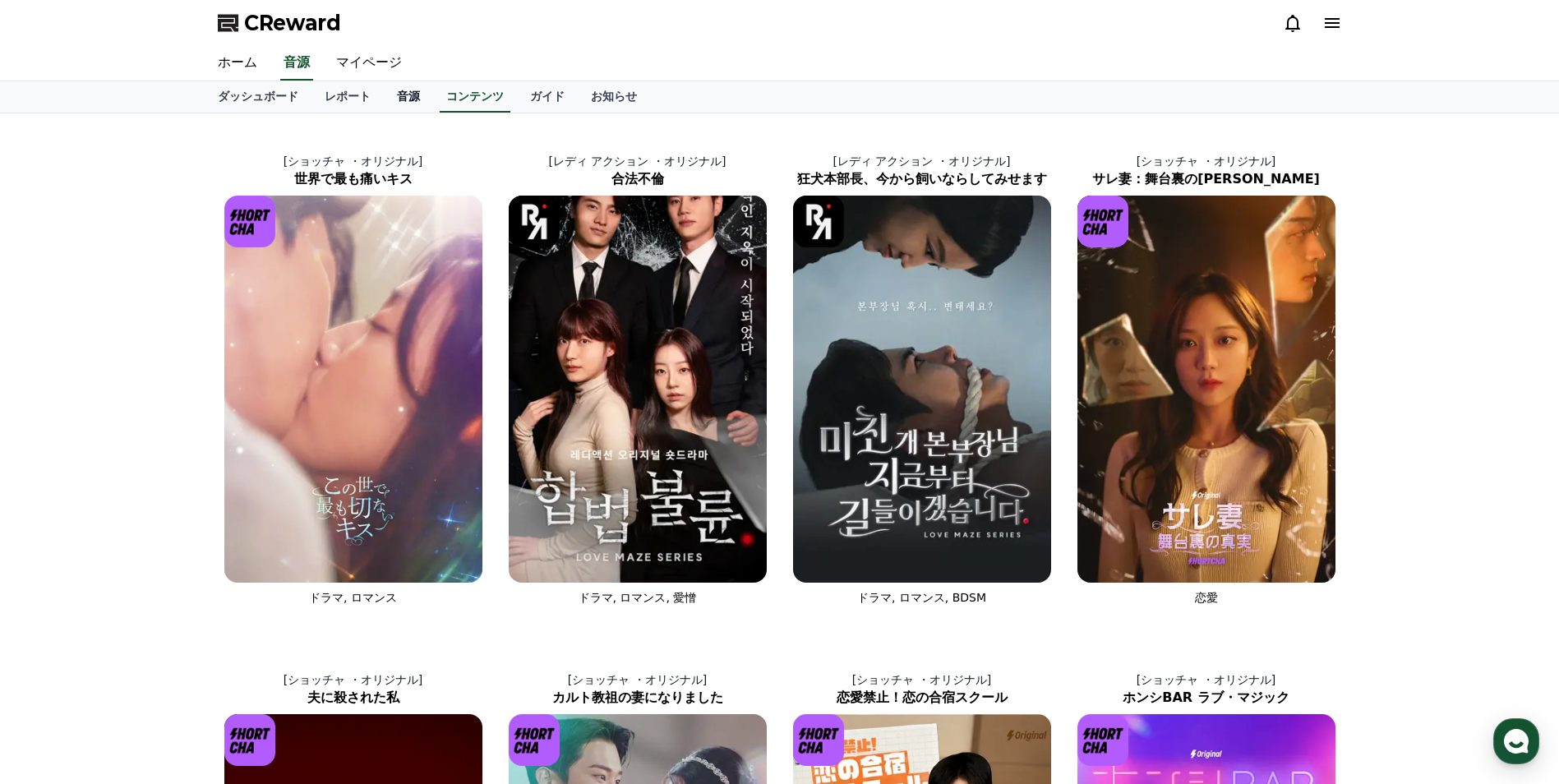
click at [384, 105] on link "音源" at bounding box center [408, 97] width 50 height 31
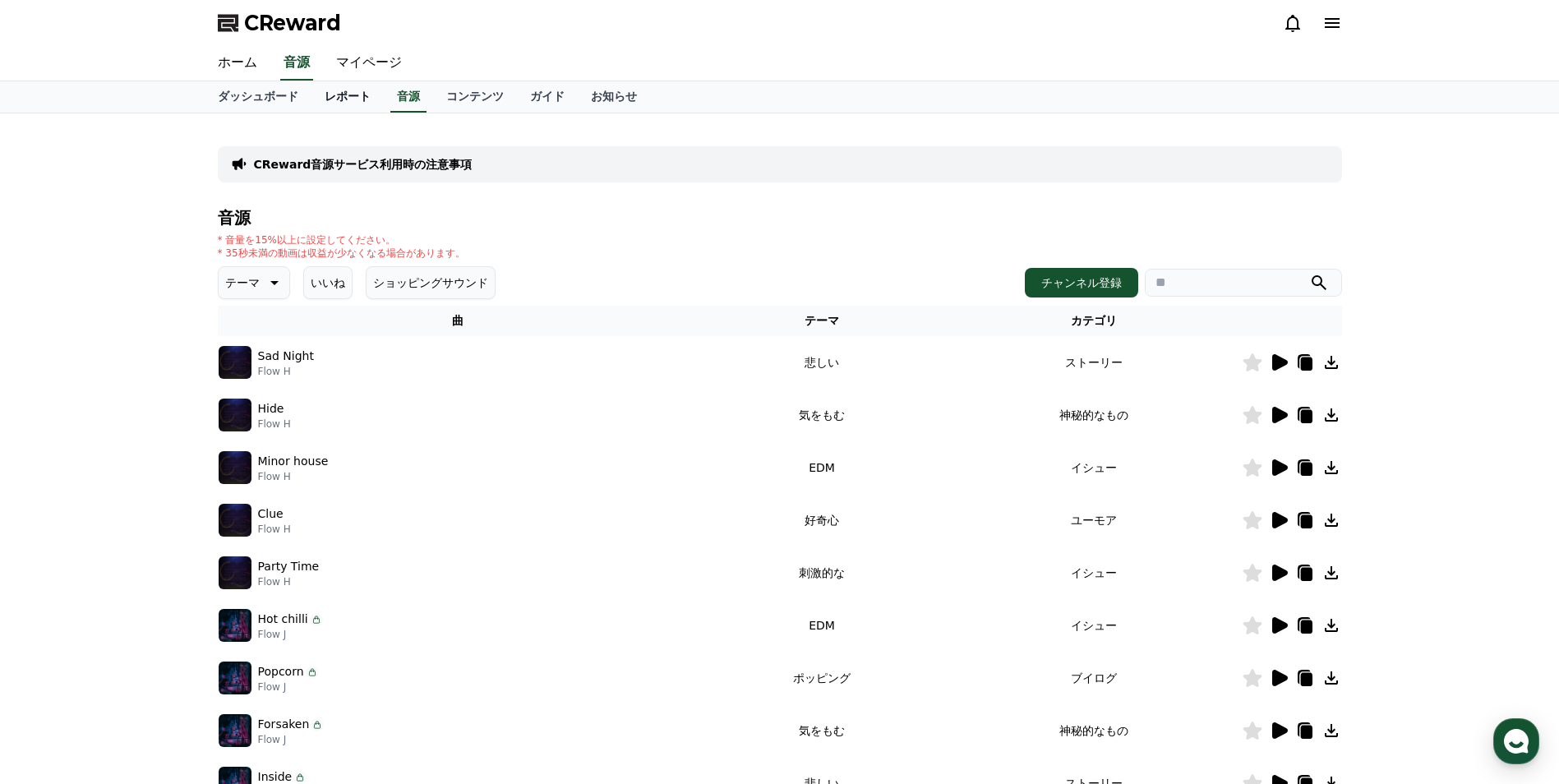
click at [329, 99] on link "レポート" at bounding box center [347, 97] width 72 height 31
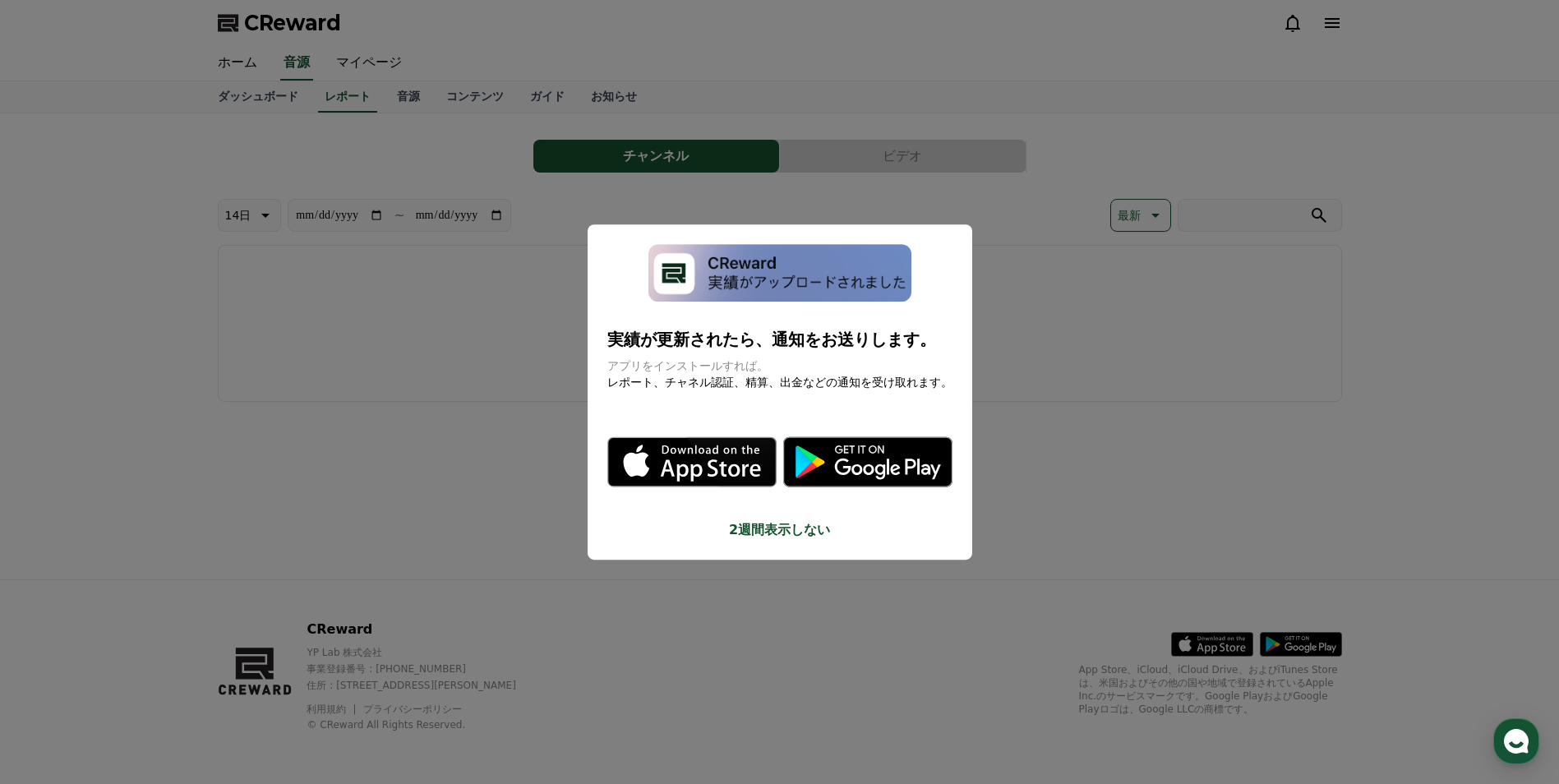
click at [360, 52] on button "close modal" at bounding box center [779, 392] width 1559 height 784
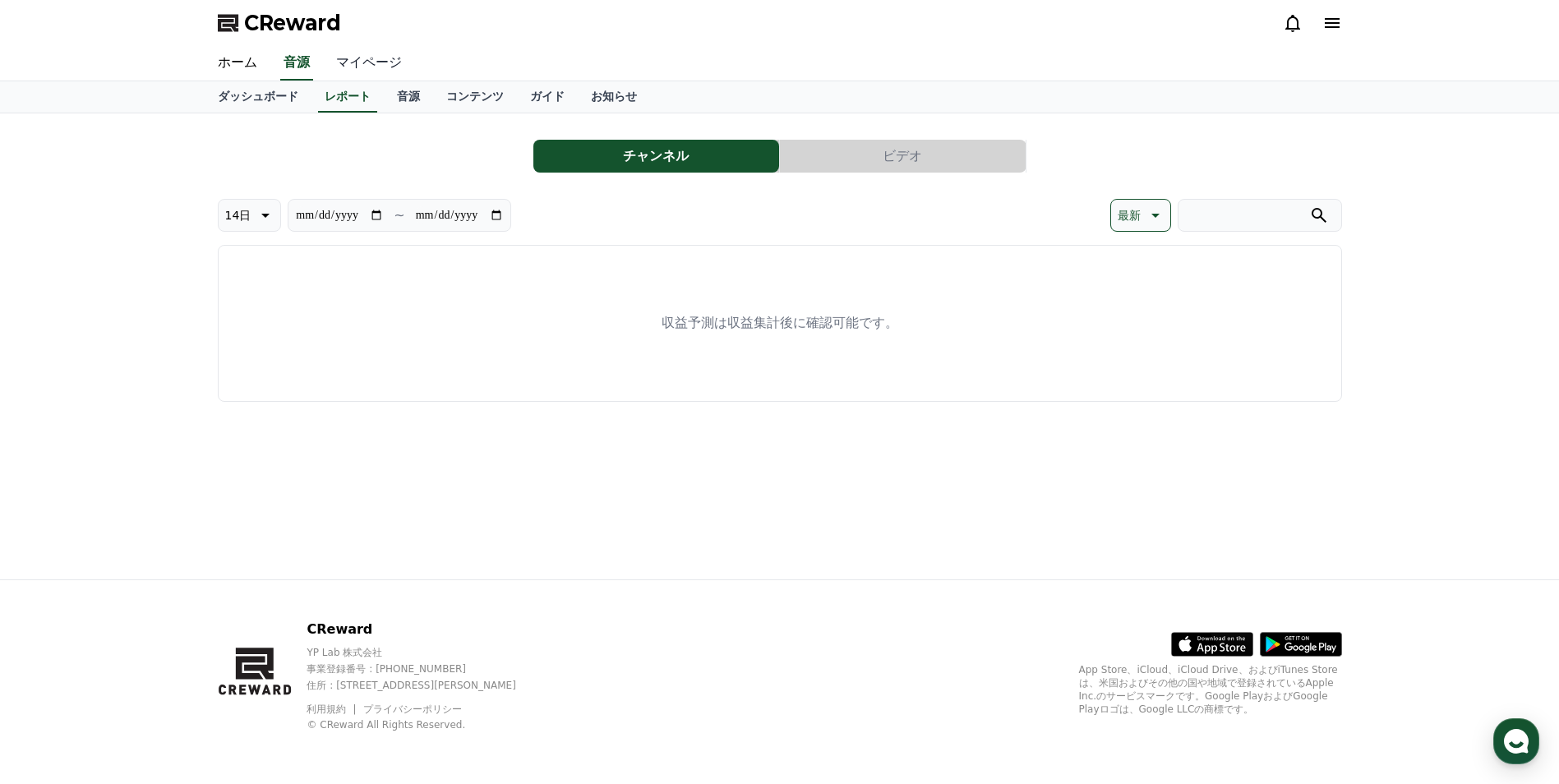
click at [360, 57] on link "マイページ" at bounding box center [369, 64] width 92 height 35
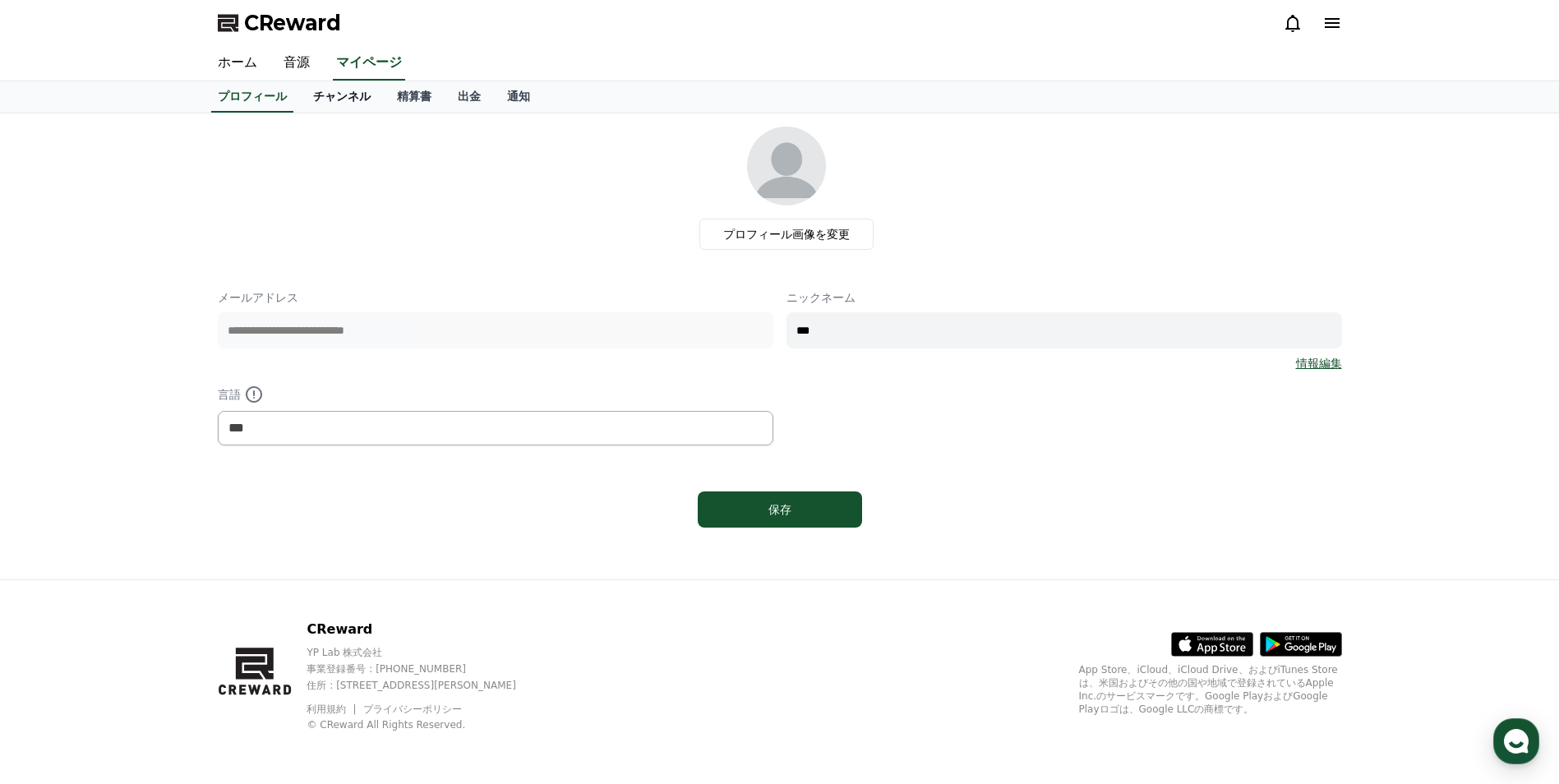
click at [318, 99] on link "チャンネル" at bounding box center [342, 97] width 84 height 31
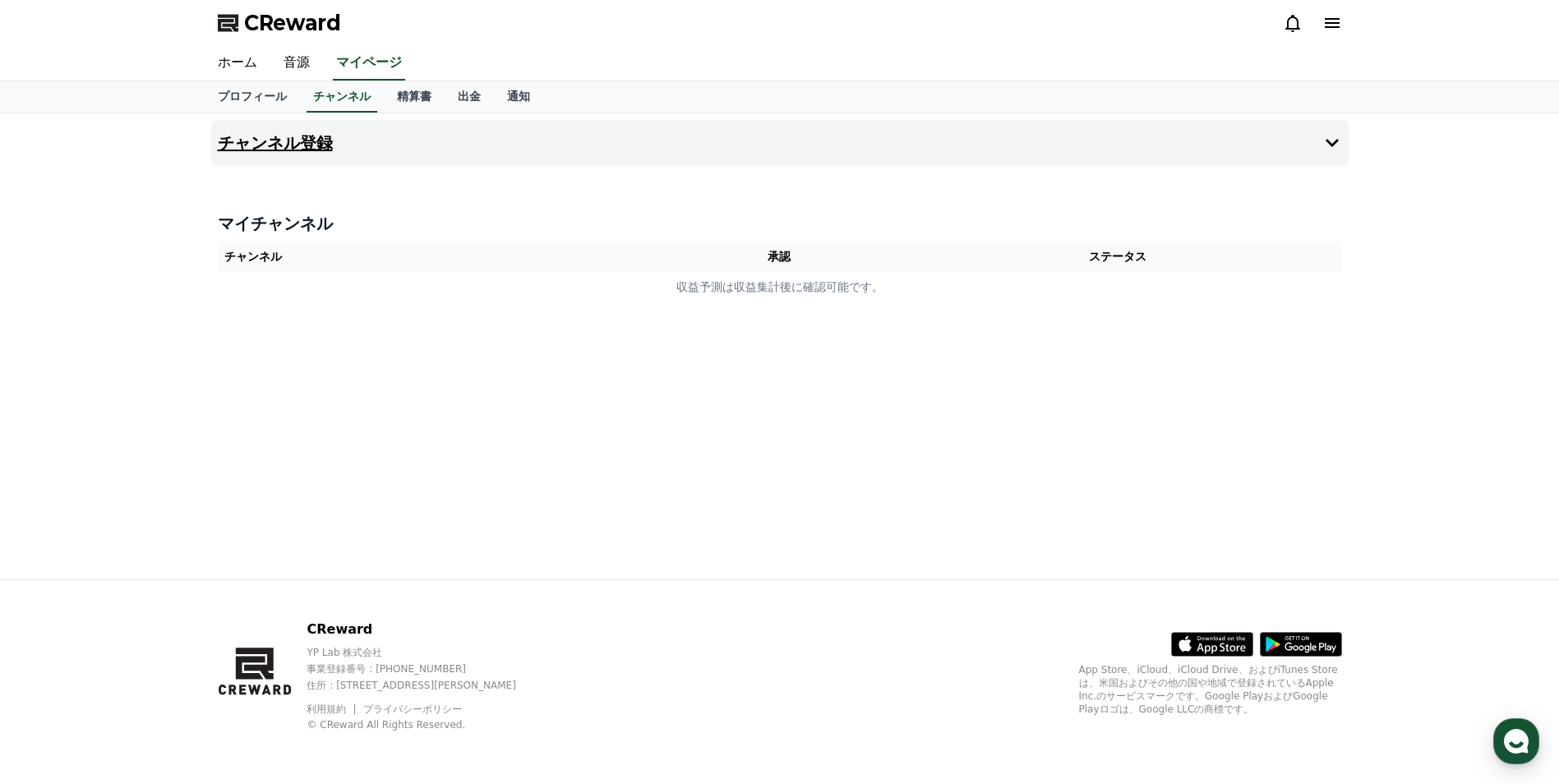
click at [1337, 145] on icon at bounding box center [1332, 143] width 20 height 20
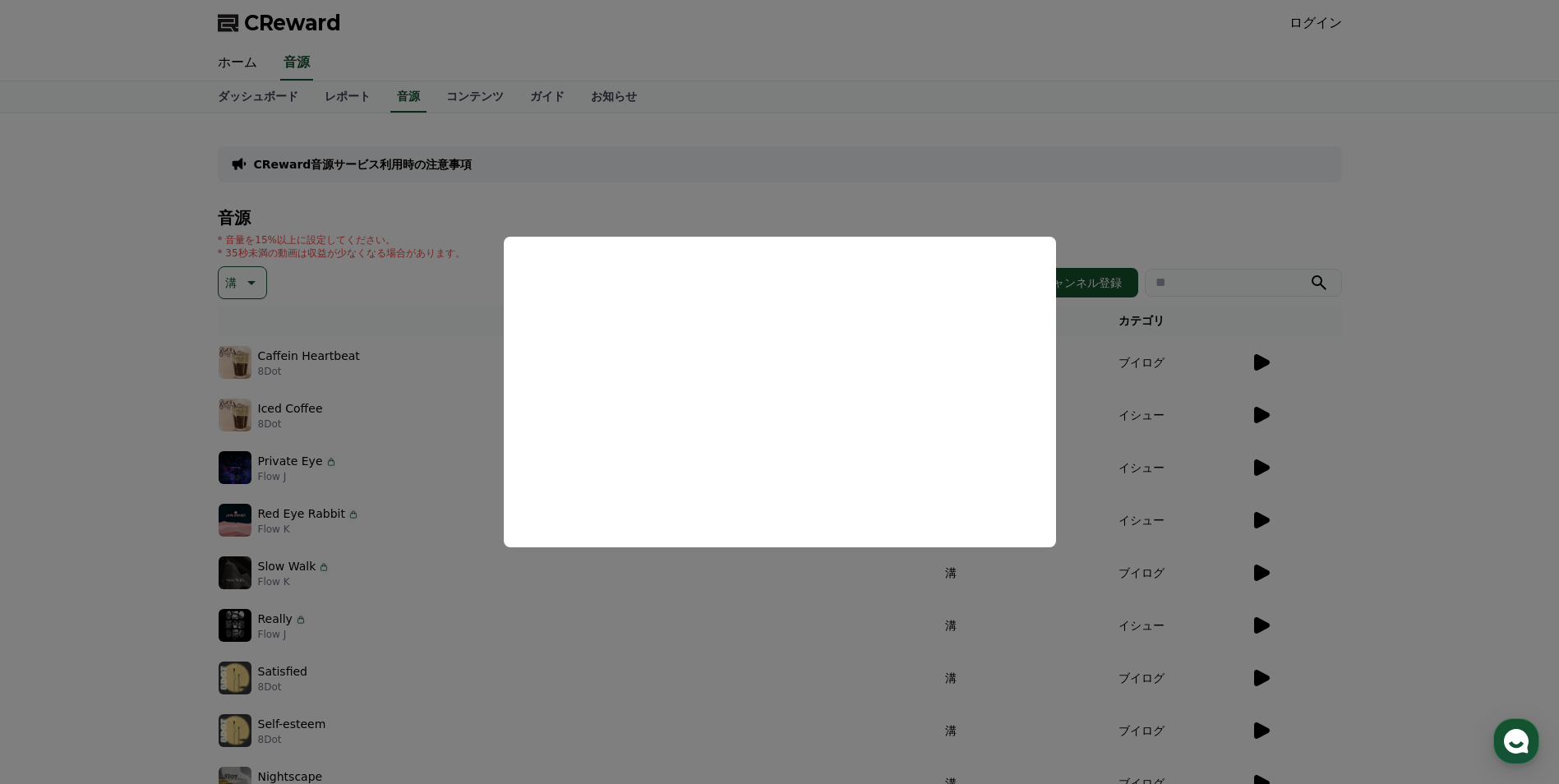
click at [1312, 10] on button "close modal" at bounding box center [779, 392] width 1559 height 784
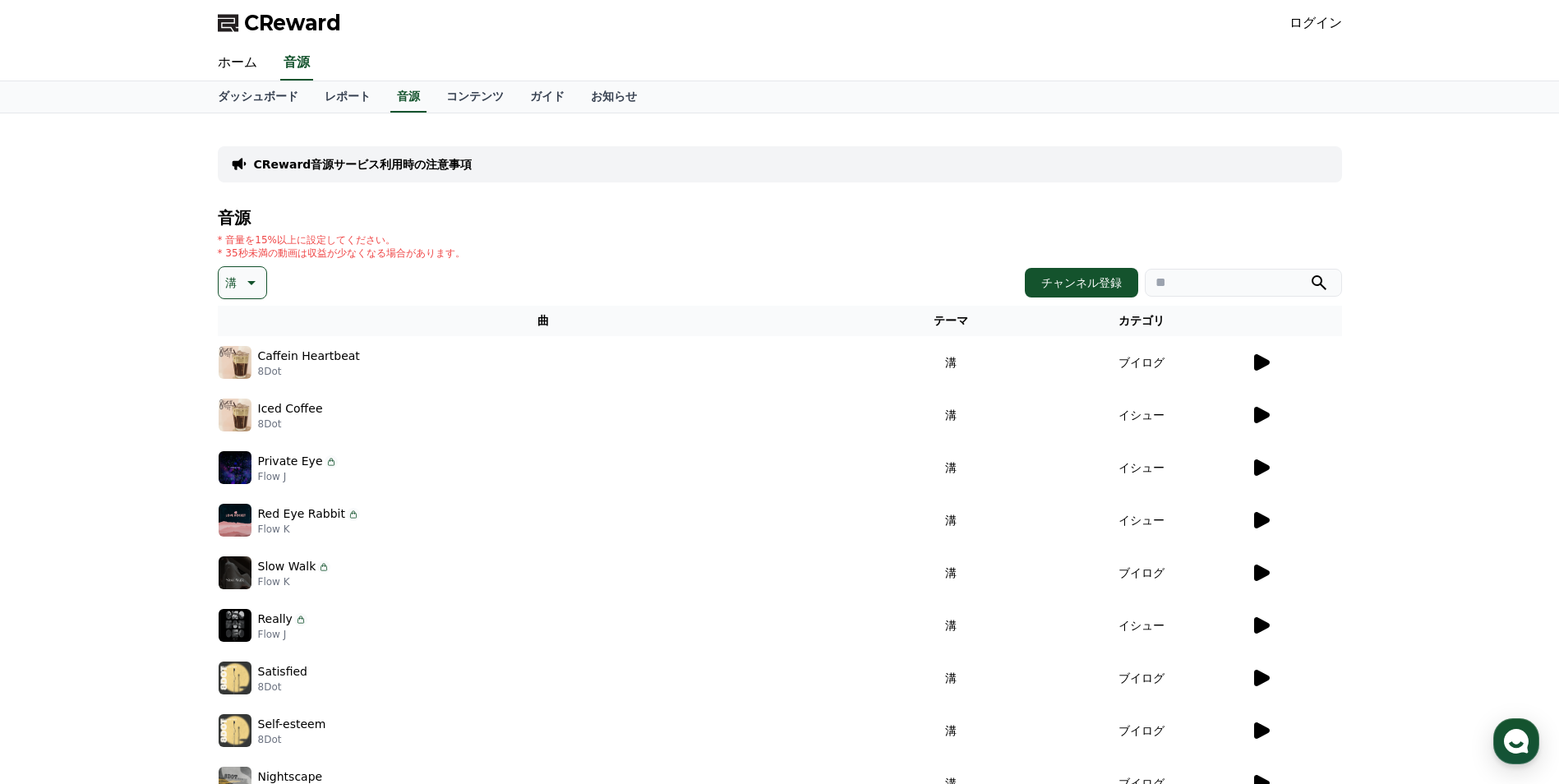
click at [1312, 17] on link "ログイン" at bounding box center [1316, 23] width 52 height 20
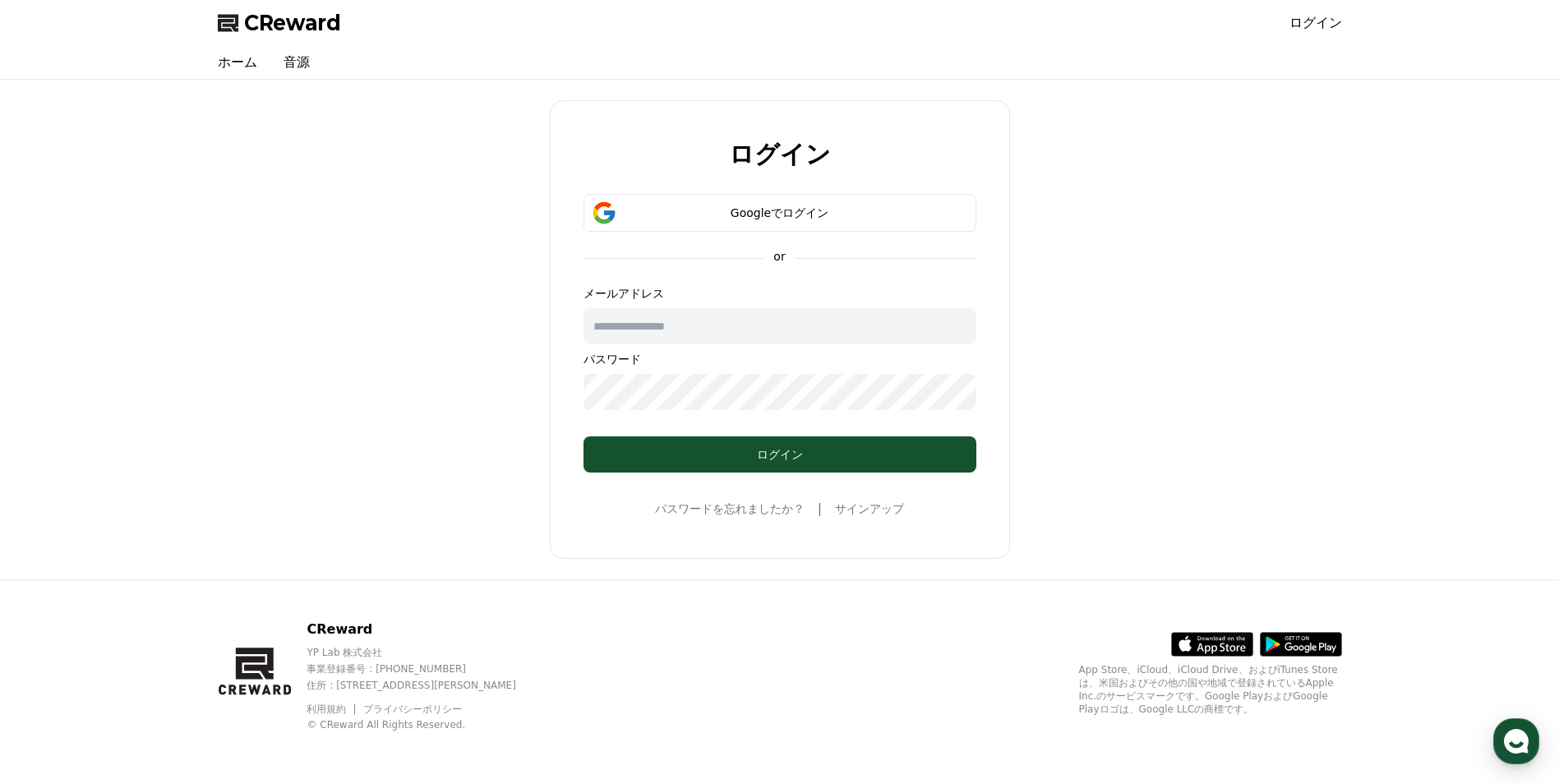
click at [675, 327] on input "text" at bounding box center [780, 325] width 393 height 36
type input "**********"
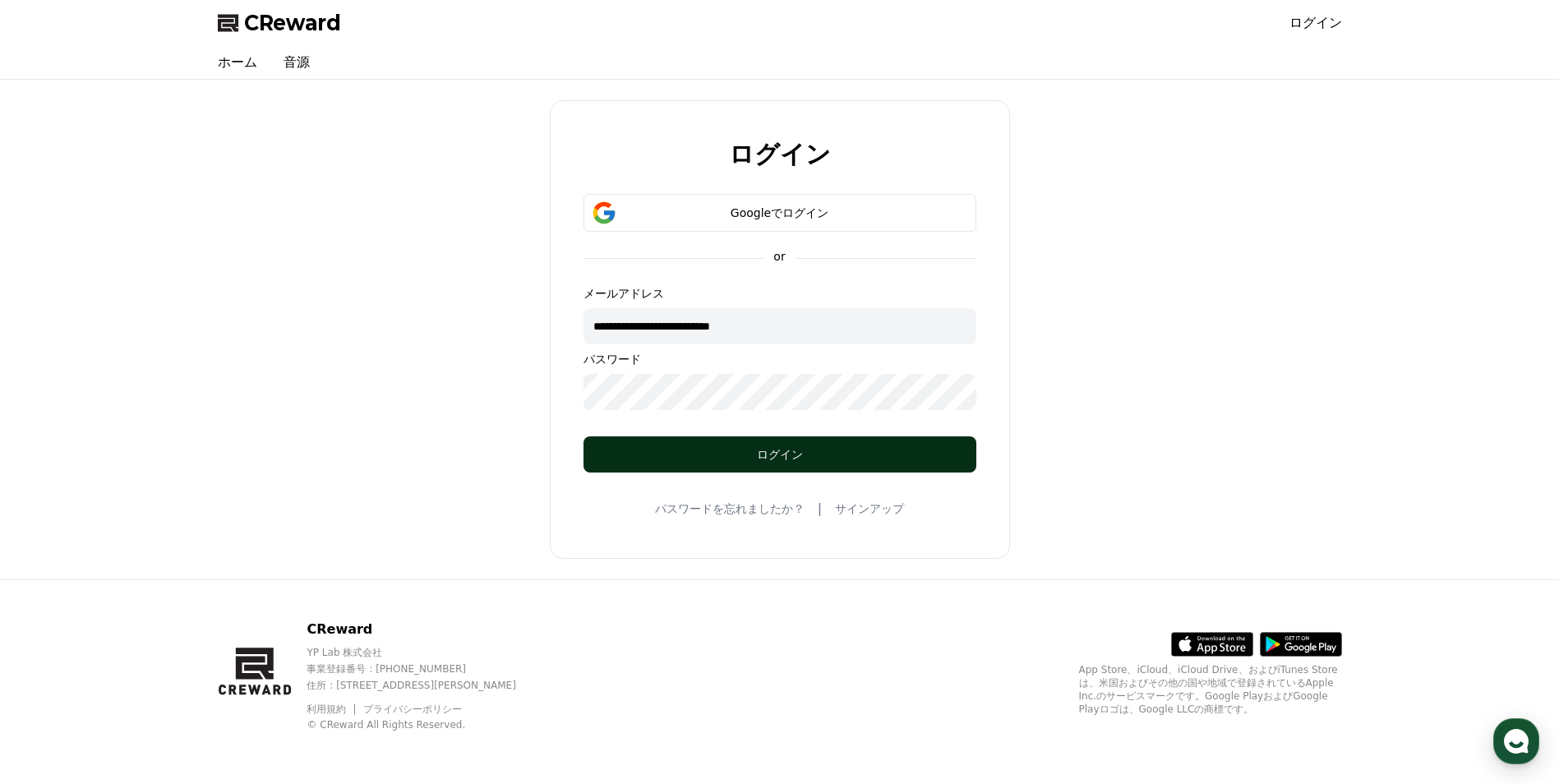
click at [721, 449] on div "ログイン" at bounding box center [780, 454] width 327 height 17
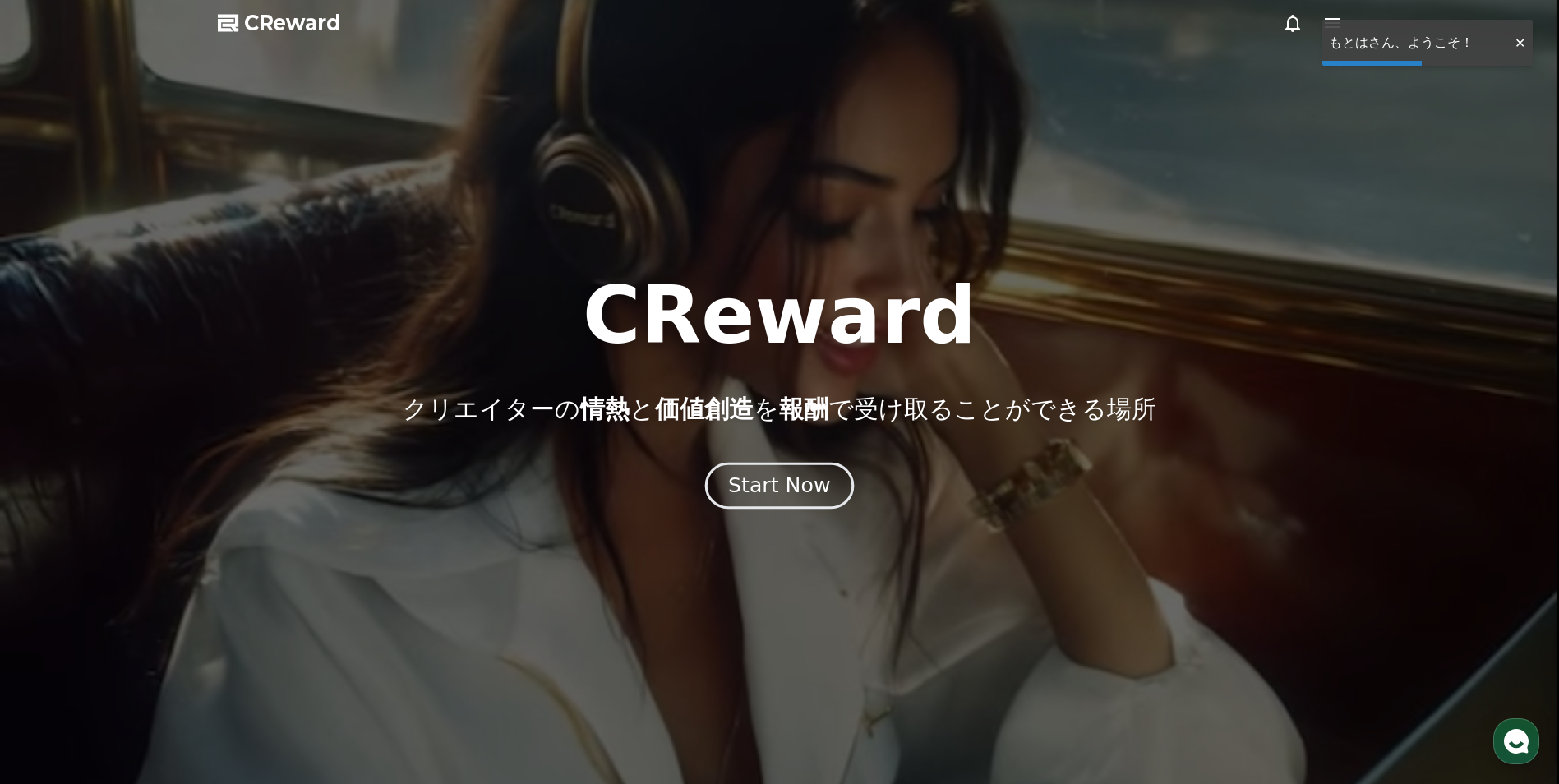
click at [768, 481] on div "Start Now" at bounding box center [779, 486] width 102 height 28
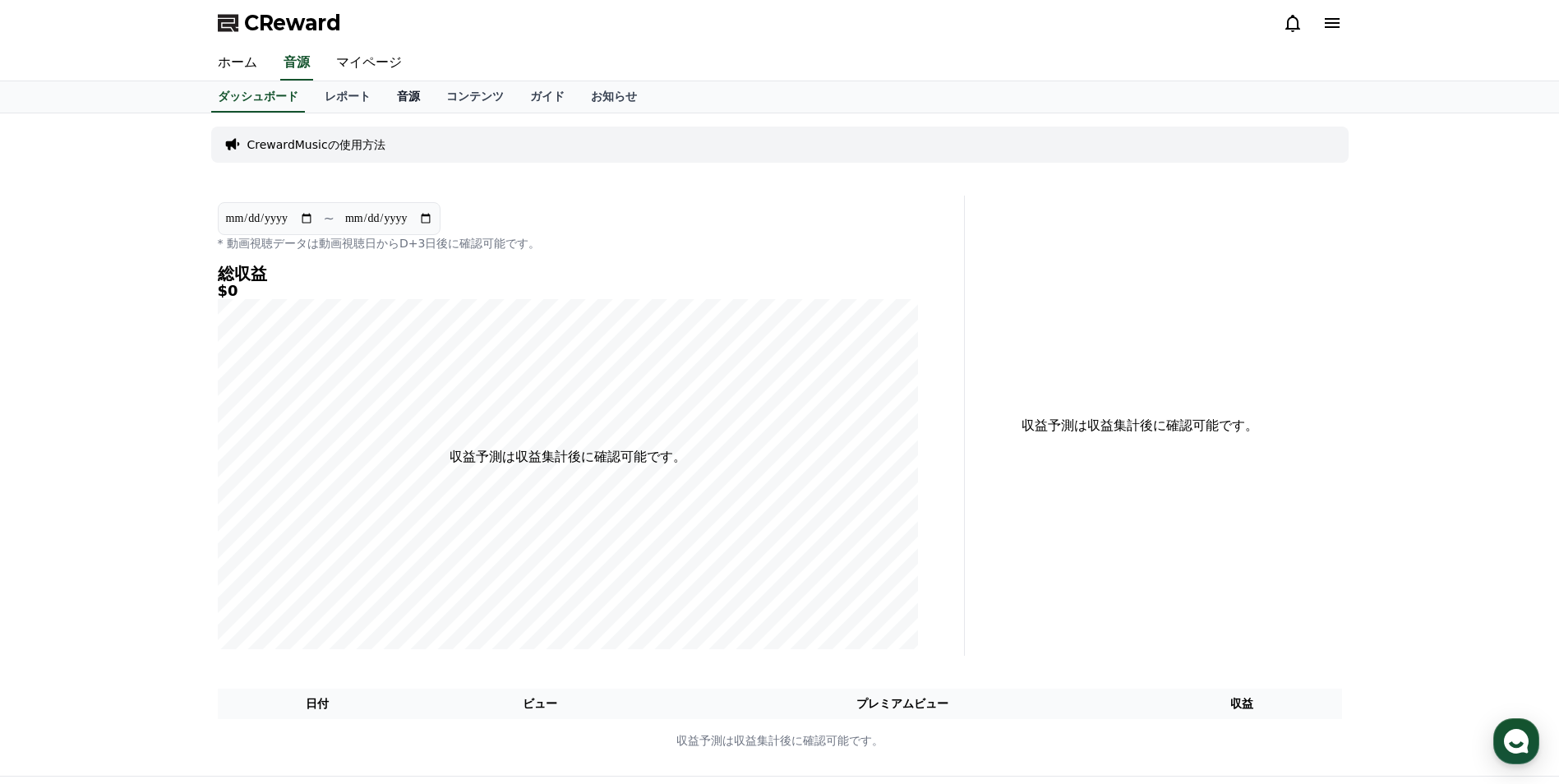
click at [387, 100] on link "音源" at bounding box center [408, 97] width 50 height 31
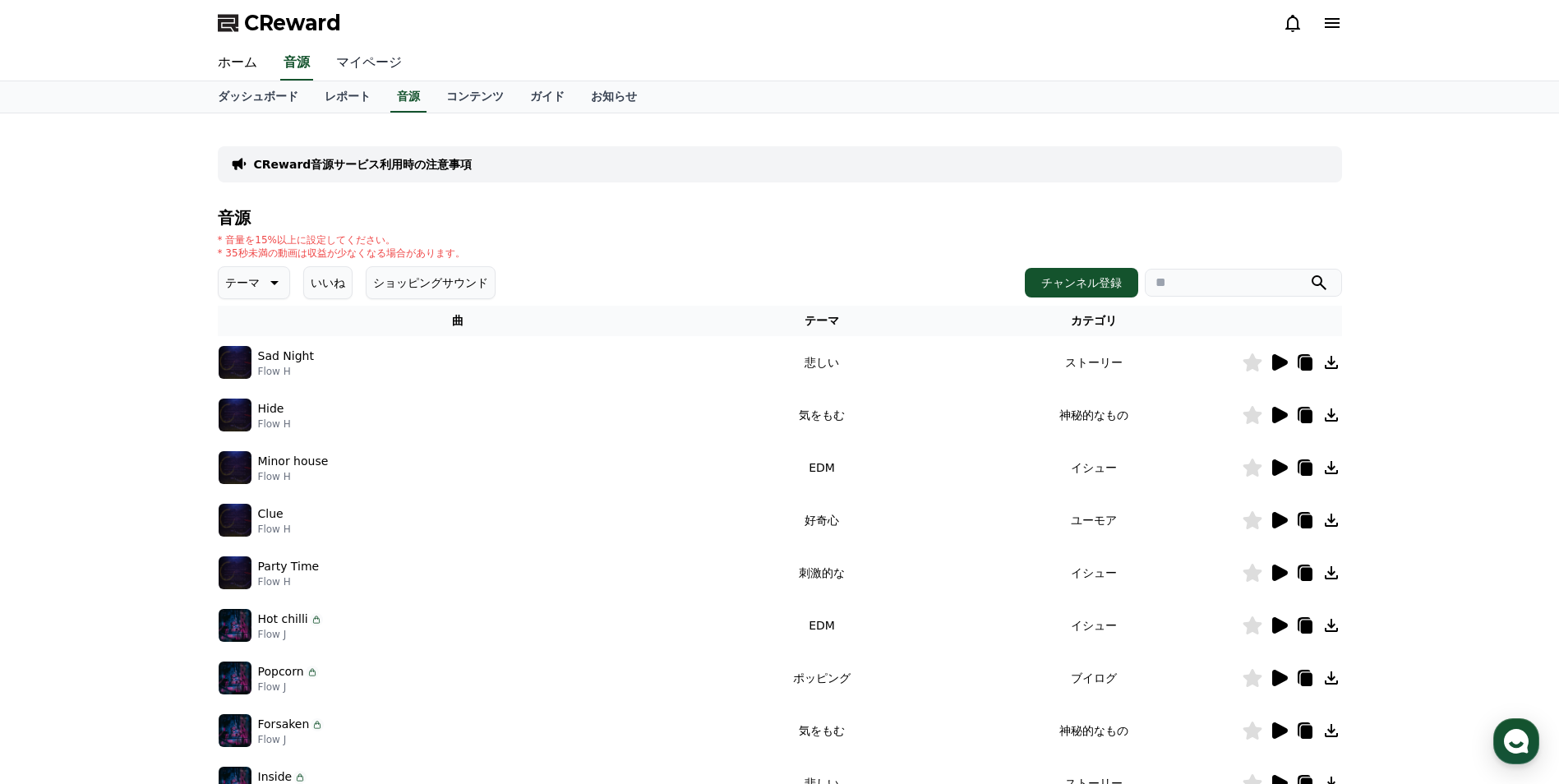
click at [355, 65] on link "マイページ" at bounding box center [369, 64] width 92 height 35
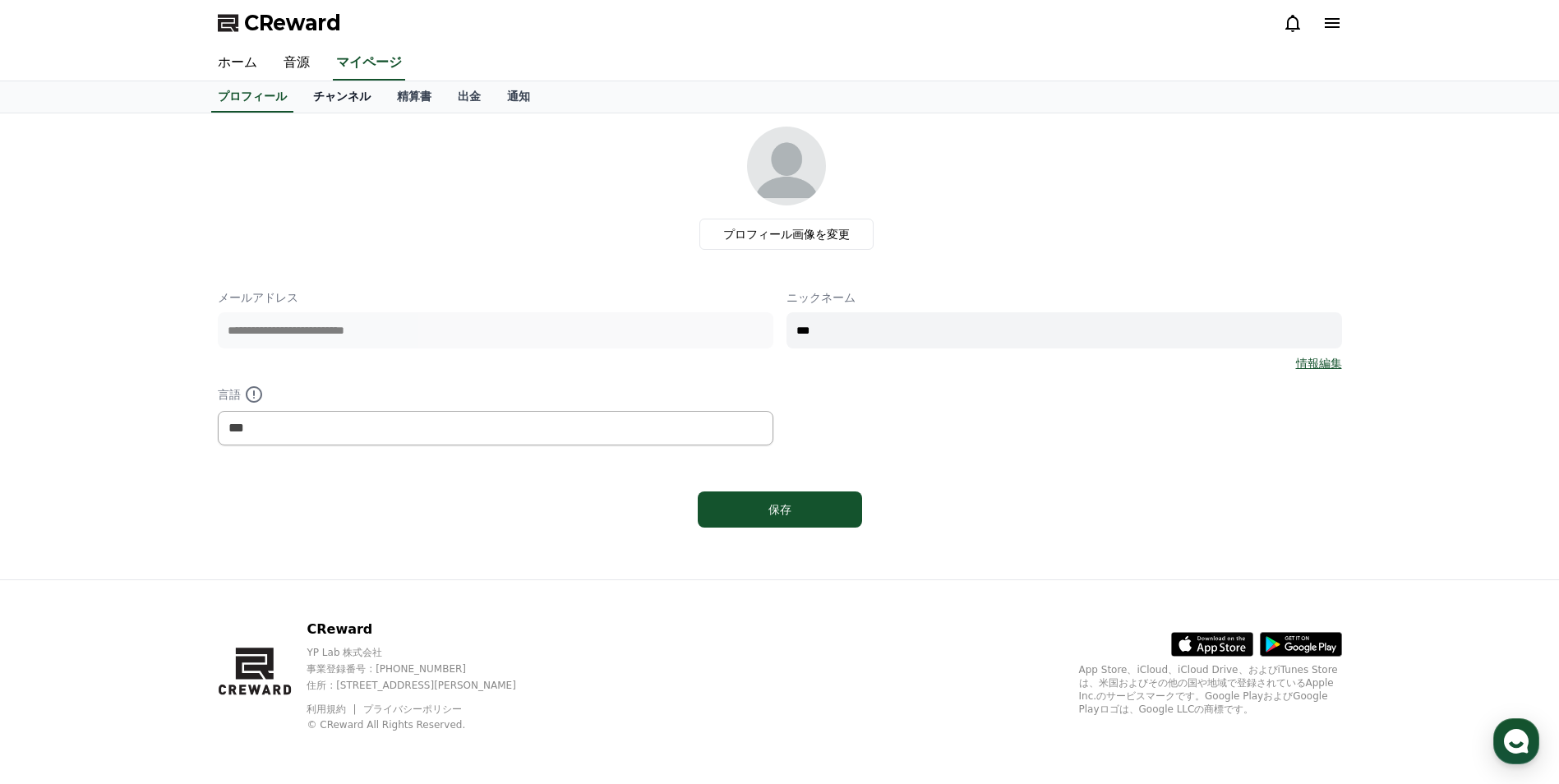
click at [306, 101] on link "チャンネル" at bounding box center [342, 97] width 84 height 31
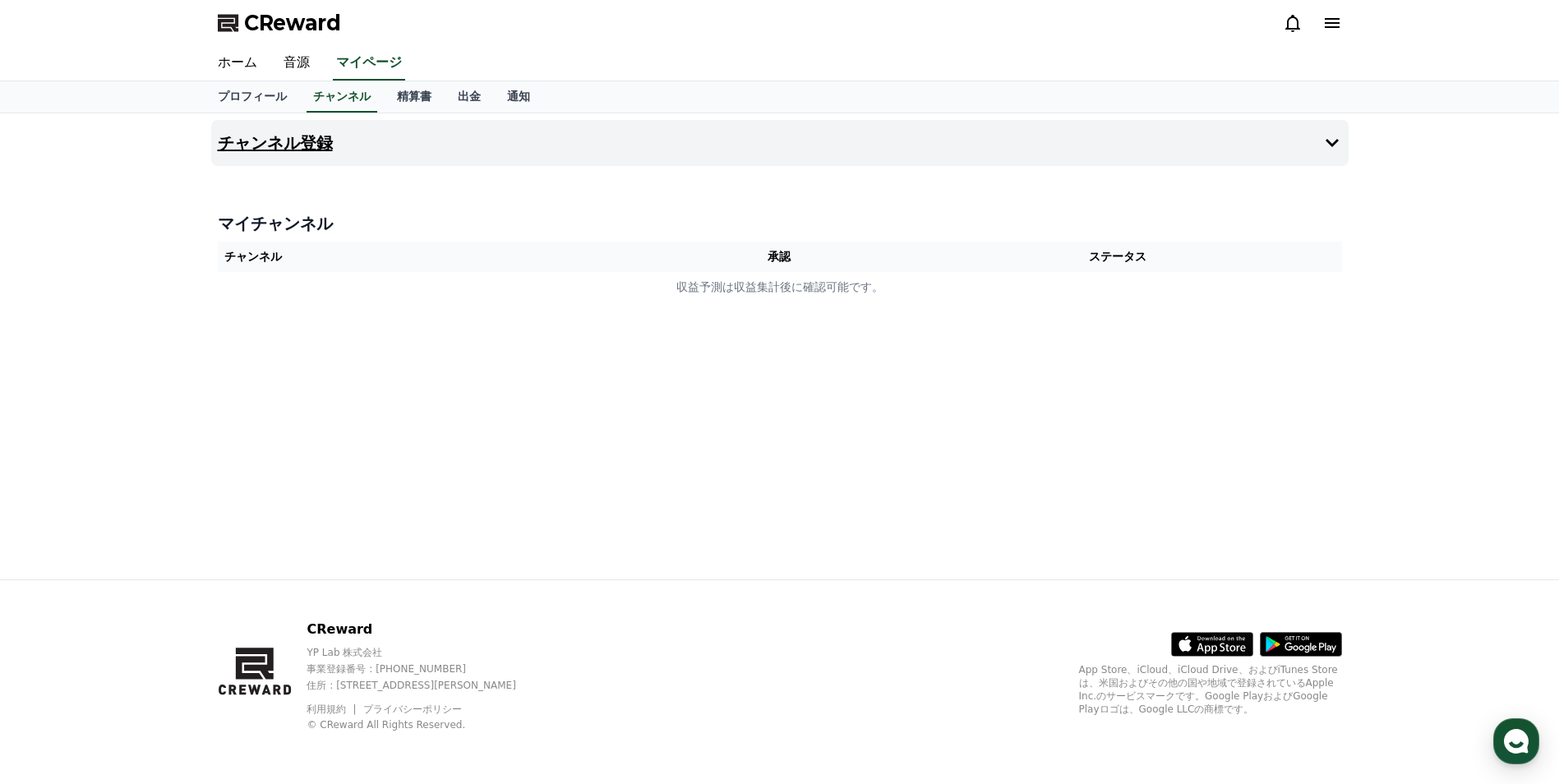
click at [1335, 144] on icon at bounding box center [1332, 142] width 13 height 8
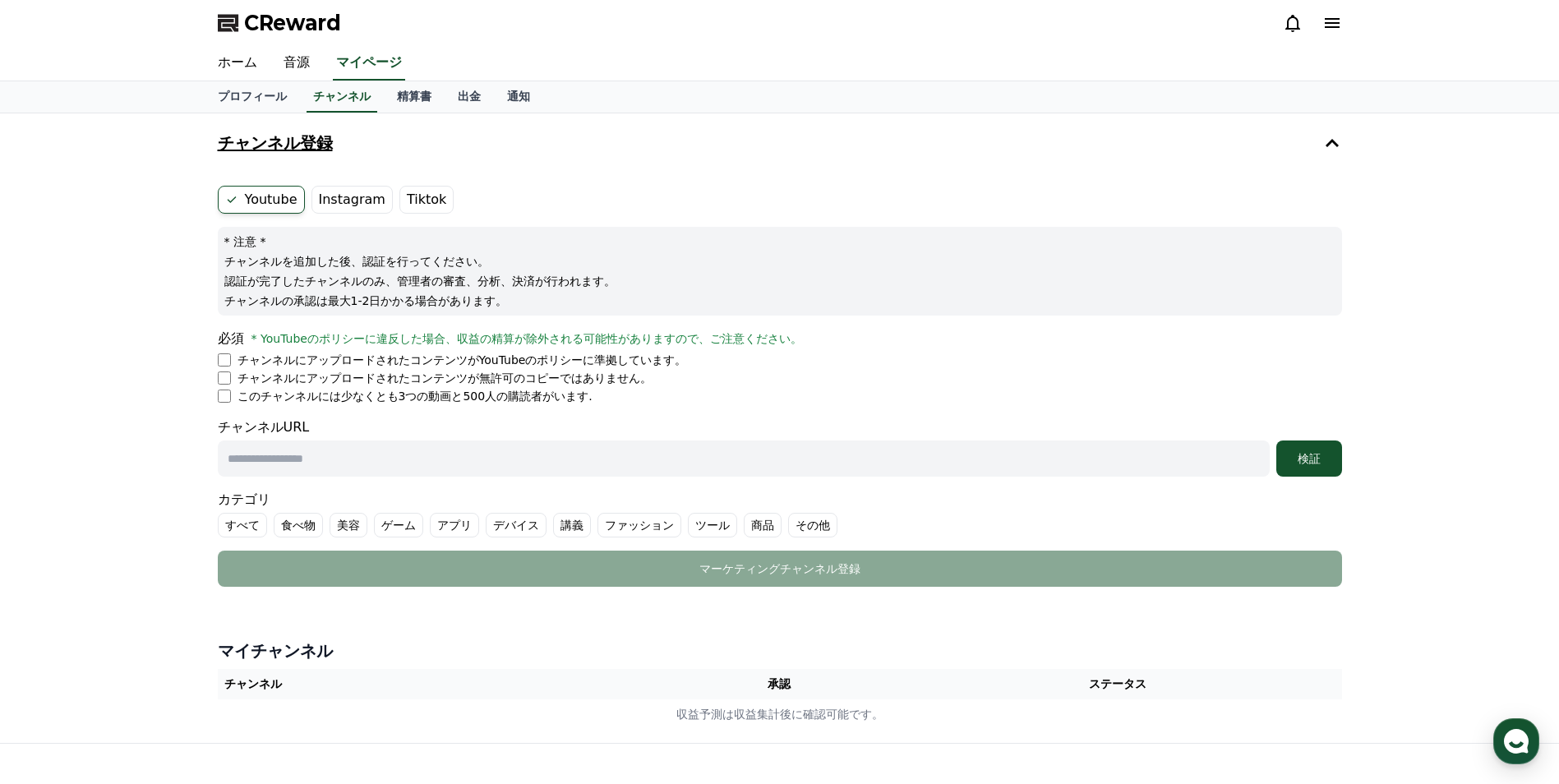
click at [331, 269] on p "チャンネルを追加した後、認証を行ってください。" at bounding box center [780, 261] width 1111 height 17
click at [304, 288] on p "認証が完了したチャンネルのみ、管理者の審査、分析、決済が行われます。" at bounding box center [780, 281] width 1111 height 17
click at [222, 370] on li "チャンネルにアップロードされたコンテンツが無許可のコピーではありません。" at bounding box center [780, 378] width 1125 height 17
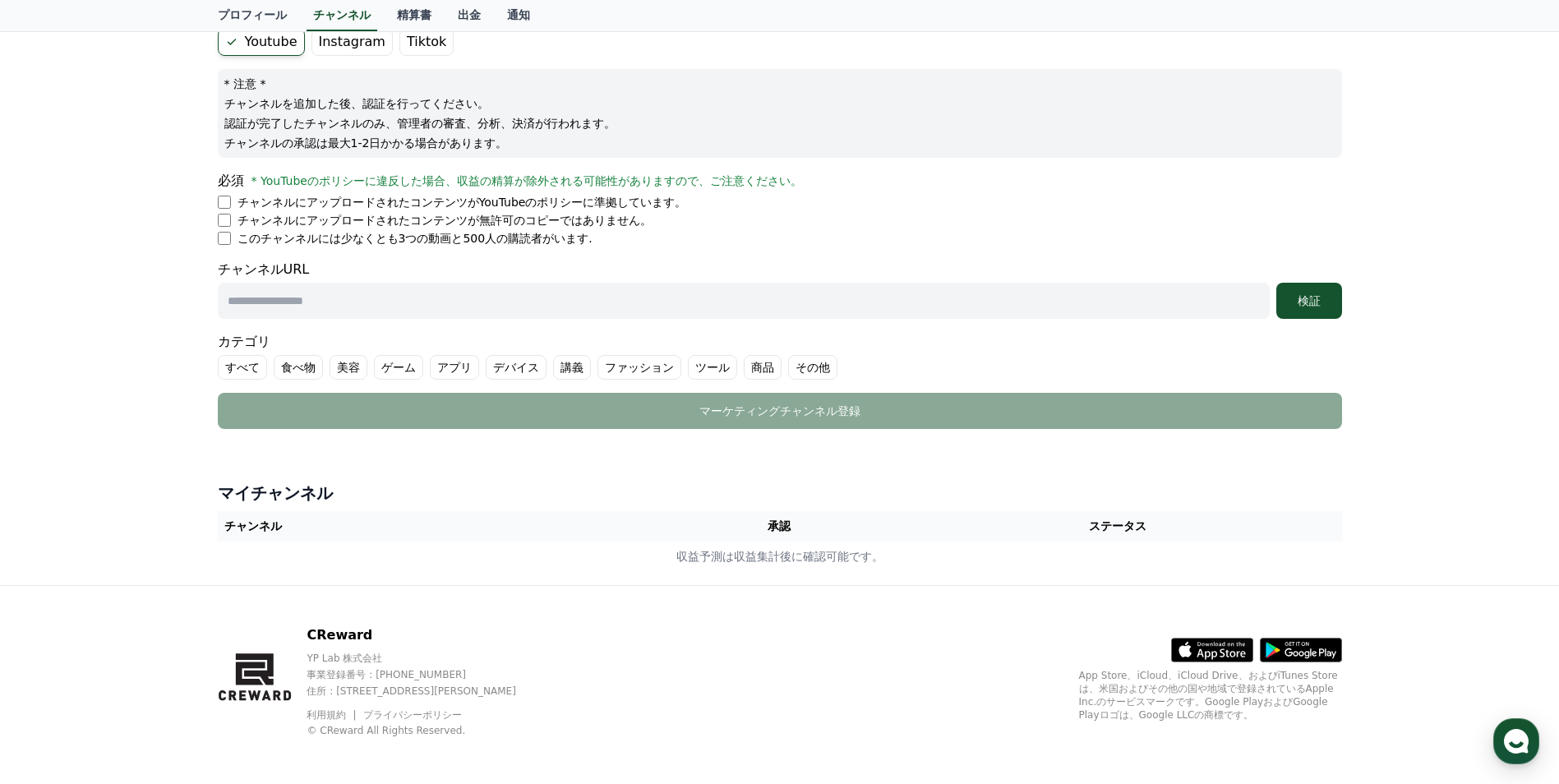
scroll to position [163, 0]
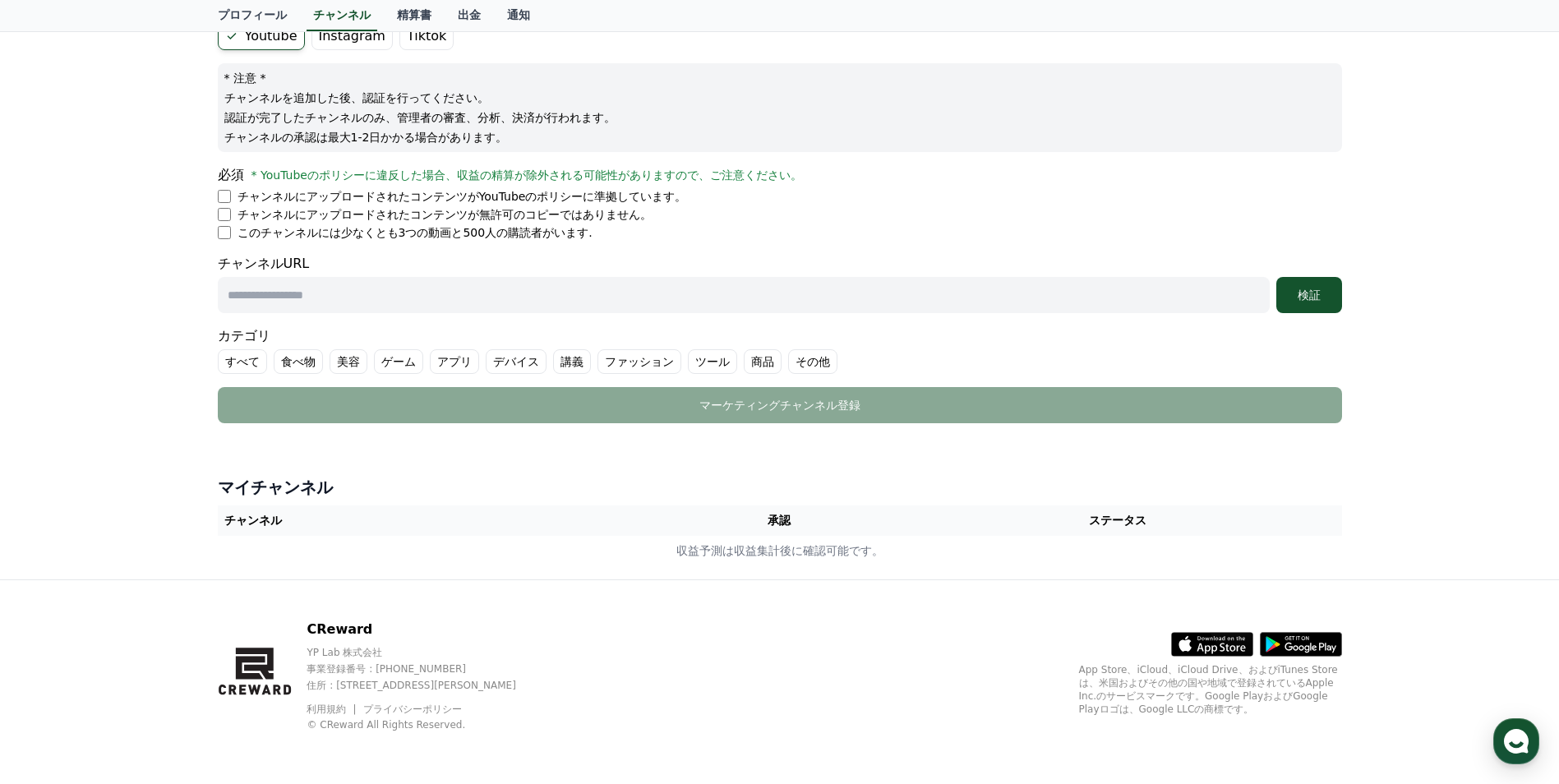
click at [424, 292] on input "text" at bounding box center [744, 294] width 1052 height 36
type input "**********"
click at [1279, 292] on button "検証" at bounding box center [1309, 294] width 65 height 36
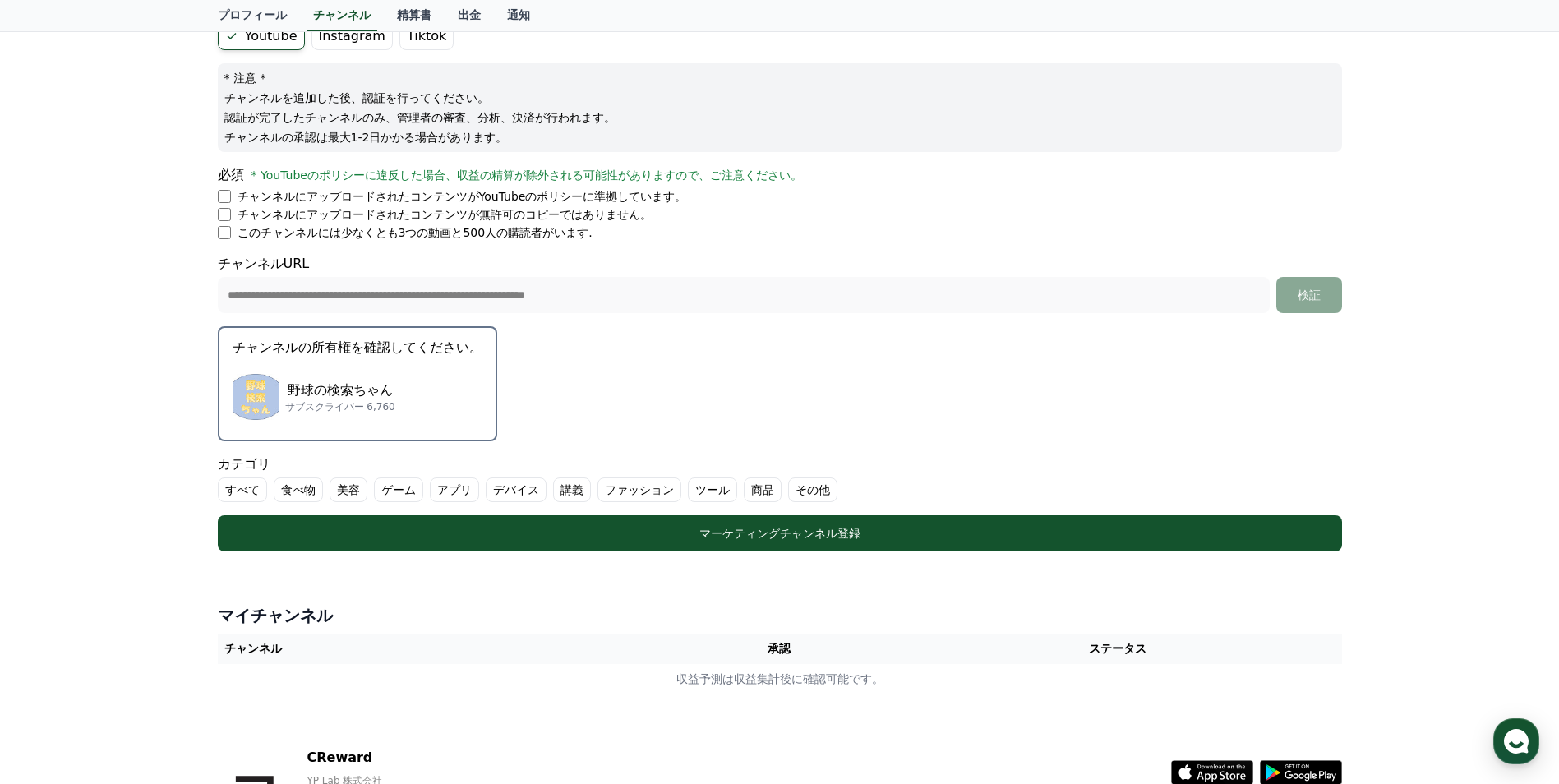
click at [321, 397] on p "野球の検索ちゃん" at bounding box center [340, 390] width 110 height 20
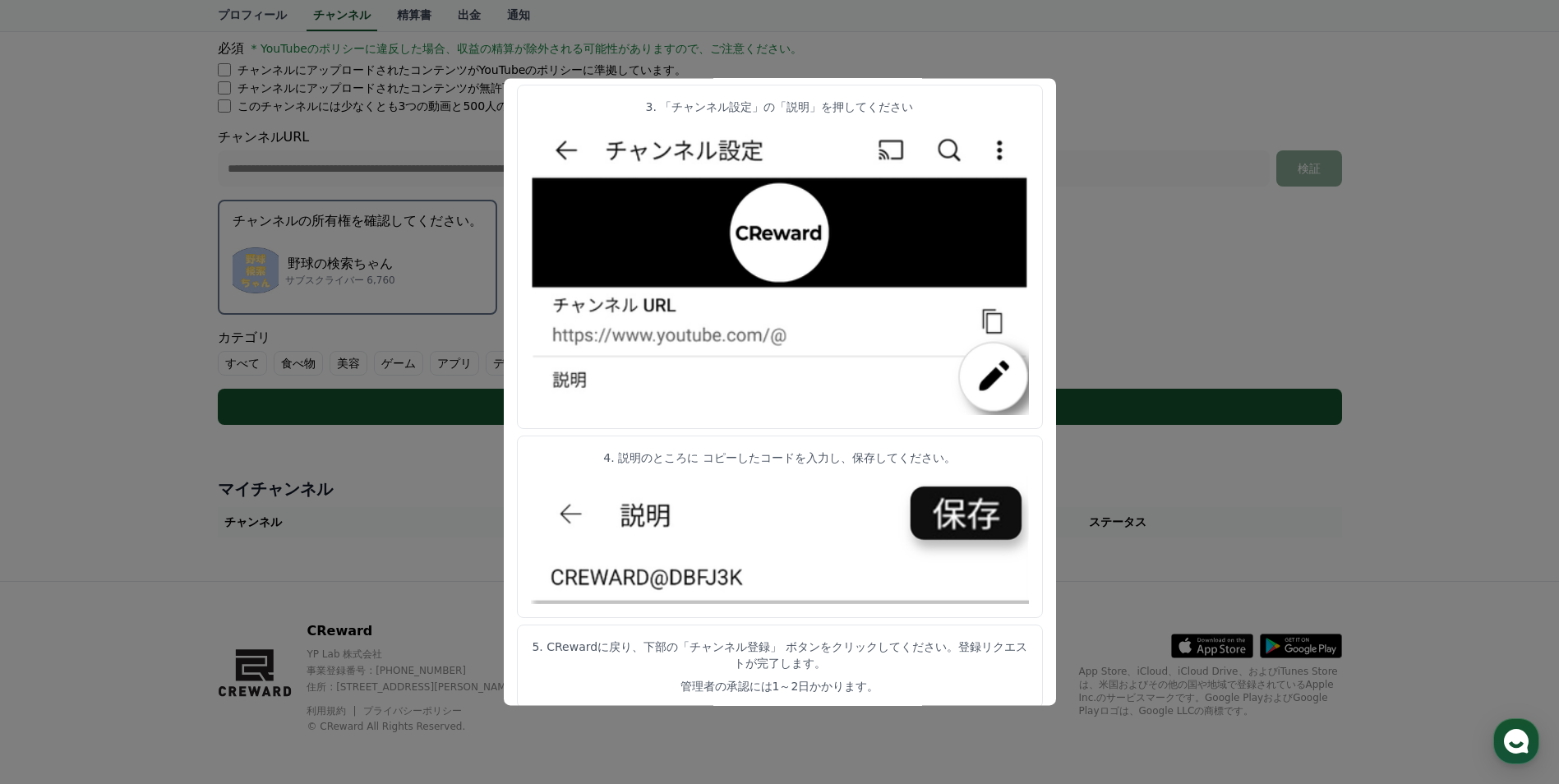
scroll to position [291, 0]
click at [1199, 297] on button "close modal" at bounding box center [779, 392] width 1559 height 784
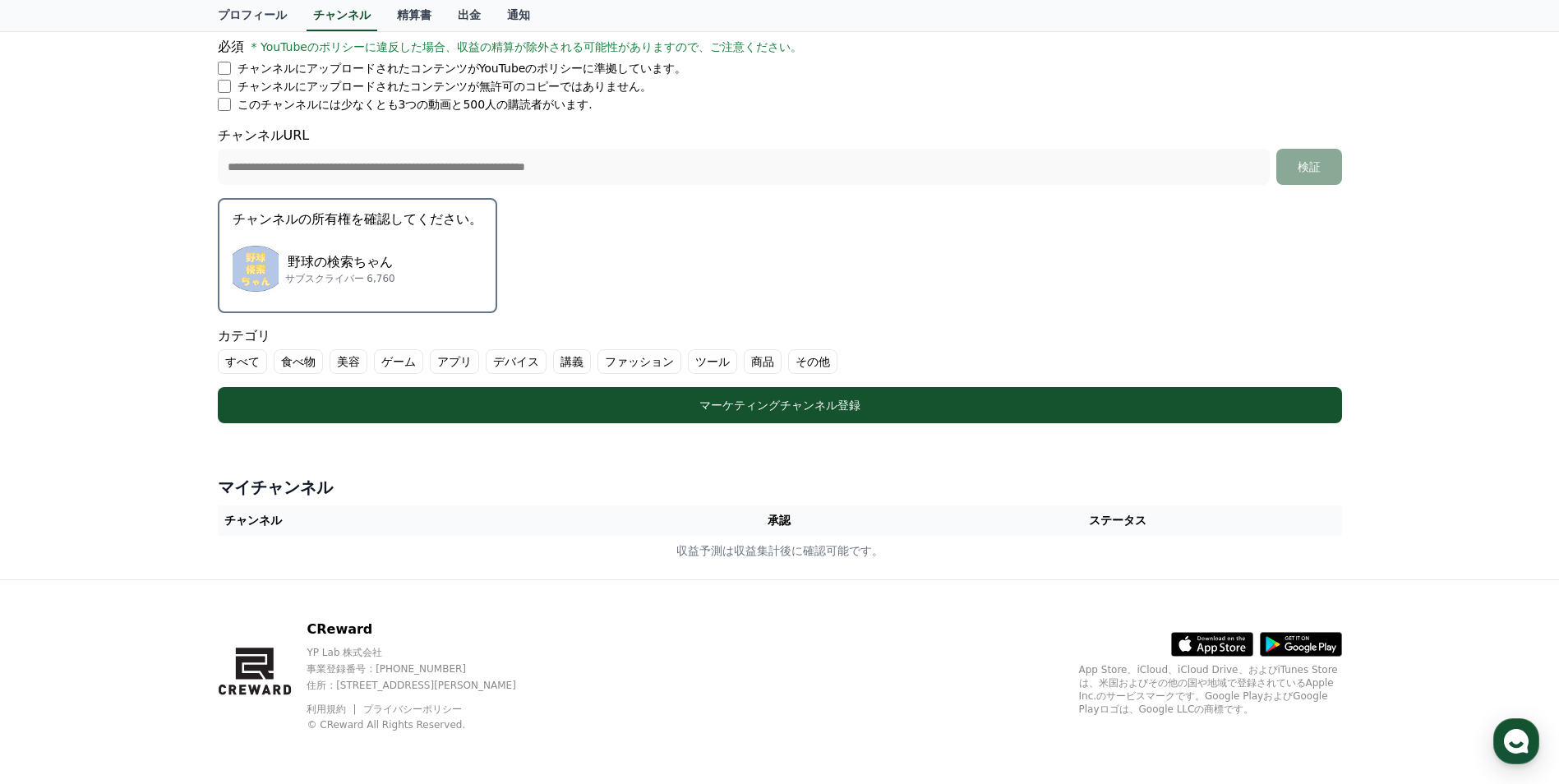
click at [239, 362] on label "すべて" at bounding box center [243, 361] width 50 height 24
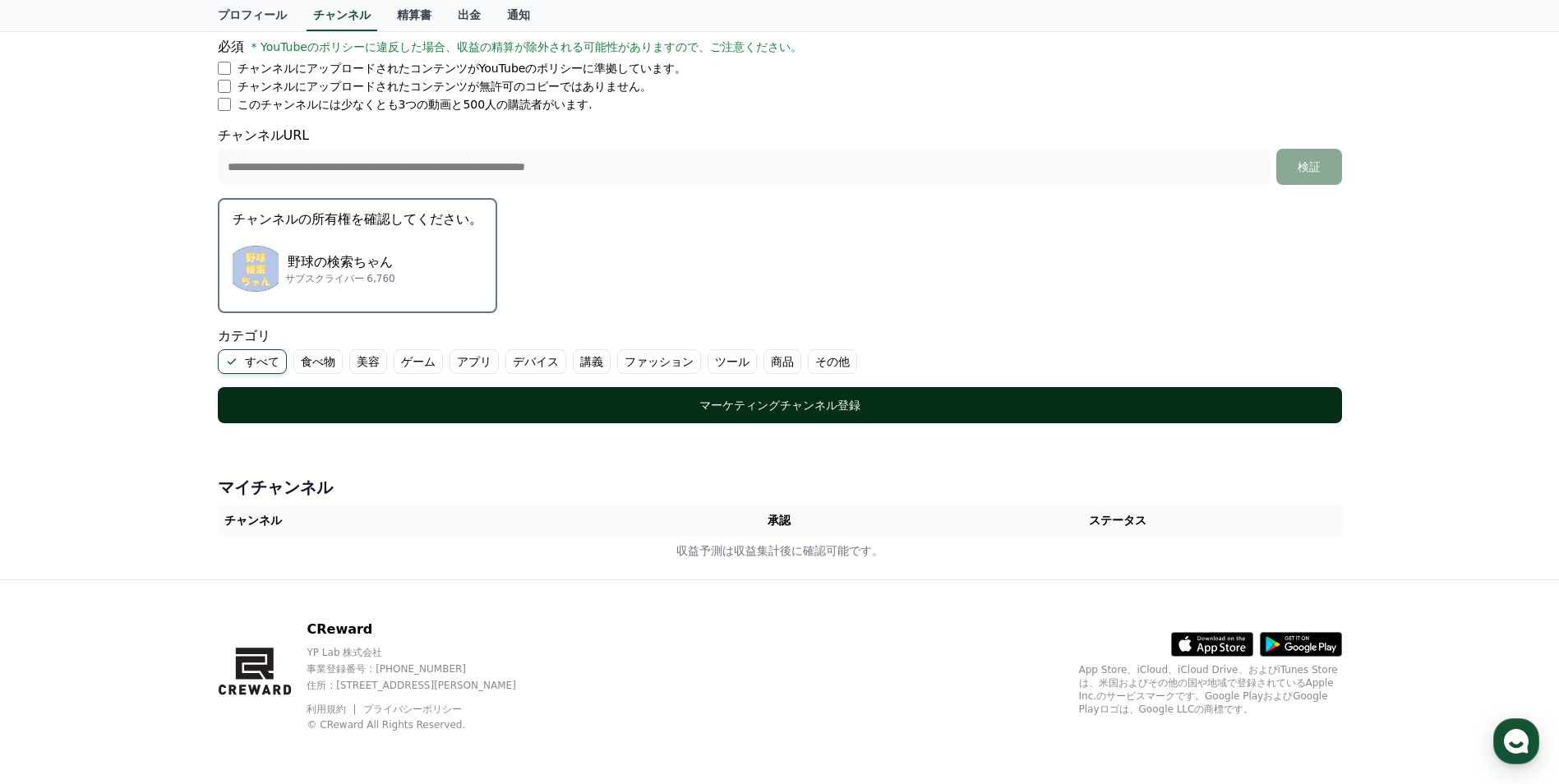
click at [444, 401] on div "マーケティングチャンネル登録" at bounding box center [779, 405] width 1058 height 17
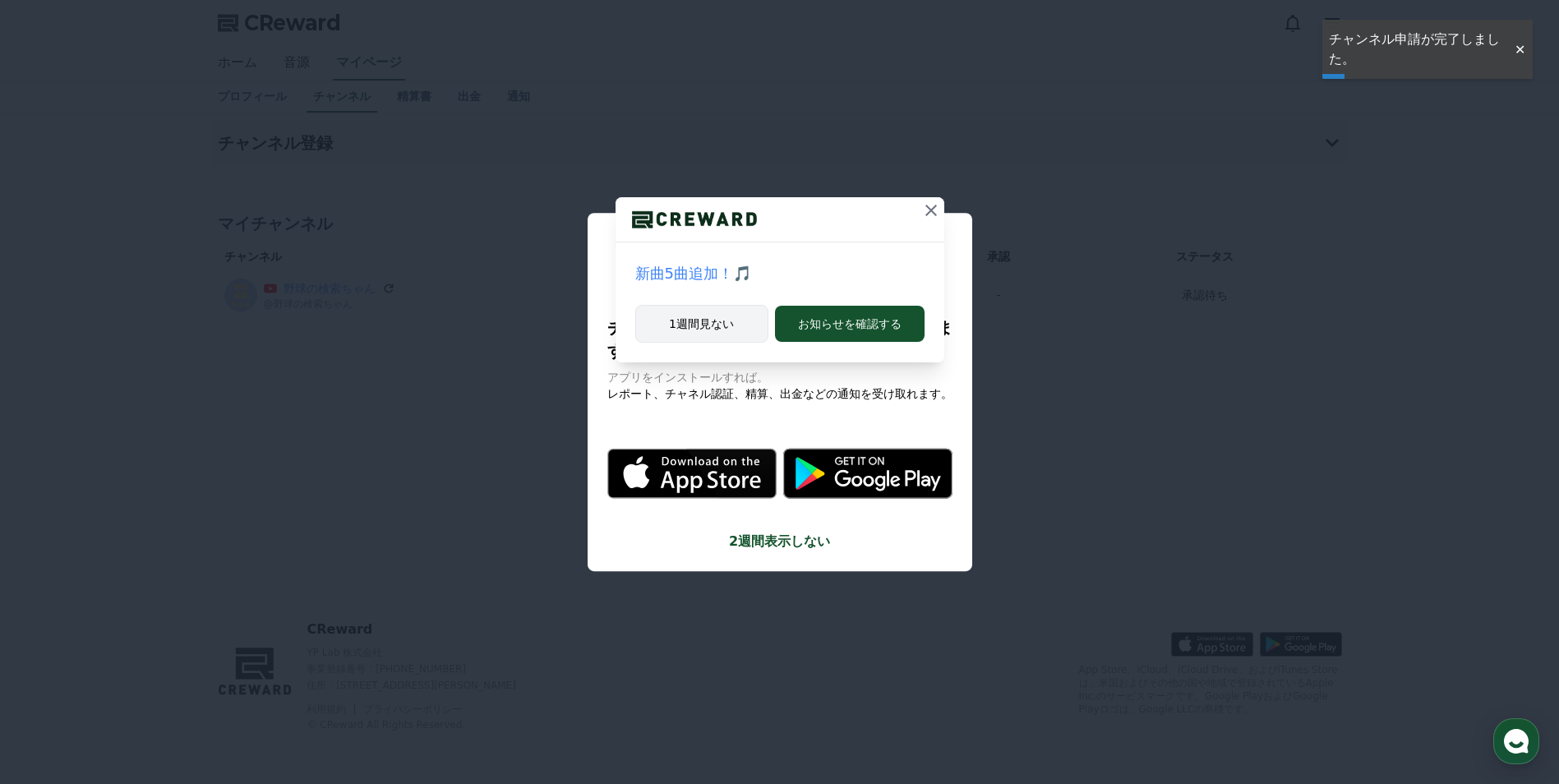
click at [717, 317] on button "1週間見ない" at bounding box center [701, 323] width 133 height 37
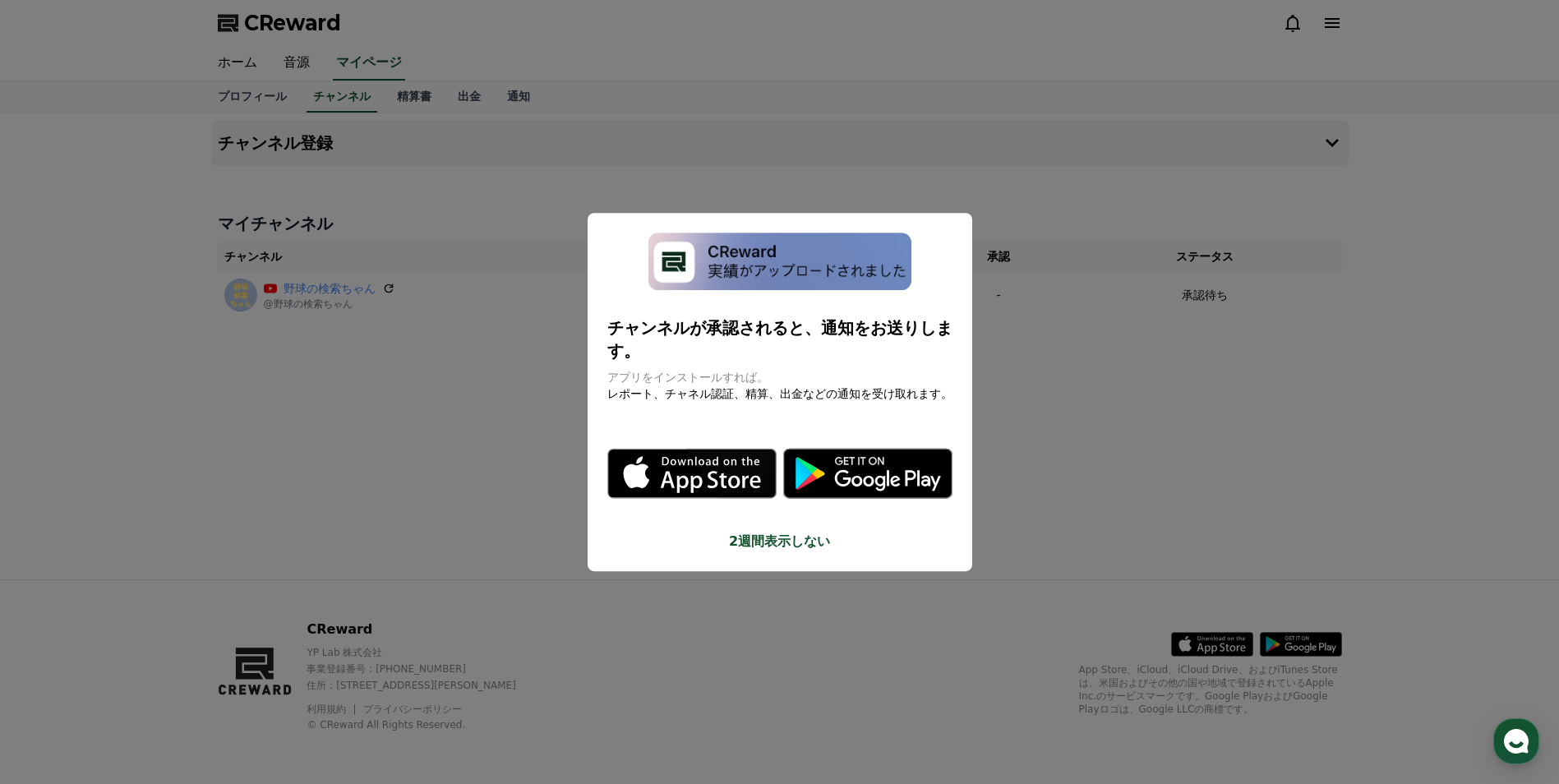
click at [762, 532] on button "2週間表示しない" at bounding box center [780, 542] width 345 height 20
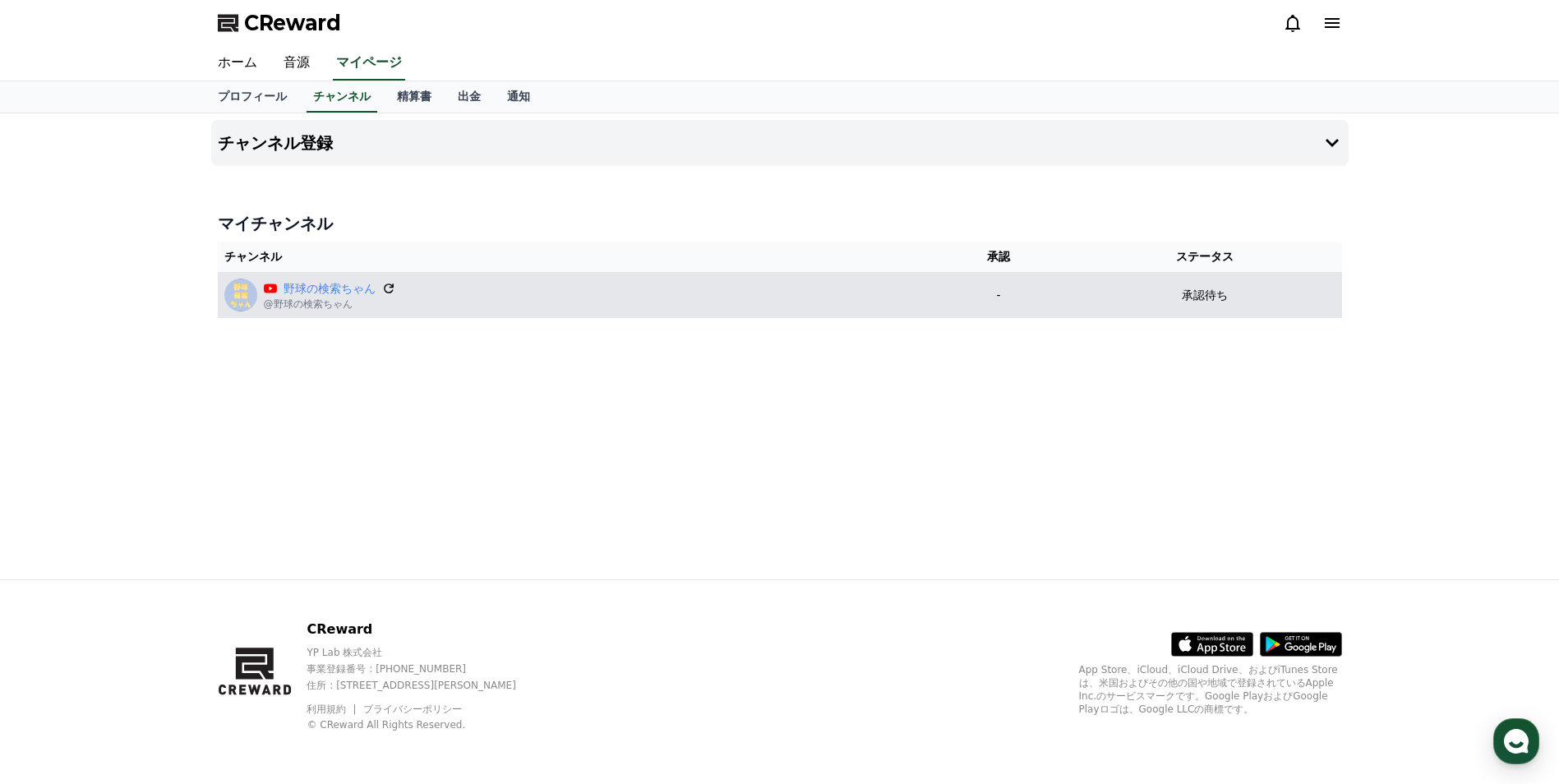
click at [381, 287] on icon at bounding box center [388, 288] width 15 height 15
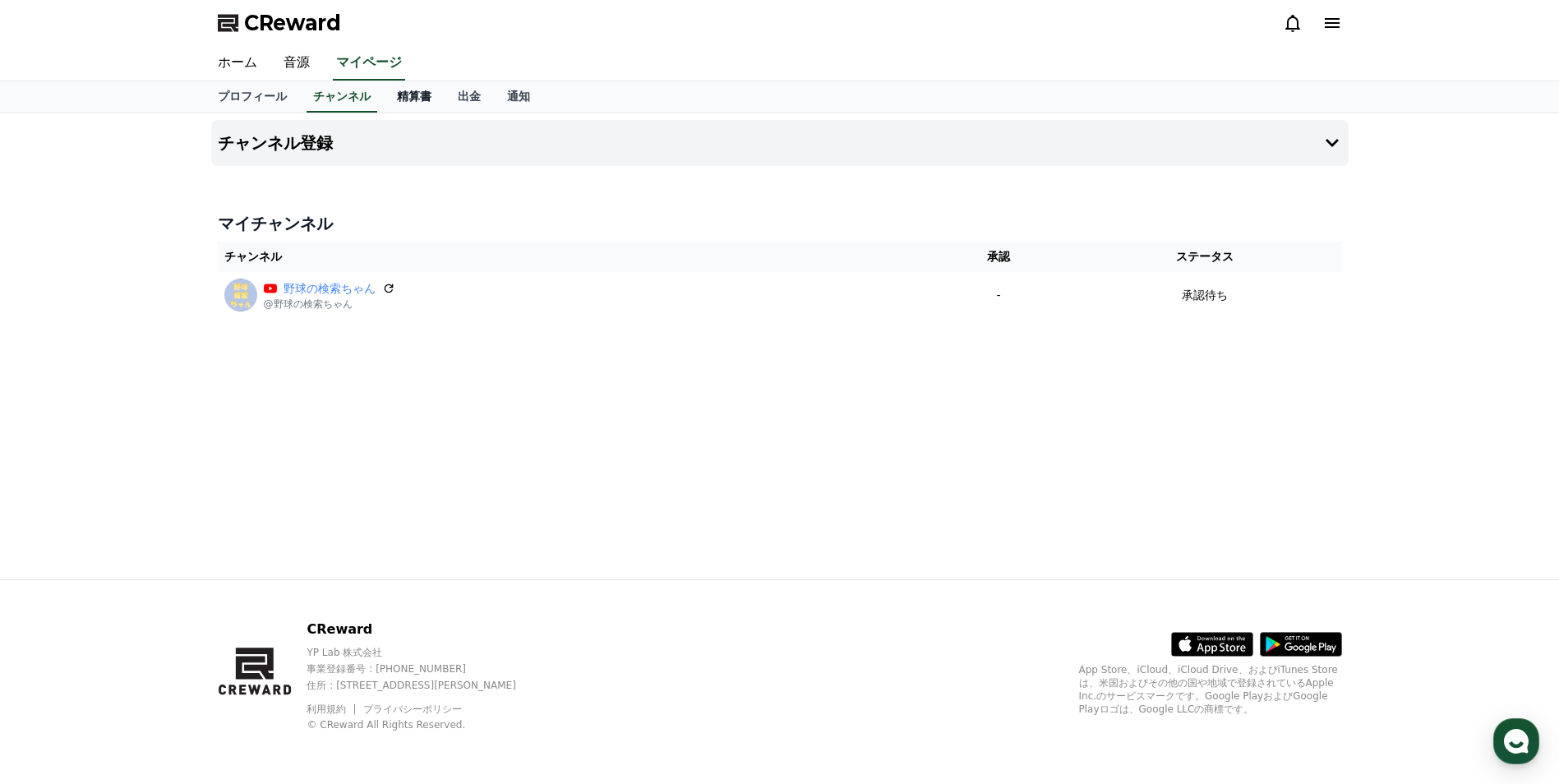
click at [384, 94] on link "精算書" at bounding box center [414, 97] width 61 height 31
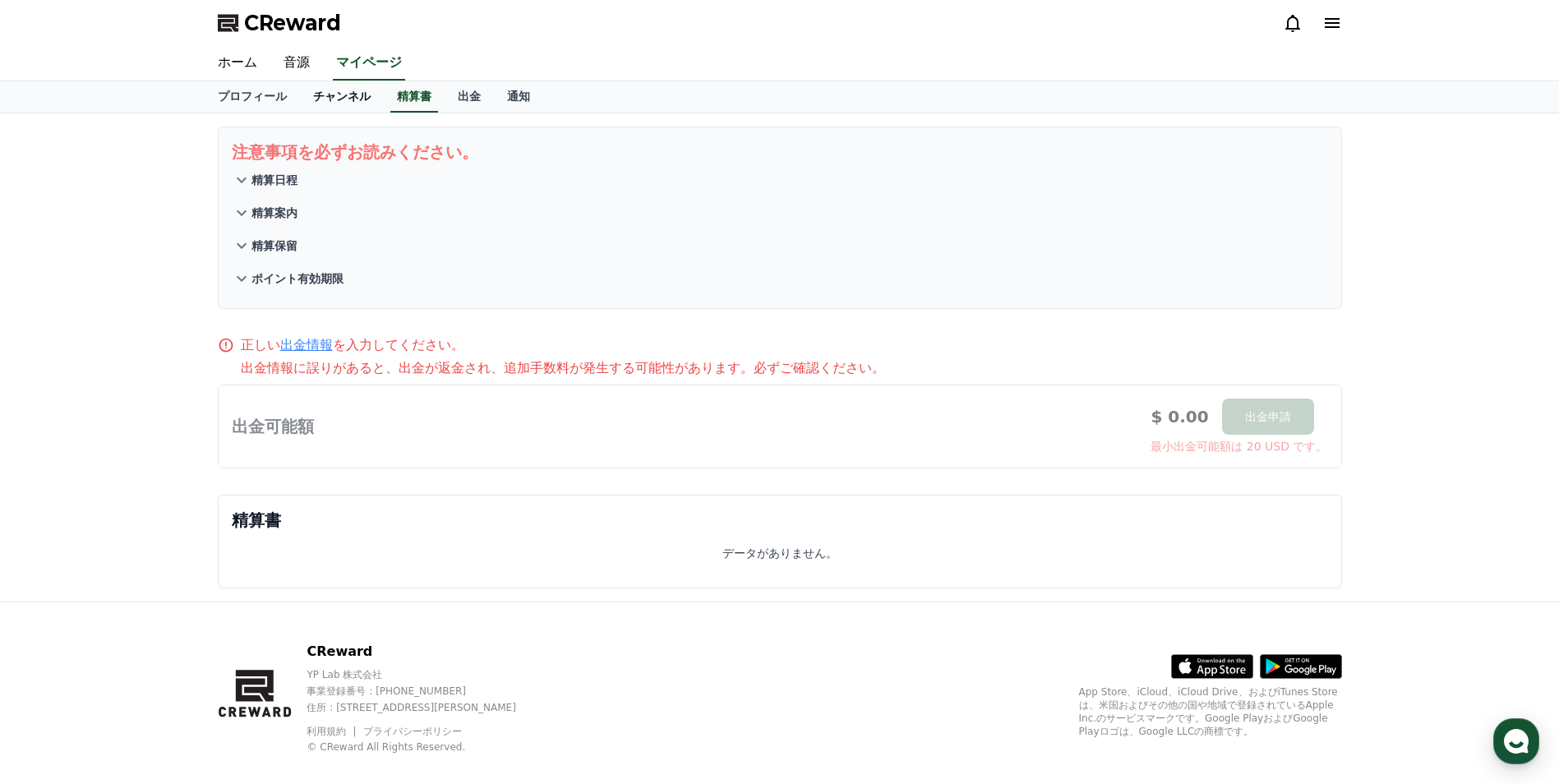
click at [335, 99] on link "チャンネル" at bounding box center [342, 97] width 84 height 31
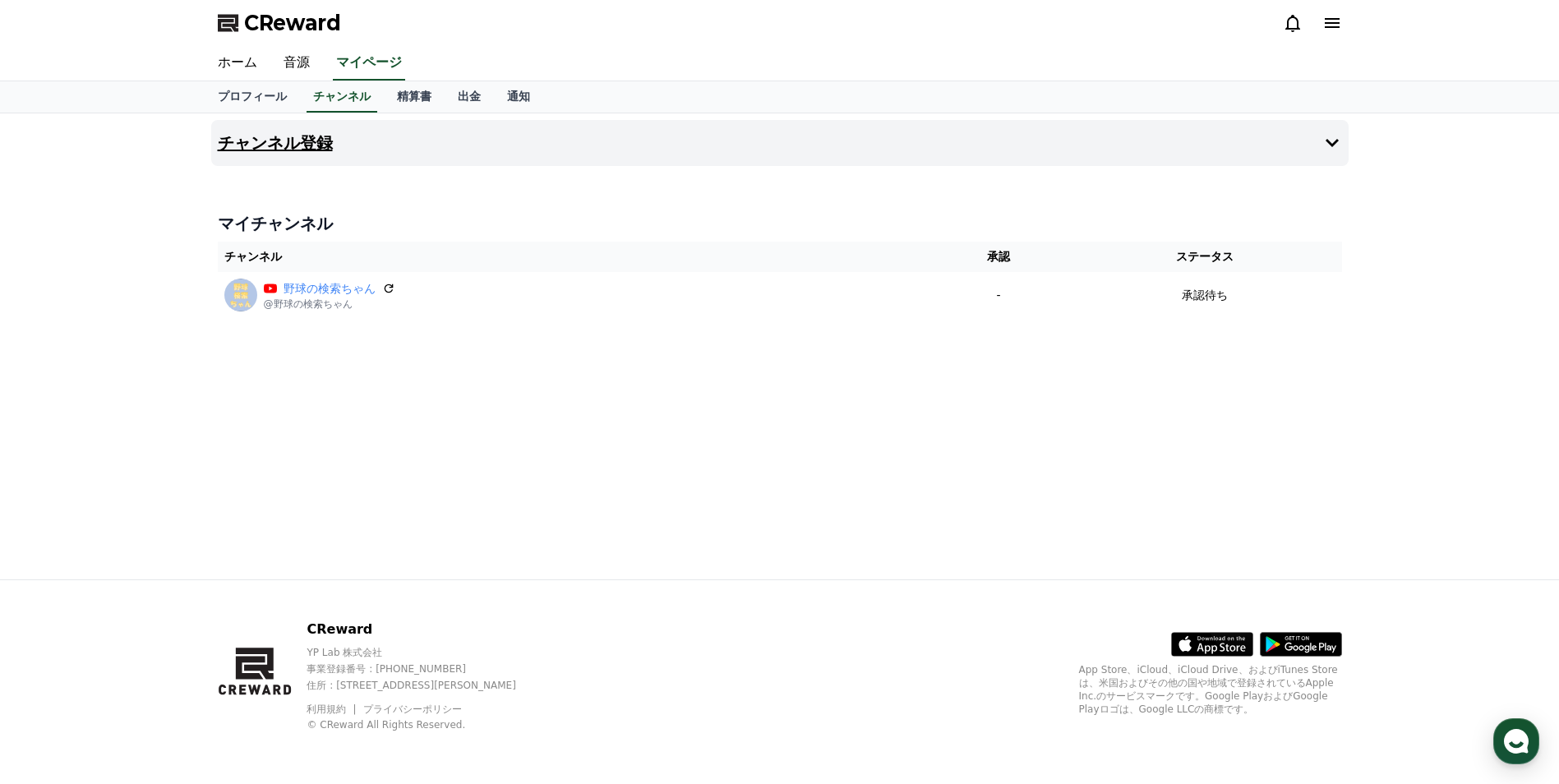
click at [1326, 149] on icon at bounding box center [1332, 143] width 20 height 20
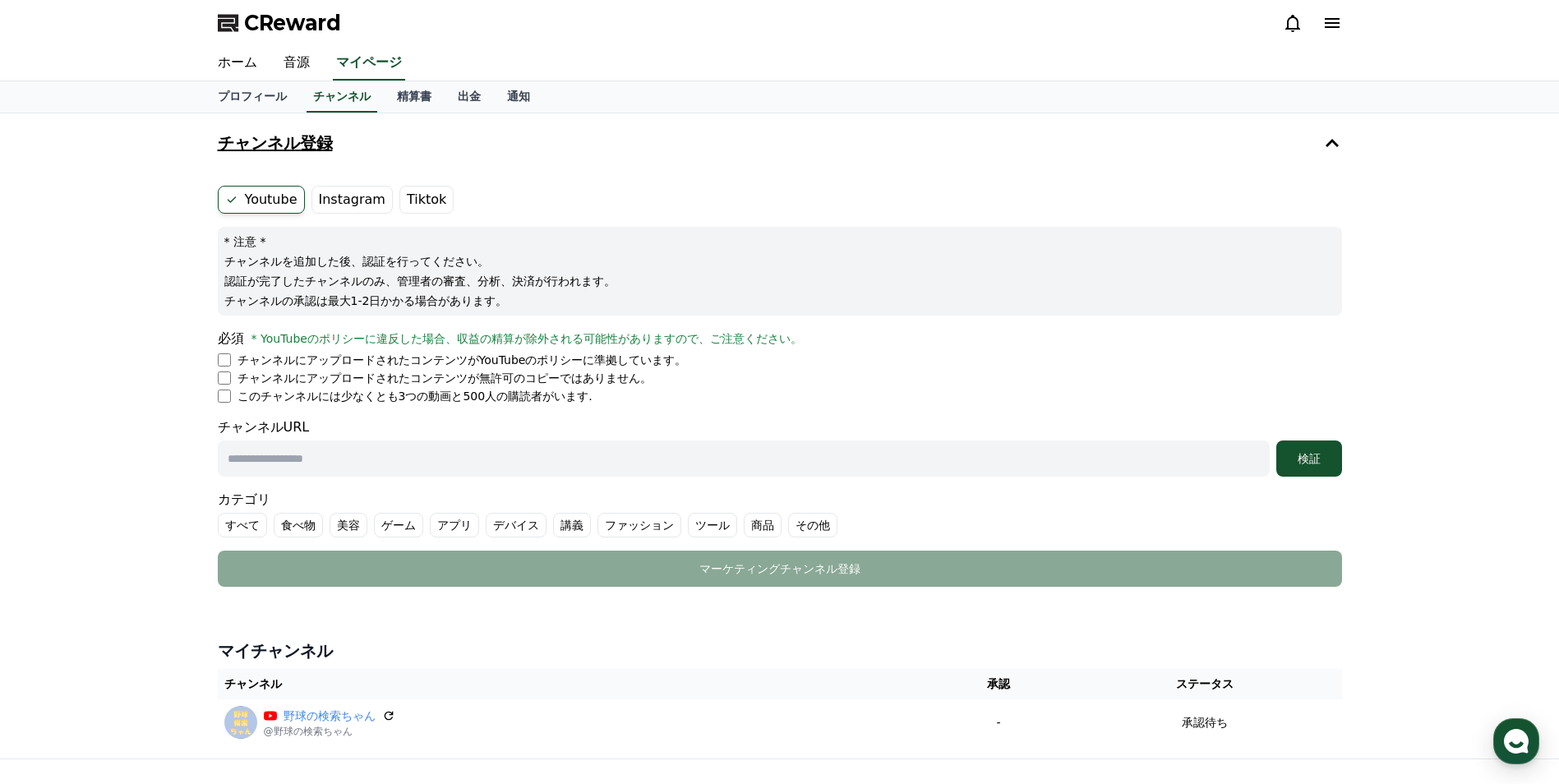
click at [371, 205] on label "Instagram" at bounding box center [352, 200] width 81 height 28
click at [445, 92] on link "出金" at bounding box center [469, 97] width 50 height 31
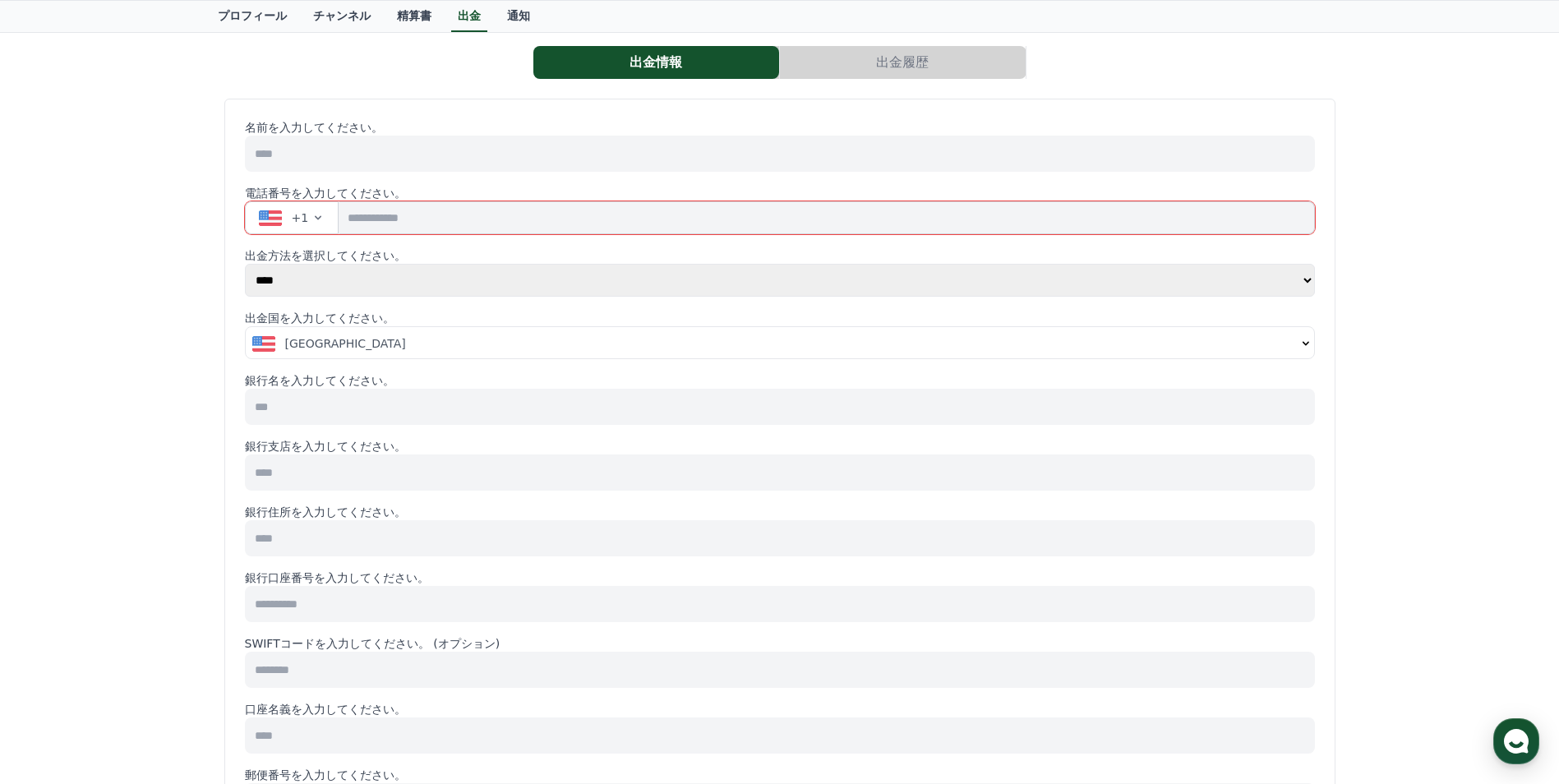
scroll to position [82, 0]
click at [1311, 276] on select "**** ******" at bounding box center [780, 279] width 1070 height 33
click at [1168, 348] on div "[GEOGRAPHIC_DATA]" at bounding box center [774, 341] width 1043 height 17
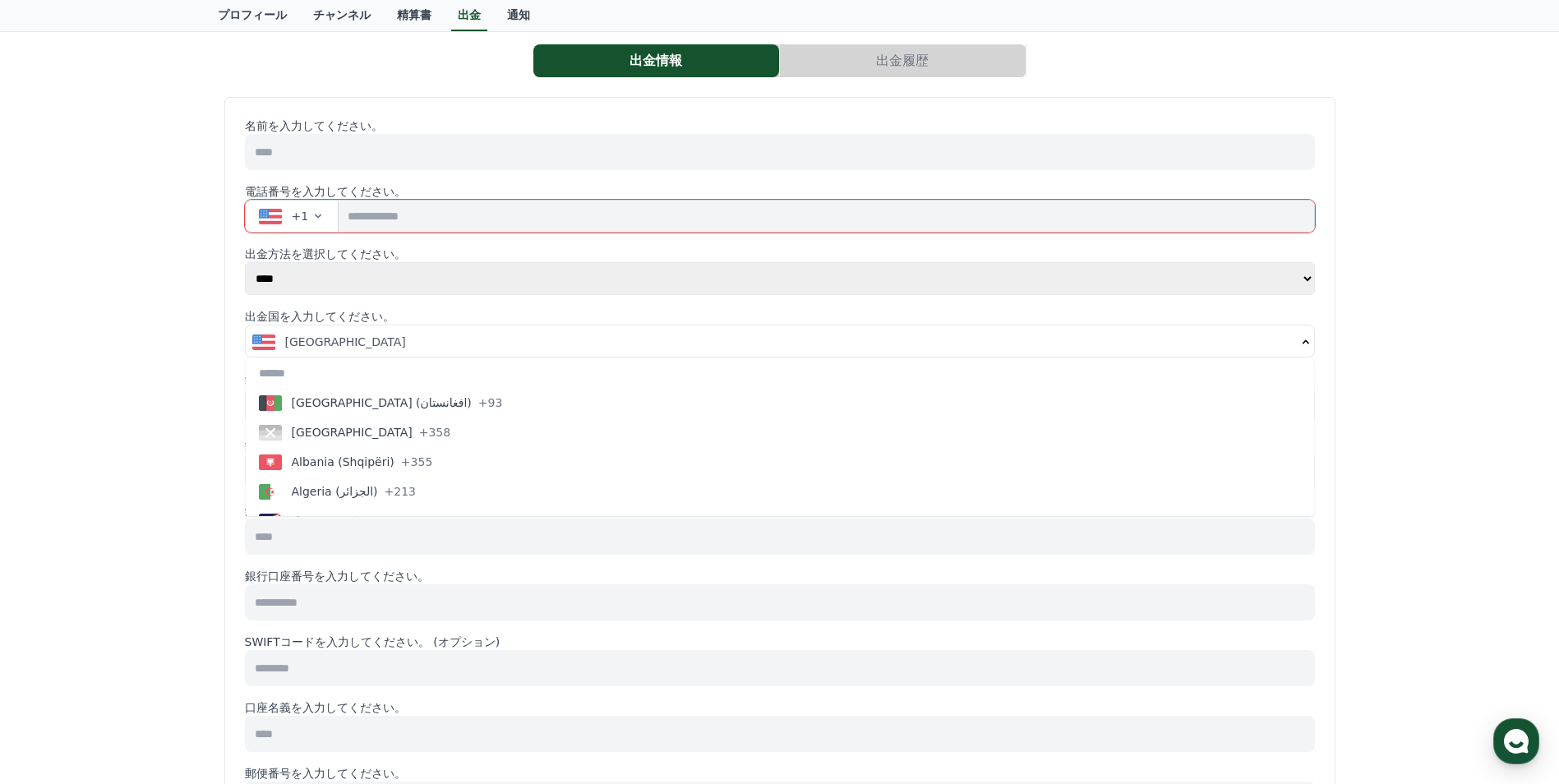
click at [1165, 334] on div "[GEOGRAPHIC_DATA]" at bounding box center [774, 341] width 1043 height 17
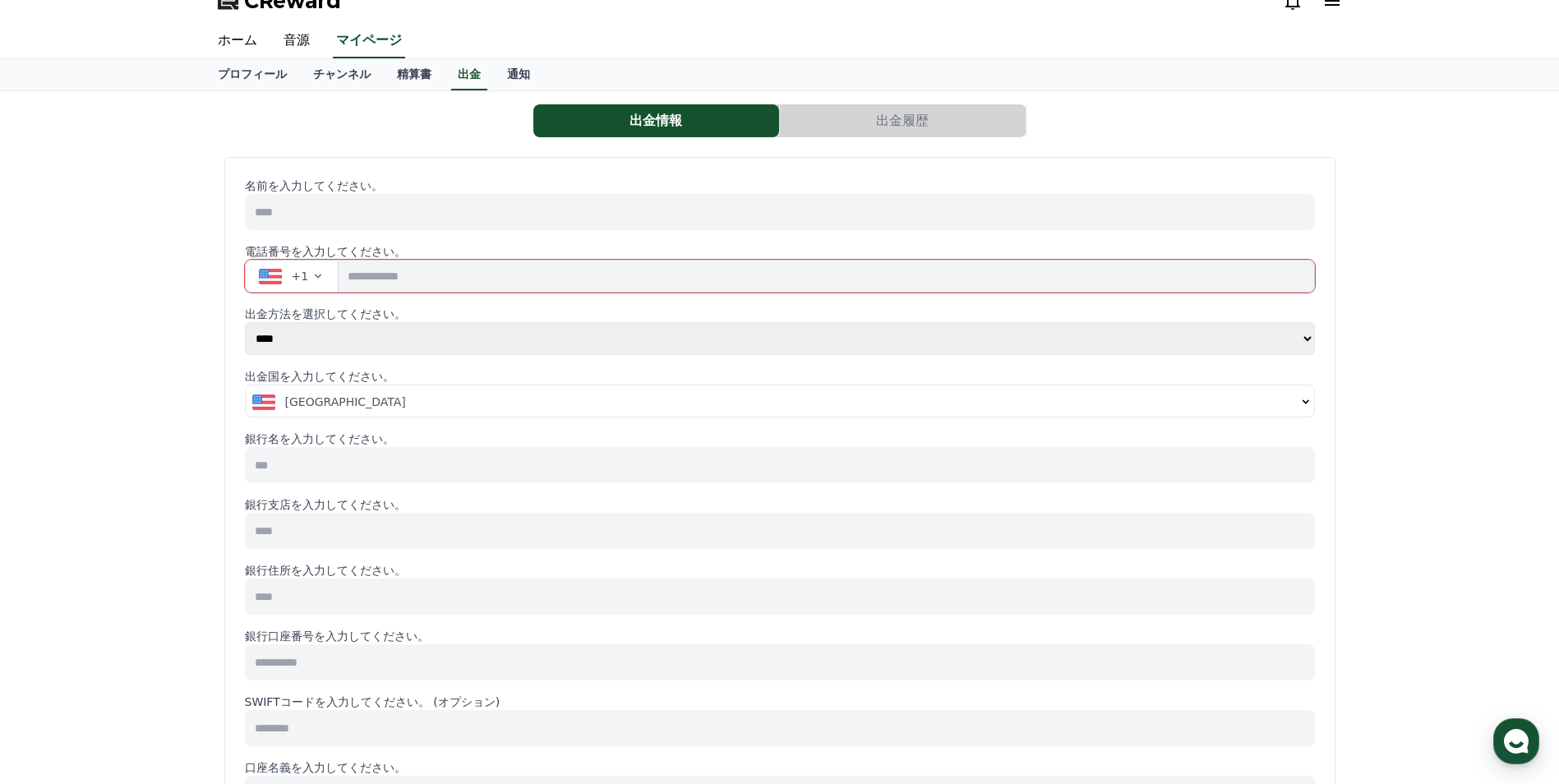
scroll to position [0, 0]
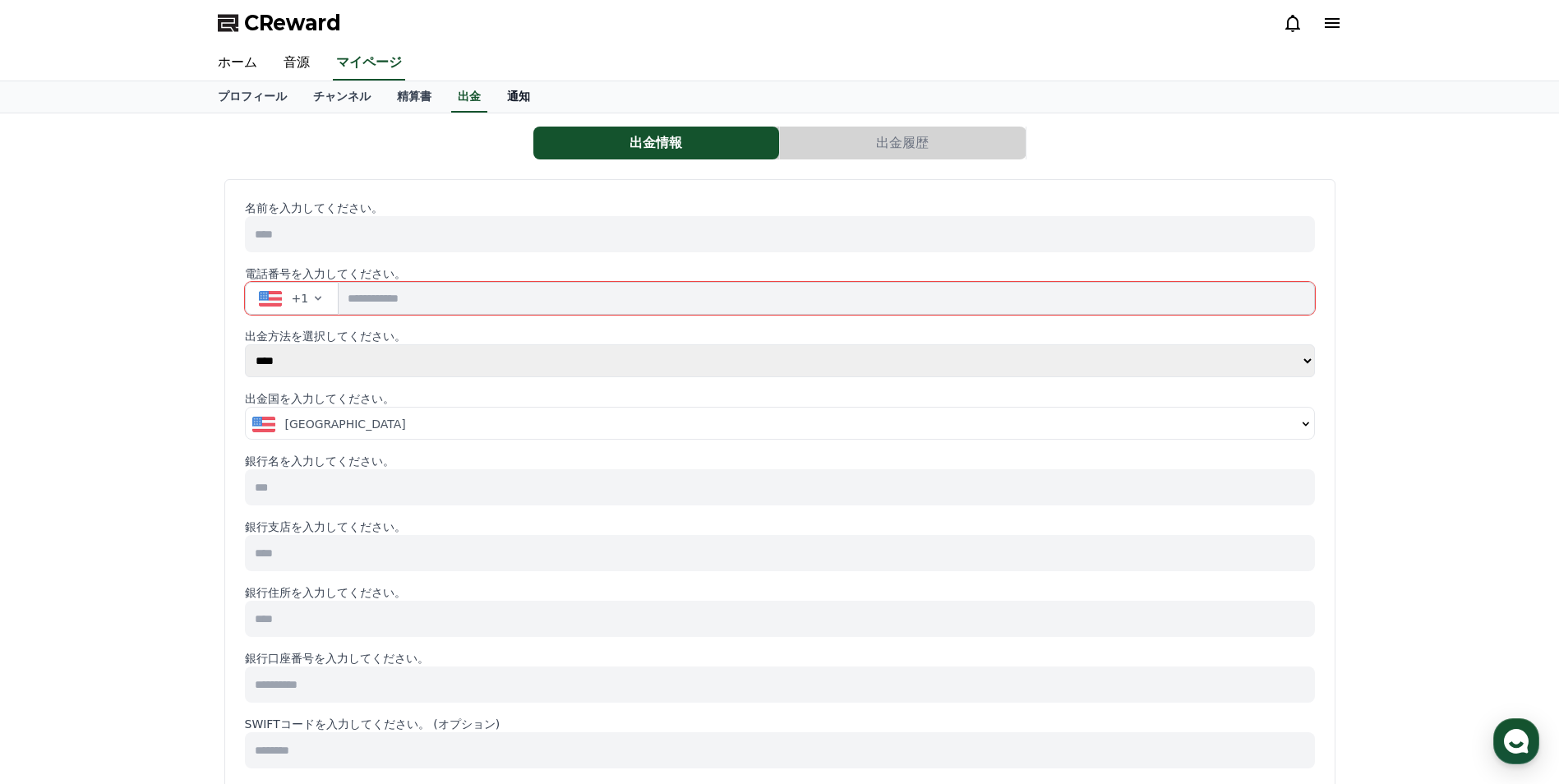
click at [494, 98] on link "通知" at bounding box center [518, 97] width 50 height 31
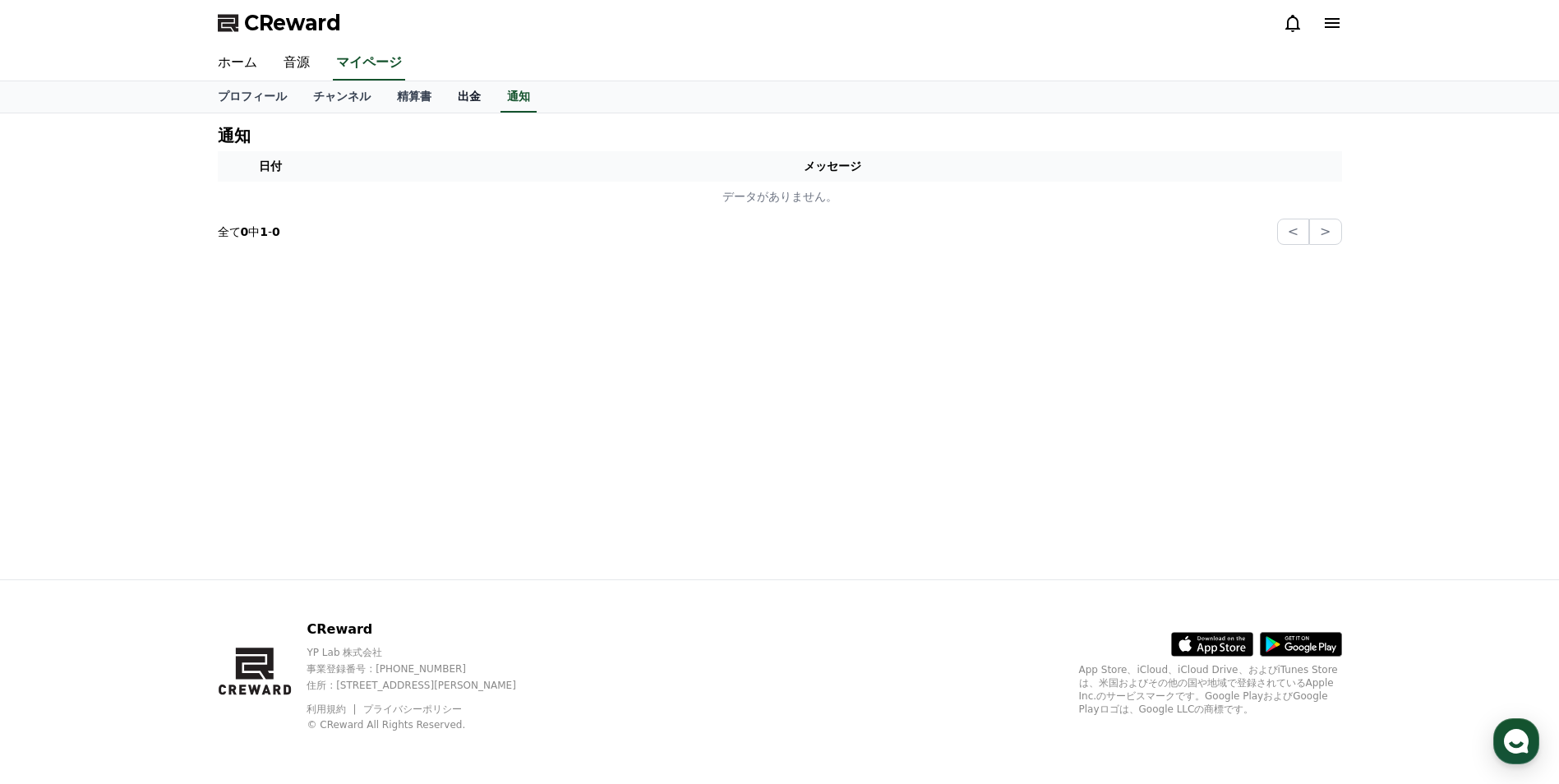
click at [445, 98] on link "出金" at bounding box center [469, 97] width 50 height 31
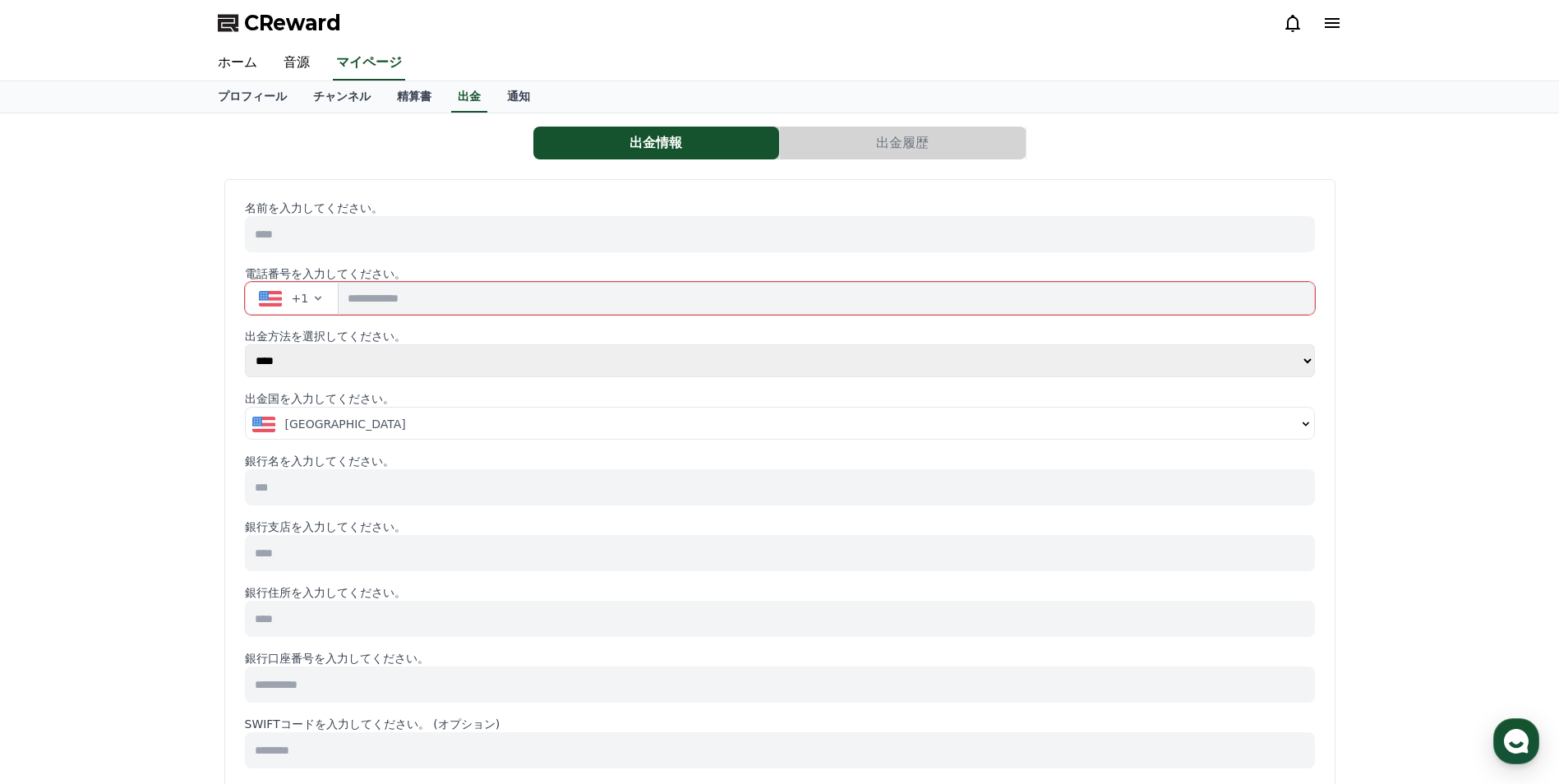
click at [853, 140] on button "出金履歴" at bounding box center [903, 143] width 246 height 33
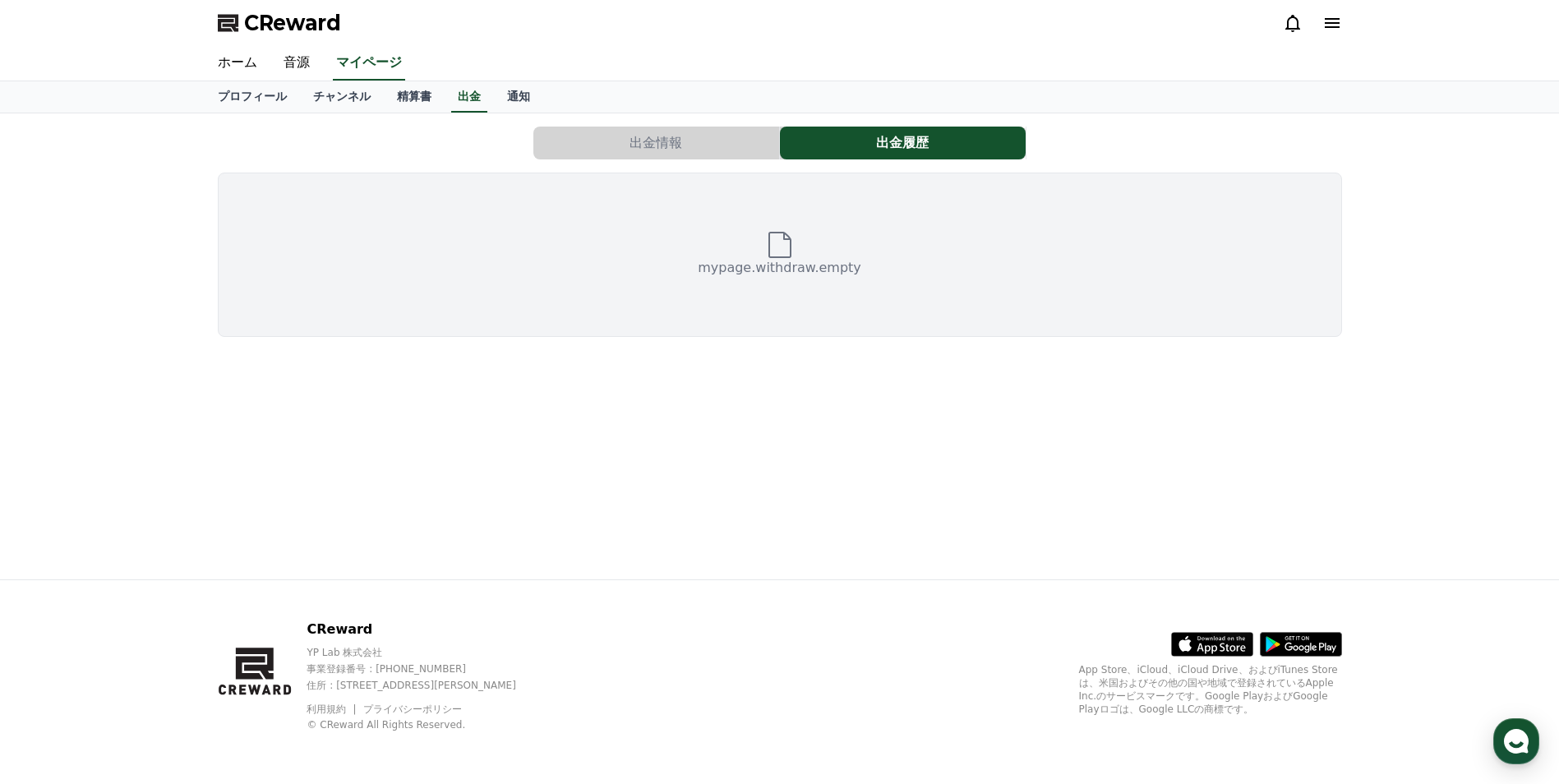
click at [727, 140] on button "出金情報" at bounding box center [656, 143] width 246 height 33
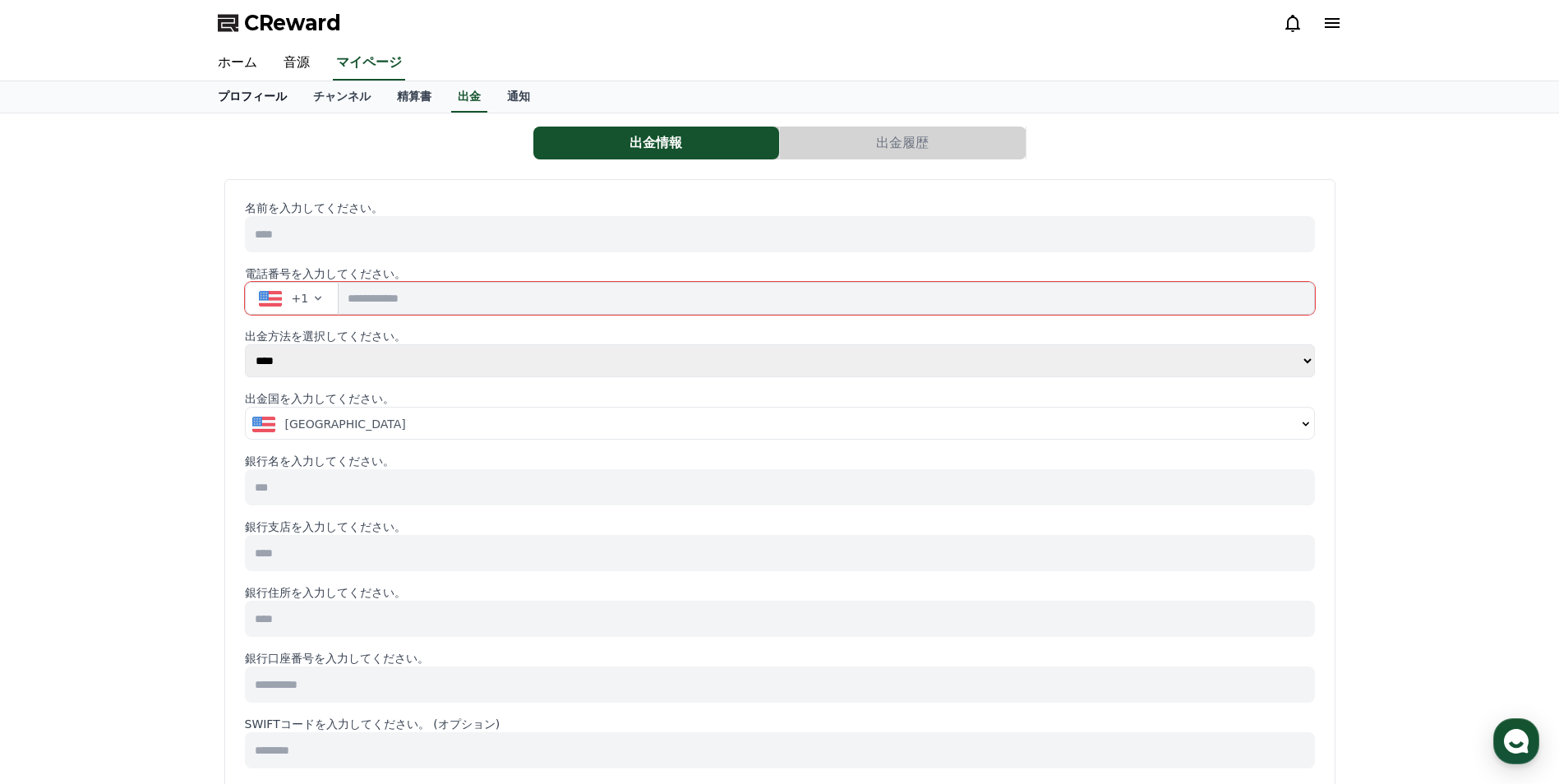
click at [238, 98] on link "プロフィール" at bounding box center [252, 97] width 95 height 31
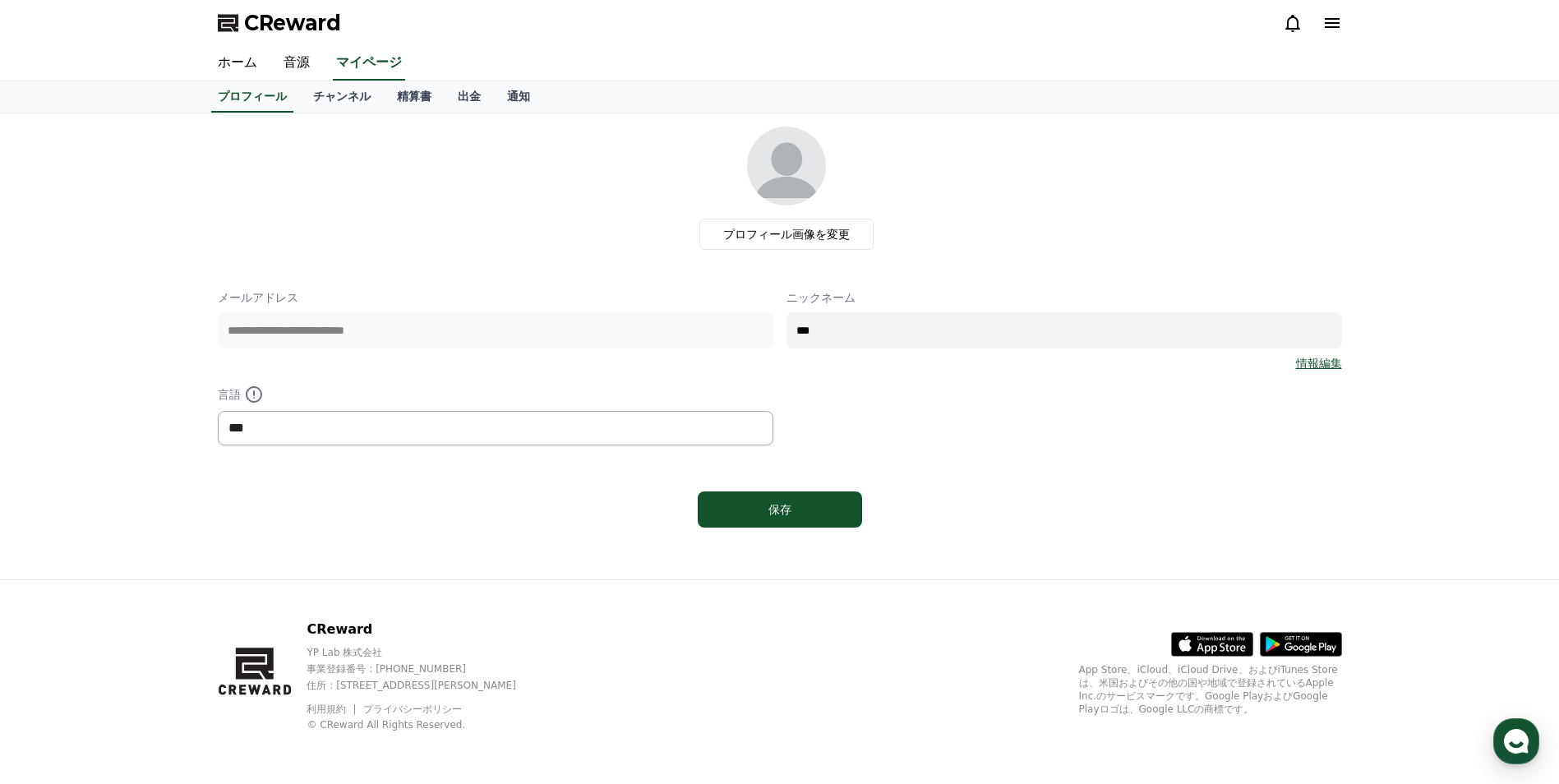
click at [370, 427] on select "*** ******* ***" at bounding box center [496, 428] width 556 height 35
click at [117, 324] on div "**********" at bounding box center [779, 346] width 1559 height 466
click at [219, 64] on link "ホーム" at bounding box center [237, 64] width 65 height 35
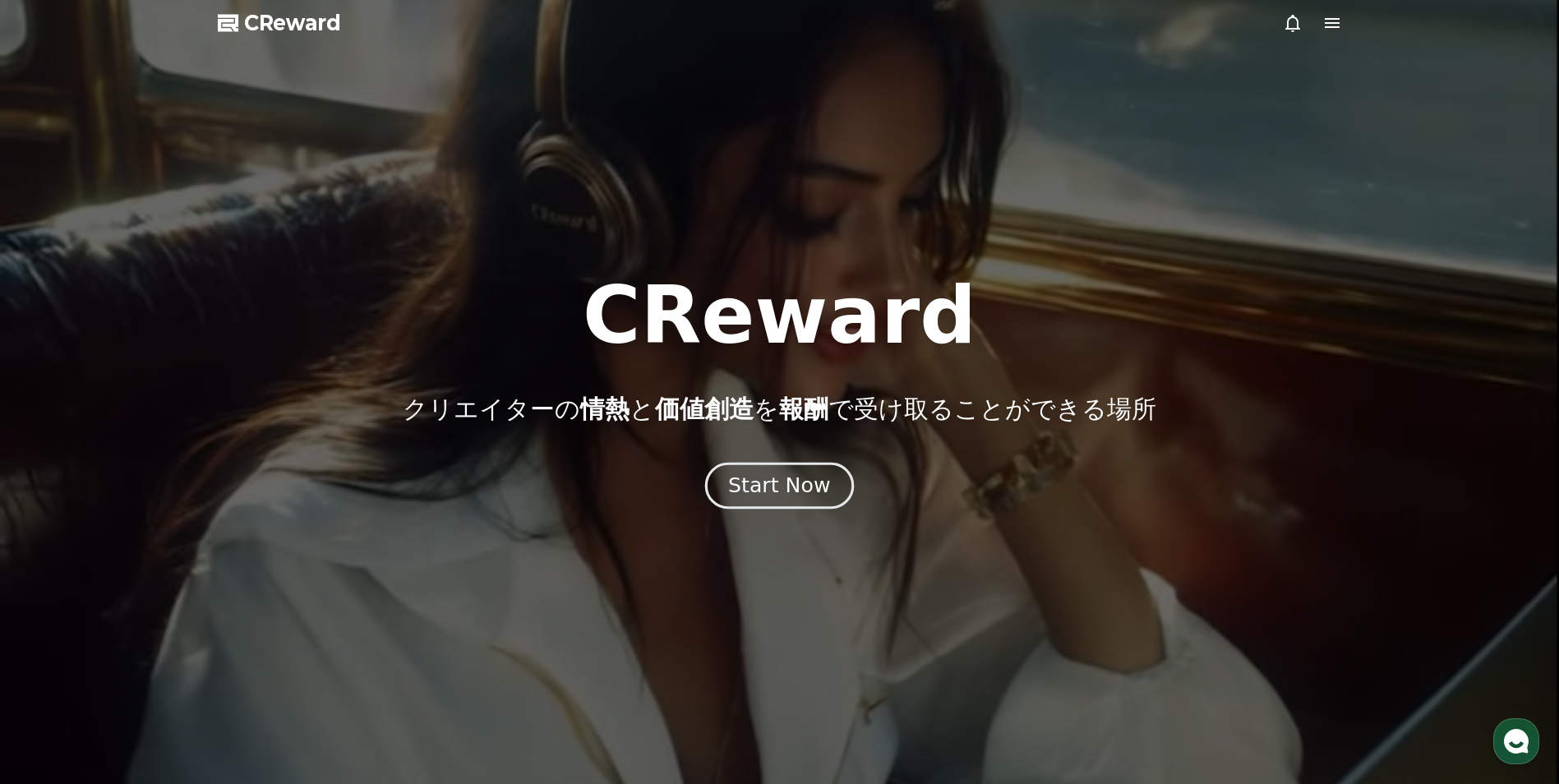
click at [771, 481] on div "Start Now" at bounding box center [779, 486] width 102 height 28
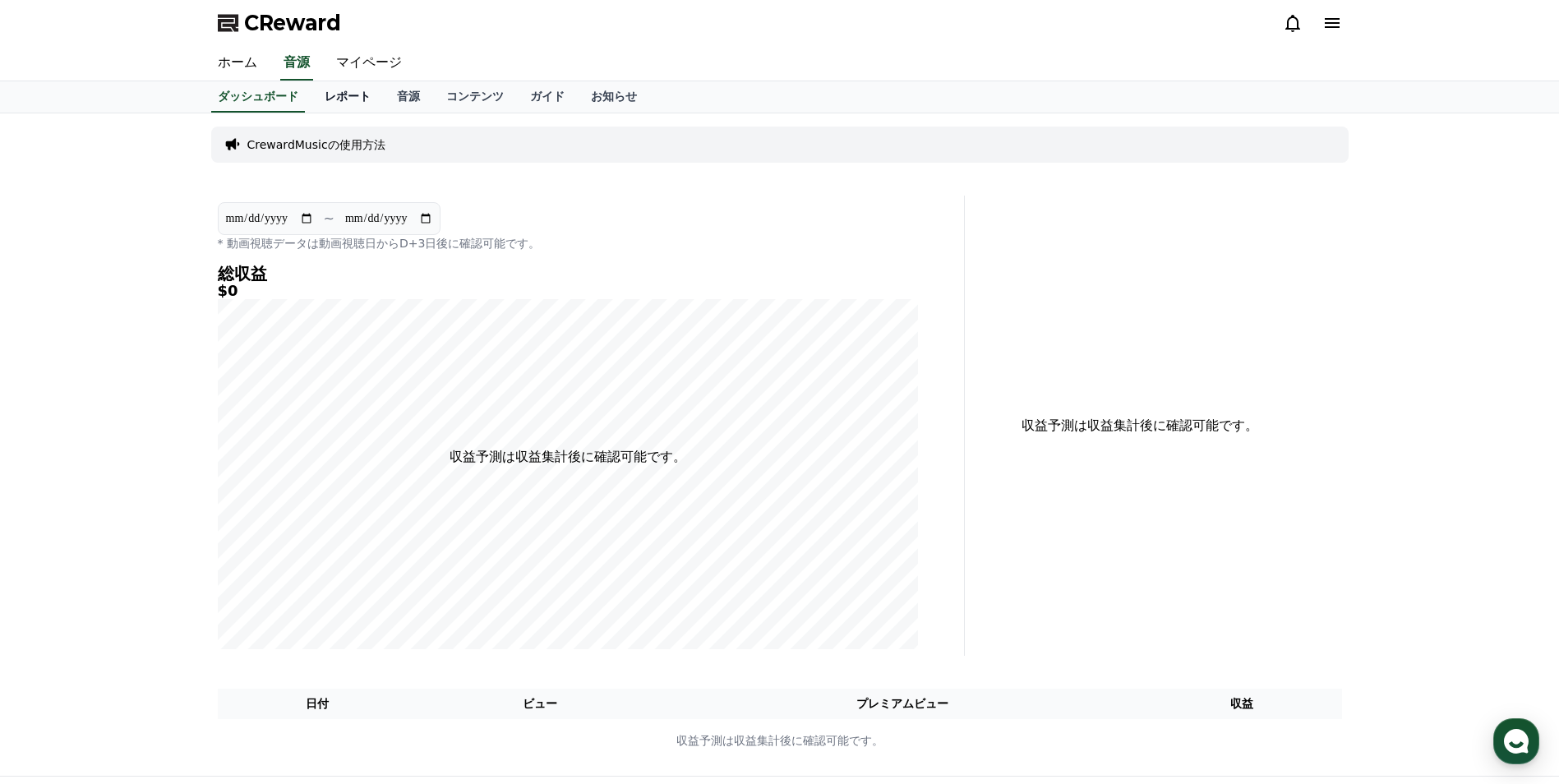
click at [315, 98] on link "レポート" at bounding box center [347, 97] width 72 height 31
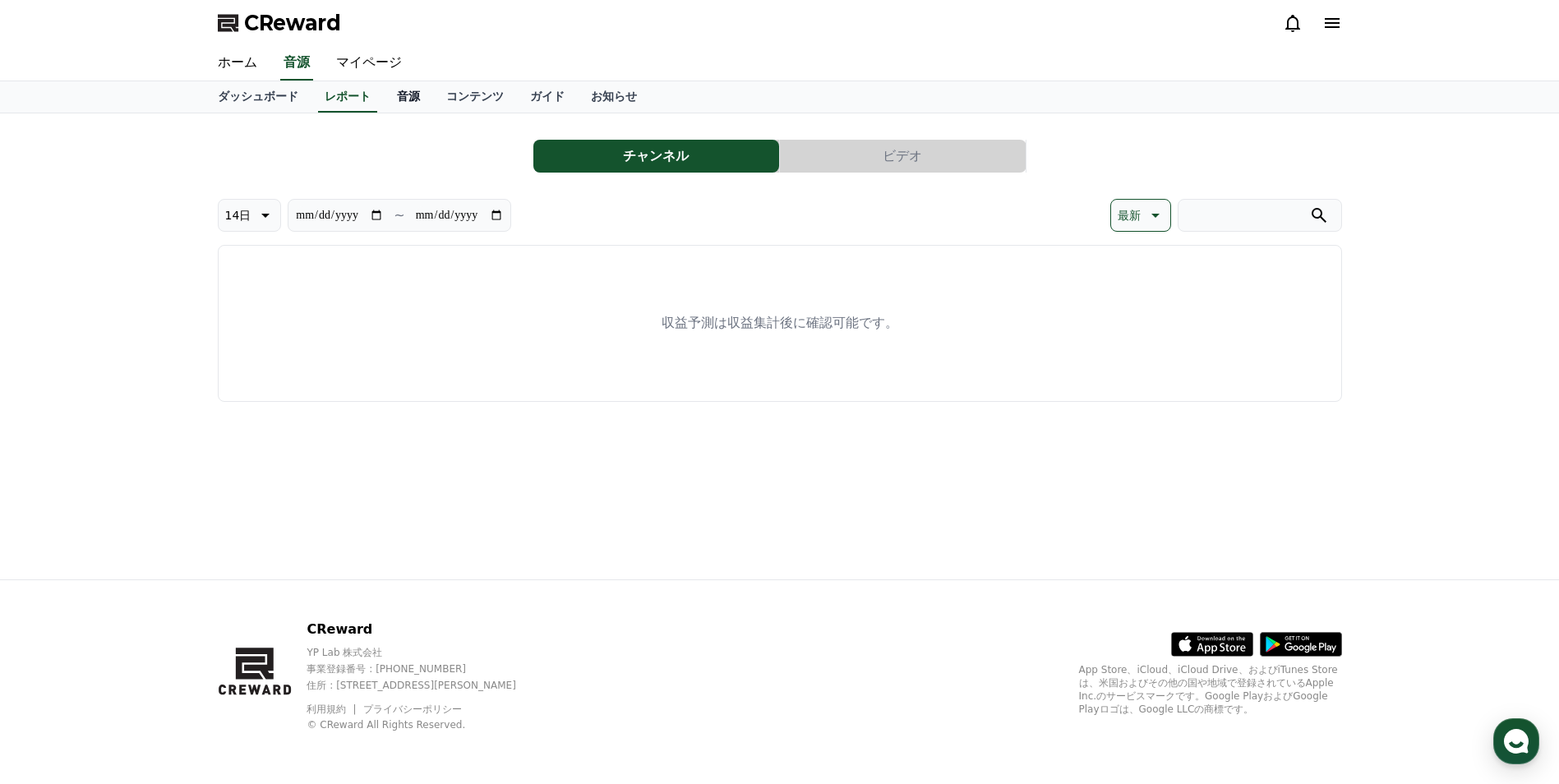
click at [384, 98] on link "音源" at bounding box center [408, 97] width 50 height 31
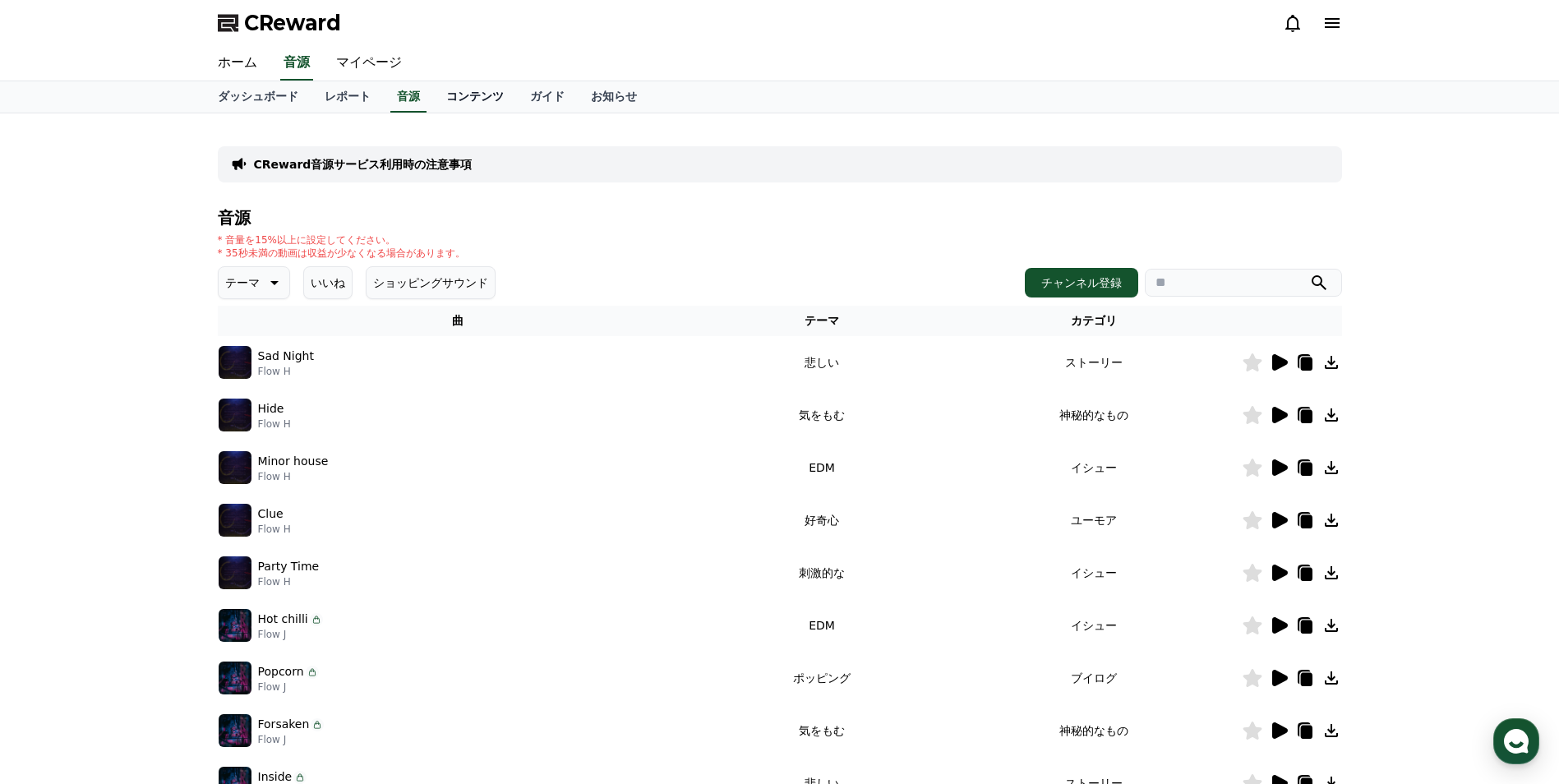
click at [433, 97] on link "コンテンツ" at bounding box center [475, 97] width 84 height 31
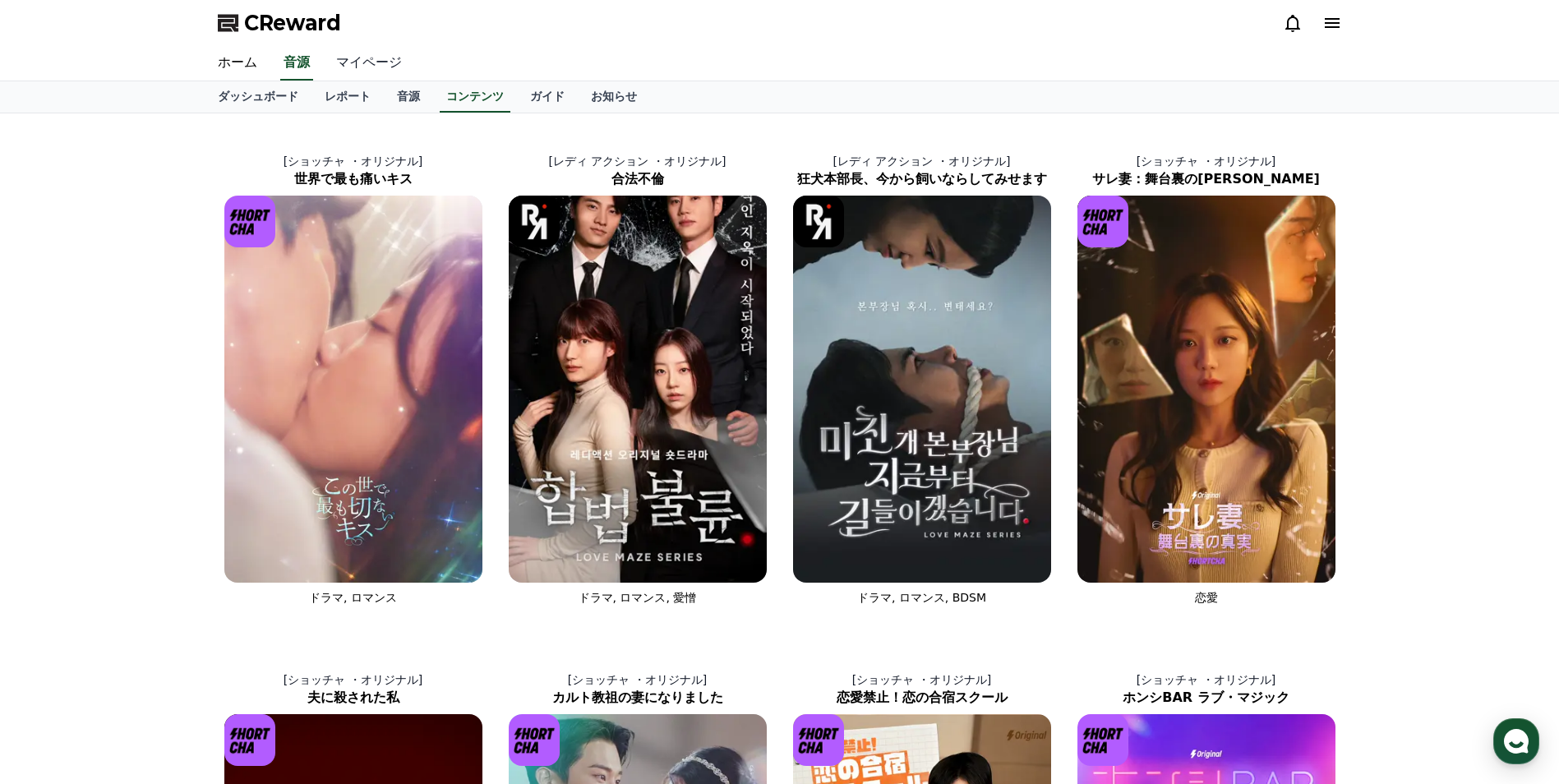
click at [359, 59] on link "マイページ" at bounding box center [369, 64] width 92 height 35
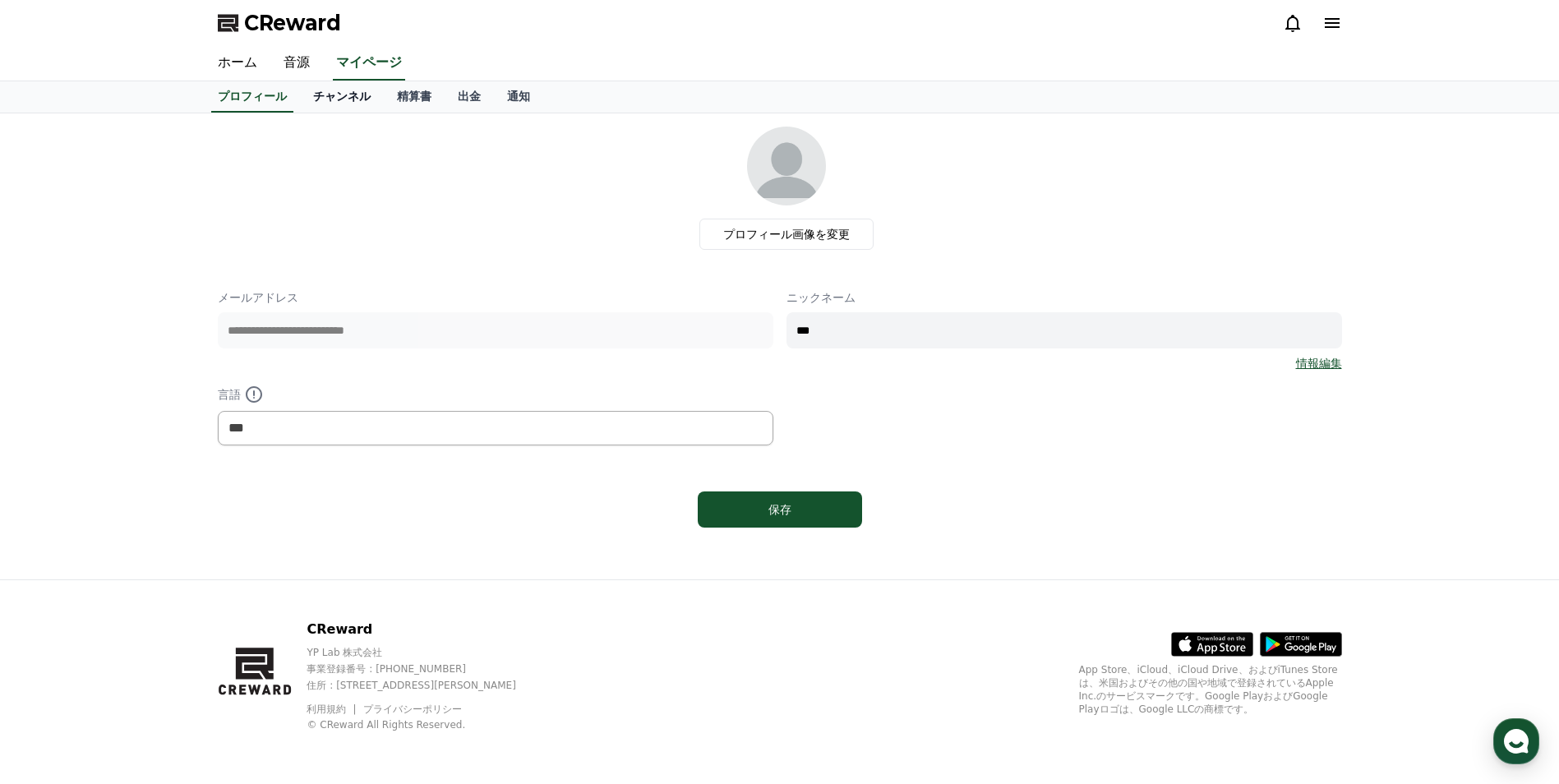
click at [307, 102] on link "チャンネル" at bounding box center [342, 97] width 84 height 31
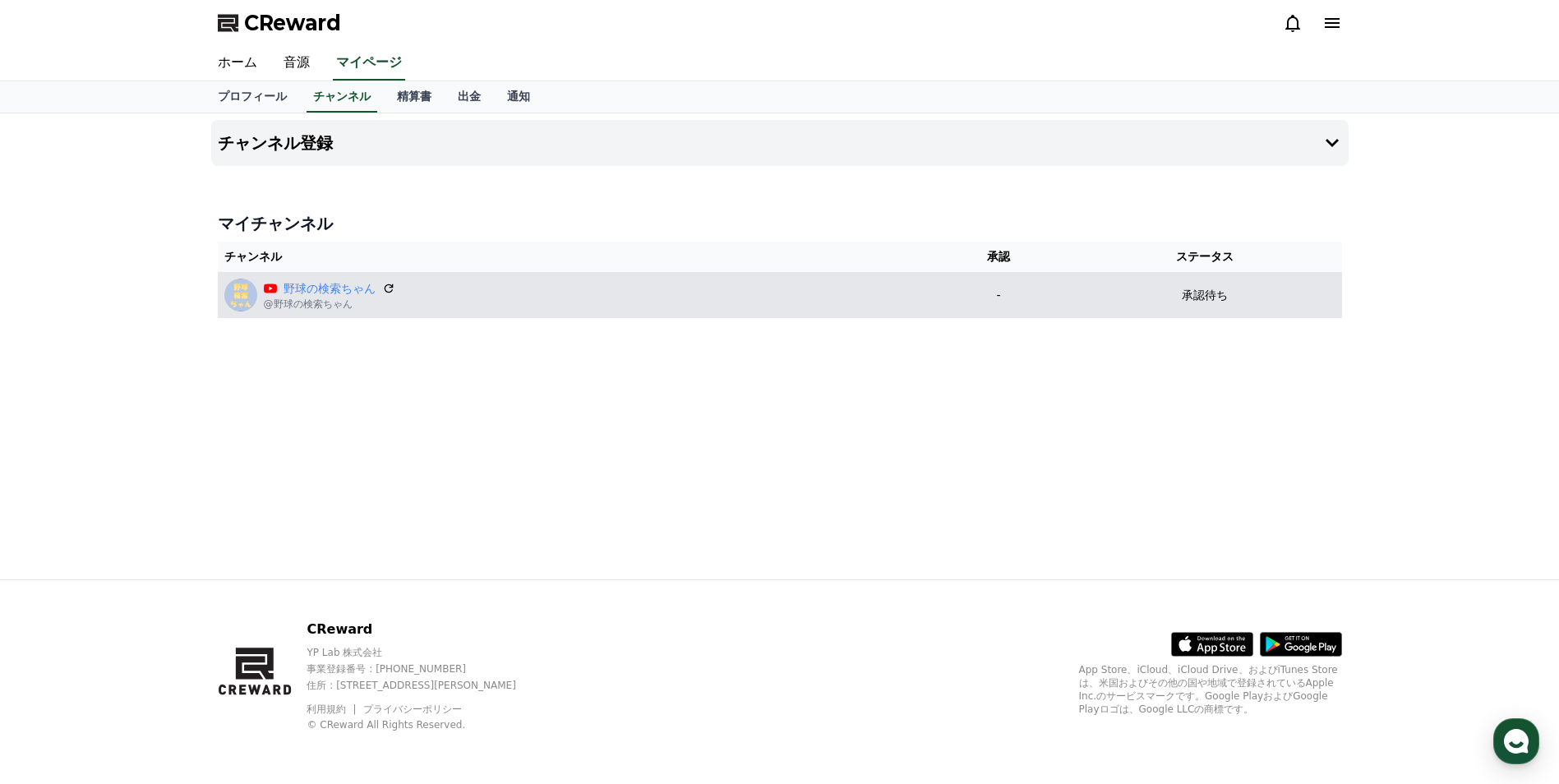
click at [1023, 297] on p "-" at bounding box center [998, 296] width 126 height 17
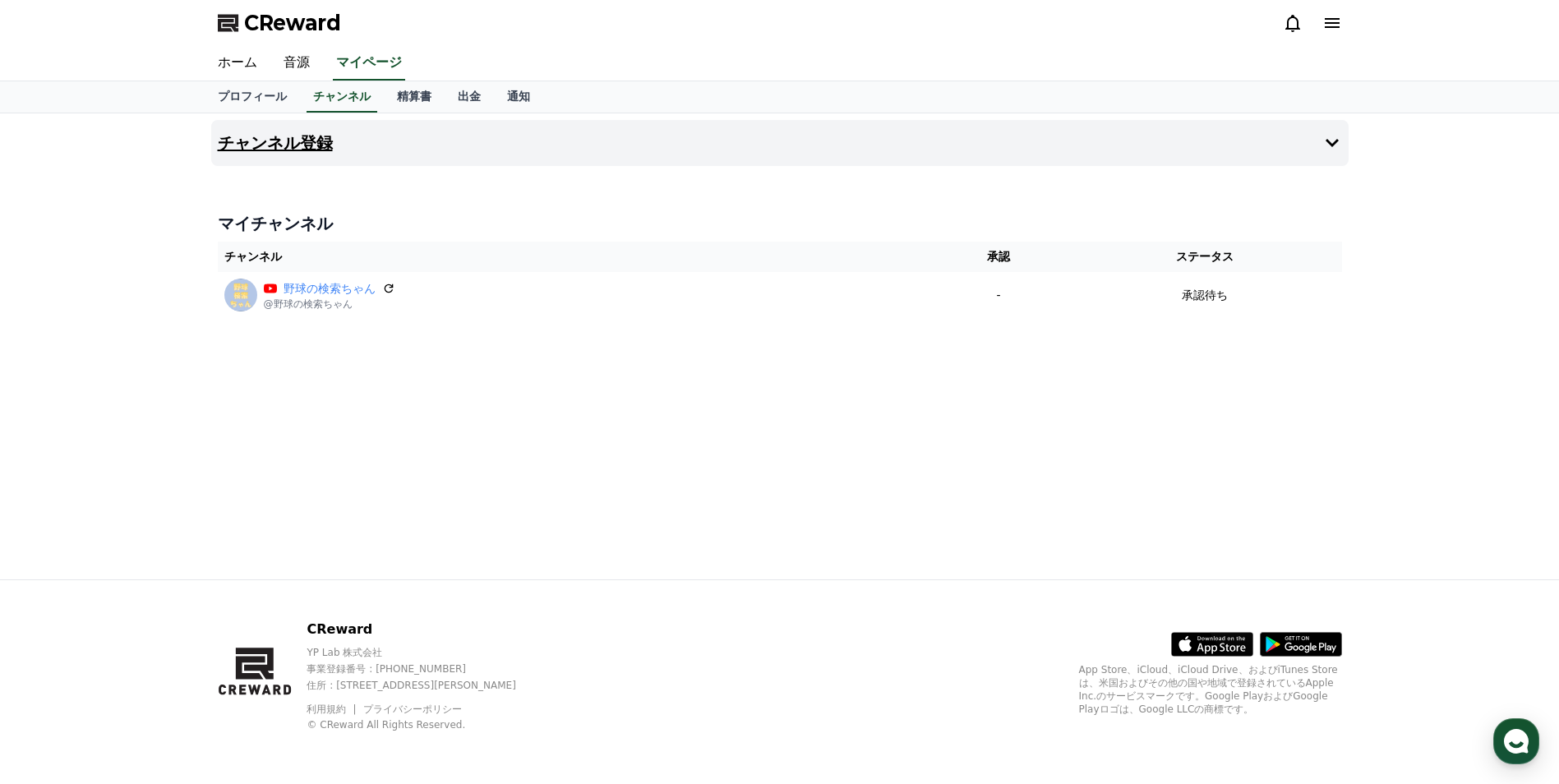
click at [312, 140] on h4 "チャンネル登録" at bounding box center [276, 143] width 115 height 18
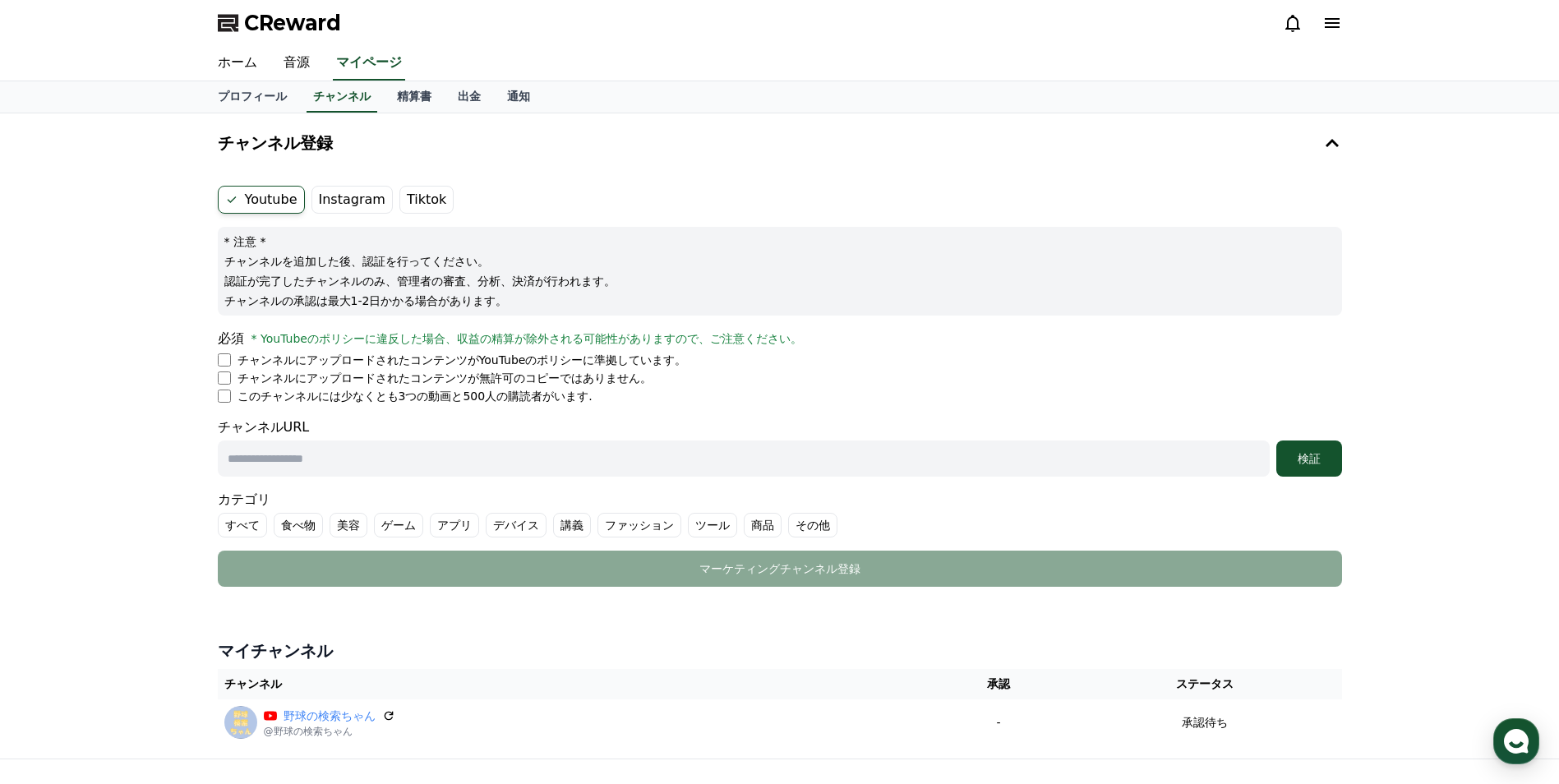
click at [361, 207] on label "Instagram" at bounding box center [352, 200] width 81 height 28
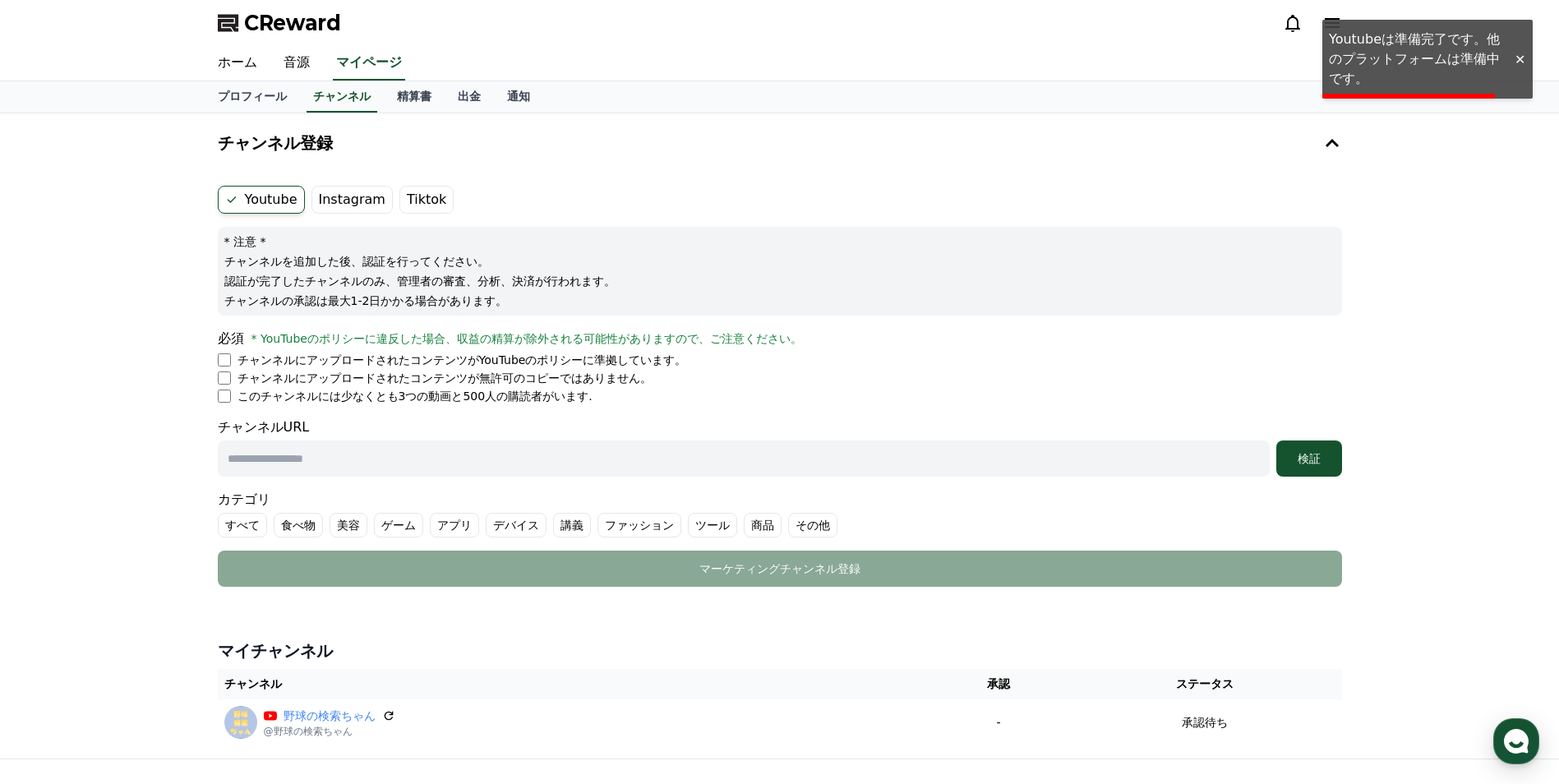
click at [407, 201] on label "Tiktok" at bounding box center [427, 200] width 54 height 28
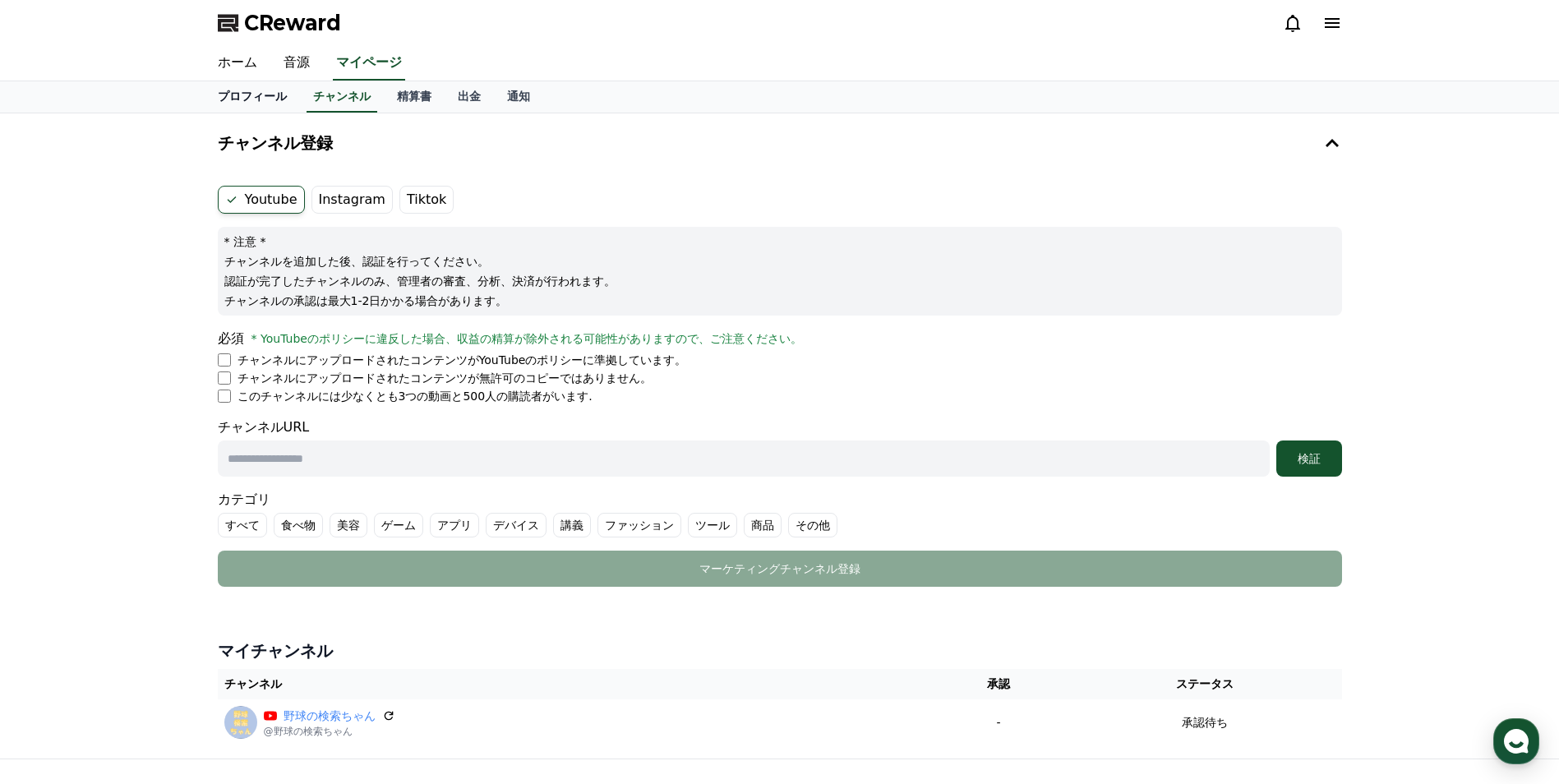
click at [244, 99] on link "プロフィール" at bounding box center [252, 97] width 95 height 31
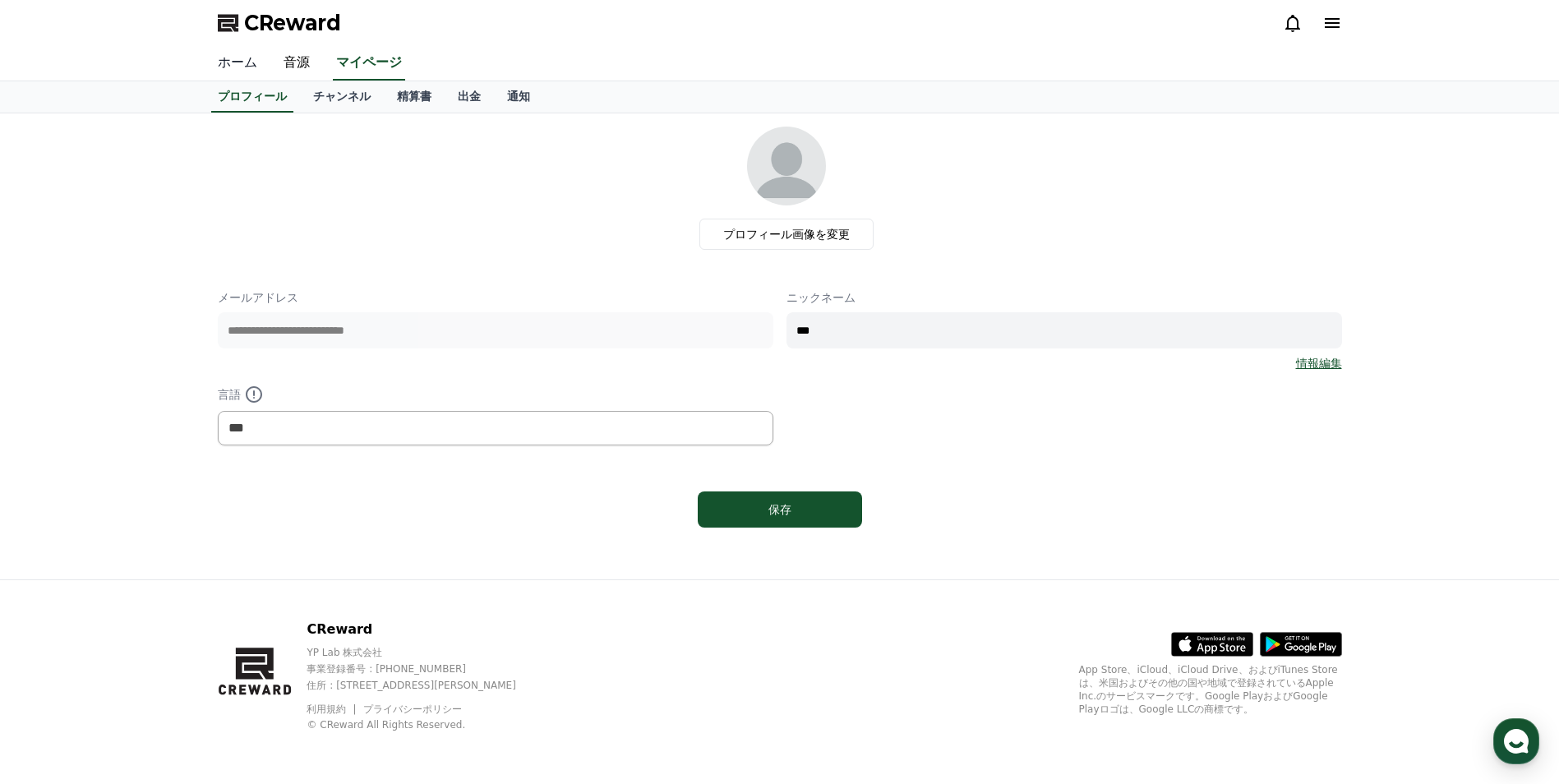
click at [235, 63] on link "ホーム" at bounding box center [237, 64] width 65 height 35
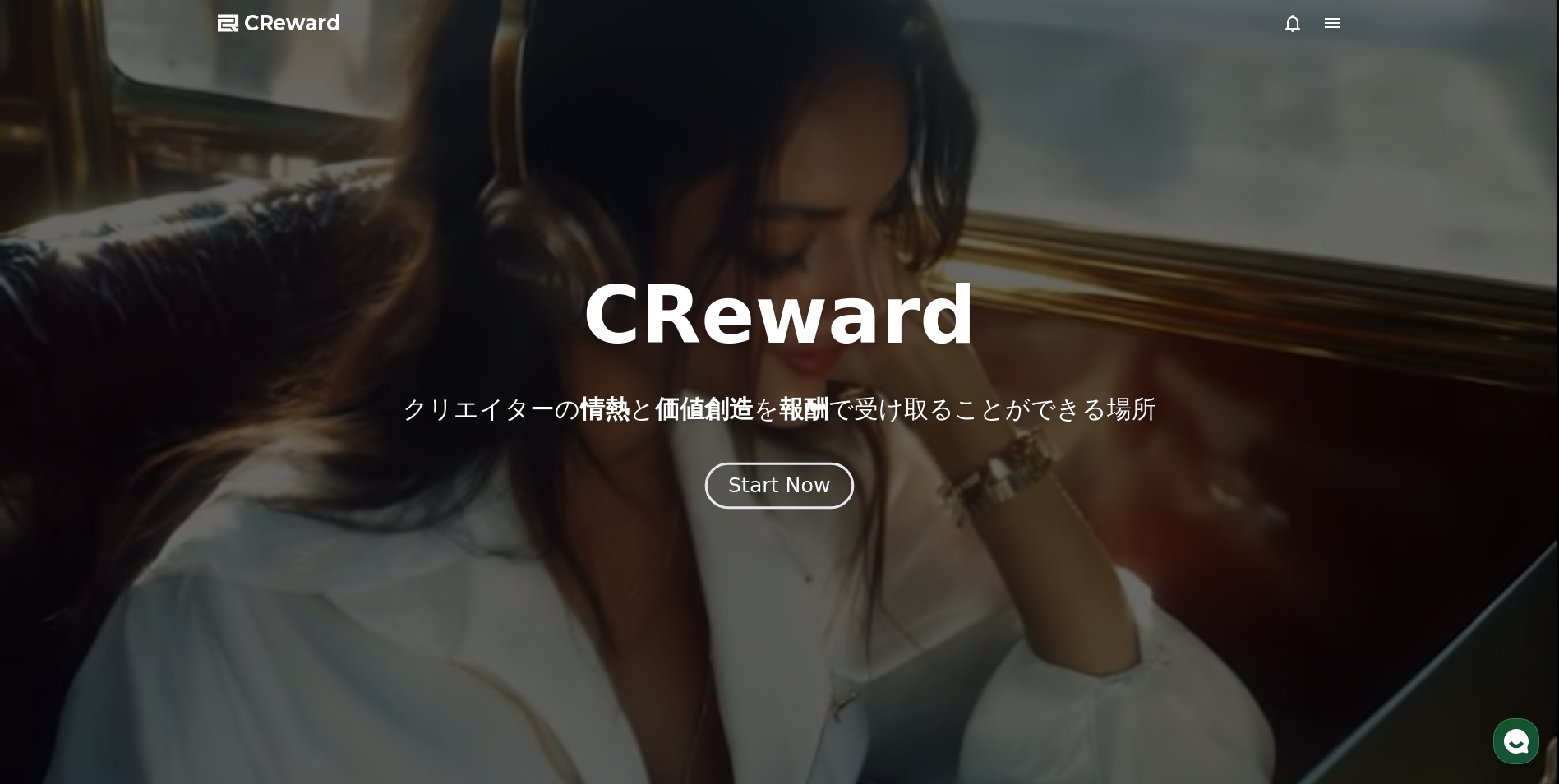
click at [770, 501] on button "Start Now" at bounding box center [779, 486] width 149 height 47
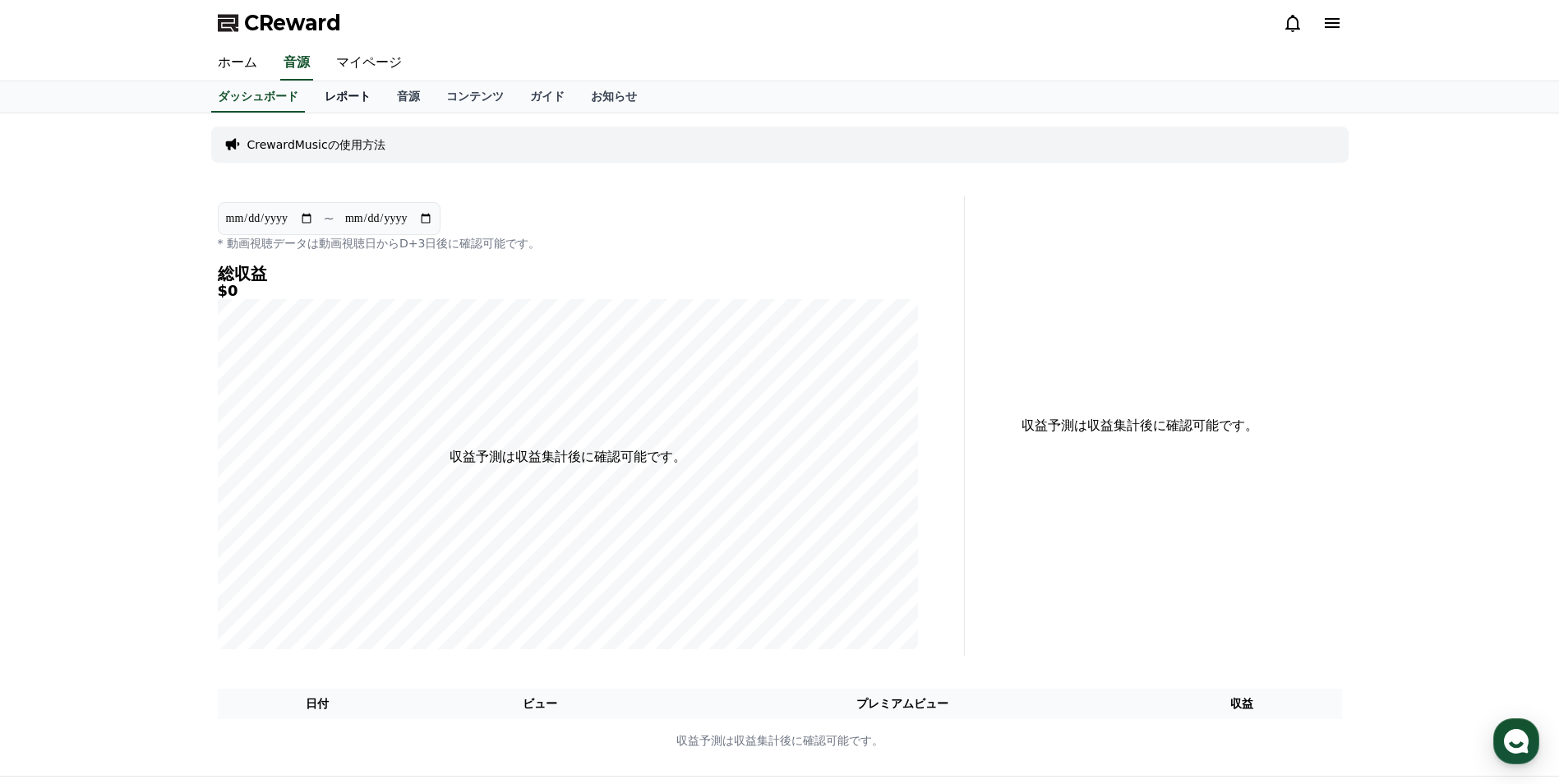
click at [331, 102] on link "レポート" at bounding box center [347, 97] width 72 height 31
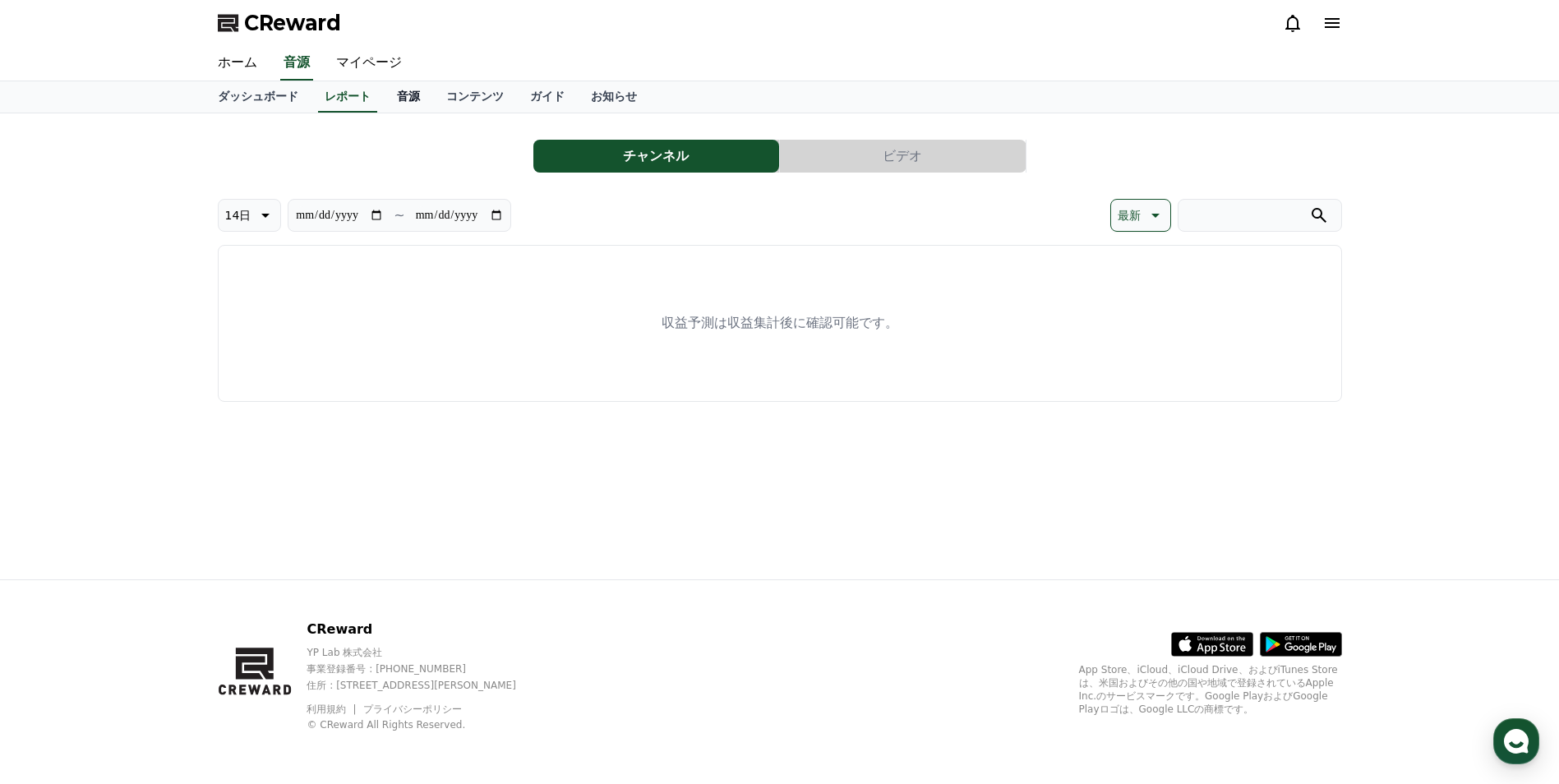
click at [393, 102] on link "音源" at bounding box center [408, 97] width 50 height 31
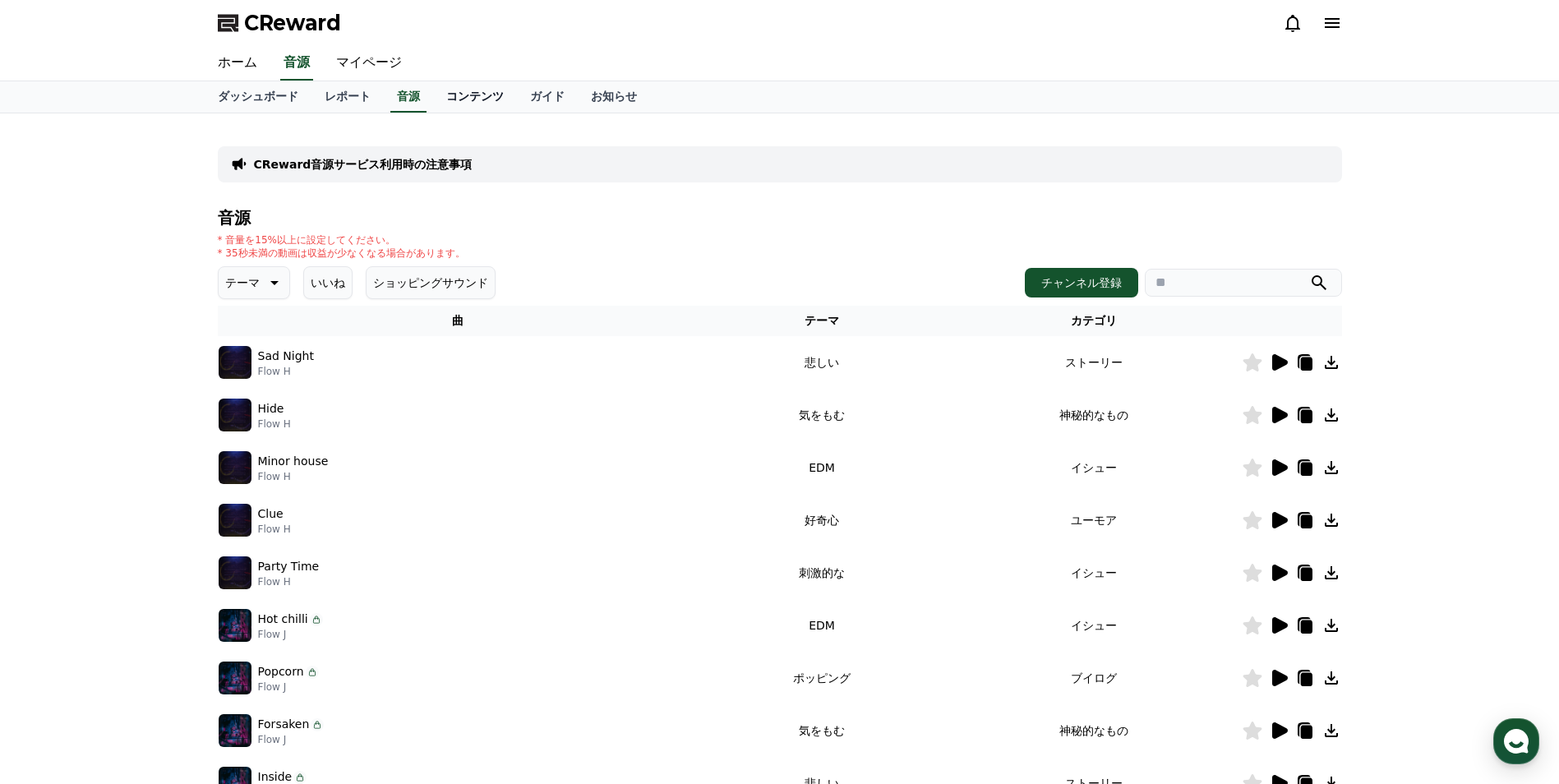
click at [433, 101] on link "コンテンツ" at bounding box center [475, 97] width 84 height 31
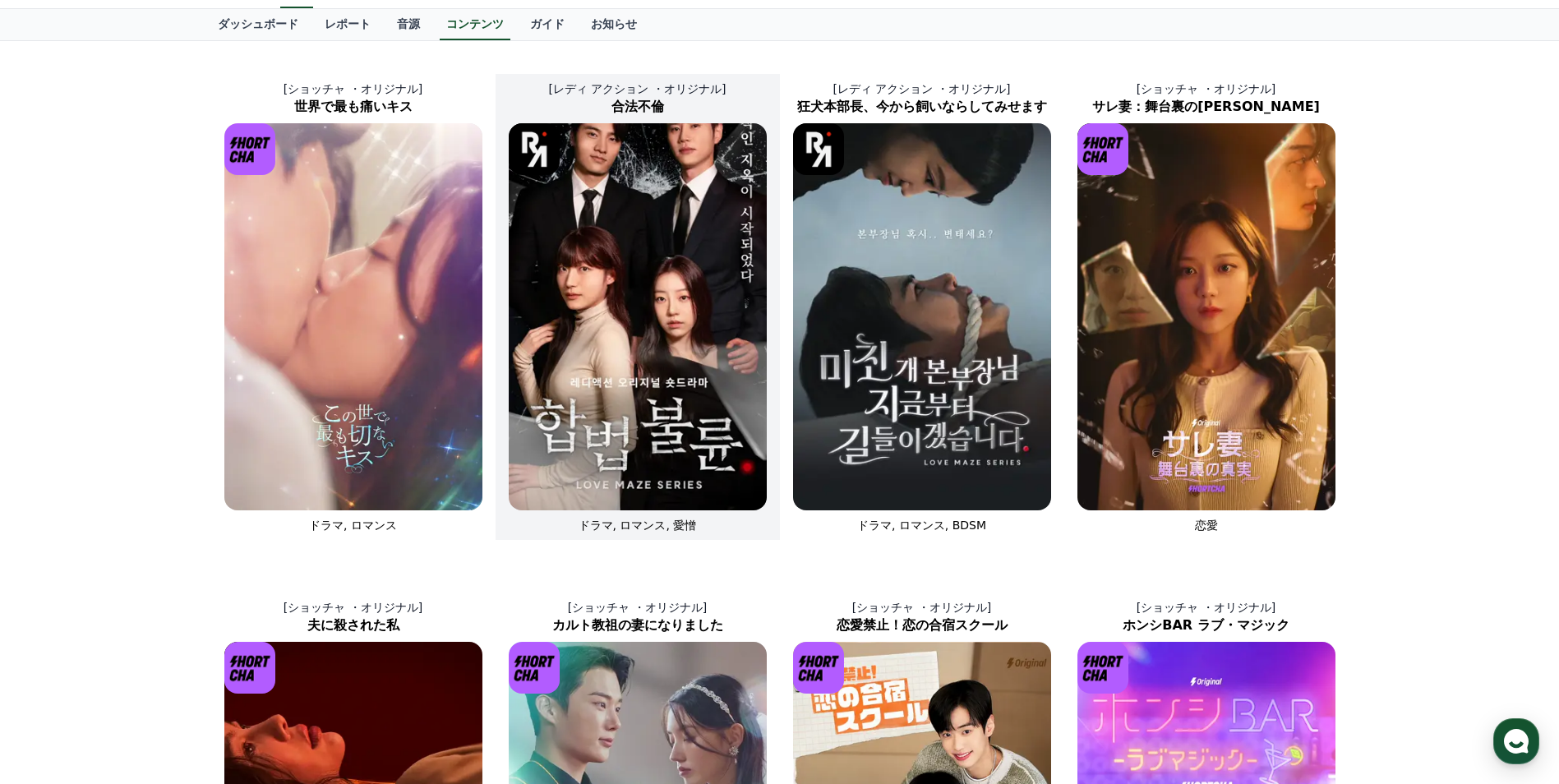
scroll to position [72, 0]
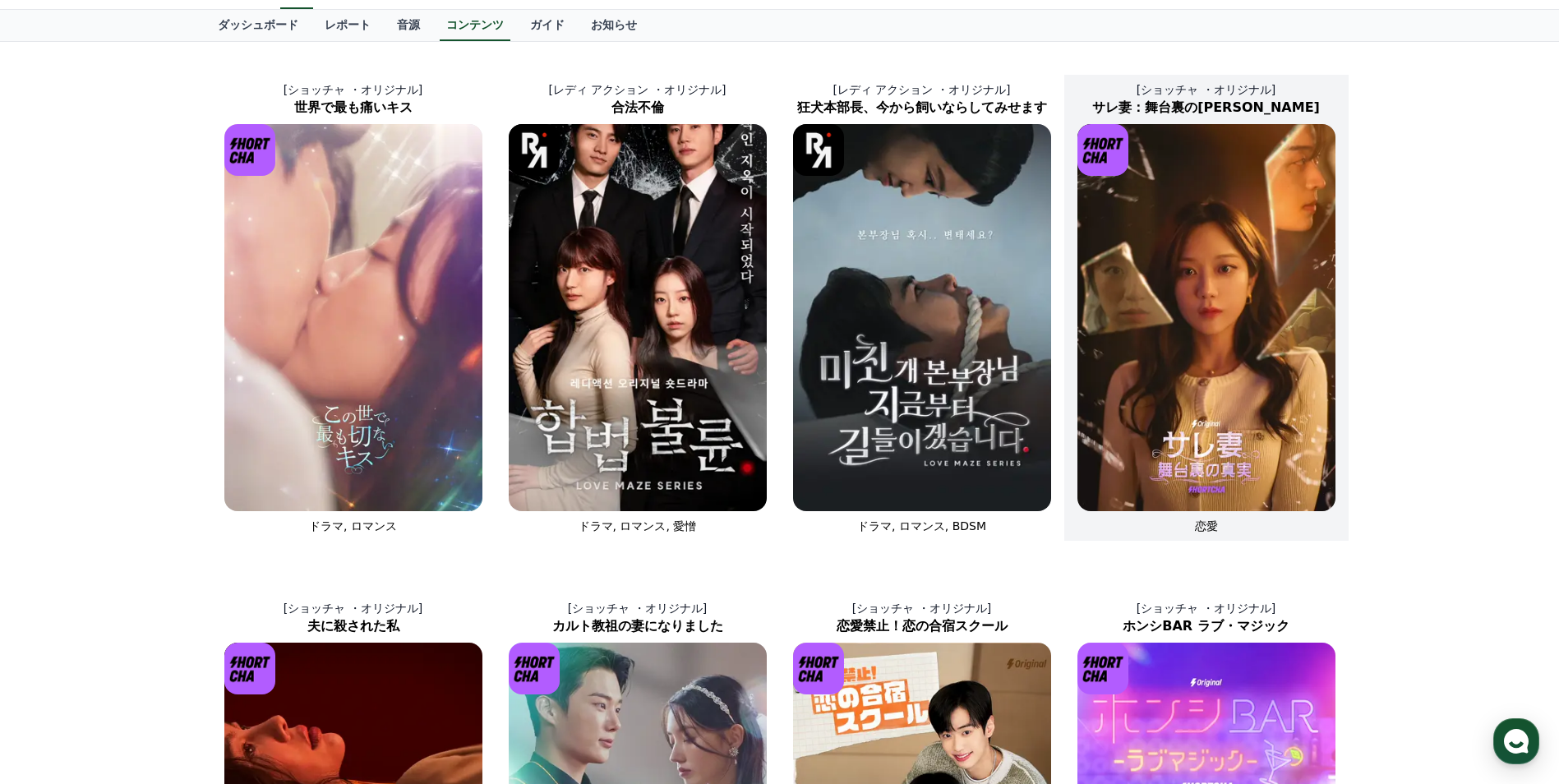
click at [1159, 388] on img at bounding box center [1207, 317] width 258 height 387
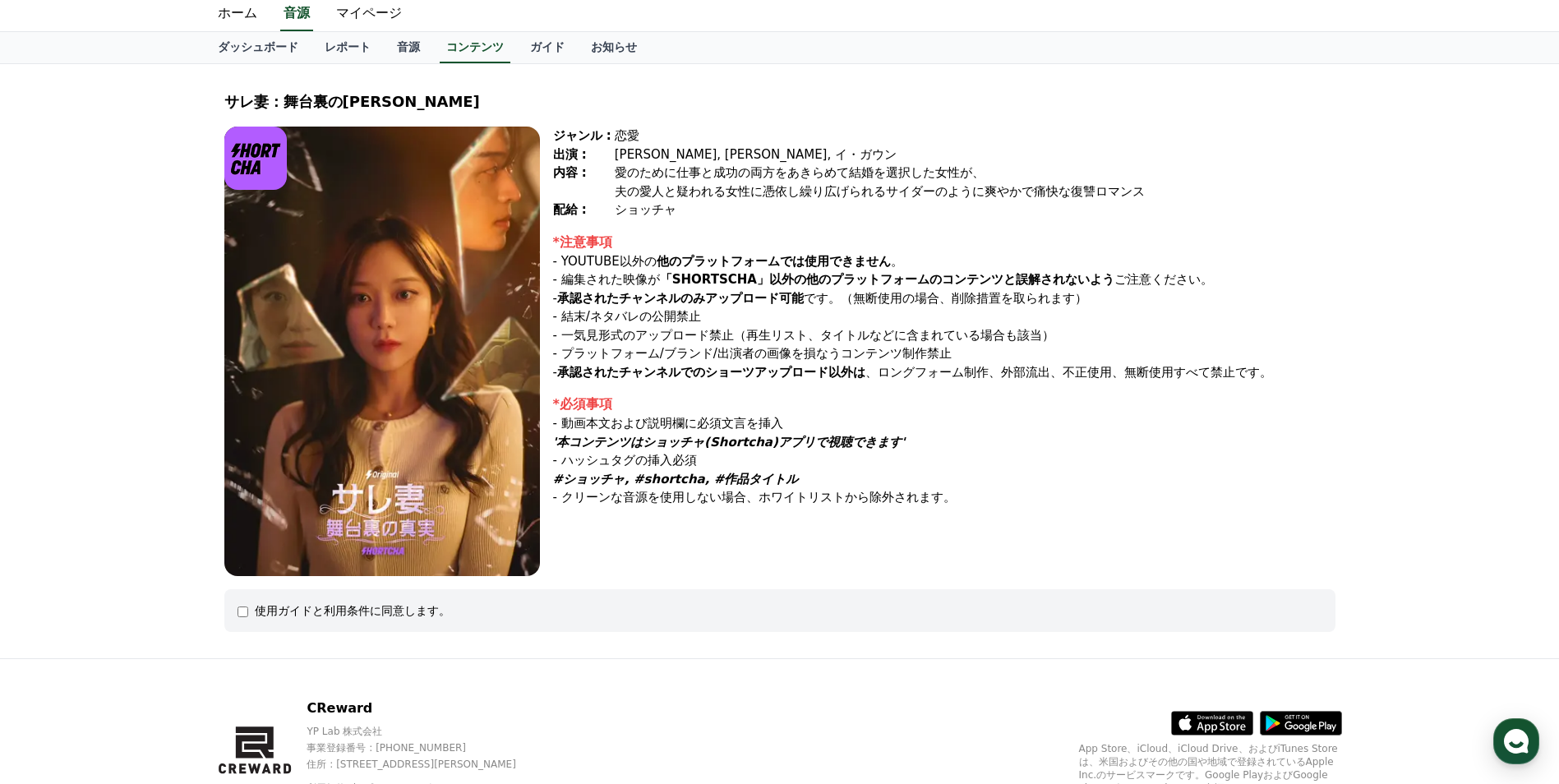
scroll to position [46, 0]
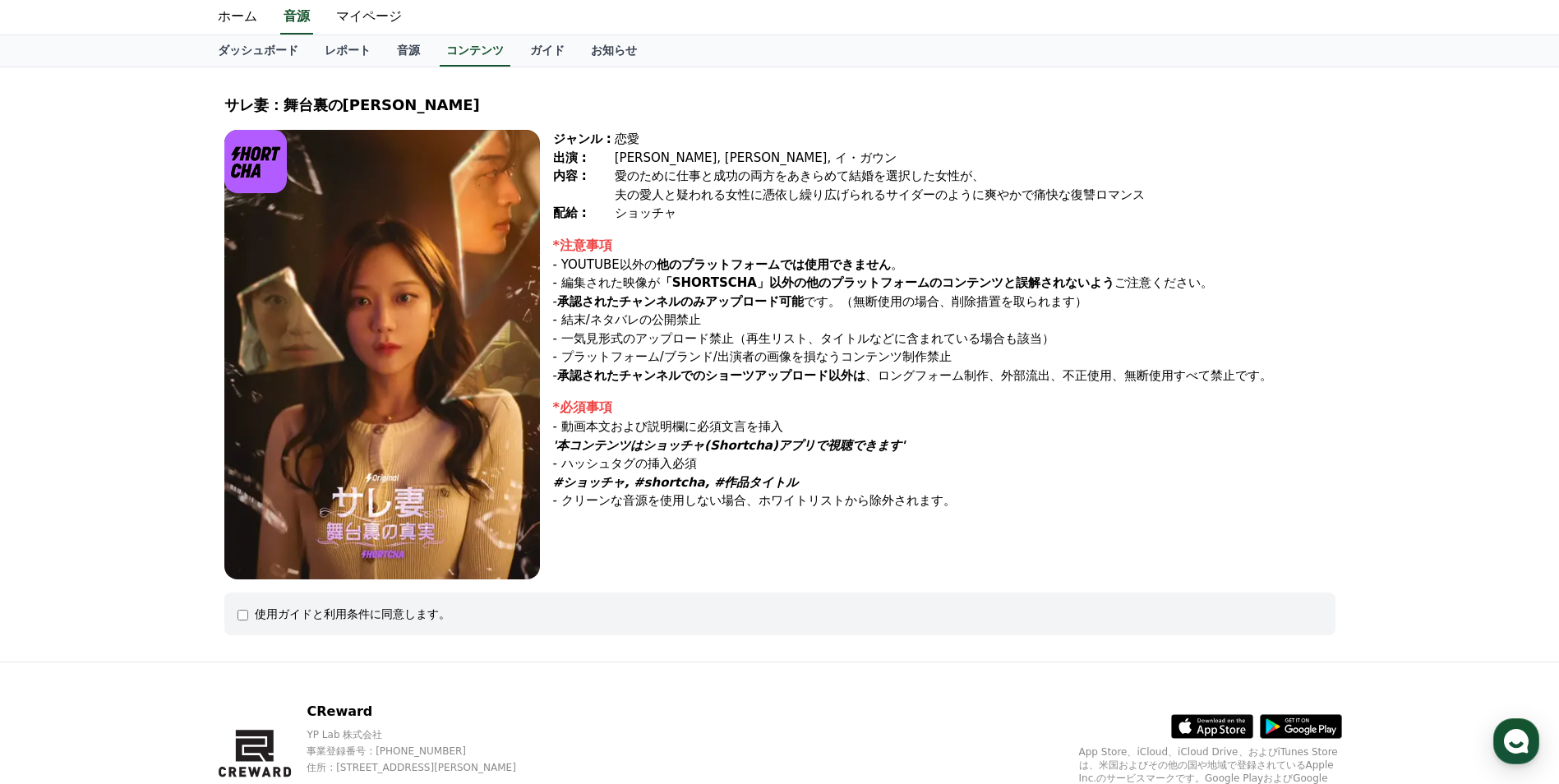
click at [444, 406] on img at bounding box center [382, 354] width 316 height 449
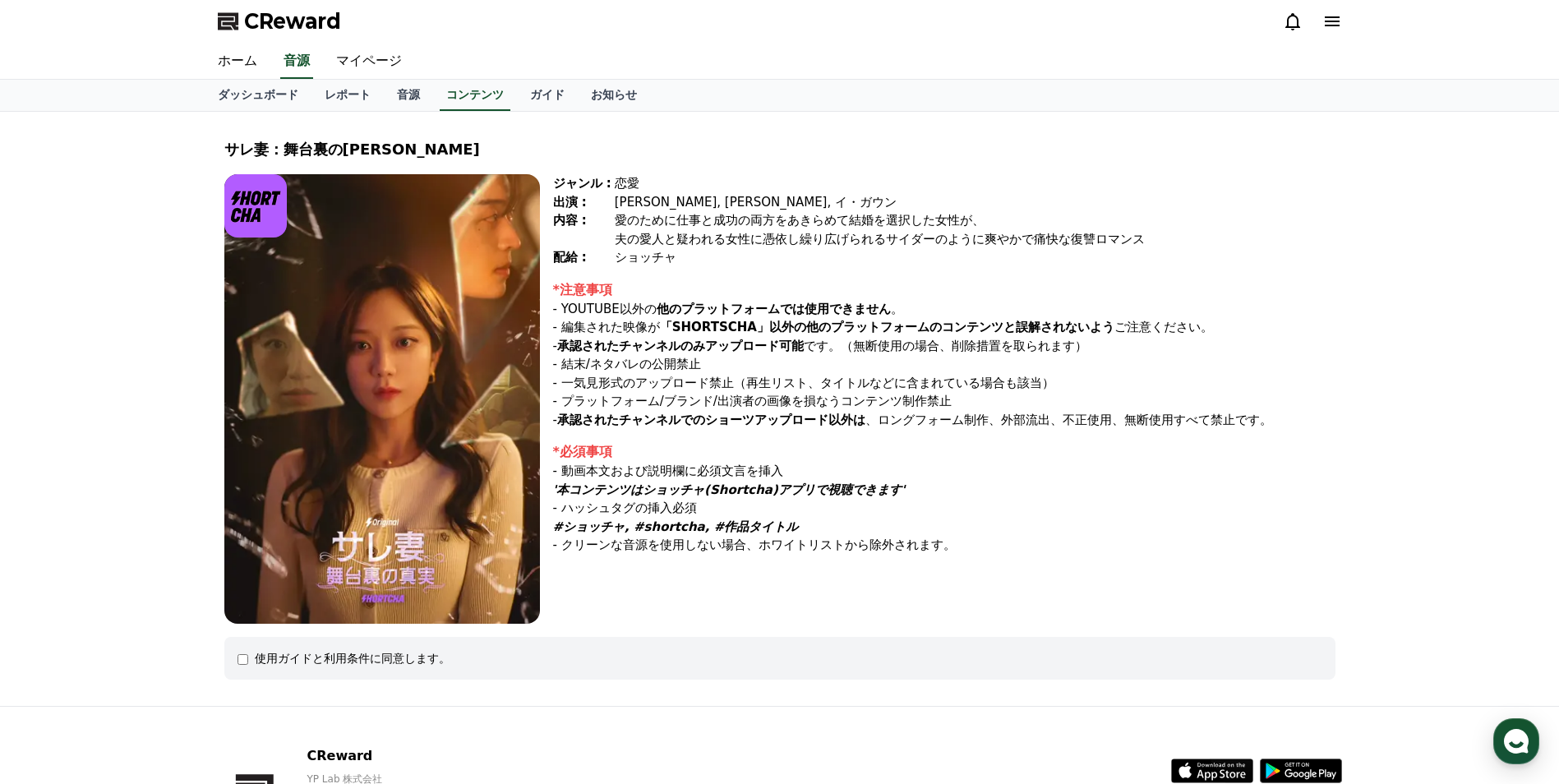
scroll to position [0, 0]
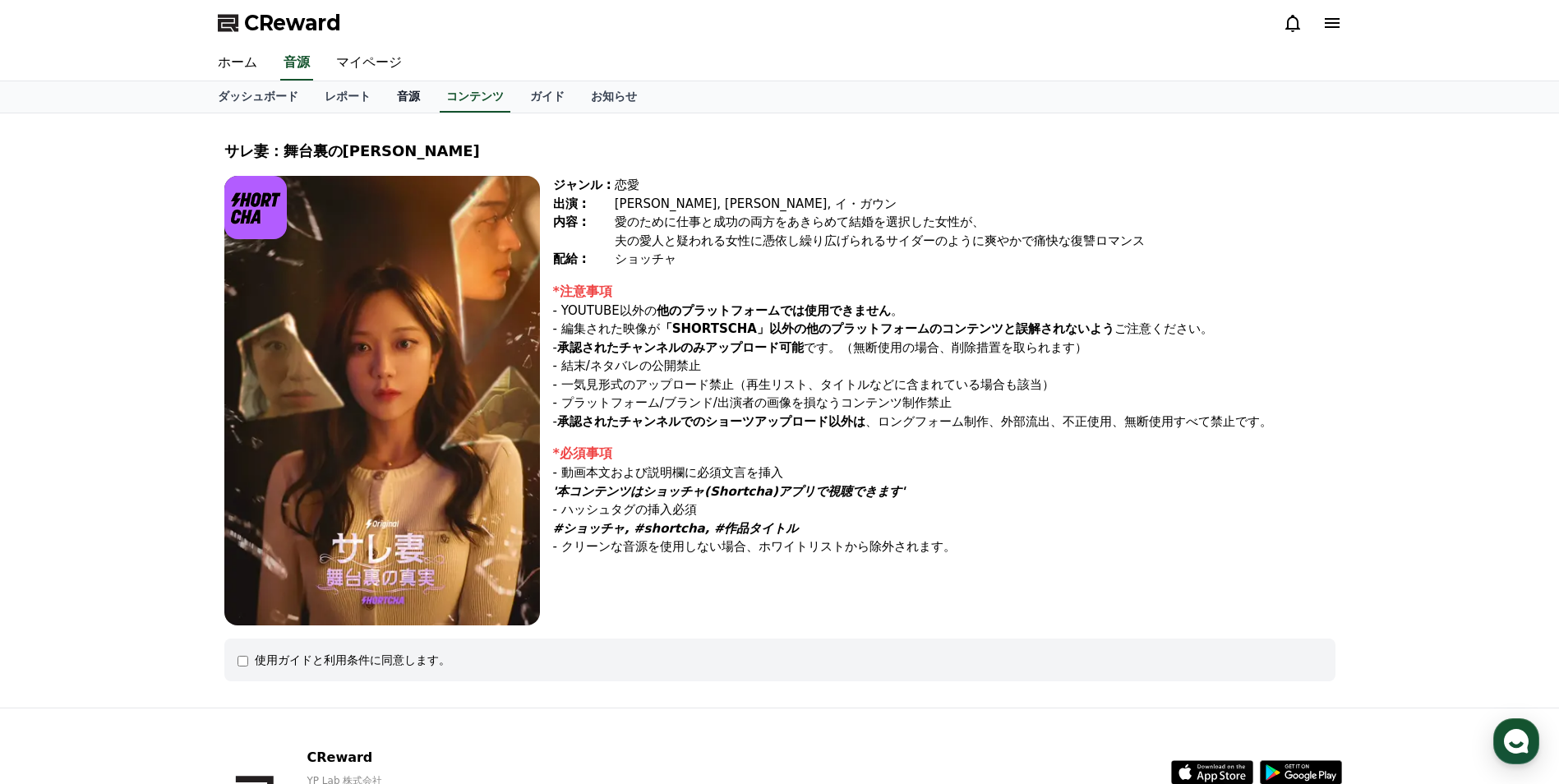
click at [384, 92] on link "音源" at bounding box center [408, 97] width 50 height 31
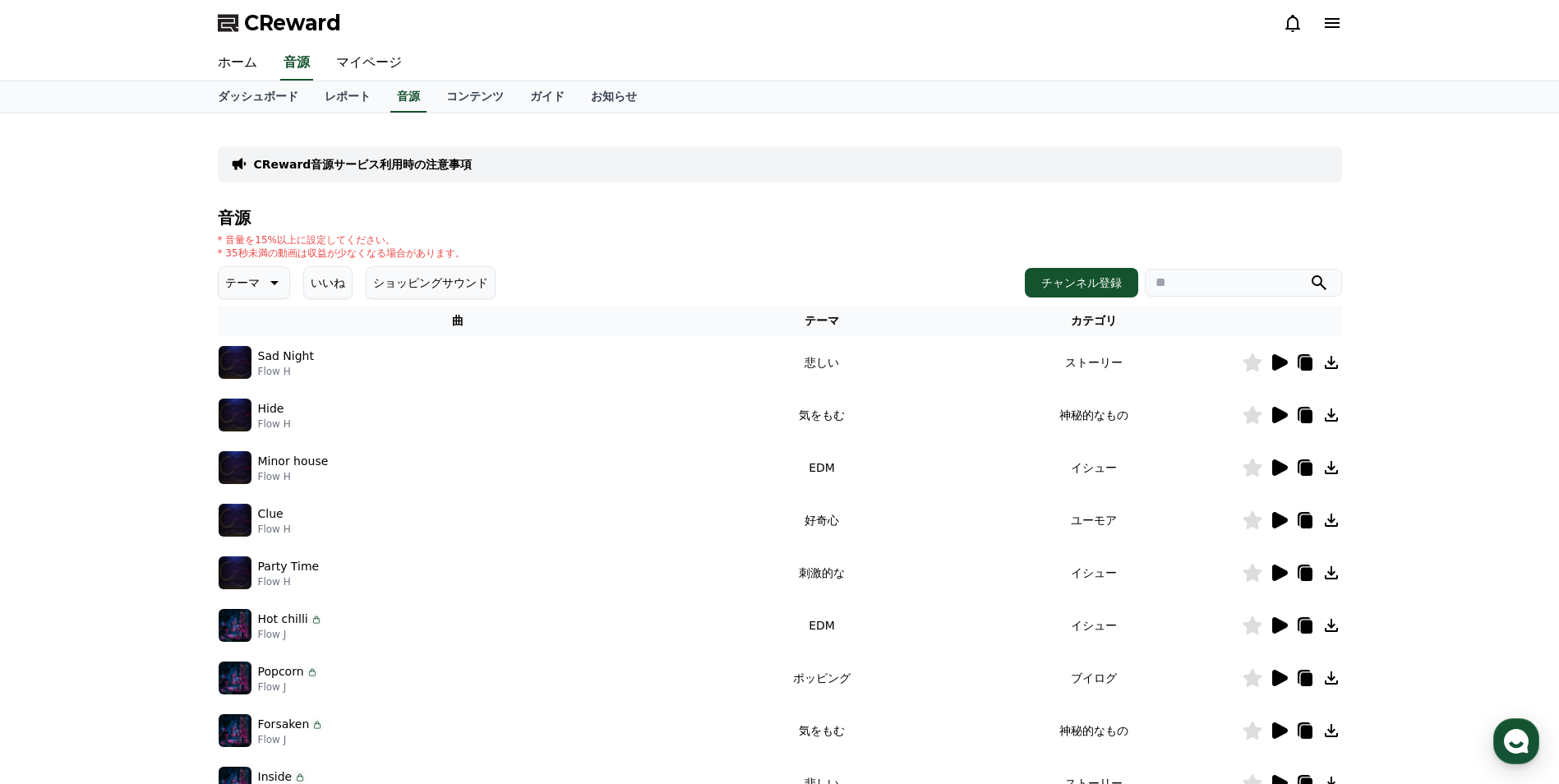
click at [366, 290] on button "ショッピングサウンド" at bounding box center [430, 283] width 130 height 33
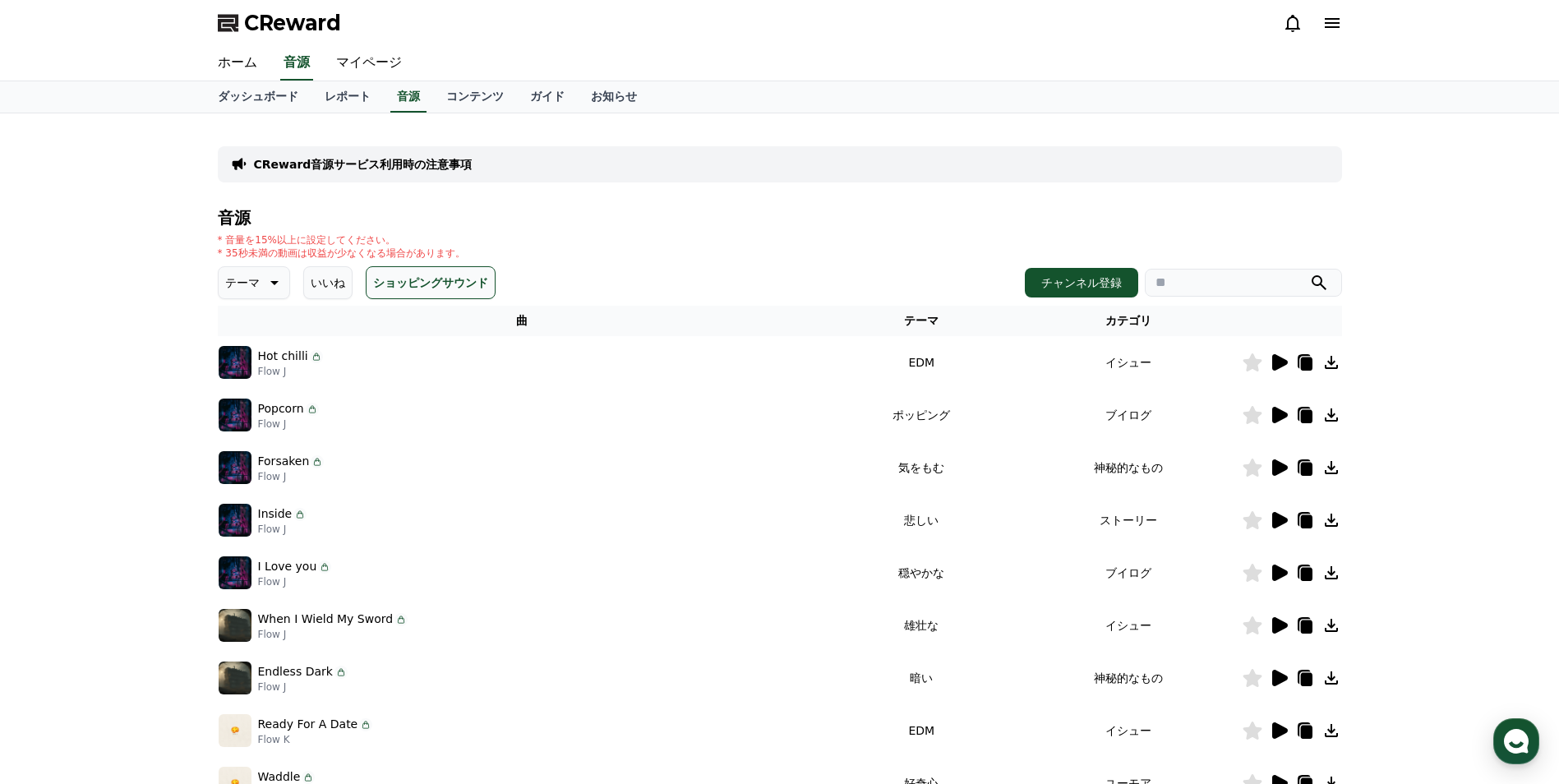
click at [1274, 361] on icon at bounding box center [1280, 362] width 16 height 17
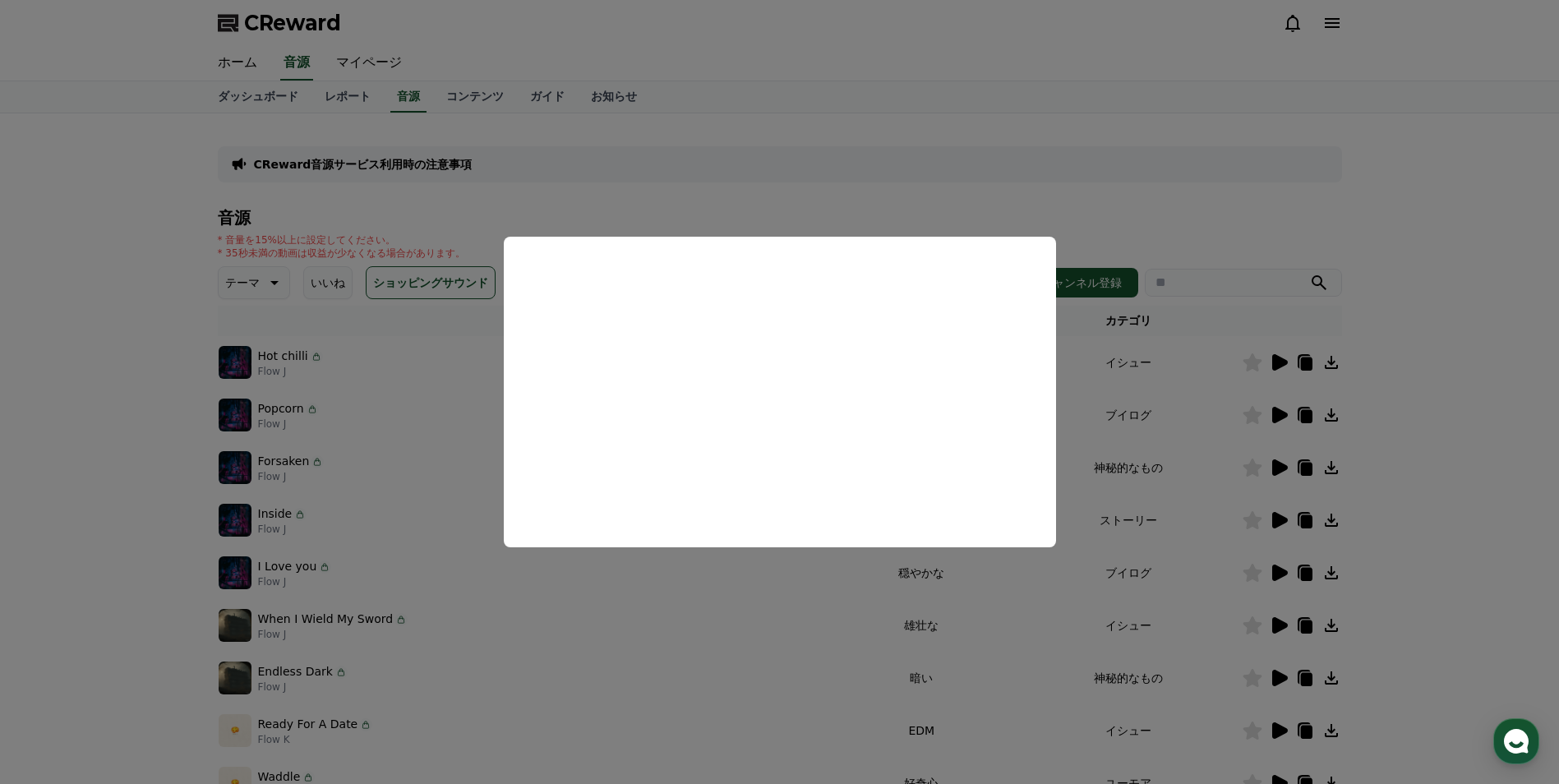
click at [900, 187] on button "close modal" at bounding box center [779, 392] width 1559 height 784
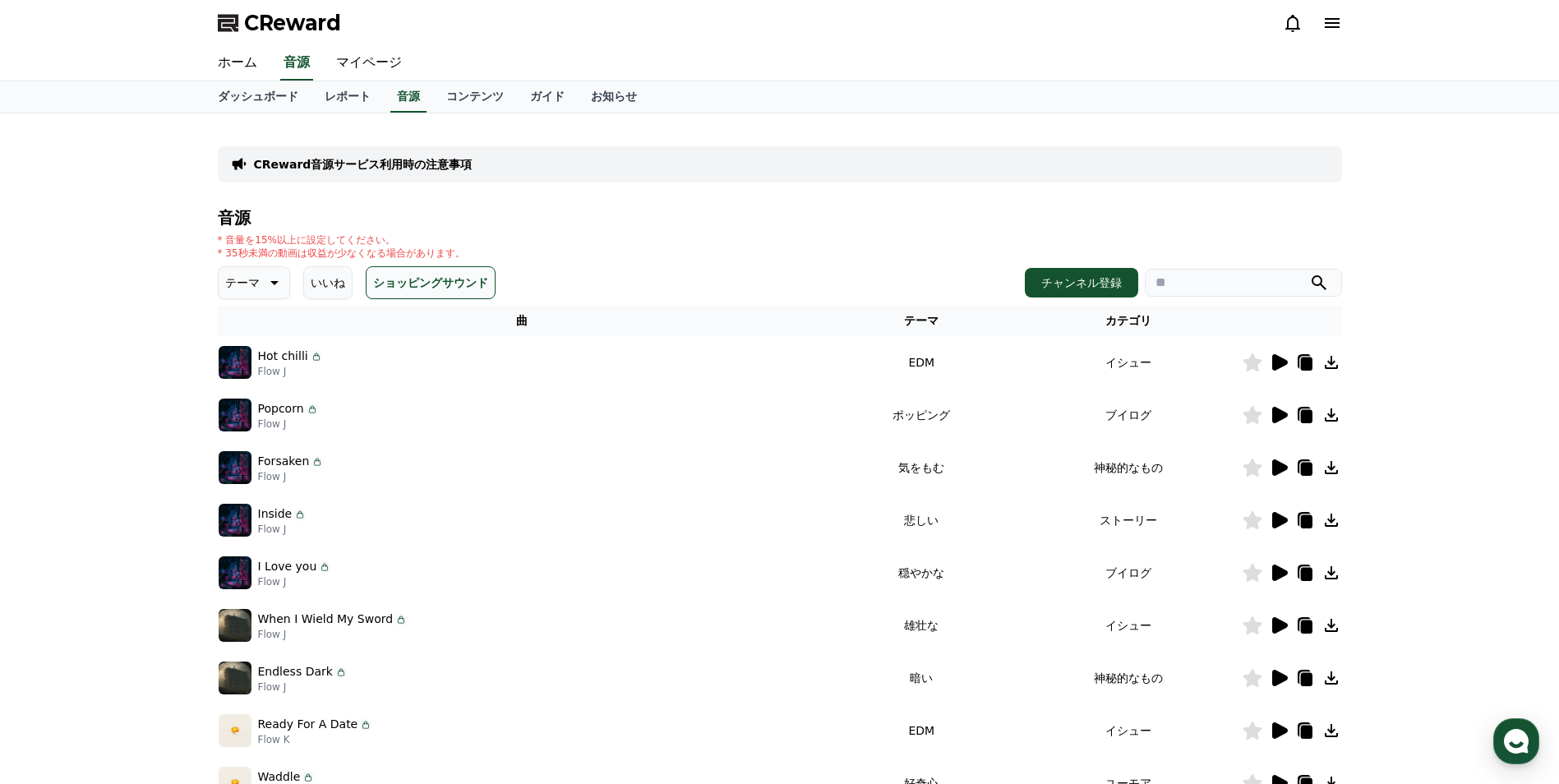
click at [331, 280] on button "いいね" at bounding box center [328, 283] width 50 height 33
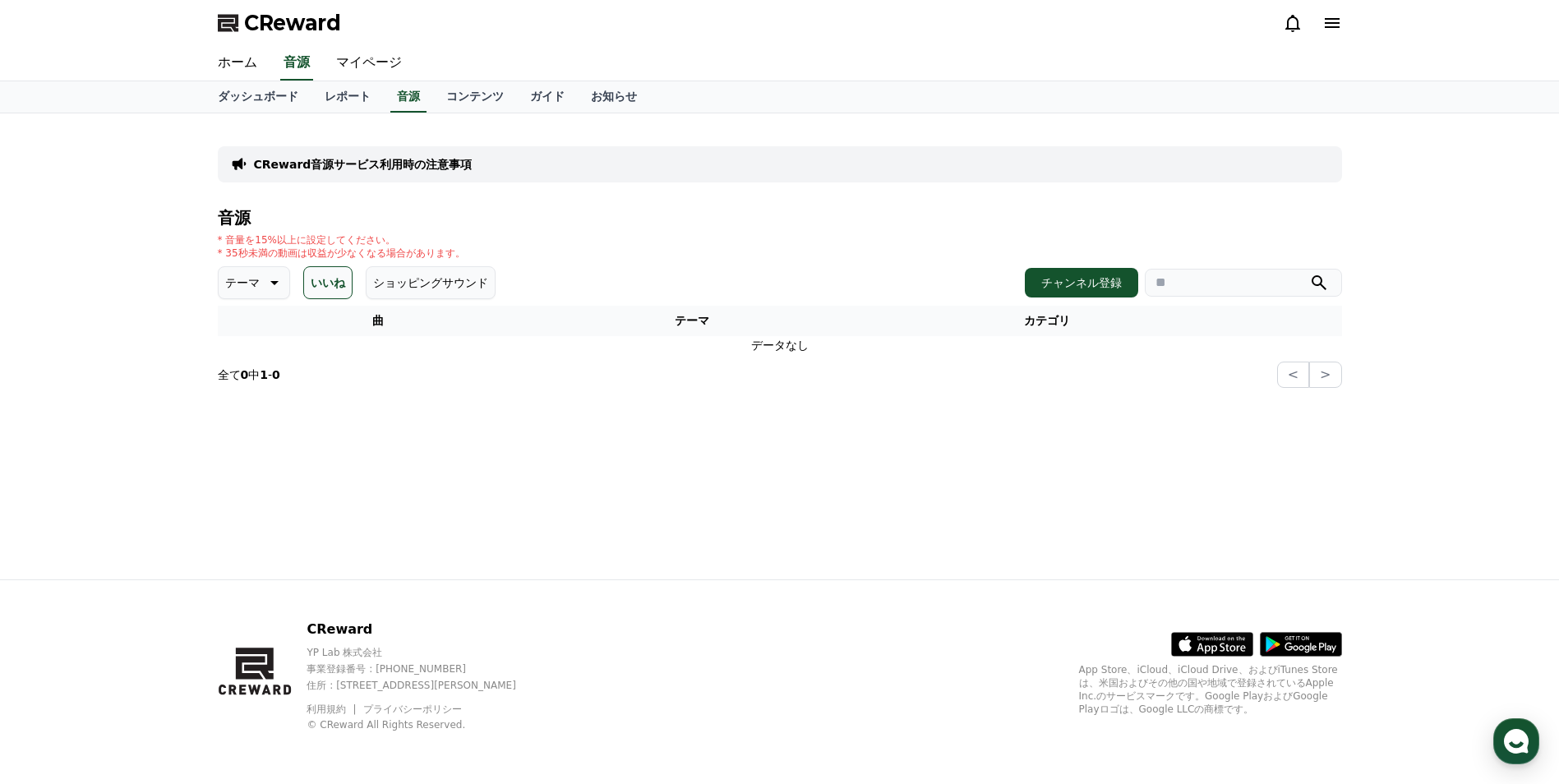
click at [236, 285] on p "テーマ" at bounding box center [243, 283] width 35 height 23
click at [246, 377] on button "ポッピング" at bounding box center [255, 375] width 71 height 36
click at [345, 294] on button "いいね" at bounding box center [351, 283] width 50 height 33
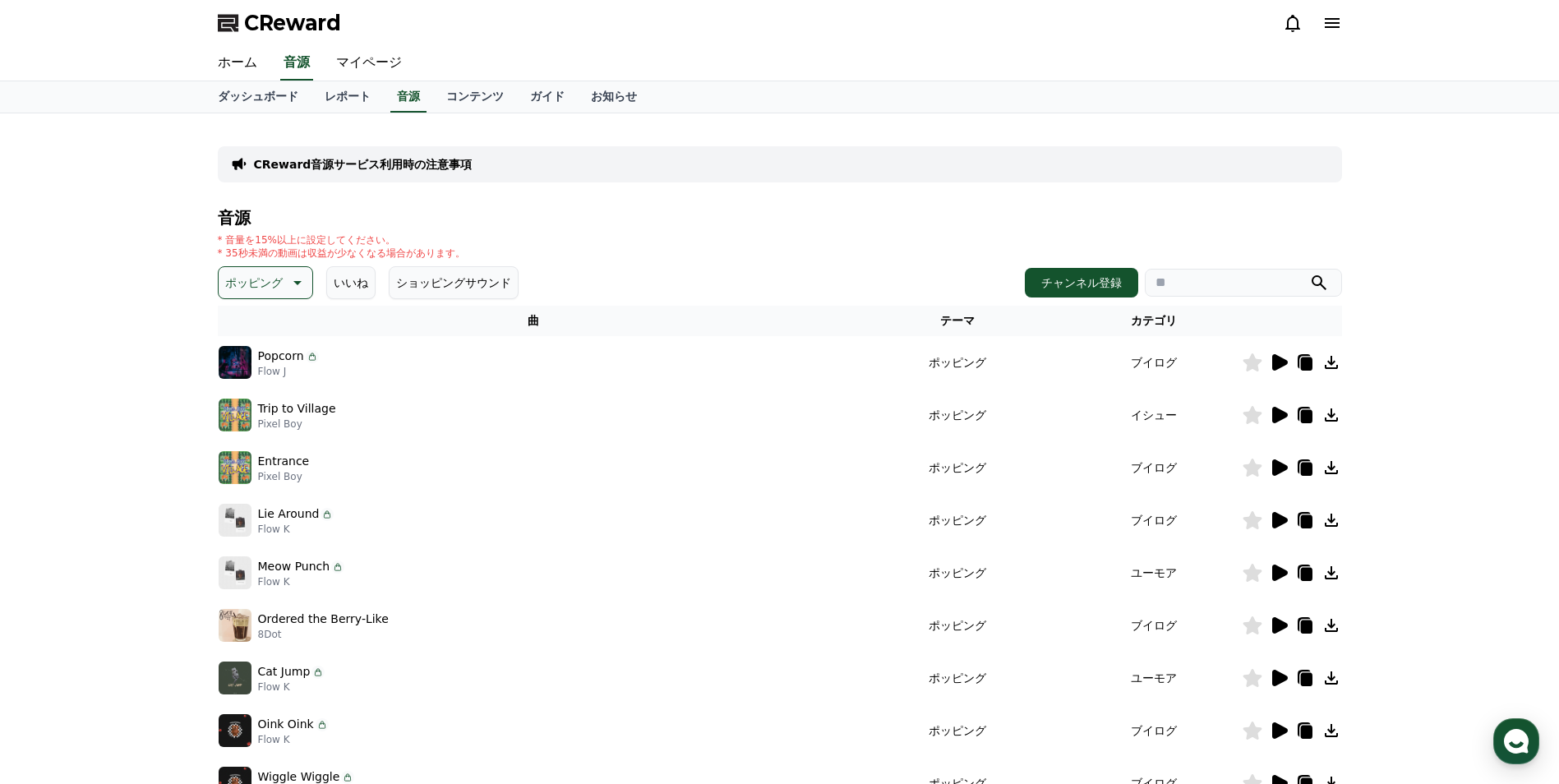
click at [1274, 361] on icon at bounding box center [1280, 362] width 16 height 17
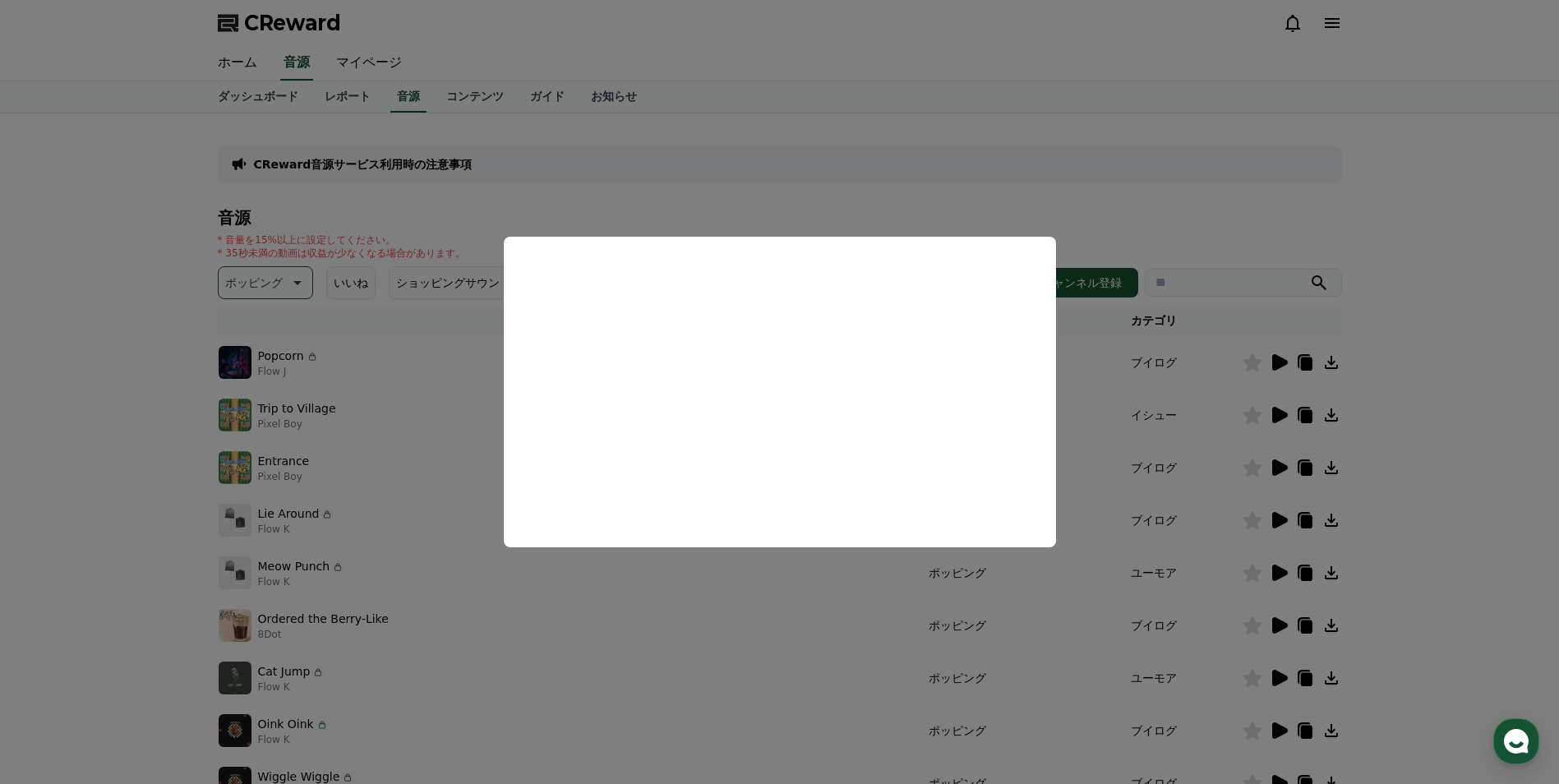
click at [1413, 382] on button "close modal" at bounding box center [779, 392] width 1559 height 784
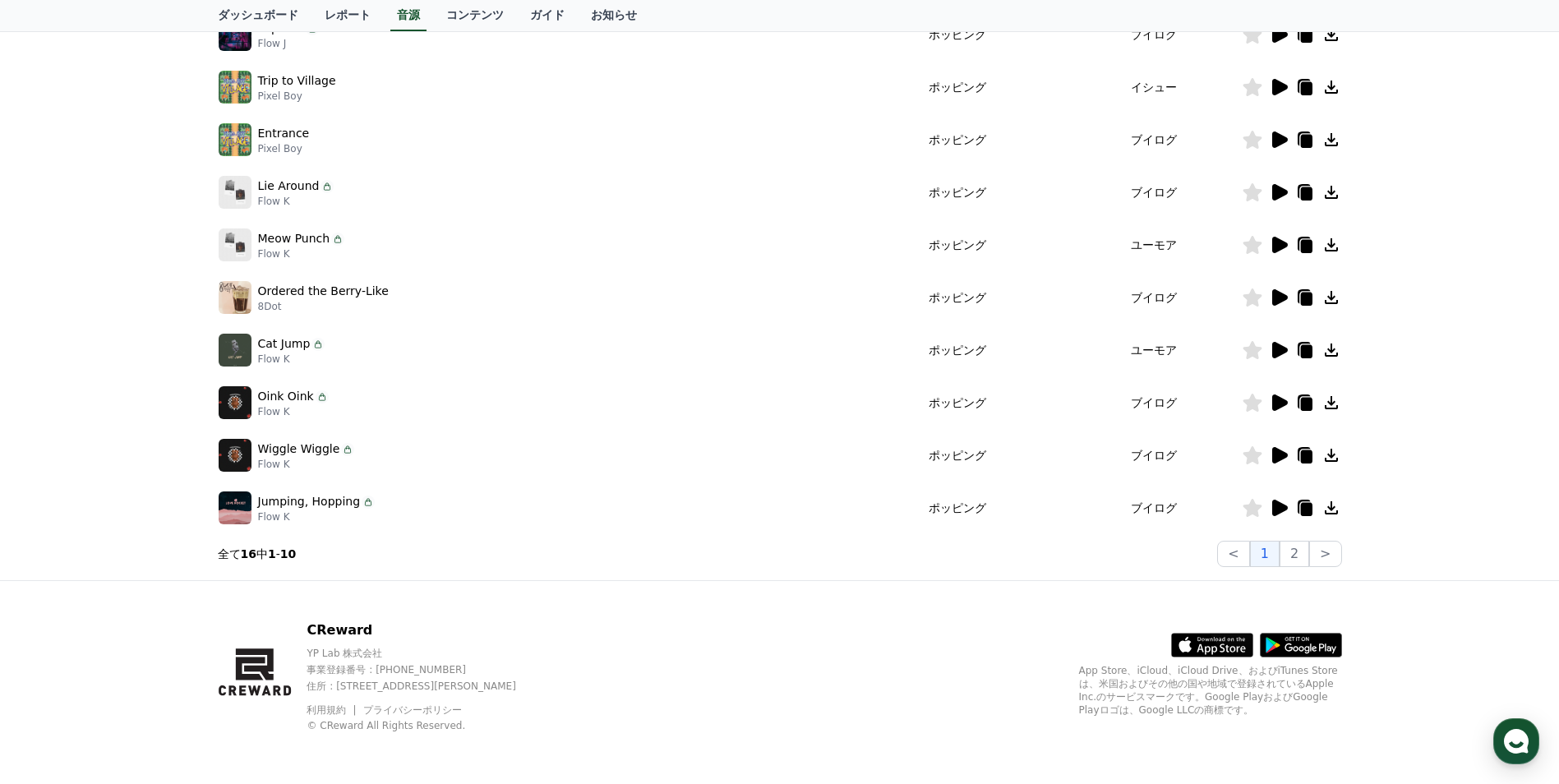
scroll to position [329, 0]
click at [1276, 516] on icon at bounding box center [1279, 507] width 20 height 20
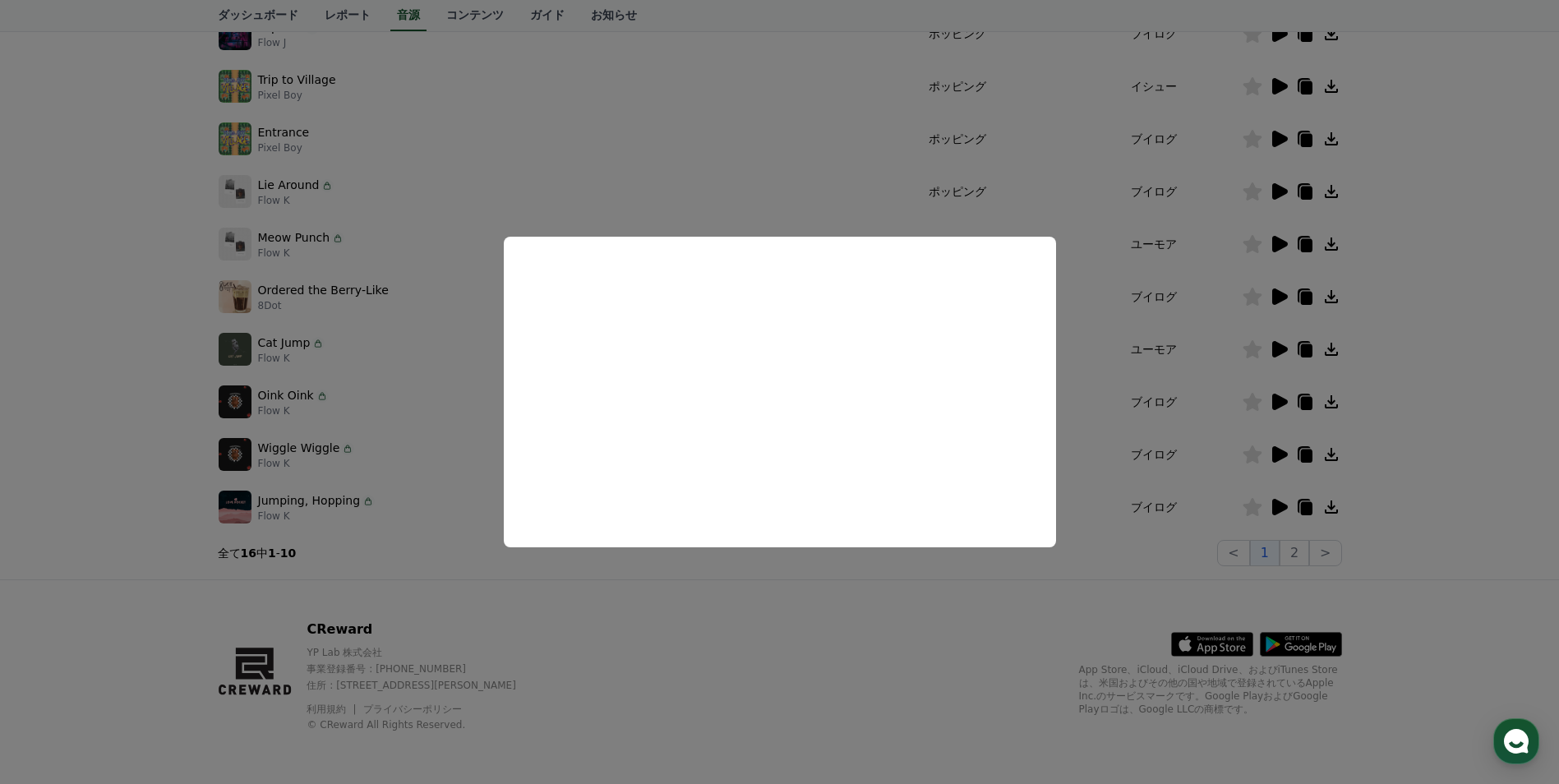
click at [66, 440] on button "close modal" at bounding box center [779, 392] width 1559 height 784
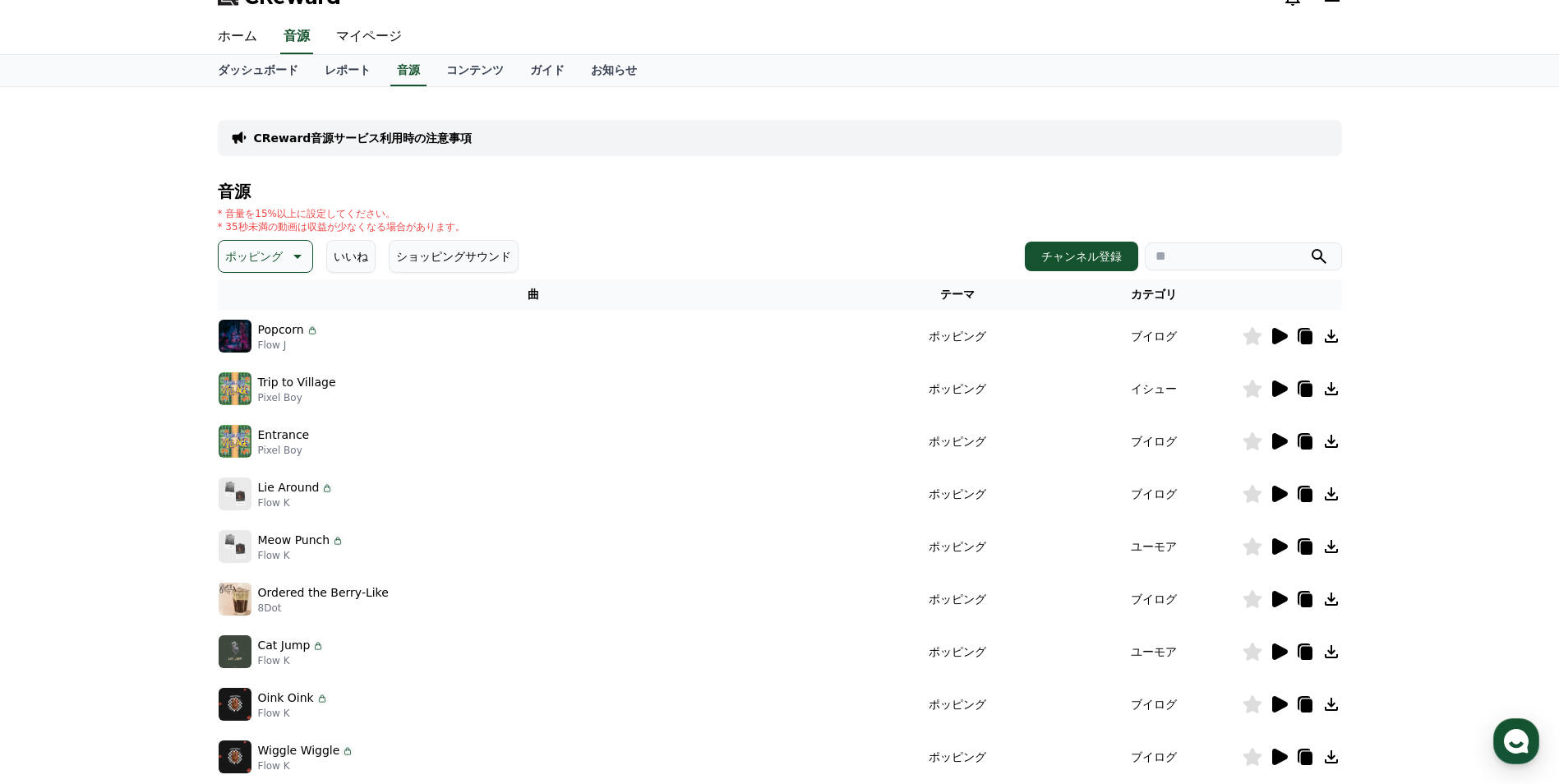
scroll to position [0, 0]
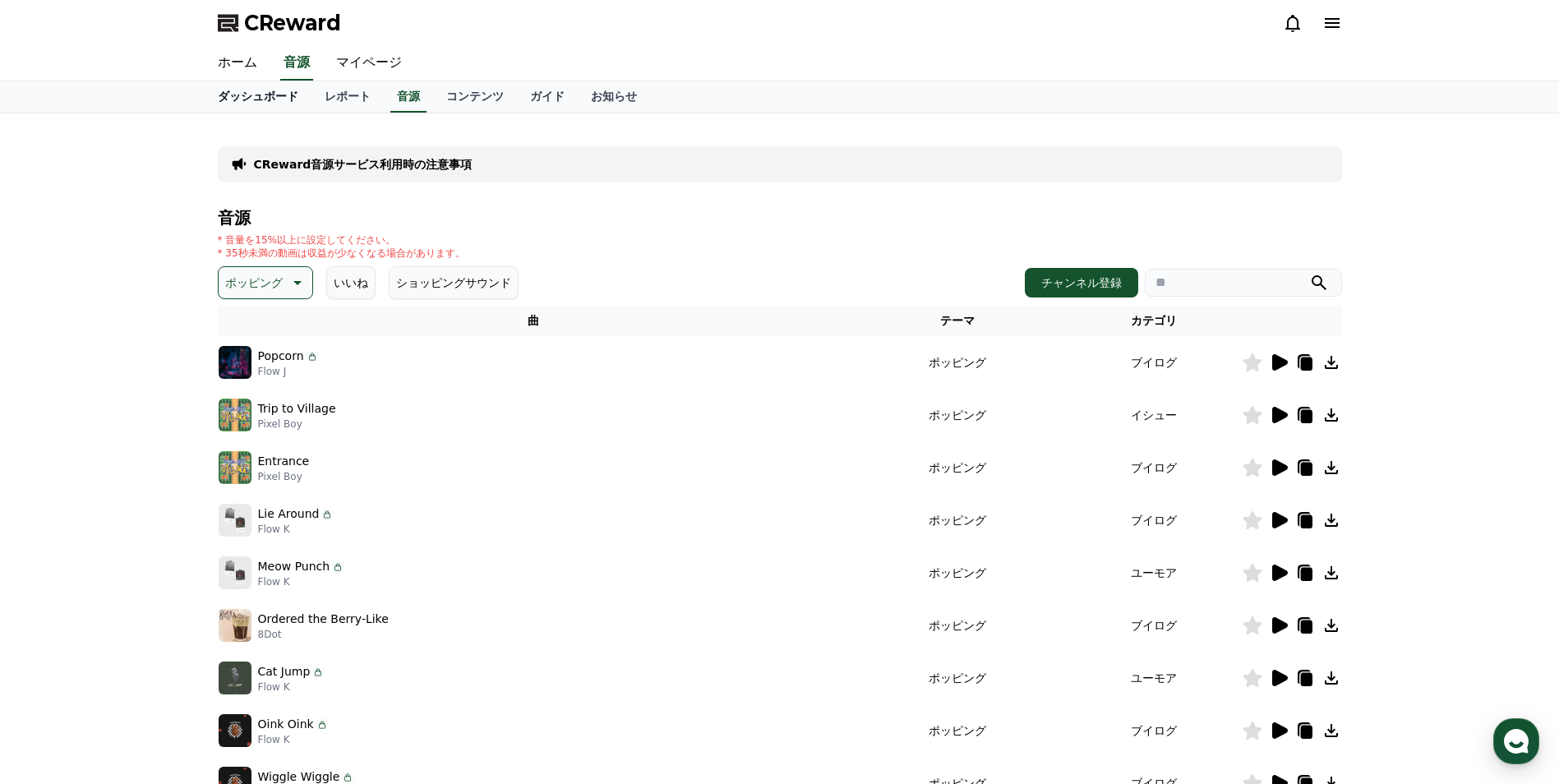
click at [262, 99] on link "ダッシュボード" at bounding box center [258, 97] width 106 height 31
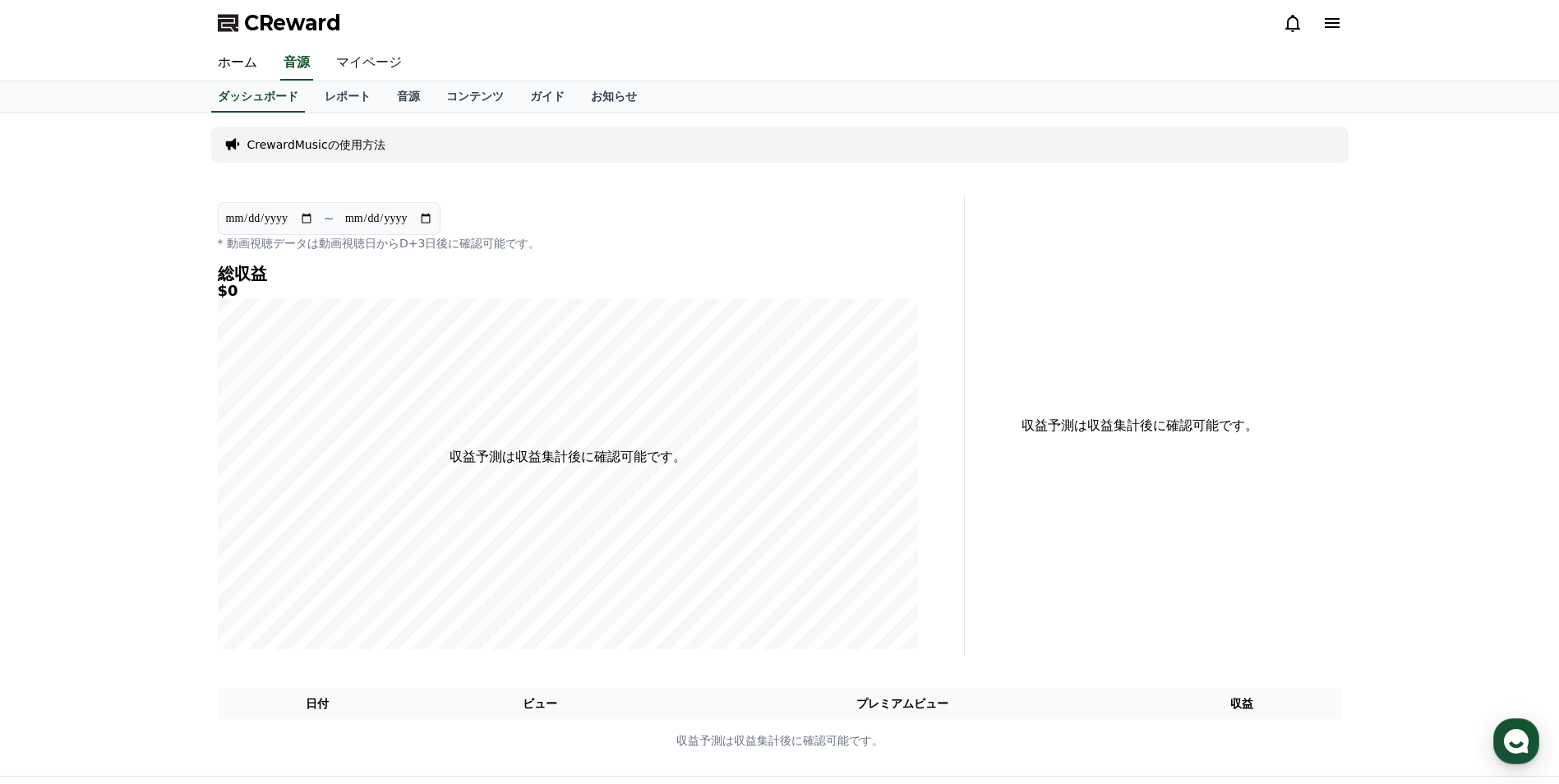
click at [345, 72] on link "マイページ" at bounding box center [369, 64] width 92 height 35
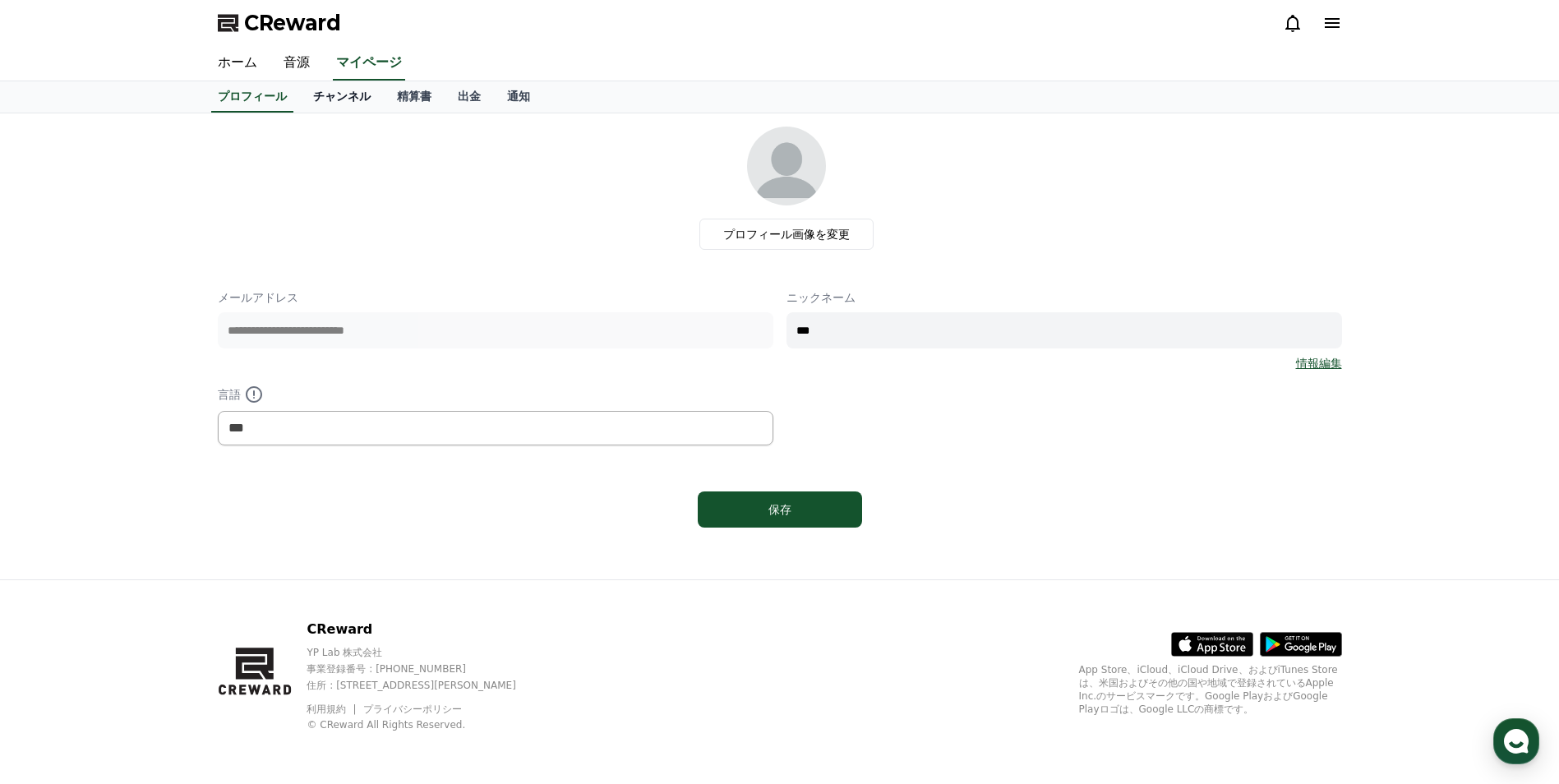
click at [330, 85] on link "チャンネル" at bounding box center [342, 97] width 84 height 31
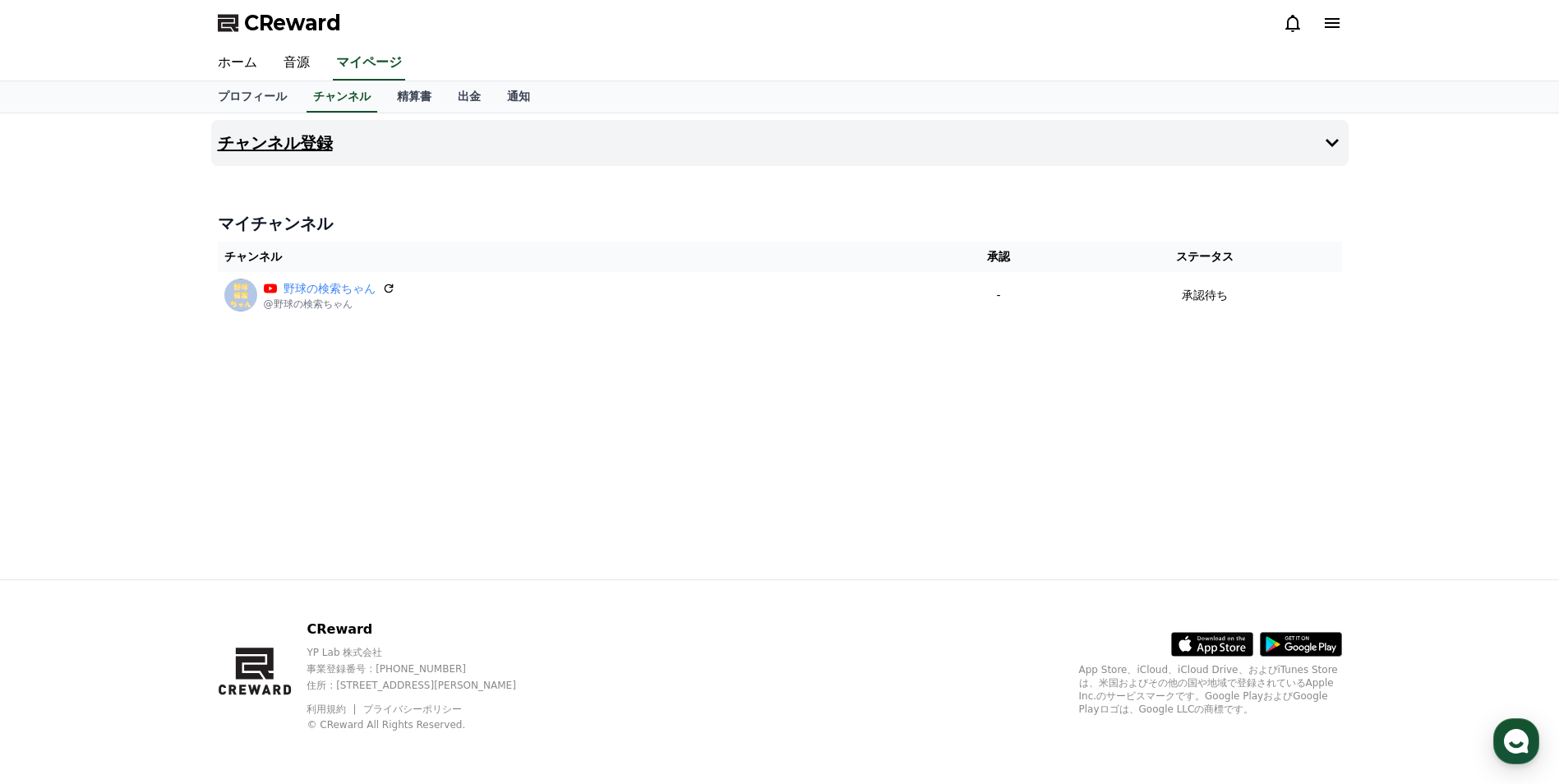
click at [1321, 150] on button "チャンネル登録" at bounding box center [780, 143] width 1138 height 46
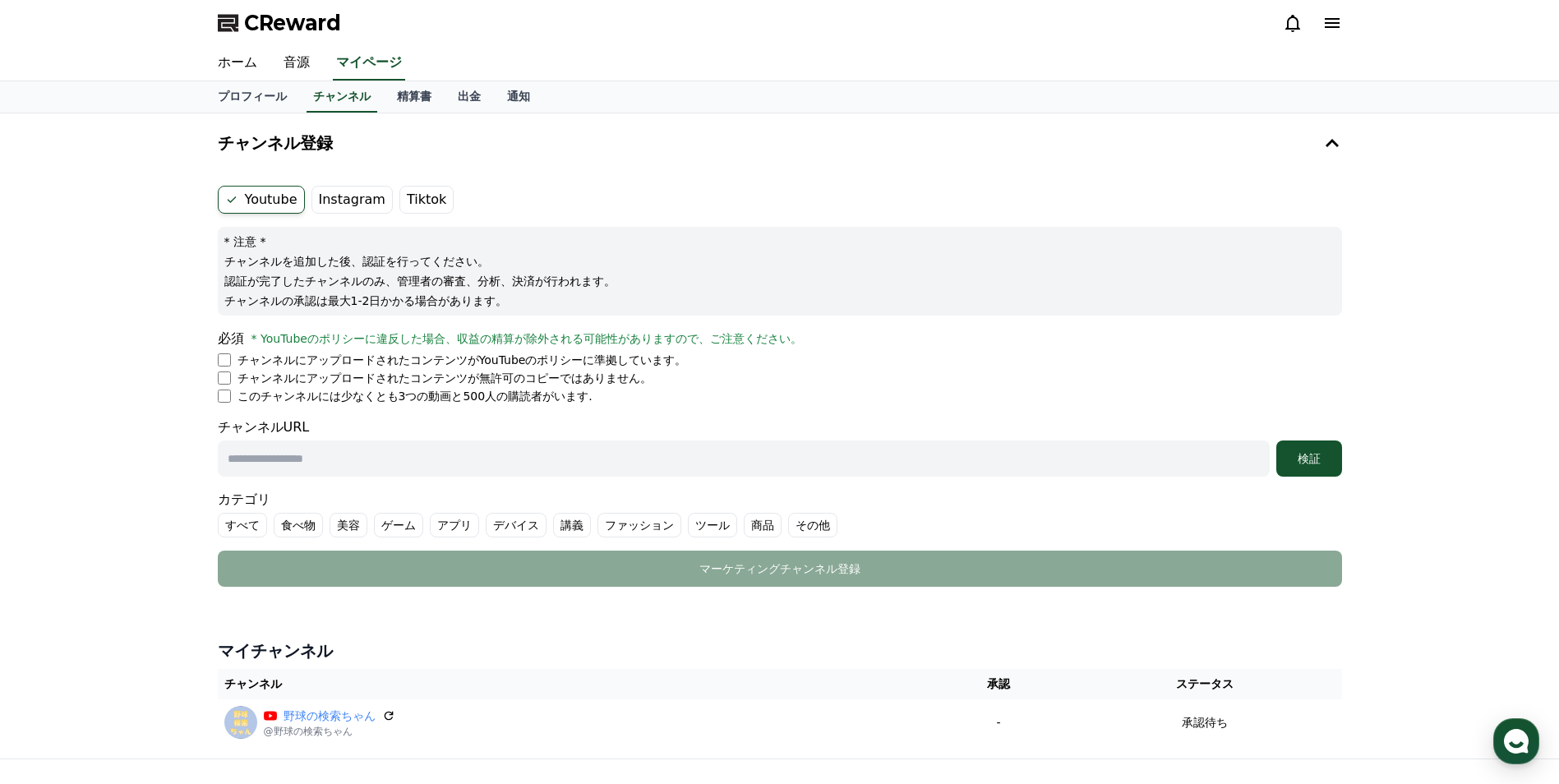
click at [357, 204] on label "Instagram" at bounding box center [352, 200] width 81 height 28
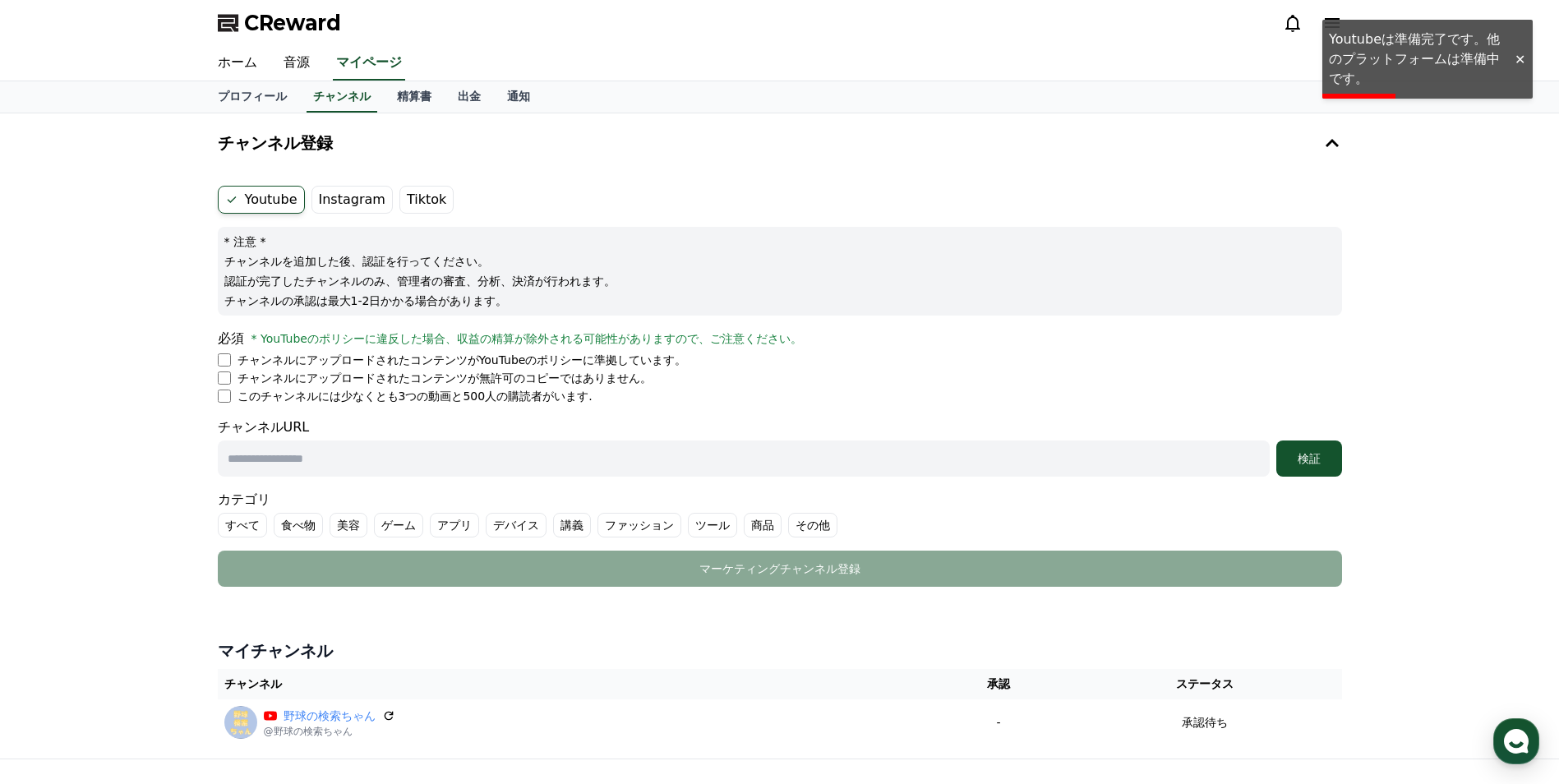
click at [357, 204] on label "Instagram" at bounding box center [352, 200] width 81 height 28
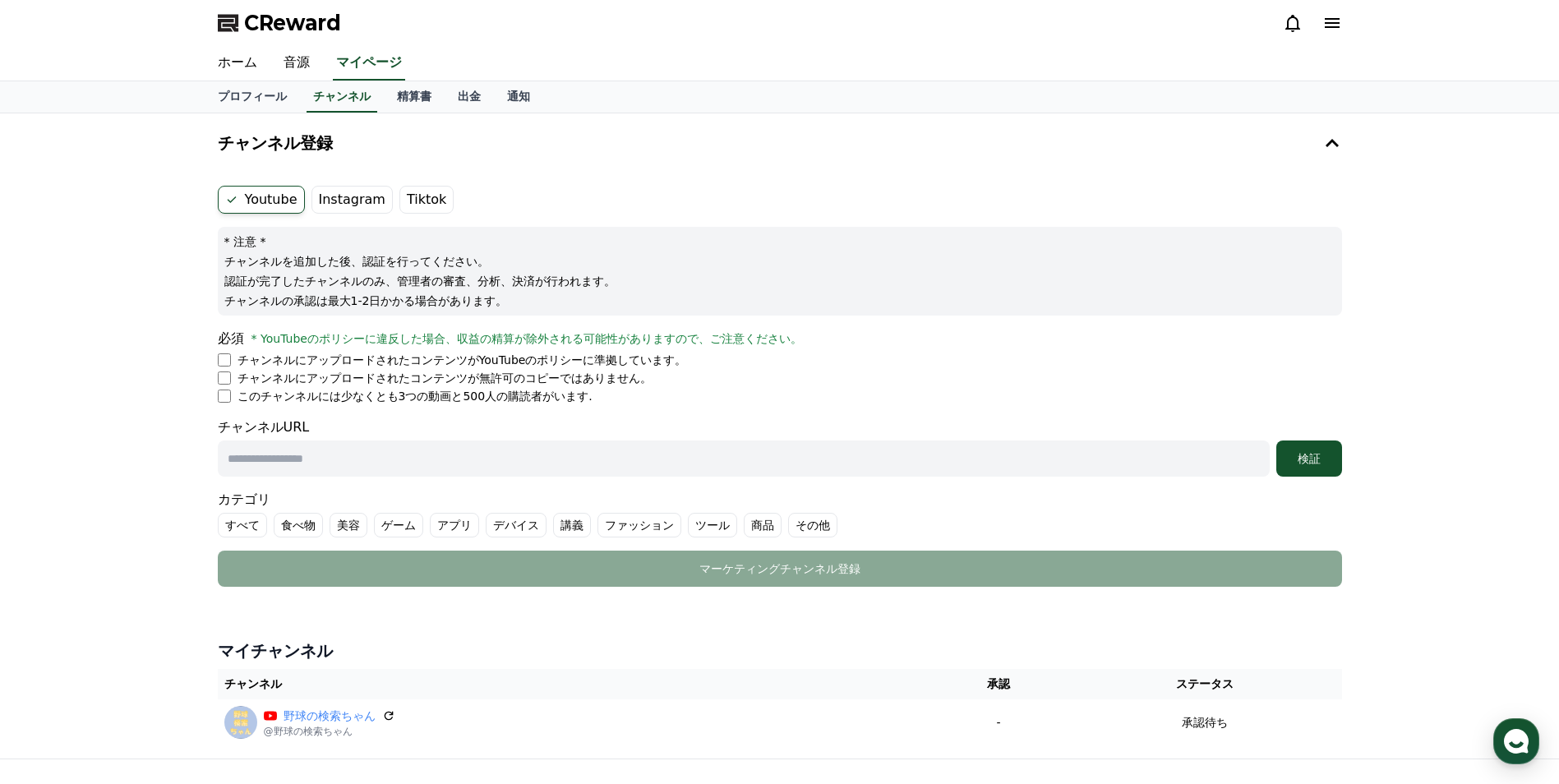
click at [351, 207] on label "Instagram" at bounding box center [352, 200] width 81 height 28
drag, startPoint x: 17, startPoint y: 10, endPoint x: 925, endPoint y: 397, distance: 987.0
click at [925, 397] on div "CReward ホーム 音源 マイページ プロフィール チャンネル 精算書 出金 通知 チャンネル登録 Youtube Instagram Tiktok * …" at bounding box center [779, 481] width 1559 height 963
drag, startPoint x: 925, startPoint y: 397, endPoint x: 819, endPoint y: 261, distance: 172.4
click at [819, 261] on p "チャンネルを追加した後、認証を行ってください。" at bounding box center [780, 261] width 1111 height 17
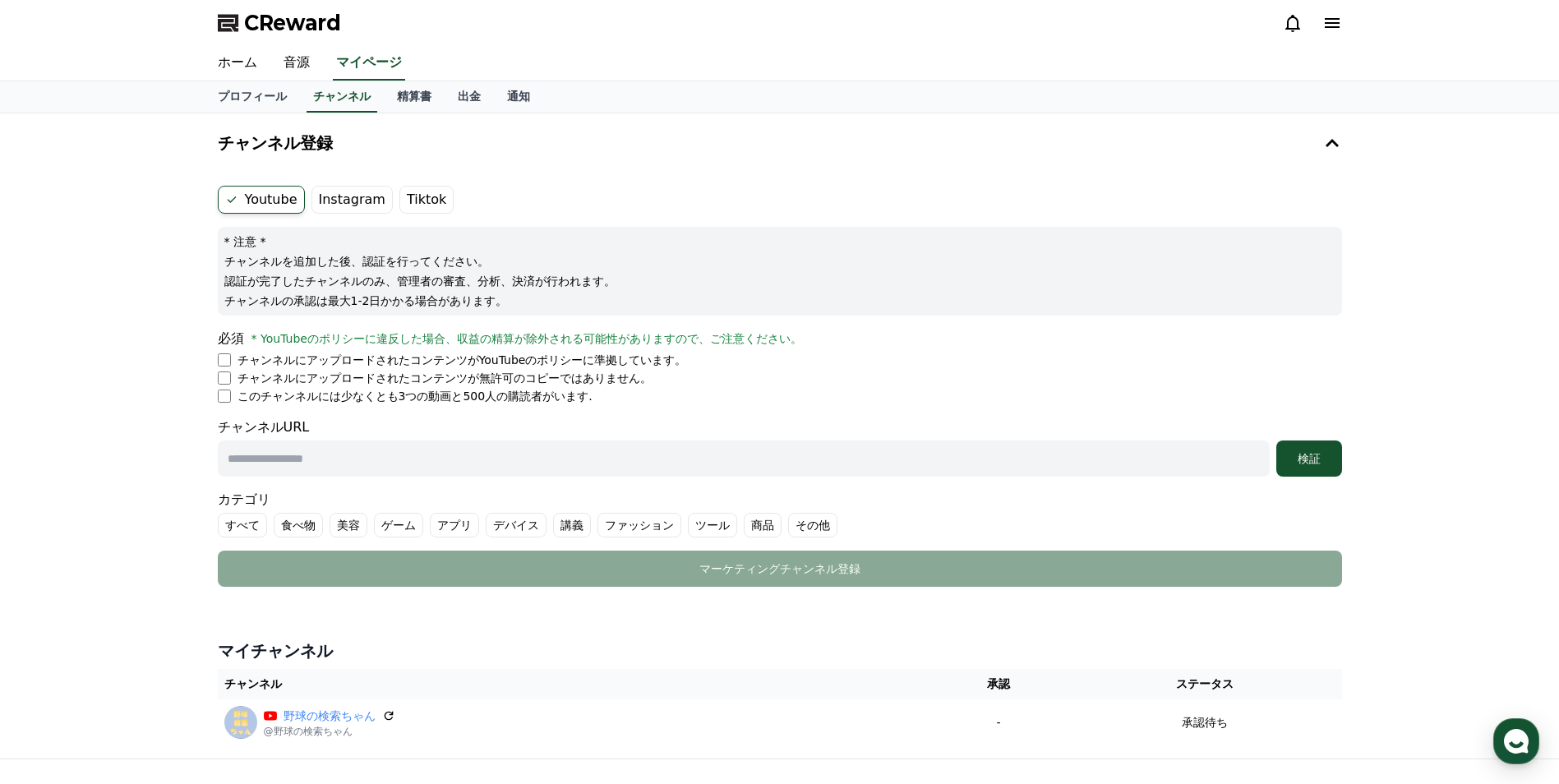
click at [339, 206] on label "Instagram" at bounding box center [352, 200] width 81 height 28
click at [351, 206] on label "Instagram" at bounding box center [352, 200] width 81 height 28
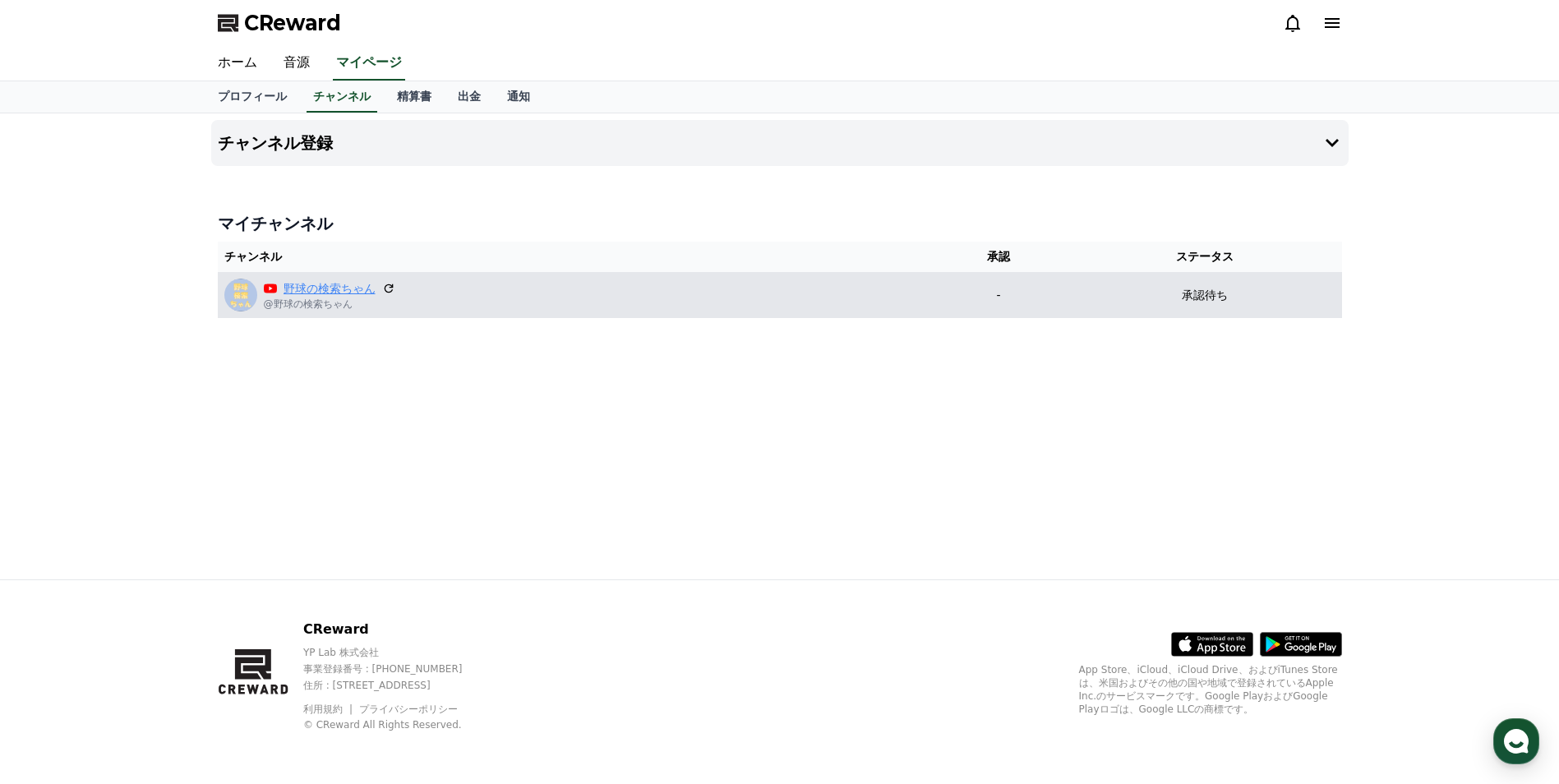
drag, startPoint x: 0, startPoint y: 0, endPoint x: 290, endPoint y: 286, distance: 407.3
click at [290, 286] on link "野球の検索ちゃん" at bounding box center [330, 289] width 92 height 17
